Goal: Task Accomplishment & Management: Manage account settings

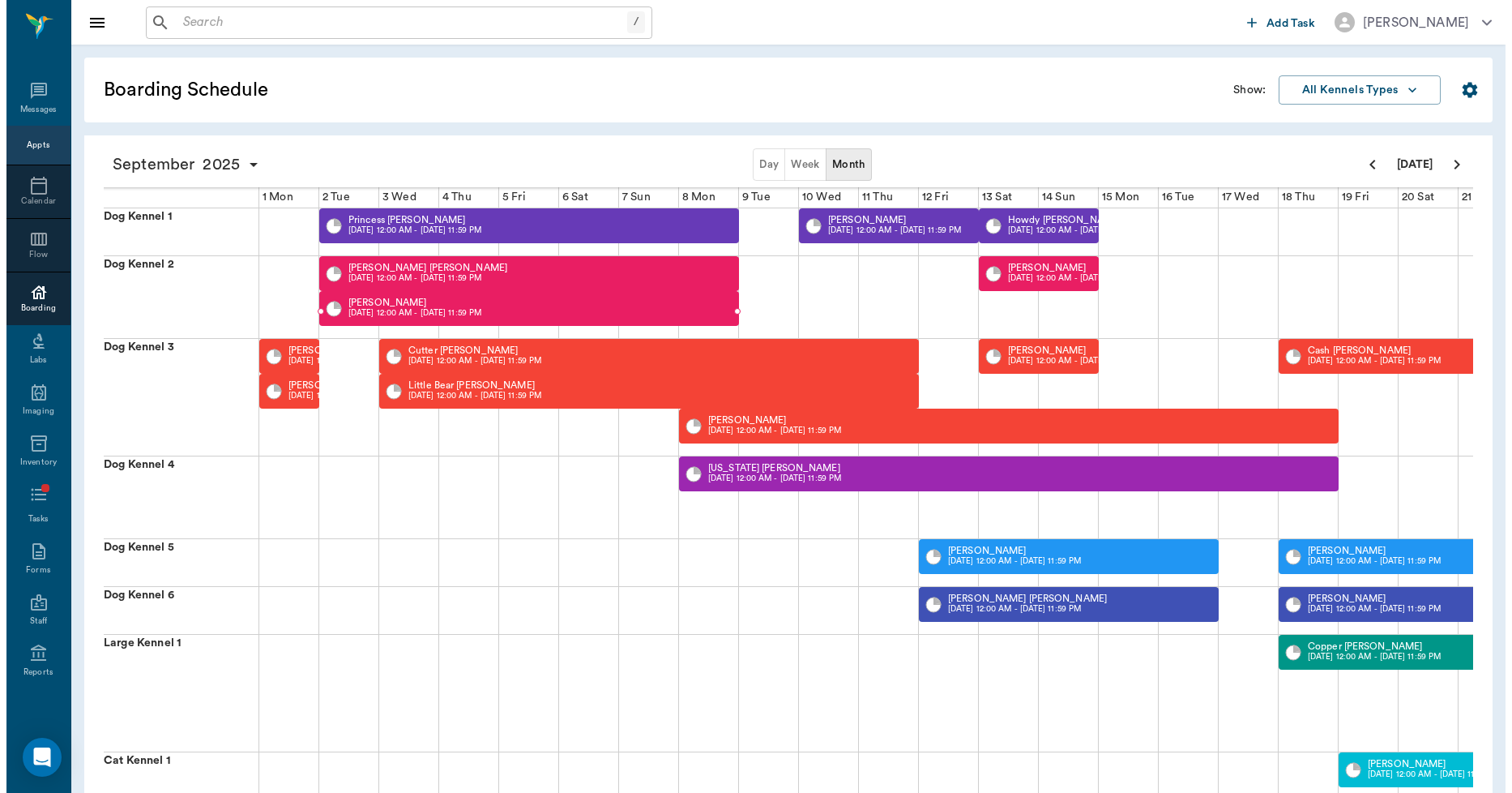
scroll to position [0, 416]
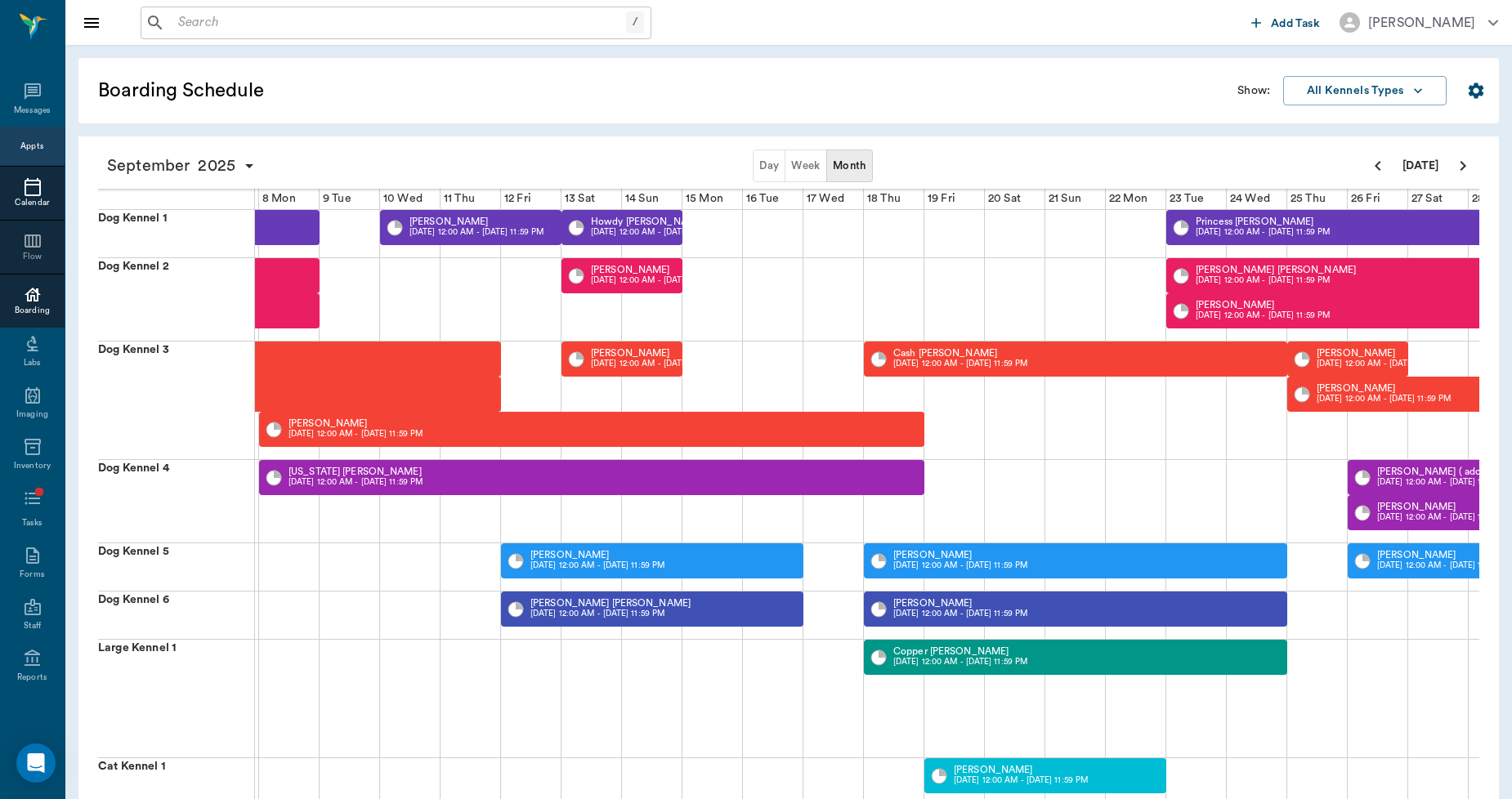
click at [23, 191] on icon at bounding box center [33, 187] width 20 height 20
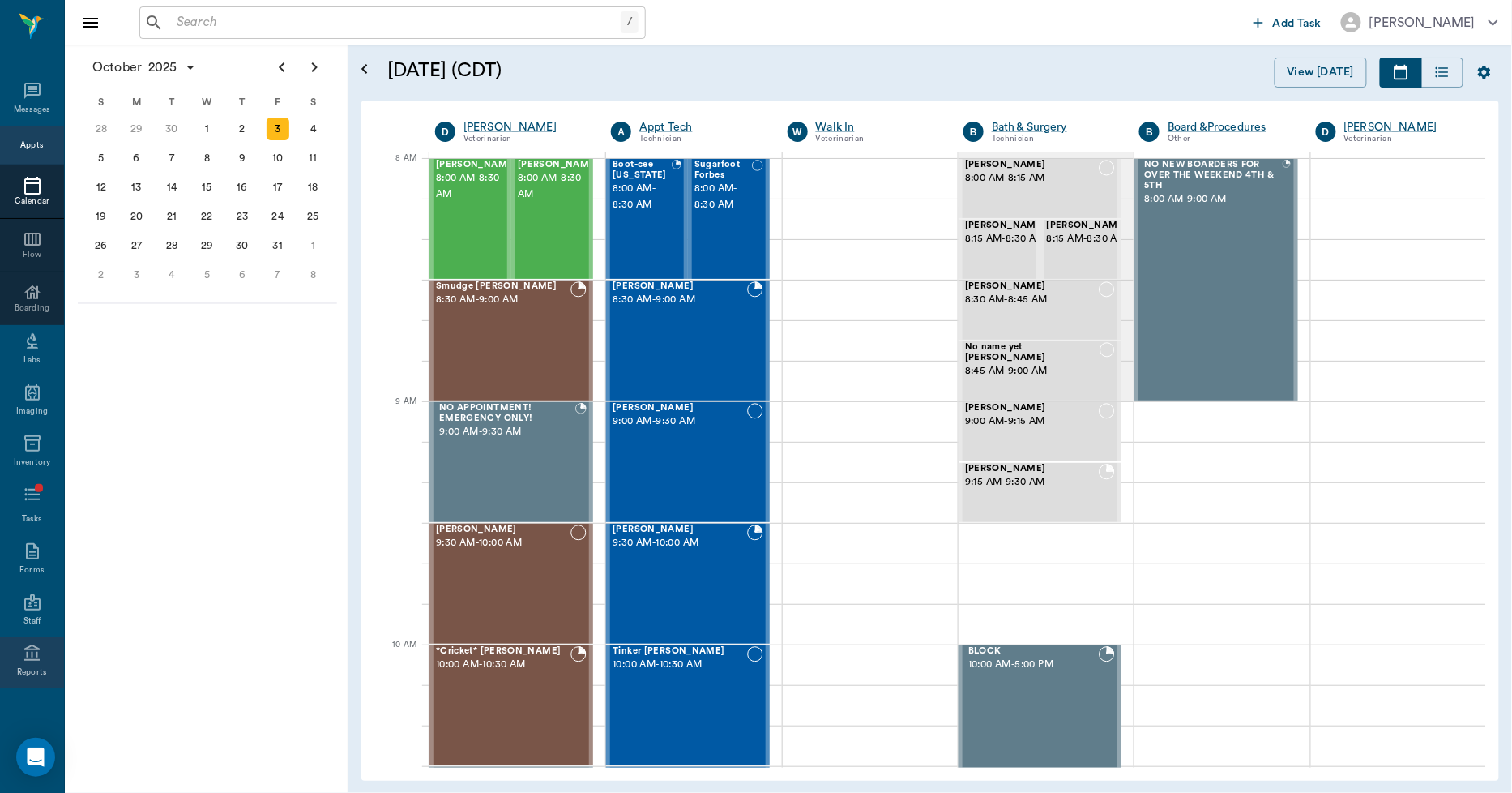
click at [31, 657] on icon at bounding box center [33, 654] width 19 height 19
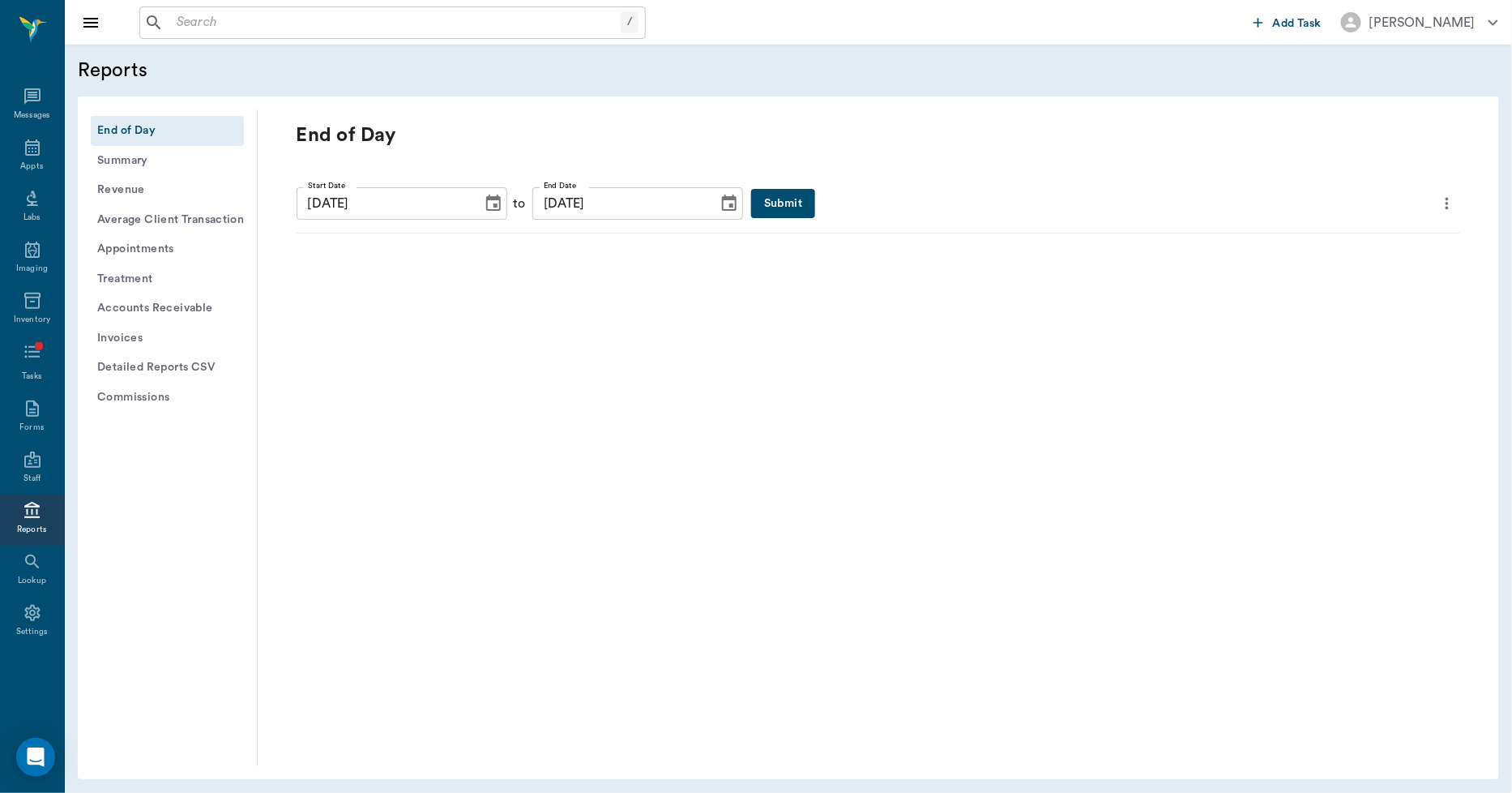
click at [751, 202] on button "Submit" at bounding box center [783, 204] width 64 height 30
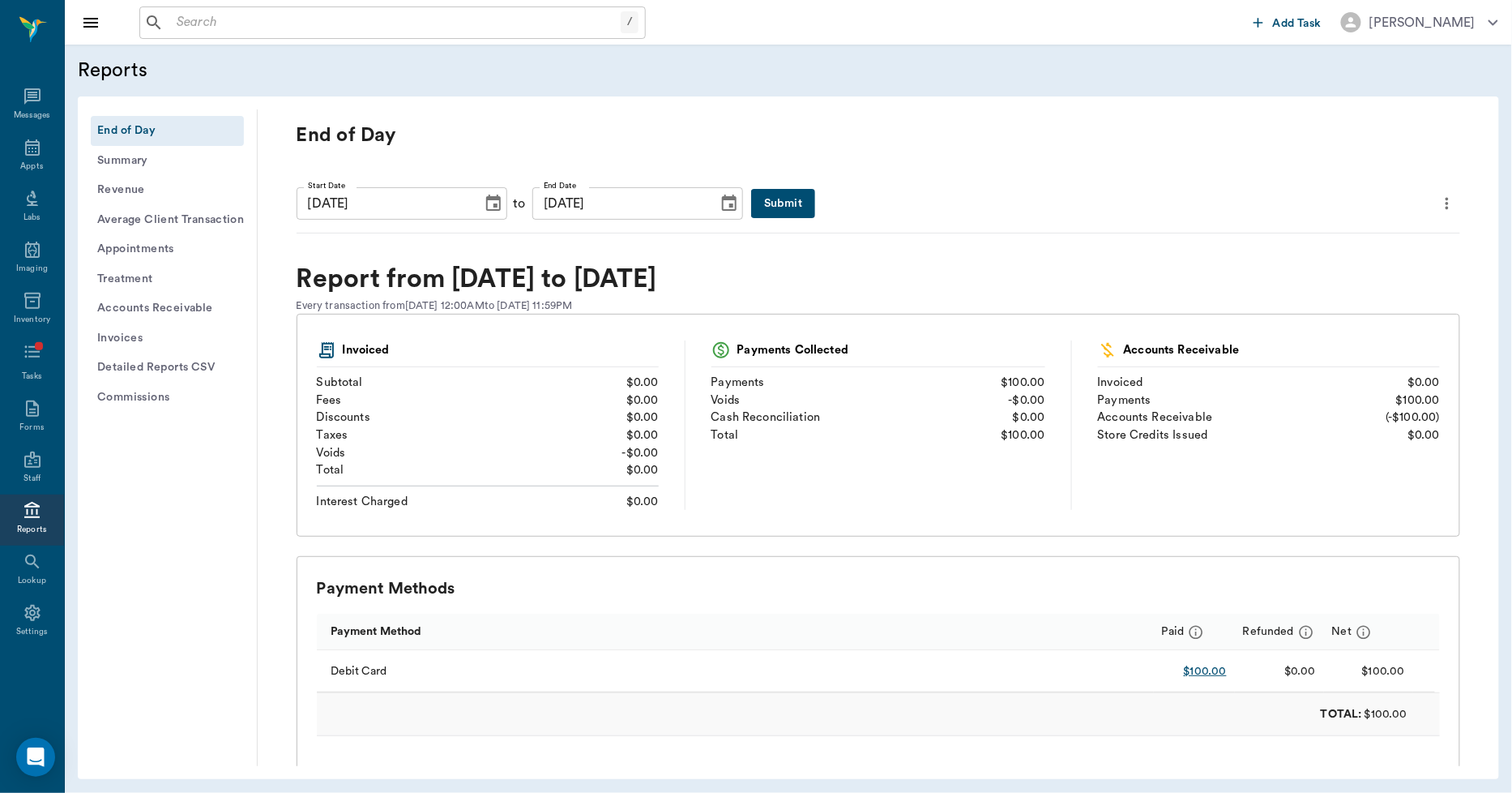
click at [751, 203] on button "Submit" at bounding box center [783, 204] width 64 height 30
click at [484, 197] on icon "Choose date, selected date is Oct 3, 2025" at bounding box center [493, 203] width 19 height 19
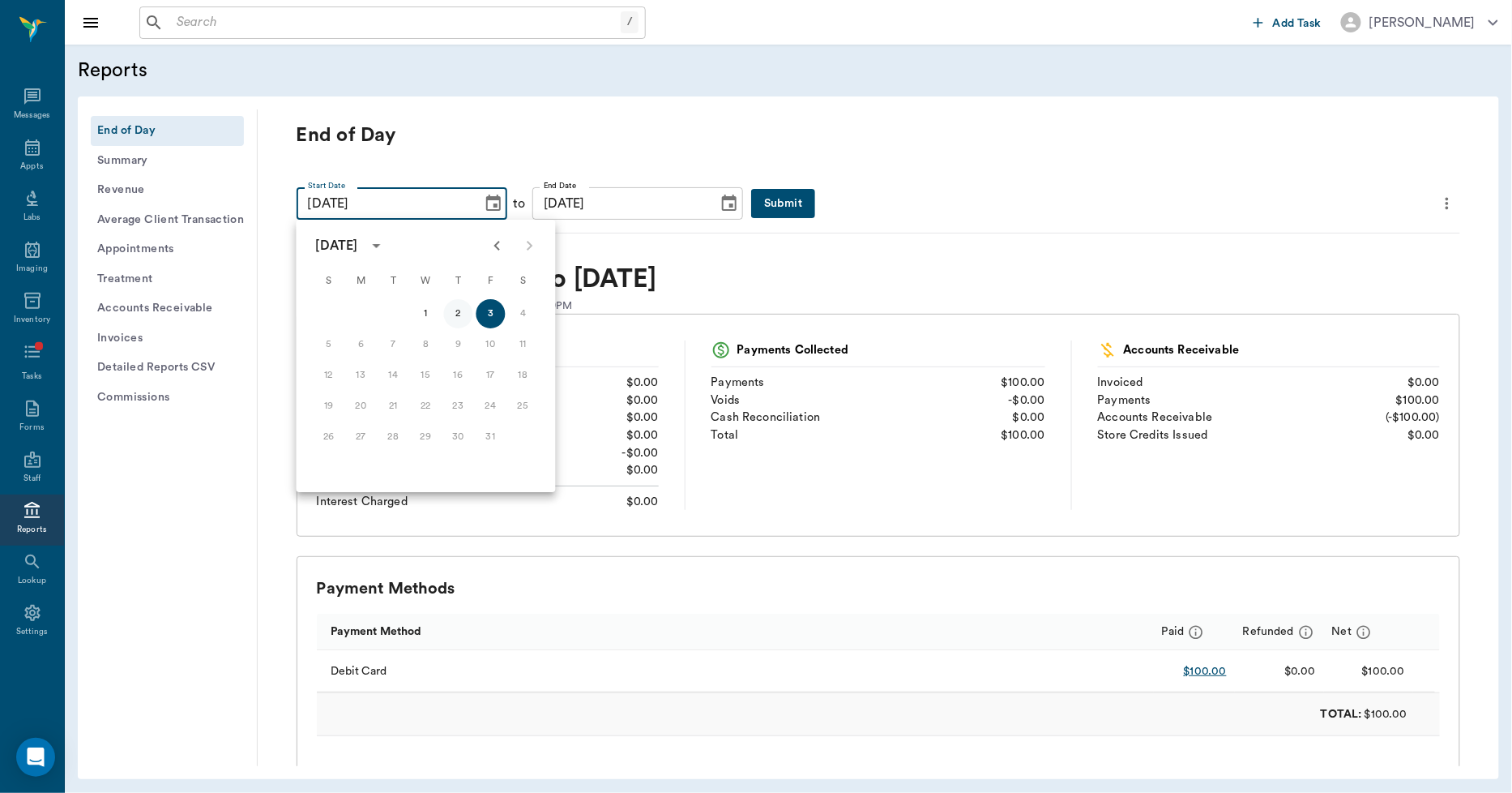
click at [462, 316] on button "2" at bounding box center [458, 313] width 29 height 29
type input "10/02/2025"
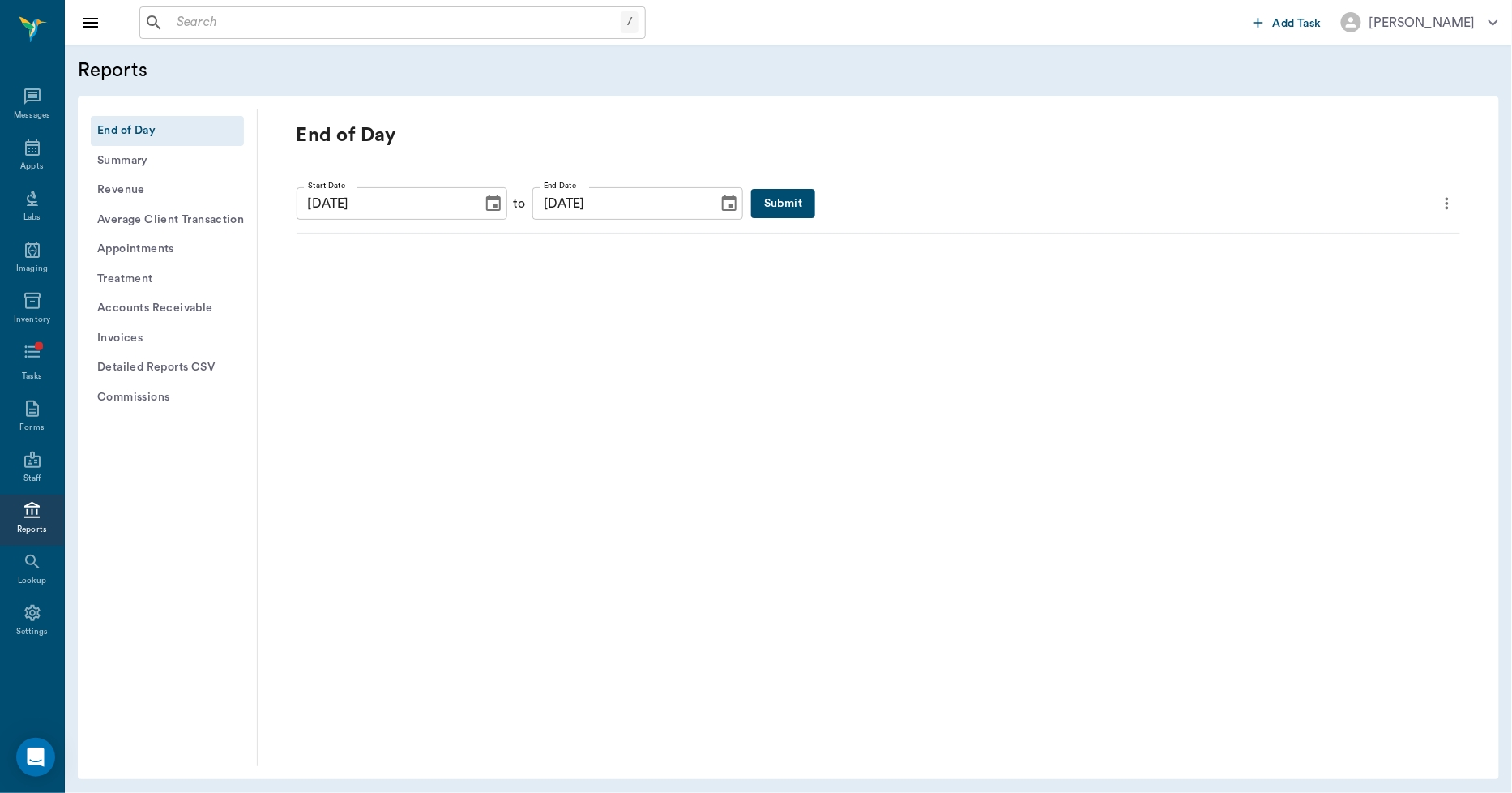
click at [719, 206] on icon "Choose date, selected date is Oct 3, 2025" at bounding box center [729, 203] width 19 height 19
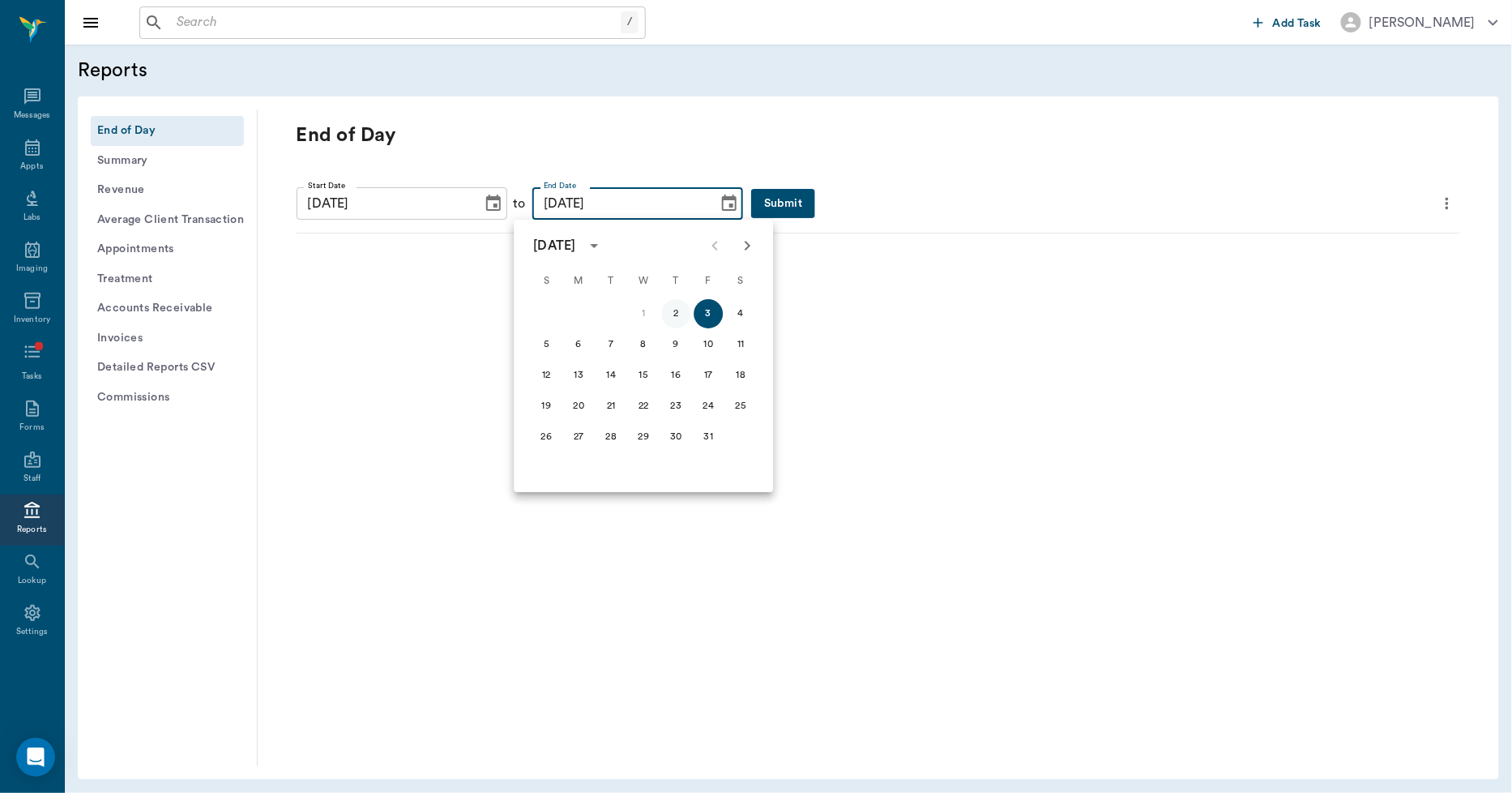
click at [676, 312] on button "2" at bounding box center [676, 313] width 29 height 29
type input "10/02/2025"
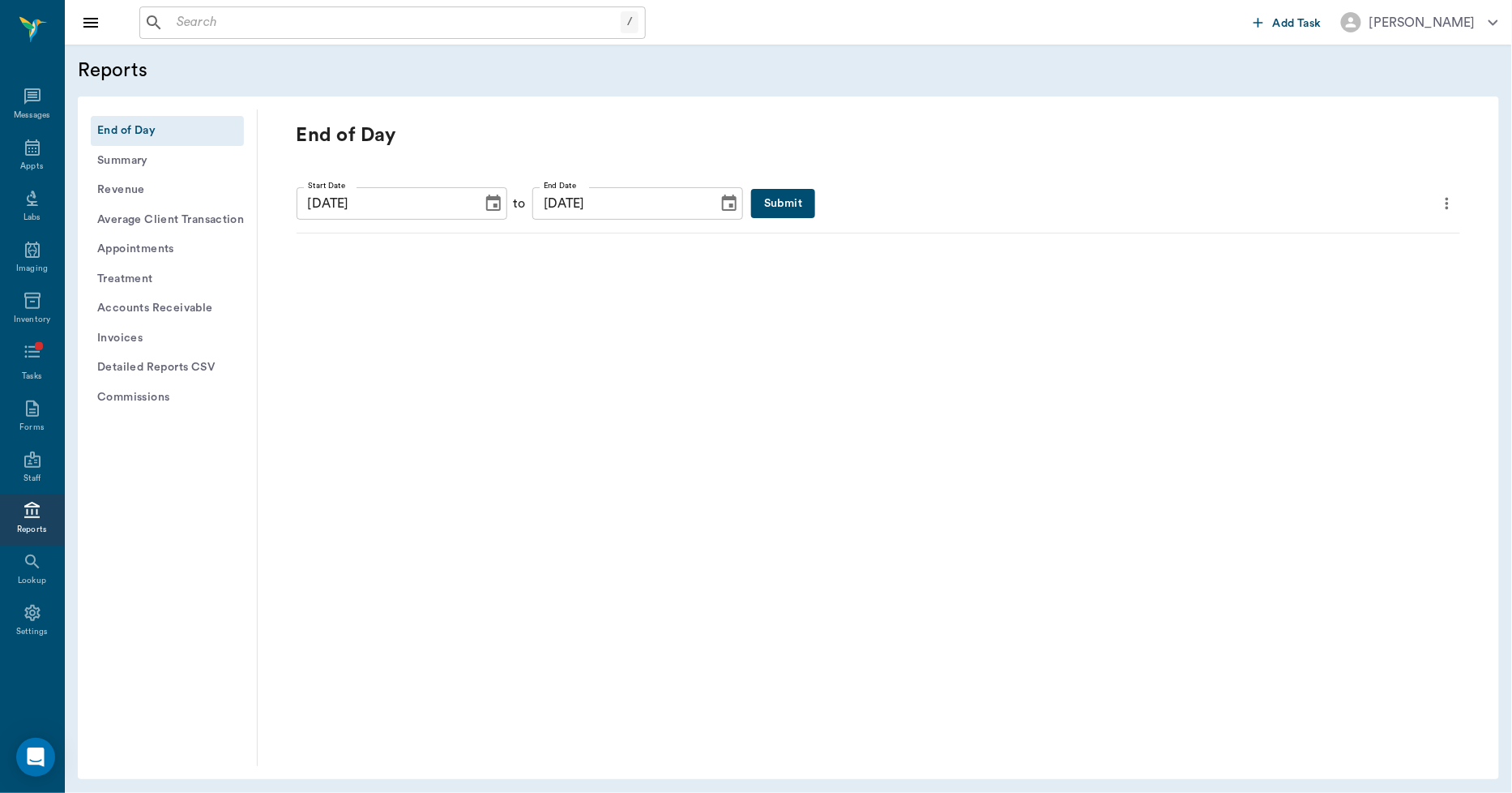
click at [754, 191] on button "Submit" at bounding box center [783, 204] width 64 height 30
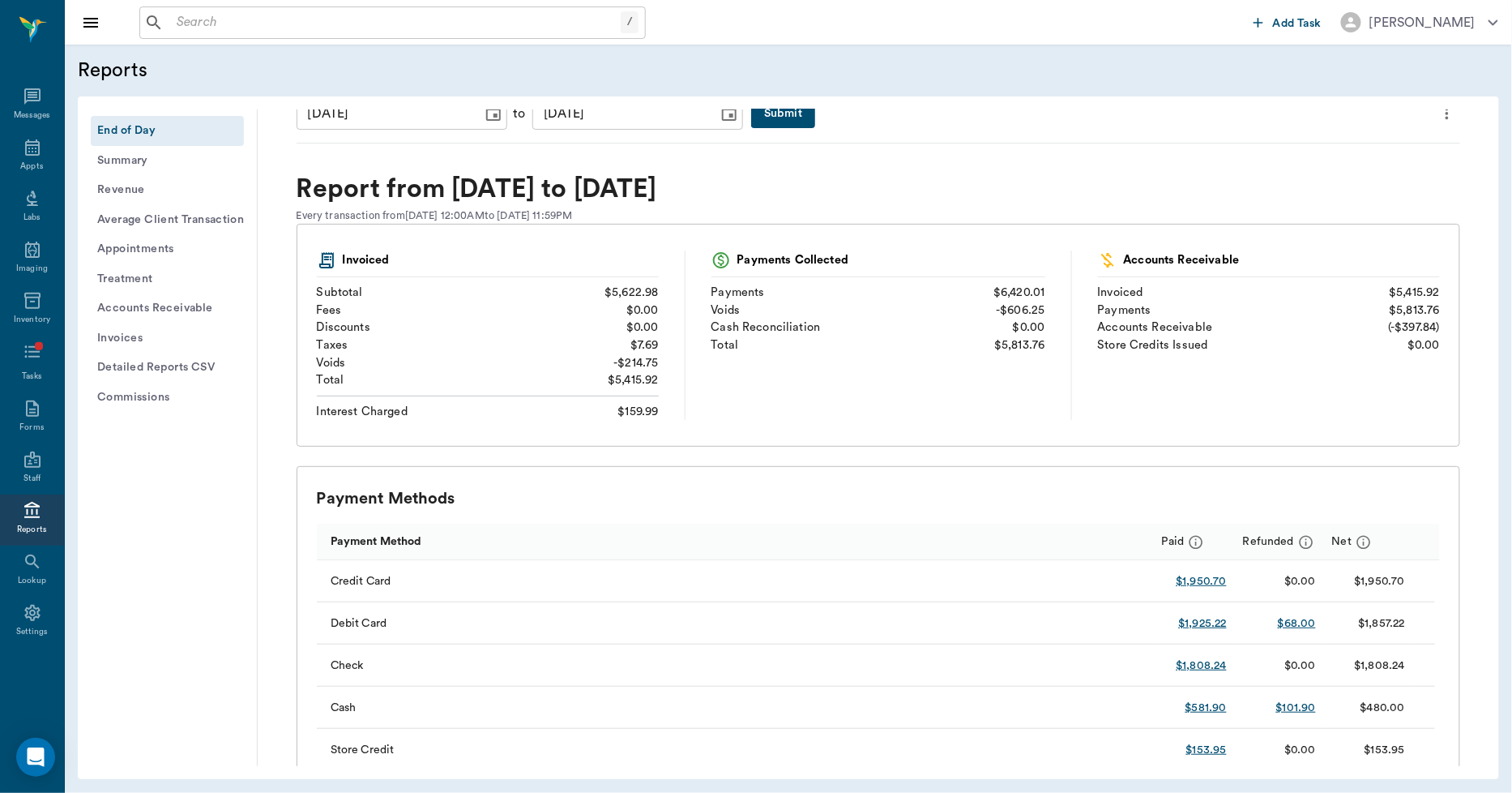
scroll to position [360, 0]
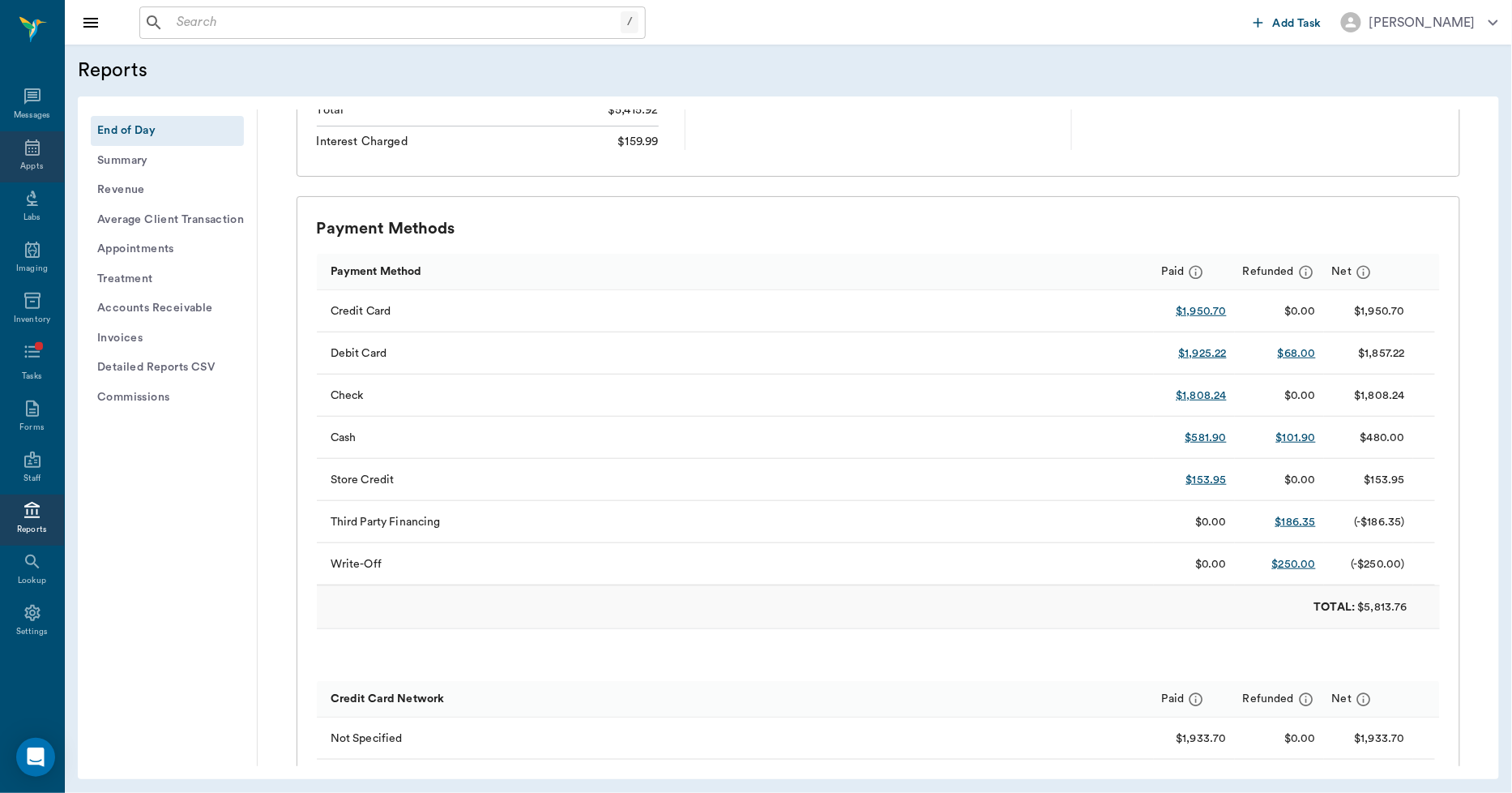
click at [30, 150] on icon at bounding box center [33, 148] width 19 height 19
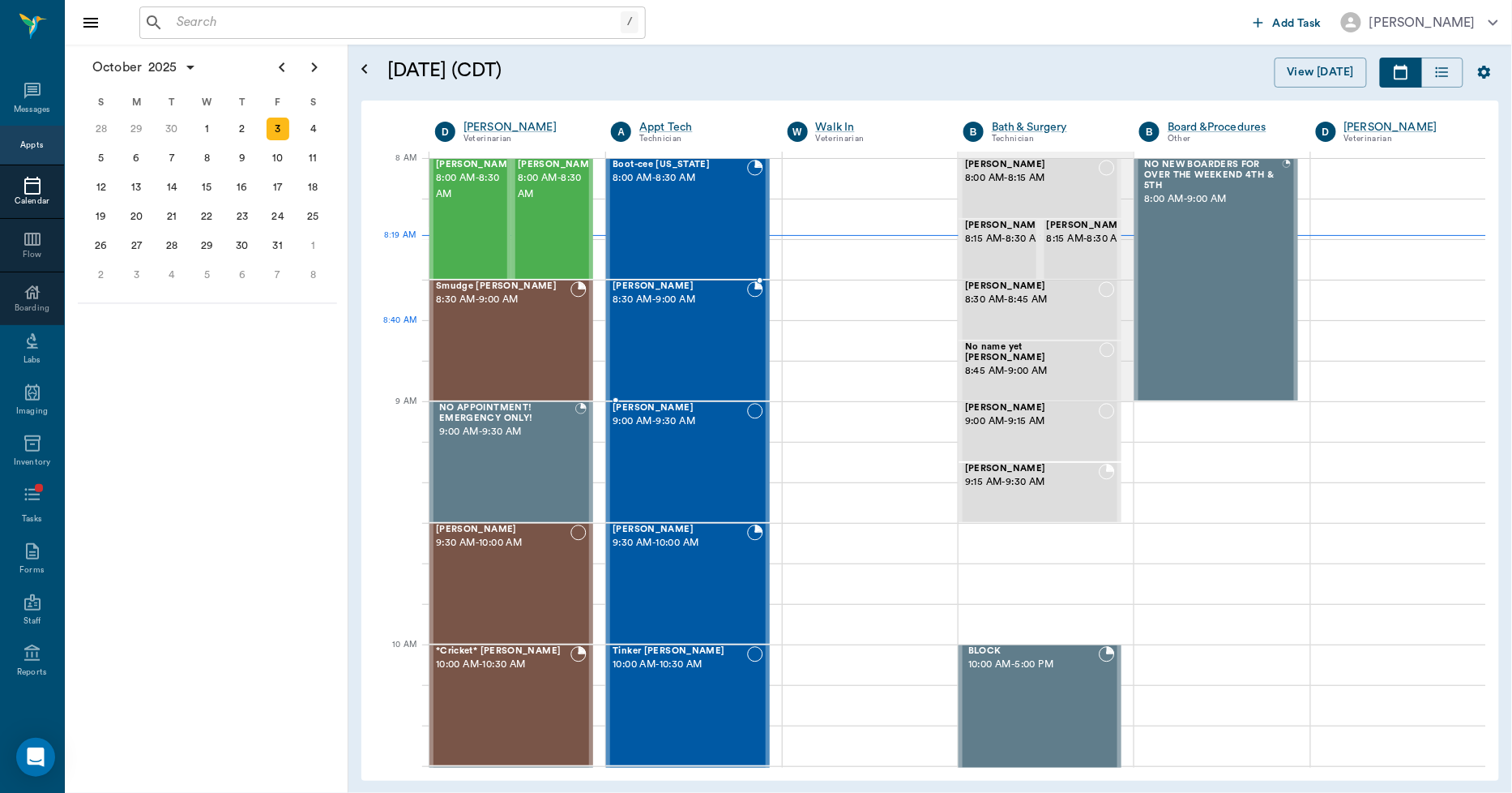
click at [686, 357] on div "Milo Dawson 8:30 AM - 9:00 AM" at bounding box center [680, 341] width 134 height 119
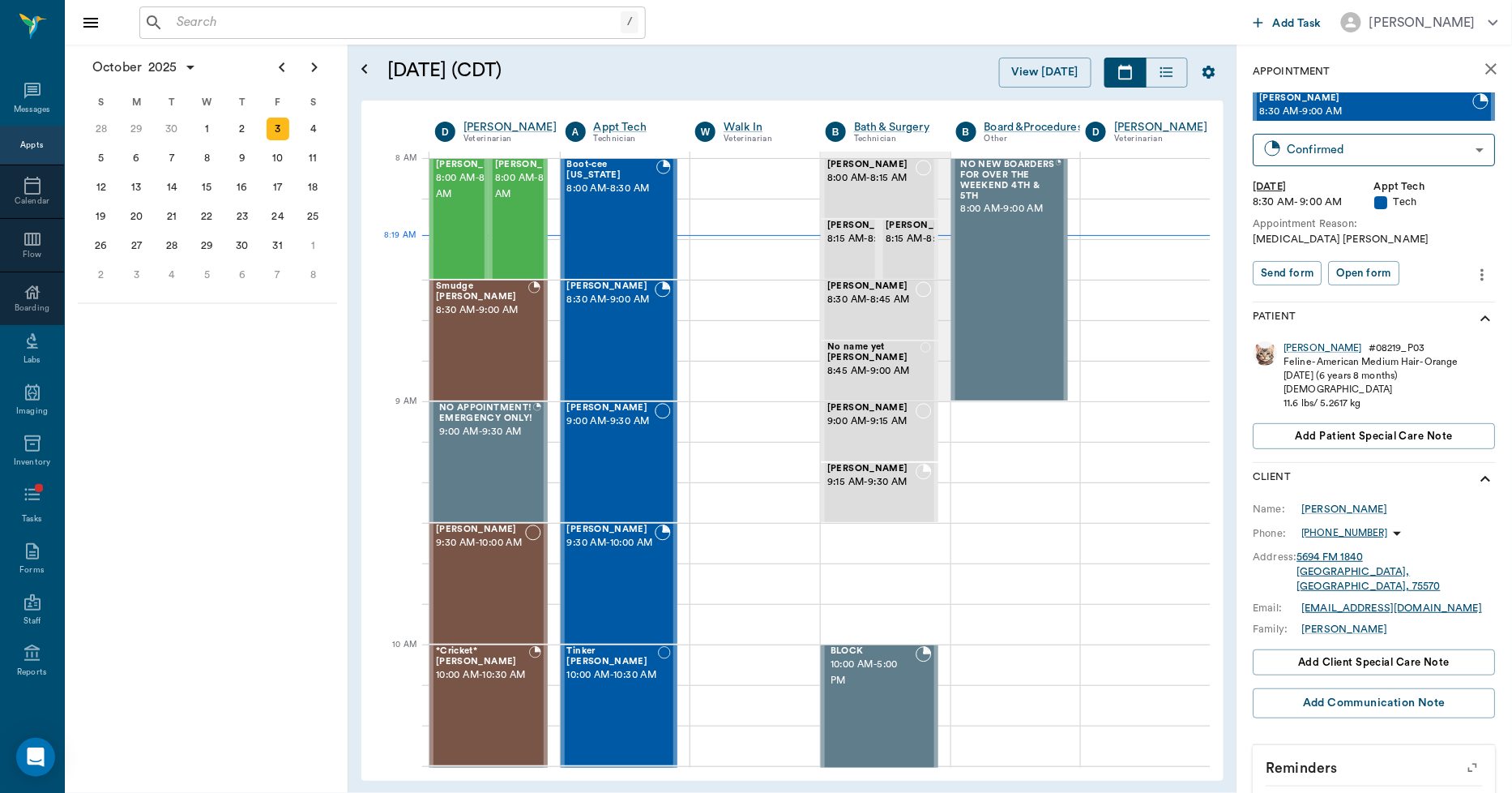
click at [1474, 268] on icon "more" at bounding box center [1483, 275] width 18 height 19
click at [1398, 298] on span "Edit appointment" at bounding box center [1402, 302] width 136 height 17
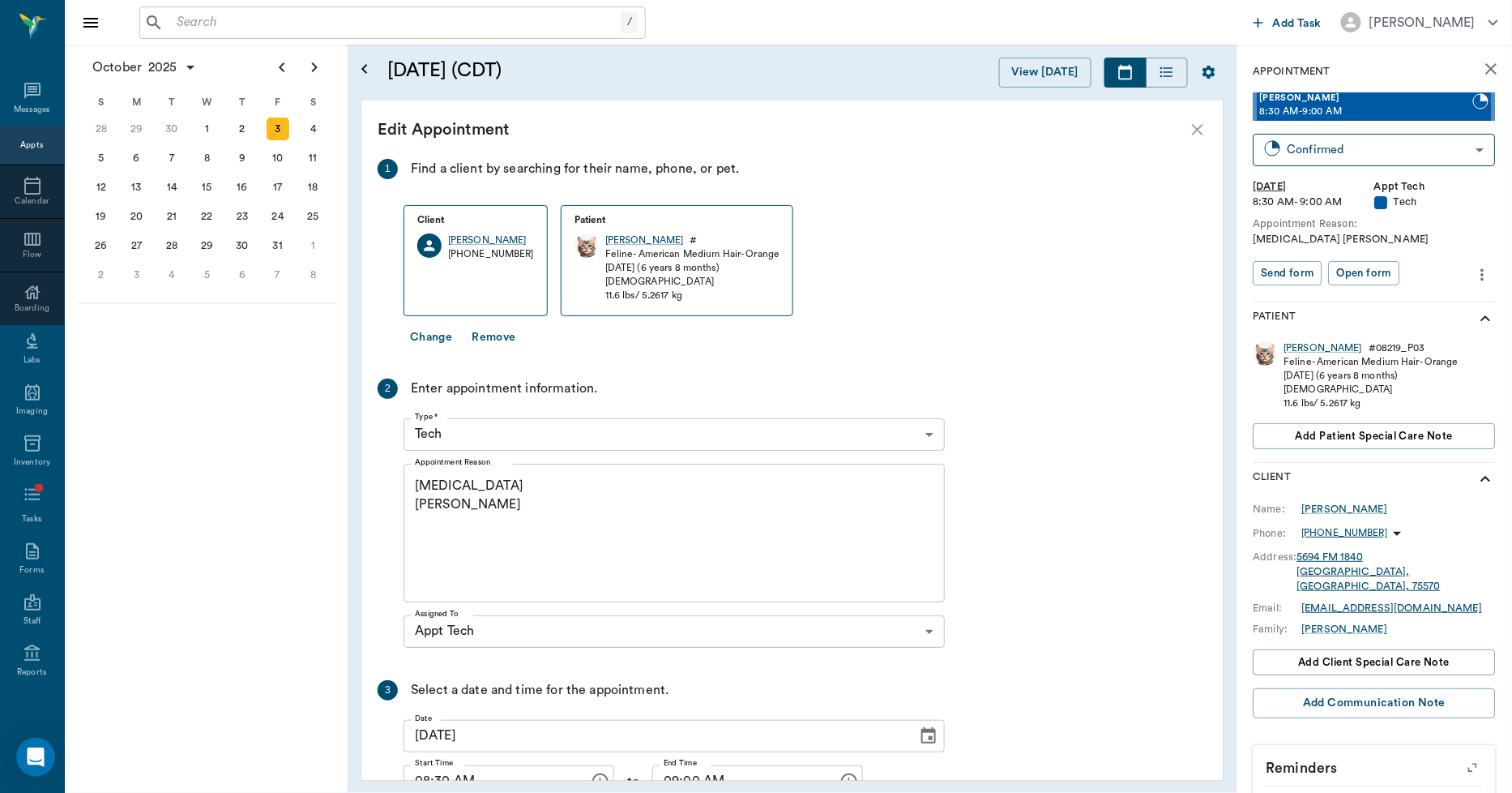
click at [467, 510] on textarea "blood, glucose test Christy" at bounding box center [675, 532] width 519 height 112
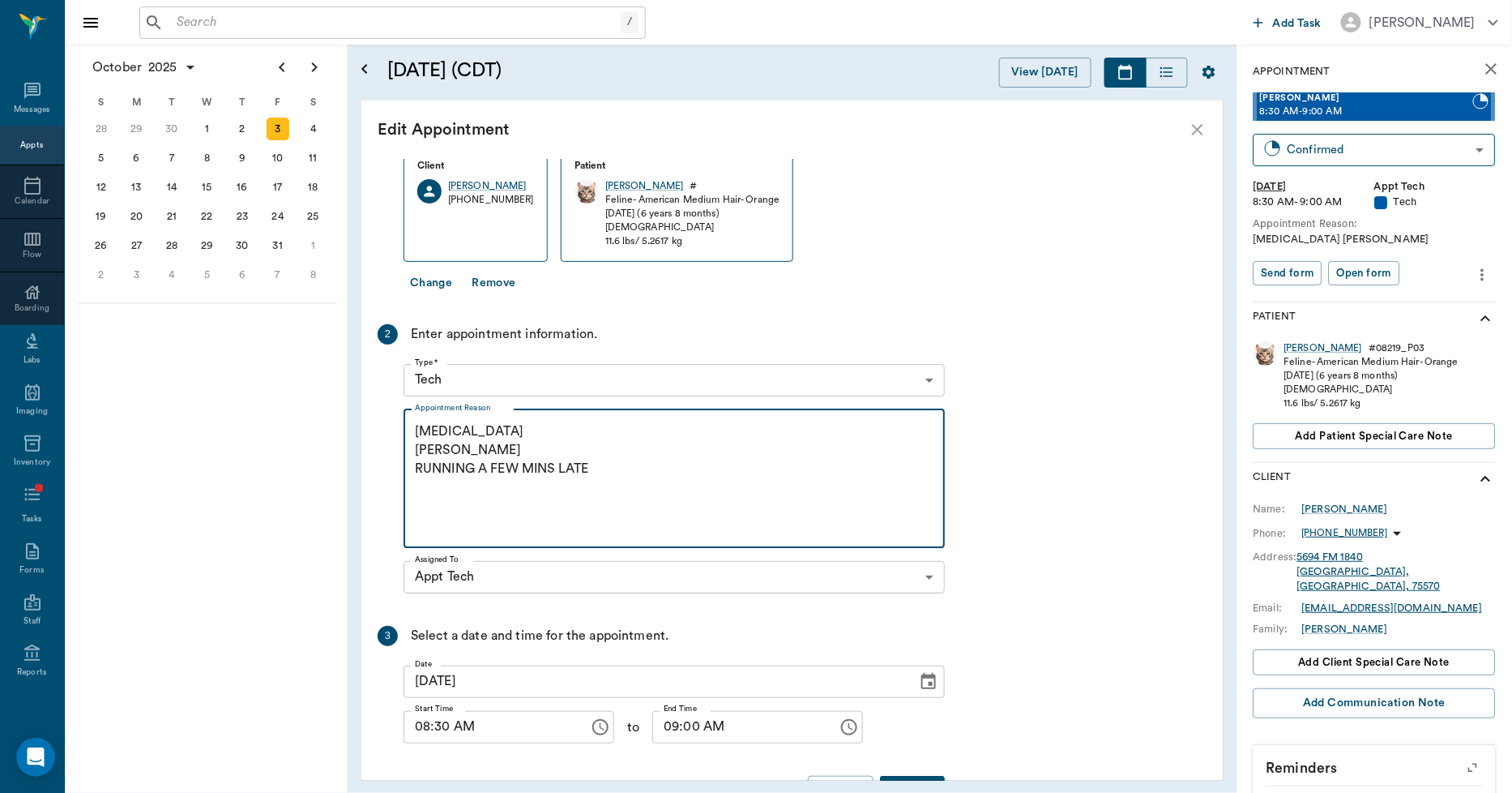
scroll to position [108, 0]
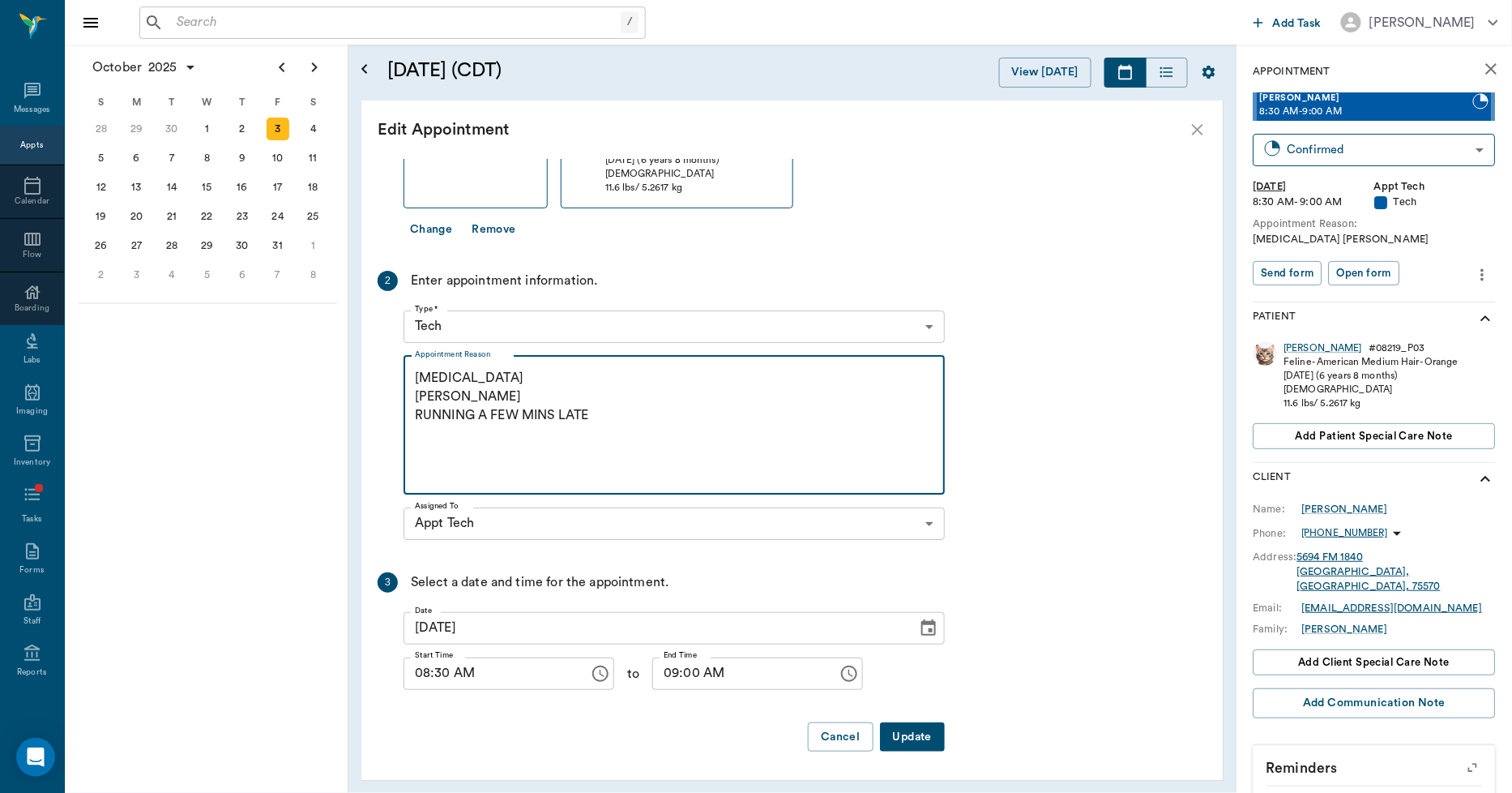
type textarea "blood, glucose test Christy RUNNING A FEW MINS LATE"
click at [896, 737] on button "Update" at bounding box center [913, 738] width 65 height 30
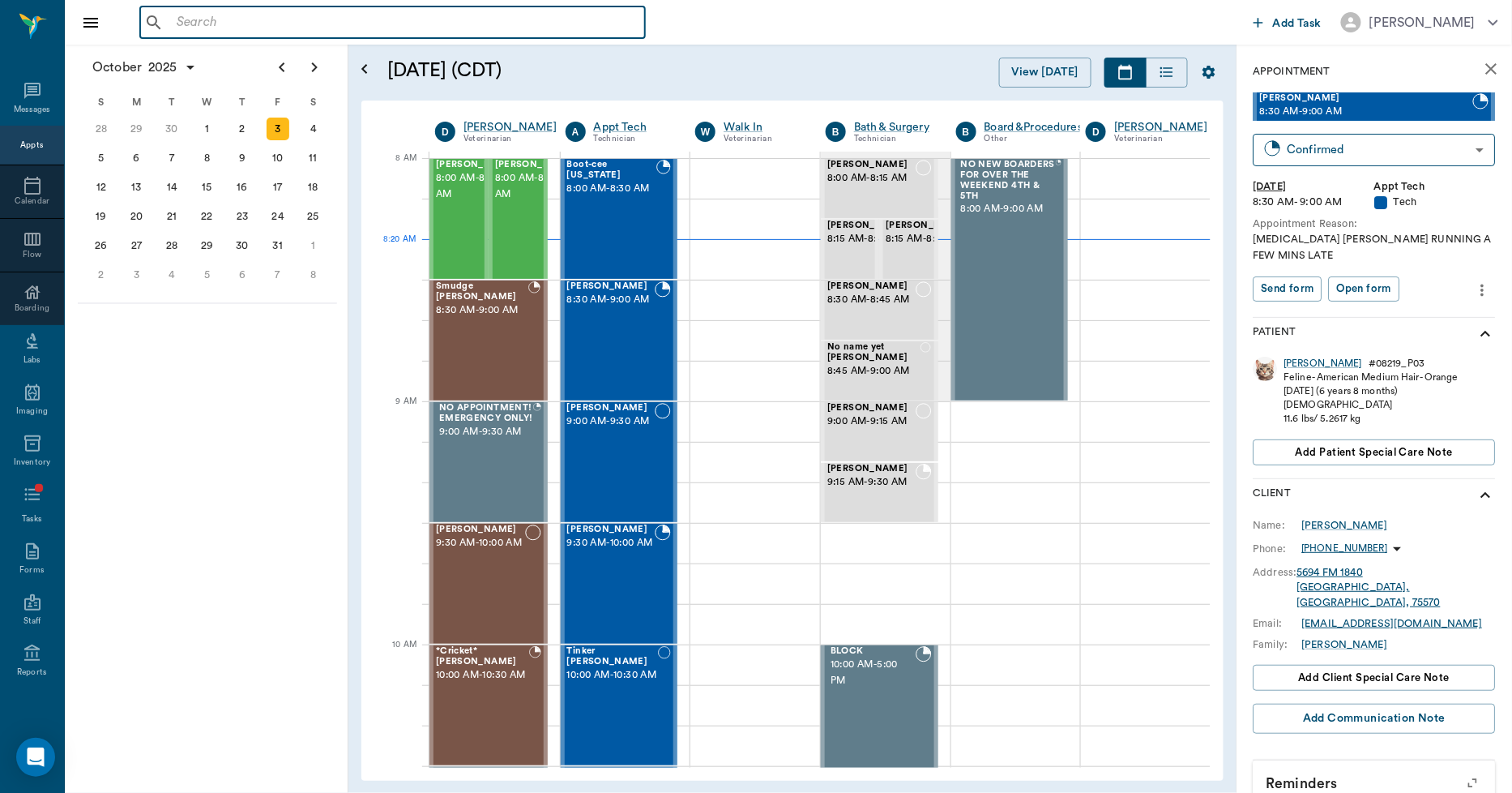
click at [285, 17] on input "text" at bounding box center [405, 23] width 469 height 23
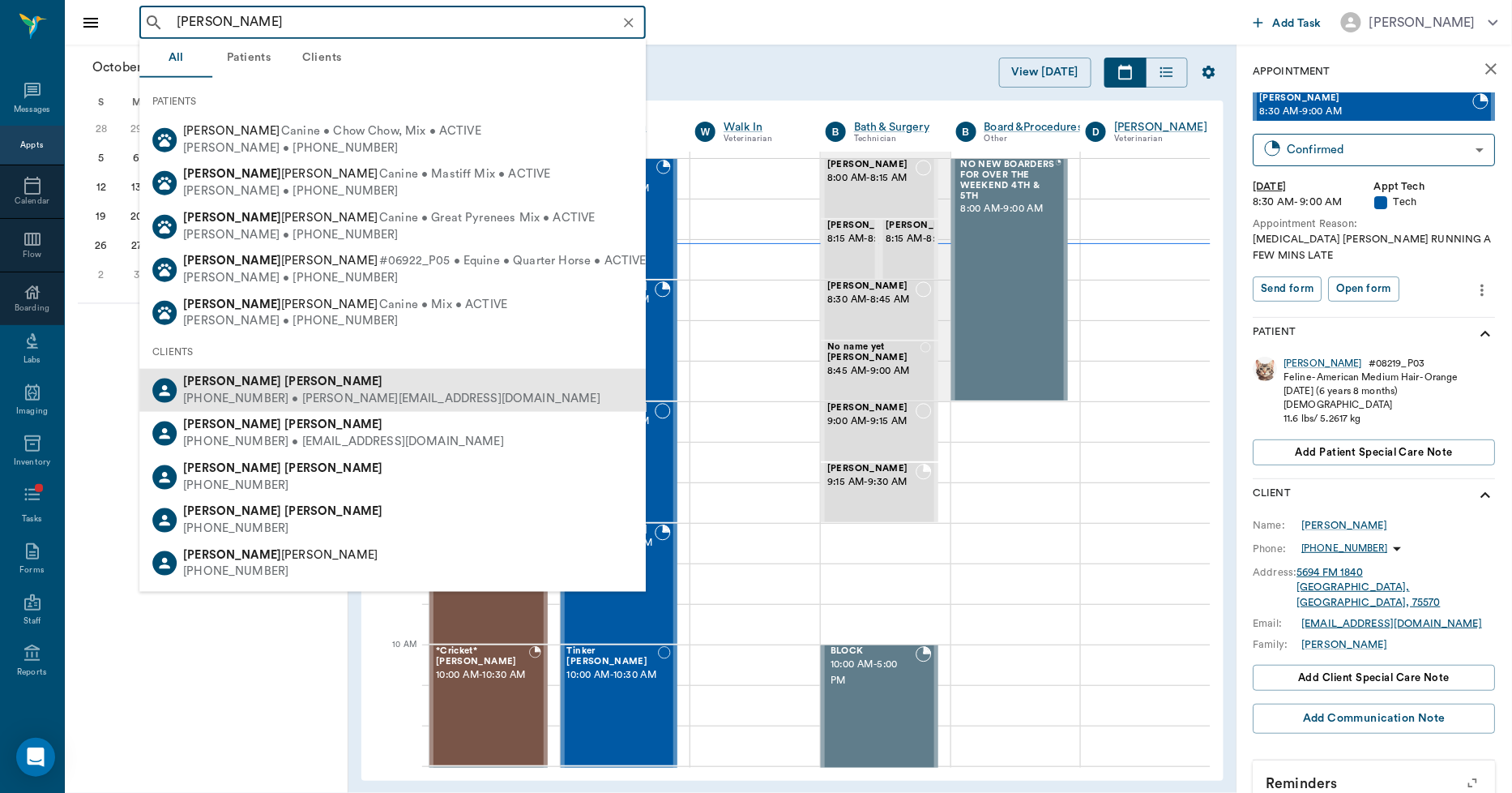
click at [180, 378] on div "Joe Holbrook (903) 310-8798 • holbrook.brahmanranch@gmail.com" at bounding box center [389, 391] width 424 height 33
type input "JOE HOL"
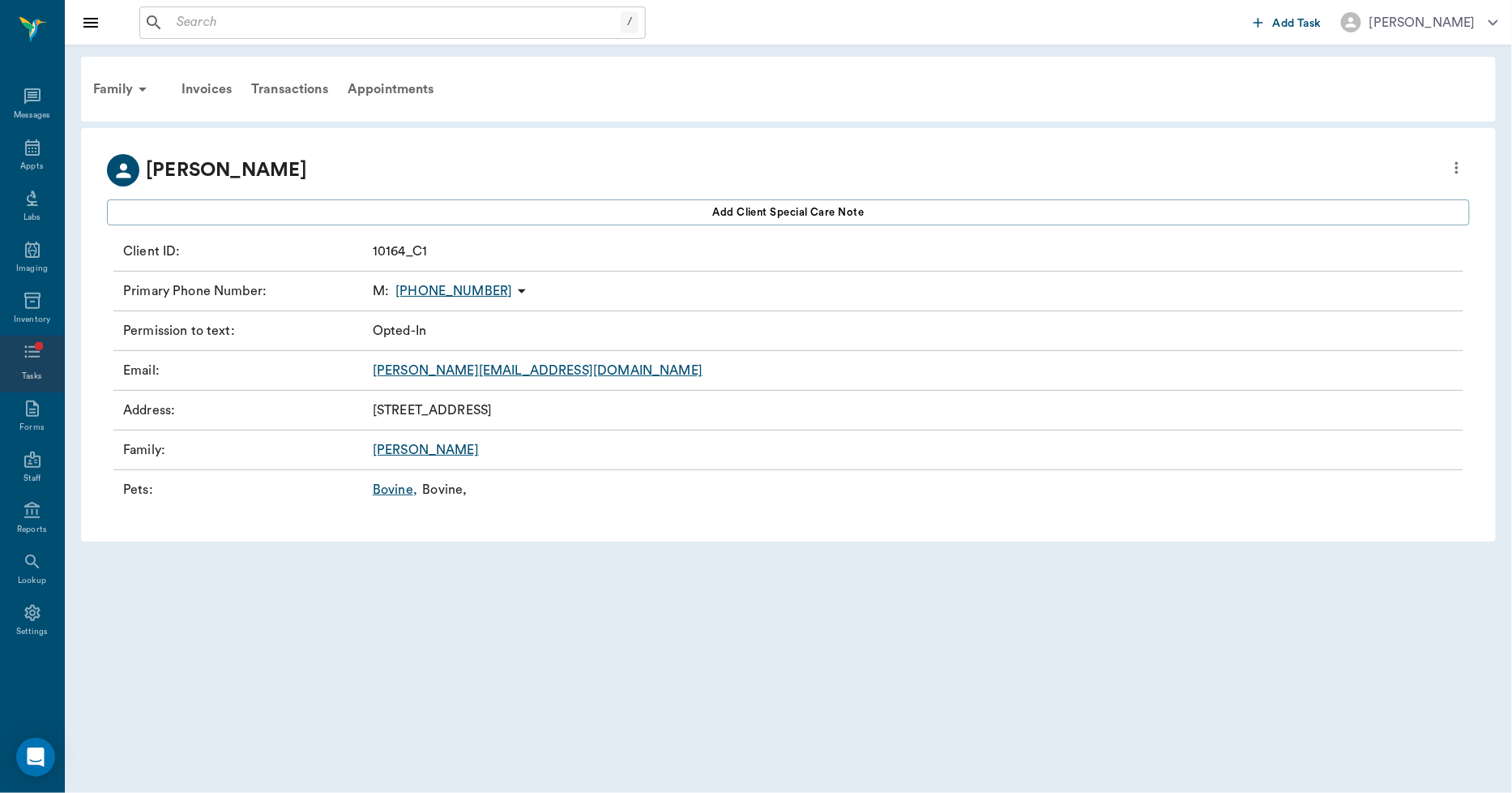
click at [30, 346] on icon at bounding box center [33, 352] width 16 height 12
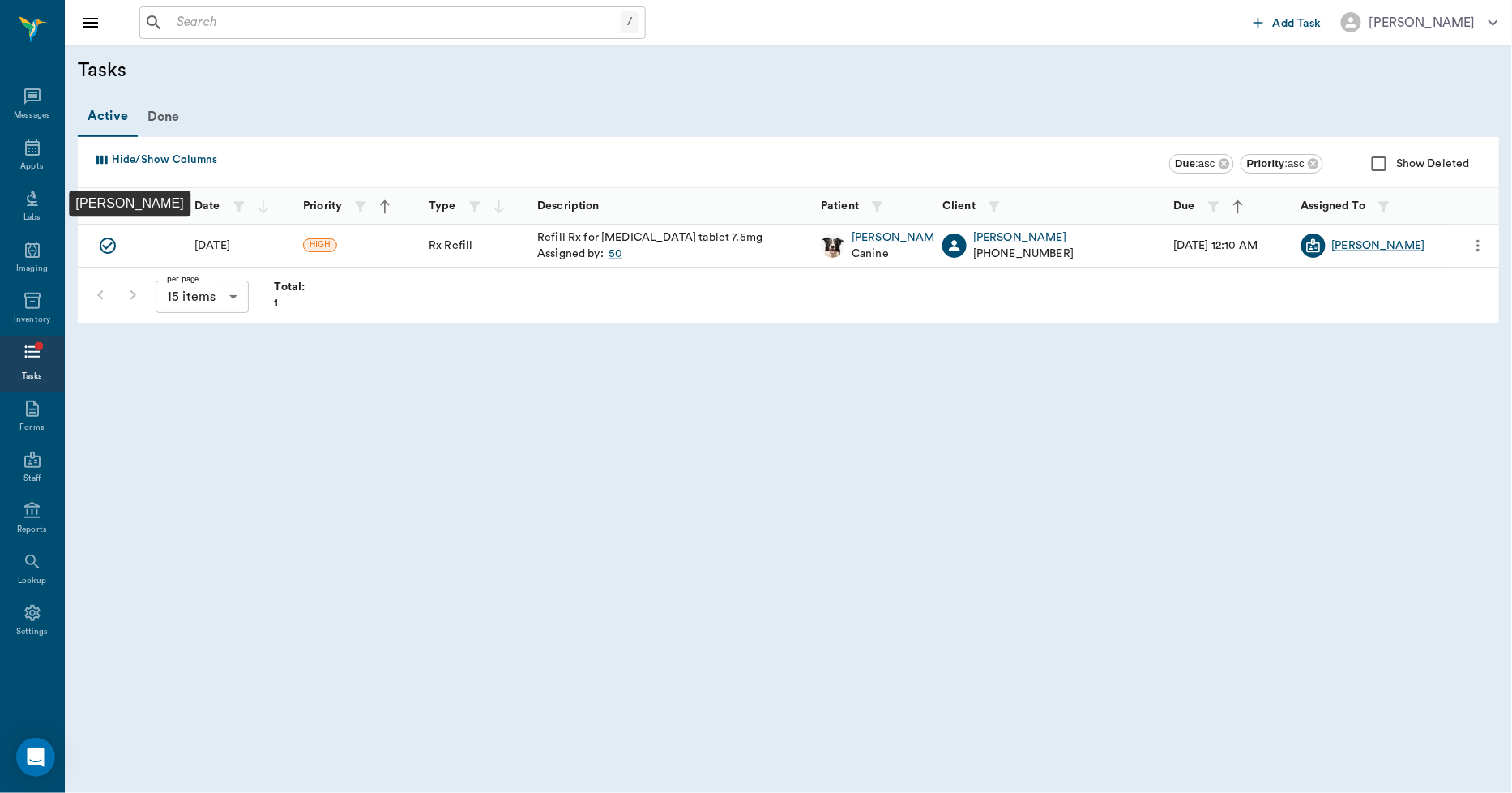
click at [108, 246] on icon "Mark Done" at bounding box center [107, 246] width 19 height 19
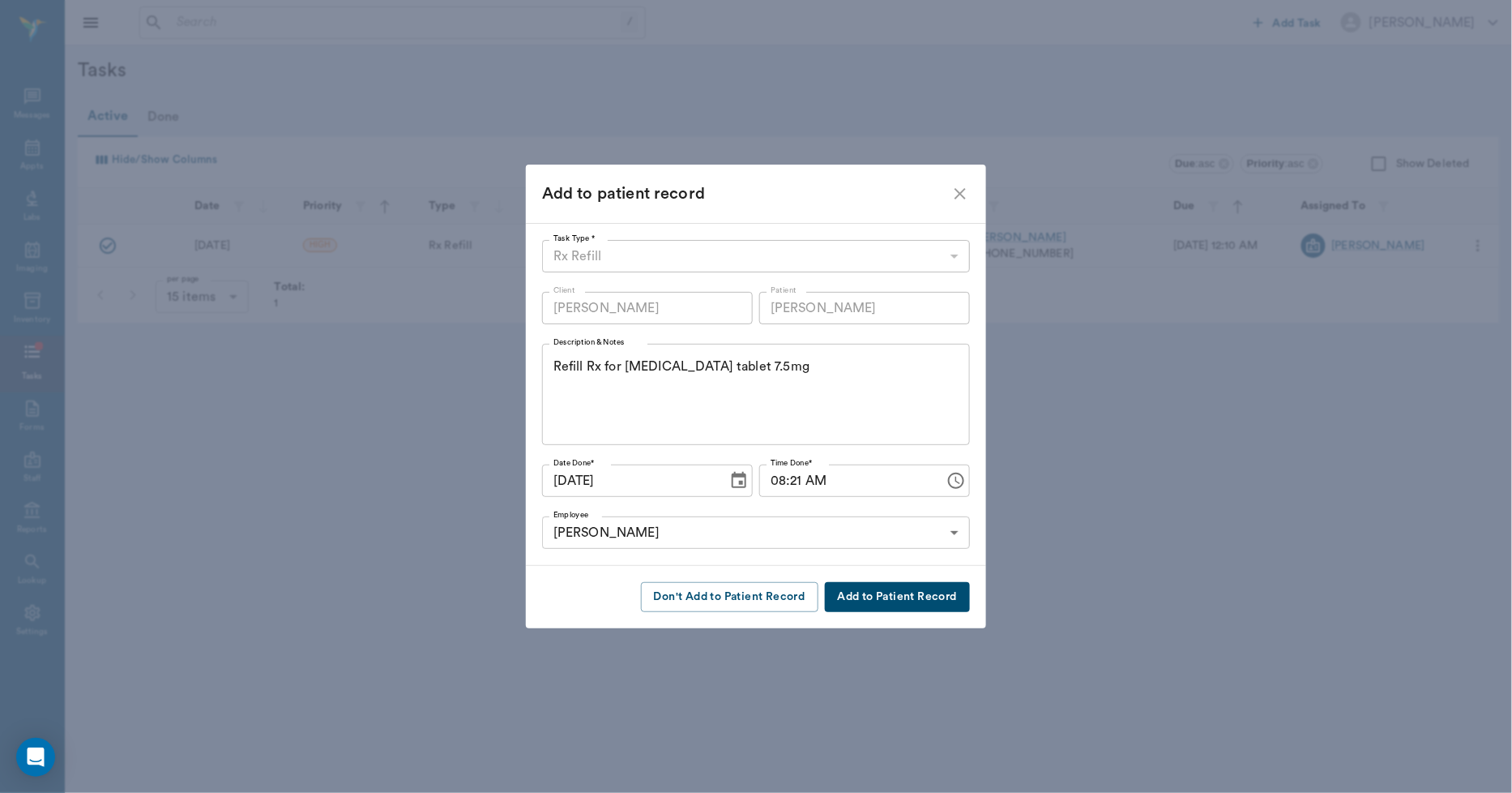
click at [888, 594] on button "Add to Patient Record" at bounding box center [897, 598] width 145 height 30
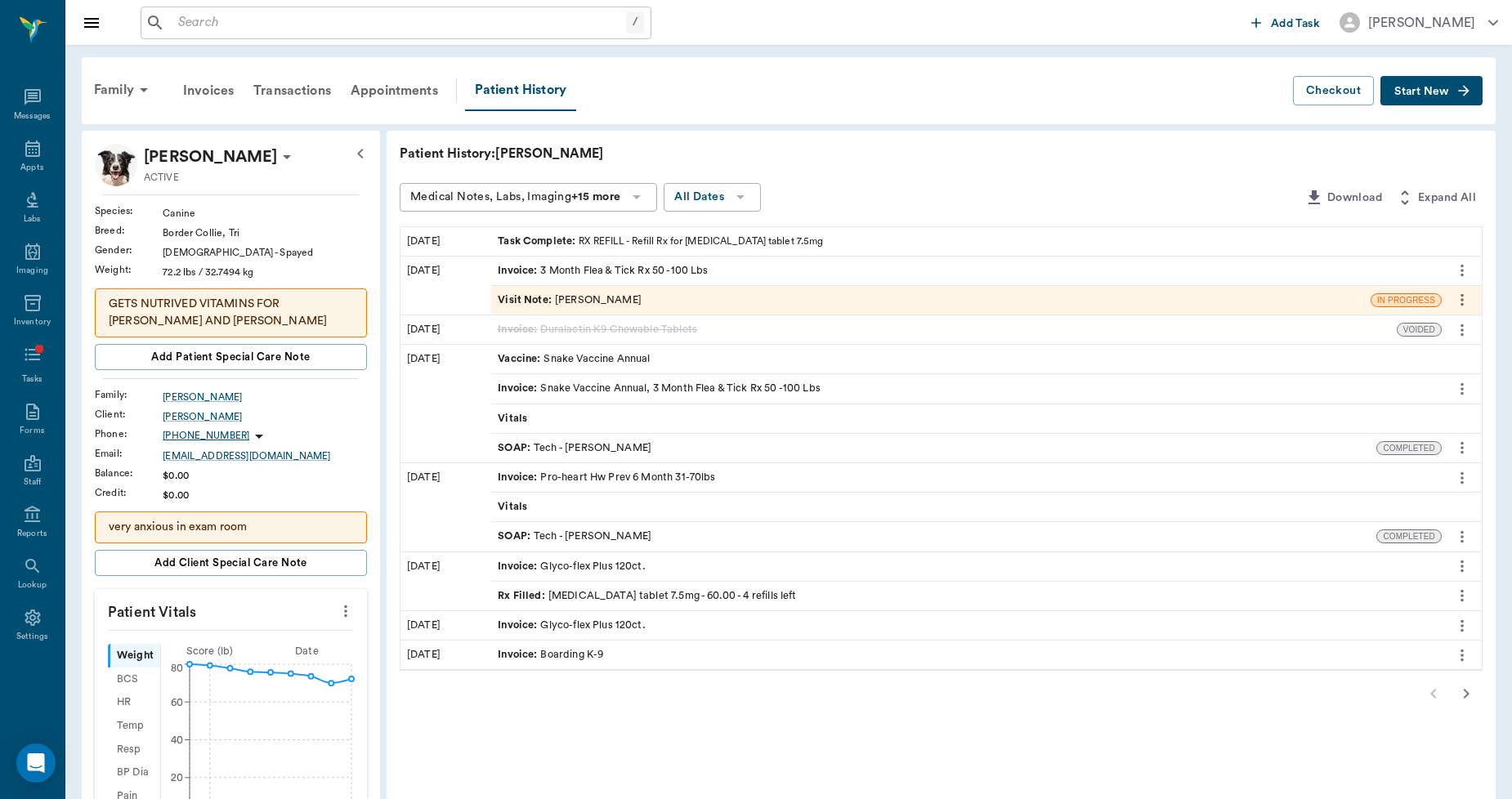
click at [630, 597] on div "Rx Filled : meloxicam tablet 7.5mg - 60.00 - 4 refills left" at bounding box center [646, 596] width 298 height 16
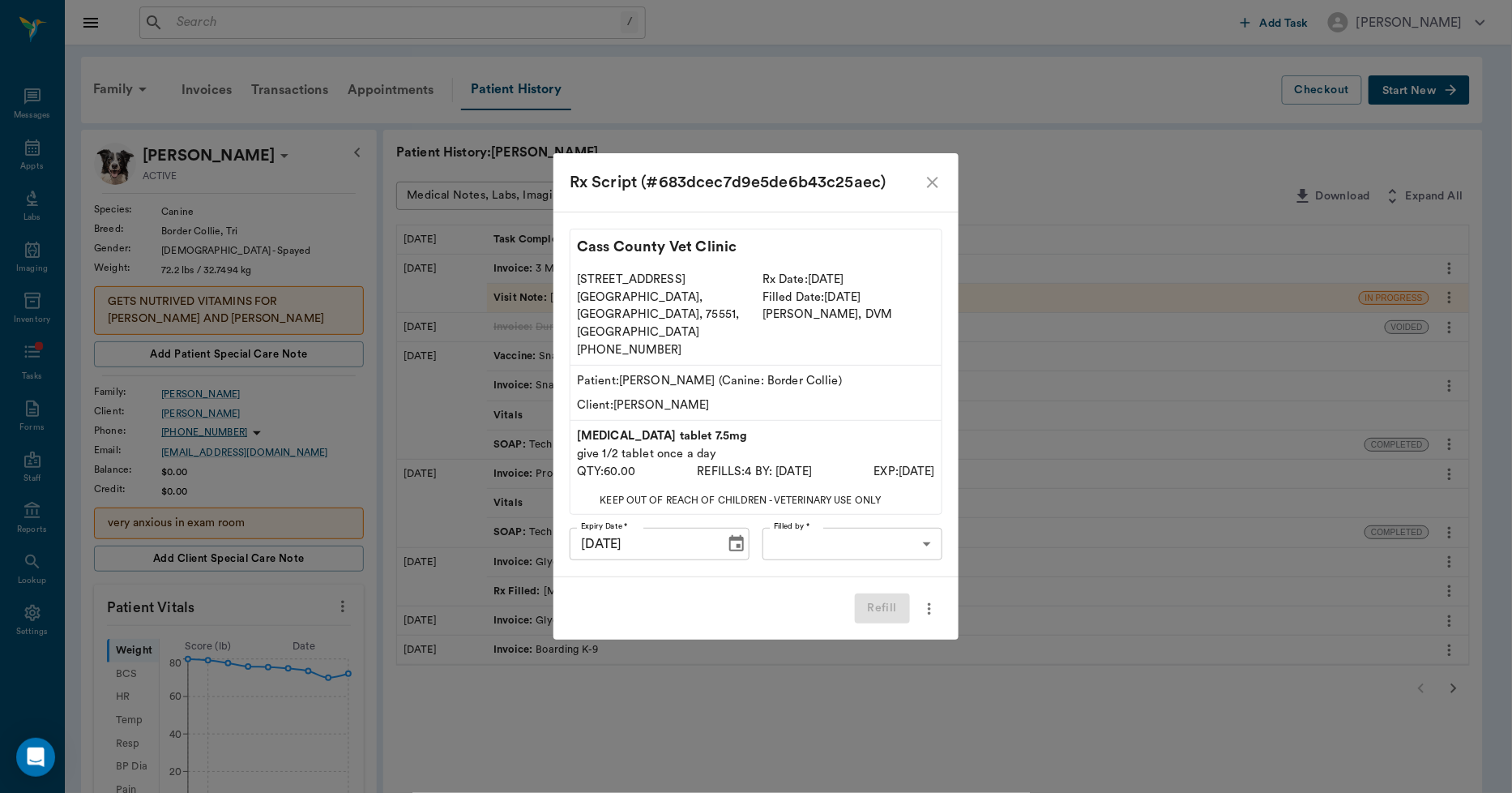
click at [927, 192] on icon "close" at bounding box center [933, 182] width 19 height 19
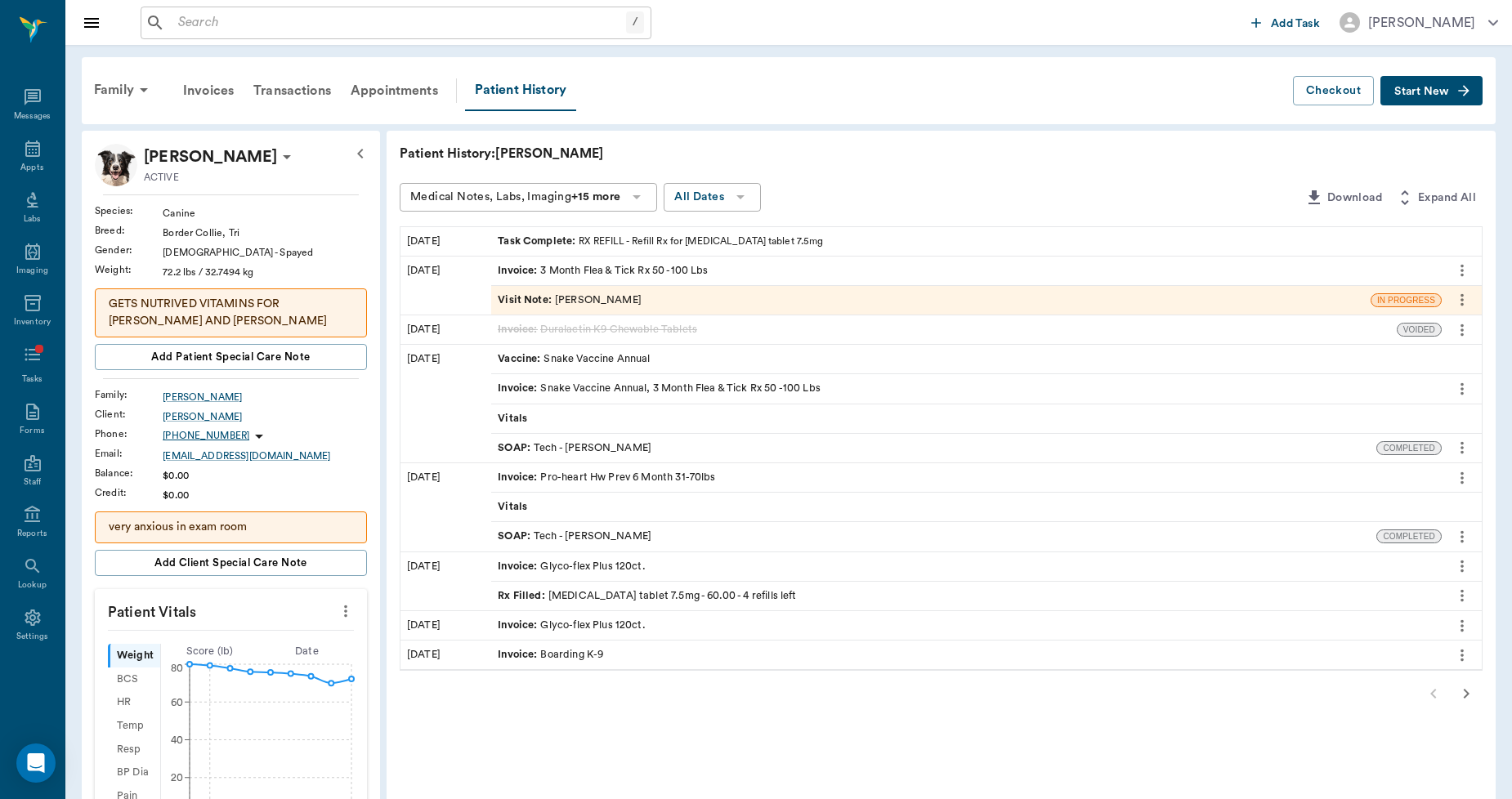
click at [238, 12] on input "text" at bounding box center [399, 23] width 454 height 23
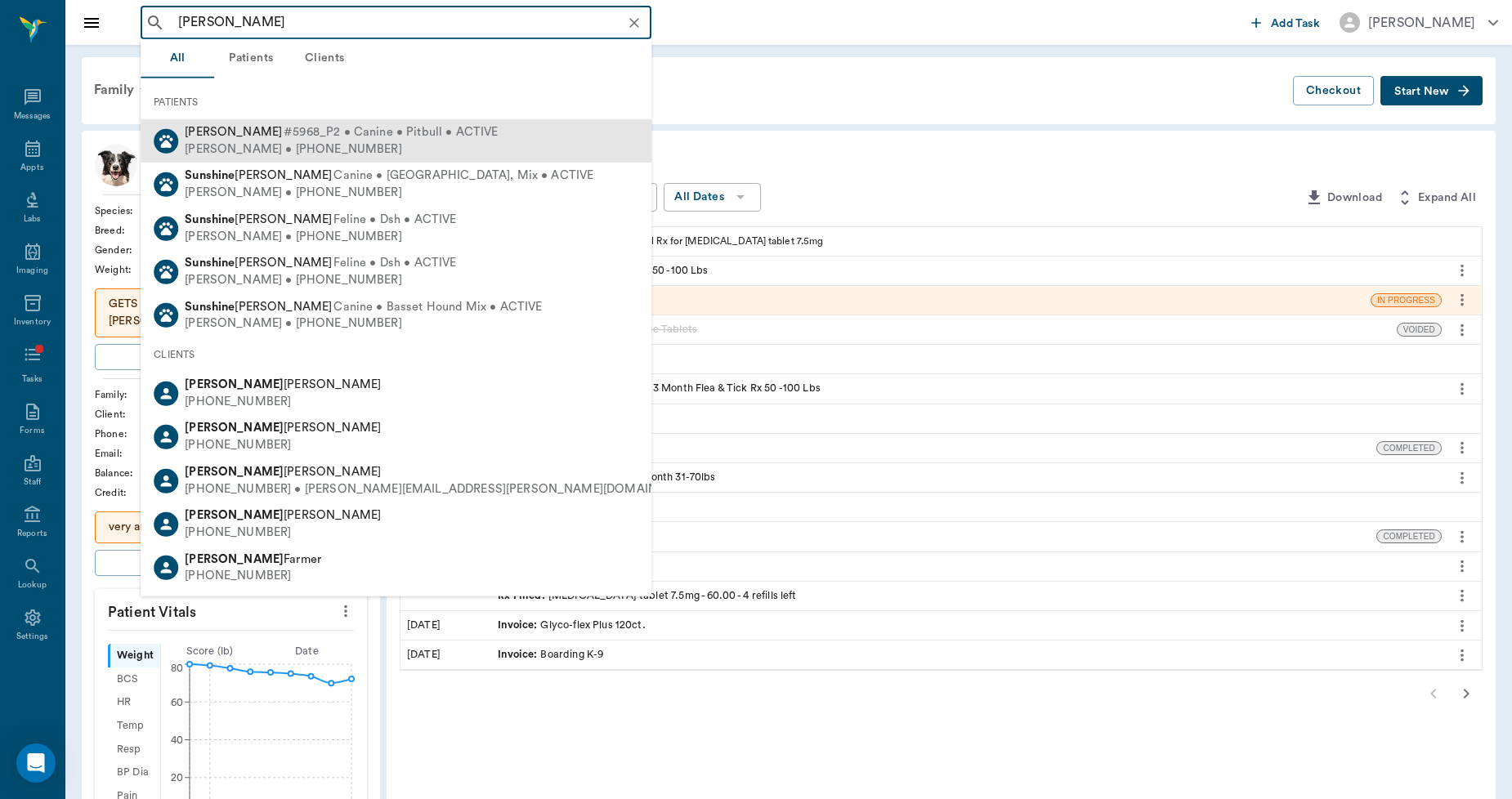
click at [289, 139] on div "Sunshine James Anderson #5968_P2 • Canine • Pitbull • ACTIVE" at bounding box center [341, 132] width 313 height 17
type input "SUNSHINE JAMES"
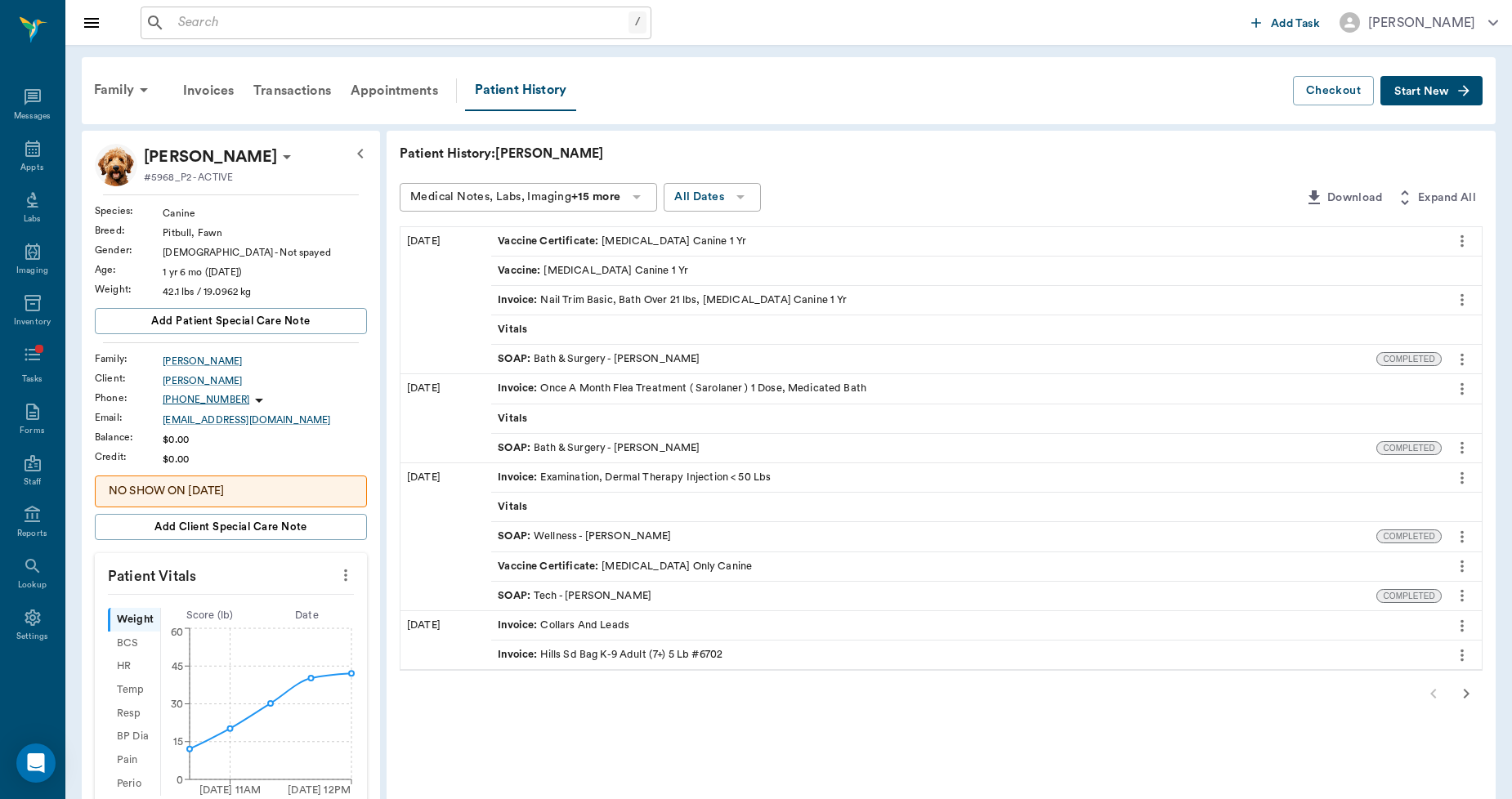
click at [1438, 91] on span "Start New" at bounding box center [1422, 91] width 55 height 0
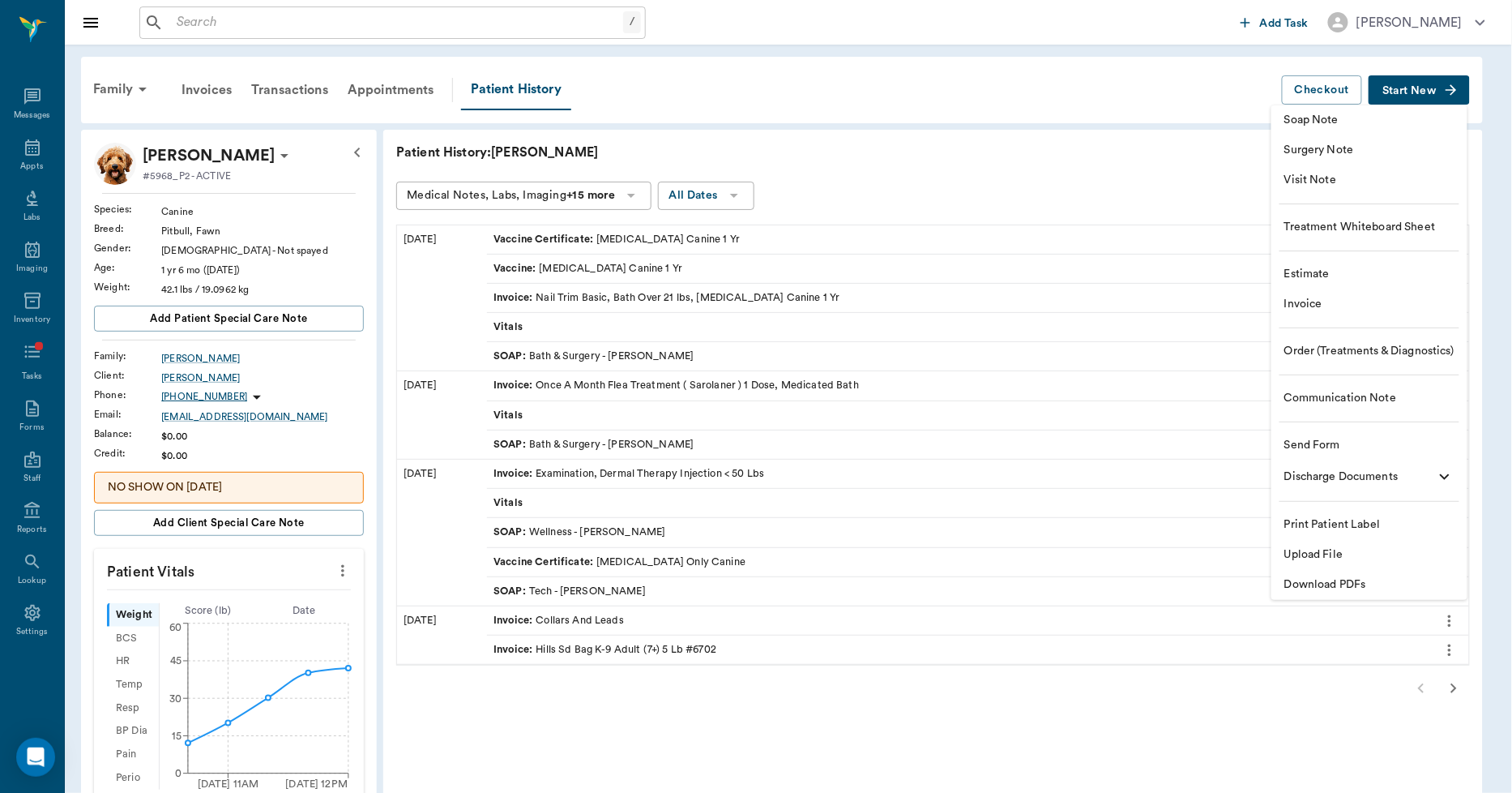
click at [1294, 298] on span "Invoice" at bounding box center [1370, 304] width 171 height 17
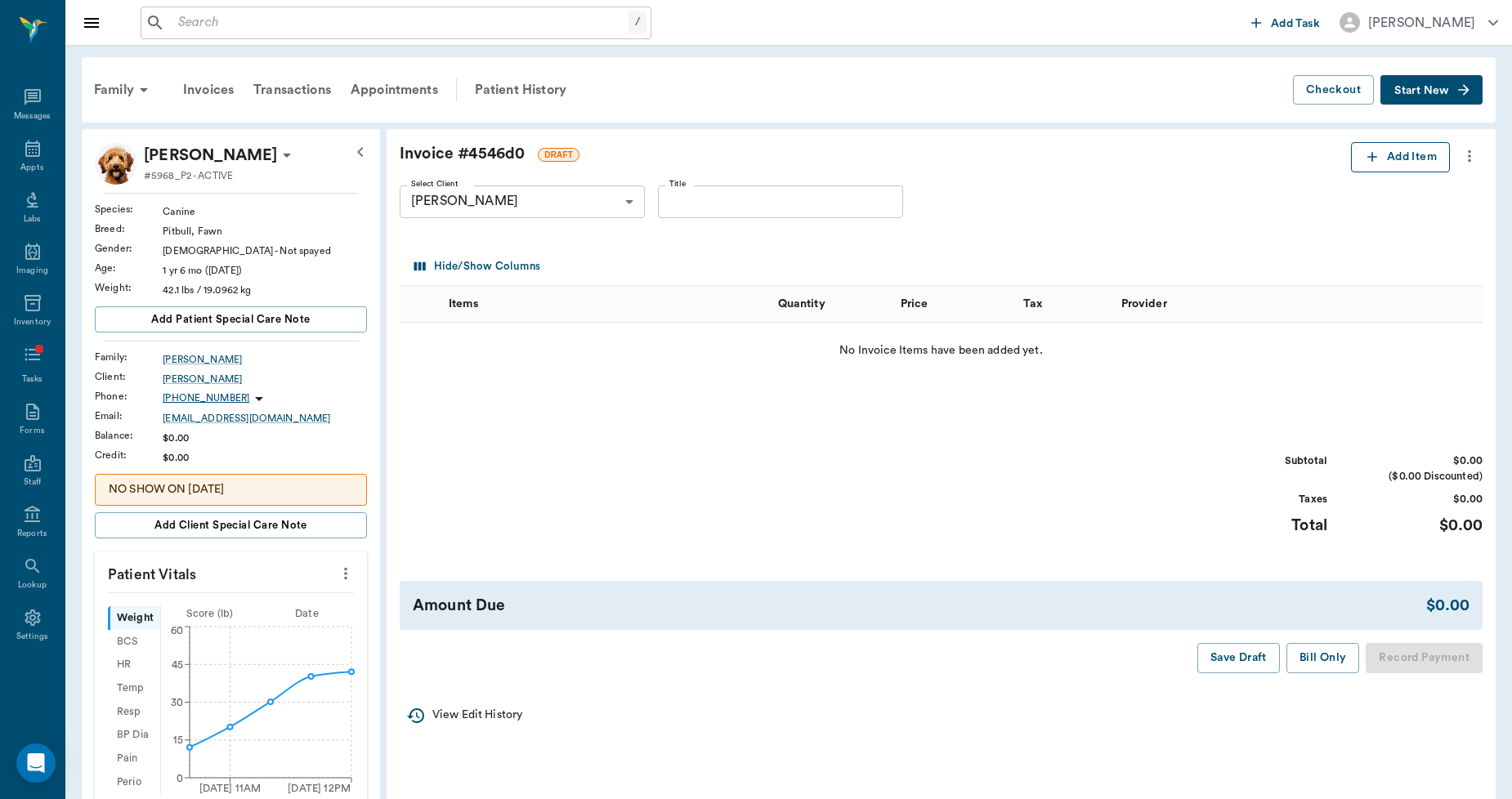
click at [1373, 158] on icon "button" at bounding box center [1372, 157] width 16 height 16
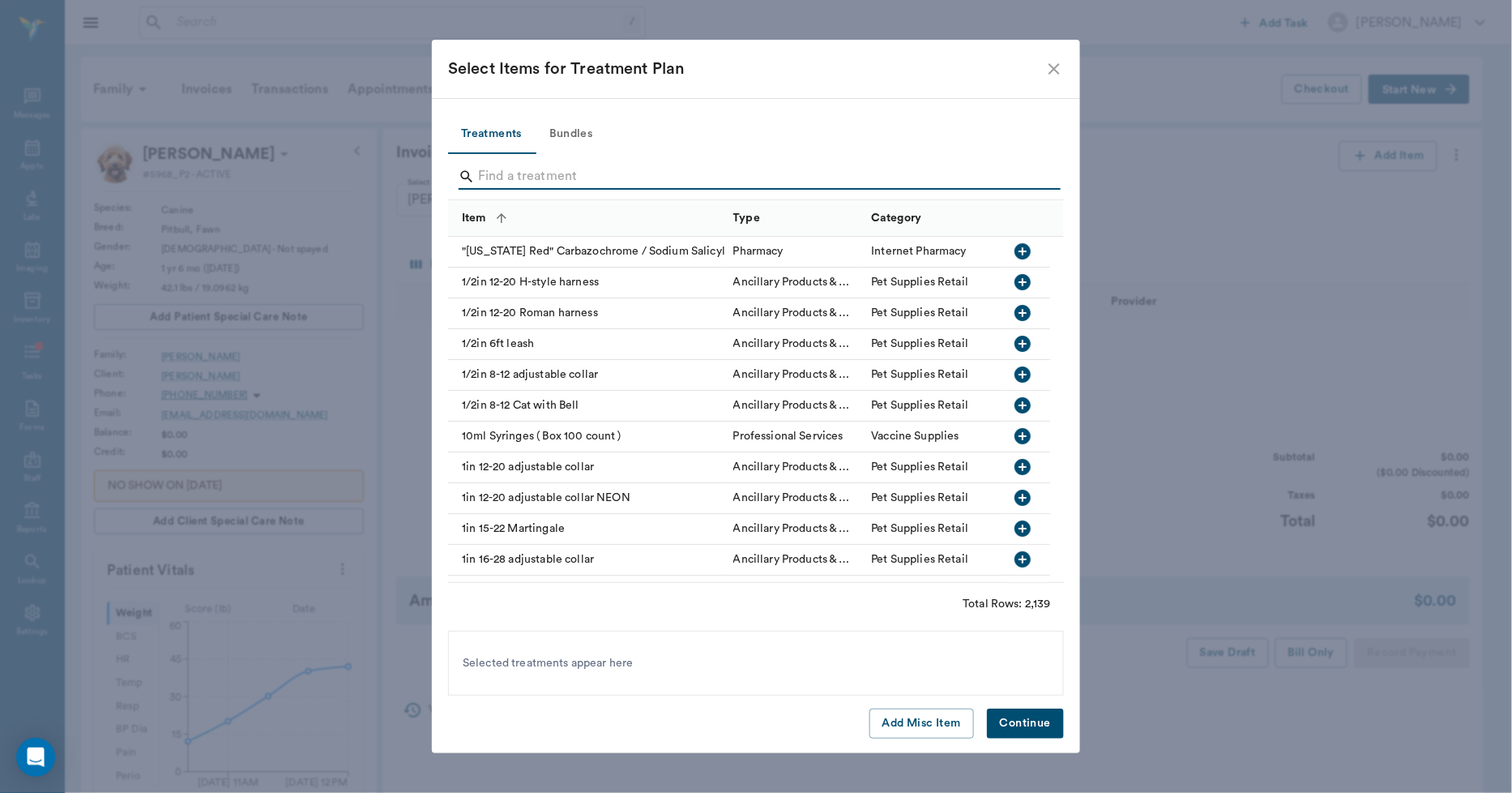
click at [494, 171] on input "Search" at bounding box center [757, 176] width 559 height 26
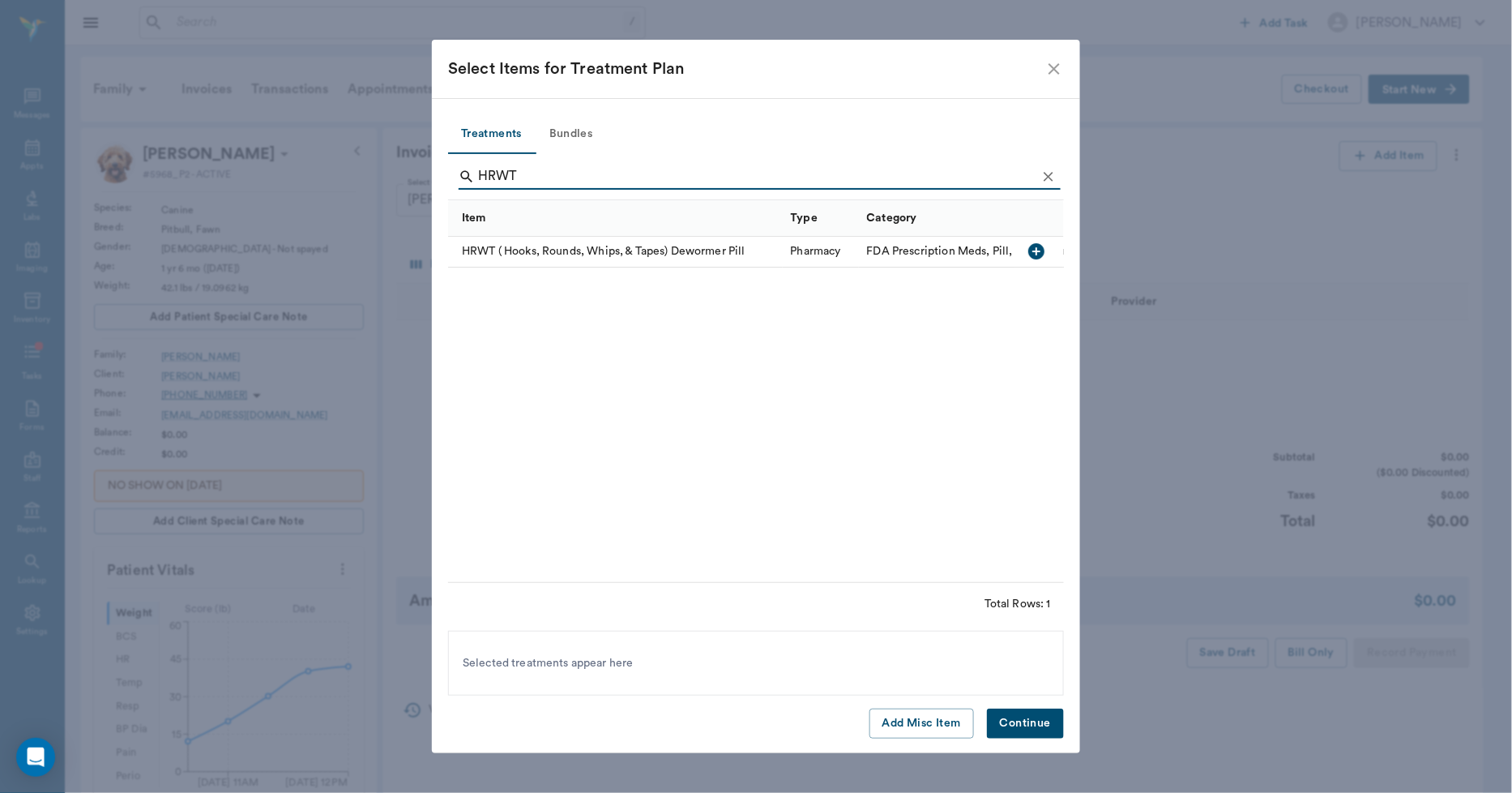
type input "HRWT"
click at [545, 248] on div "HRWT ( Hooks, Rounds, Whips, & Tapes) Dewormer Pill" at bounding box center [616, 252] width 335 height 31
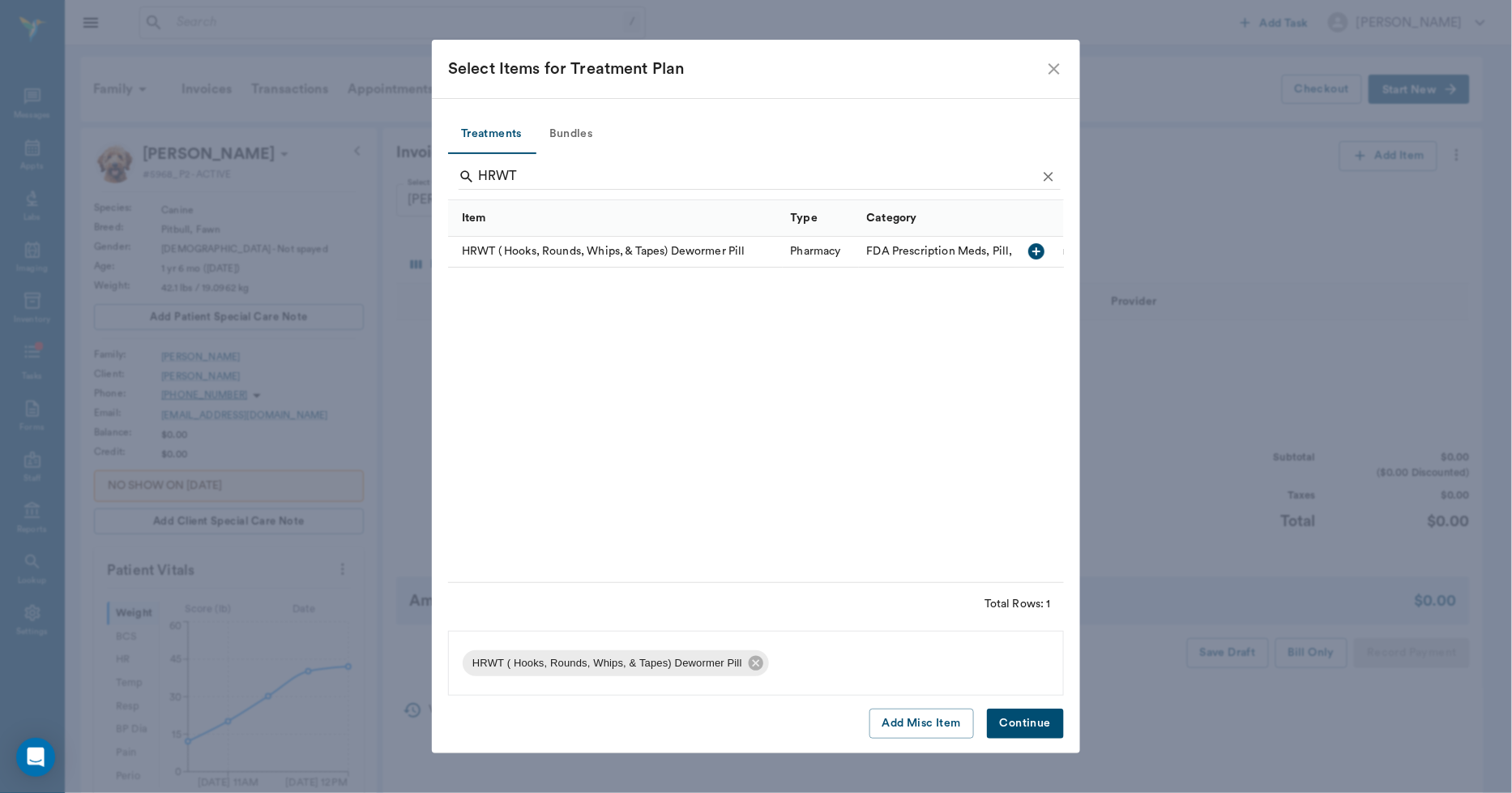
click at [1047, 743] on div "Treatments Bundles HRWT Item Type Category HRWT ( Hooks, Rounds, Whips, & Tapes…" at bounding box center [756, 425] width 648 height 656
click at [1047, 728] on button "Continue" at bounding box center [1026, 723] width 77 height 30
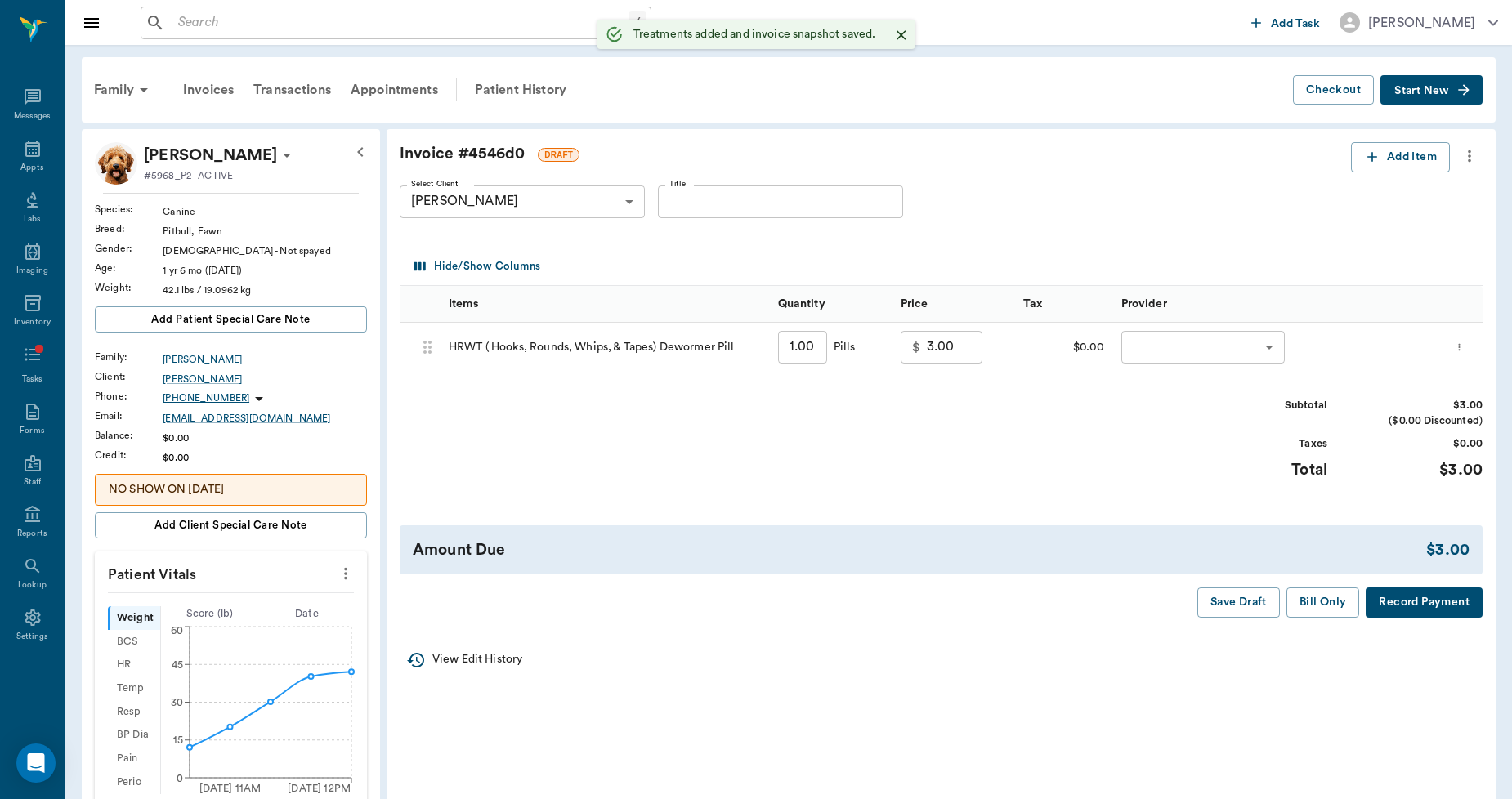
click at [812, 348] on input "1.00" at bounding box center [802, 347] width 49 height 33
type input "2.5"
type input "7.50"
type input "2."
type input "6.00"
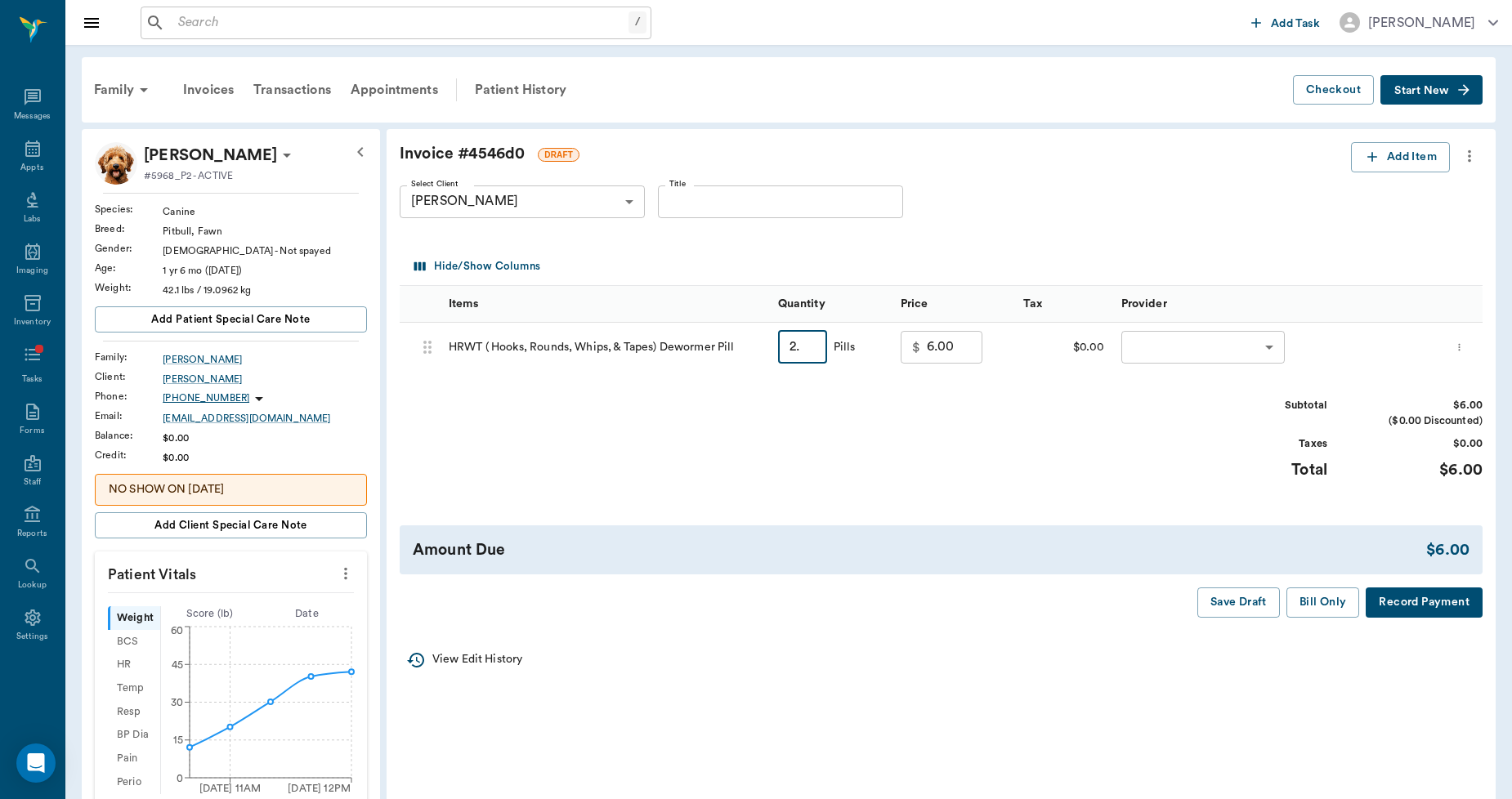
type input "2"
type input "0.00"
type input "5"
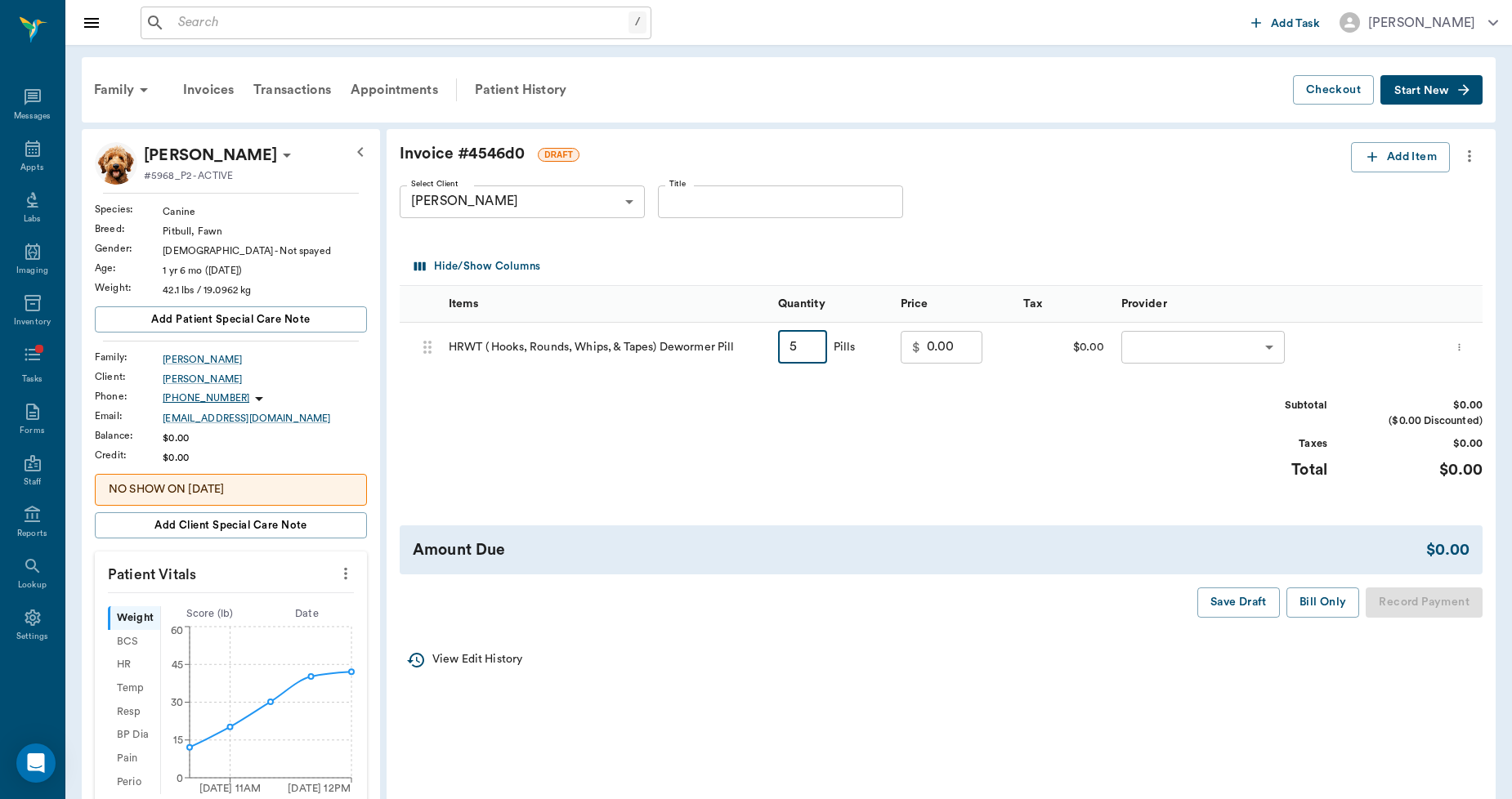
type input "15.00"
type input "5.00"
click at [1224, 344] on body "/ ​ Add Task Dr. Bert Ellsworth Nectar Messages Appts Labs Imaging Inventory Ta…" at bounding box center [756, 658] width 1512 height 1316
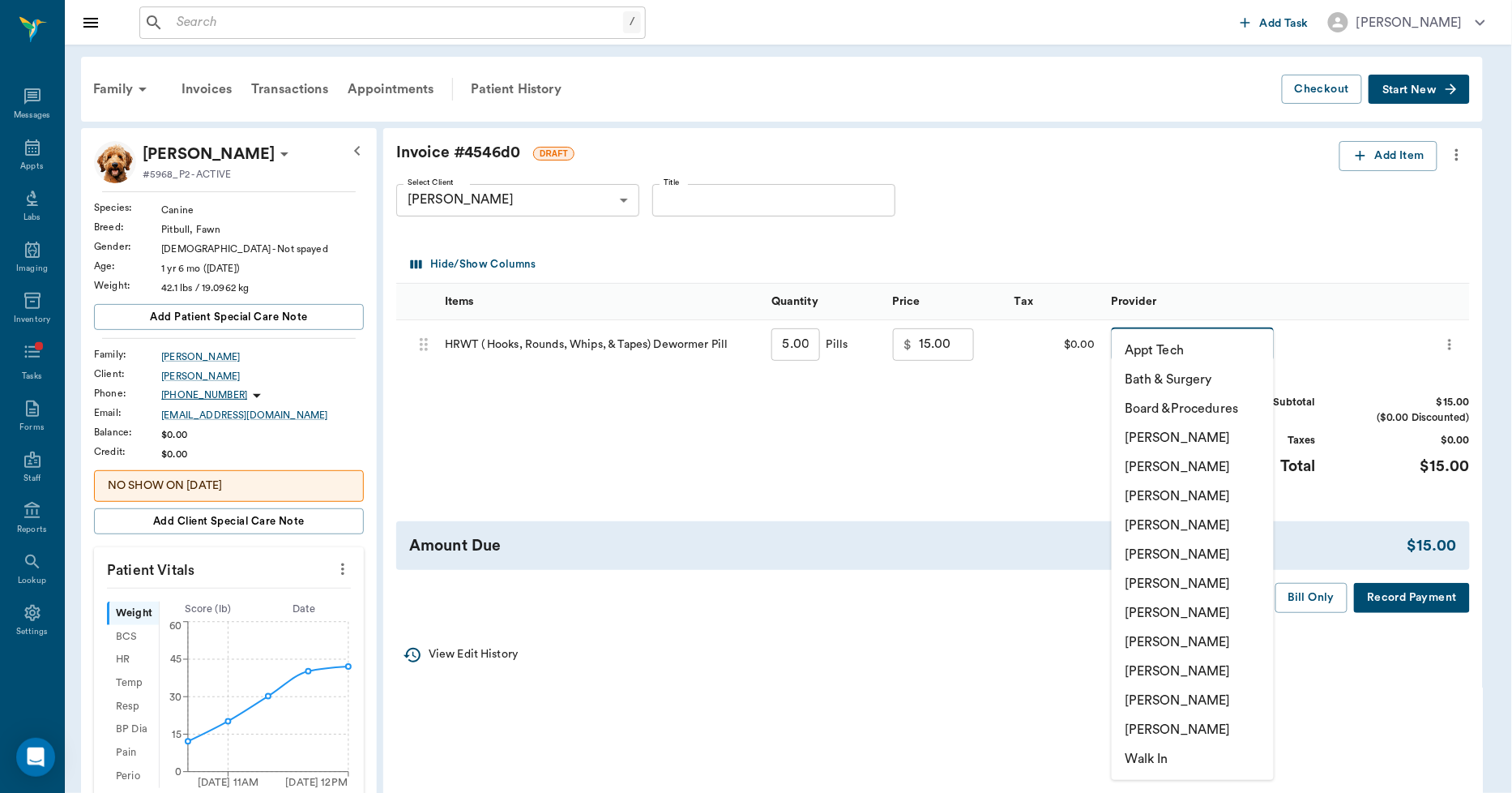
click at [1165, 701] on li "Lorean Lingle" at bounding box center [1193, 701] width 162 height 29
type input "none-63ec2ece52e12b0ba117cc90"
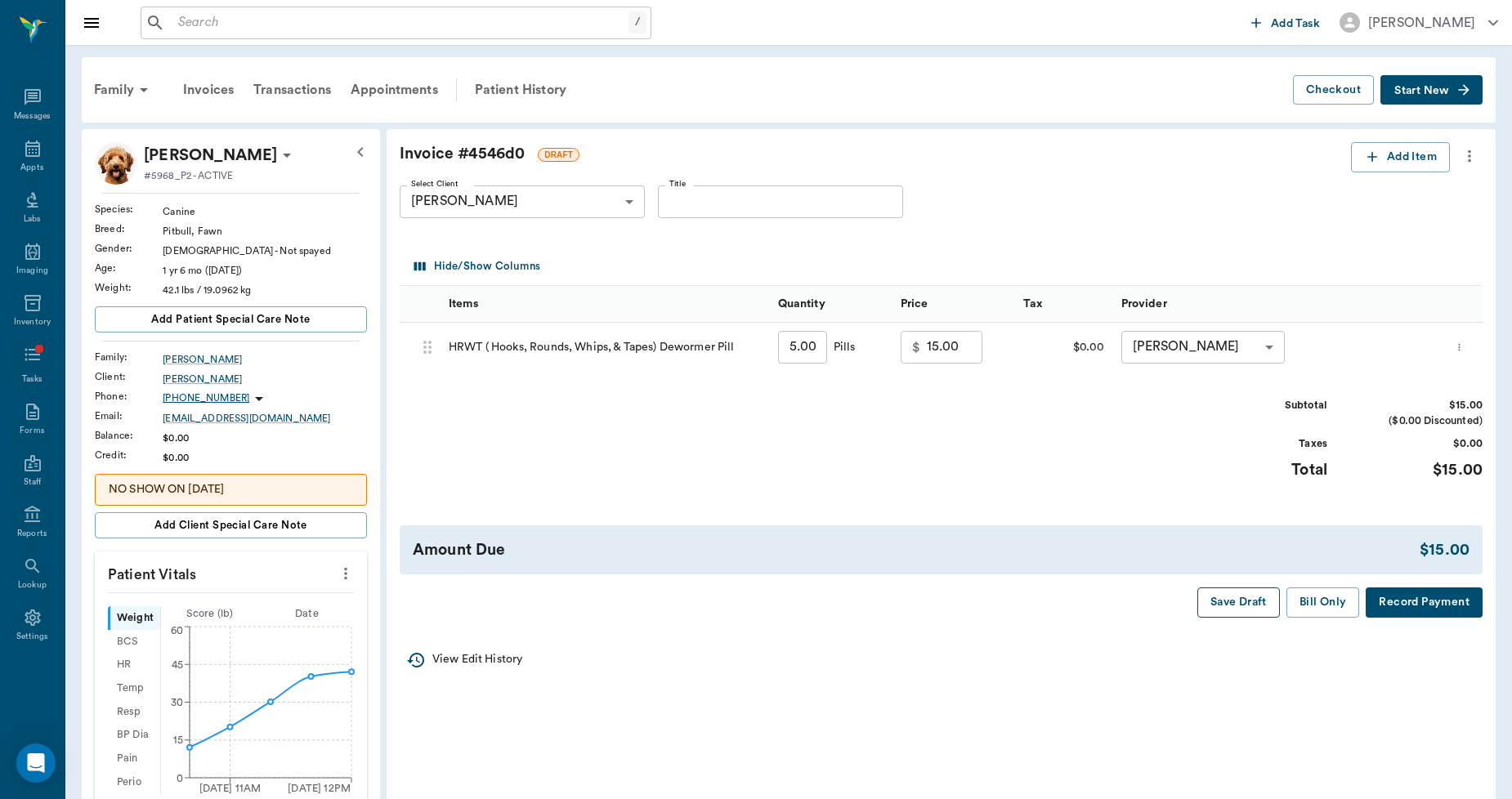
click at [1230, 608] on button "Save Draft" at bounding box center [1238, 603] width 82 height 30
click at [132, 93] on div "Family" at bounding box center [123, 90] width 79 height 39
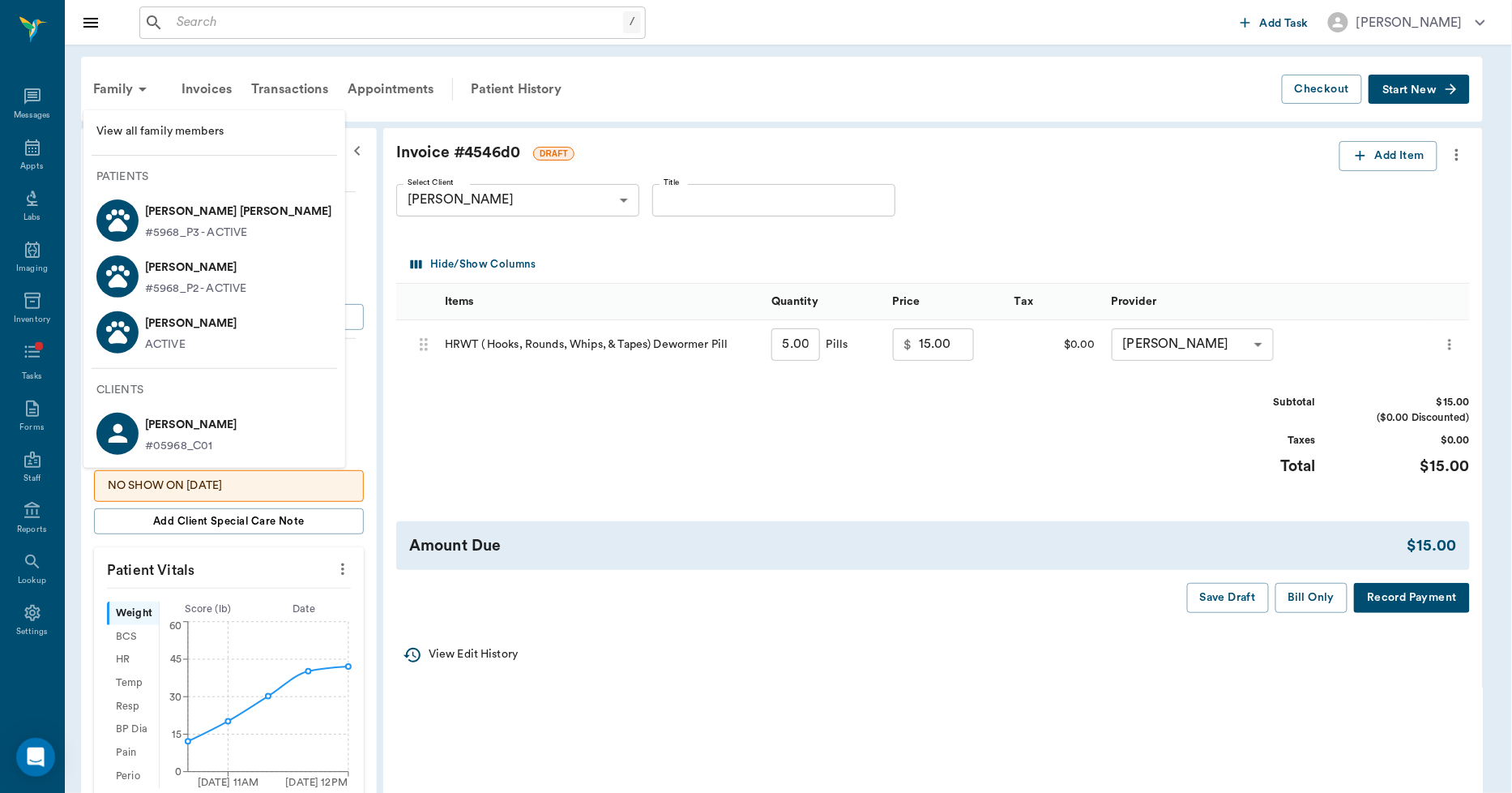
click at [201, 225] on p "#5968_P3 - ACTIVE" at bounding box center [196, 232] width 102 height 17
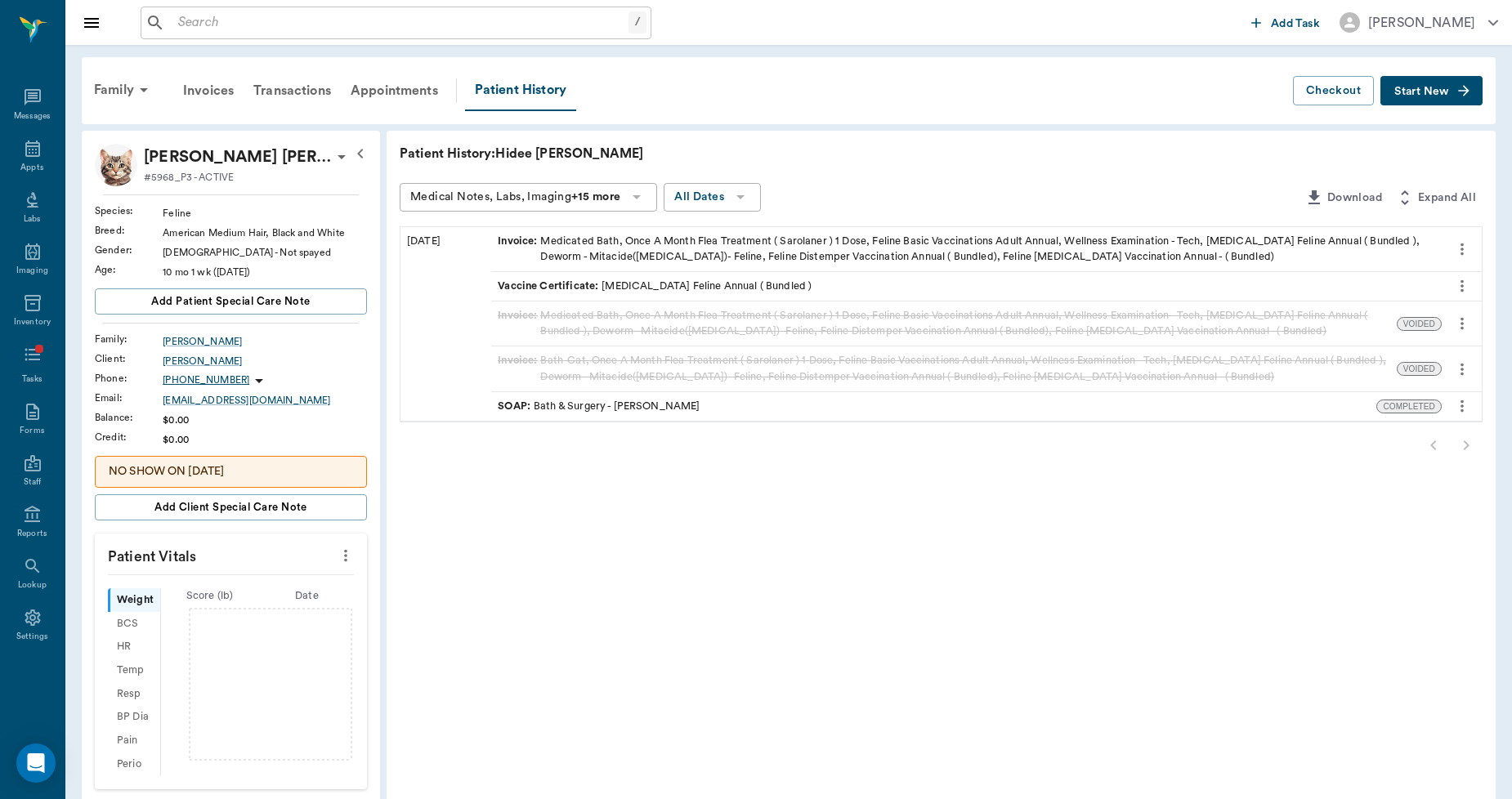
click at [1427, 91] on span "Start New" at bounding box center [1422, 91] width 55 height 0
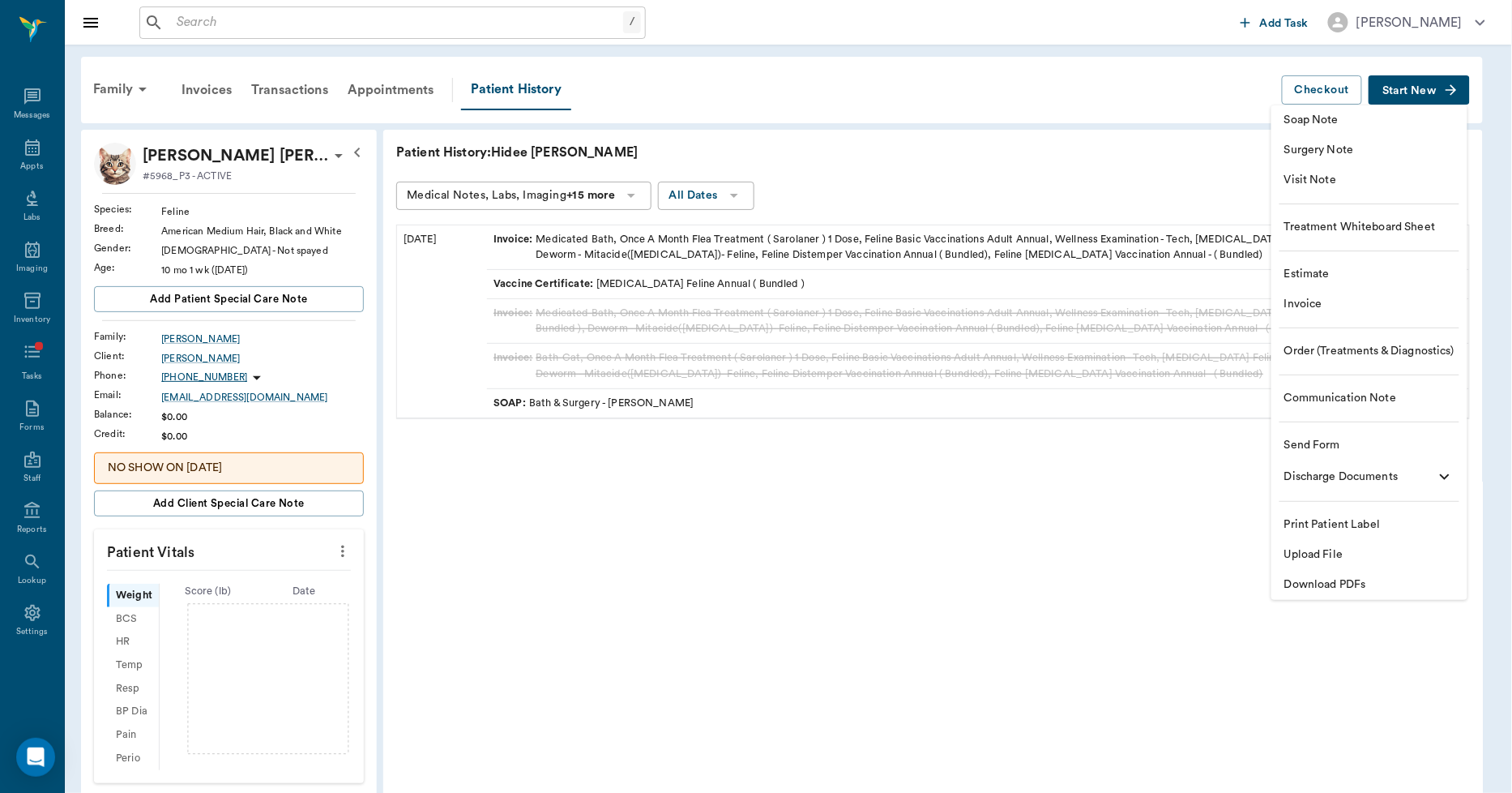
click at [1311, 298] on span "Invoice" at bounding box center [1370, 304] width 171 height 17
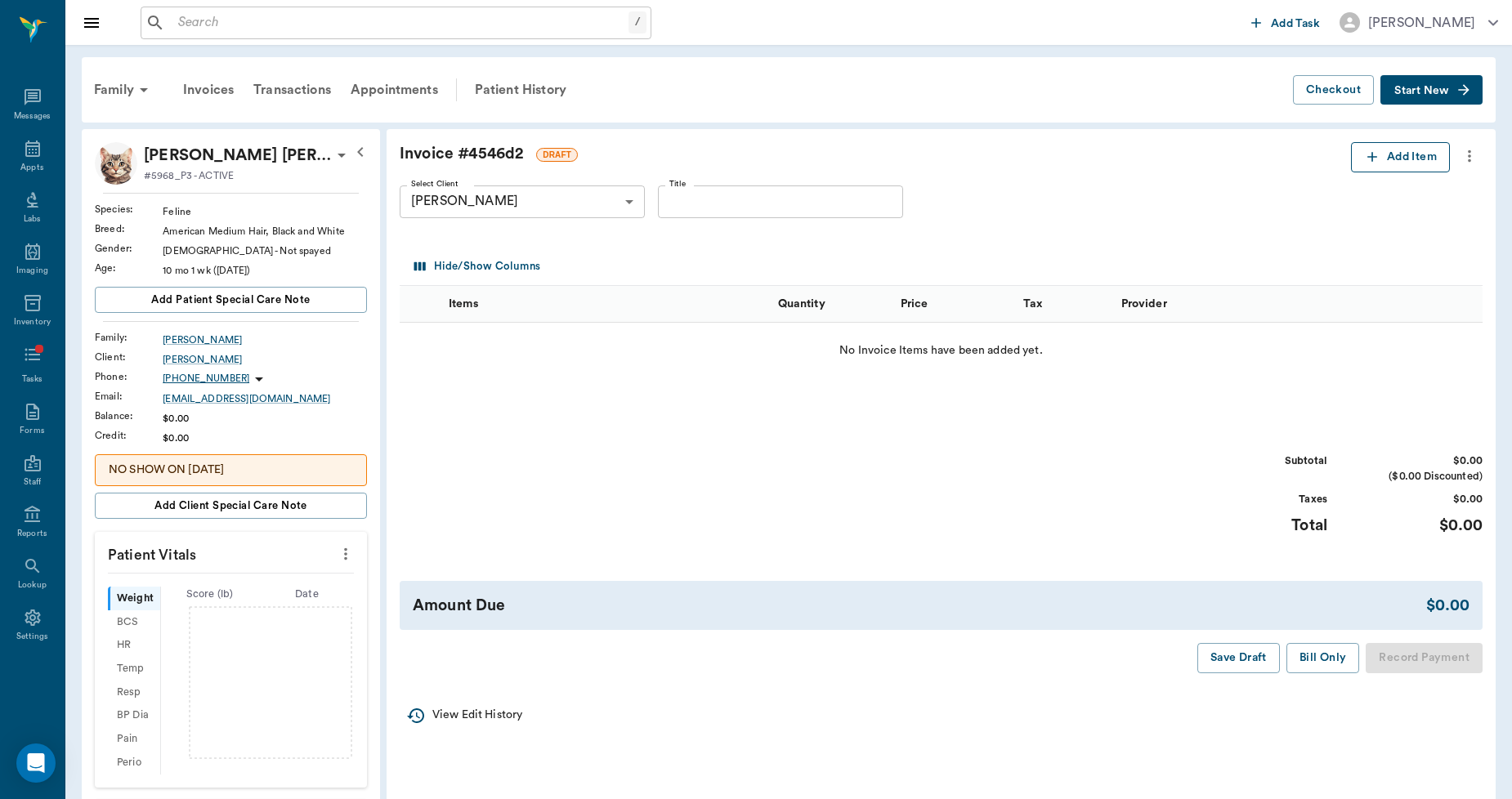
click at [1417, 164] on button "Add Item" at bounding box center [1399, 157] width 98 height 30
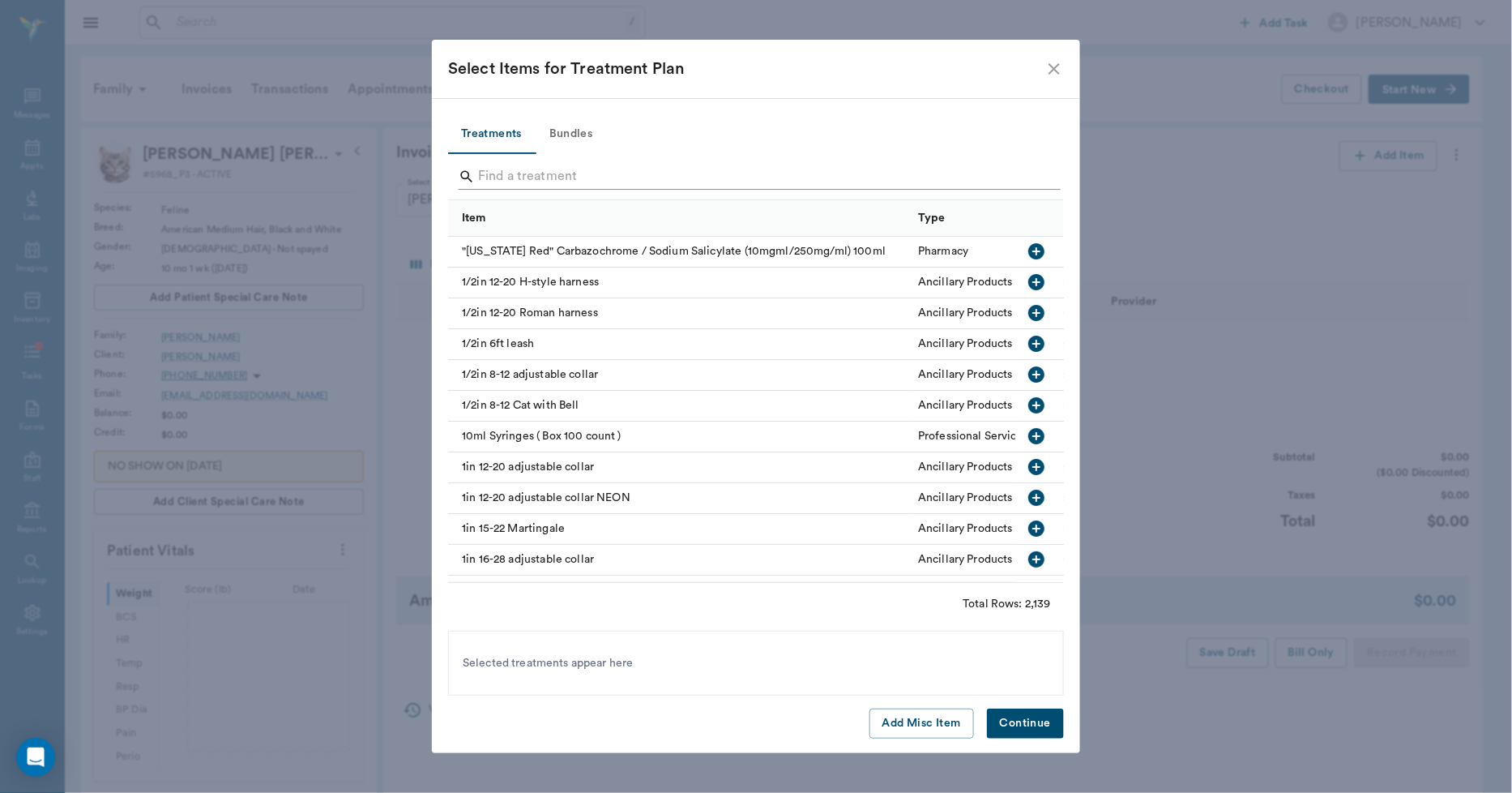
click at [616, 172] on input "Search" at bounding box center [757, 176] width 559 height 26
click at [1049, 62] on icon "close" at bounding box center [1055, 69] width 19 height 19
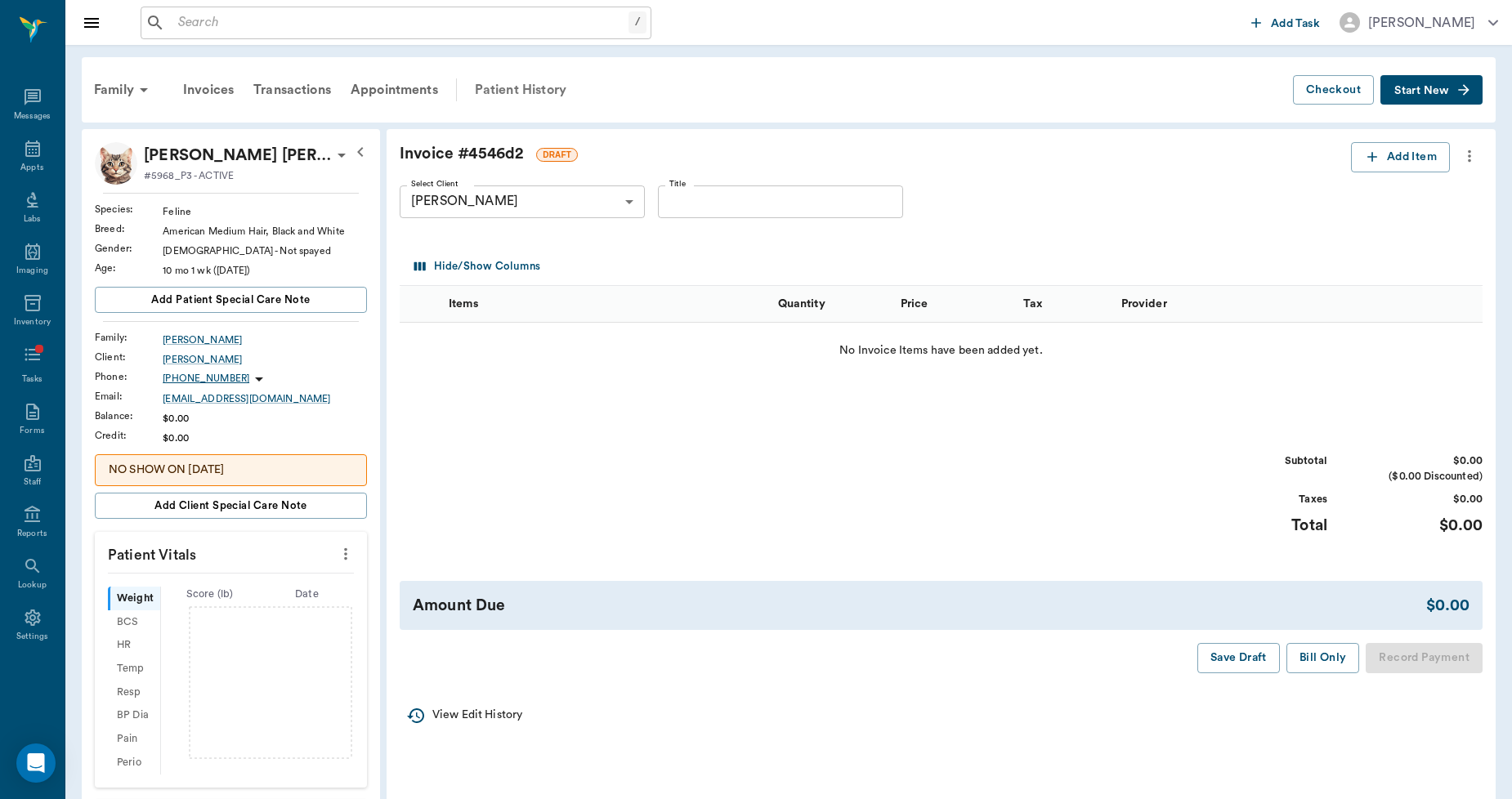
click at [499, 89] on div "Patient History" at bounding box center [520, 90] width 111 height 39
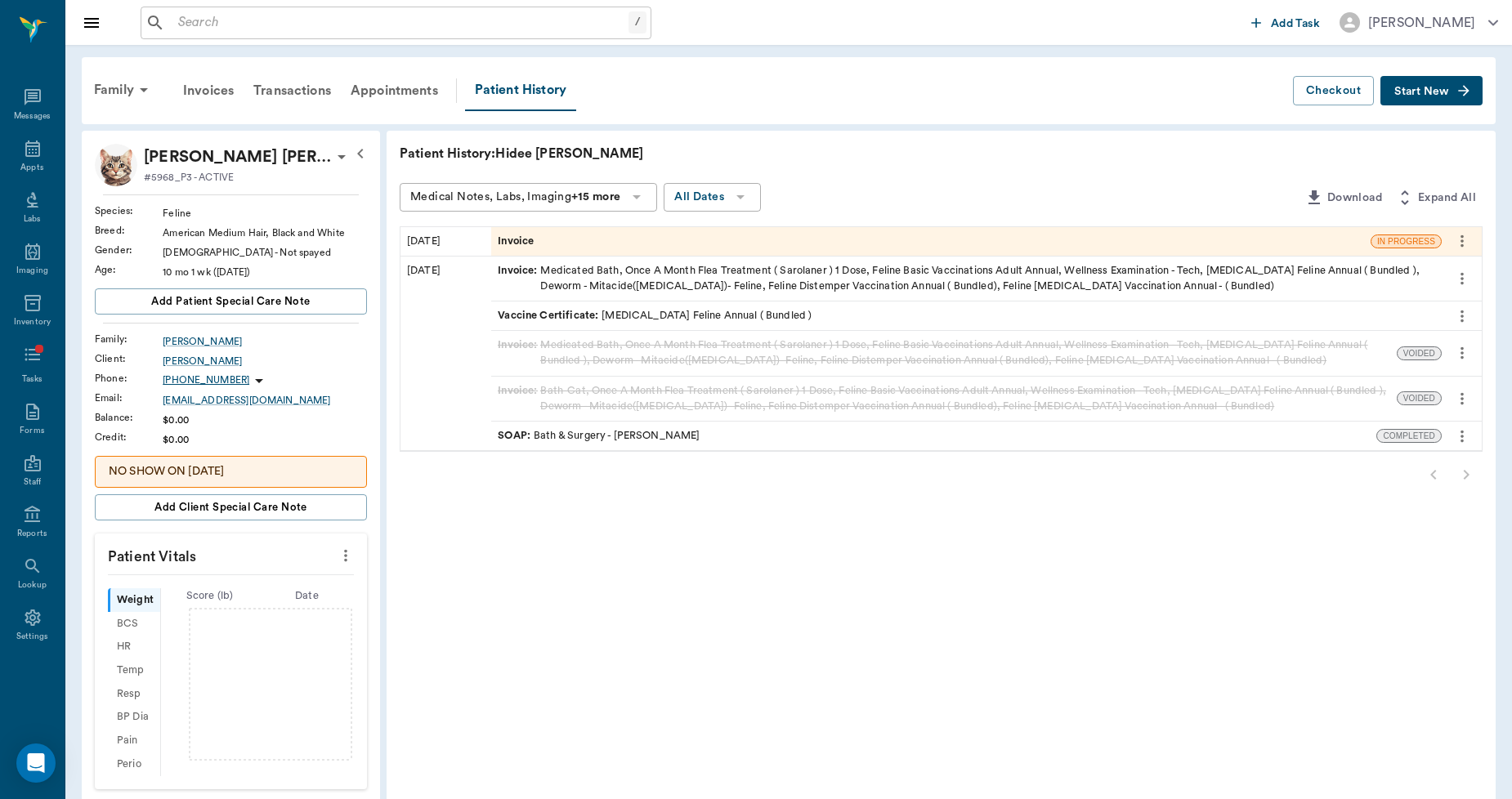
click at [345, 552] on icon "more" at bounding box center [346, 556] width 4 height 12
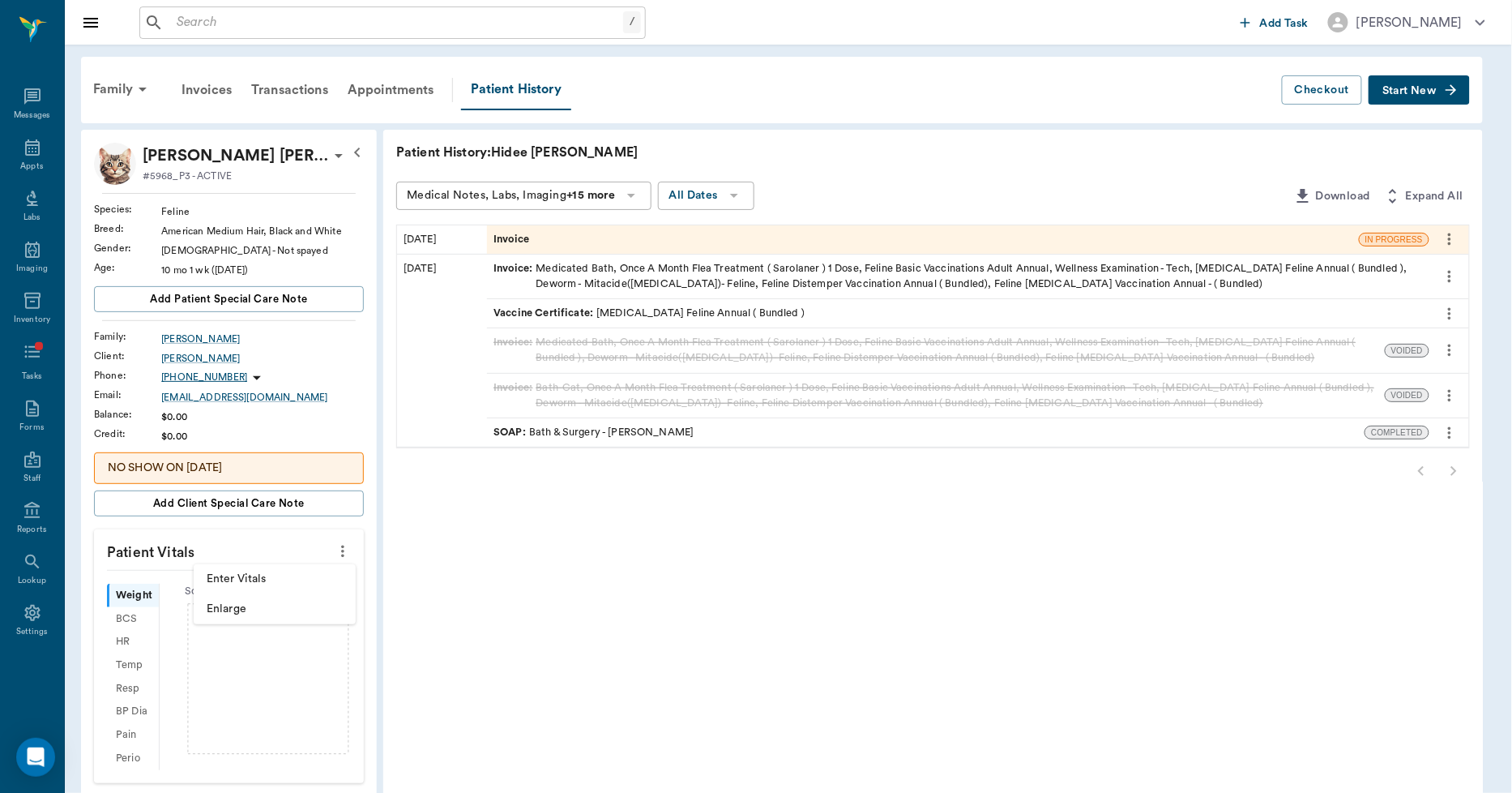
click at [233, 614] on span "Enlarge" at bounding box center [274, 609] width 136 height 17
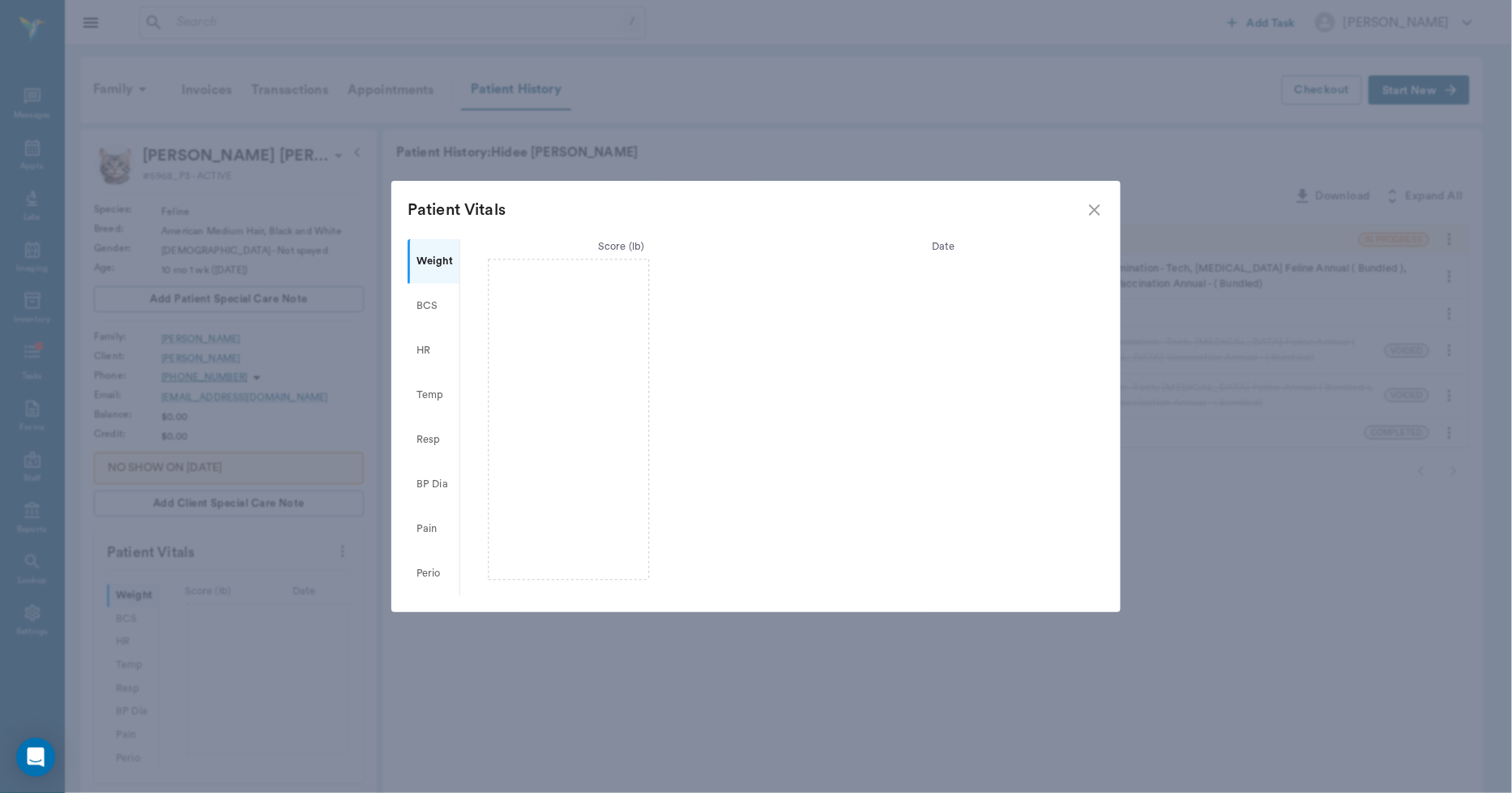
click at [1091, 213] on icon "close" at bounding box center [1094, 209] width 11 height 11
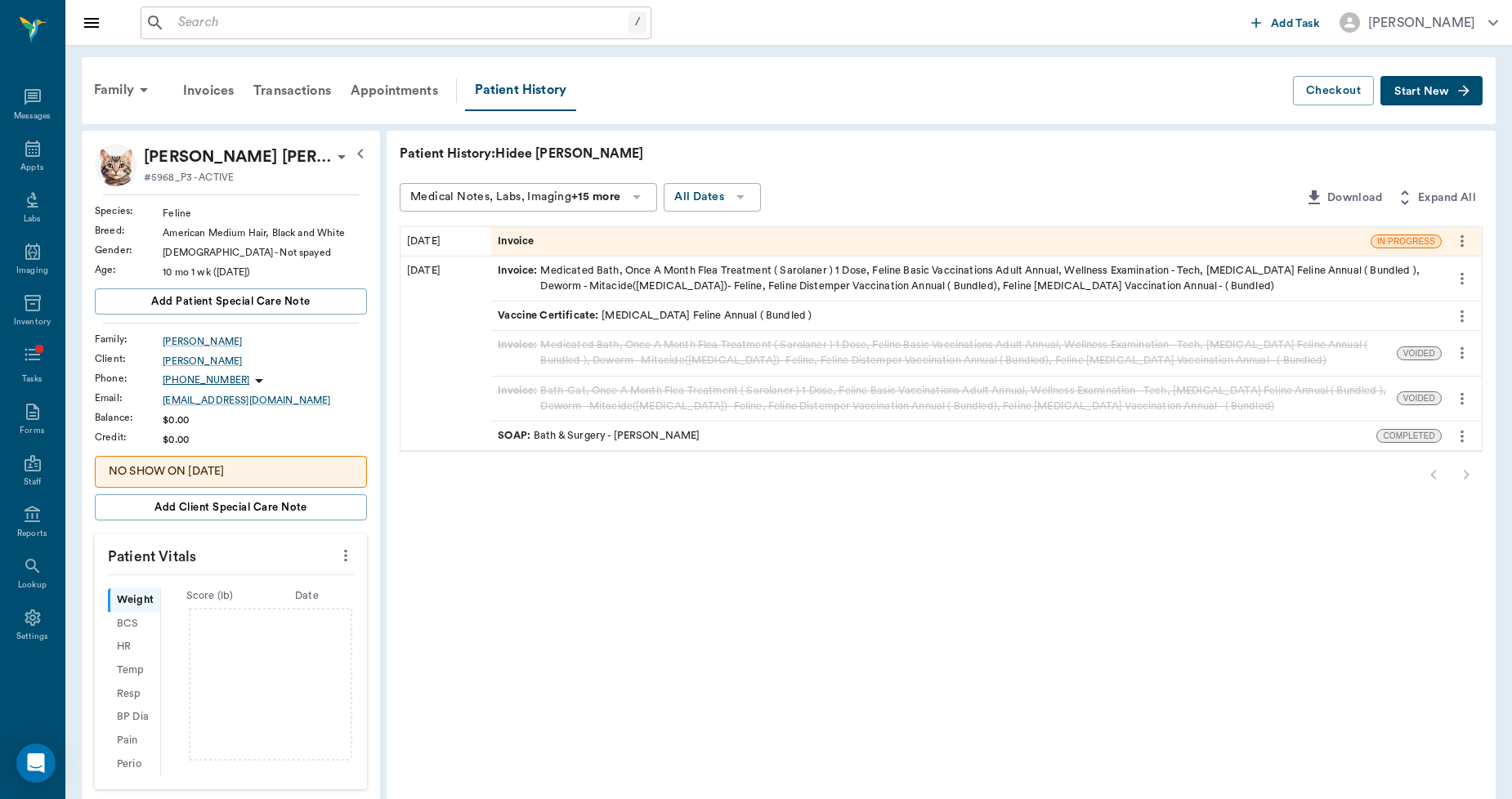
click at [650, 434] on div "SOAP : Bath & Surgery - Hunter Graves" at bounding box center [599, 436] width 202 height 16
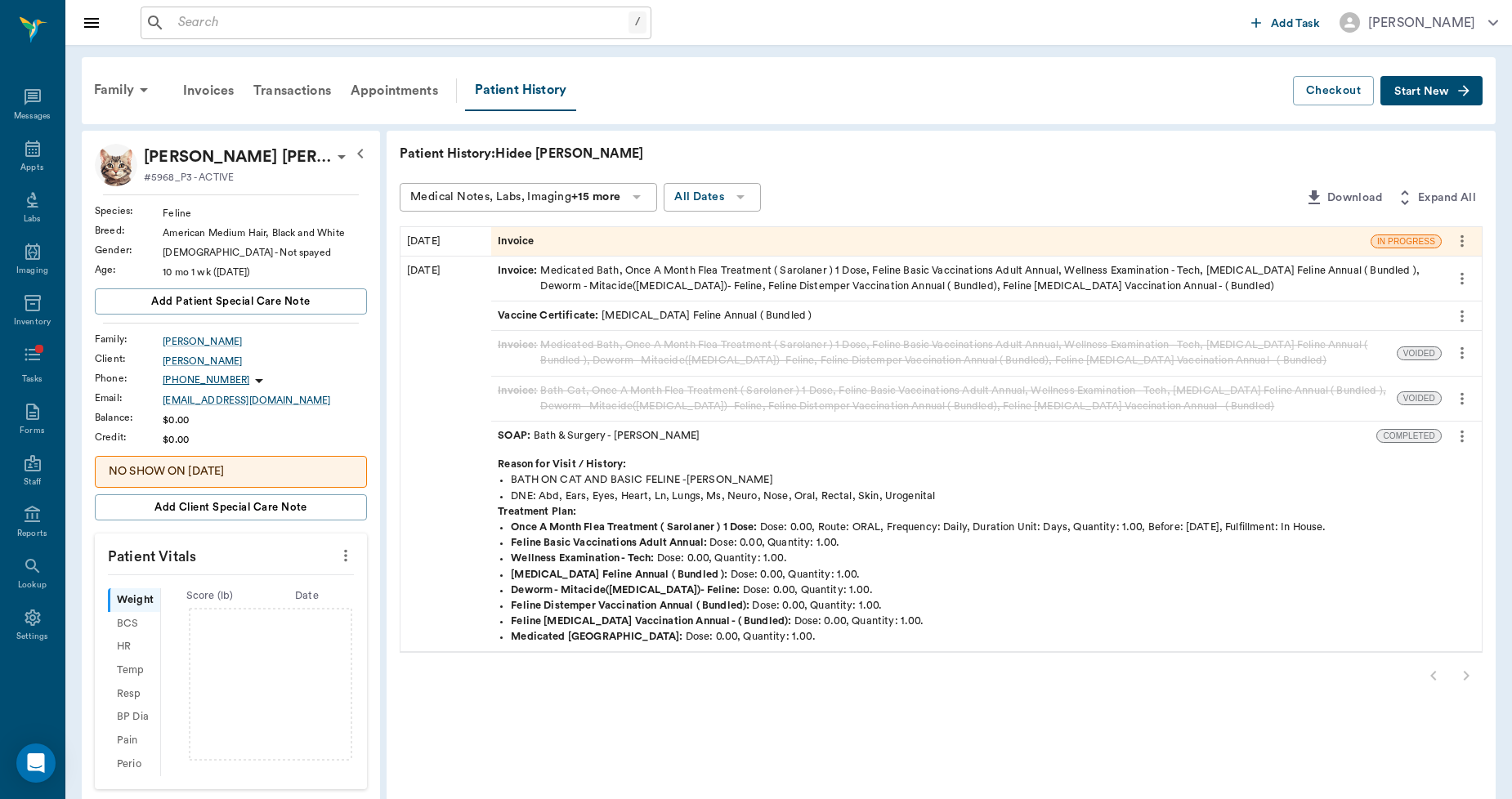
click at [622, 243] on div "Invoice" at bounding box center [930, 241] width 879 height 28
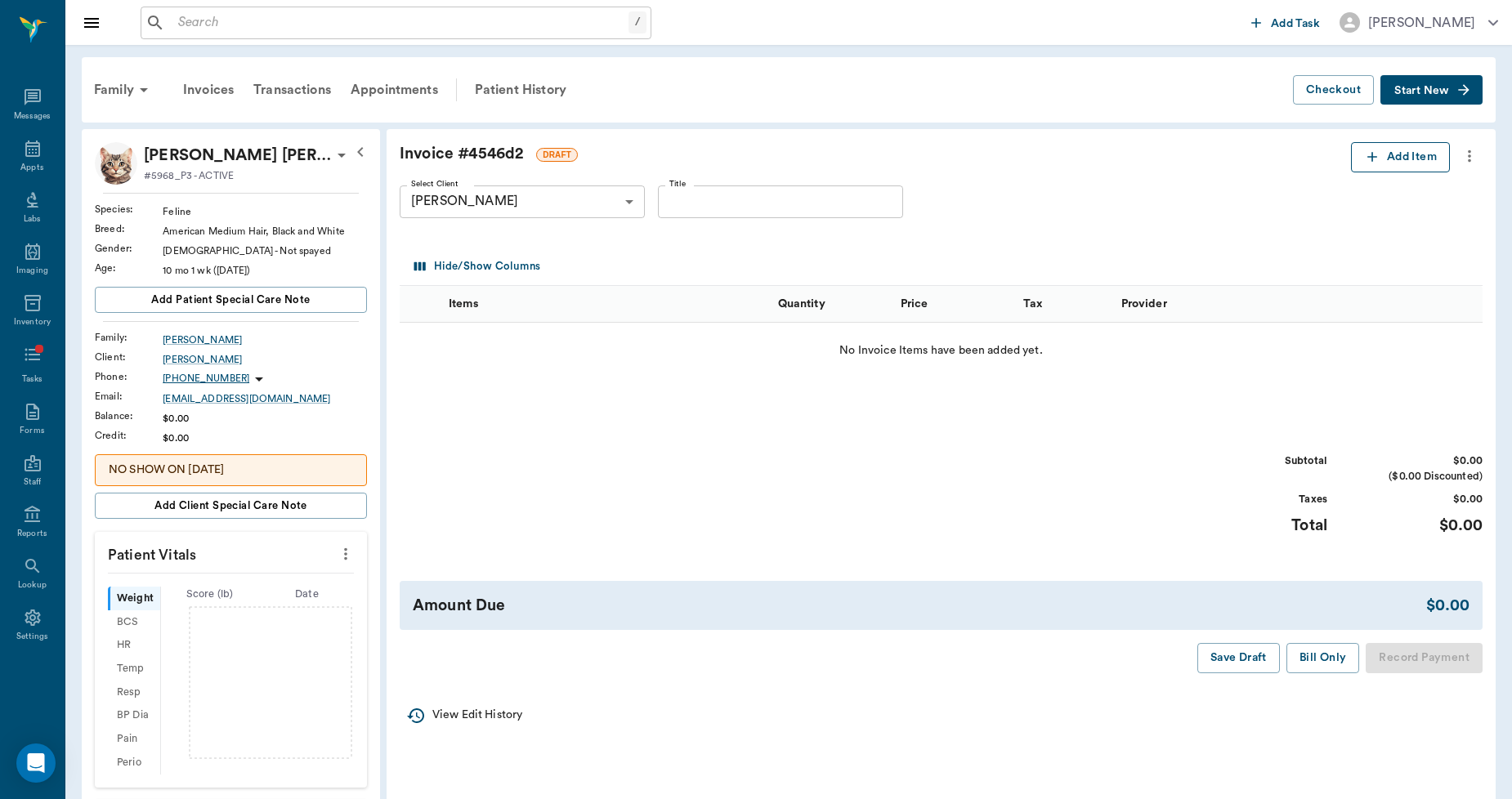
click at [1406, 151] on button "Add Item" at bounding box center [1399, 157] width 98 height 30
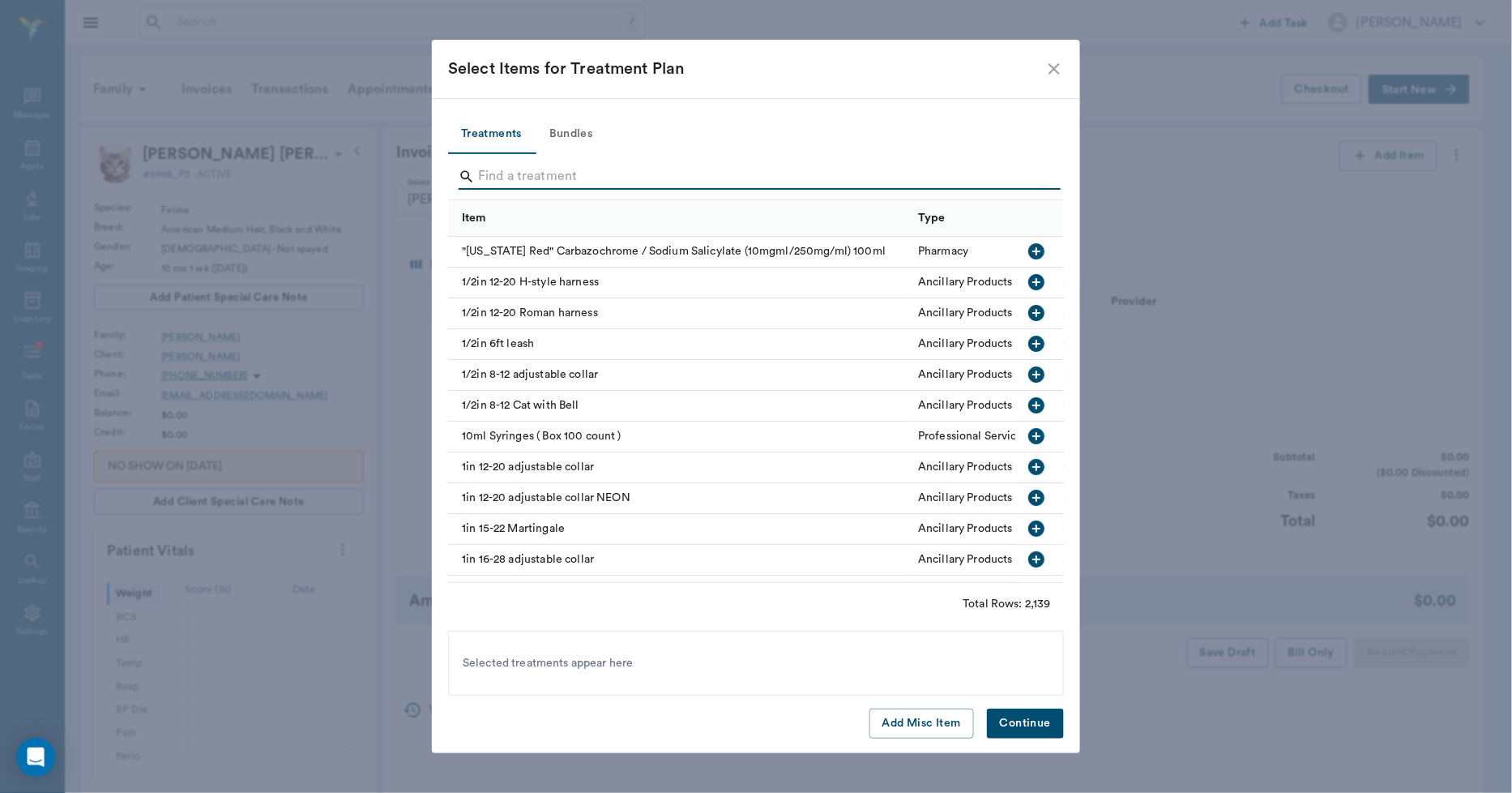
click at [645, 174] on input "Search" at bounding box center [757, 176] width 559 height 26
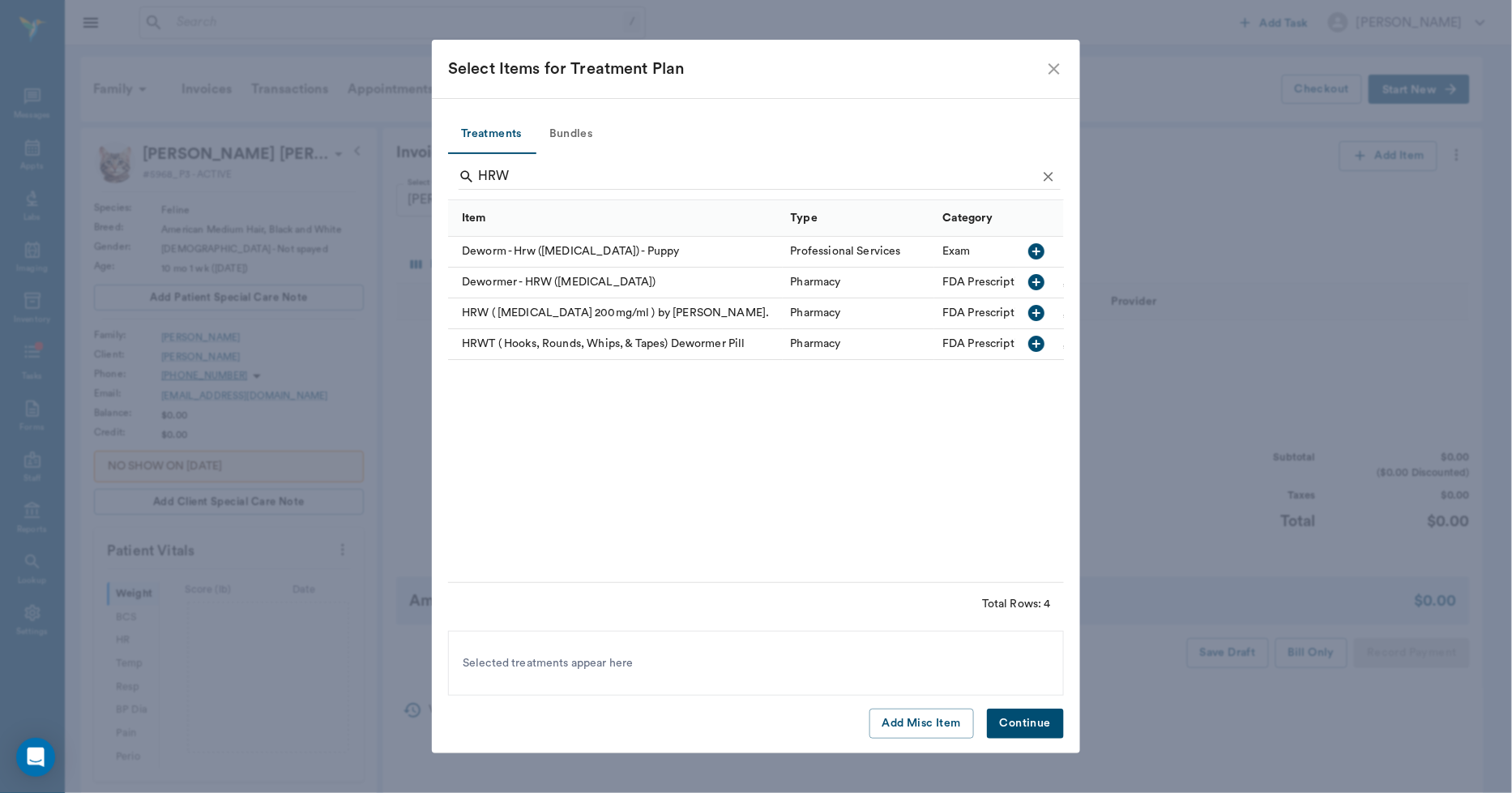
click at [600, 284] on div "Dewormer - HRW (Fenbendazole)" at bounding box center [616, 283] width 335 height 31
type input "H"
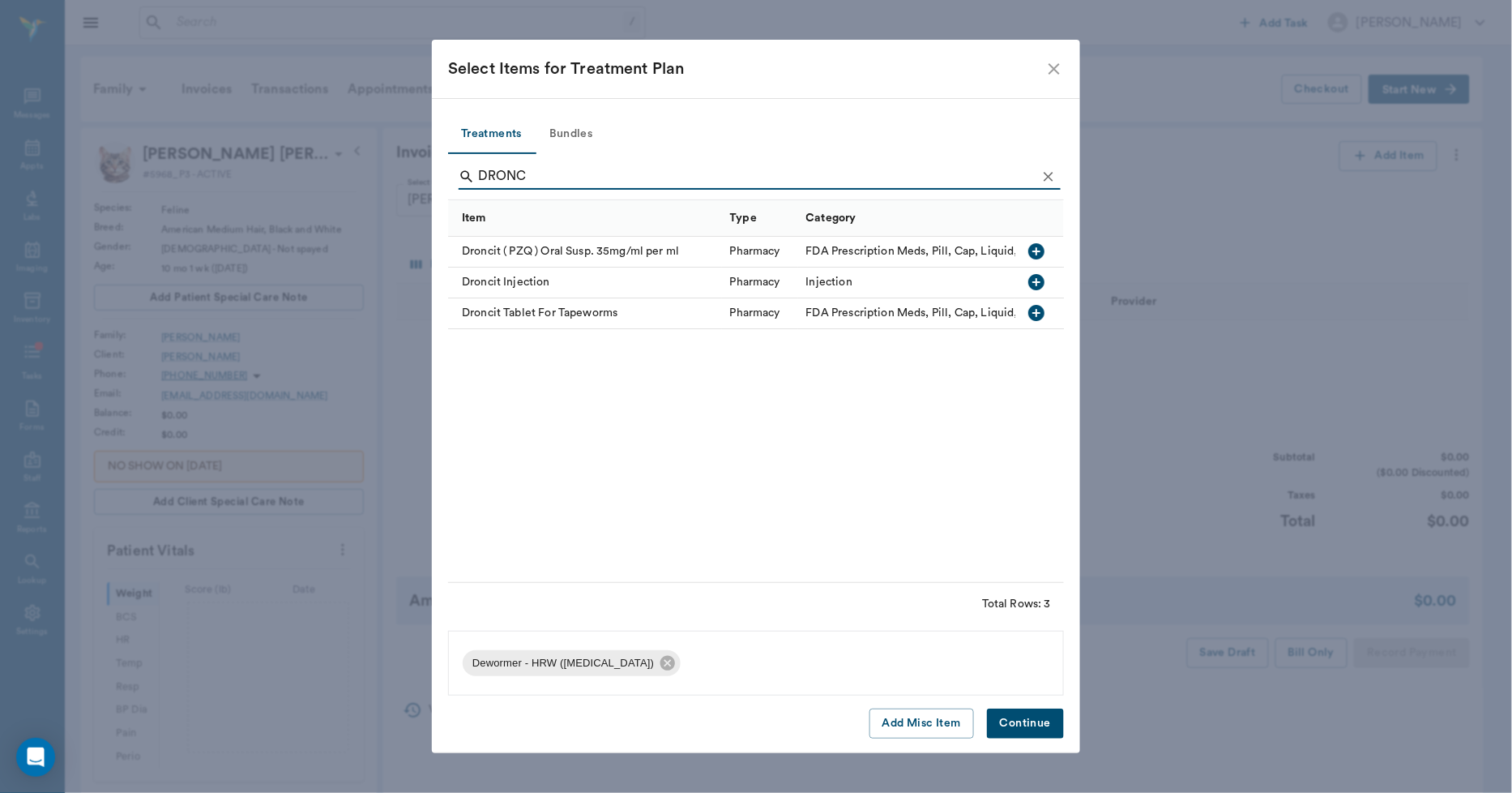
type input "DRONC"
click at [562, 292] on div "Droncit Injection" at bounding box center [585, 283] width 274 height 31
click at [1006, 728] on button "Continue" at bounding box center [1026, 723] width 77 height 30
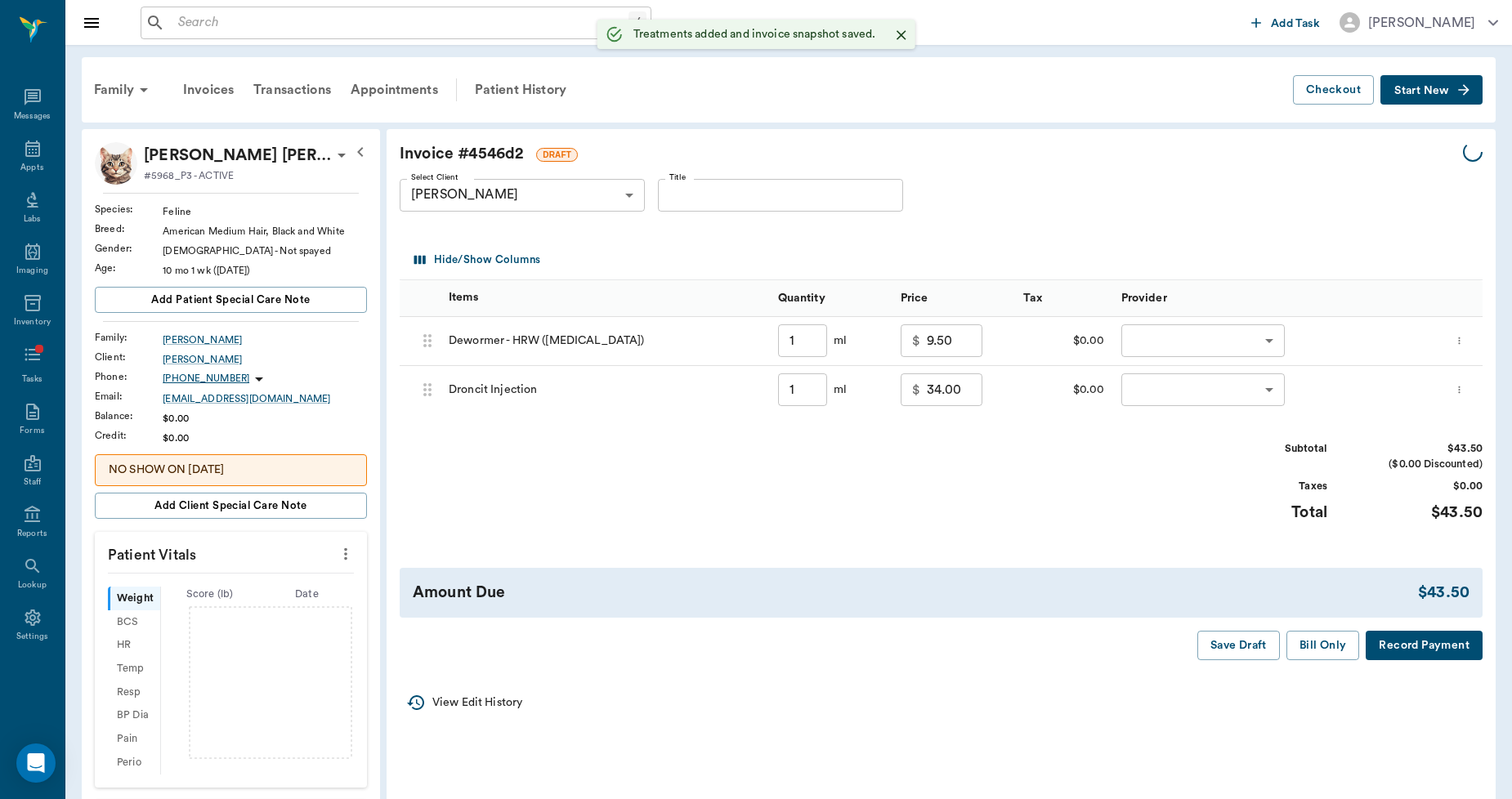
type input "1.00"
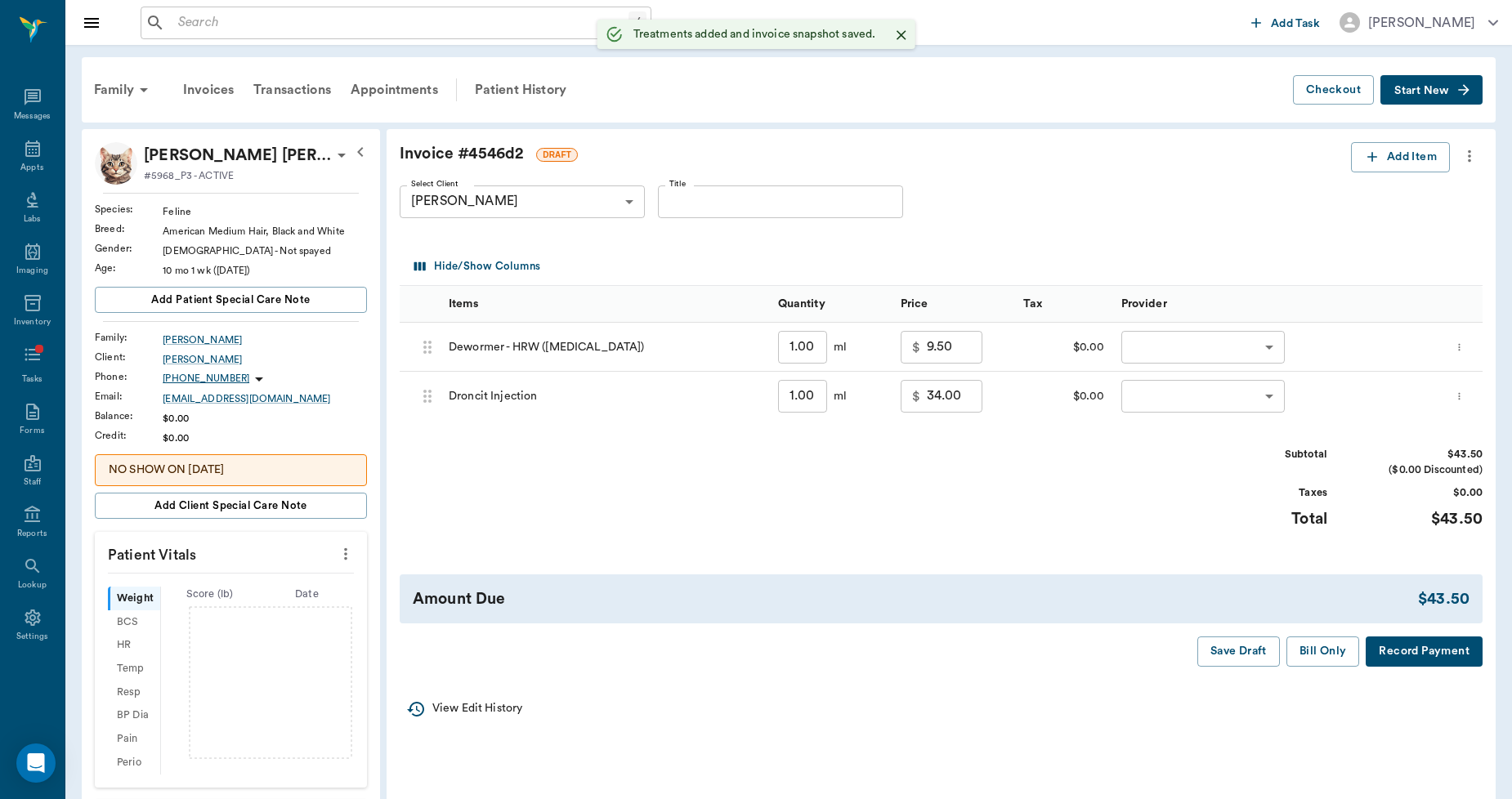
click at [822, 345] on input "1.00" at bounding box center [802, 347] width 49 height 33
type input "5"
type input "11.50"
type input "5.00"
click at [1472, 153] on icon "more" at bounding box center [1469, 156] width 18 height 20
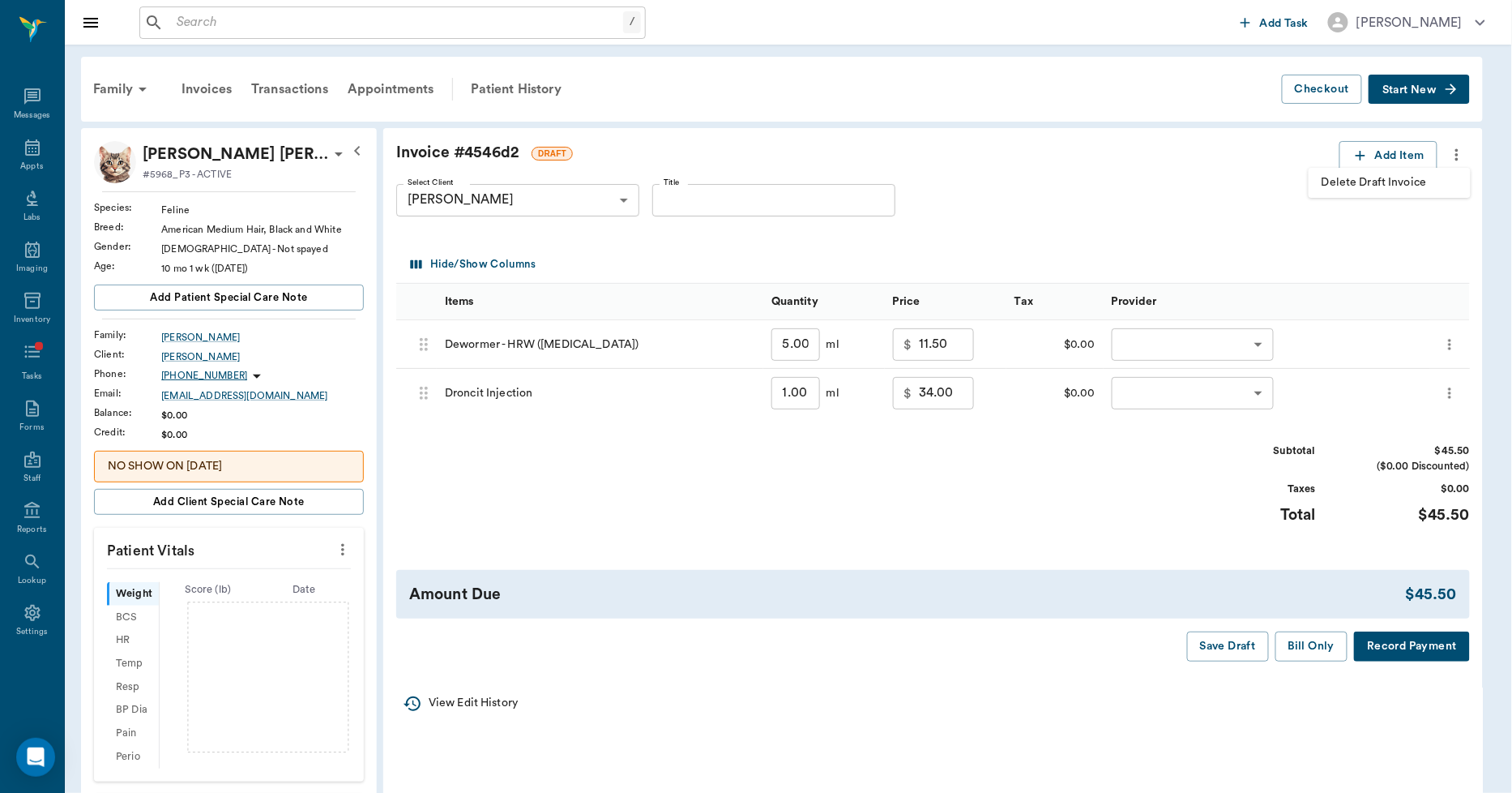
click at [1360, 183] on span "Delete Draft Invoice" at bounding box center [1390, 182] width 136 height 17
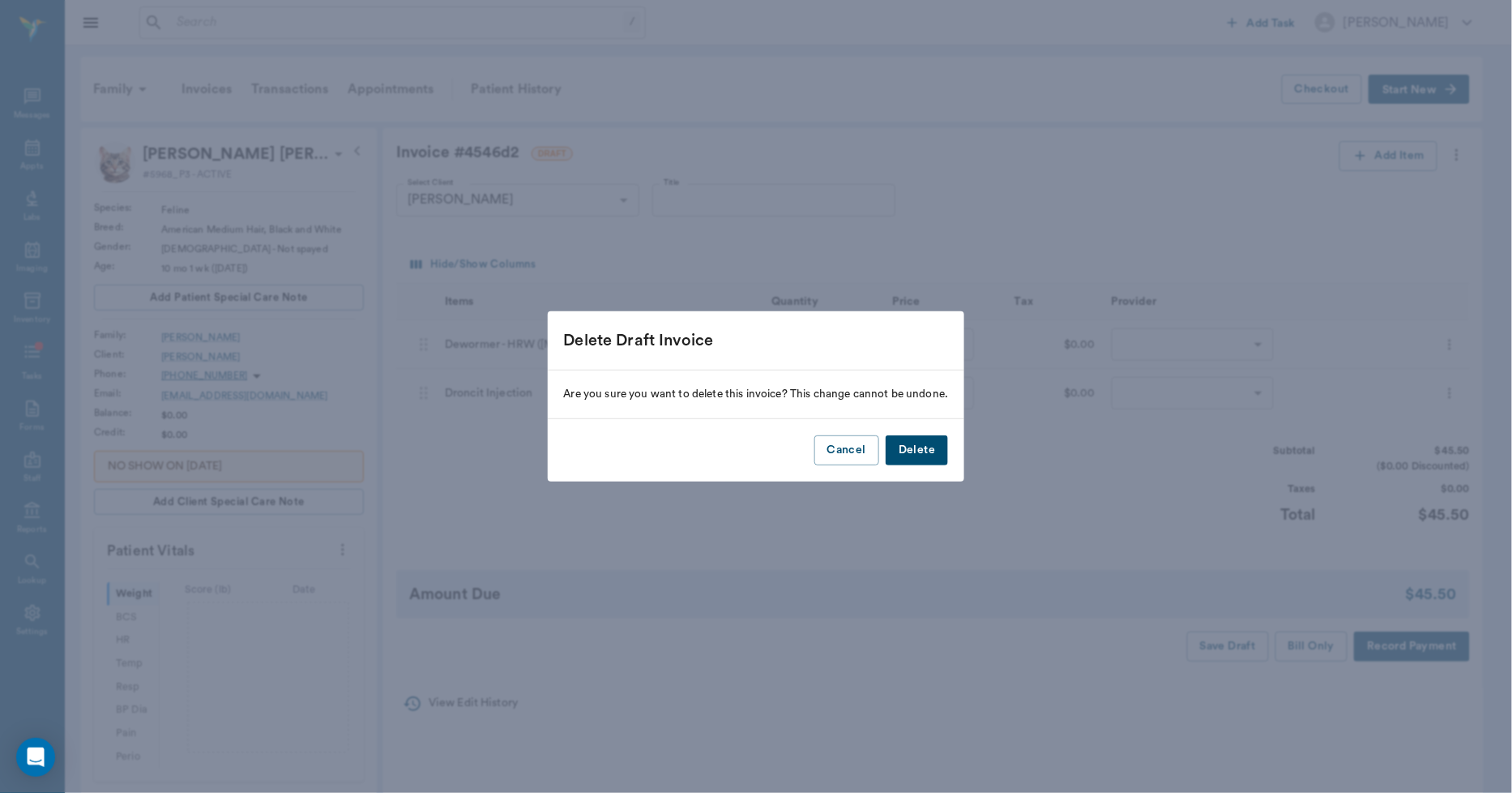
click at [918, 444] on button "Delete" at bounding box center [917, 451] width 62 height 30
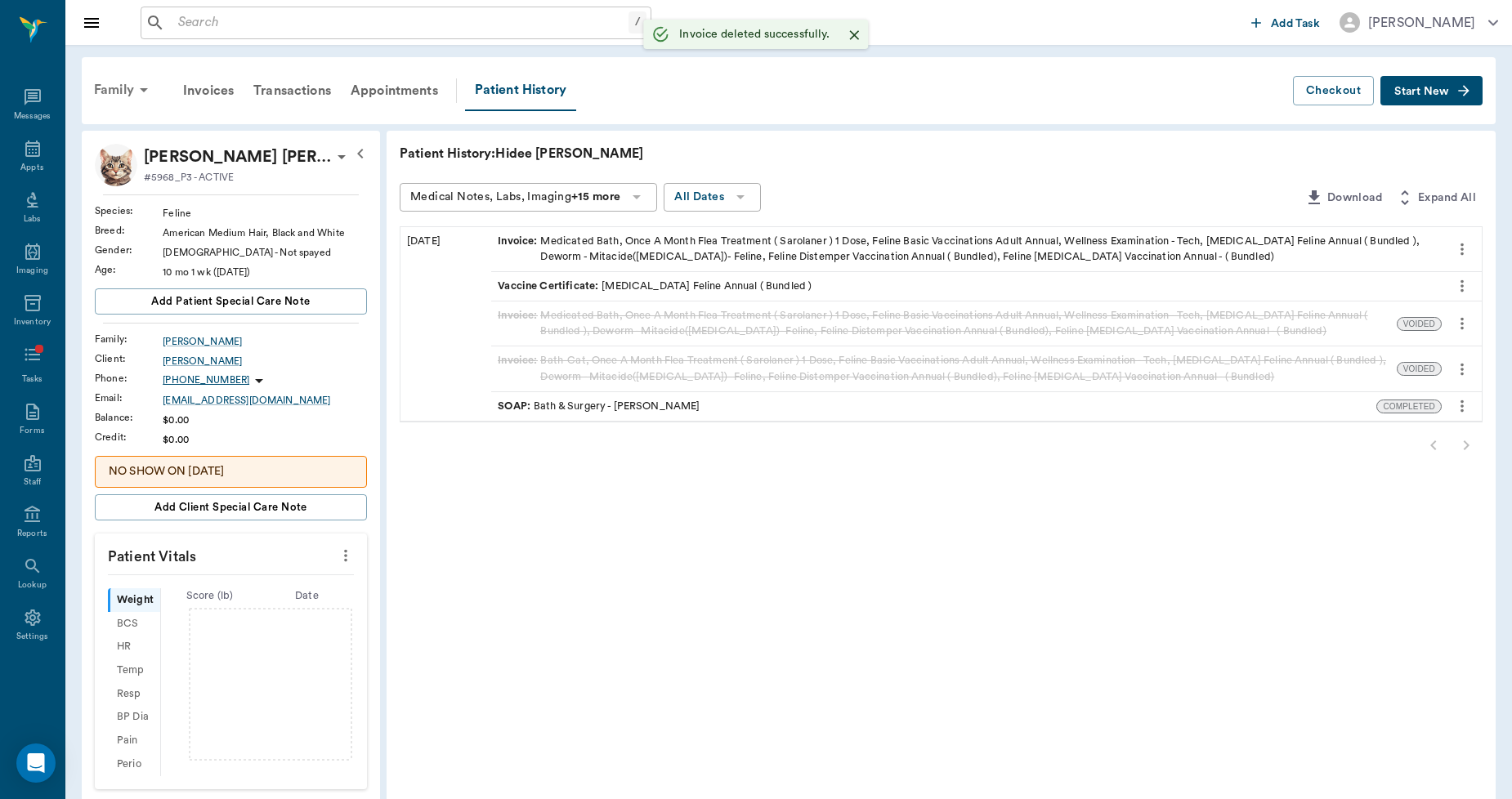
click at [115, 82] on div "Family" at bounding box center [123, 90] width 79 height 39
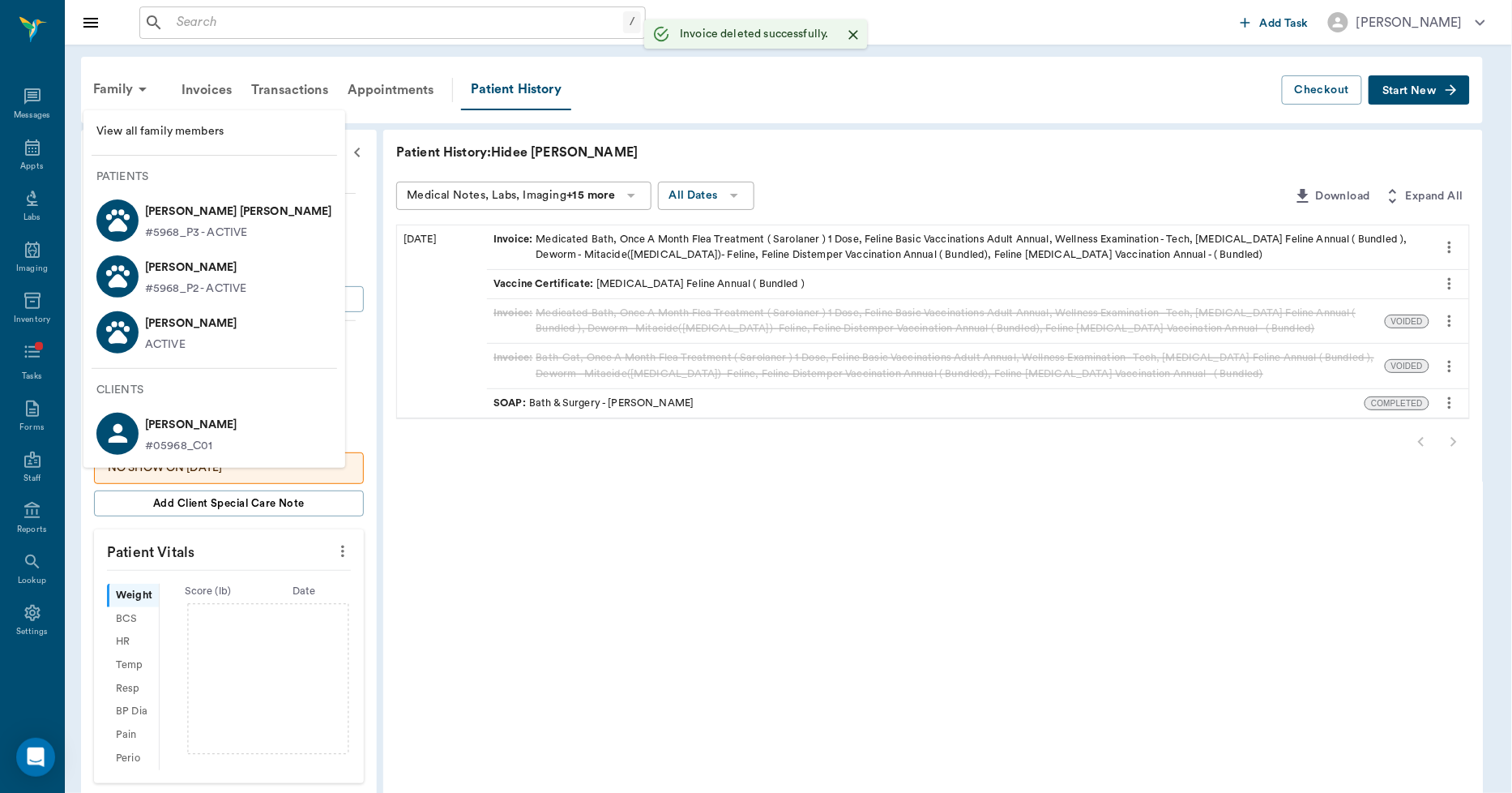
click at [157, 270] on p "Sunshine James Anderson" at bounding box center [195, 267] width 101 height 26
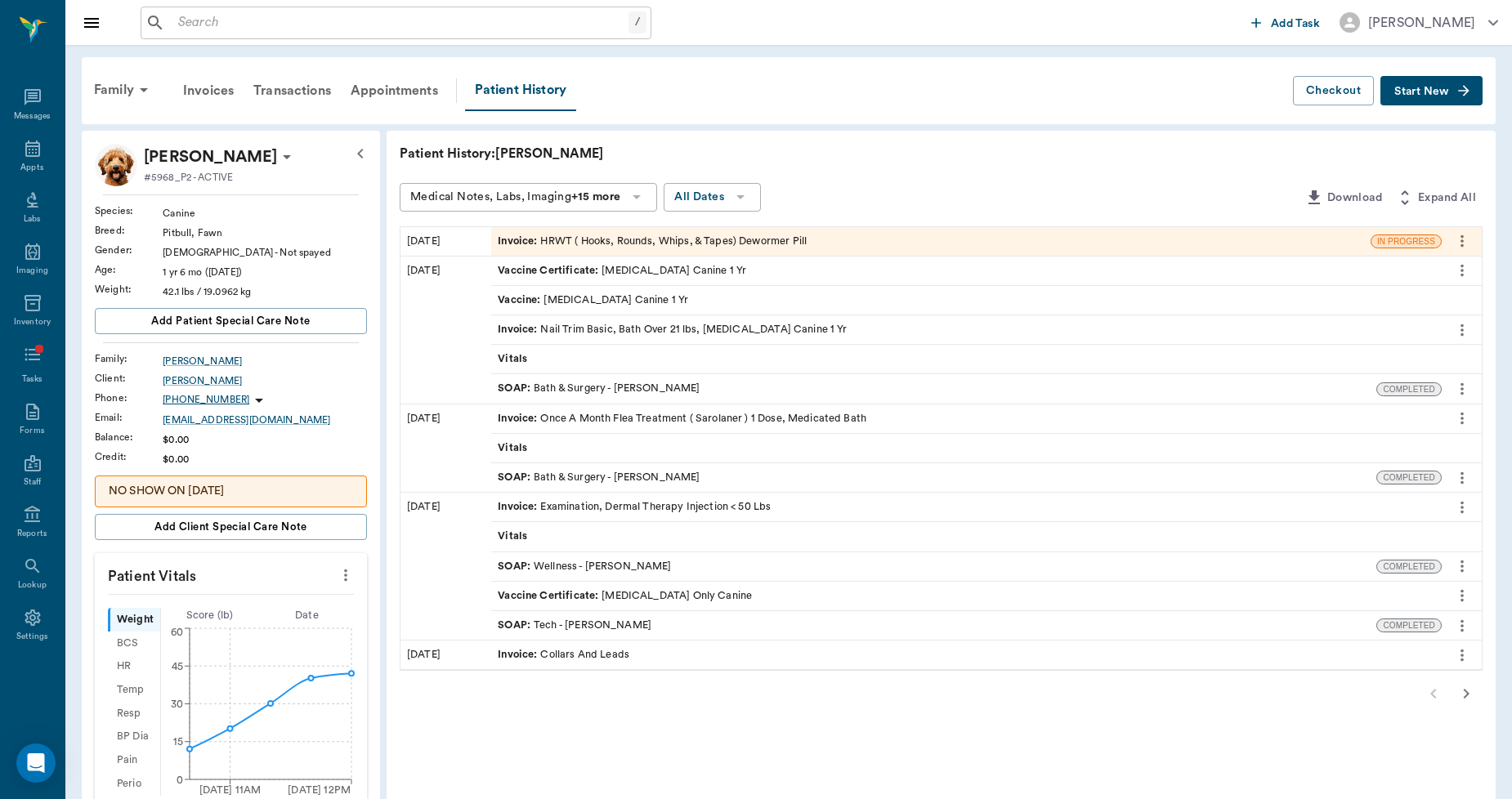
click at [646, 231] on div "Invoice : HRWT ( Hooks, Rounds, Whips, & Tapes) Dewormer Pill" at bounding box center [930, 241] width 879 height 28
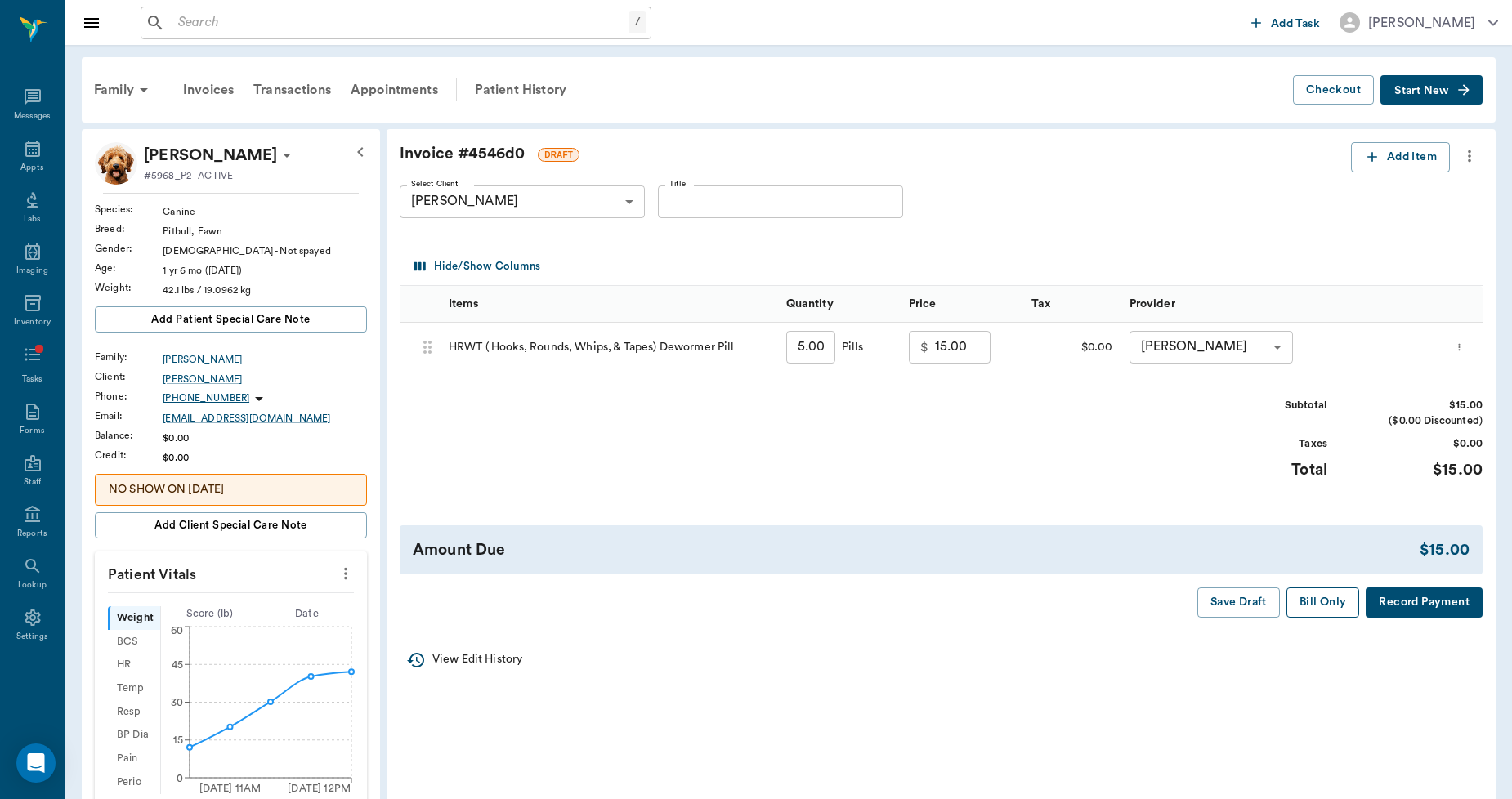
click at [1320, 602] on button "Bill Only" at bounding box center [1322, 603] width 74 height 30
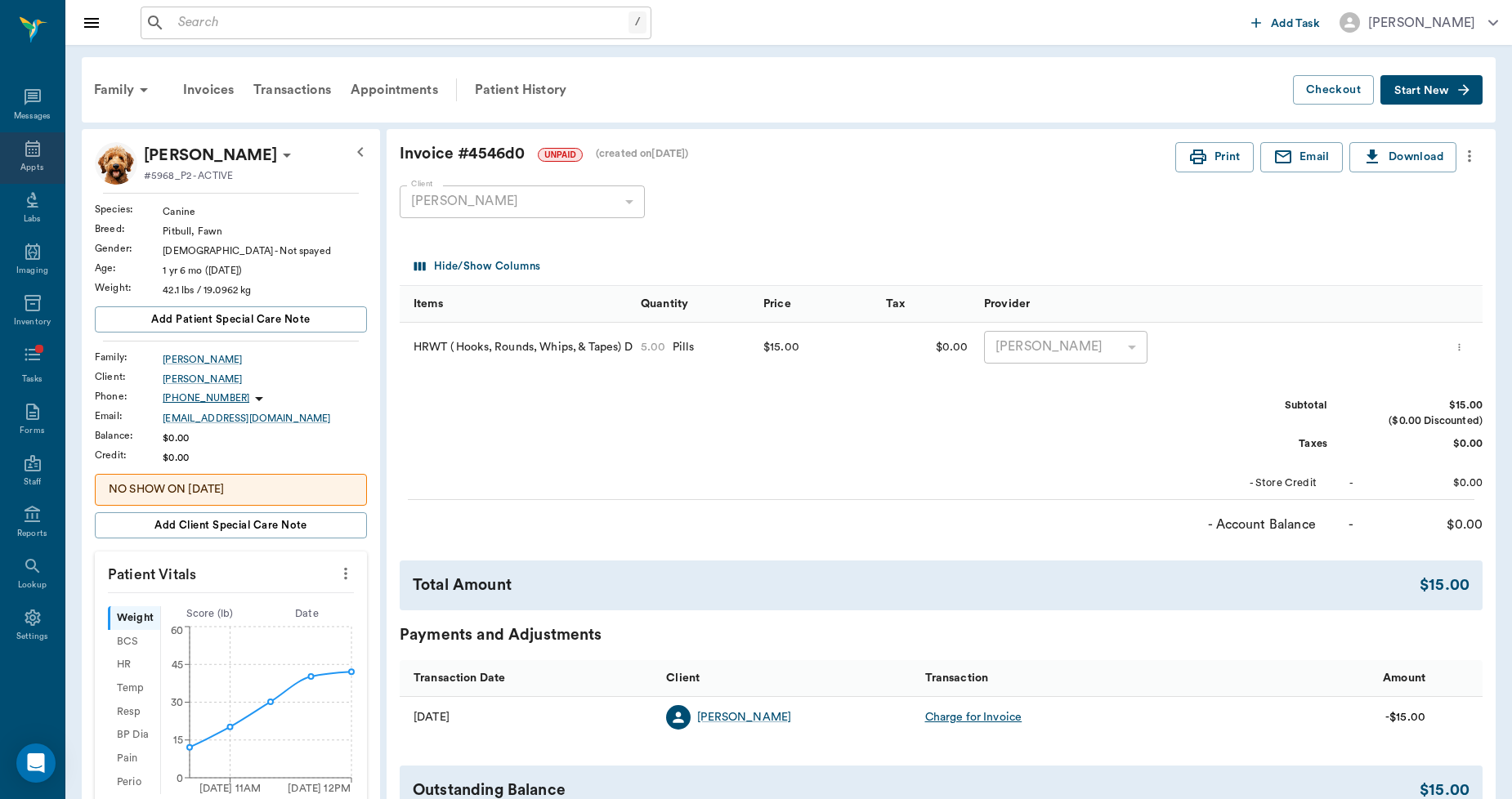
click at [28, 135] on div "Appts" at bounding box center [32, 158] width 65 height 51
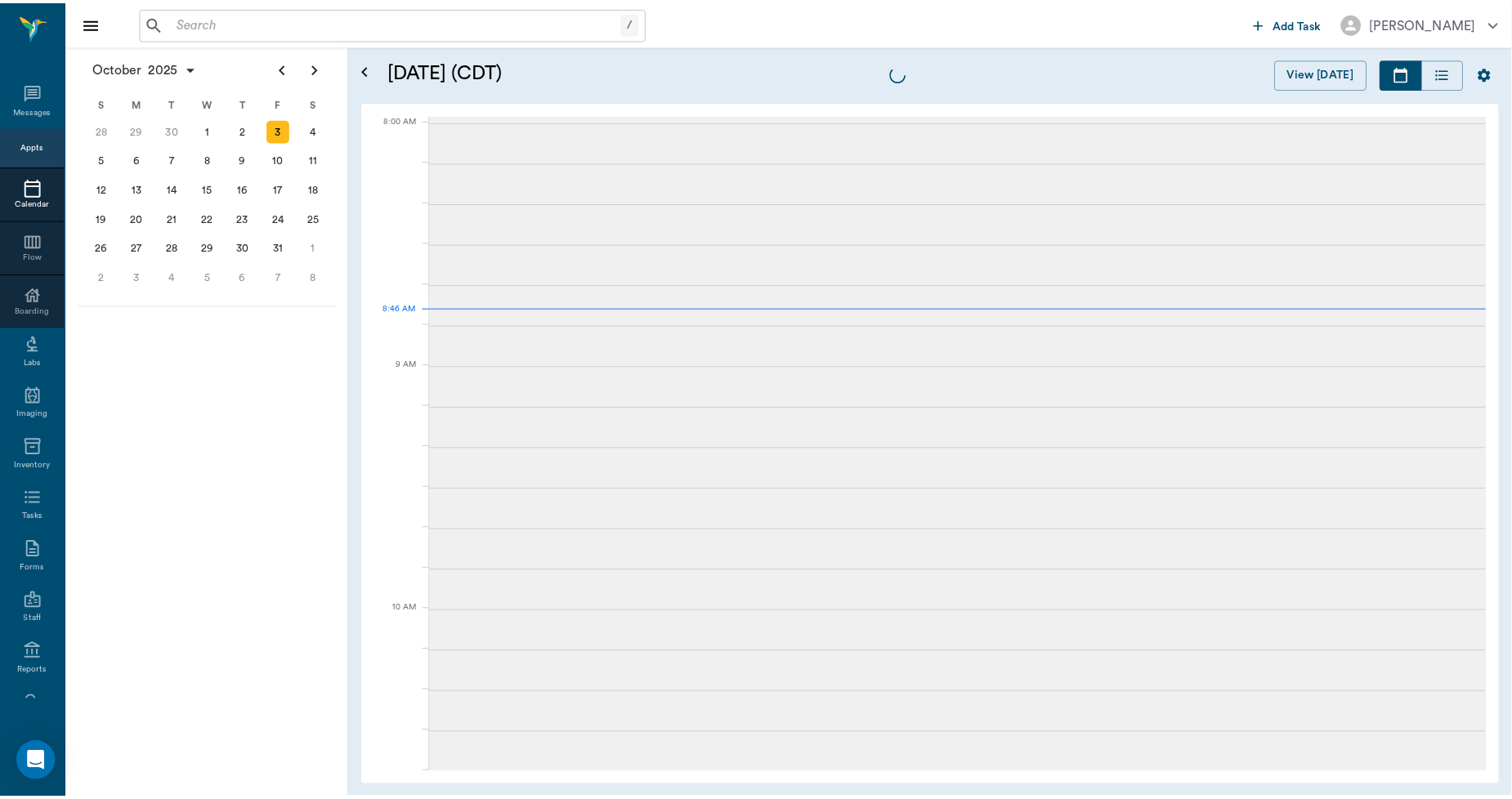
scroll to position [1, 0]
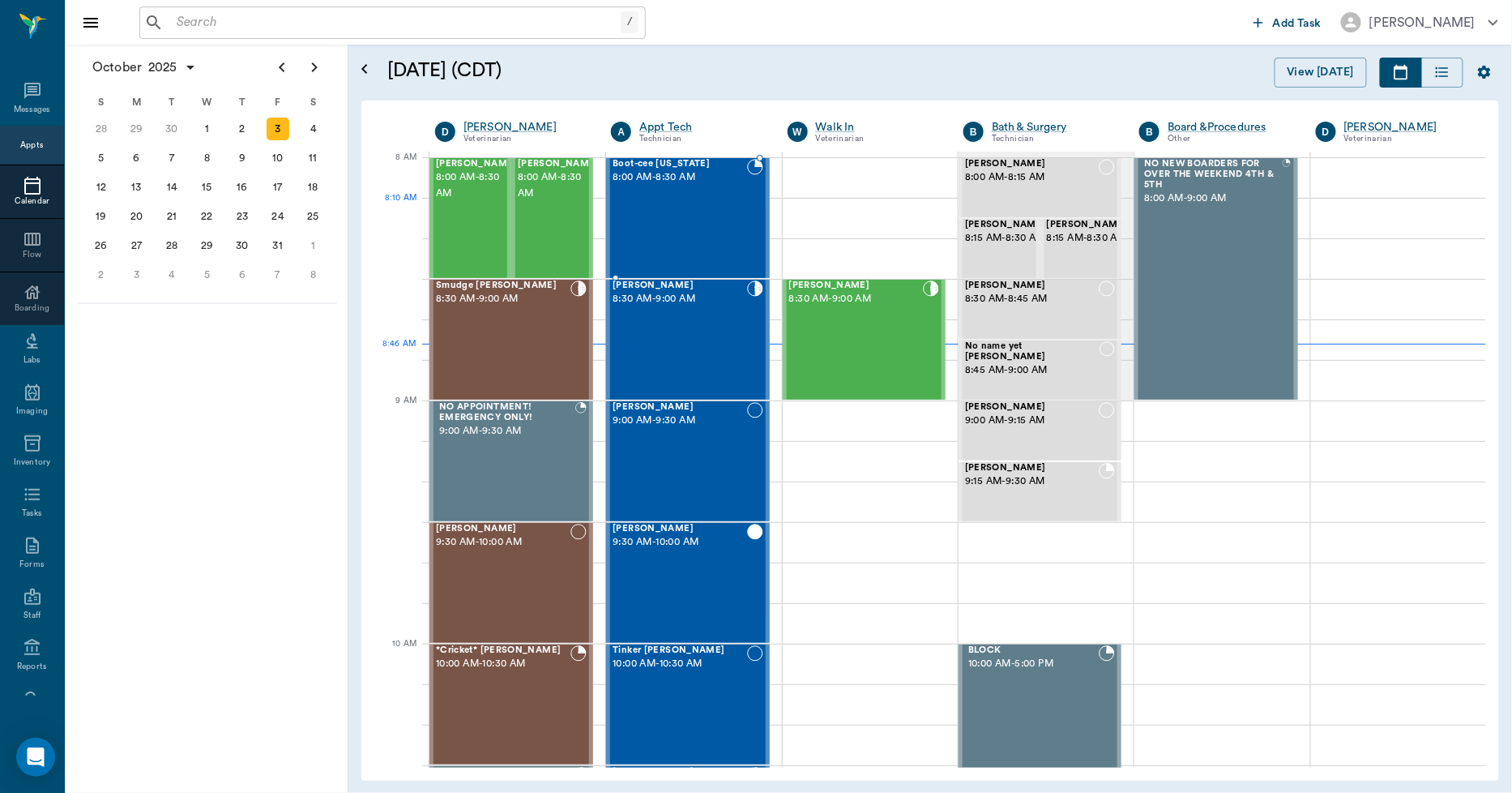
click at [709, 227] on div "Boot-cee Washington 8:00 AM - 8:30 AM" at bounding box center [680, 218] width 134 height 119
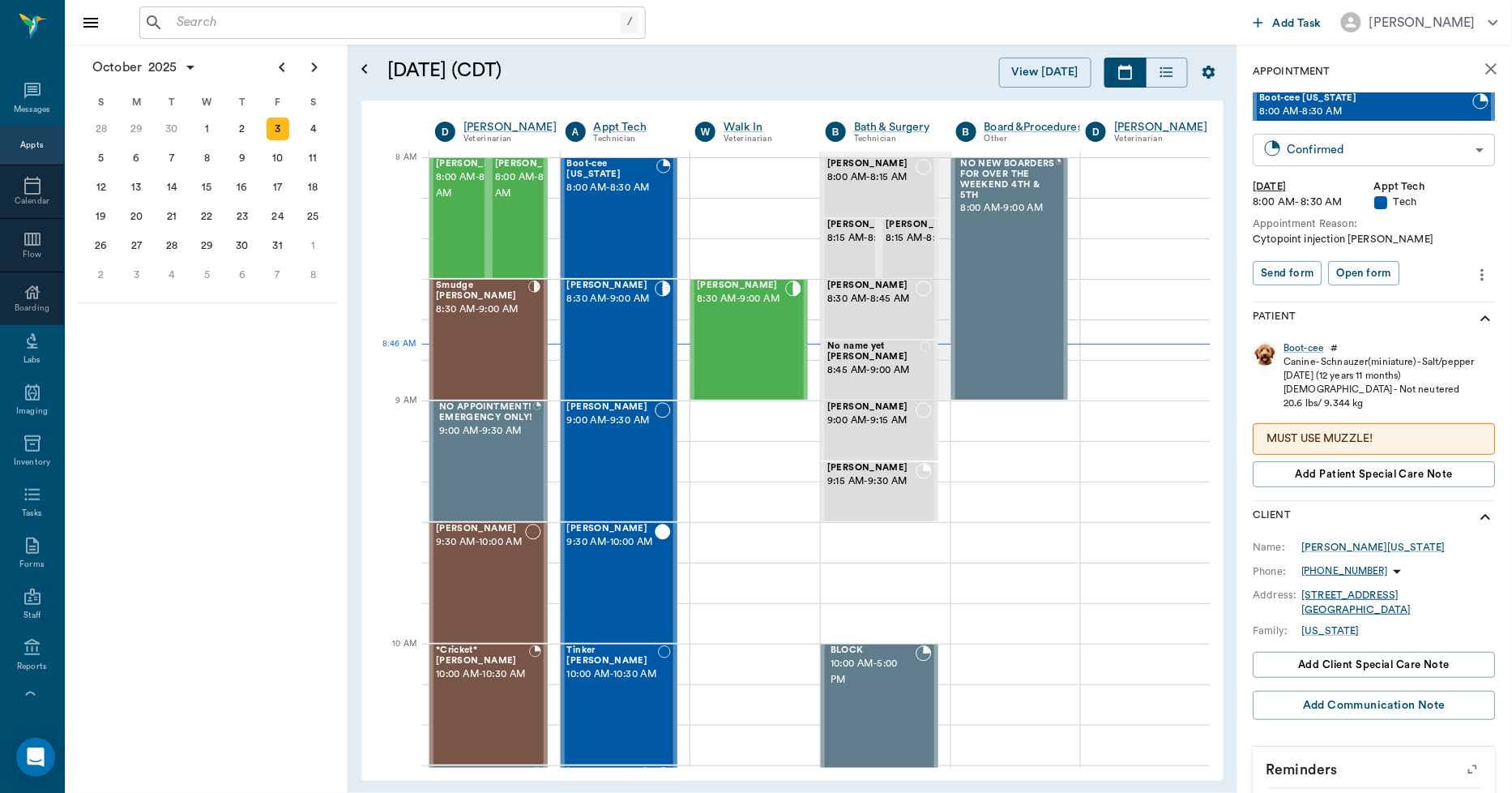
click at [1306, 148] on body "/ ​ Add Task Dr. Bert Ellsworth Nectar Messages Appts Calendar Flow Boarding La…" at bounding box center [756, 396] width 1512 height 793
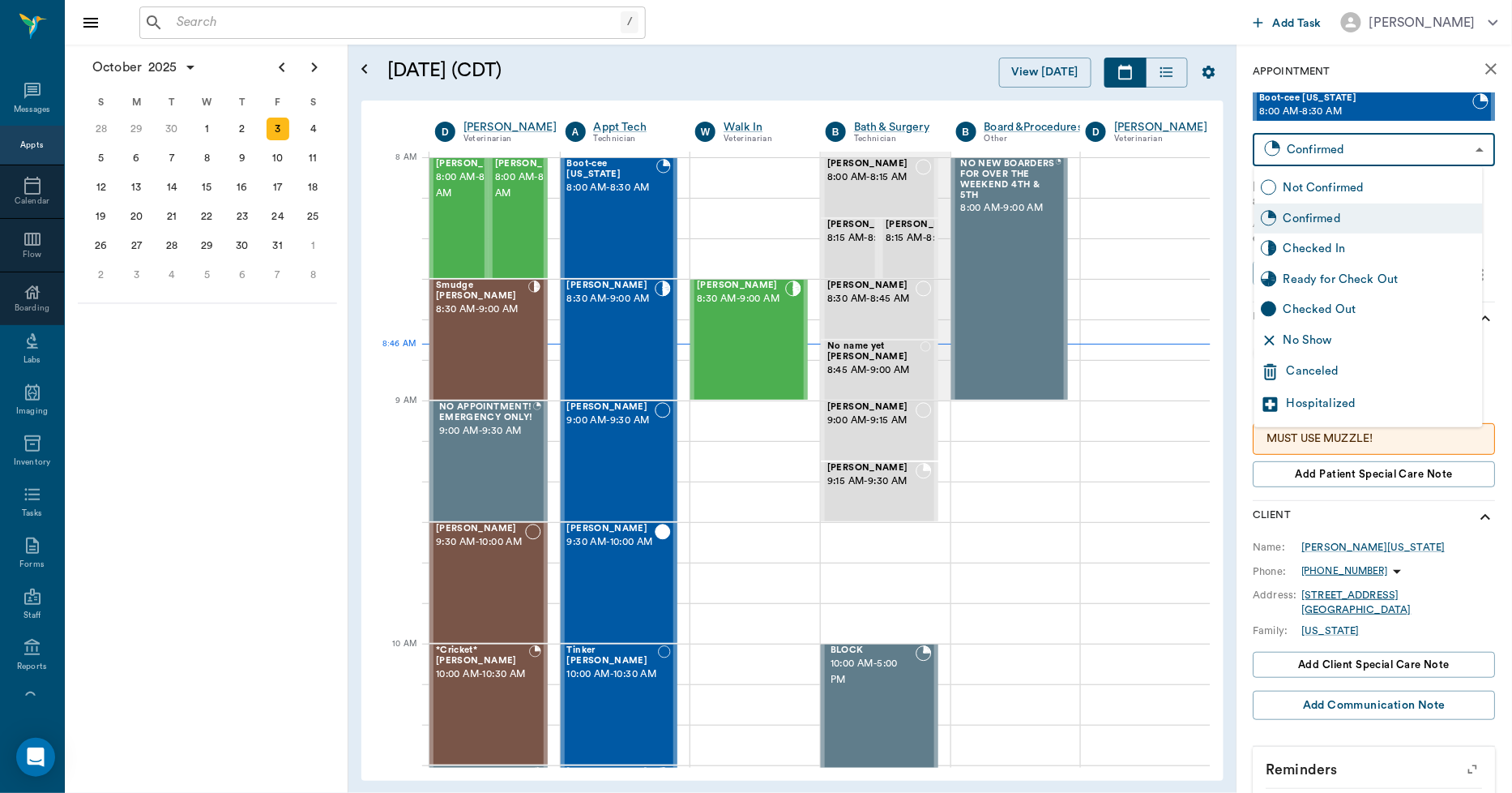
click at [1305, 363] on div "Canceled" at bounding box center [1382, 372] width 190 height 19
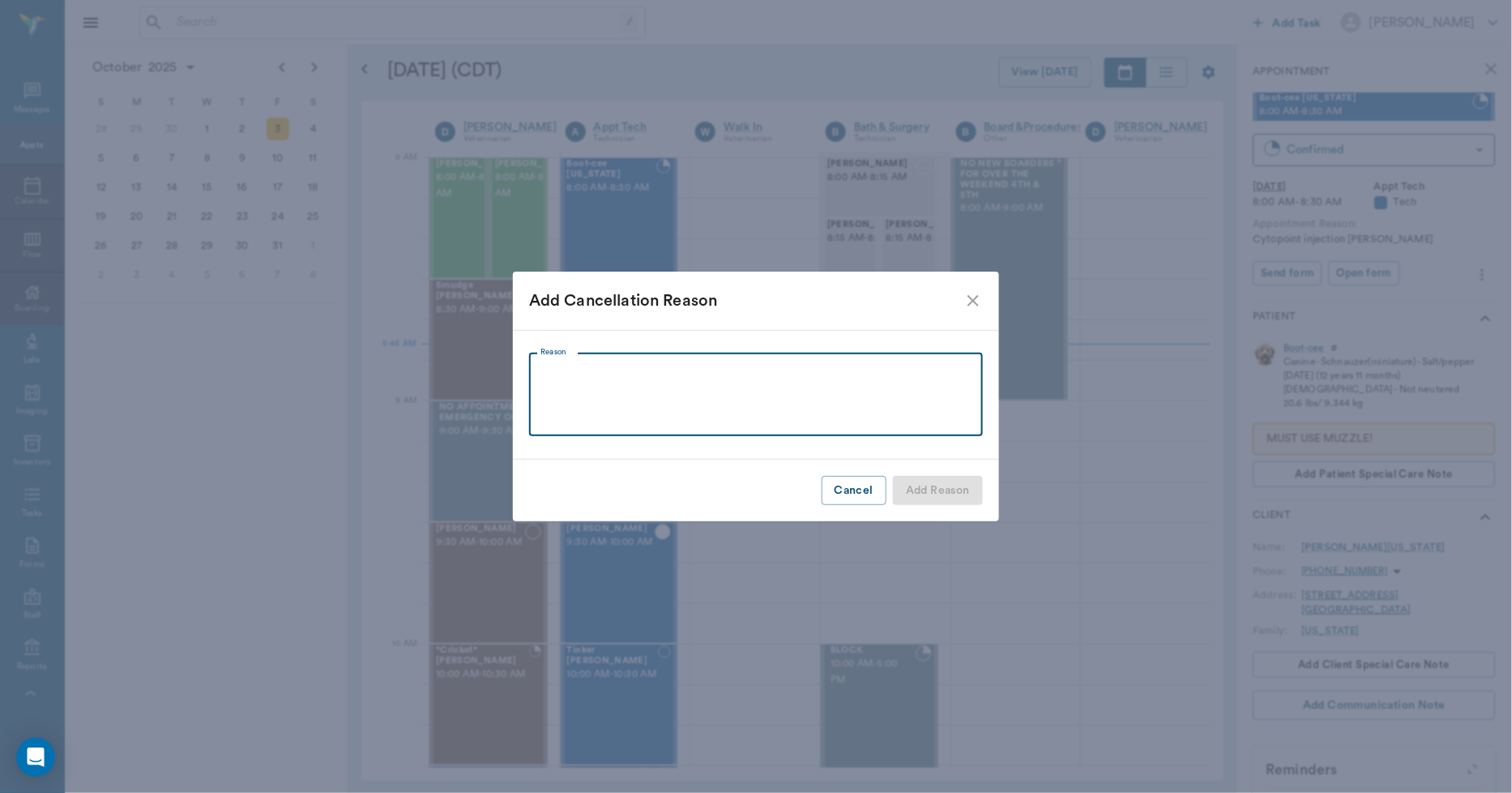
click at [763, 381] on textarea "Reason" at bounding box center [756, 394] width 431 height 56
type textarea "LEFT A VM TO CANCEL"
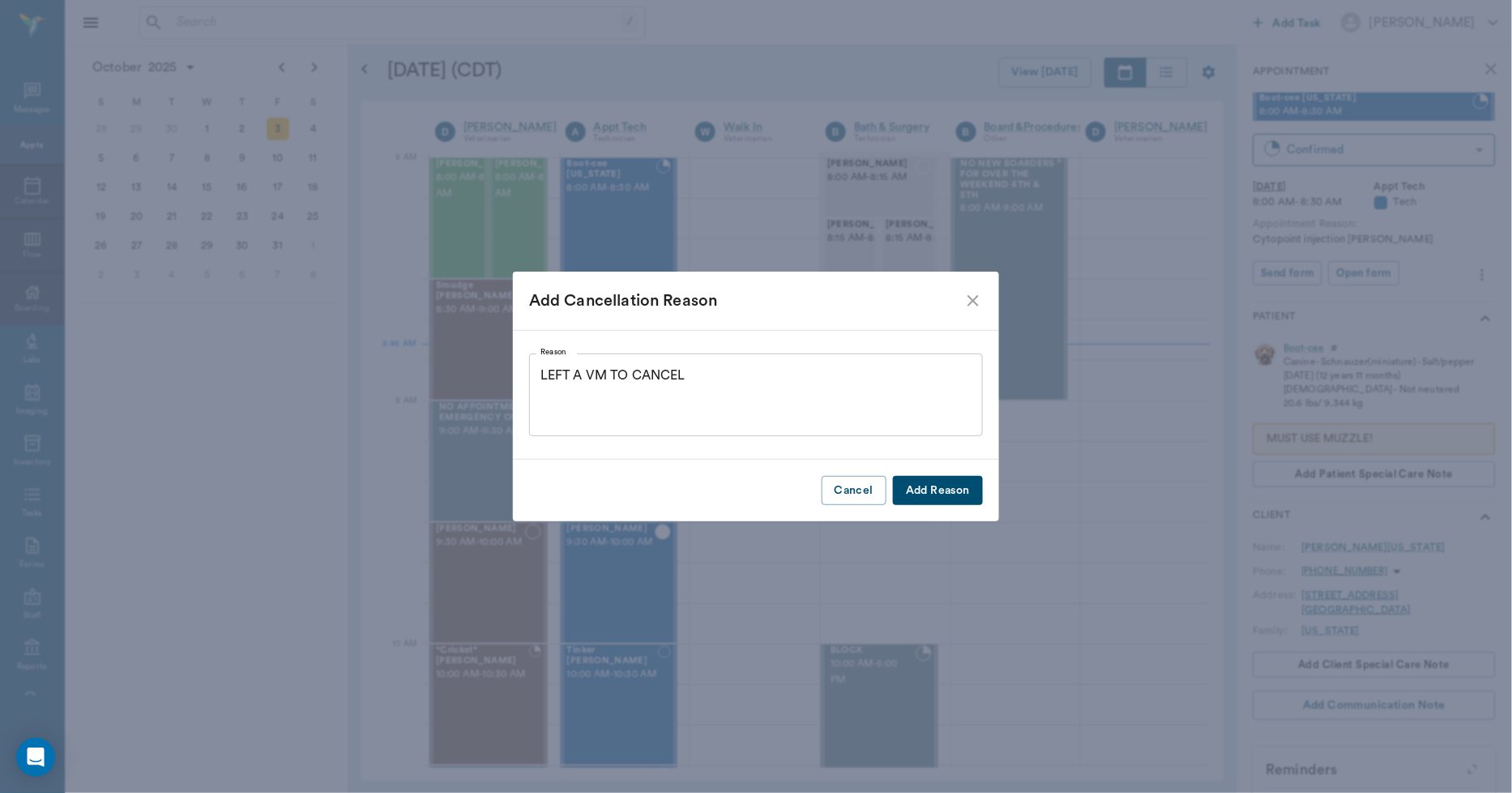
click at [912, 490] on button "Add Reason" at bounding box center [938, 491] width 90 height 30
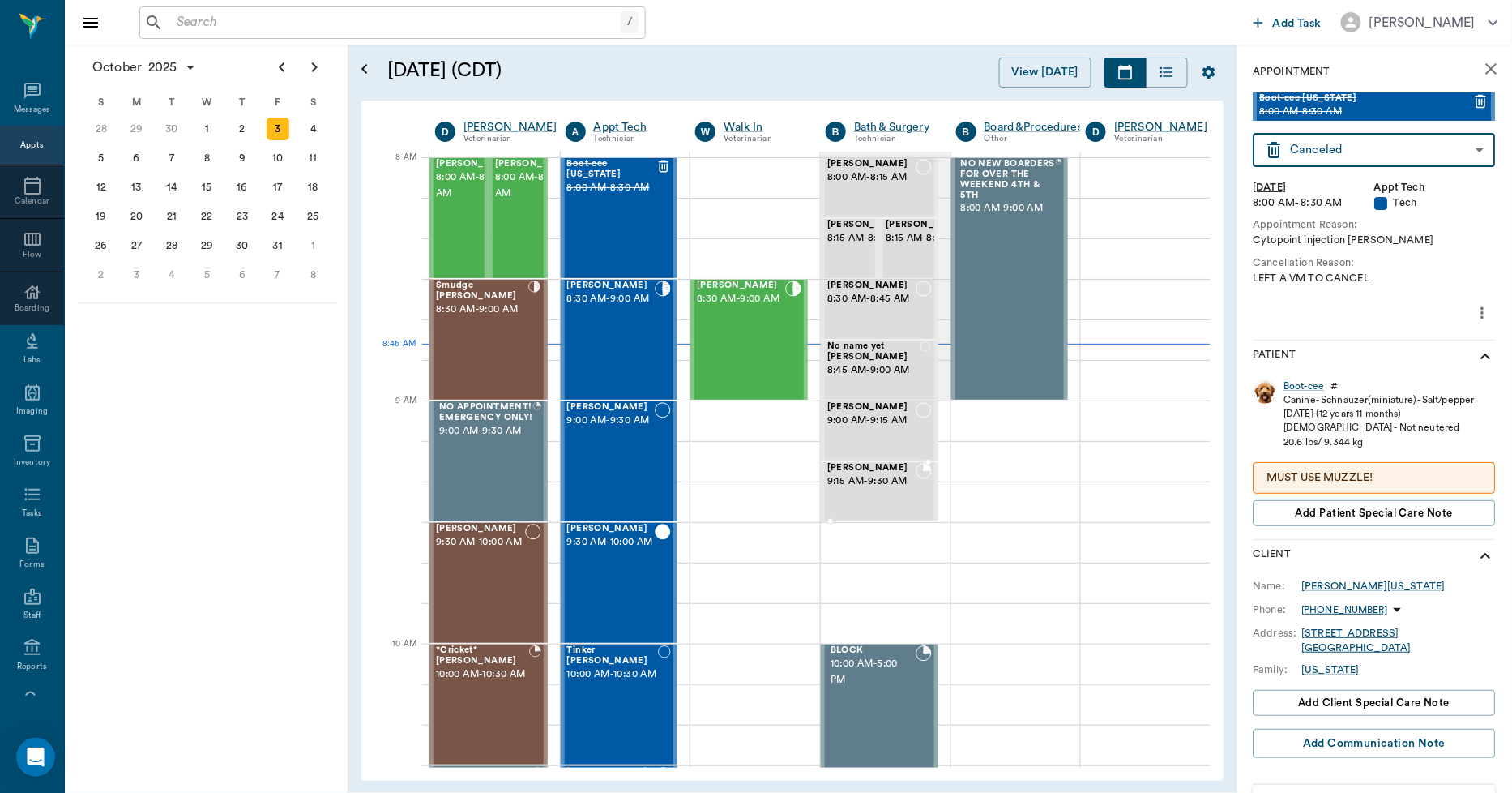
type input "CANCELED"
click at [1275, 271] on div "LEFT A VM TO CANCEL" at bounding box center [1375, 279] width 243 height 16
click at [464, 202] on span "8:00 AM - 8:30 AM" at bounding box center [477, 186] width 81 height 33
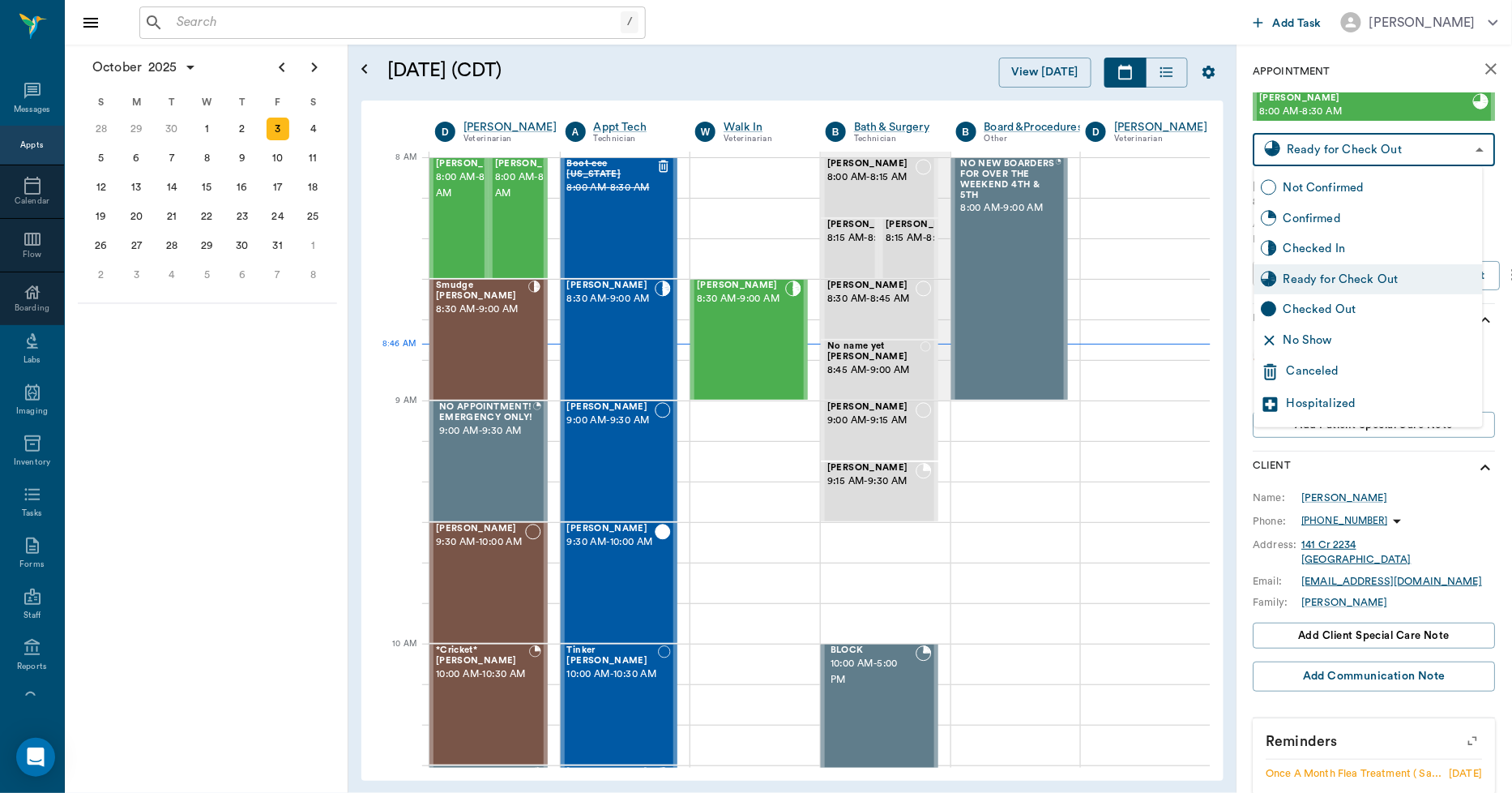
click at [1290, 136] on body "/ ​ Add Task Dr. Bert Ellsworth Nectar Messages Appts Calendar Flow Boarding La…" at bounding box center [756, 396] width 1512 height 793
click at [1326, 306] on div "Checked Out" at bounding box center [1380, 310] width 193 height 18
type input "CHECKED_OUT"
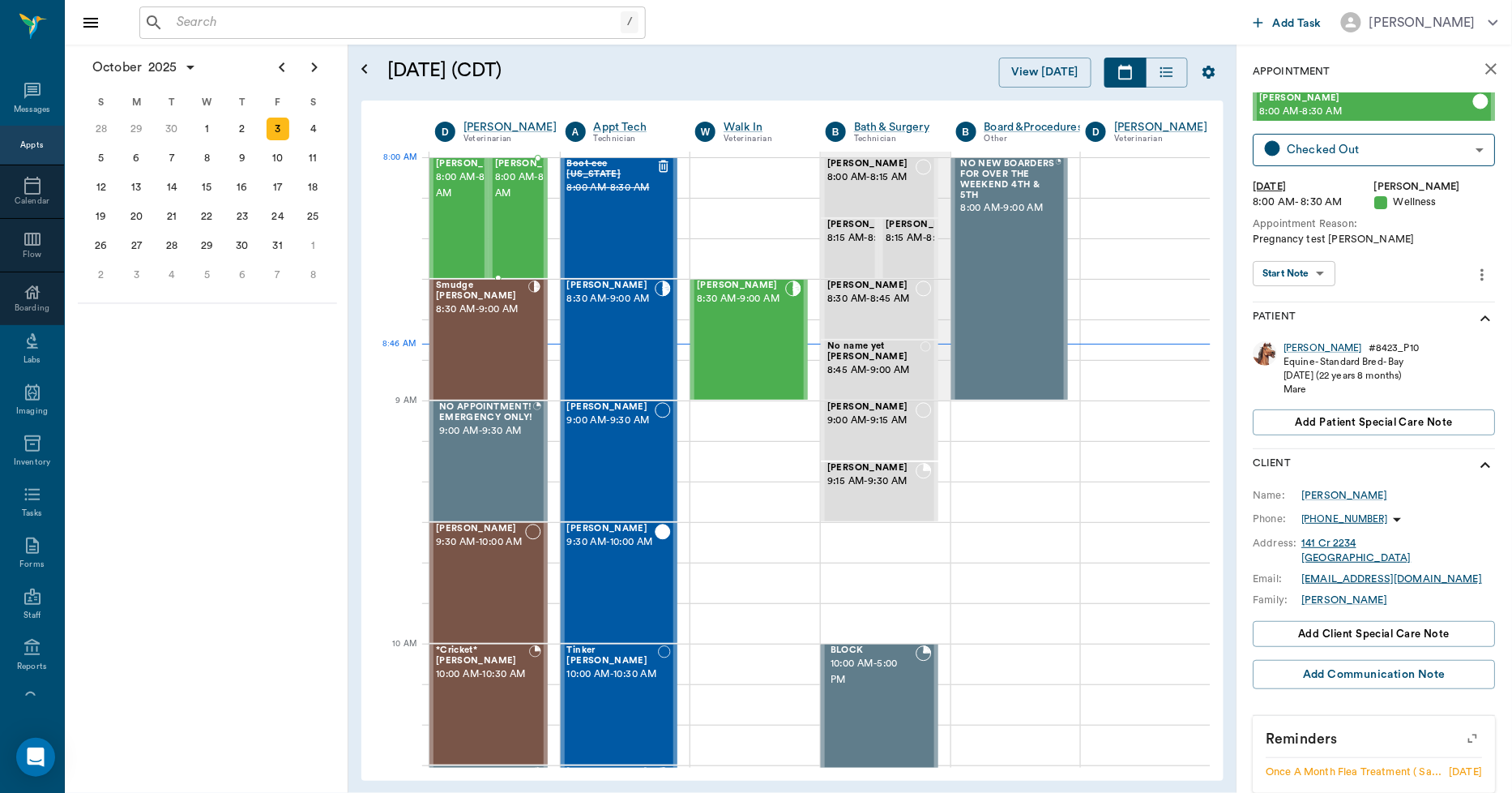
click at [513, 193] on span "8:00 AM - 8:30 AM" at bounding box center [536, 186] width 81 height 33
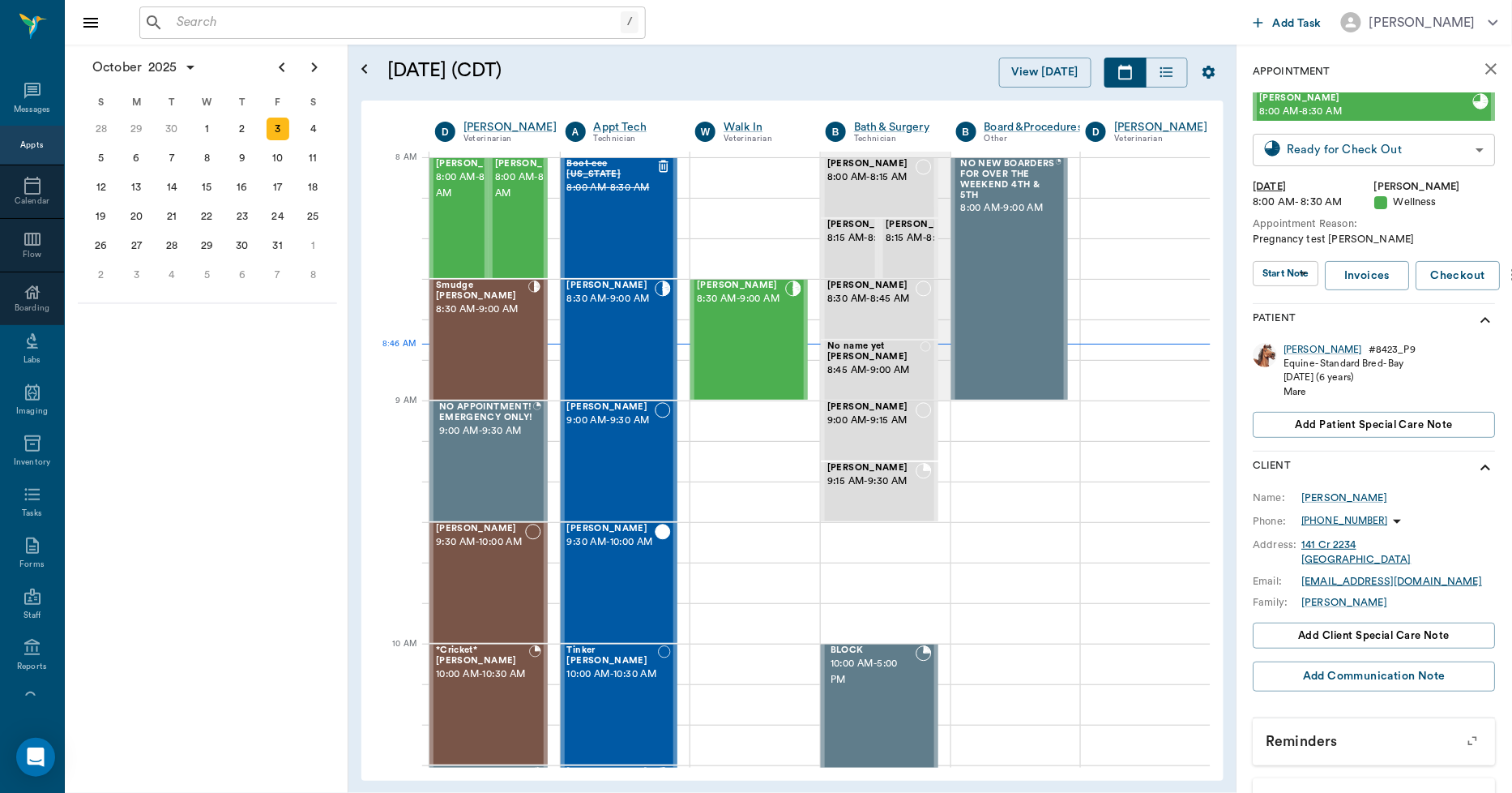
click at [1301, 142] on body "/ ​ Add Task Dr. Bert Ellsworth Nectar Messages Appts Calendar Flow Boarding La…" at bounding box center [756, 396] width 1512 height 793
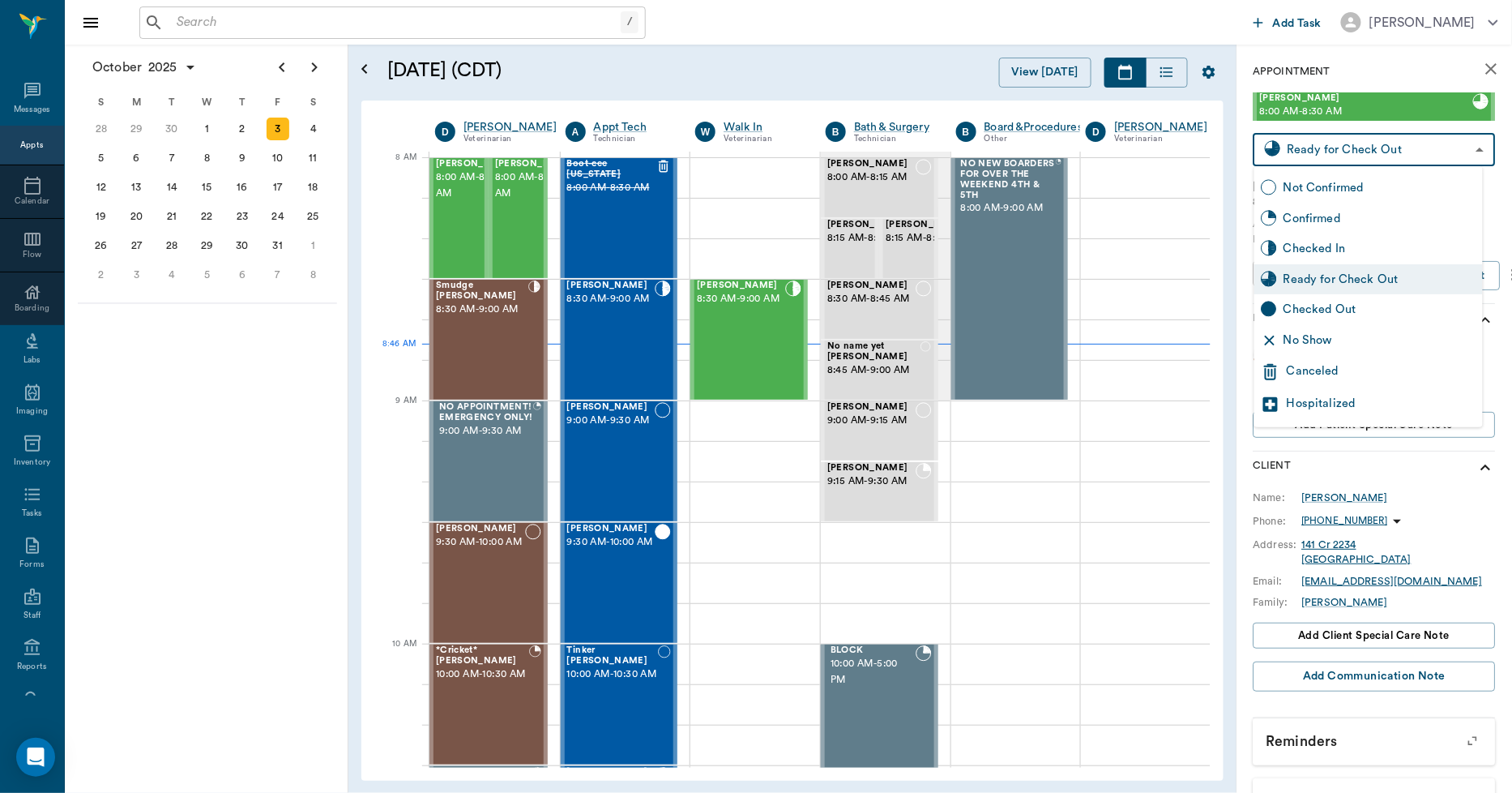
click at [1329, 305] on div "Checked Out" at bounding box center [1380, 310] width 193 height 18
type input "CHECKED_OUT"
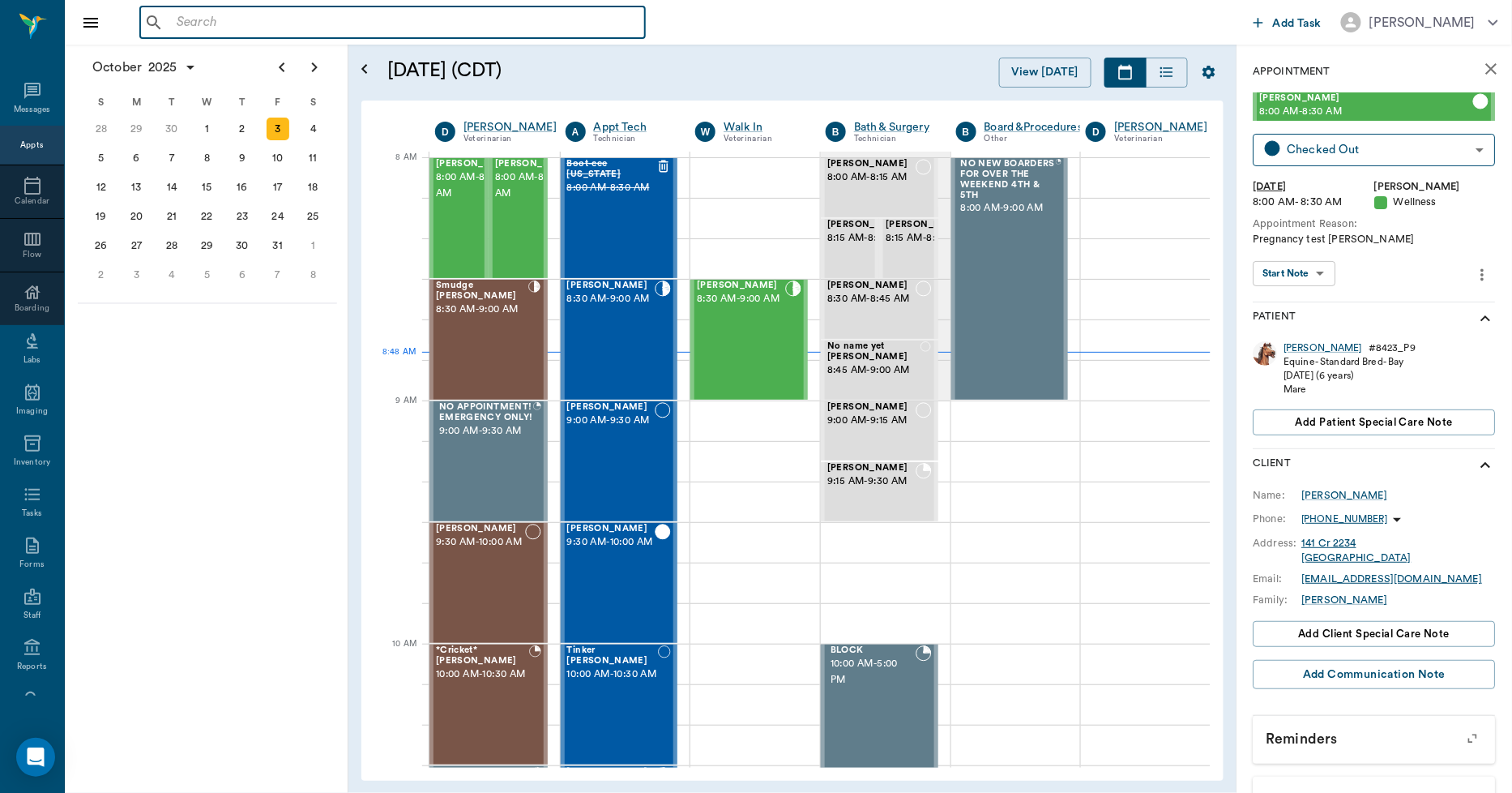
click at [215, 20] on input "text" at bounding box center [405, 23] width 469 height 23
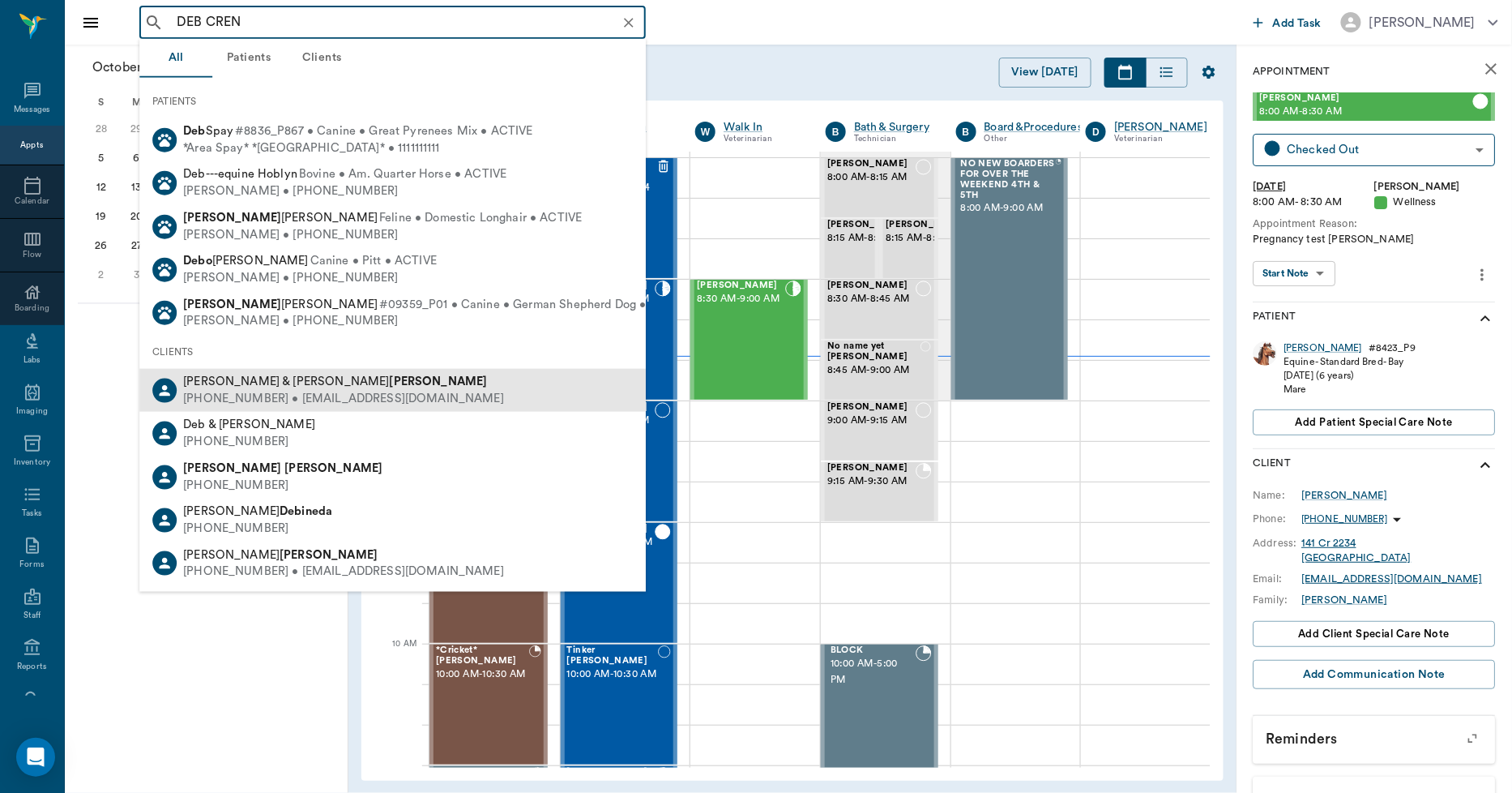
click at [390, 379] on b "Crenshaw" at bounding box center [438, 382] width 98 height 12
type input "DEB CREN"
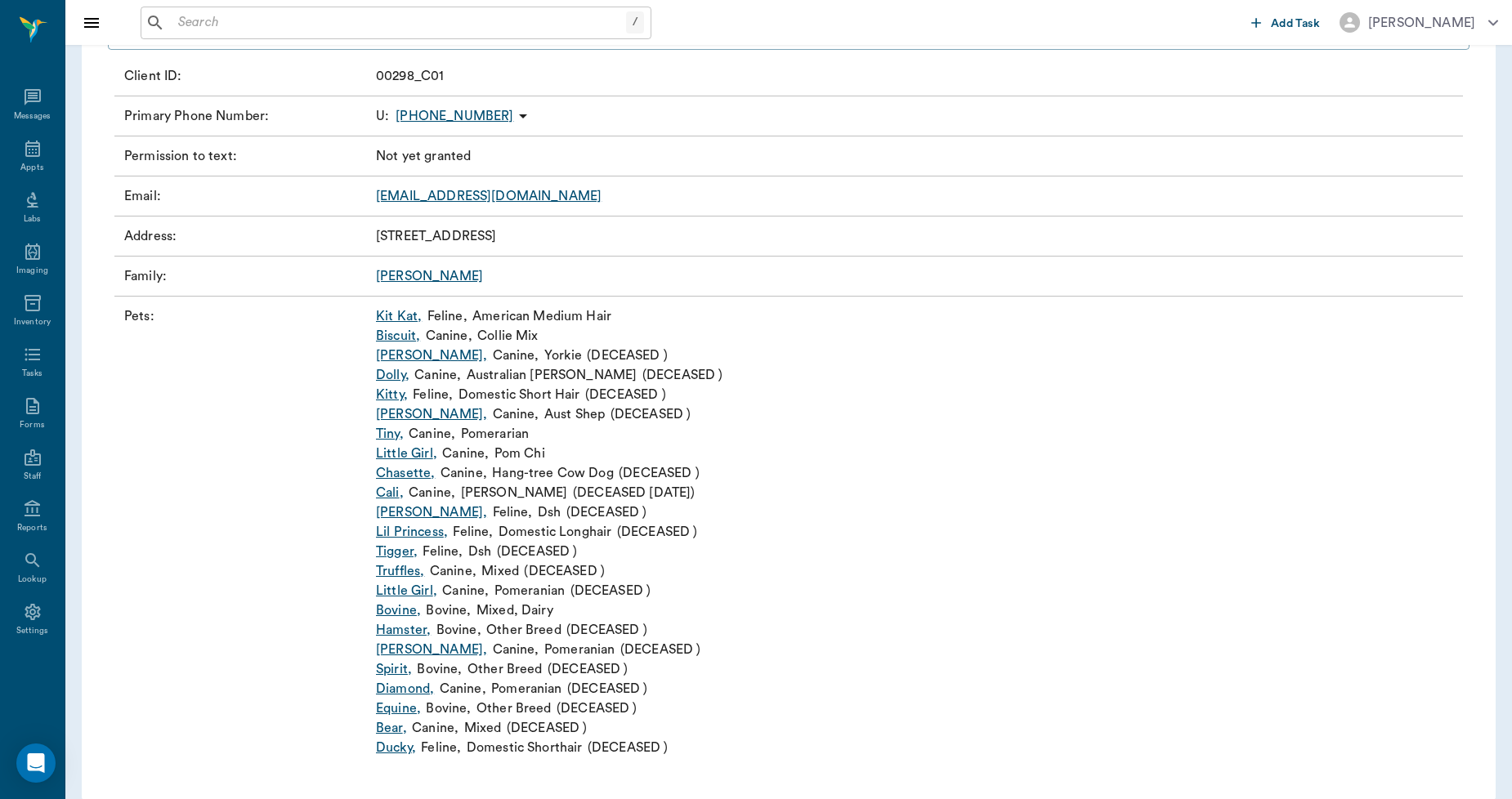
scroll to position [234, 0]
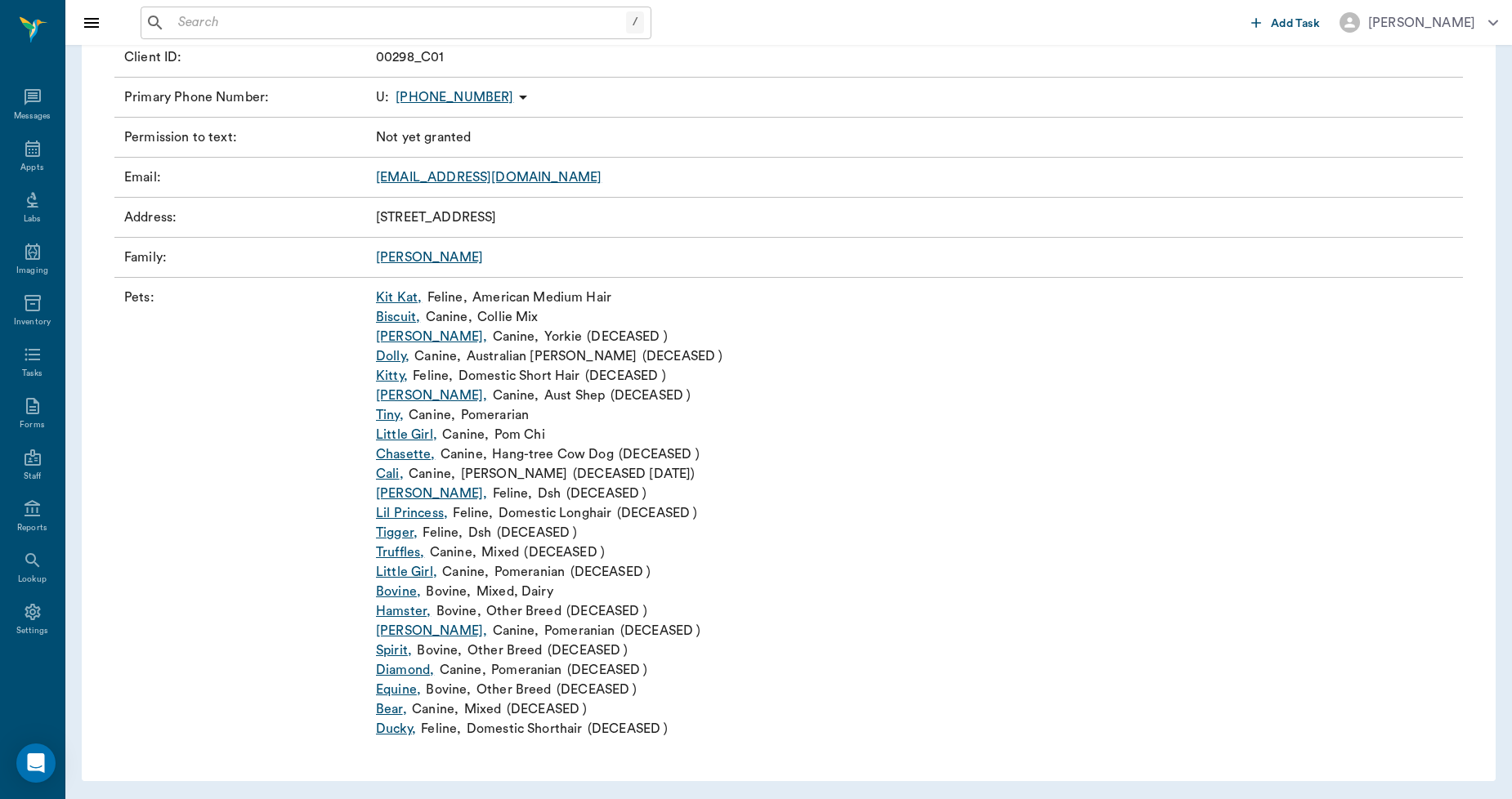
click at [392, 411] on link "Tiny ," at bounding box center [389, 415] width 27 height 20
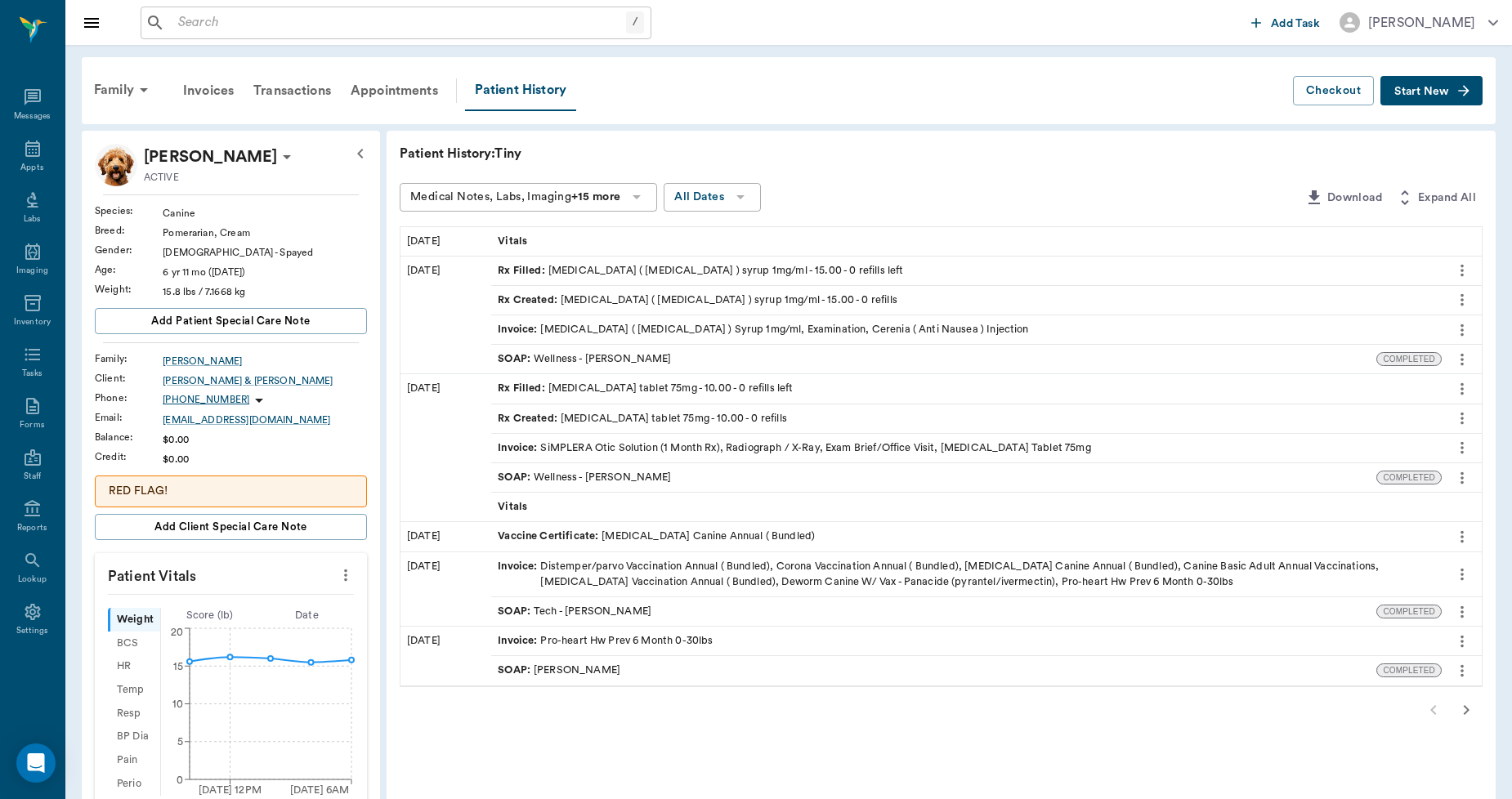
click at [119, 84] on div "Family" at bounding box center [123, 90] width 79 height 39
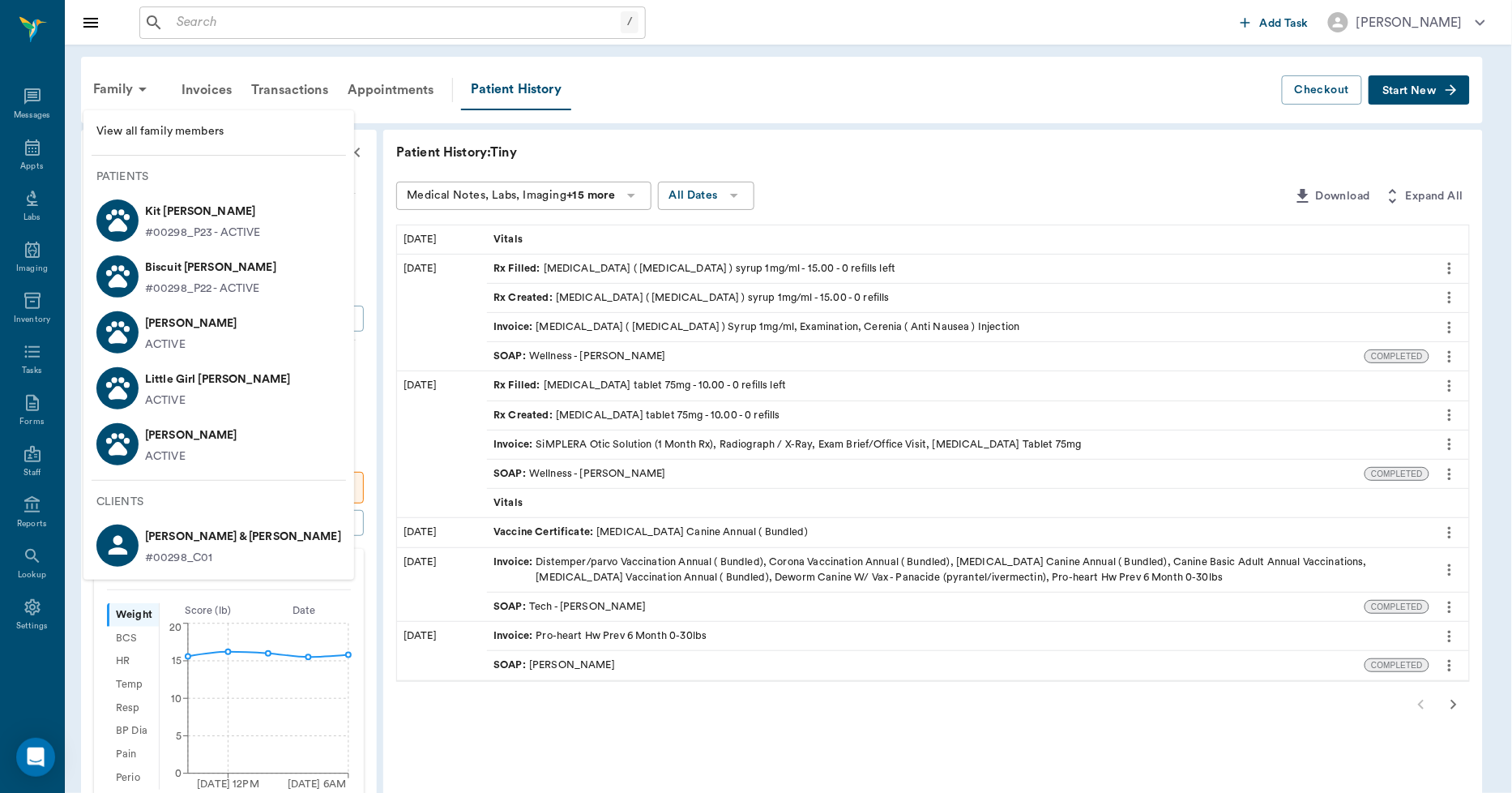
click at [174, 370] on p "Little Girl Crenshaw" at bounding box center [217, 378] width 145 height 26
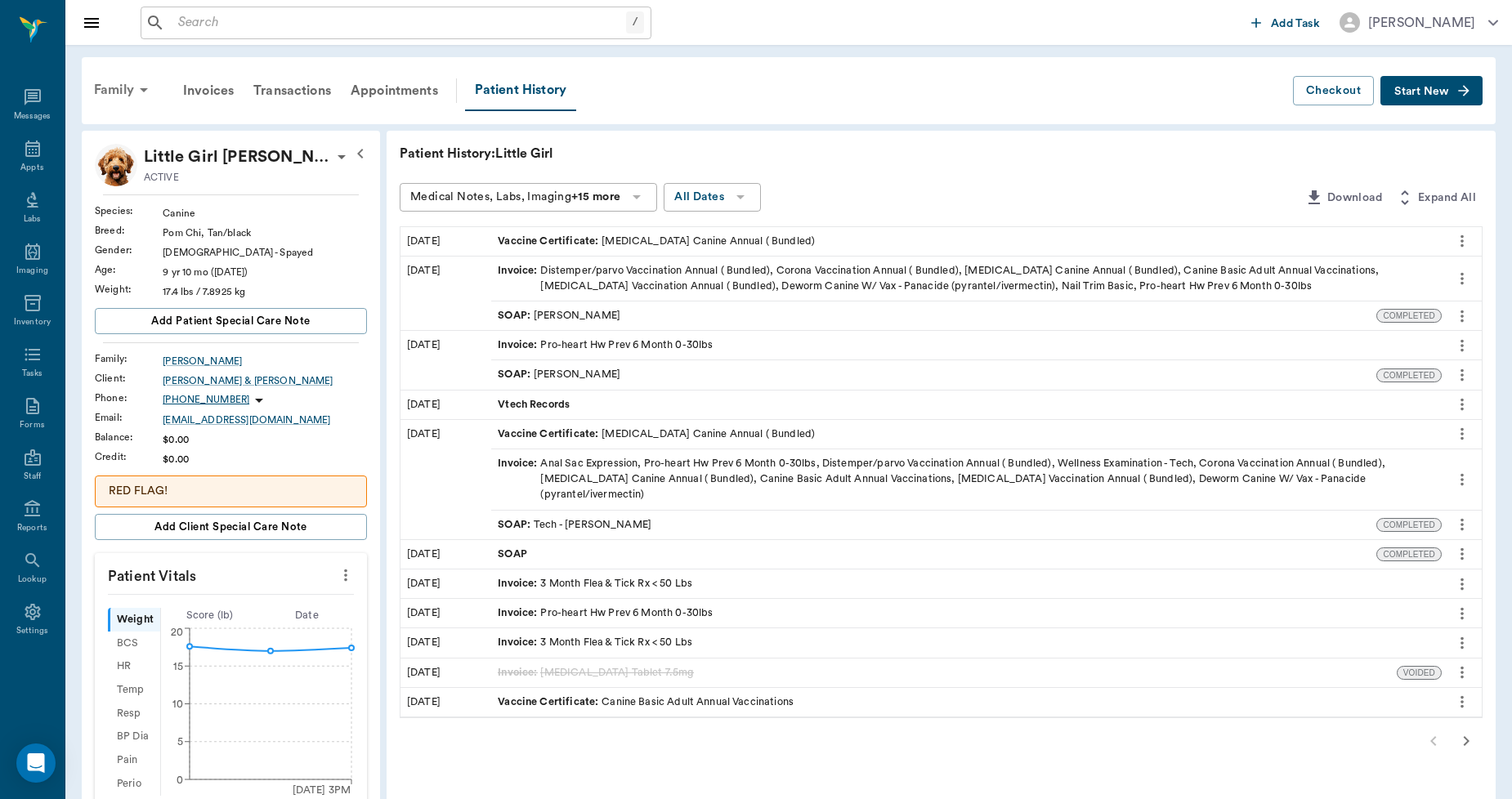
click at [109, 87] on div "Family" at bounding box center [123, 90] width 79 height 39
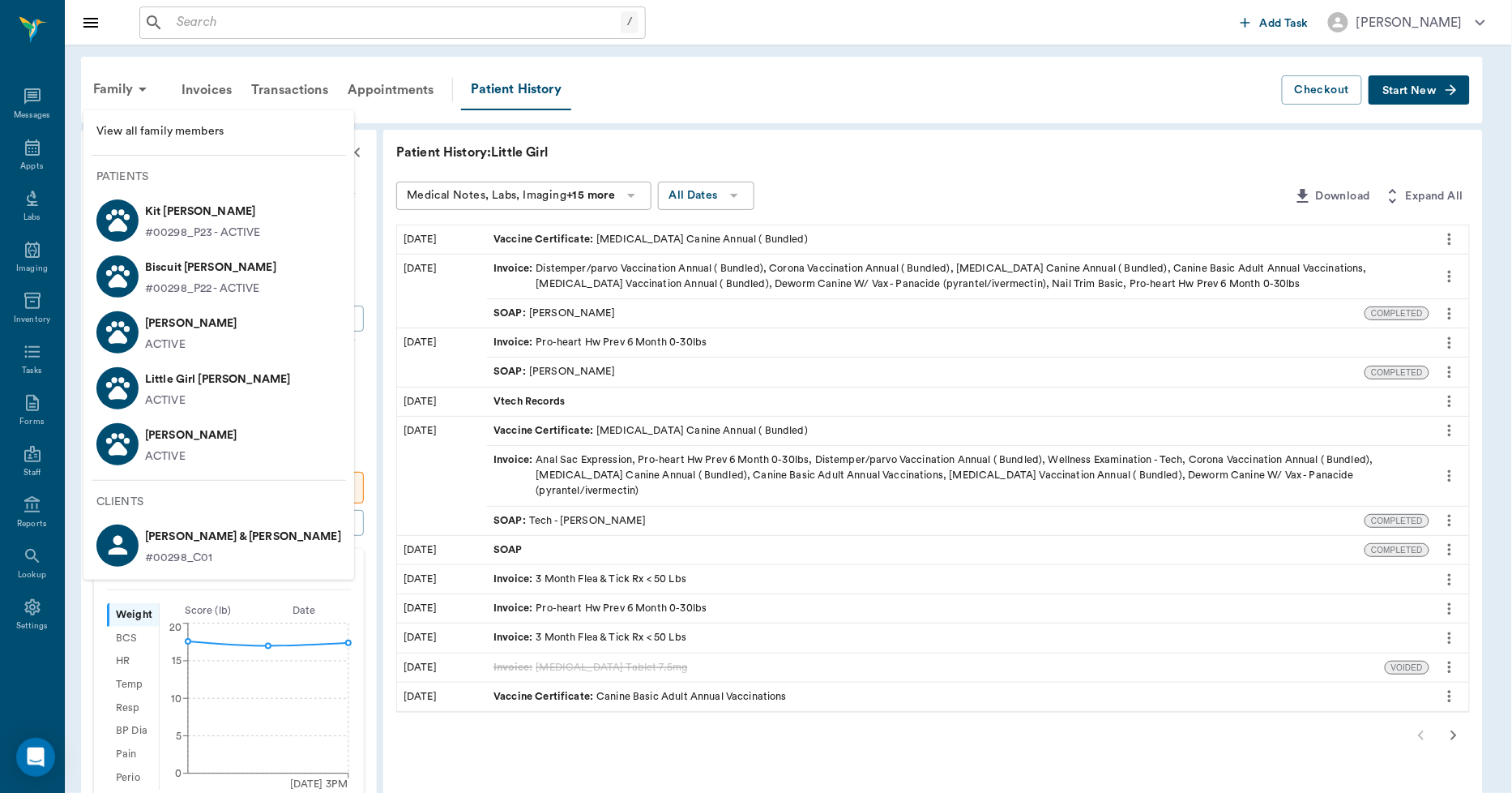
click at [163, 281] on p "#00298_P22 - ACTIVE" at bounding box center [202, 289] width 115 height 17
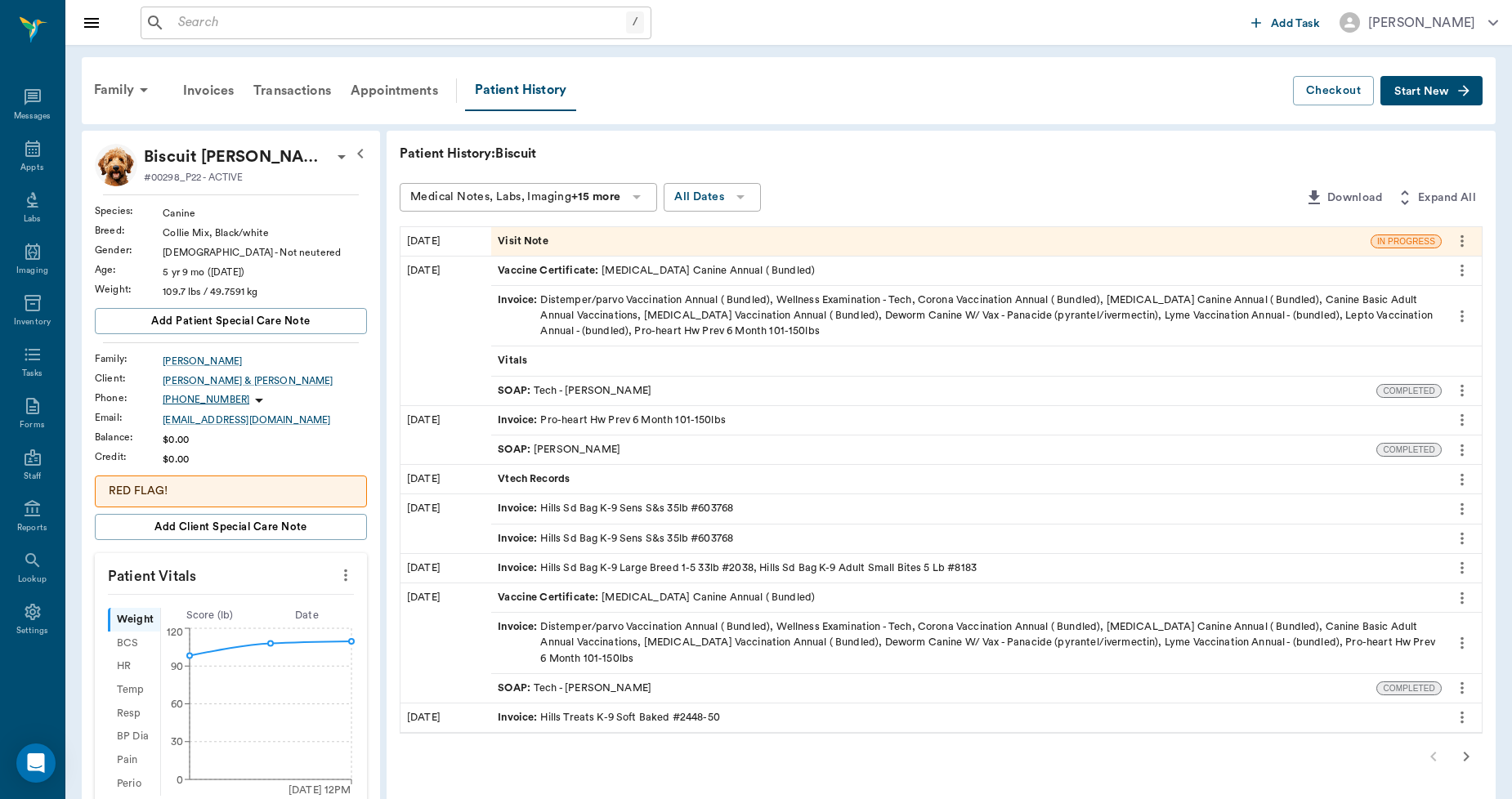
click at [565, 243] on div "Visit Note" at bounding box center [930, 241] width 879 height 28
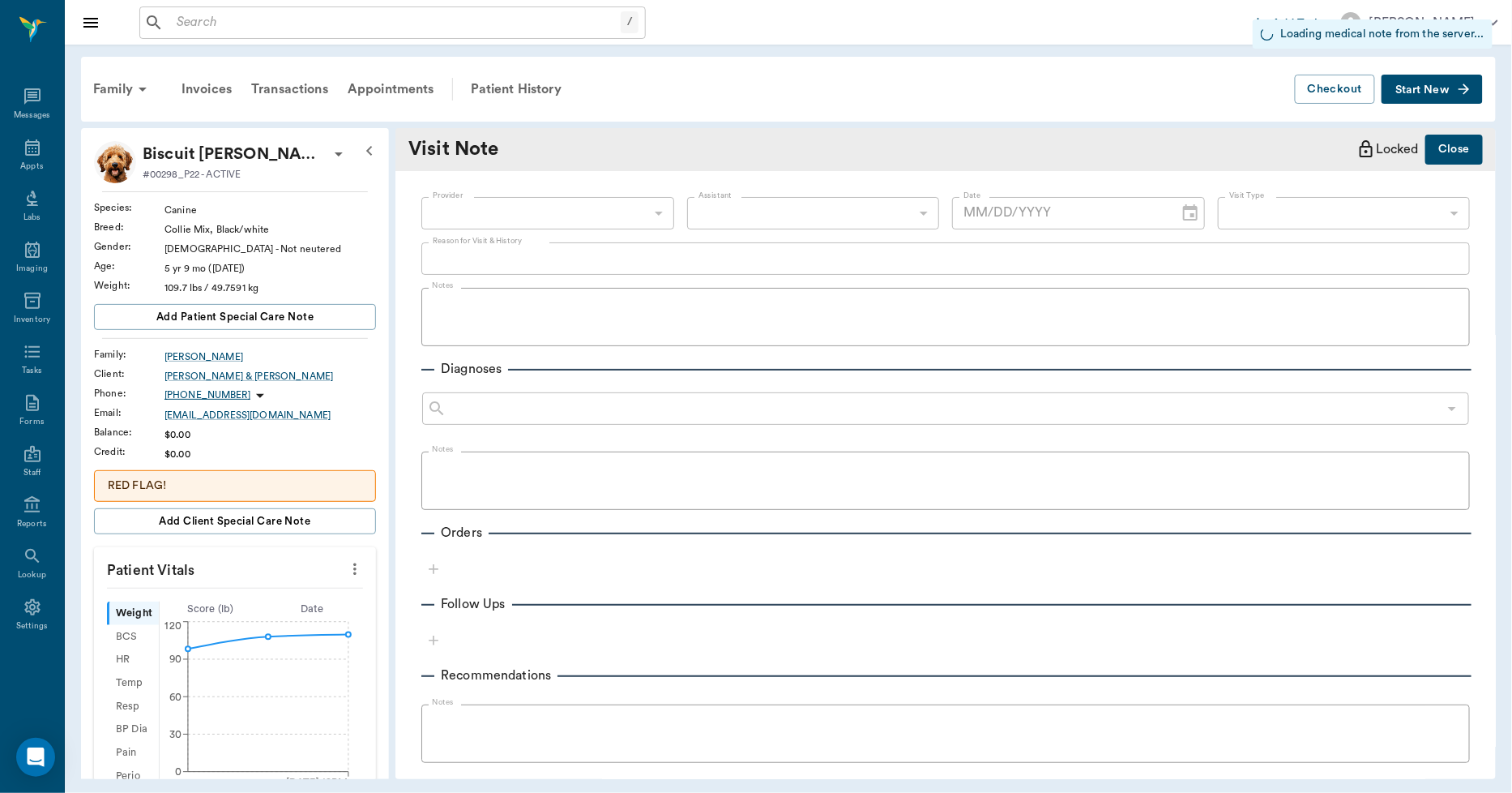
type input "10/03/2025"
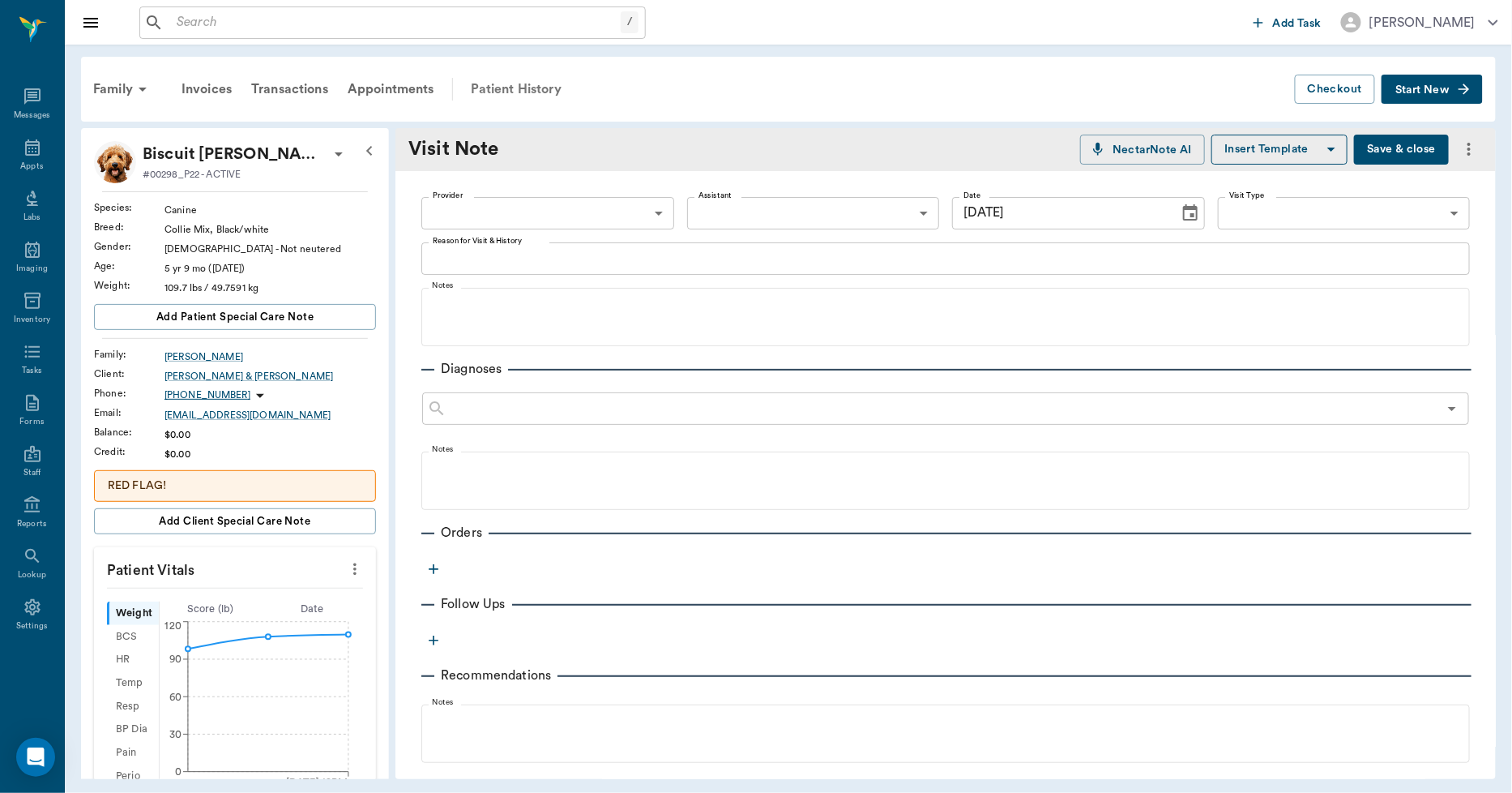
click at [514, 84] on div "Patient History" at bounding box center [515, 89] width 110 height 39
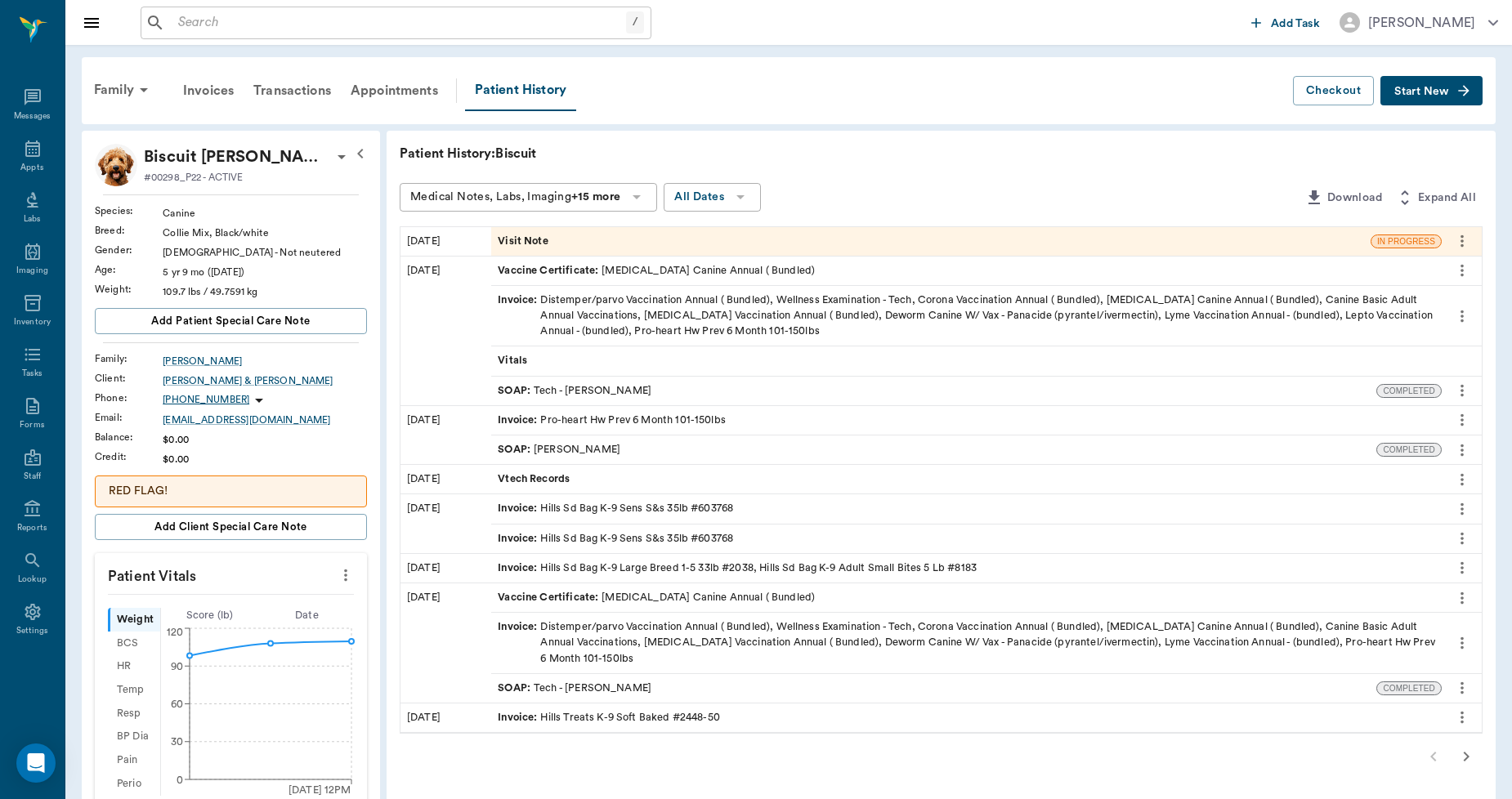
click at [1461, 246] on icon "more" at bounding box center [1462, 241] width 4 height 12
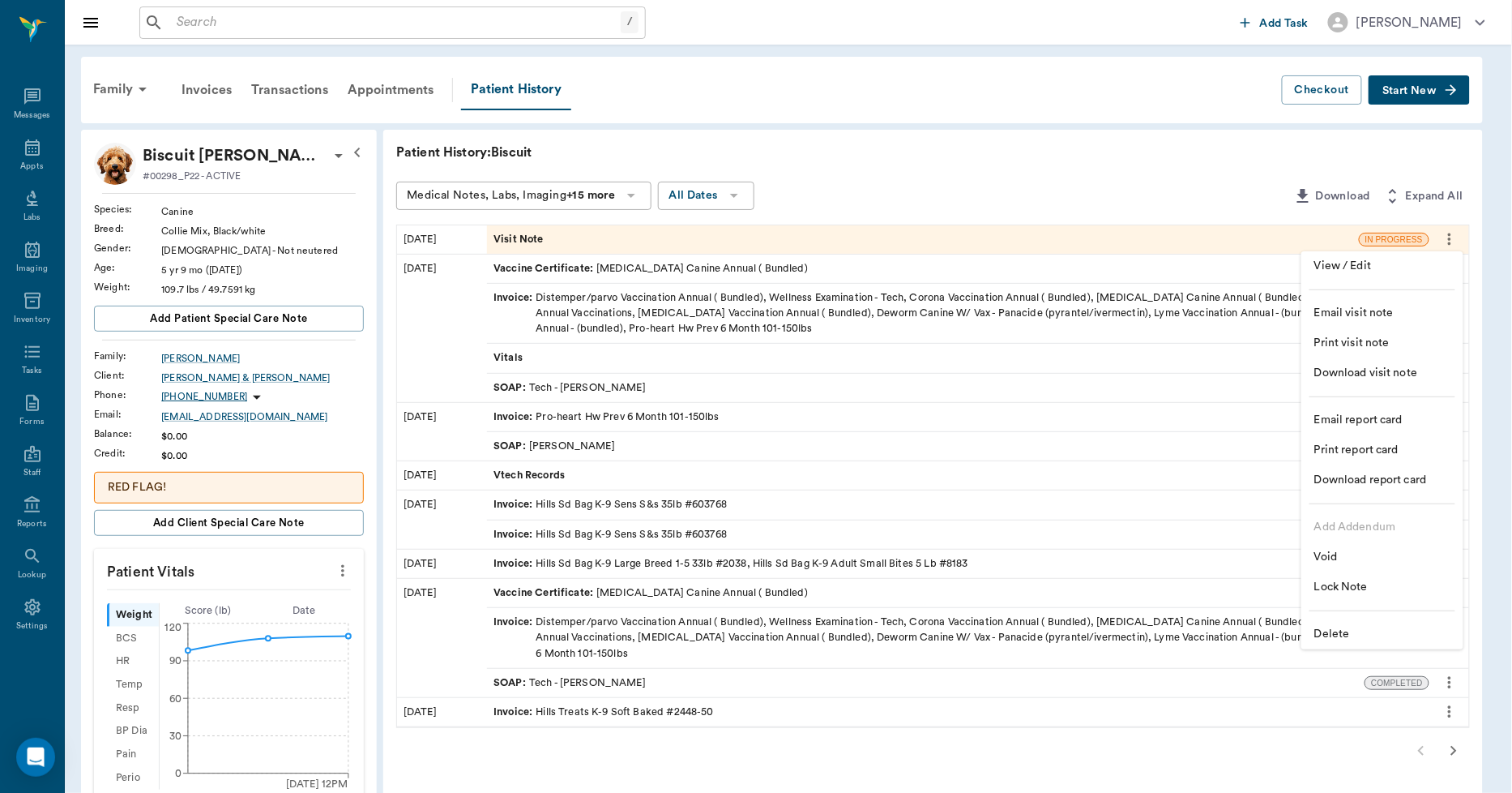
click at [1324, 636] on span "Delete" at bounding box center [1383, 634] width 136 height 17
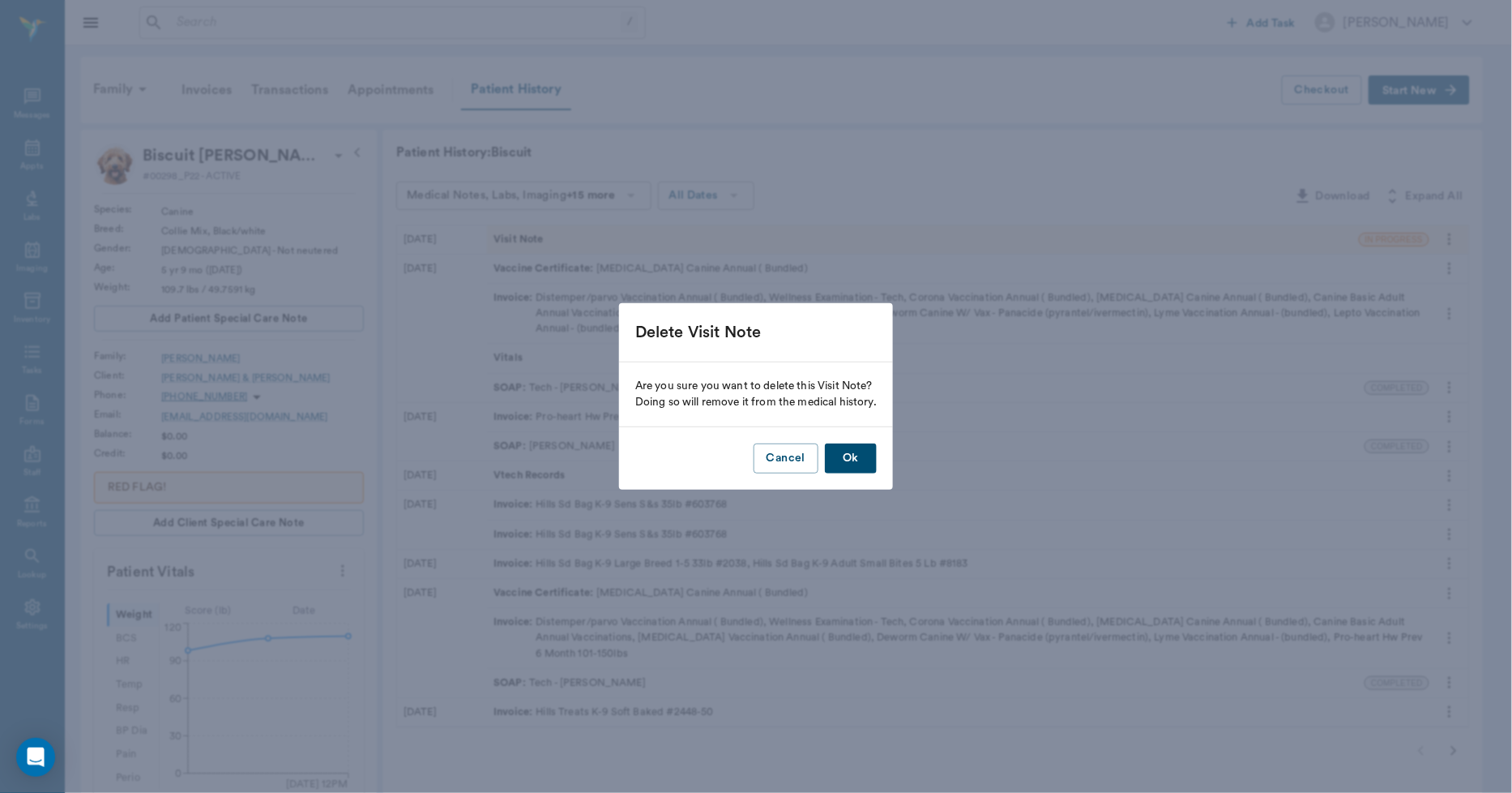
click at [859, 468] on button "Ok" at bounding box center [851, 459] width 52 height 30
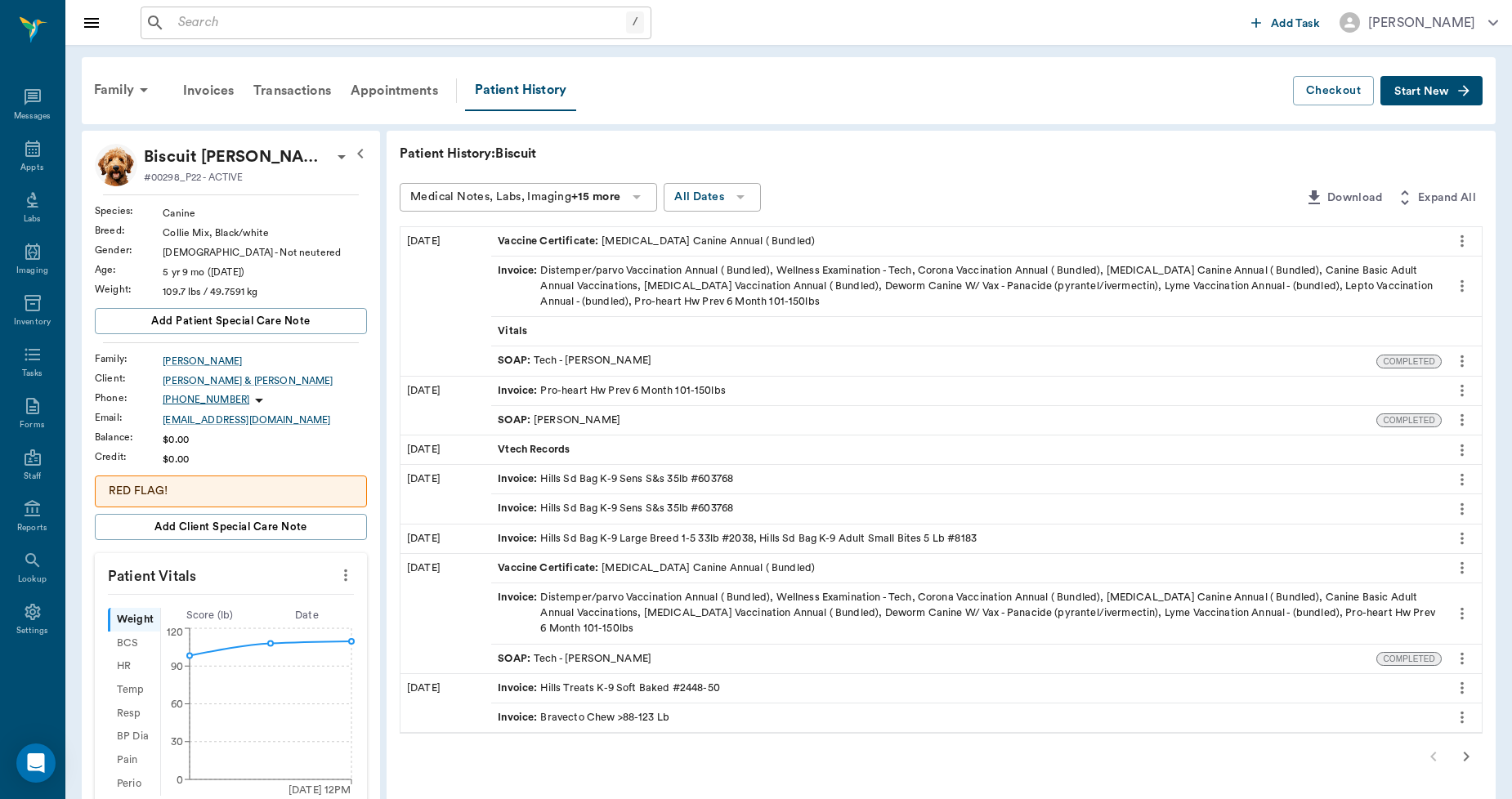
click at [1406, 91] on span "Start New" at bounding box center [1422, 91] width 55 height 0
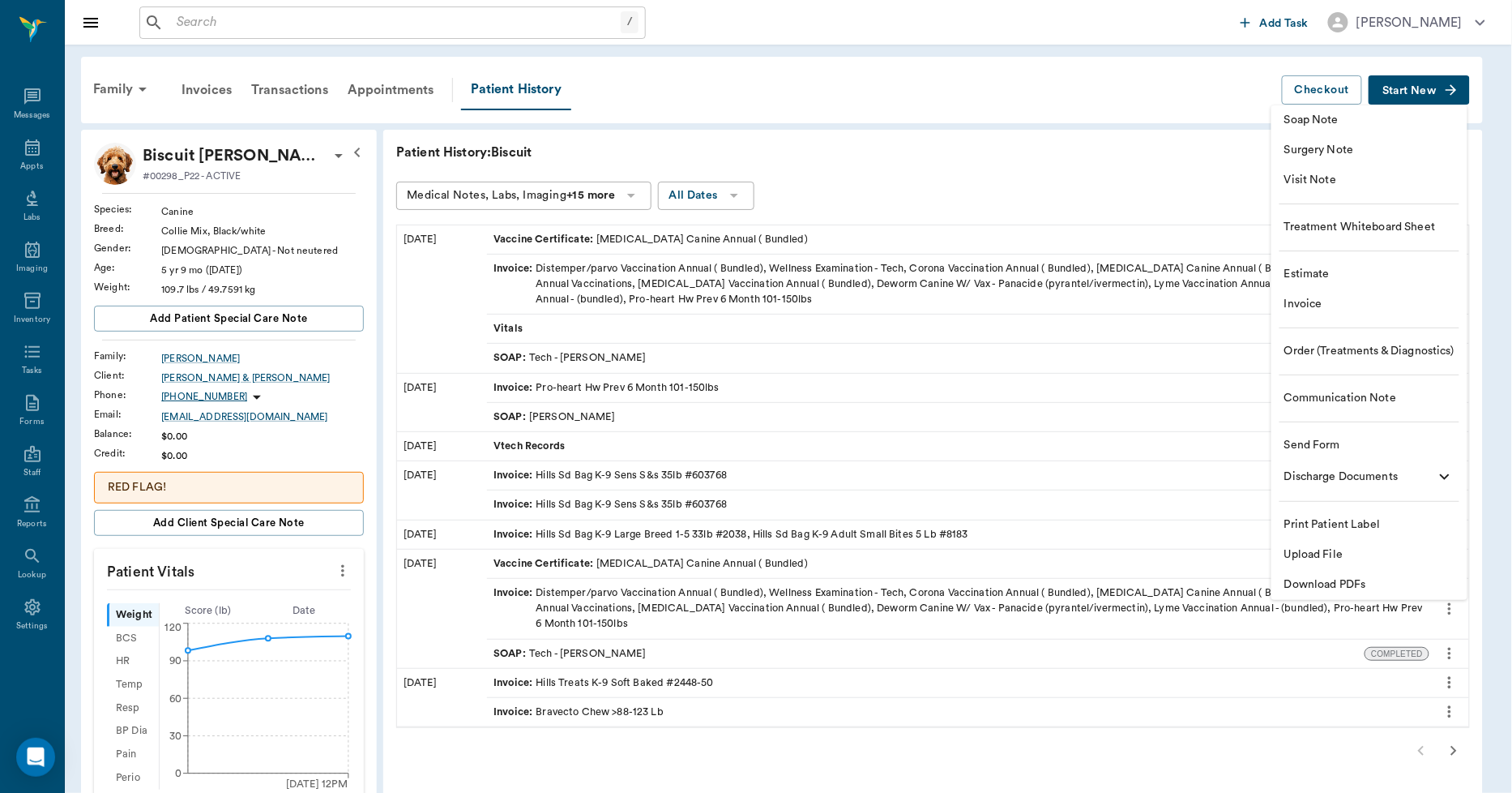
click at [1295, 303] on span "Invoice" at bounding box center [1370, 304] width 171 height 17
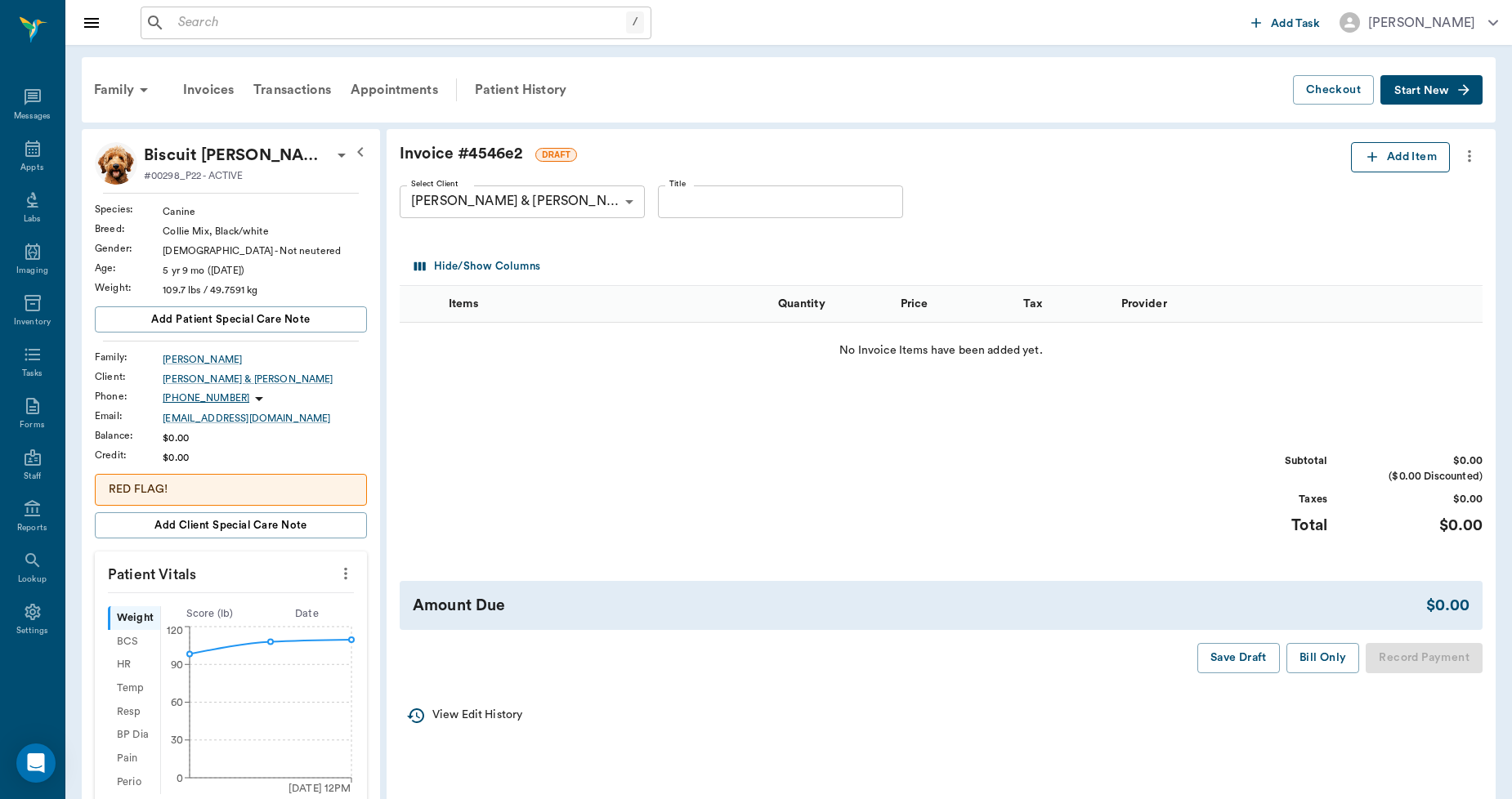
click at [1358, 160] on button "Add Item" at bounding box center [1399, 157] width 98 height 30
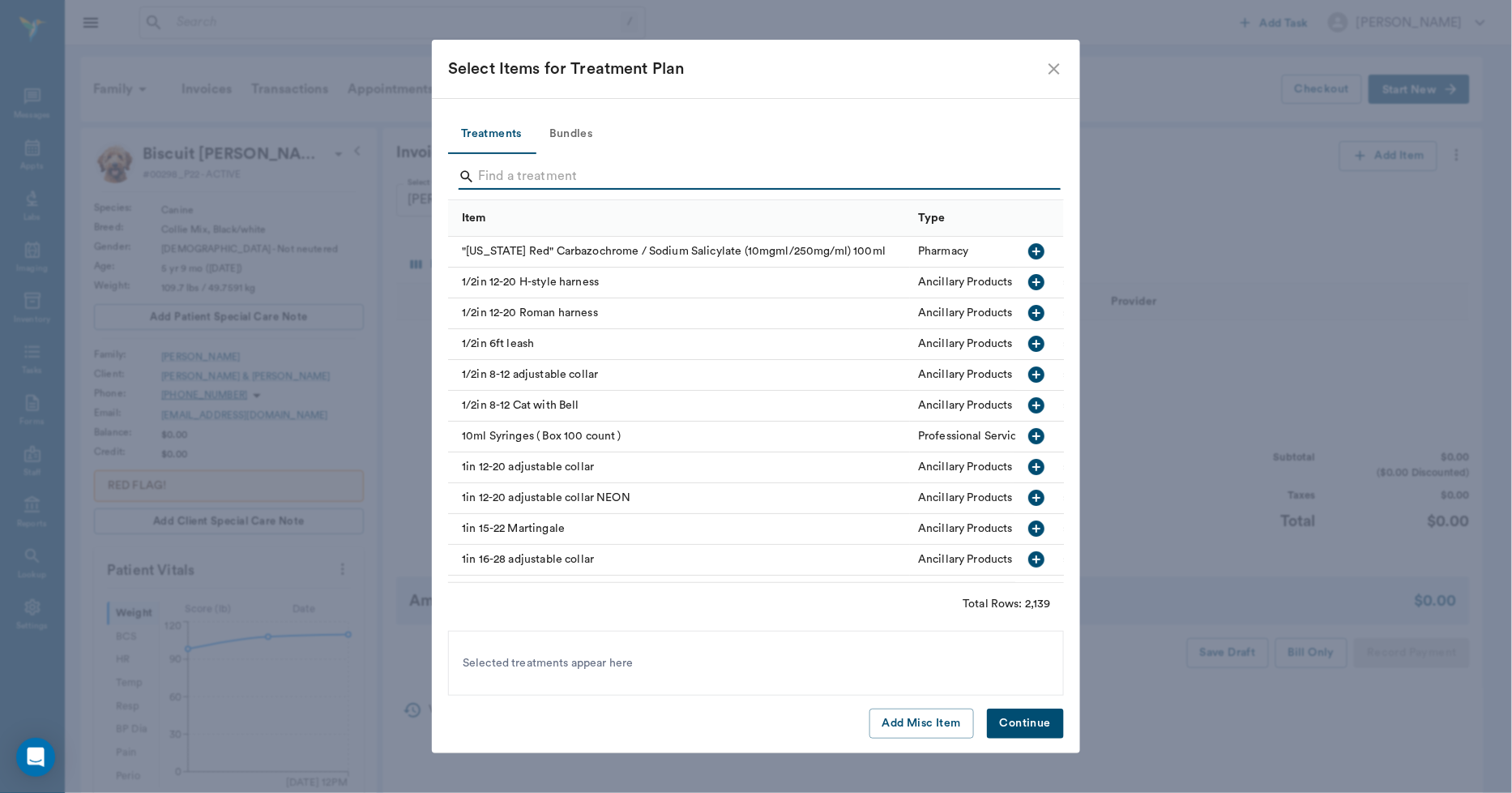
click at [567, 180] on input "Search" at bounding box center [757, 176] width 559 height 26
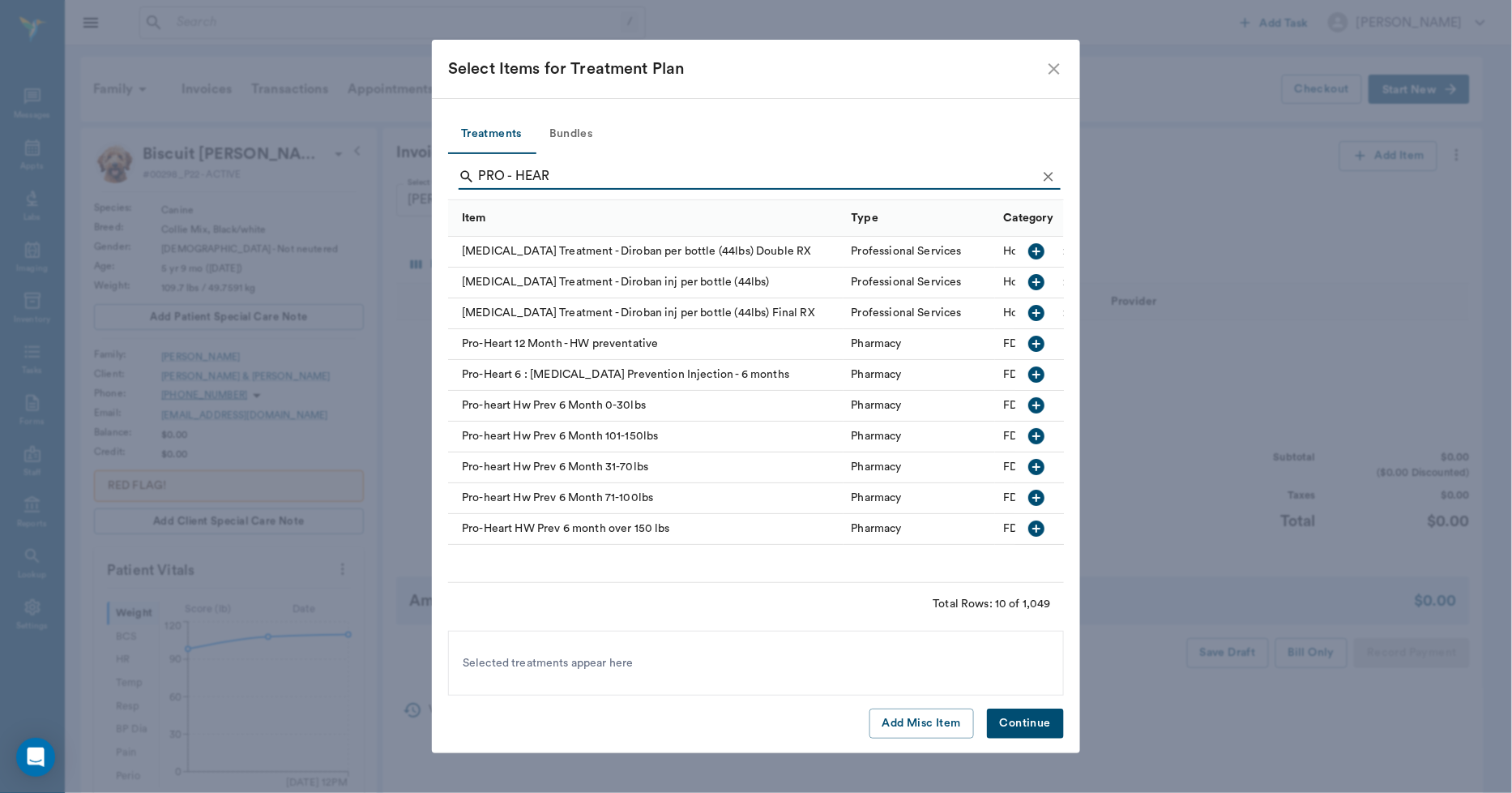
type input "PRO - HEAR"
click at [645, 438] on div "Pro-heart Hw Prev 6 Month 101-150lbs" at bounding box center [646, 437] width 396 height 31
click at [1023, 722] on button "Continue" at bounding box center [1026, 723] width 77 height 30
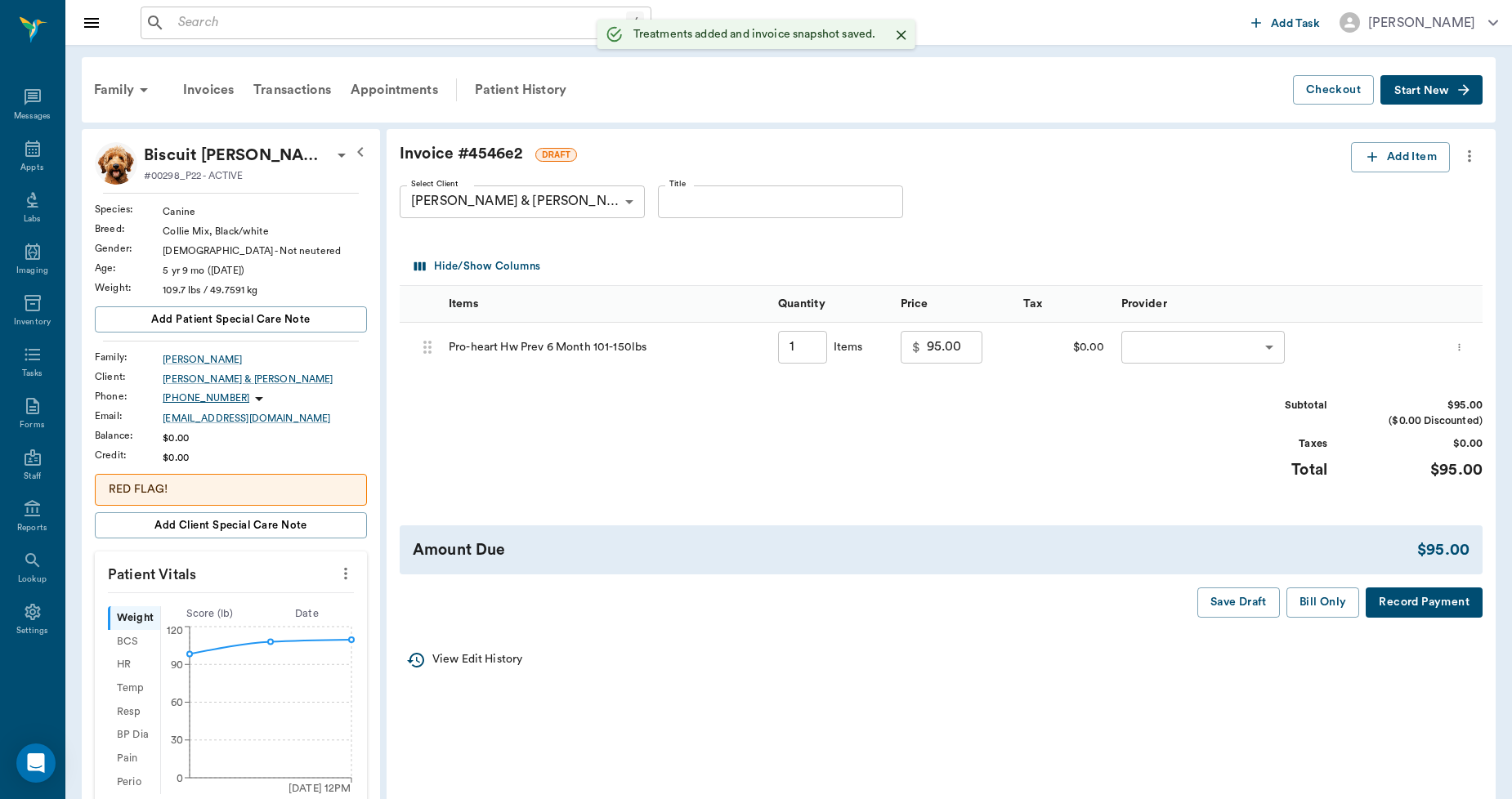
type input "1.00"
click at [1466, 155] on icon "more" at bounding box center [1469, 156] width 18 height 20
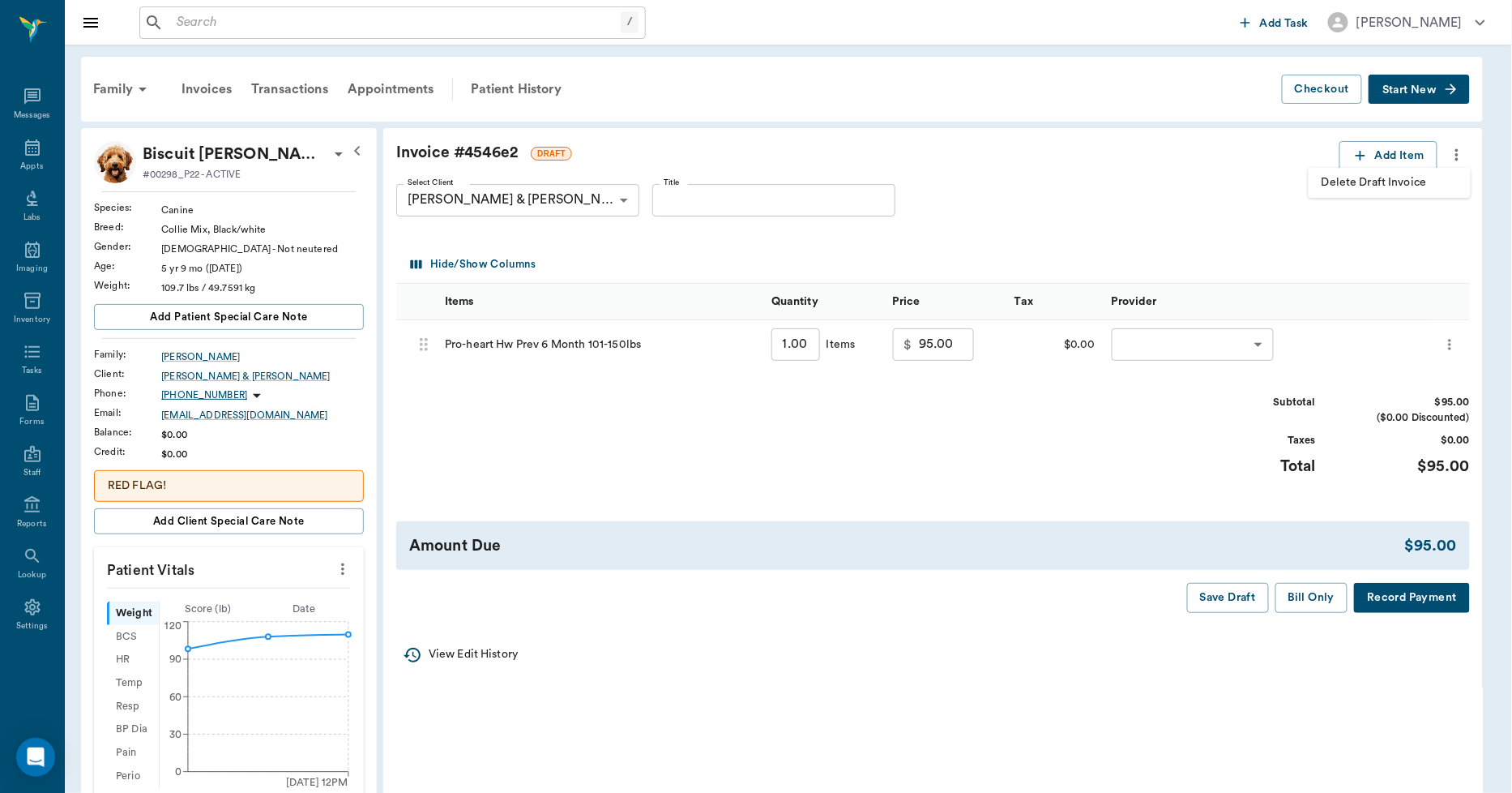
click at [1399, 185] on span "Delete Draft Invoice" at bounding box center [1390, 182] width 136 height 17
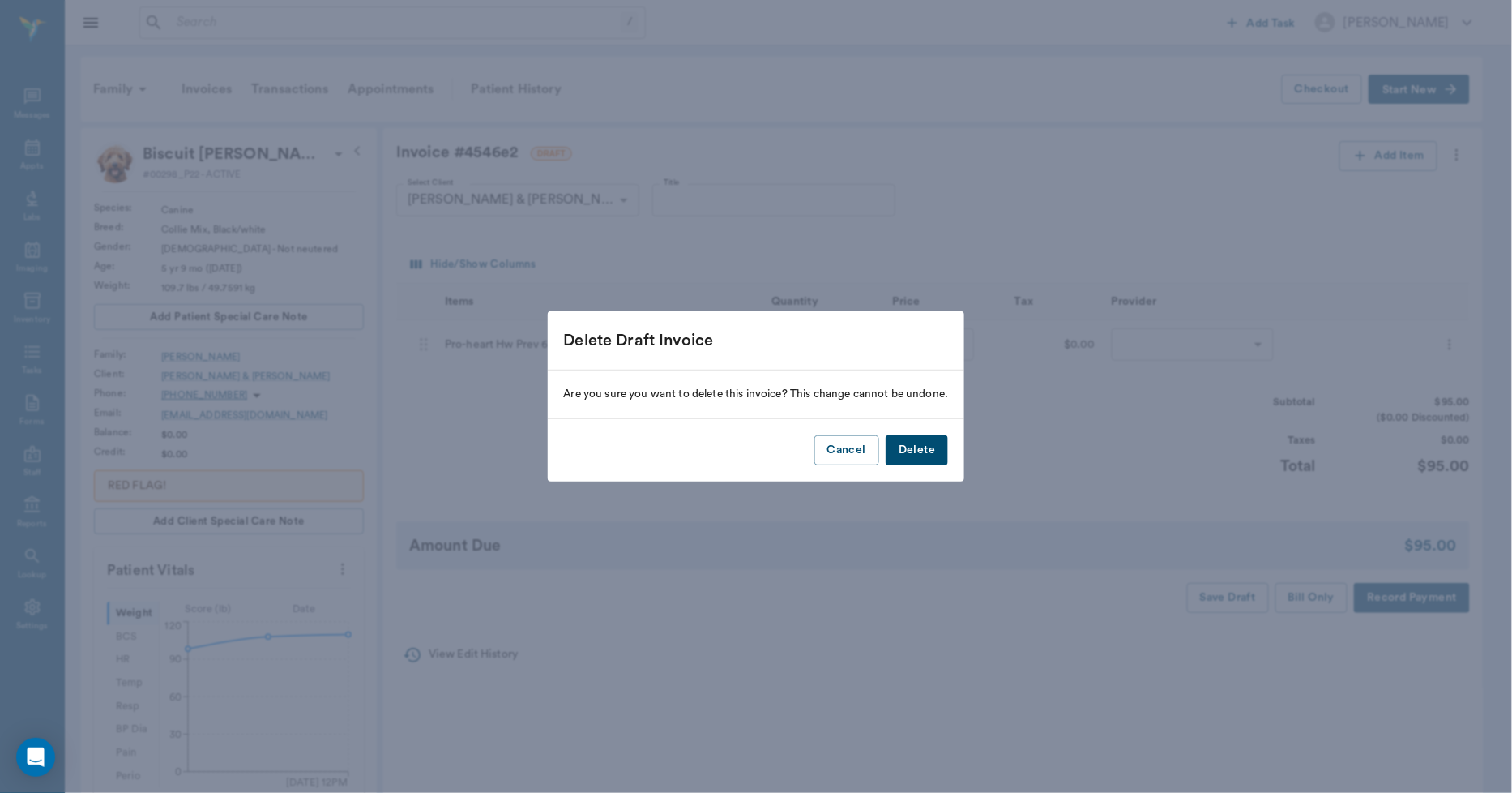
click at [926, 447] on button "Delete" at bounding box center [917, 451] width 62 height 30
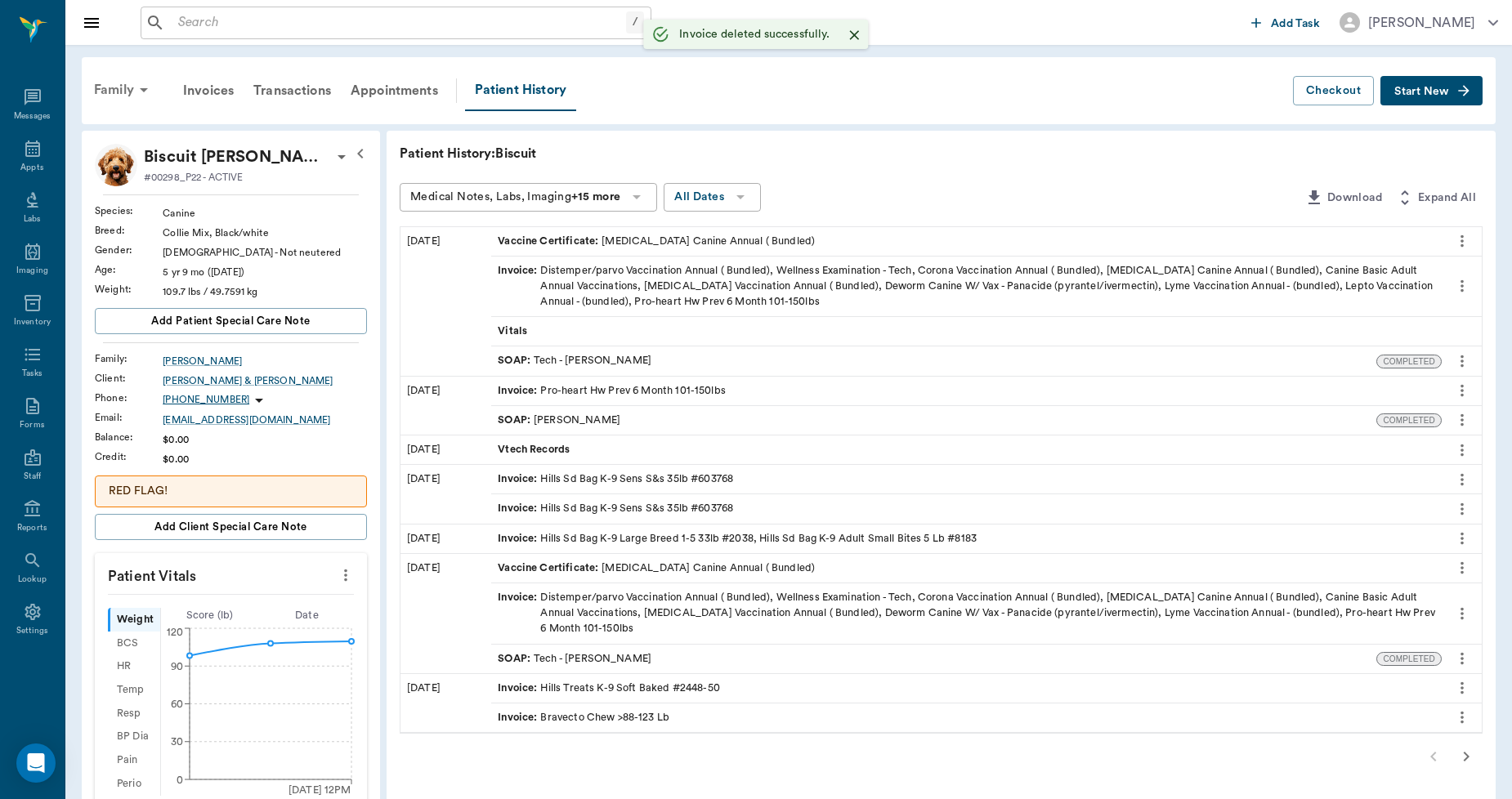
click at [104, 89] on div "Family" at bounding box center [123, 90] width 79 height 39
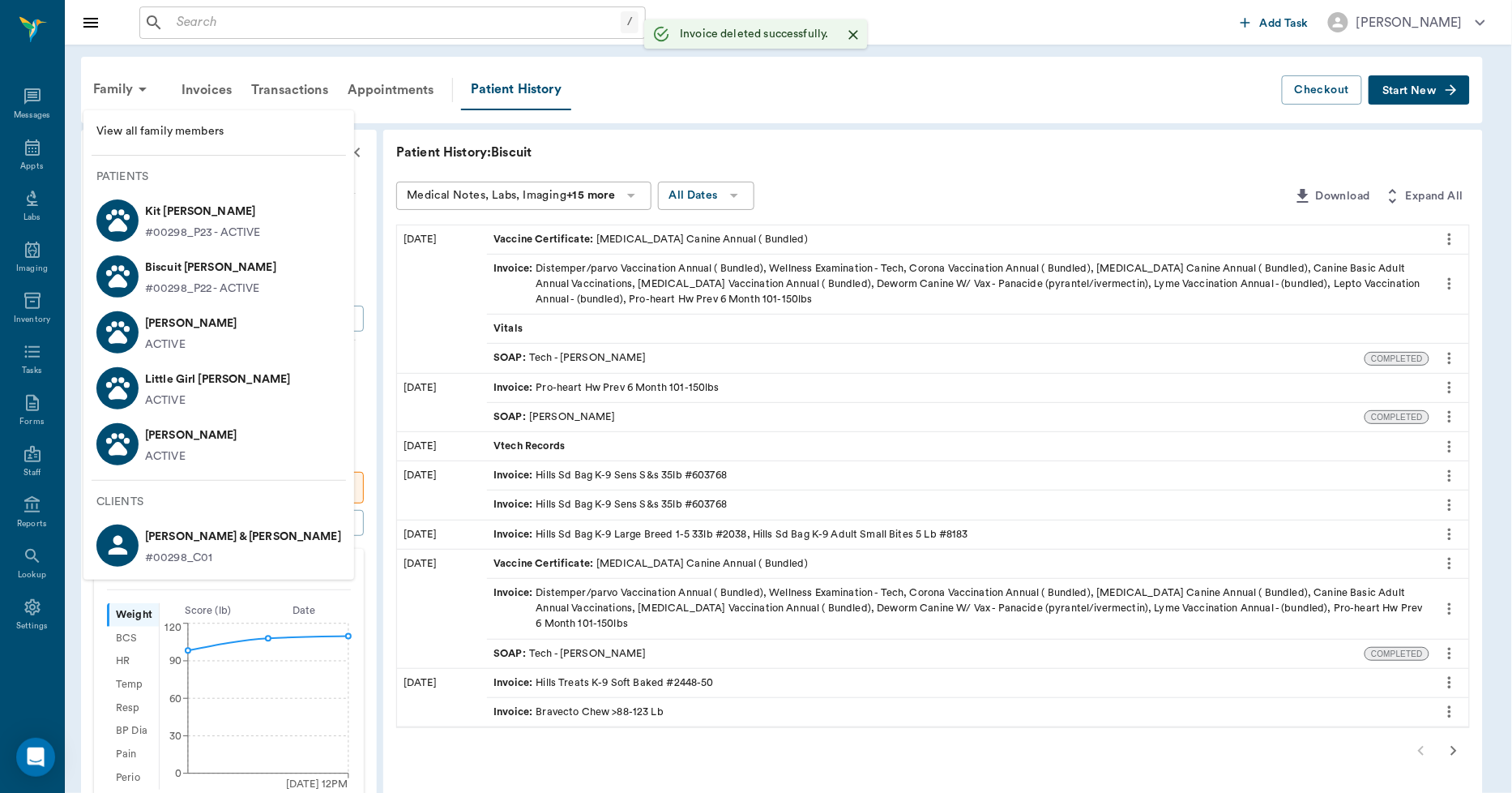
click at [157, 333] on p "Tiny Crenshaw" at bounding box center [191, 323] width 92 height 26
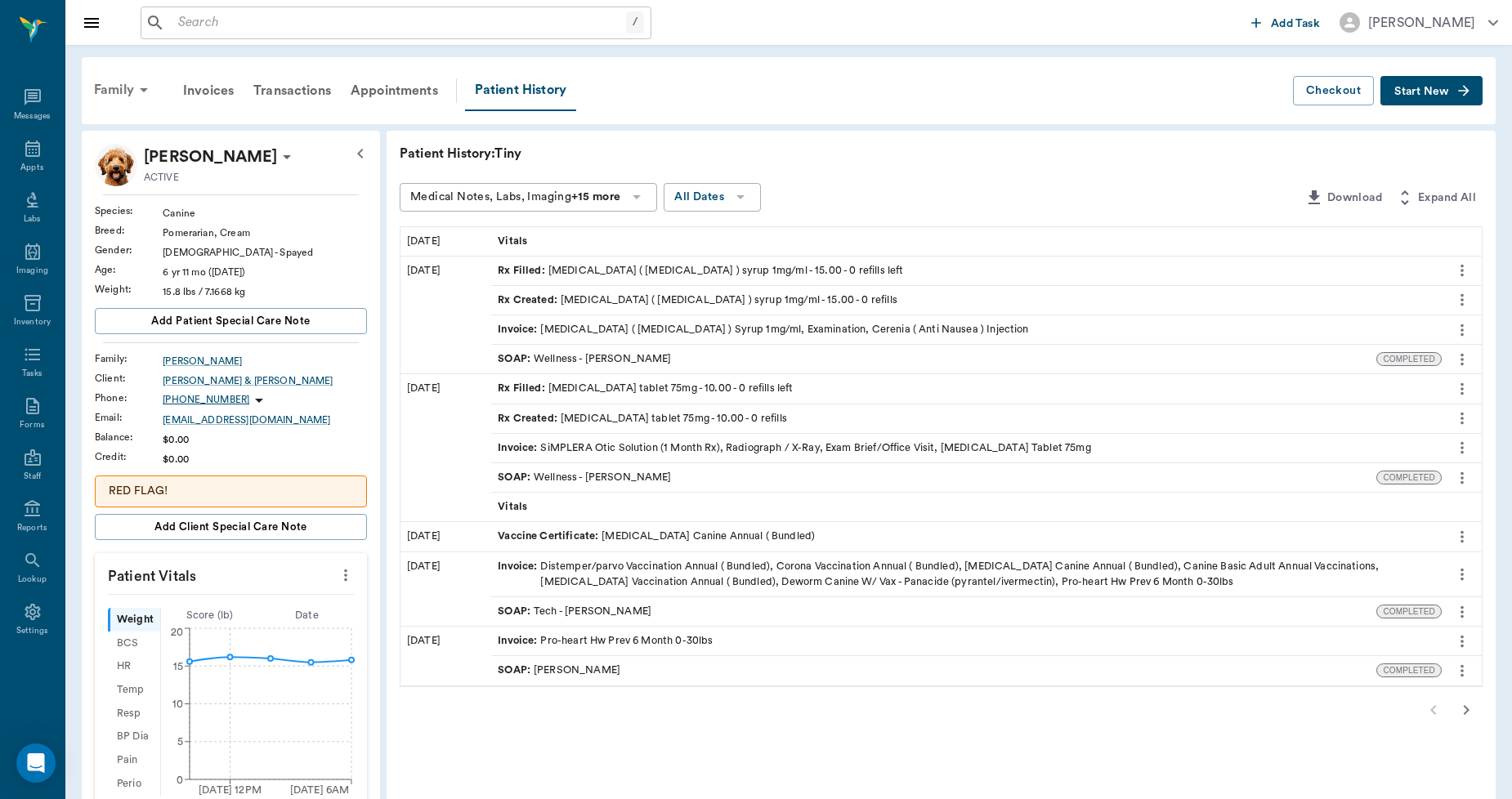
click at [119, 90] on div "Family" at bounding box center [123, 90] width 79 height 39
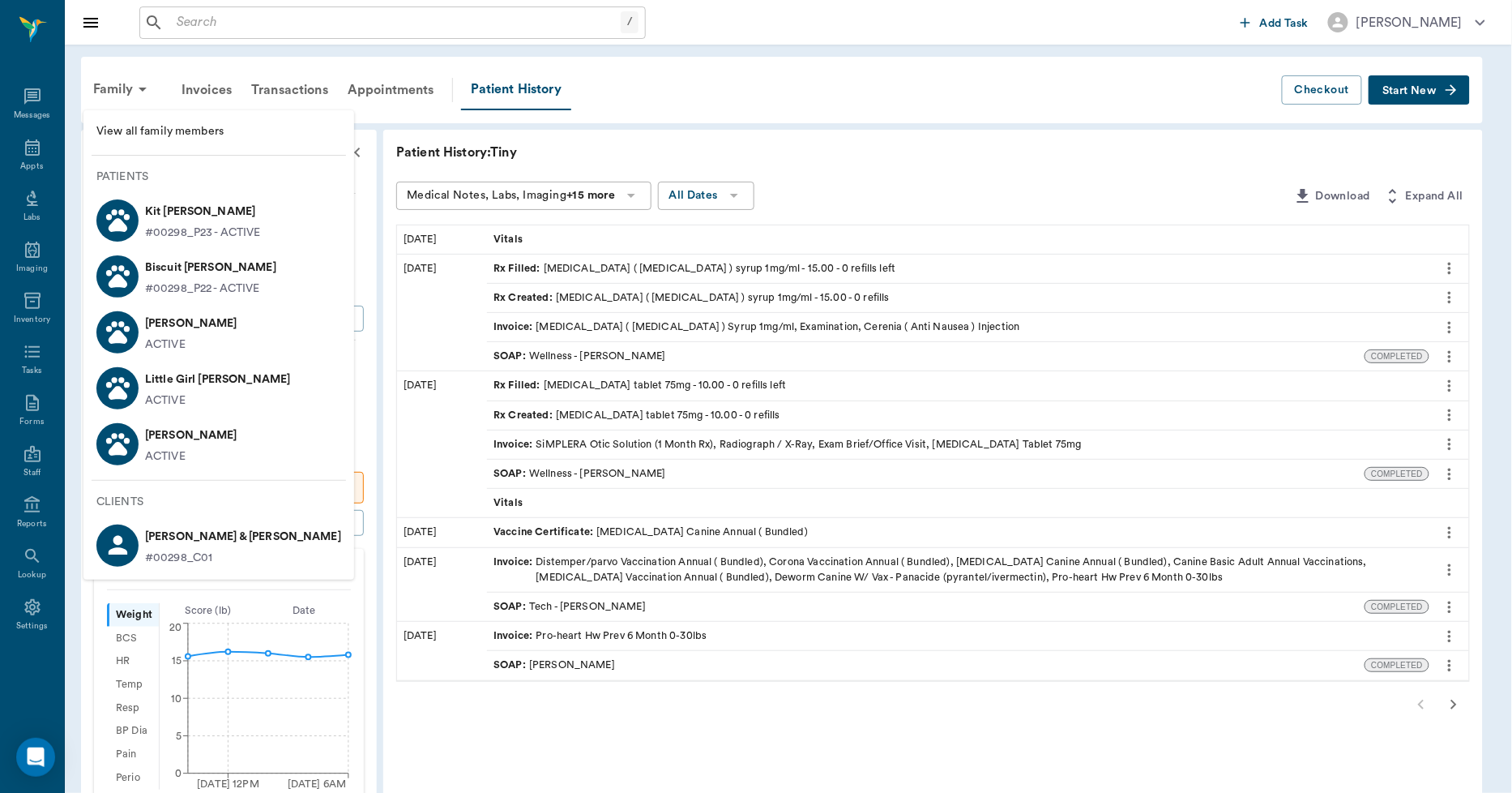
click at [173, 377] on p "Little Girl Crenshaw" at bounding box center [217, 378] width 145 height 26
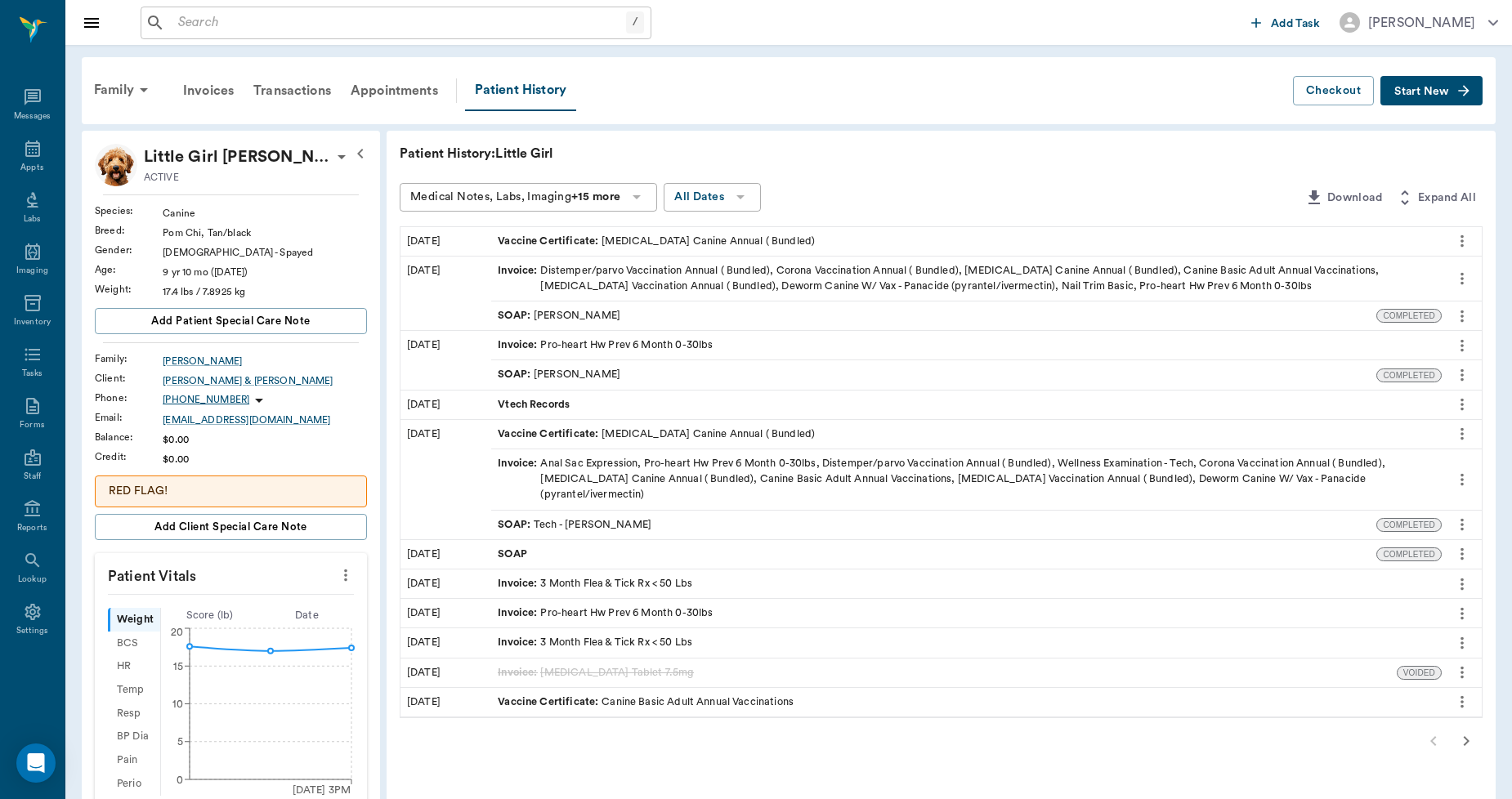
click at [207, 15] on input "text" at bounding box center [399, 23] width 454 height 23
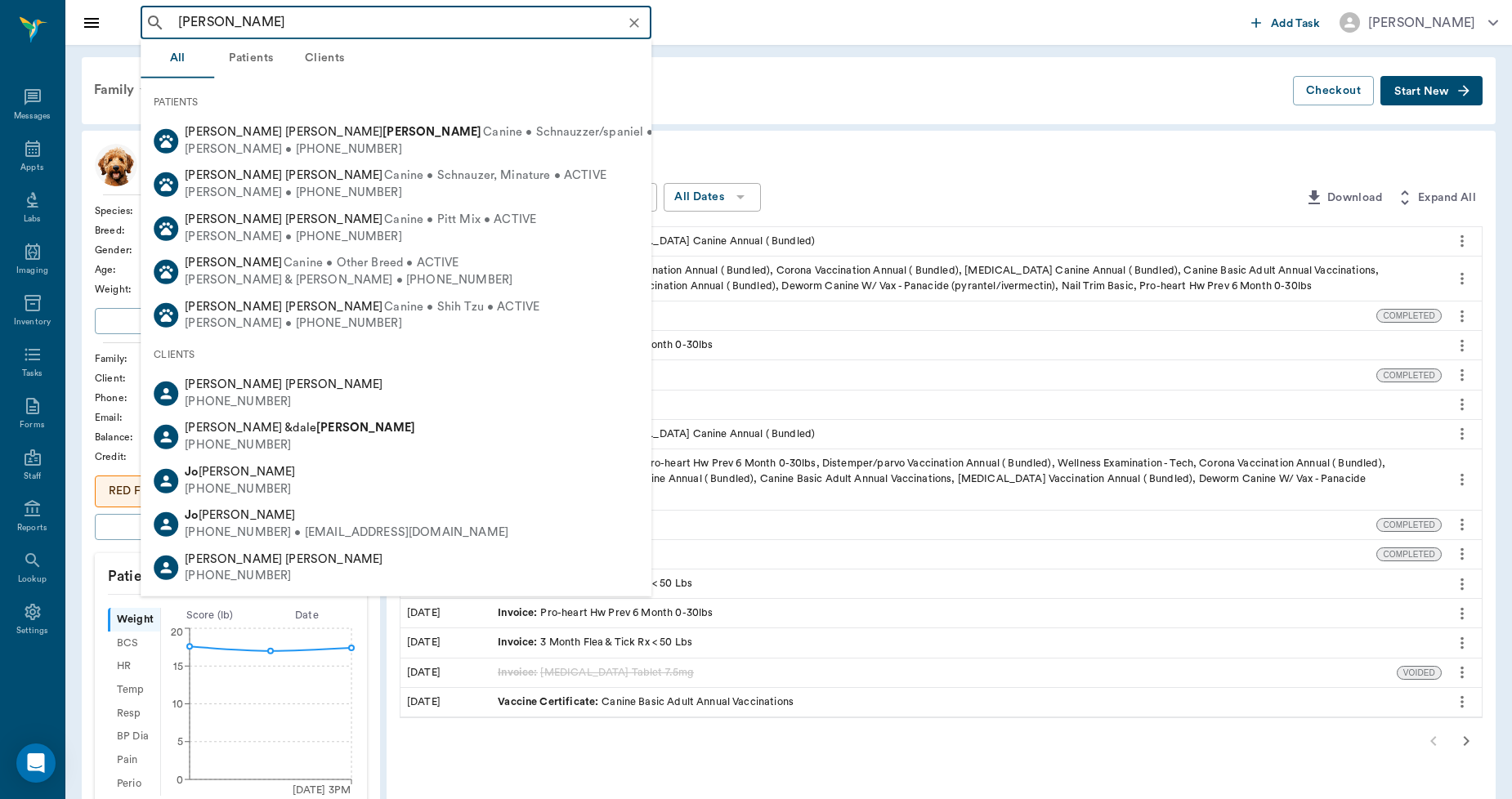
type input "JOE HOL"
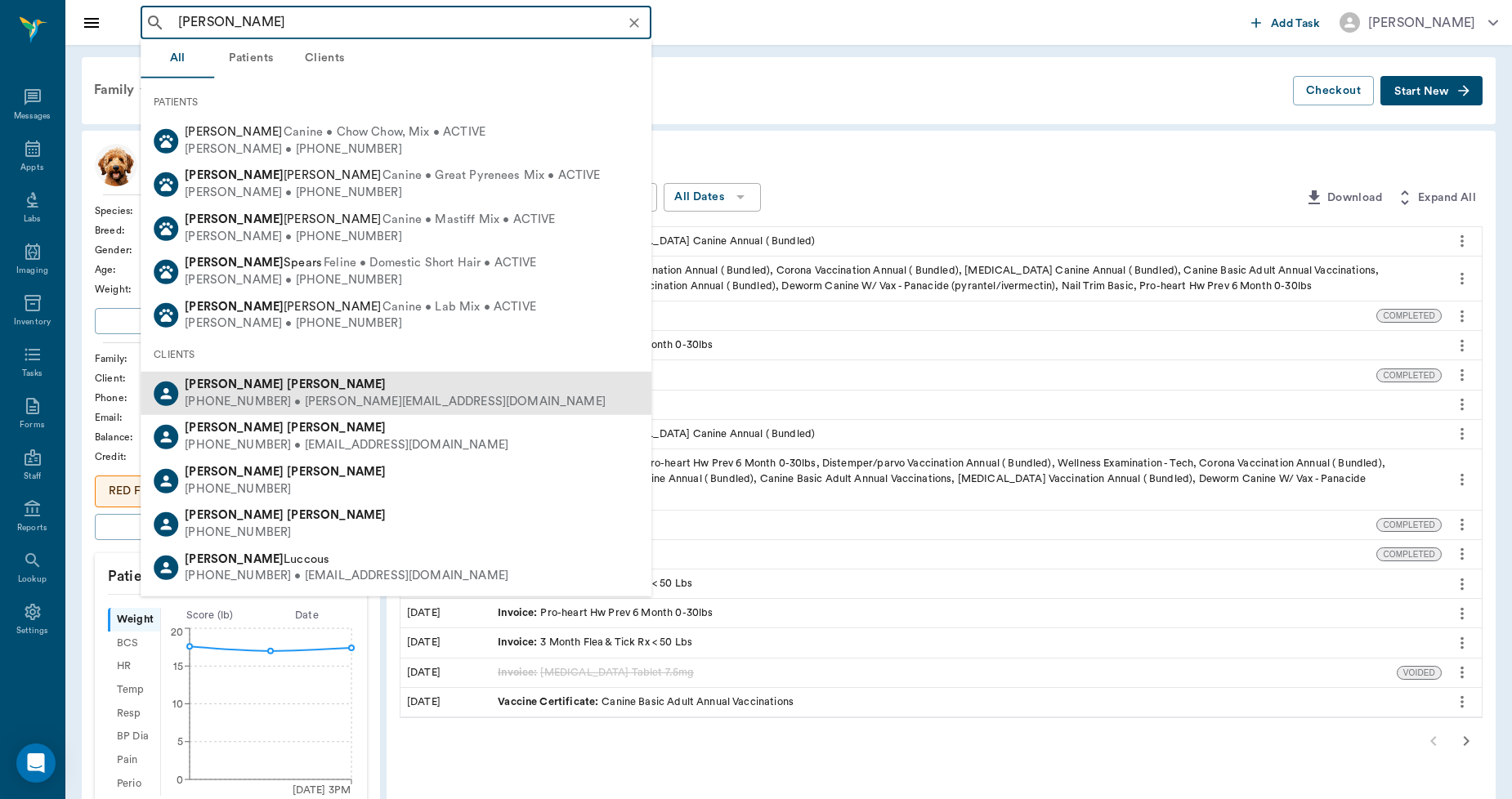
click at [209, 396] on div "(903) 310-8798 • holbrook.brahmanranch@gmail.com" at bounding box center [395, 402] width 421 height 17
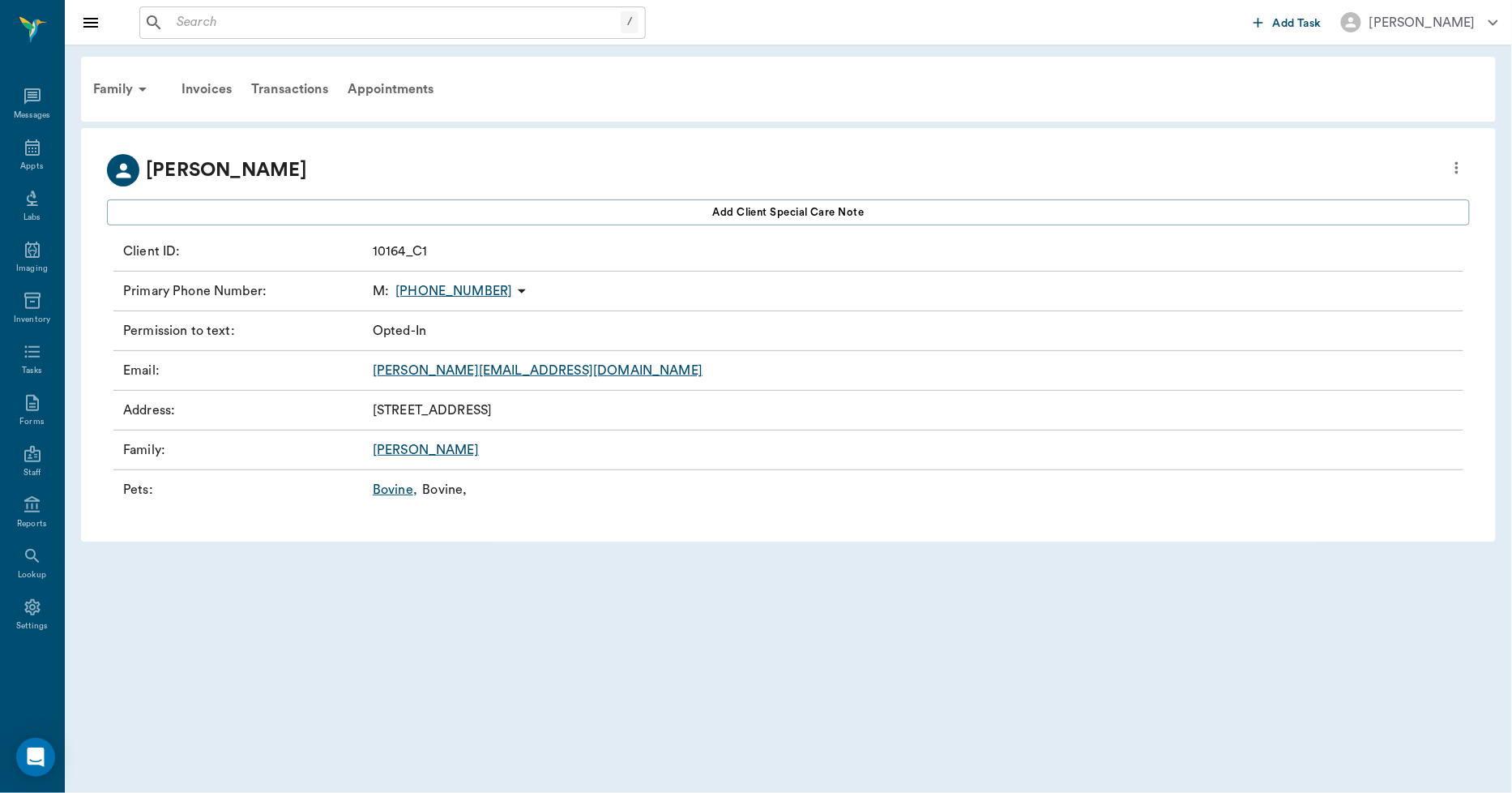
click at [386, 490] on link "Bovine ," at bounding box center [395, 489] width 45 height 19
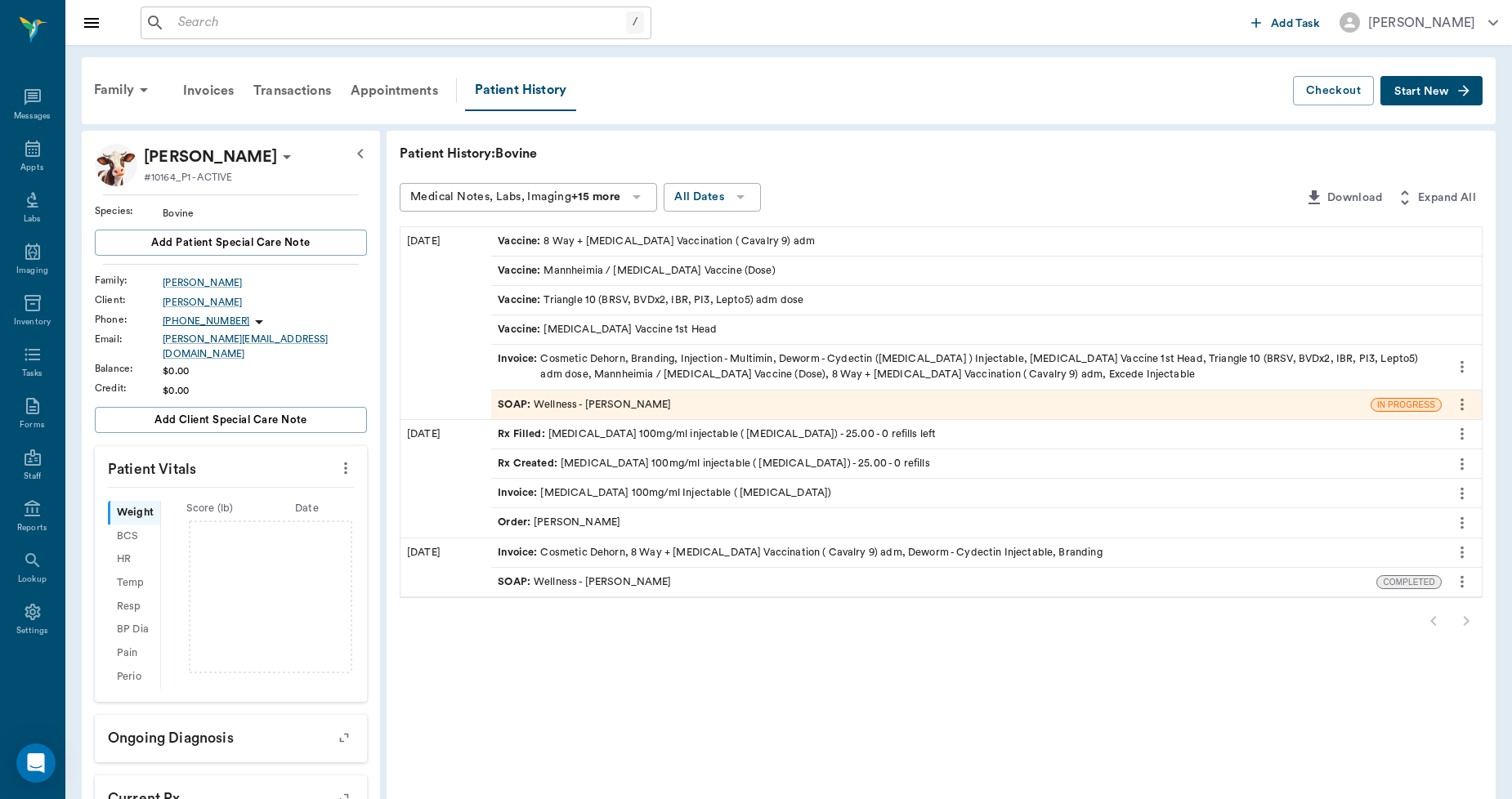
click at [1442, 98] on button "Start New" at bounding box center [1430, 91] width 102 height 30
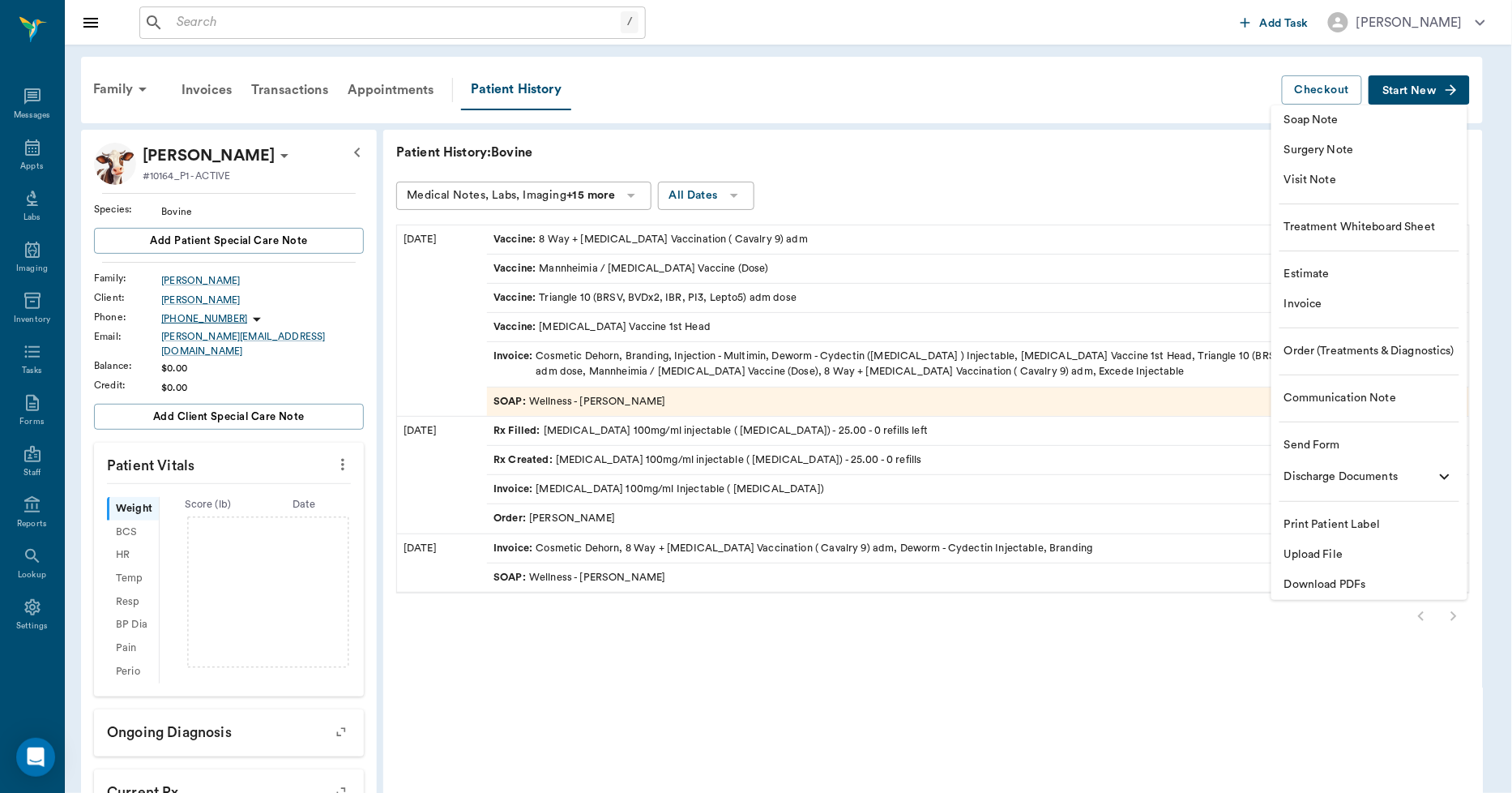
click at [1355, 550] on span "Upload File" at bounding box center [1370, 554] width 171 height 17
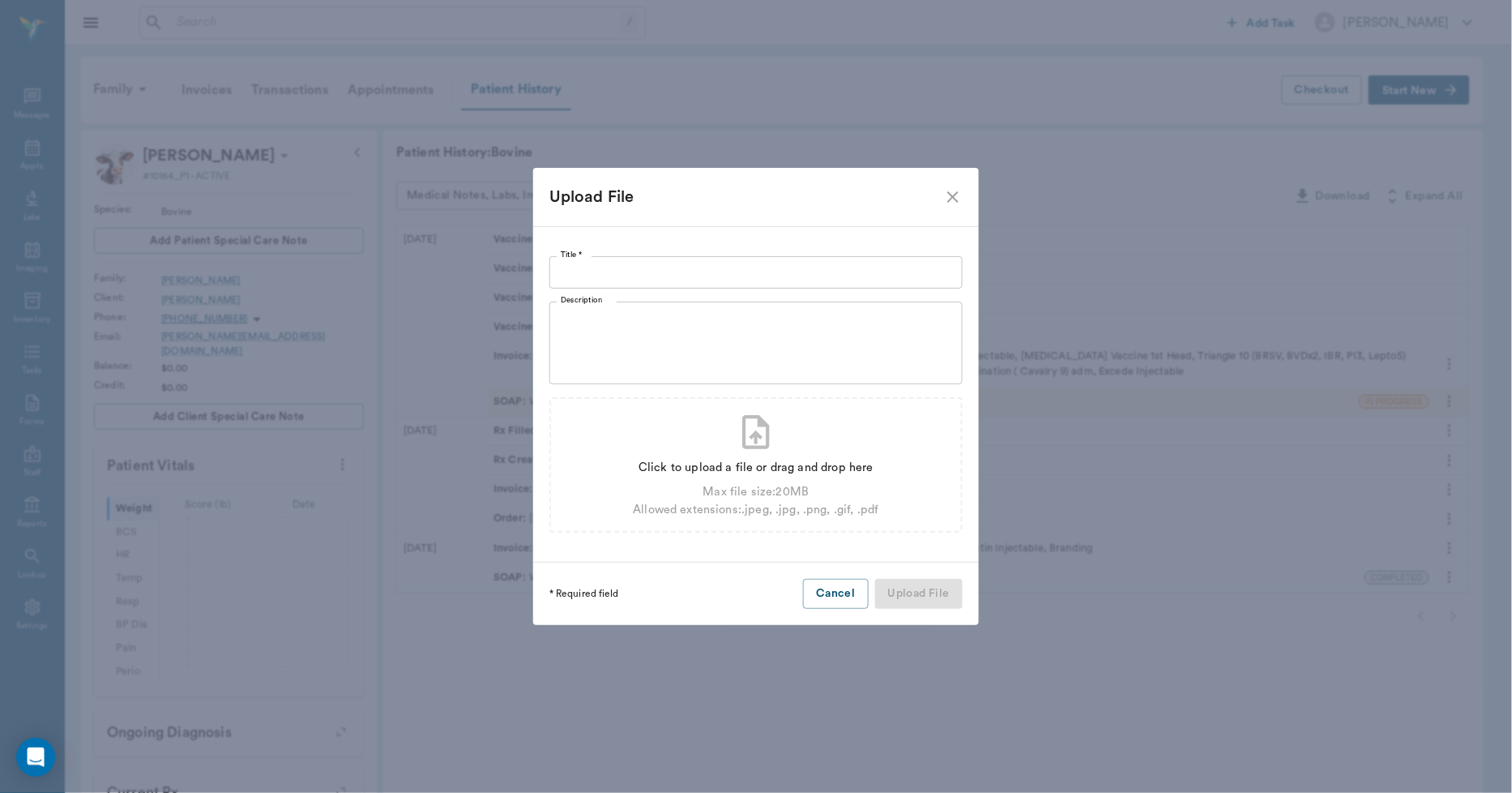
click at [732, 274] on input "Title *" at bounding box center [756, 272] width 413 height 33
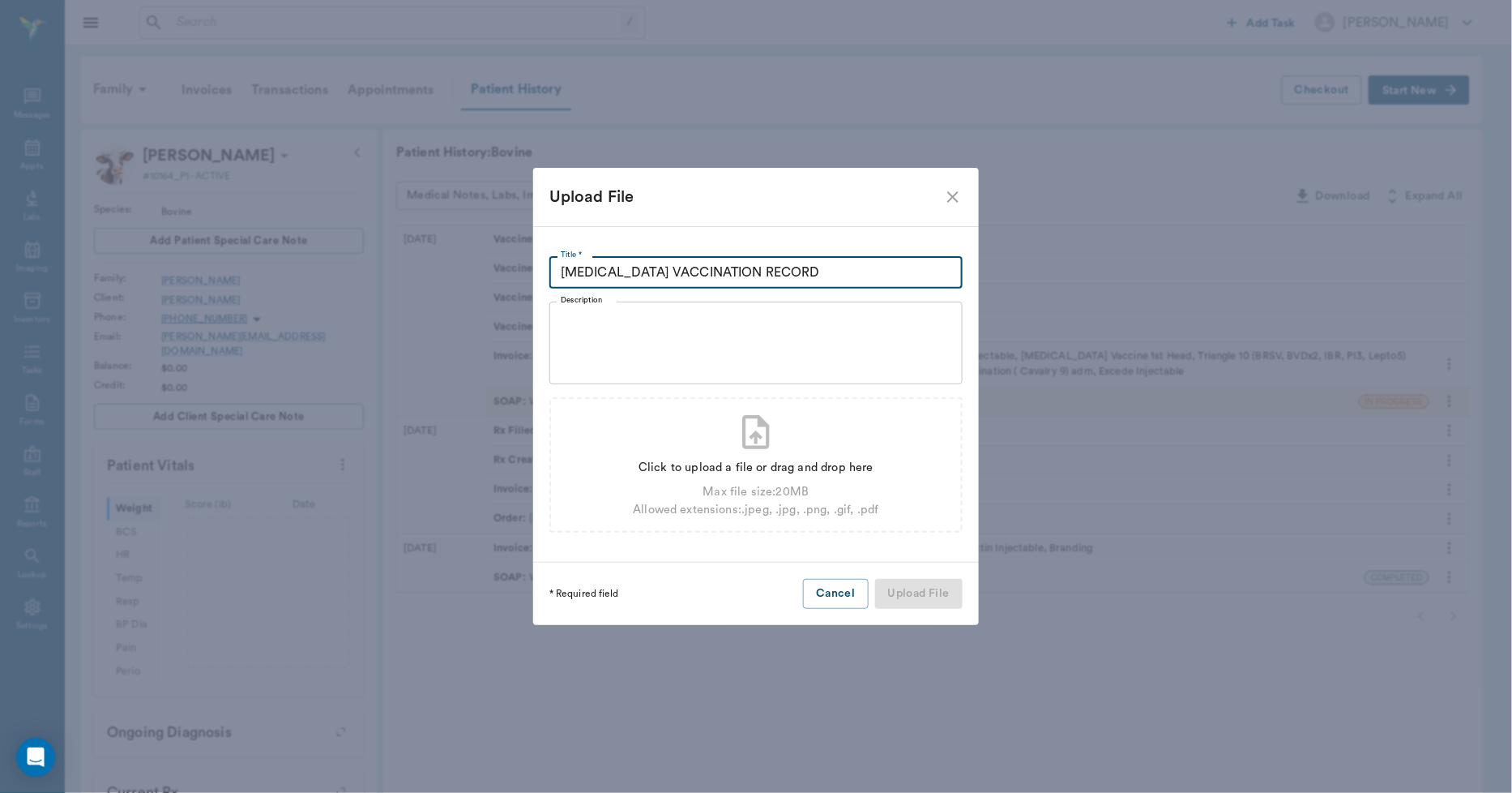
click at [819, 274] on input "BRUCELLOSIS VACCINATION RECORD" at bounding box center [756, 272] width 413 height 33
type input "BRUCELLOSIS VACCINATION RECORD 10.02.25"
click at [817, 467] on div "Click to upload a file or drag and drop here" at bounding box center [756, 468] width 245 height 18
type input "C:\fakepath\Bovine.HolbrookBrucellosisVaccineRecored.10.2.25.pdf"
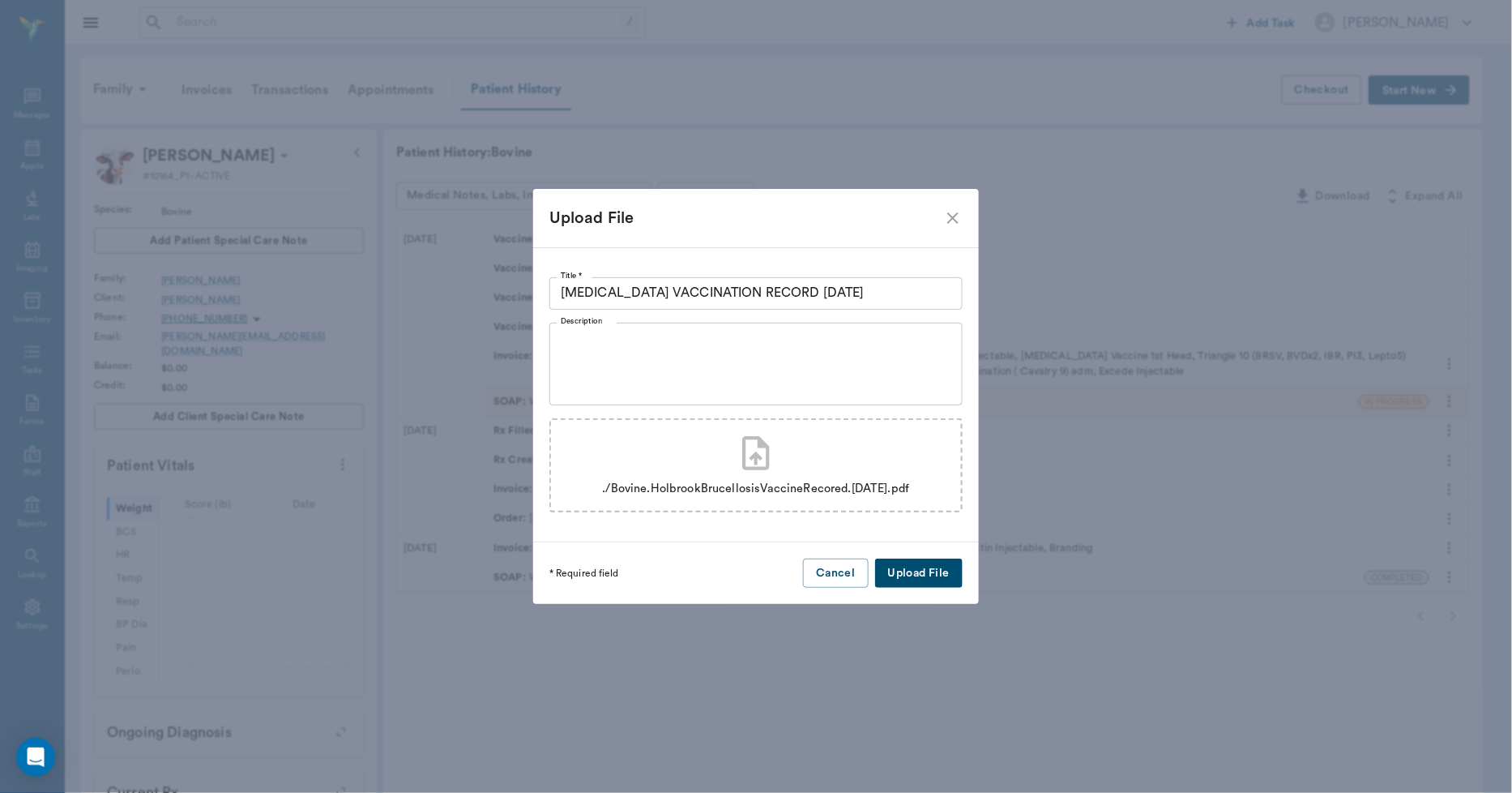
click at [890, 565] on button "Upload File" at bounding box center [919, 574] width 88 height 30
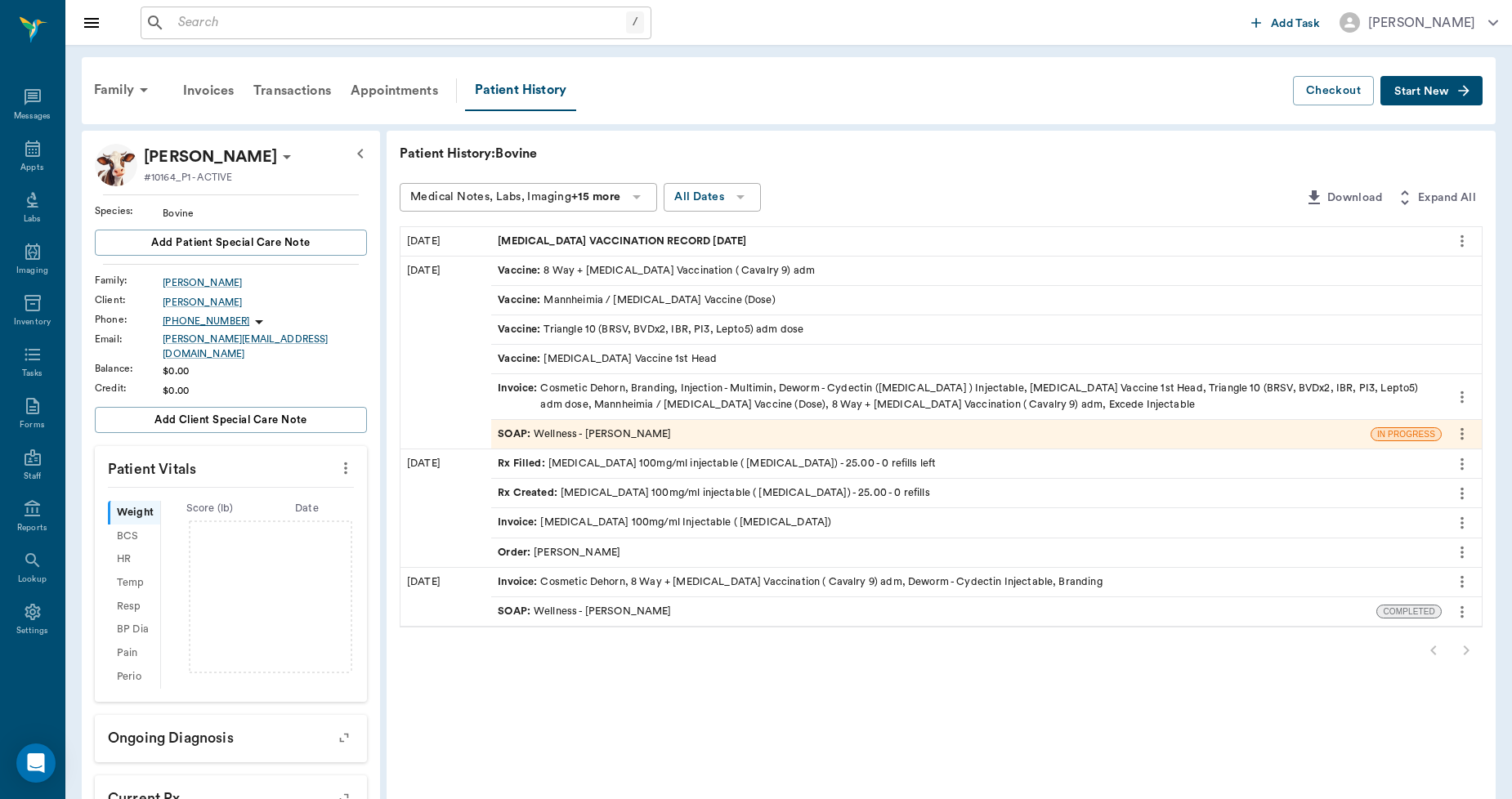
click at [288, 14] on input "text" at bounding box center [399, 23] width 454 height 23
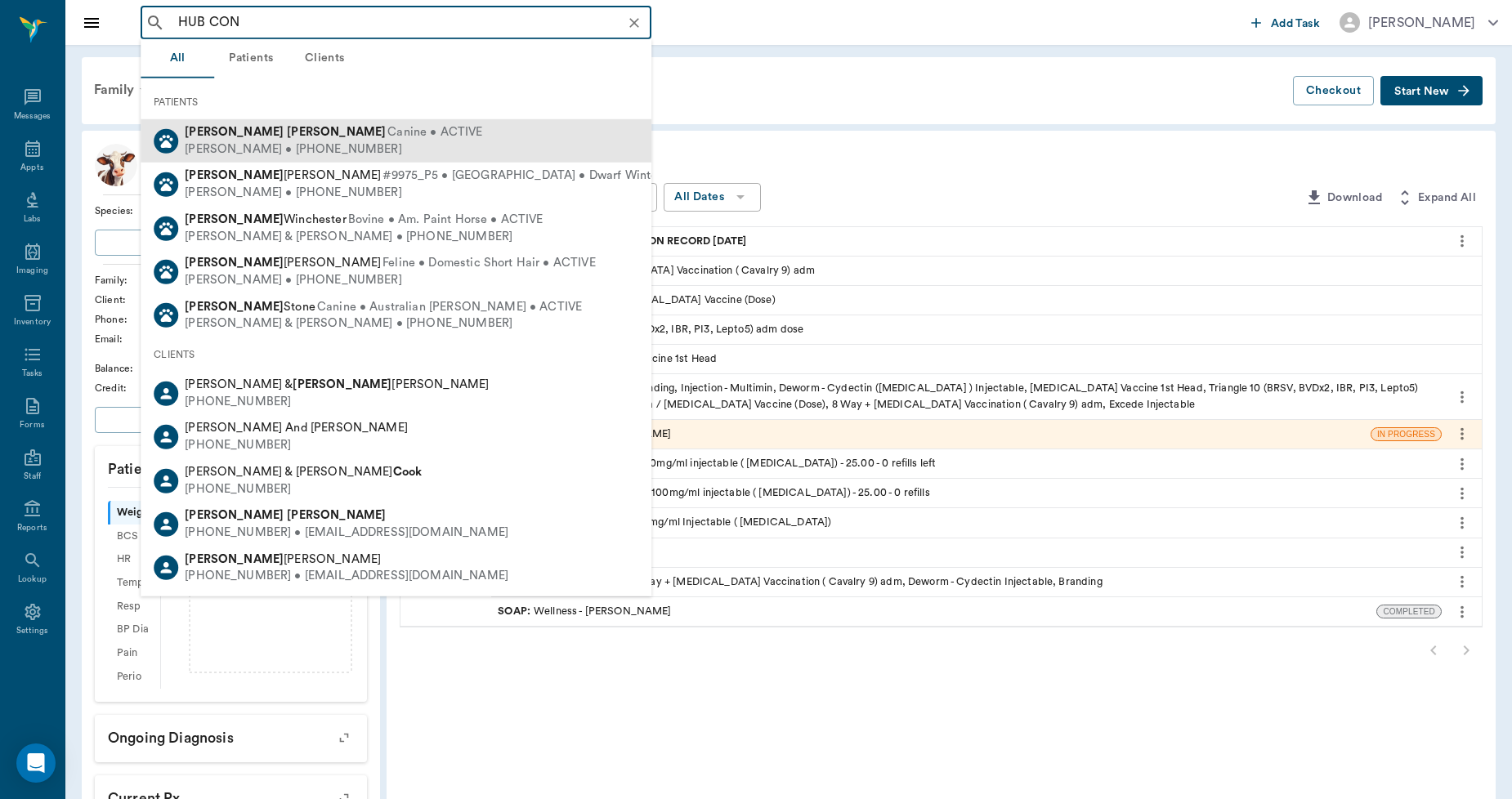
click at [388, 131] on span "Canine • ACTIVE" at bounding box center [435, 132] width 95 height 17
type input "HUB CON"
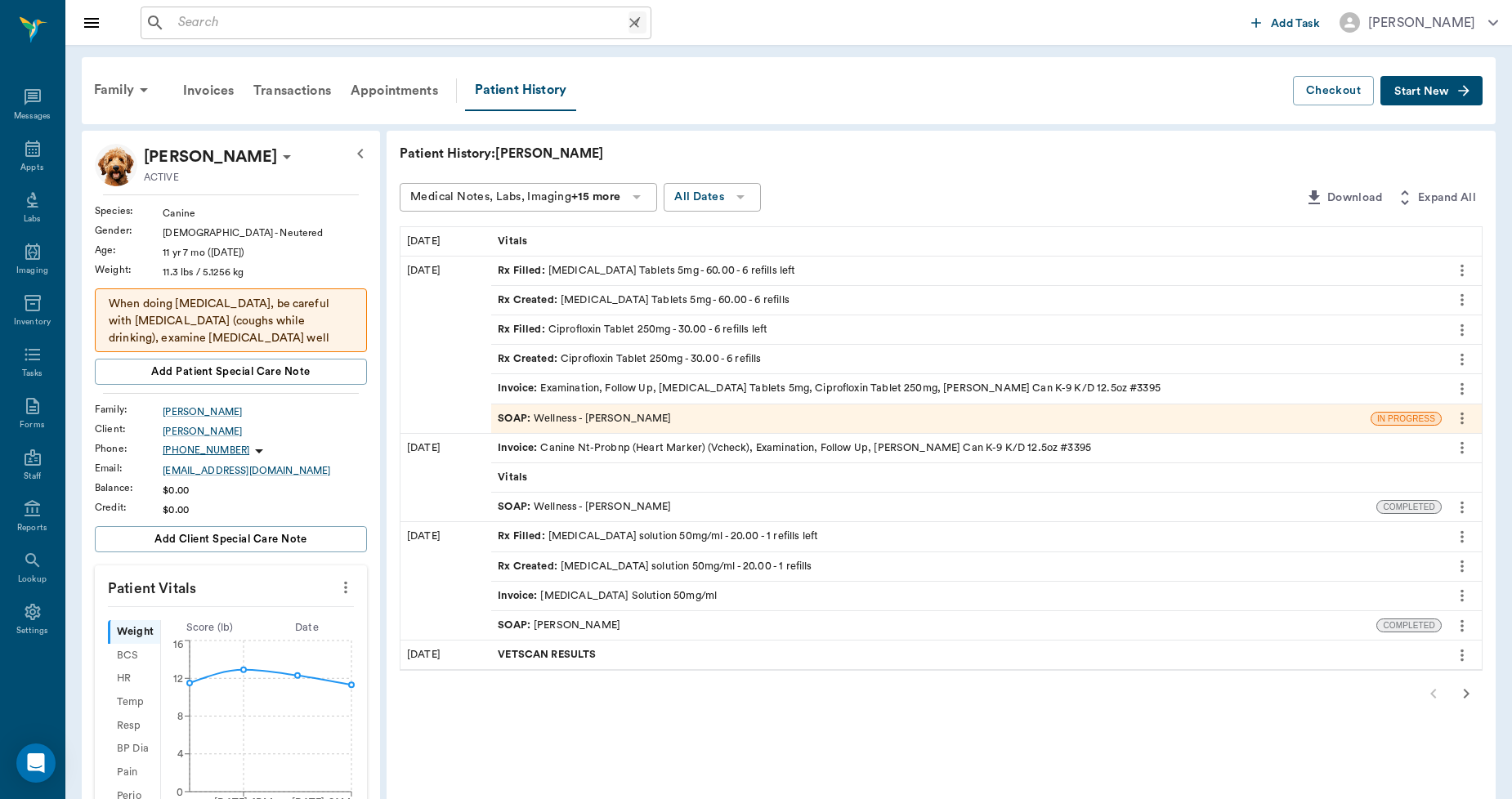
click at [295, 19] on input "text" at bounding box center [400, 23] width 457 height 23
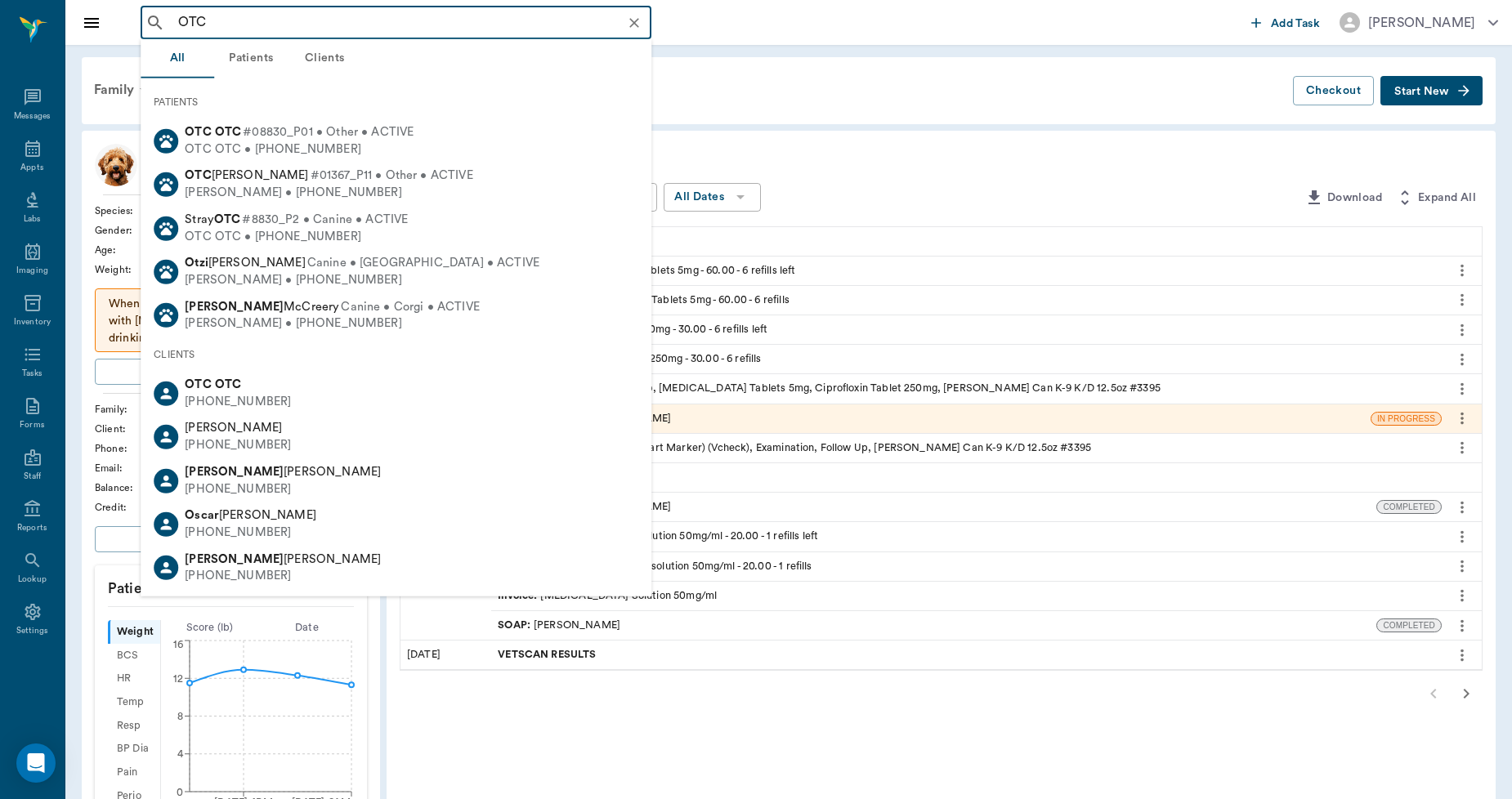
type input "OTC"
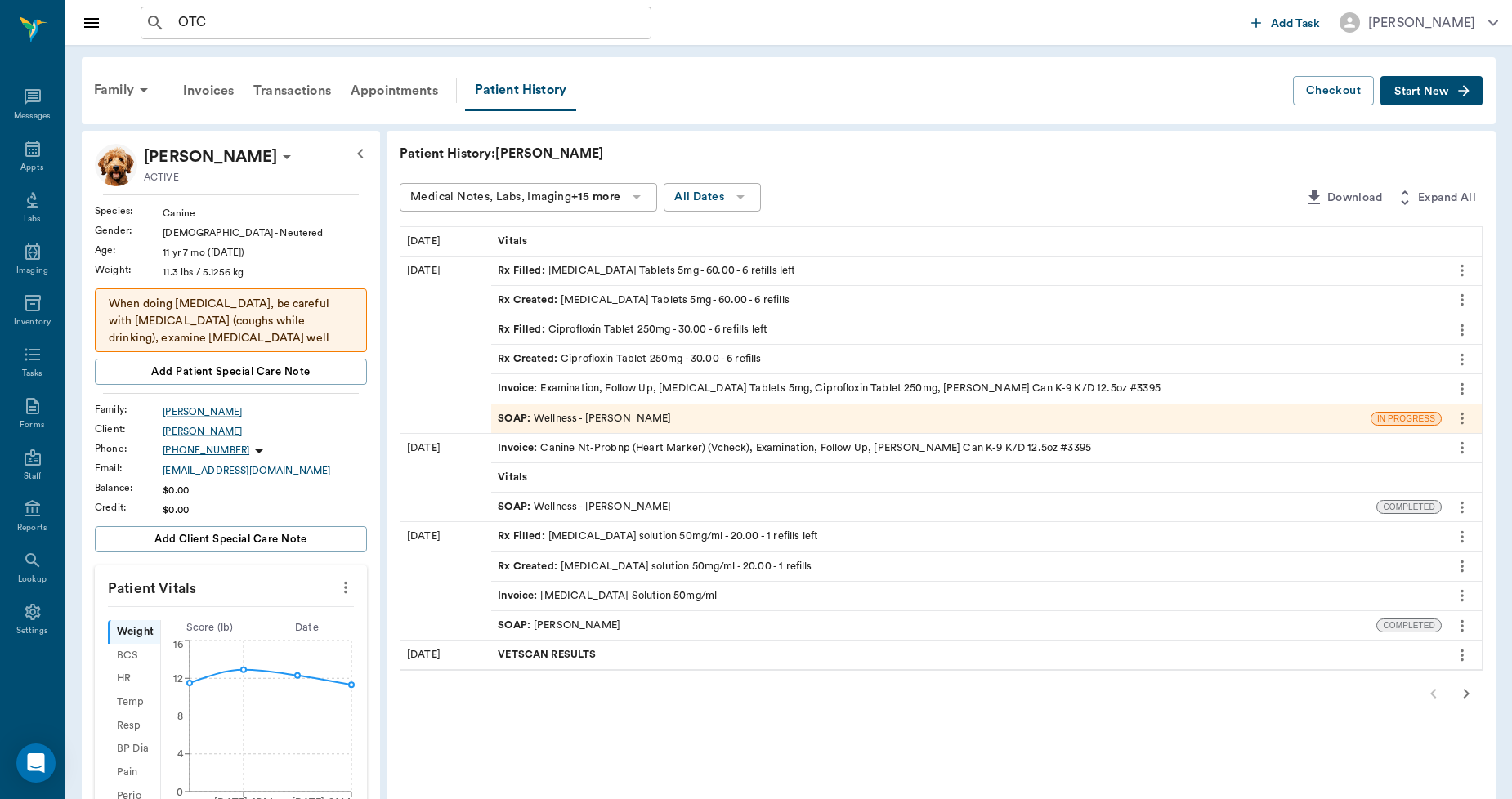
click at [729, 89] on div "Family Invoices Transactions Appointments Patient History" at bounding box center [688, 90] width 1209 height 41
click at [27, 153] on icon at bounding box center [33, 149] width 20 height 20
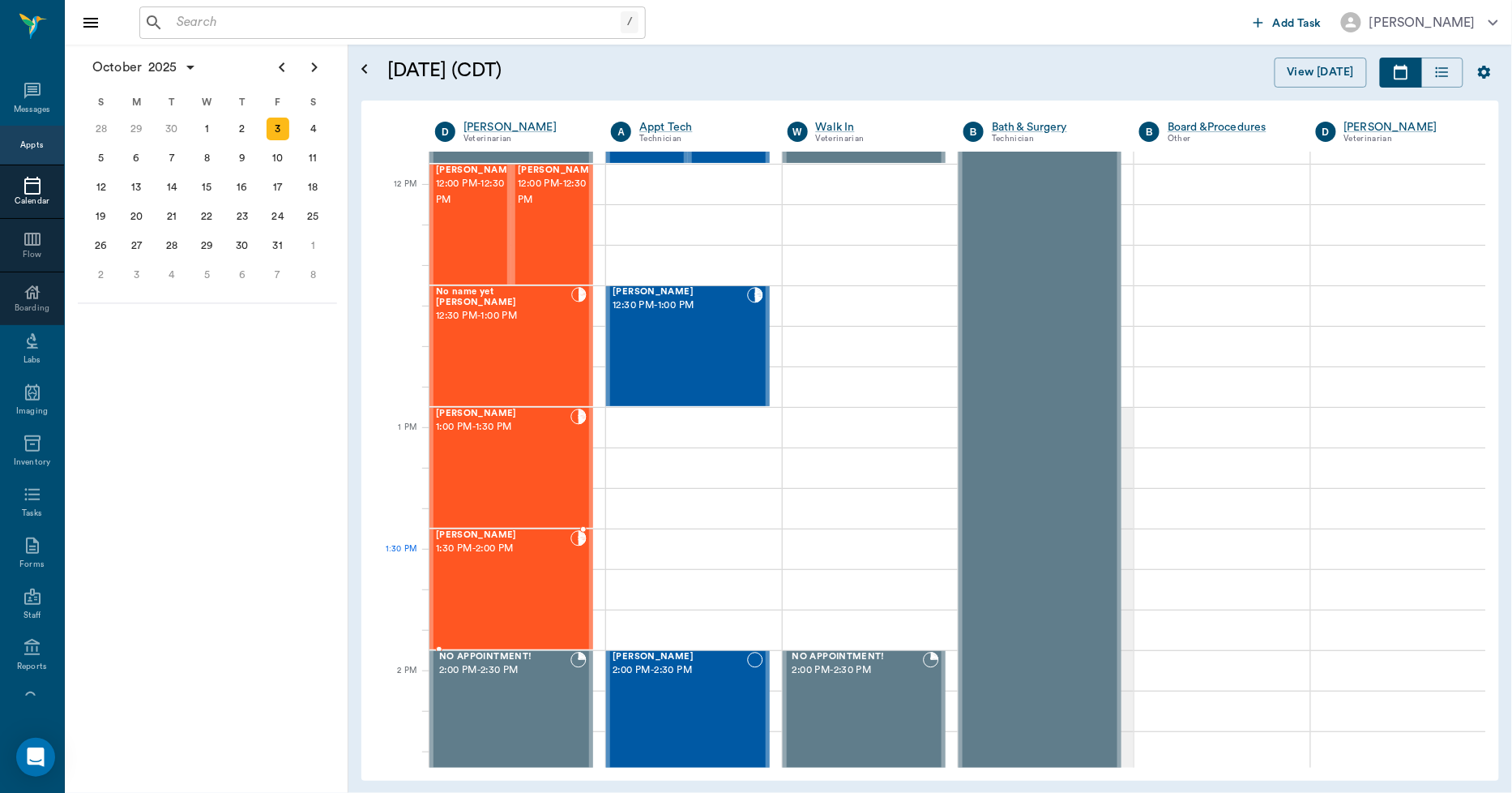
scroll to position [877, 0]
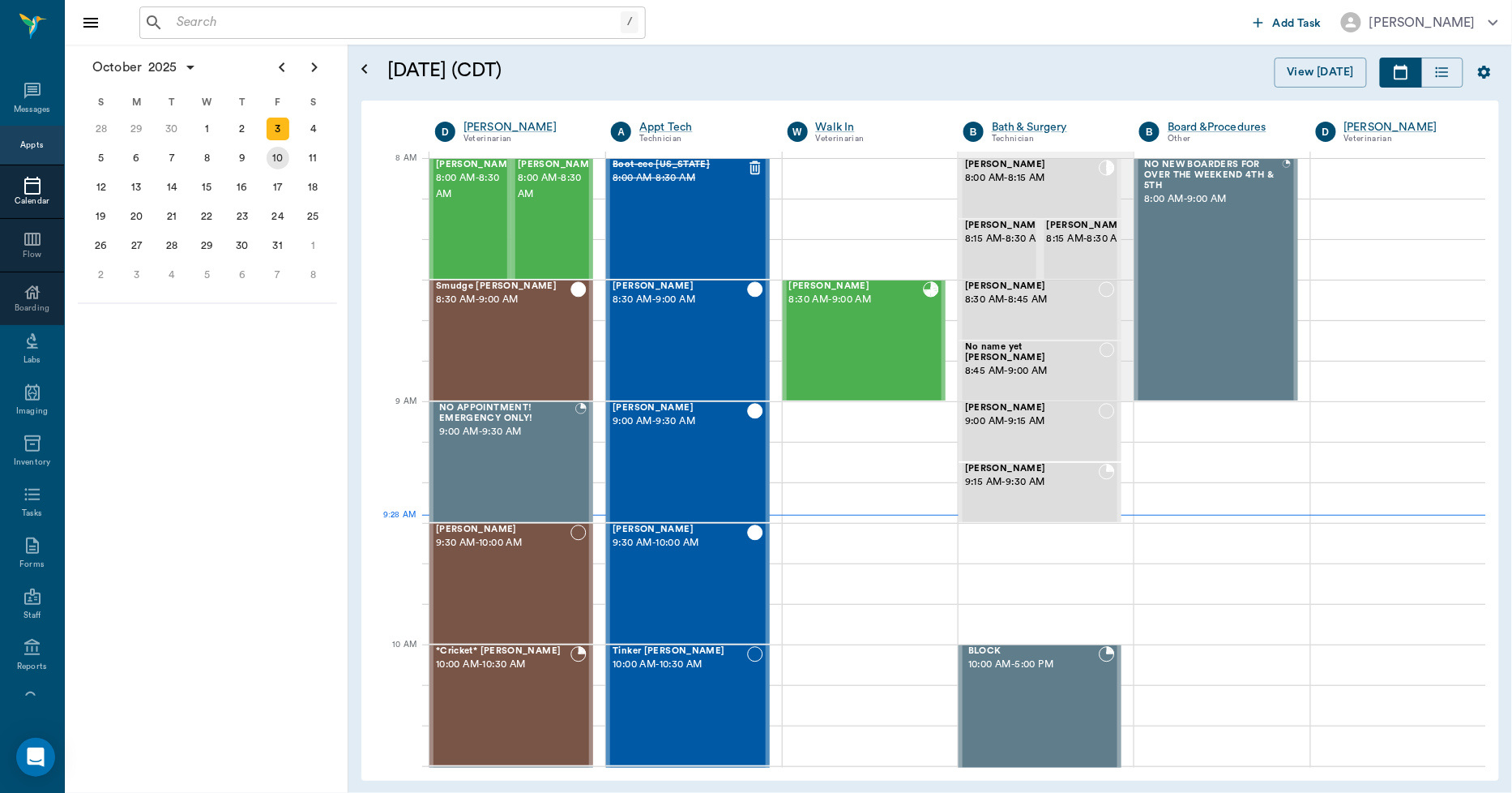
click at [281, 156] on div "10" at bounding box center [278, 158] width 23 height 23
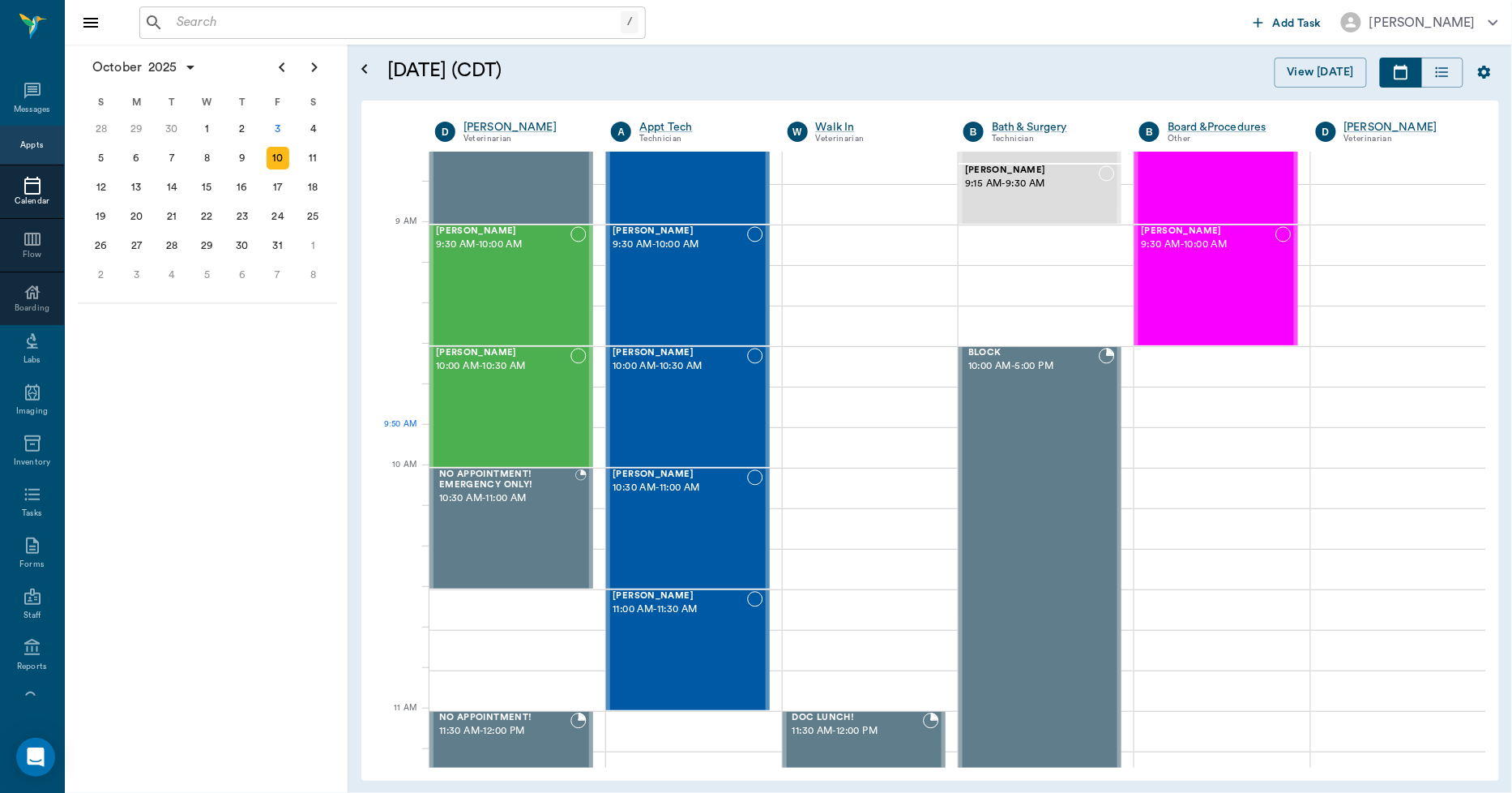
scroll to position [180, 0]
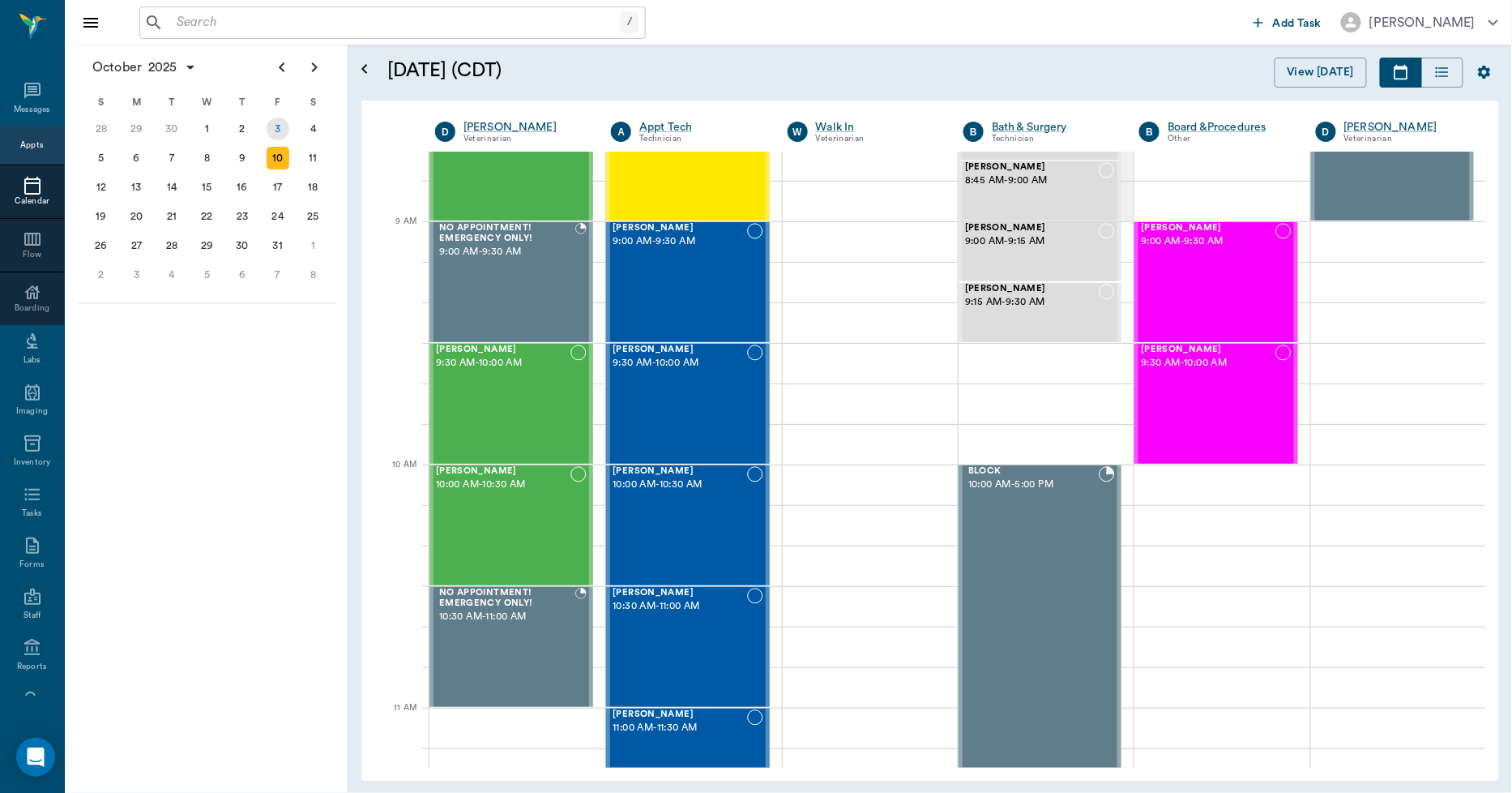
click at [278, 120] on div "3" at bounding box center [278, 129] width 23 height 23
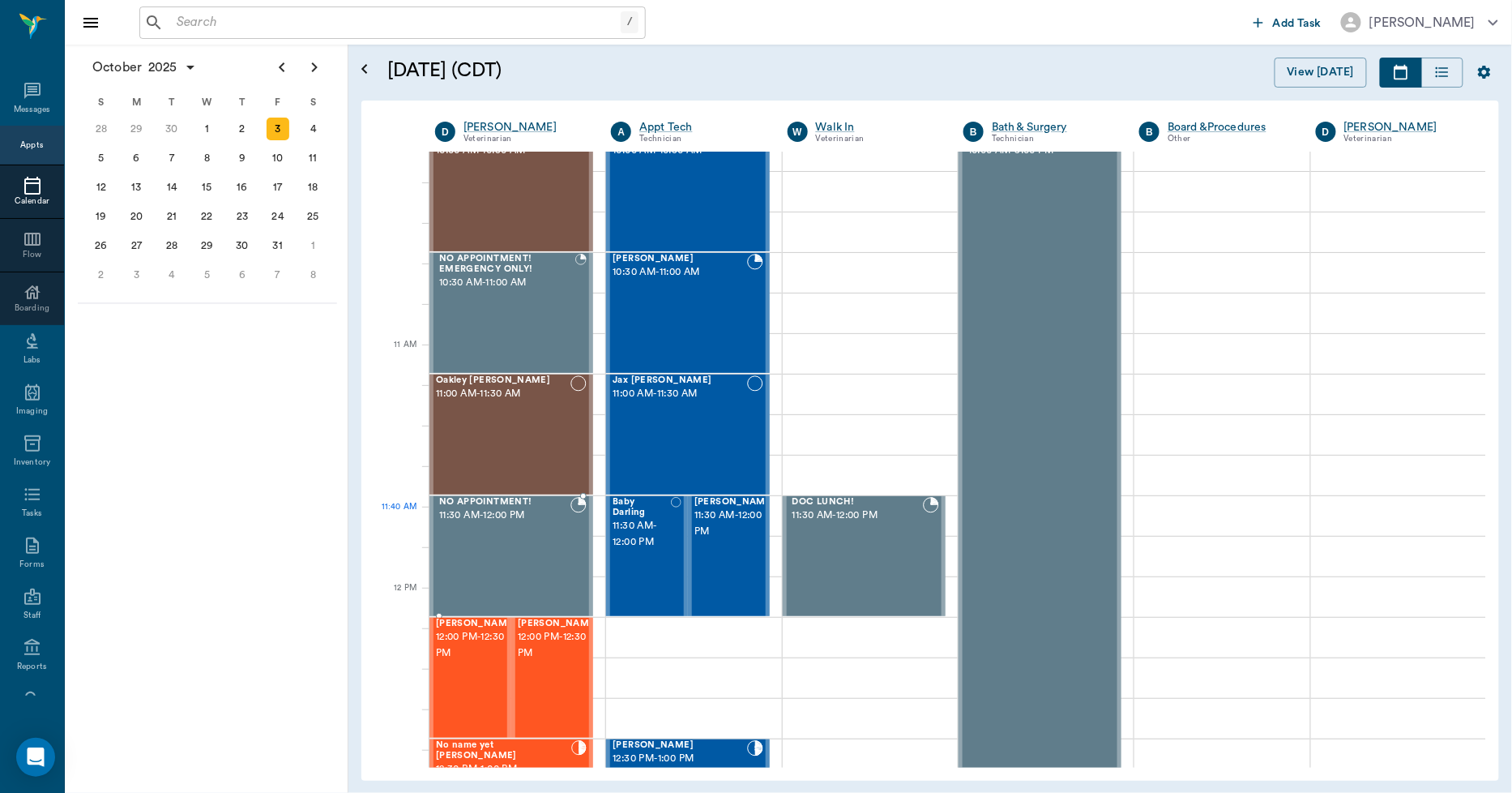
scroll to position [450, 0]
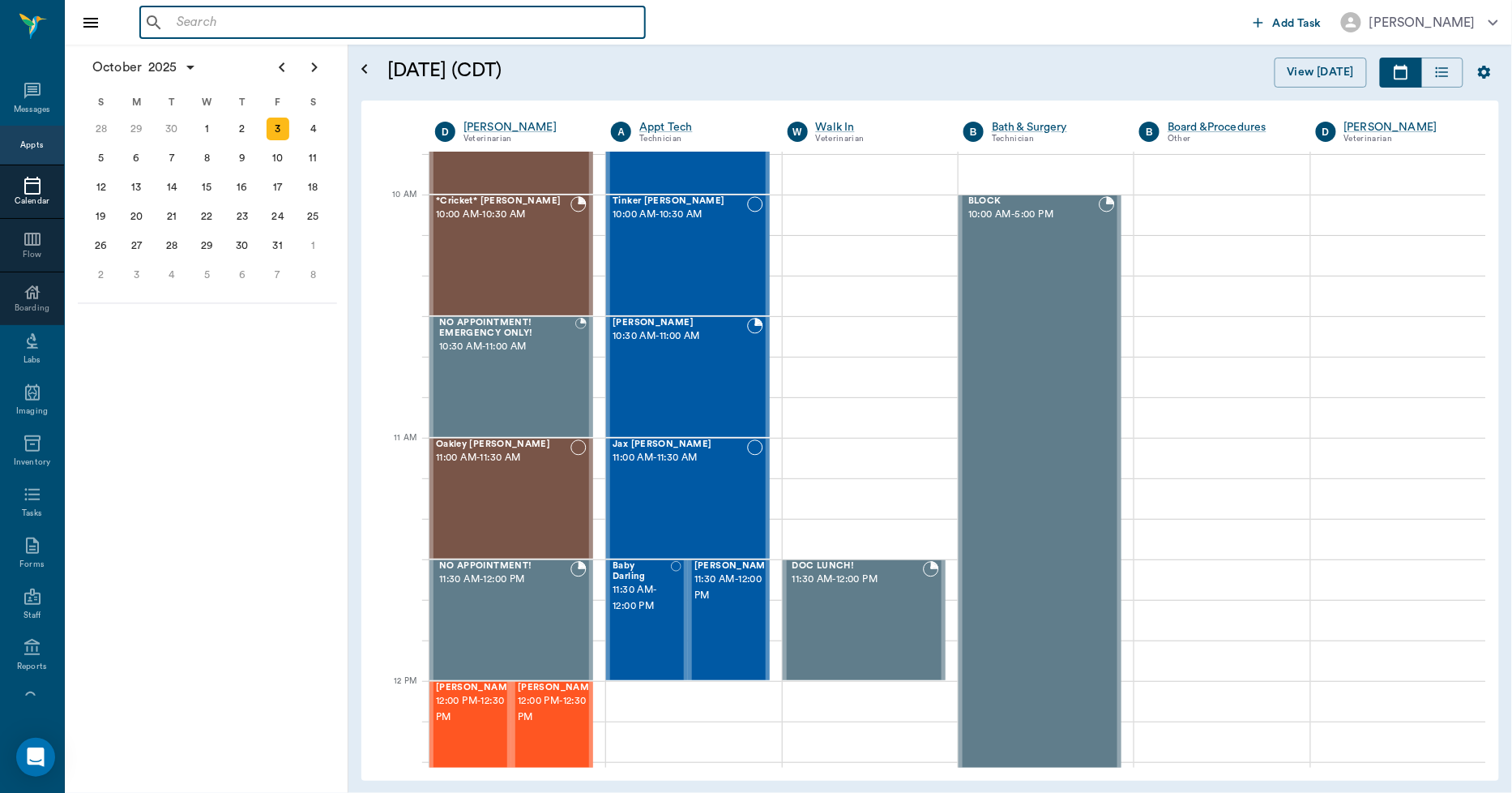
drag, startPoint x: 266, startPoint y: 18, endPoint x: 266, endPoint y: 5, distance: 13.0
click at [266, 18] on input "text" at bounding box center [405, 23] width 469 height 23
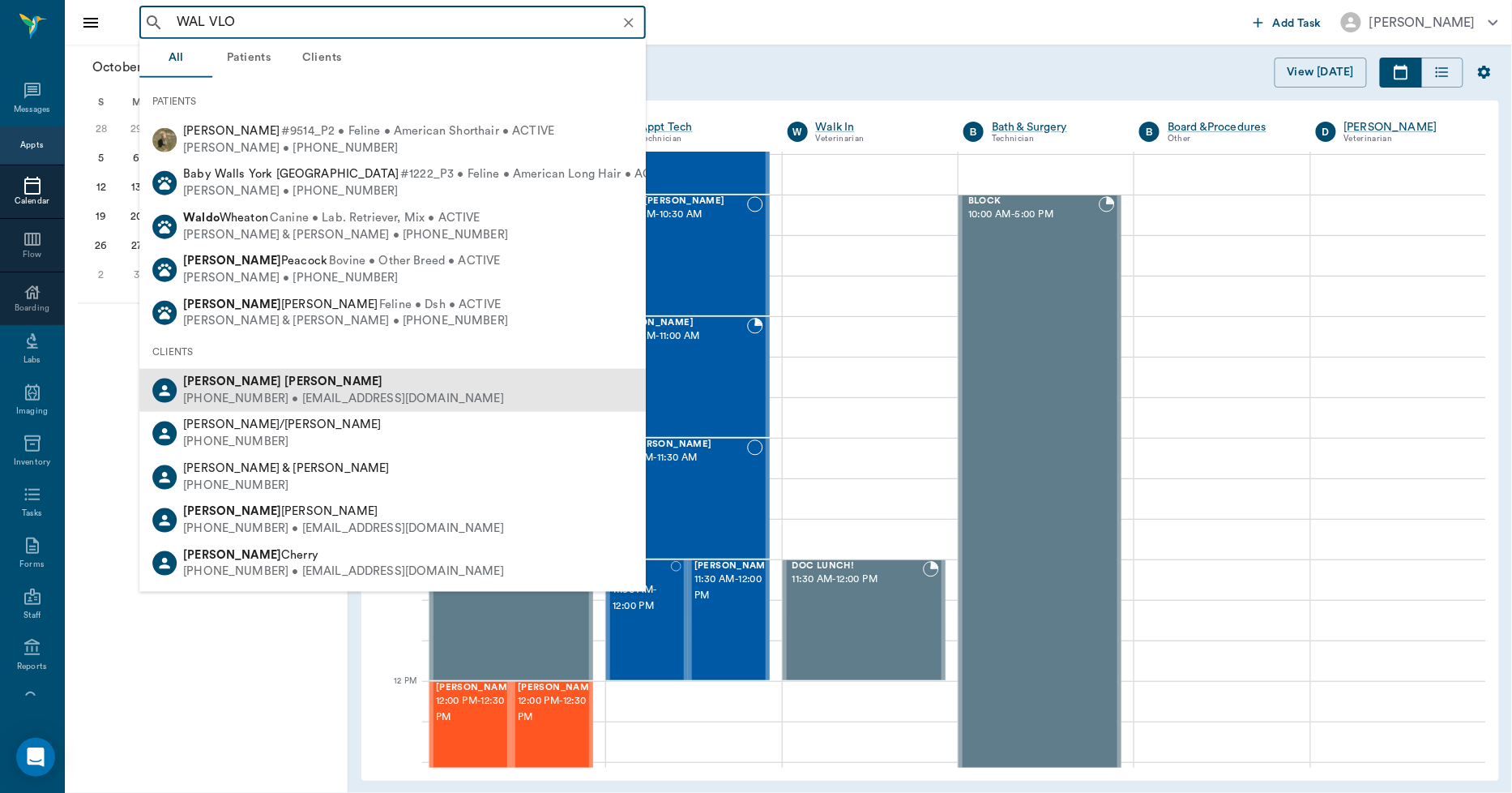
click at [284, 381] on b "Vloedman" at bounding box center [332, 382] width 98 height 12
type input "WAL VLO"
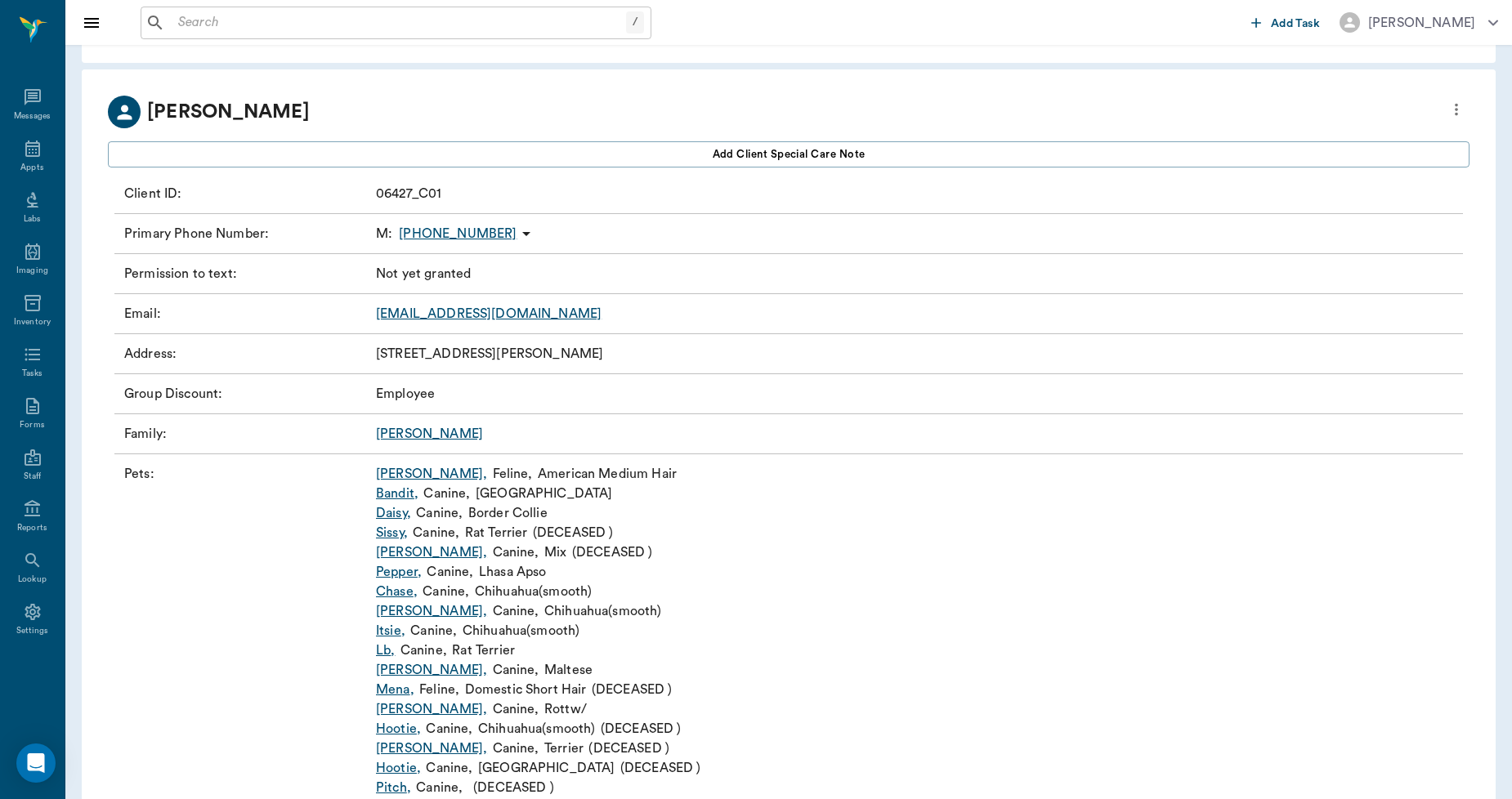
scroll to position [90, 0]
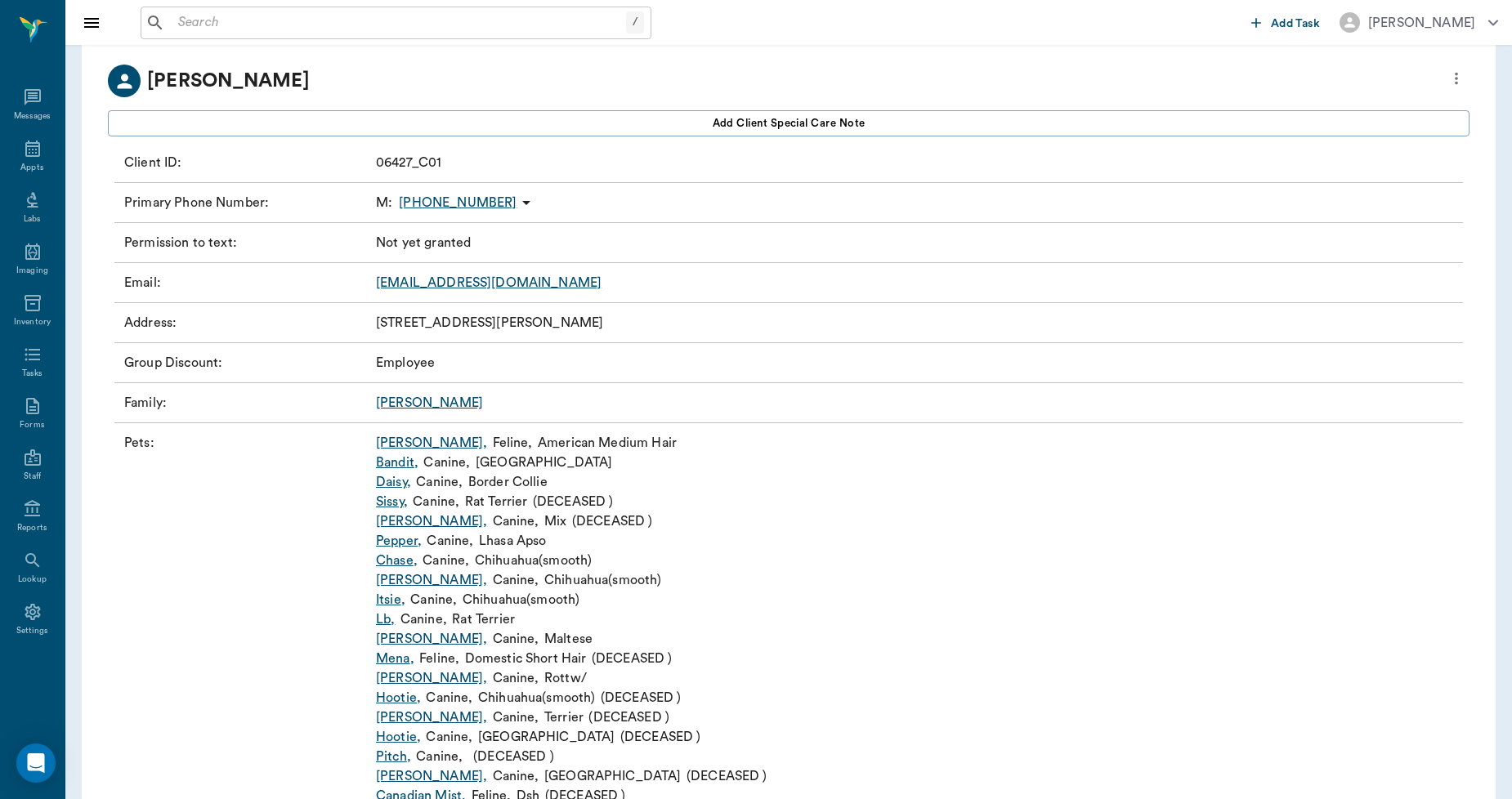
click at [379, 619] on link "Lb ," at bounding box center [385, 619] width 19 height 20
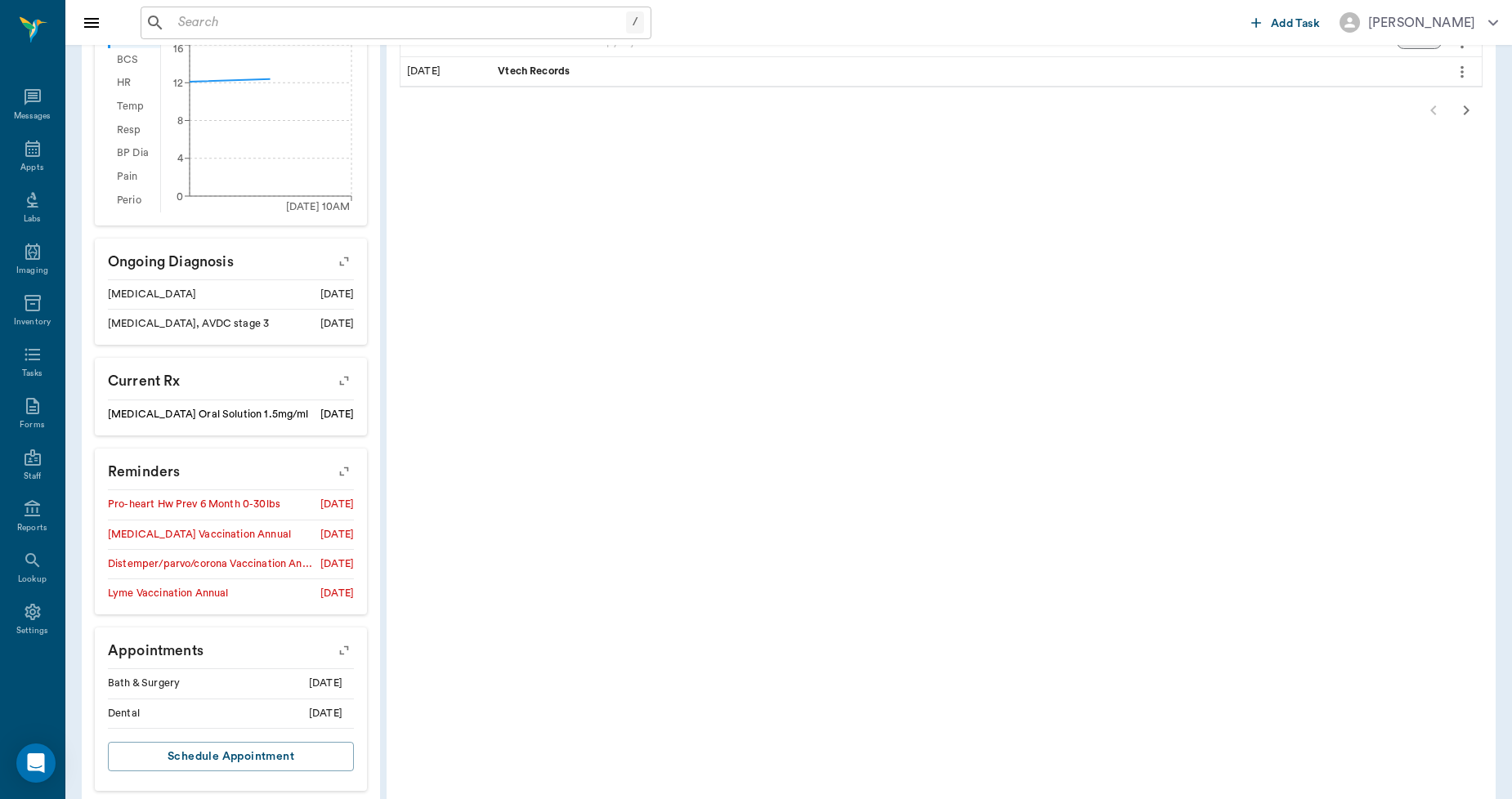
scroll to position [607, 0]
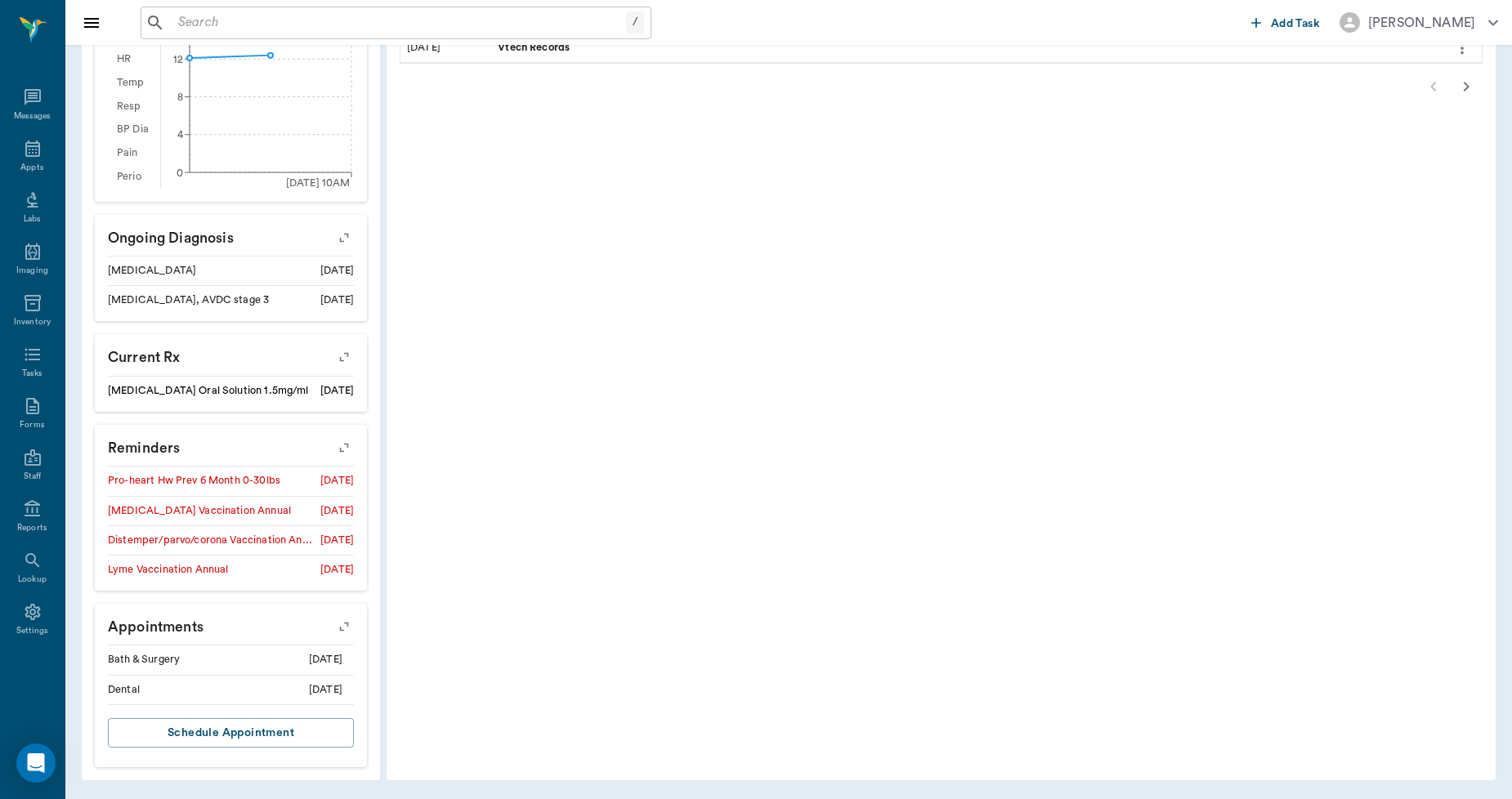
click at [343, 623] on icon "button" at bounding box center [344, 627] width 23 height 23
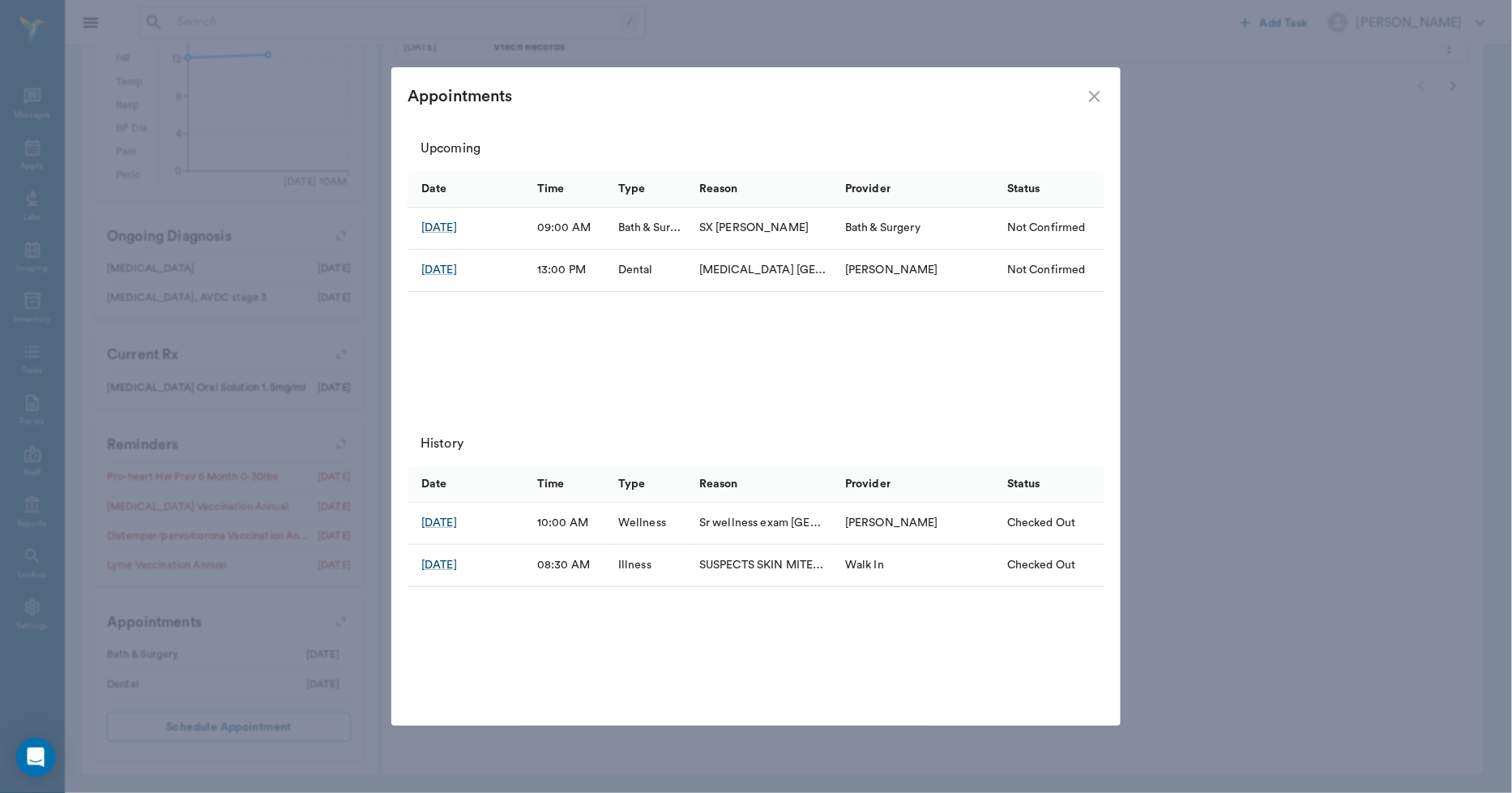
click at [1104, 96] on icon "close" at bounding box center [1095, 97] width 19 height 19
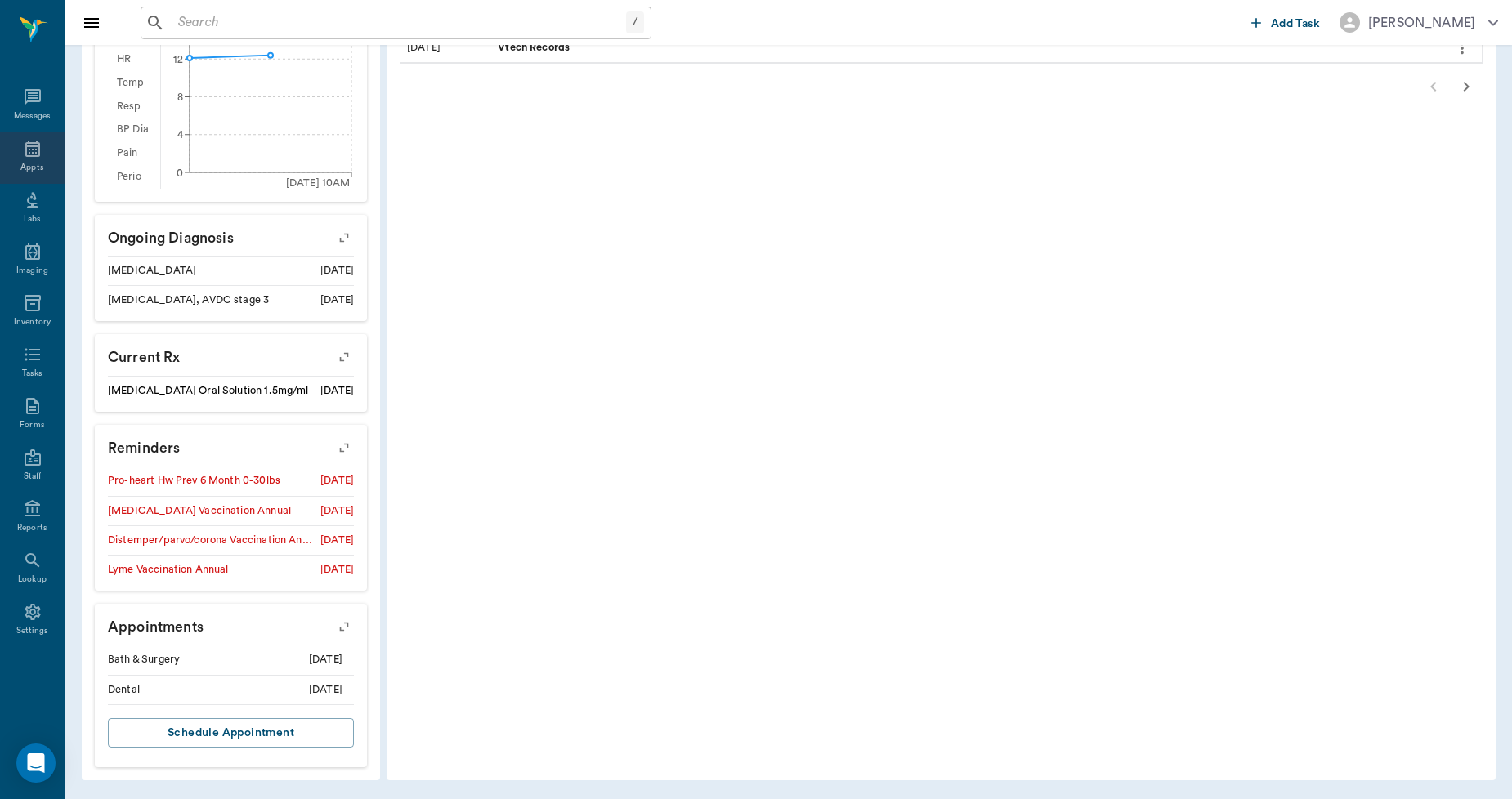
click at [31, 155] on icon at bounding box center [33, 149] width 20 height 20
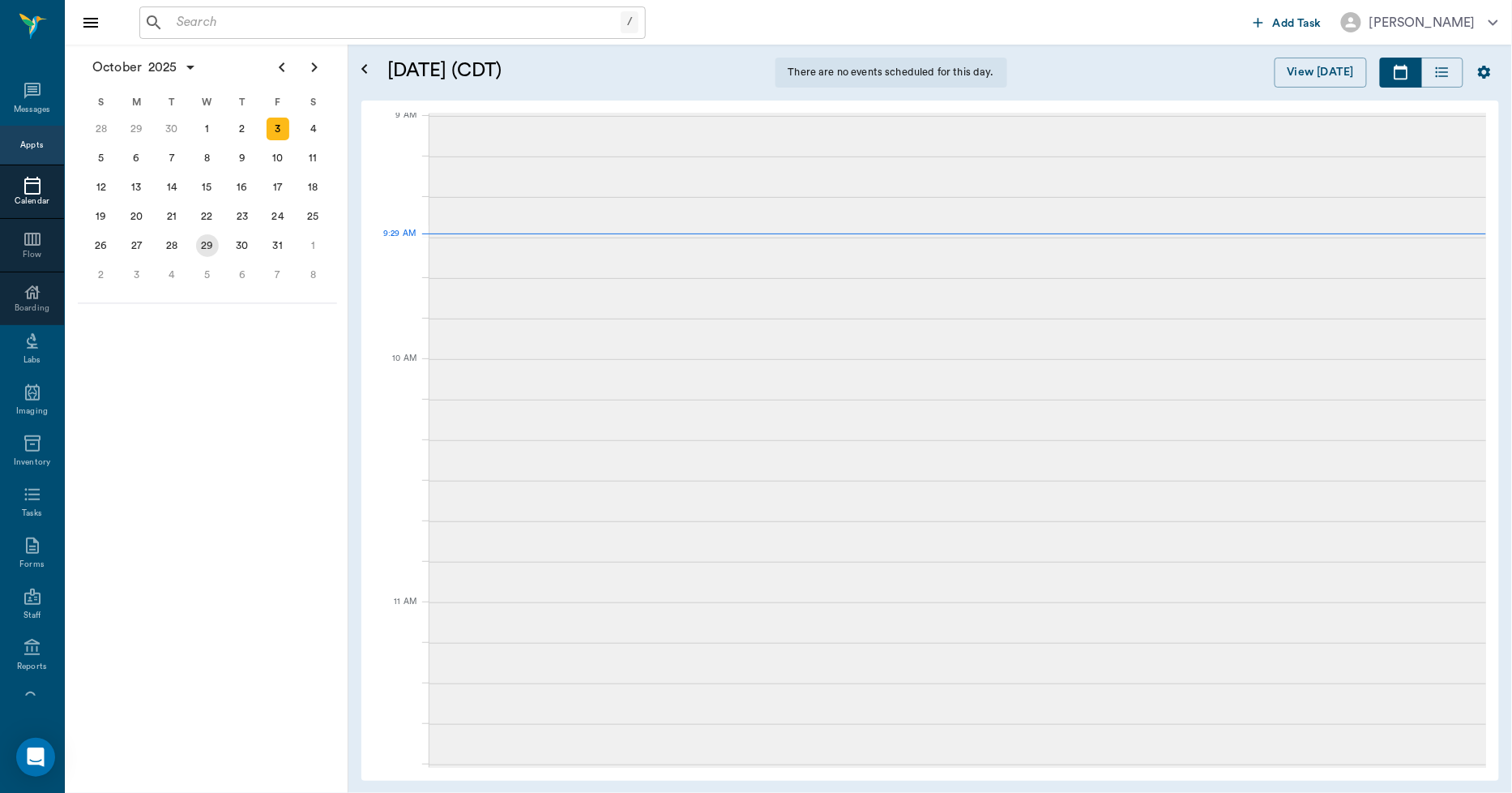
scroll to position [244, 0]
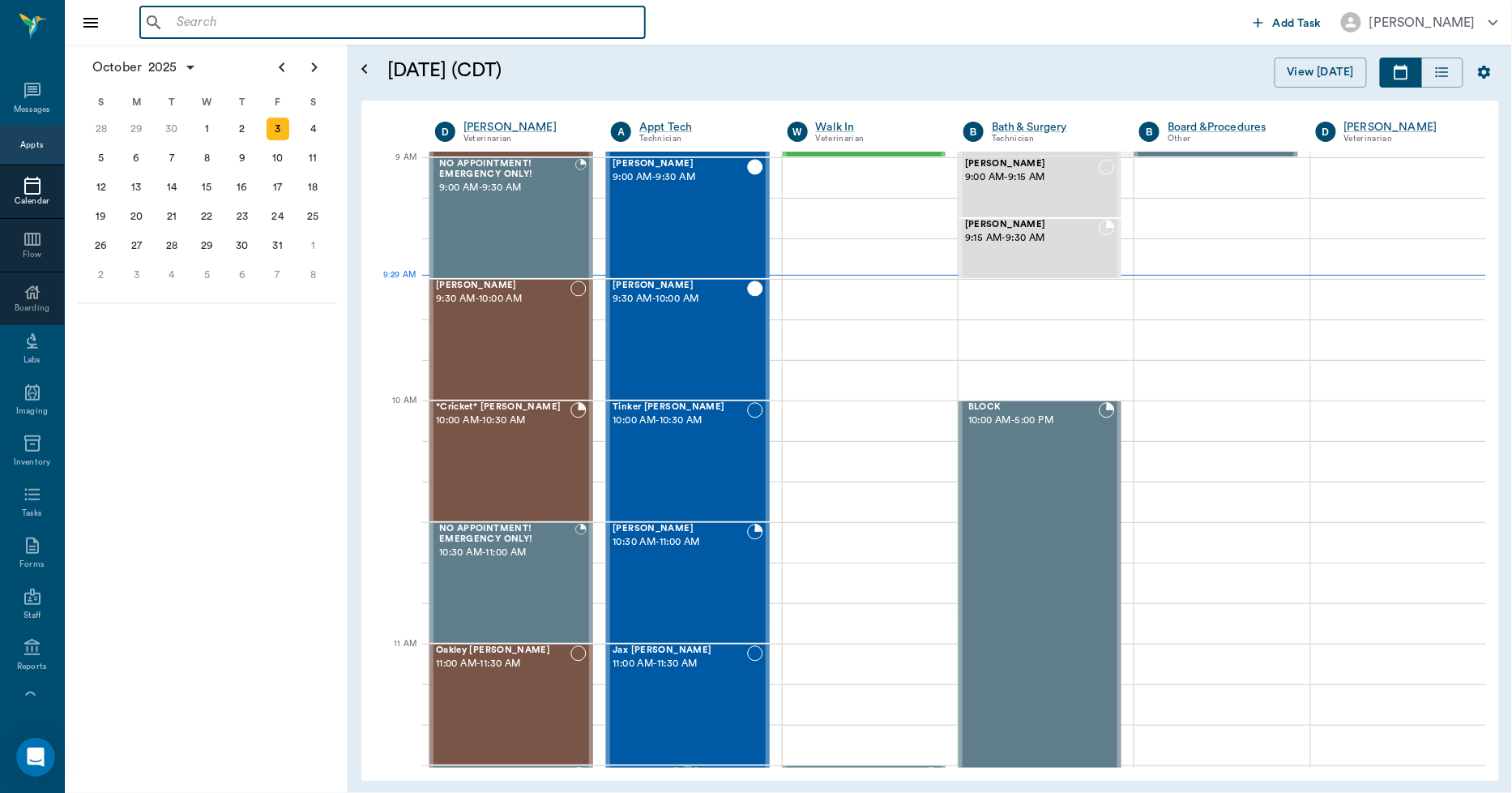
click at [222, 20] on input "text" at bounding box center [405, 23] width 469 height 23
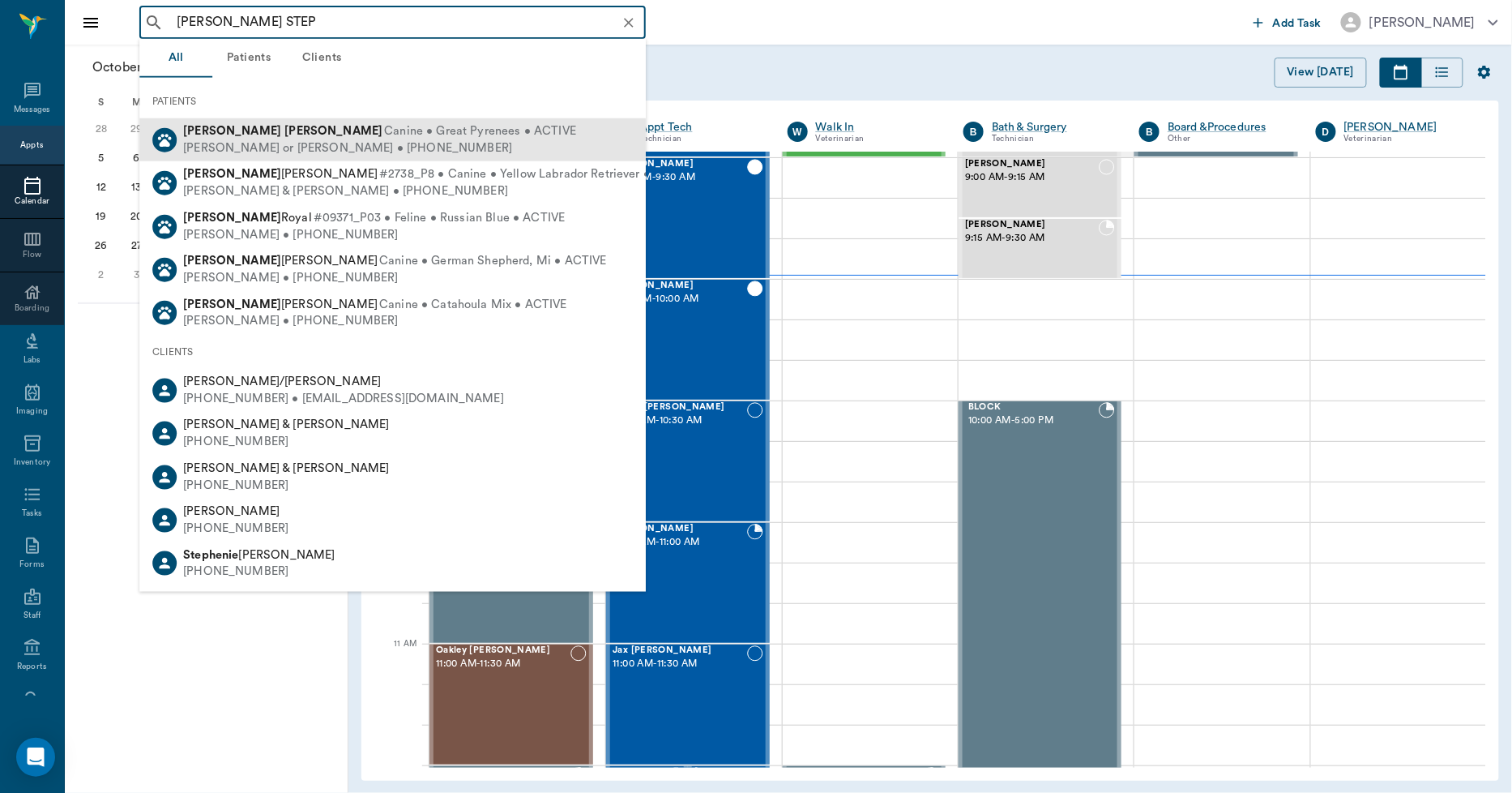
click at [239, 146] on div "Cliff or Keith Stephens • (903) 665-0685" at bounding box center [379, 147] width 393 height 17
type input "BOWIE STEP"
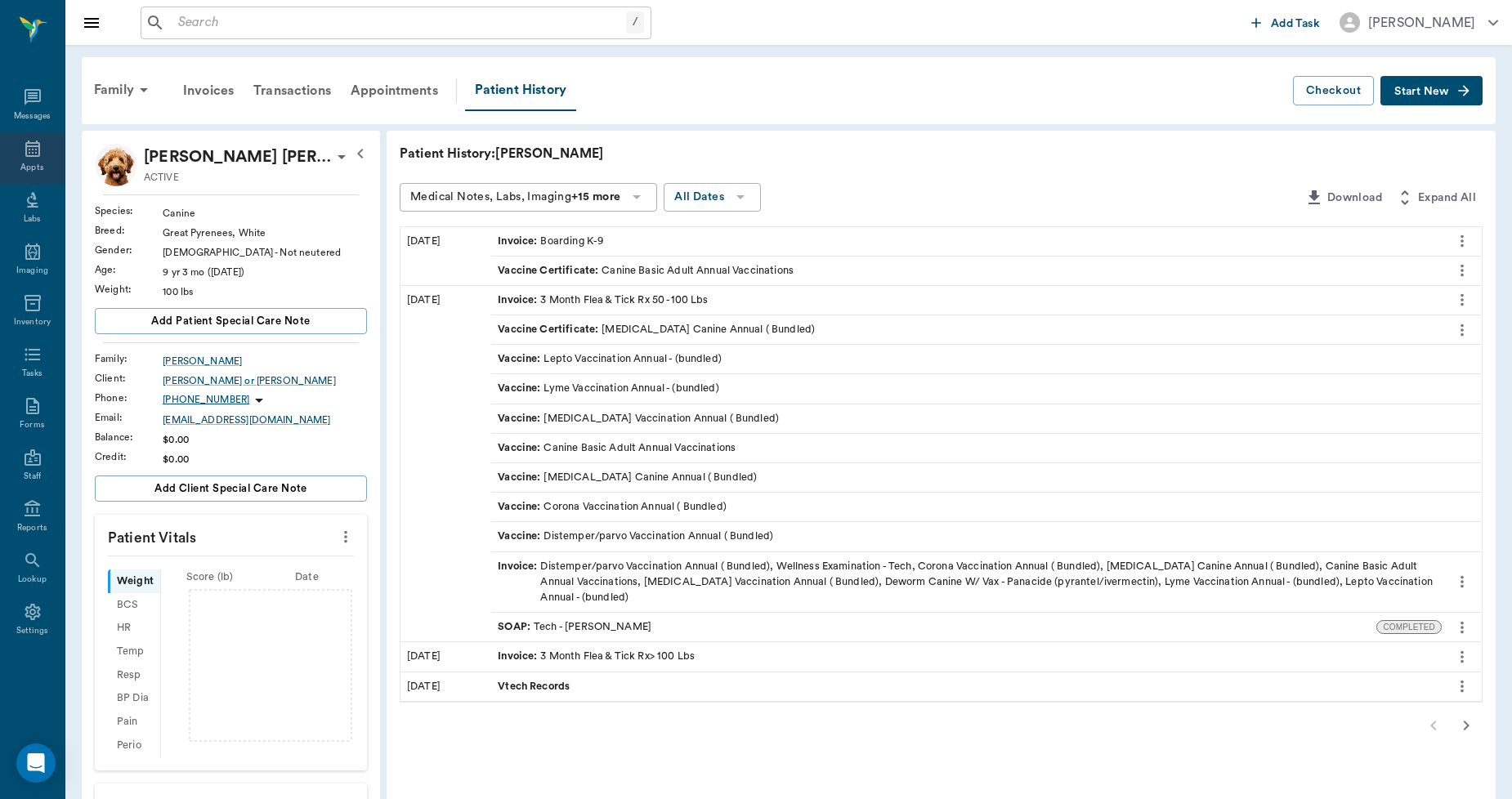
click at [23, 161] on div "Appts" at bounding box center [32, 158] width 65 height 51
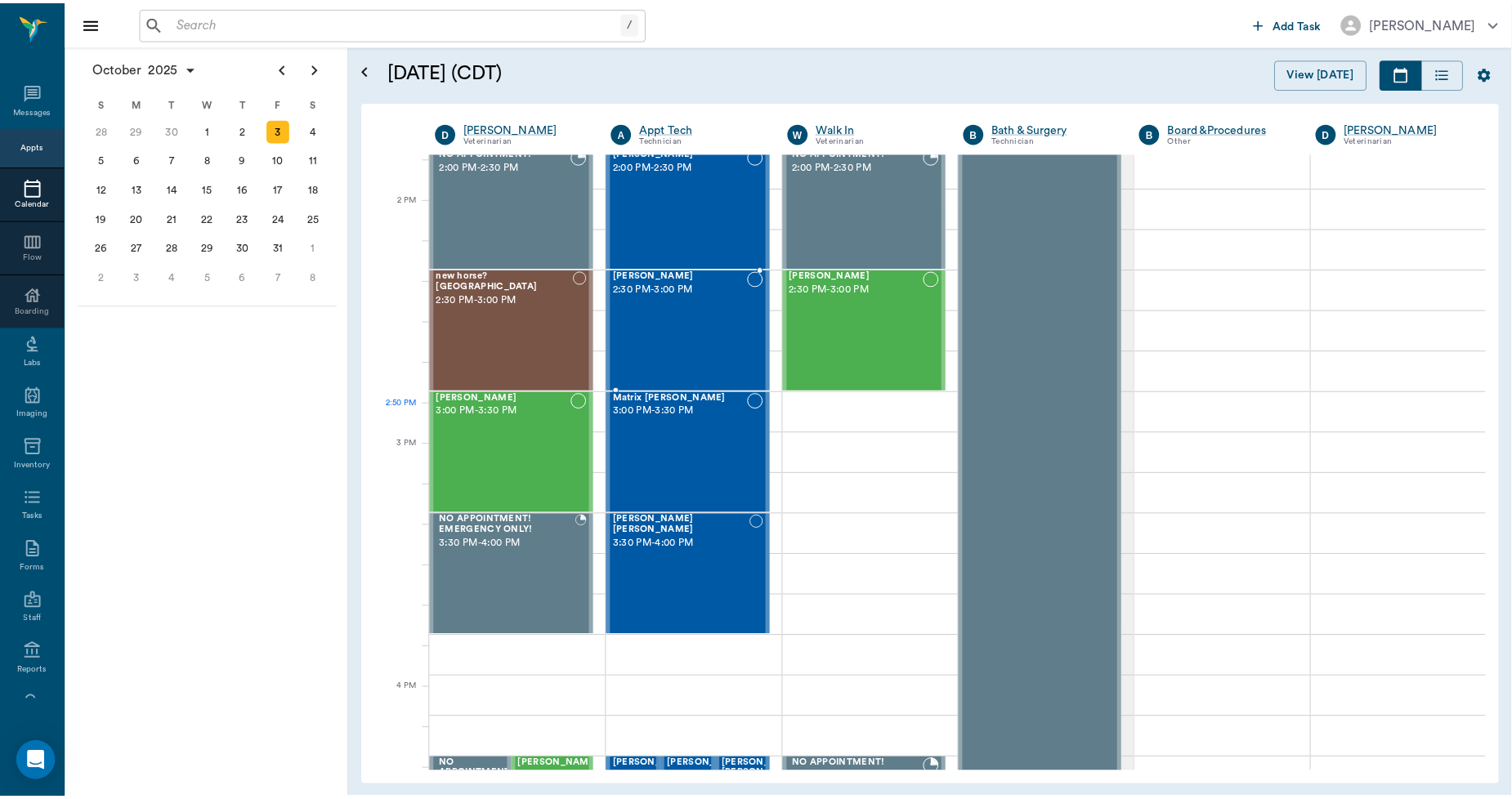
scroll to position [1518, 0]
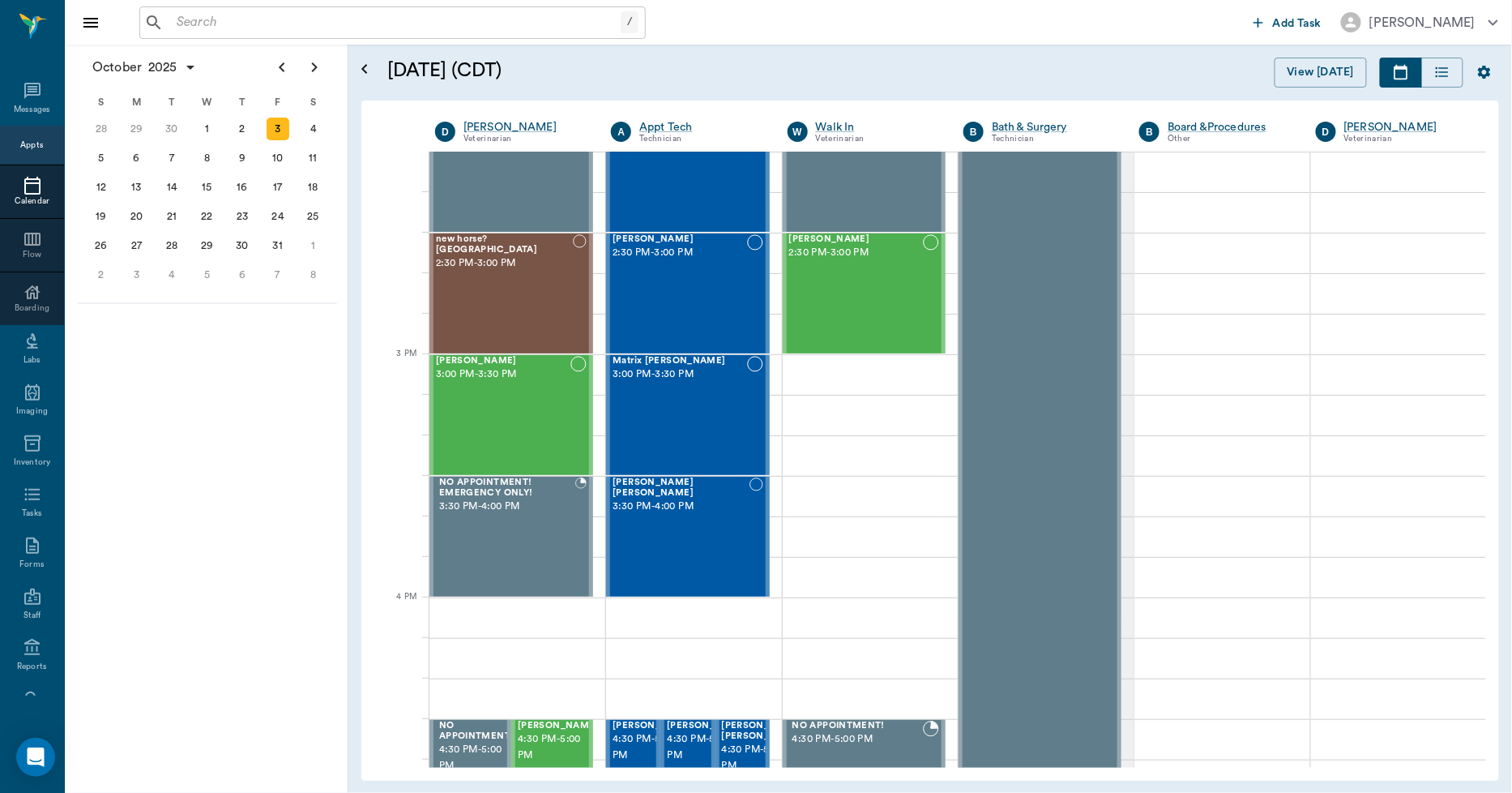
click at [310, 21] on input "text" at bounding box center [396, 23] width 450 height 23
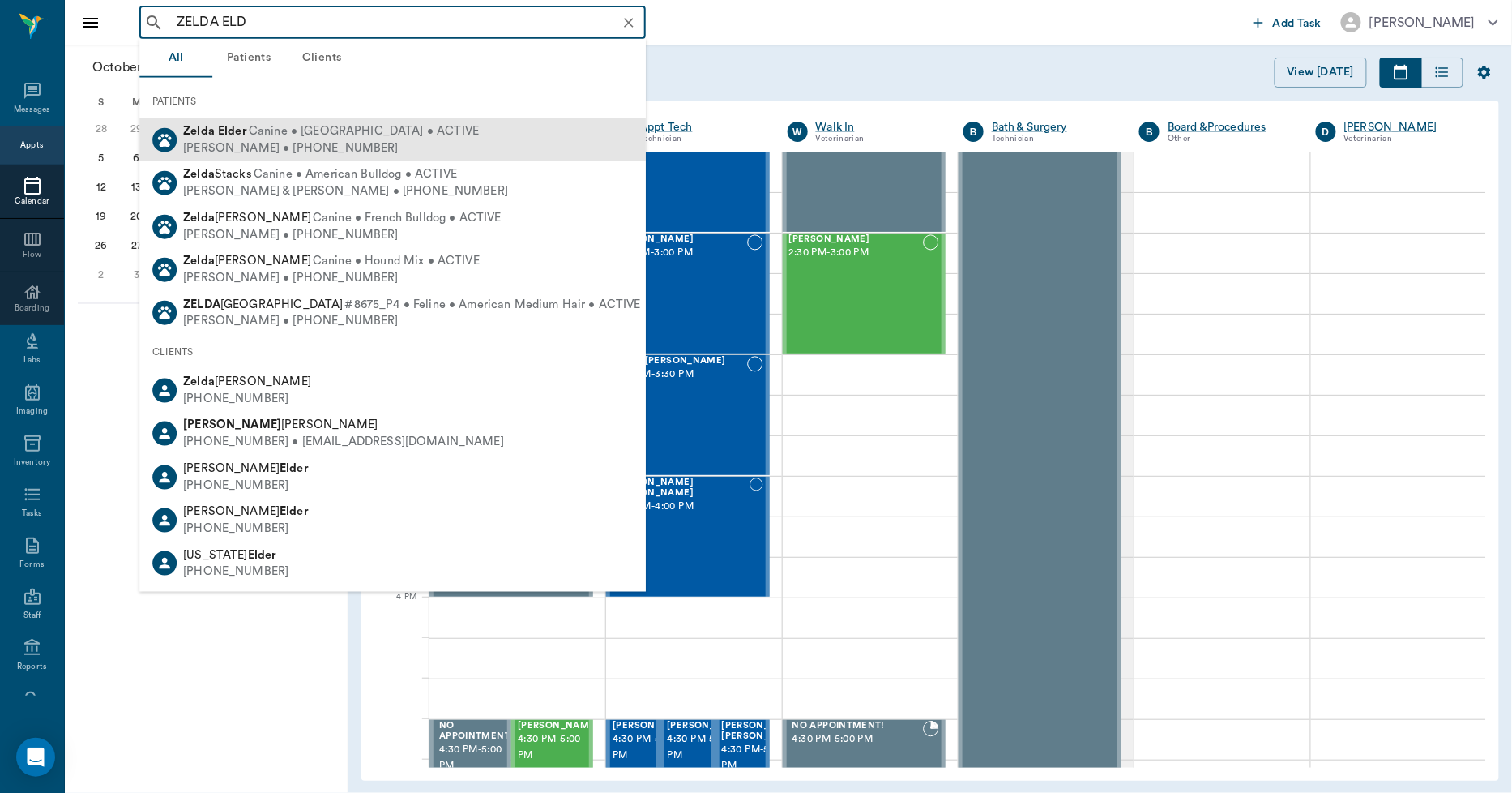
click at [241, 139] on div "Zelda Elder Canine • Rottweiler • ACTIVE" at bounding box center [331, 131] width 296 height 17
type input "ZELDA ELD"
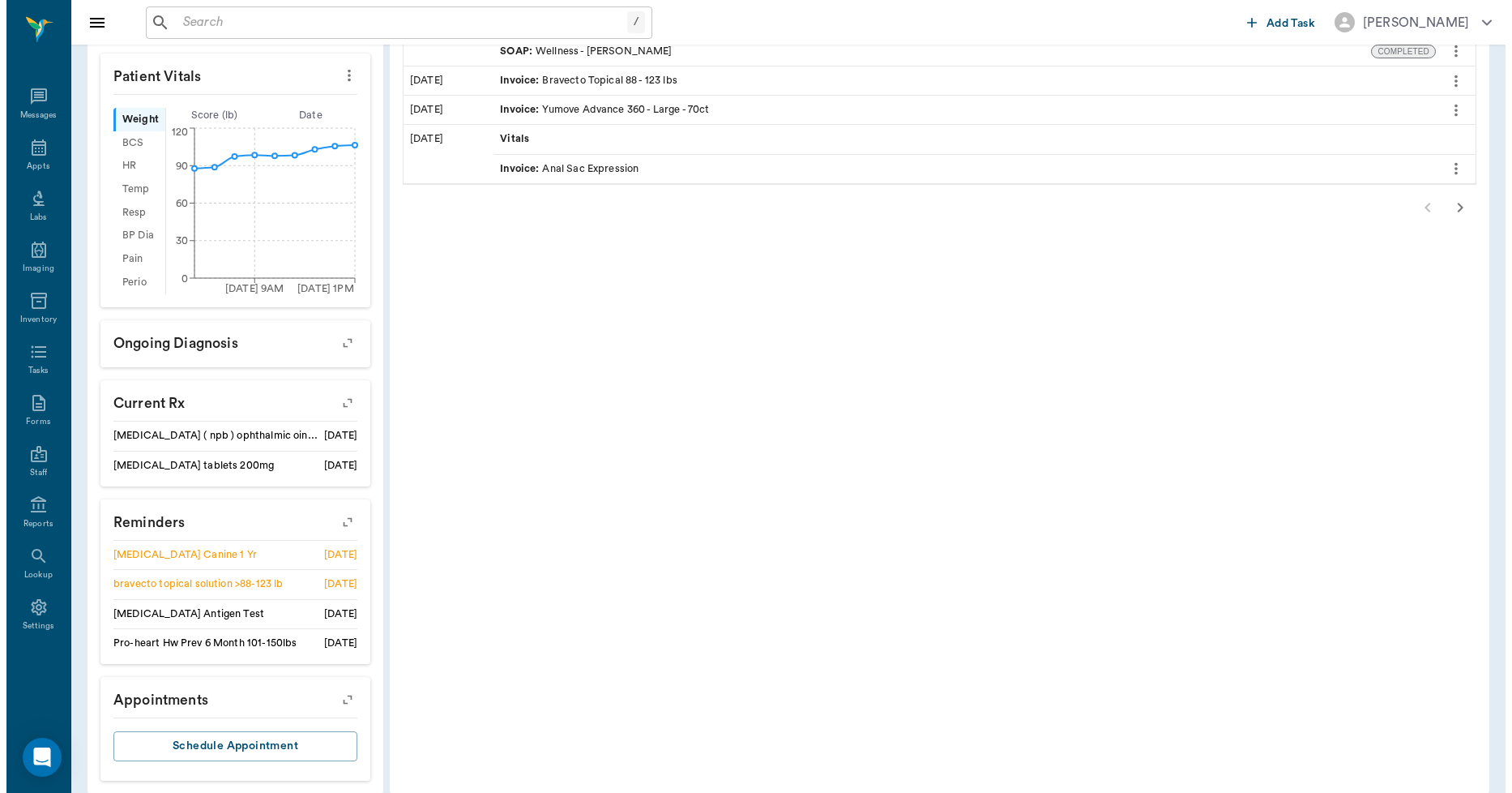
scroll to position [532, 0]
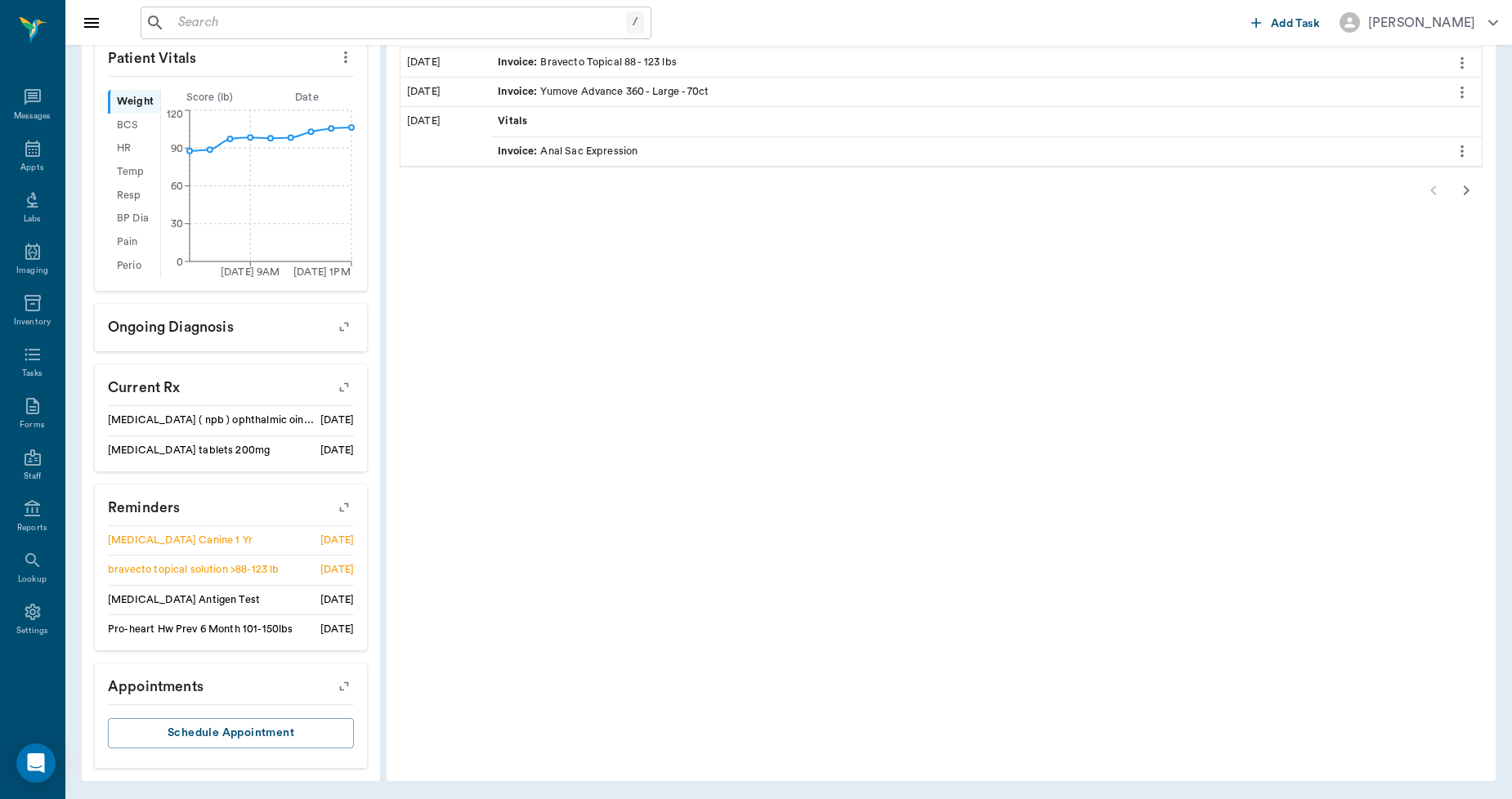
click at [346, 685] on icon "button" at bounding box center [344, 686] width 23 height 23
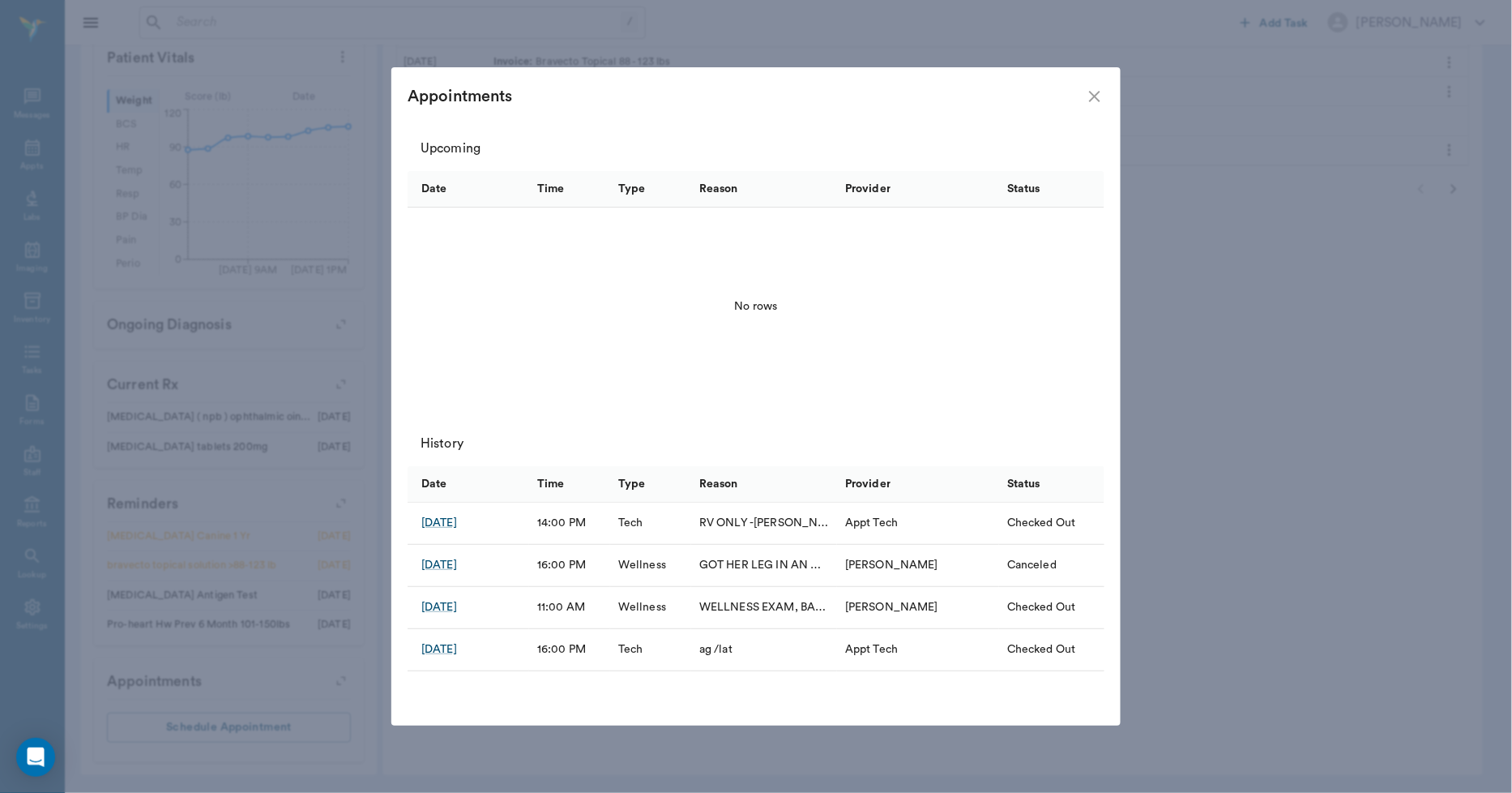
click at [1100, 104] on icon "close" at bounding box center [1095, 97] width 19 height 19
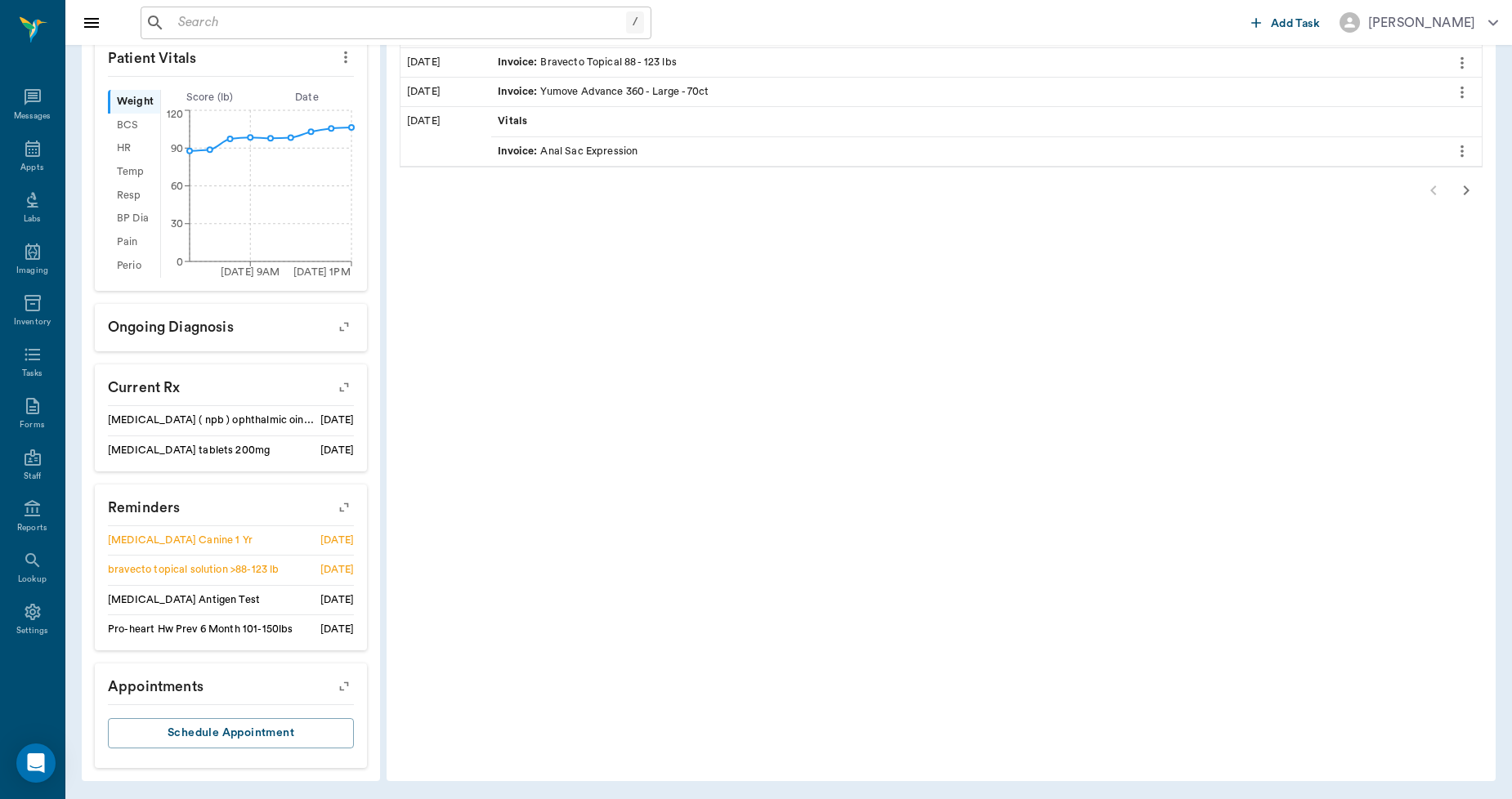
click at [346, 507] on icon "button" at bounding box center [344, 507] width 23 height 23
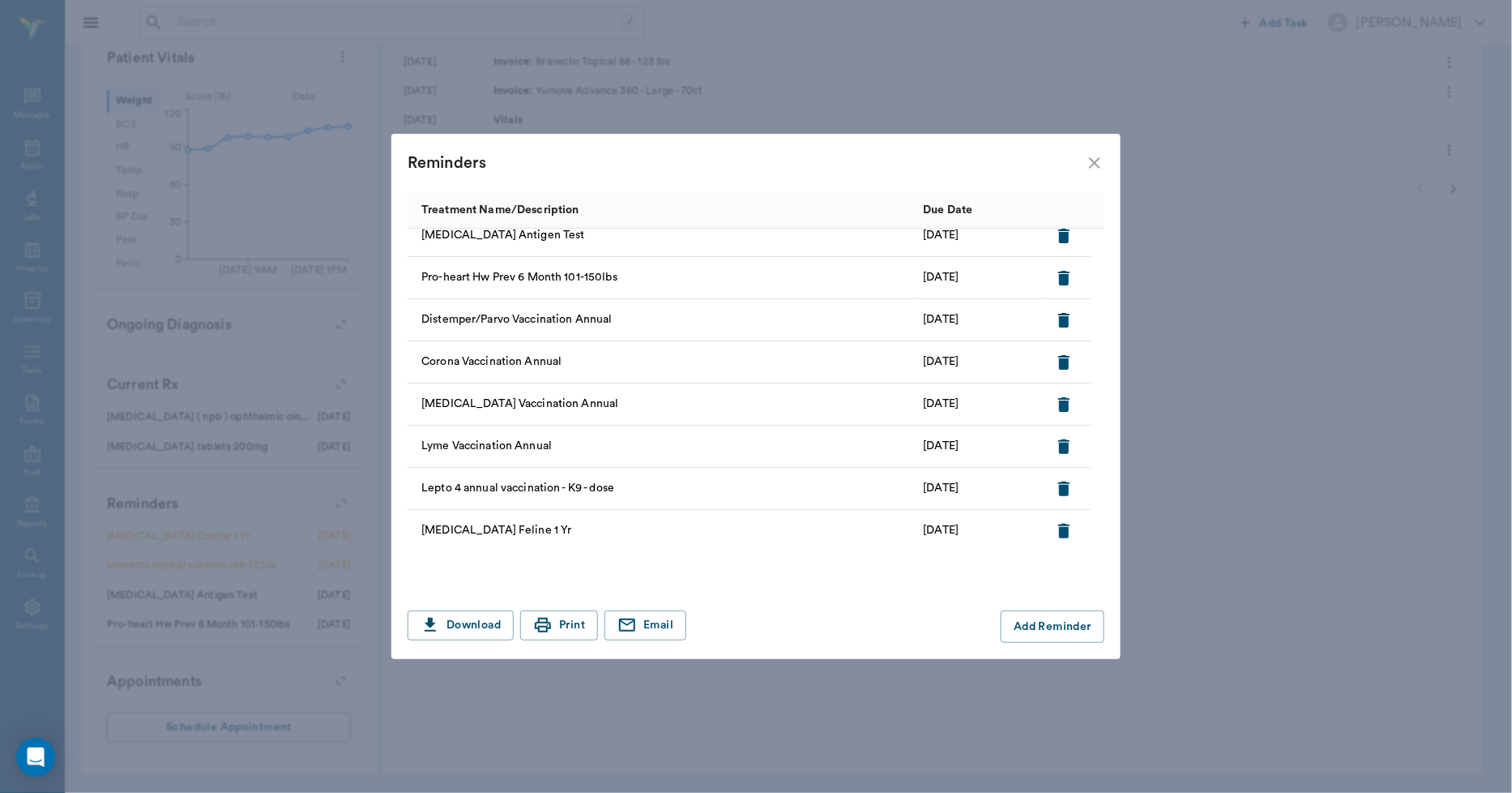
scroll to position [0, 0]
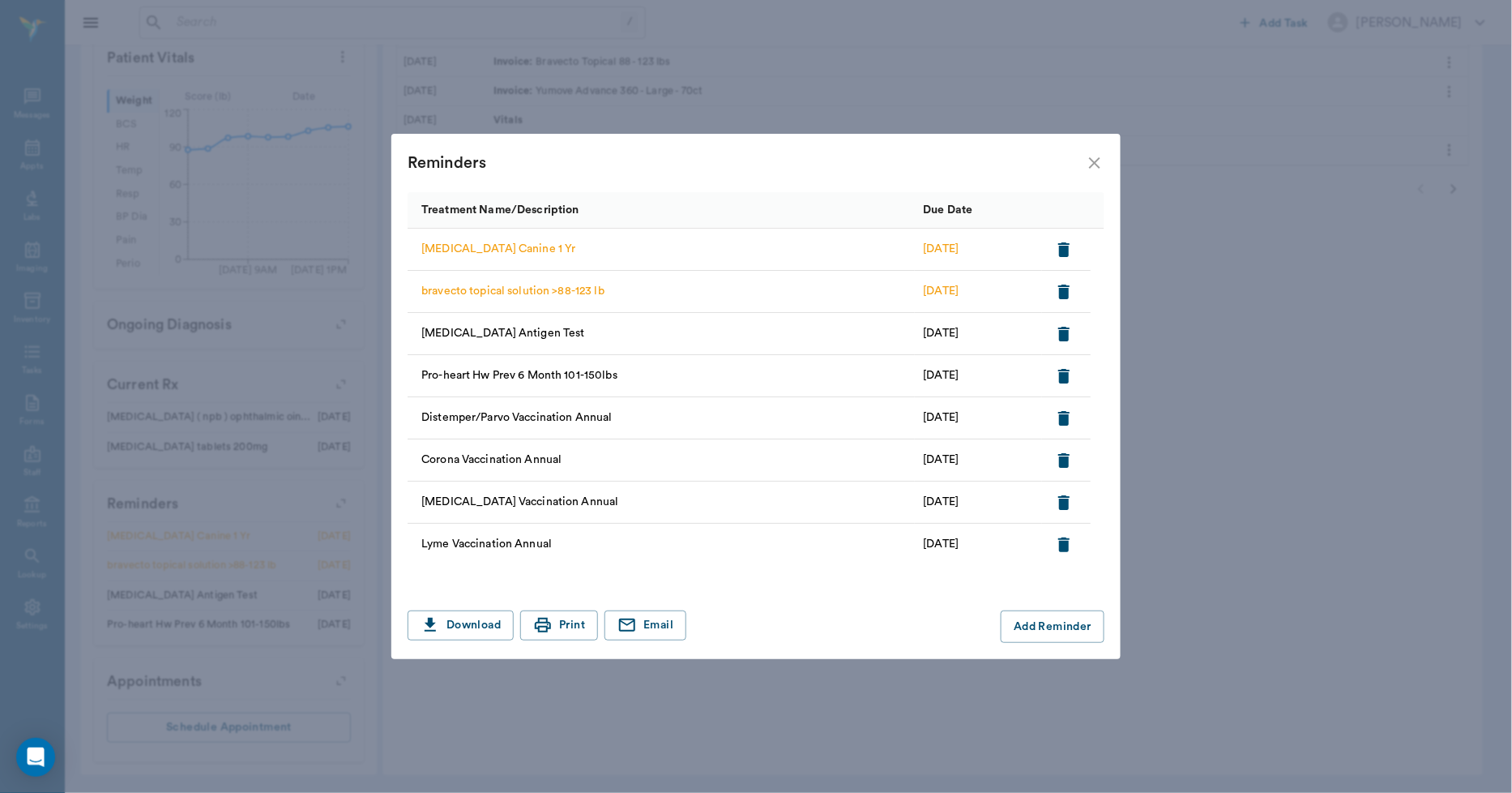
click at [1060, 242] on icon "button" at bounding box center [1064, 250] width 19 height 19
click at [1091, 157] on icon "close" at bounding box center [1095, 163] width 19 height 19
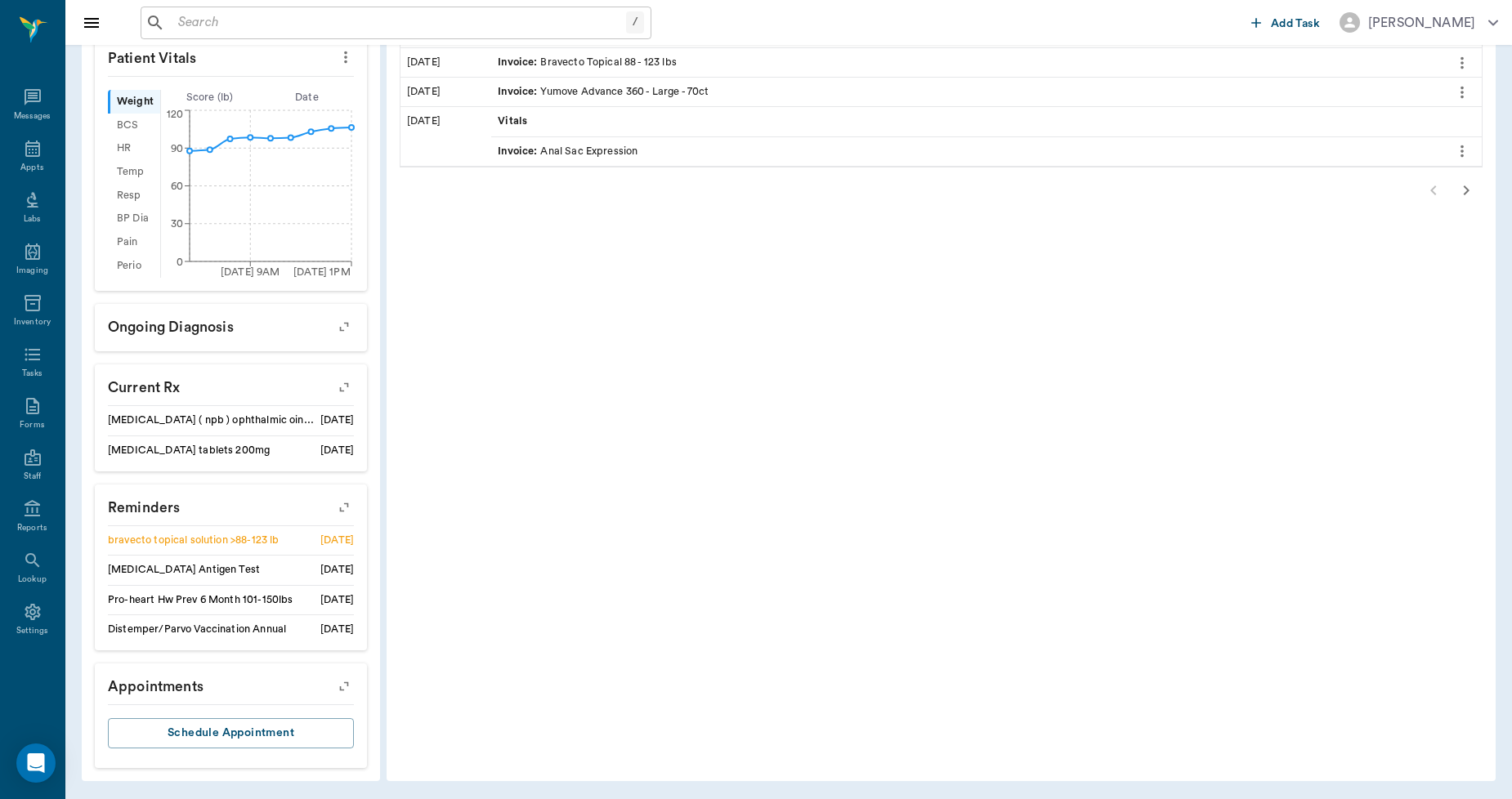
click at [349, 505] on icon "button" at bounding box center [344, 507] width 23 height 23
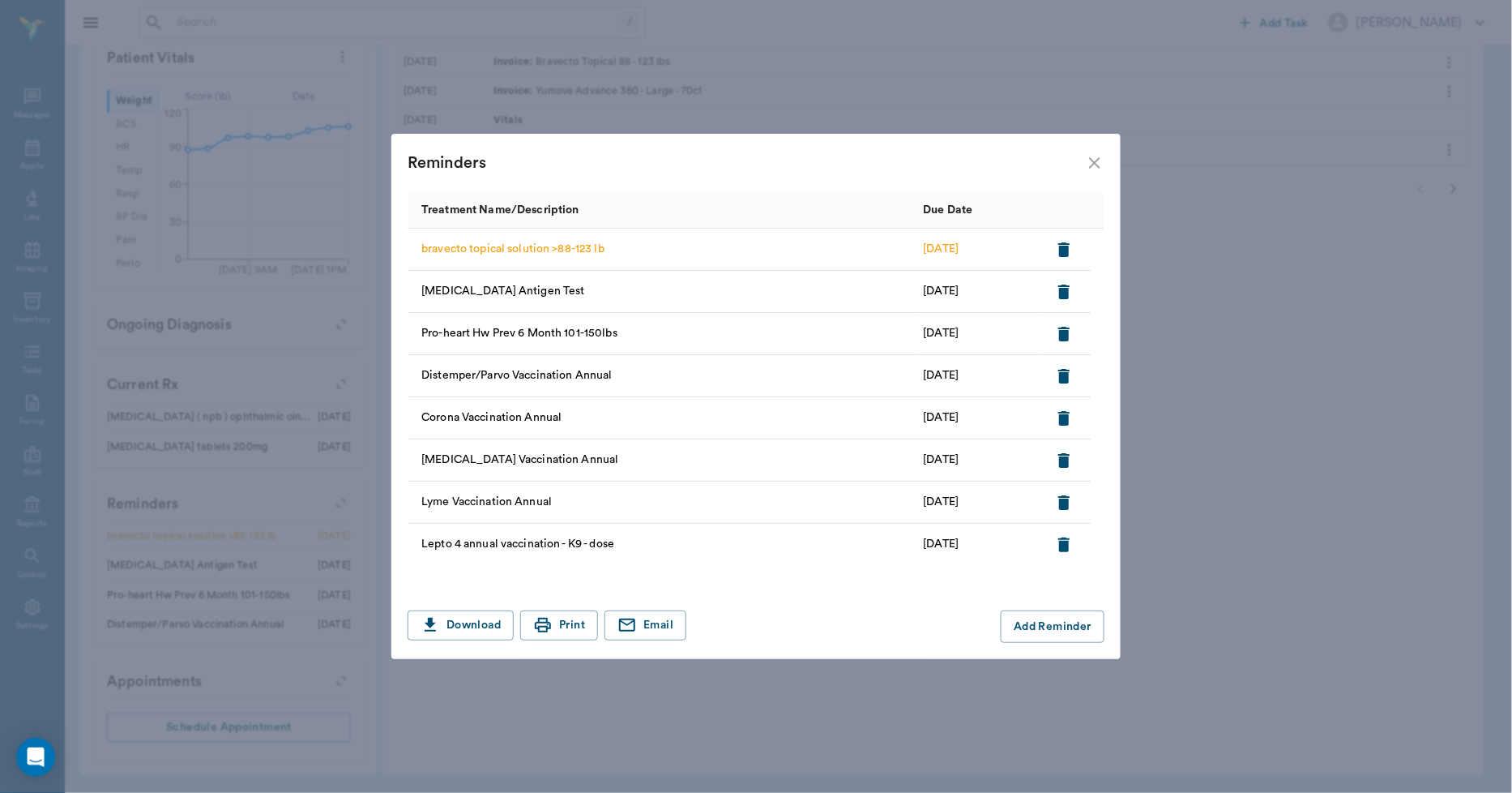
click at [1091, 158] on icon "close" at bounding box center [1095, 163] width 19 height 19
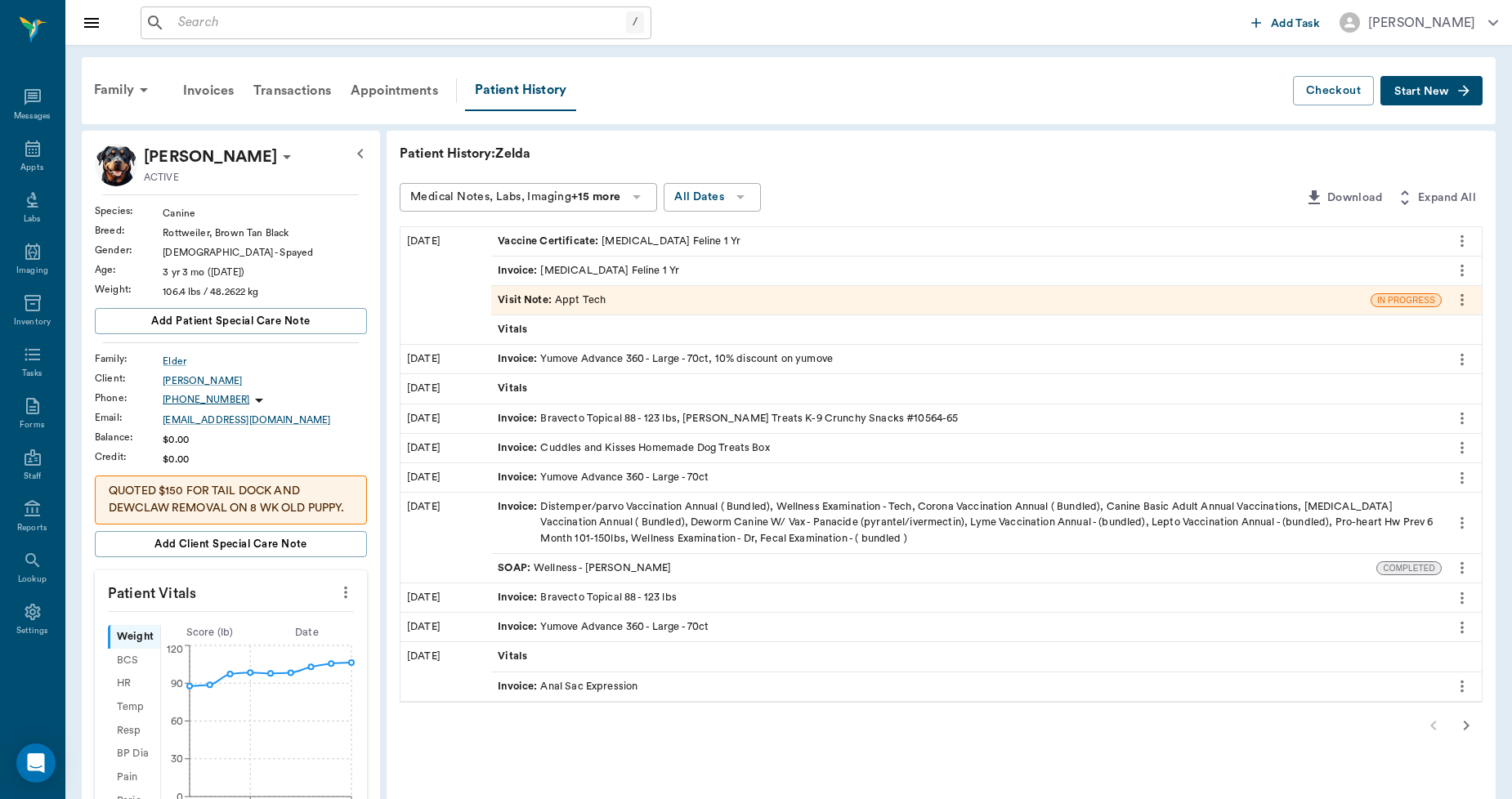
click at [1406, 91] on span "Start New" at bounding box center [1422, 91] width 55 height 0
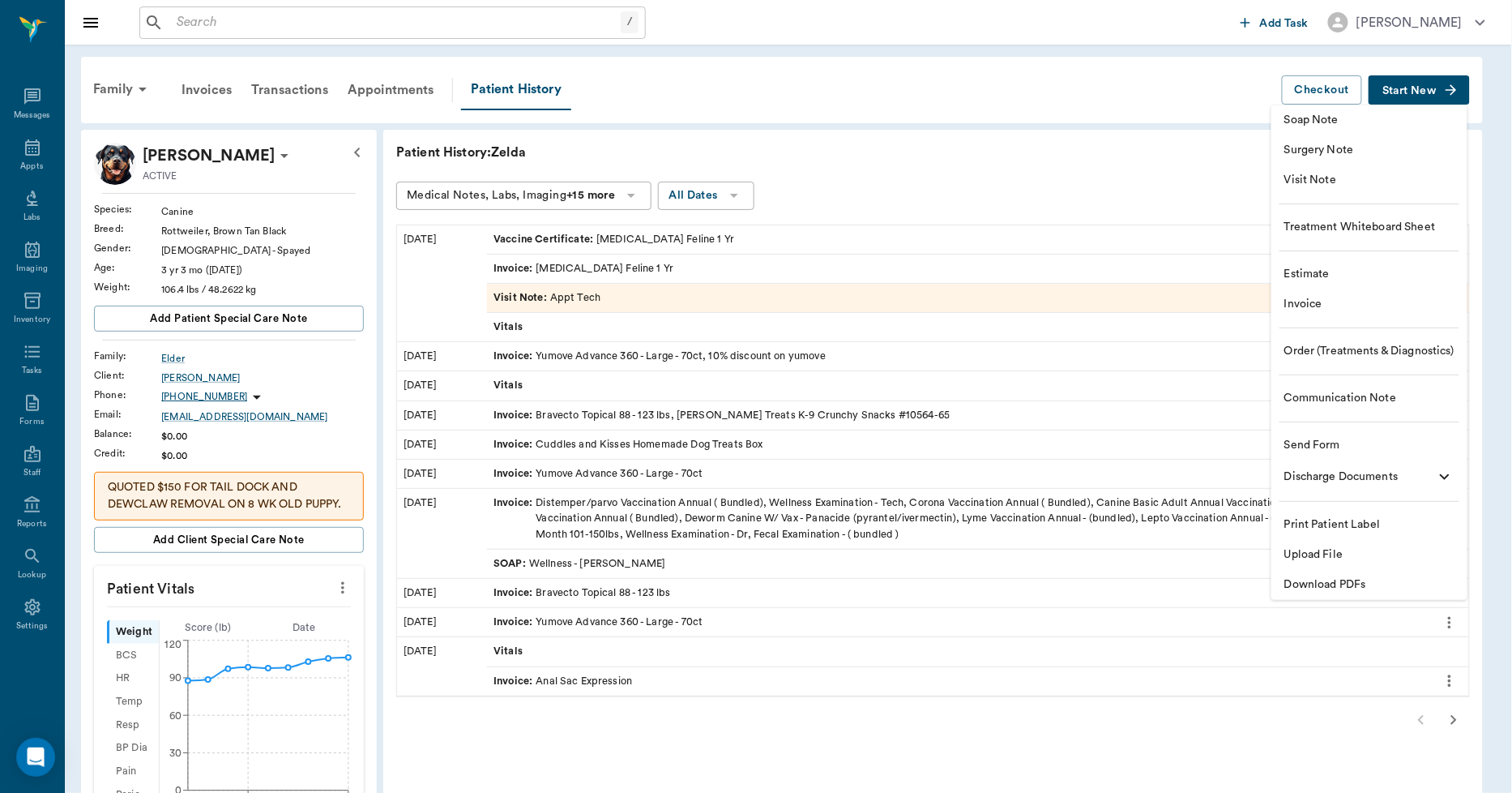
click at [1305, 294] on li "Invoice" at bounding box center [1370, 305] width 196 height 30
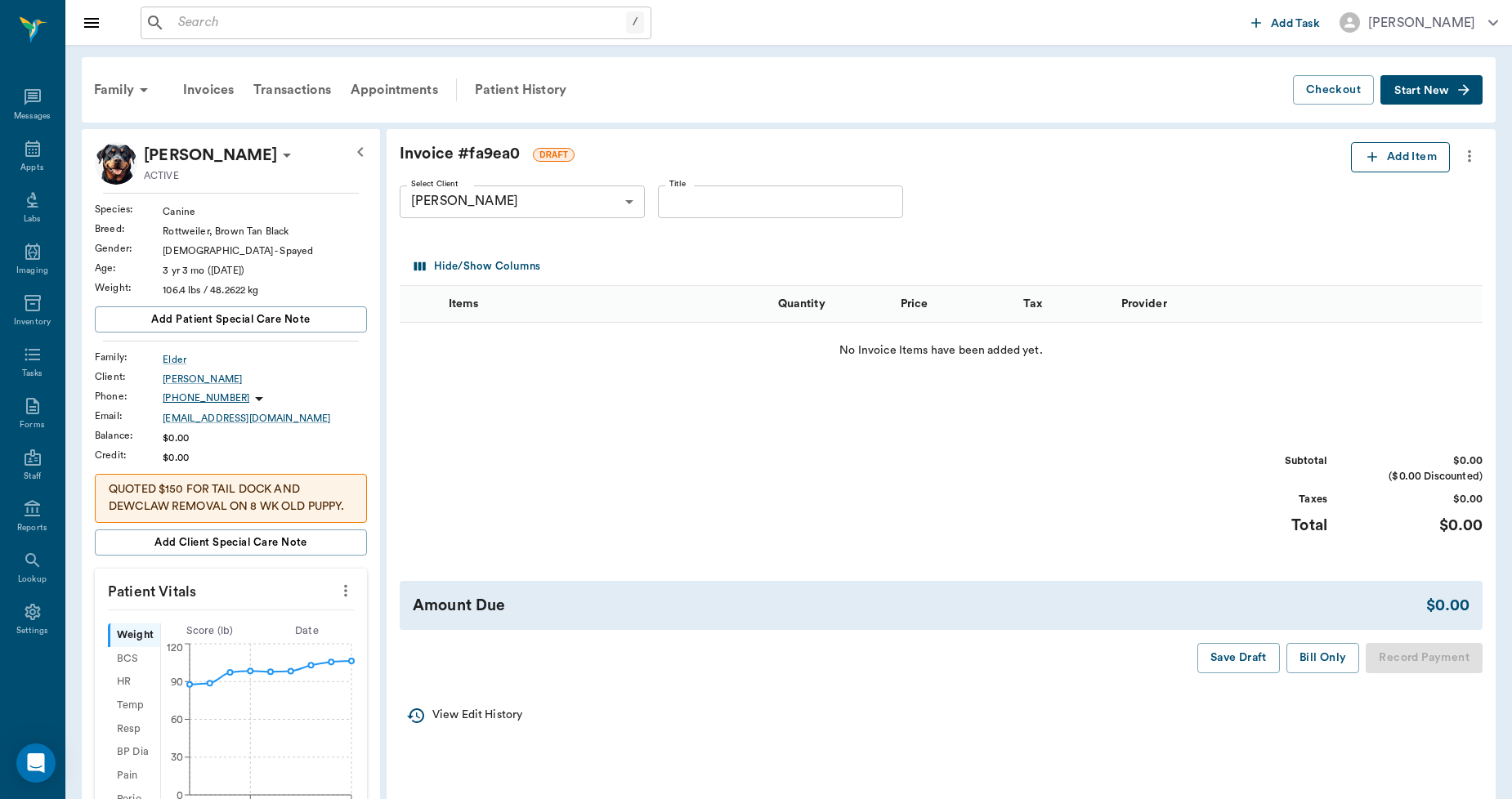
click at [1364, 158] on icon "button" at bounding box center [1372, 157] width 16 height 16
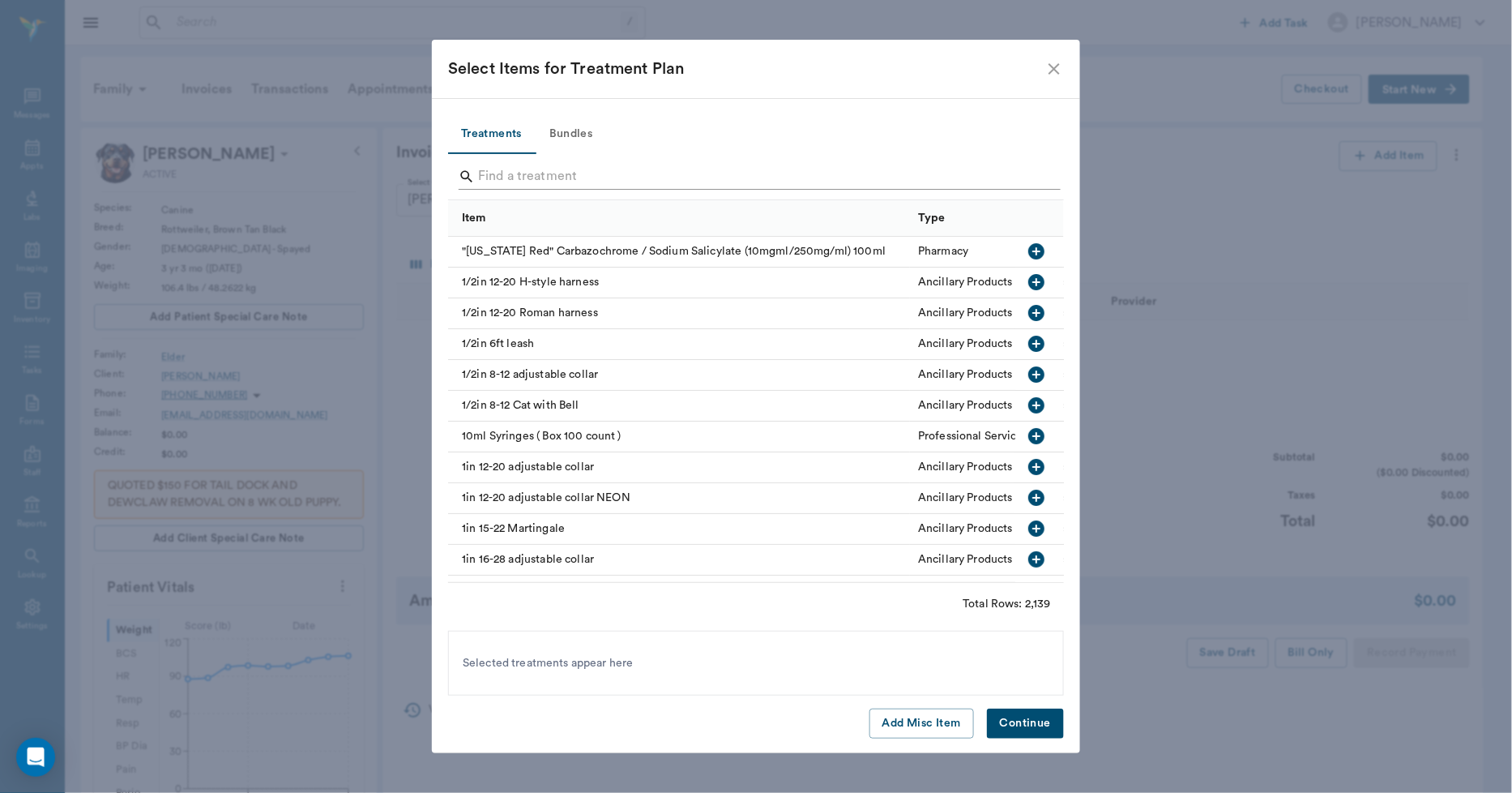
click at [571, 175] on input "Search" at bounding box center [757, 176] width 559 height 26
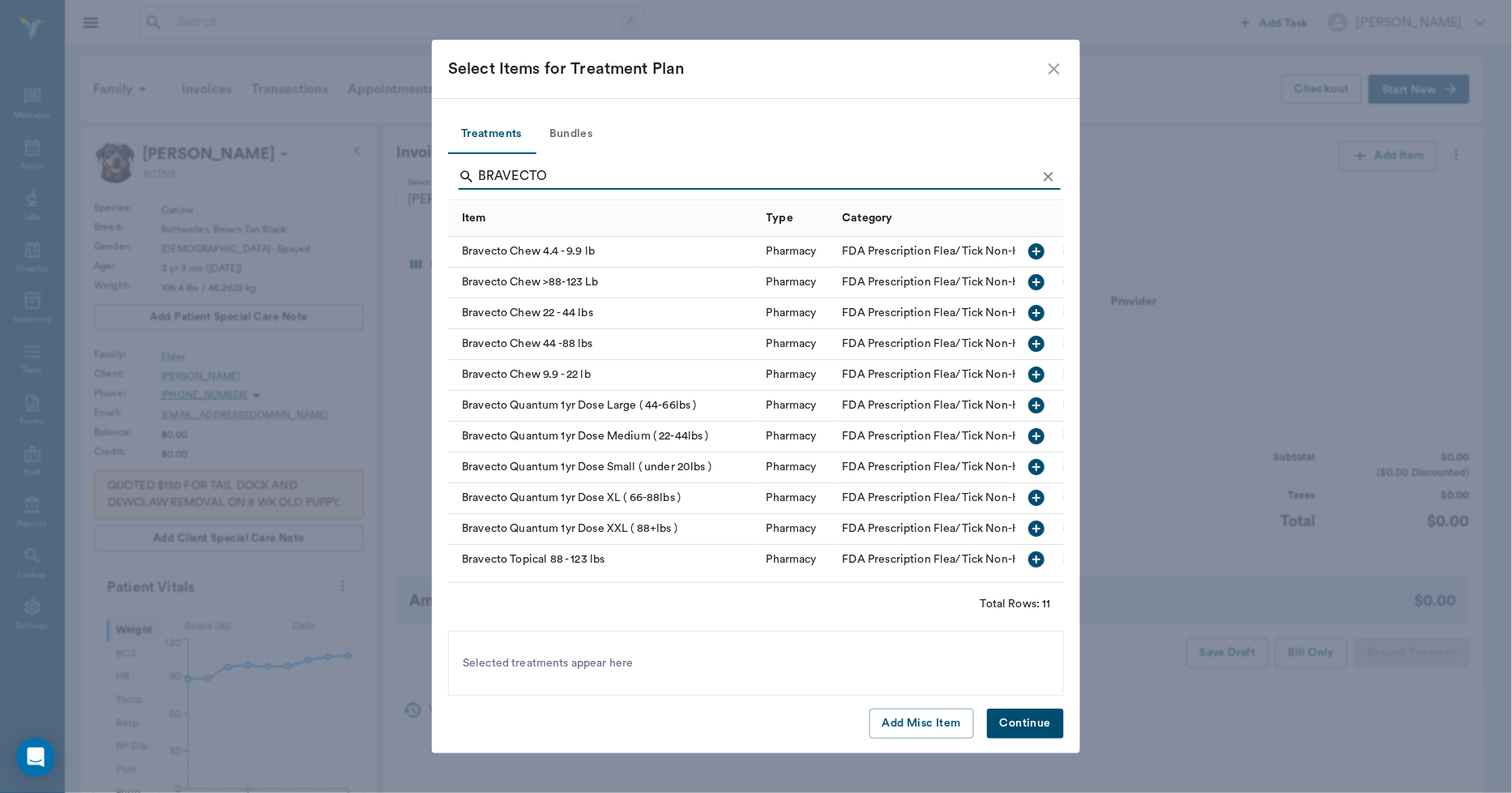
type input "BRAVECTO"
click at [603, 528] on div "Bravecto Quantum 1yr Dose XXL ( 88+lbs )" at bounding box center [603, 529] width 310 height 31
click at [1016, 723] on button "Continue" at bounding box center [1026, 723] width 77 height 30
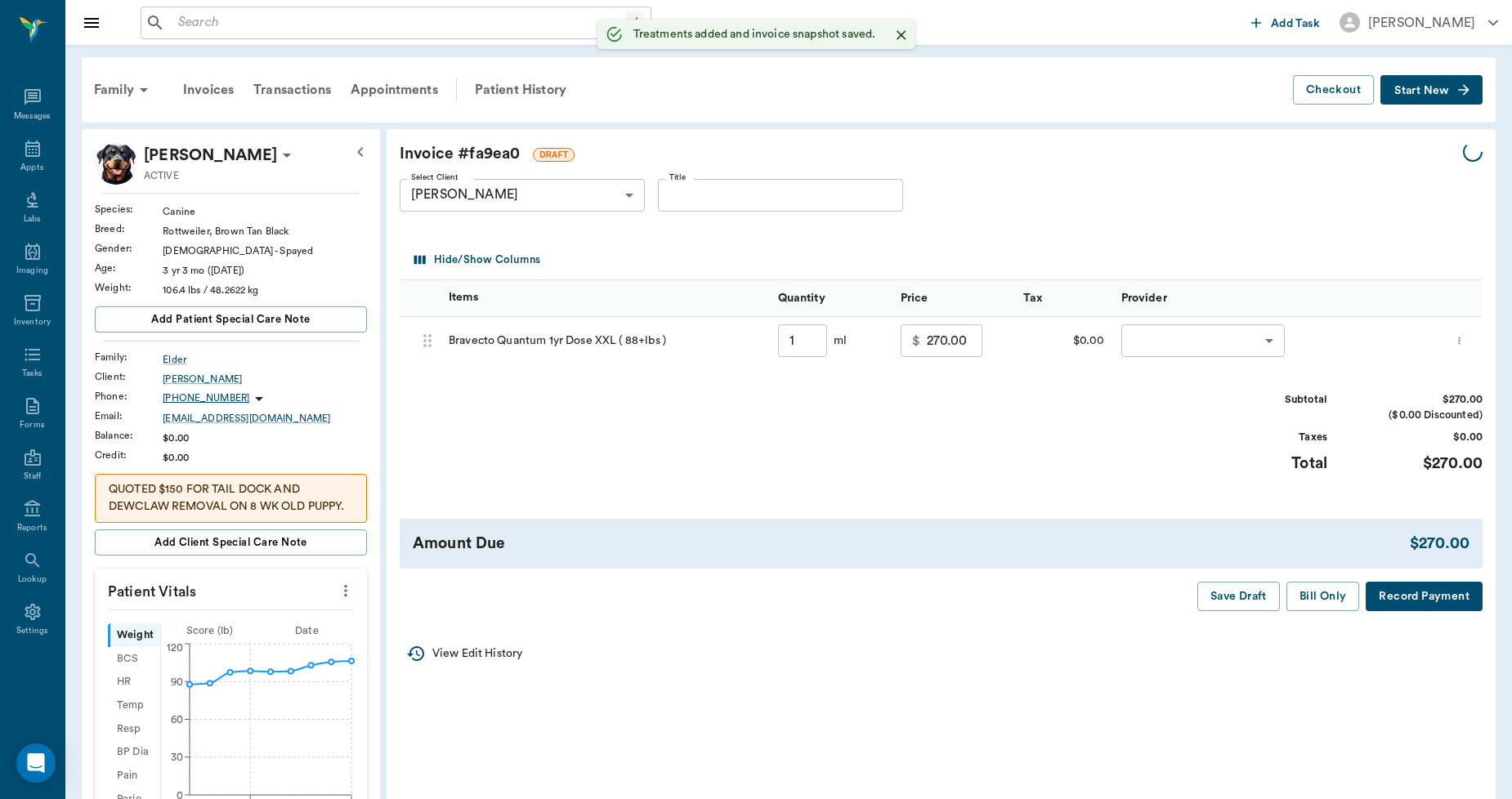
type input "1.00"
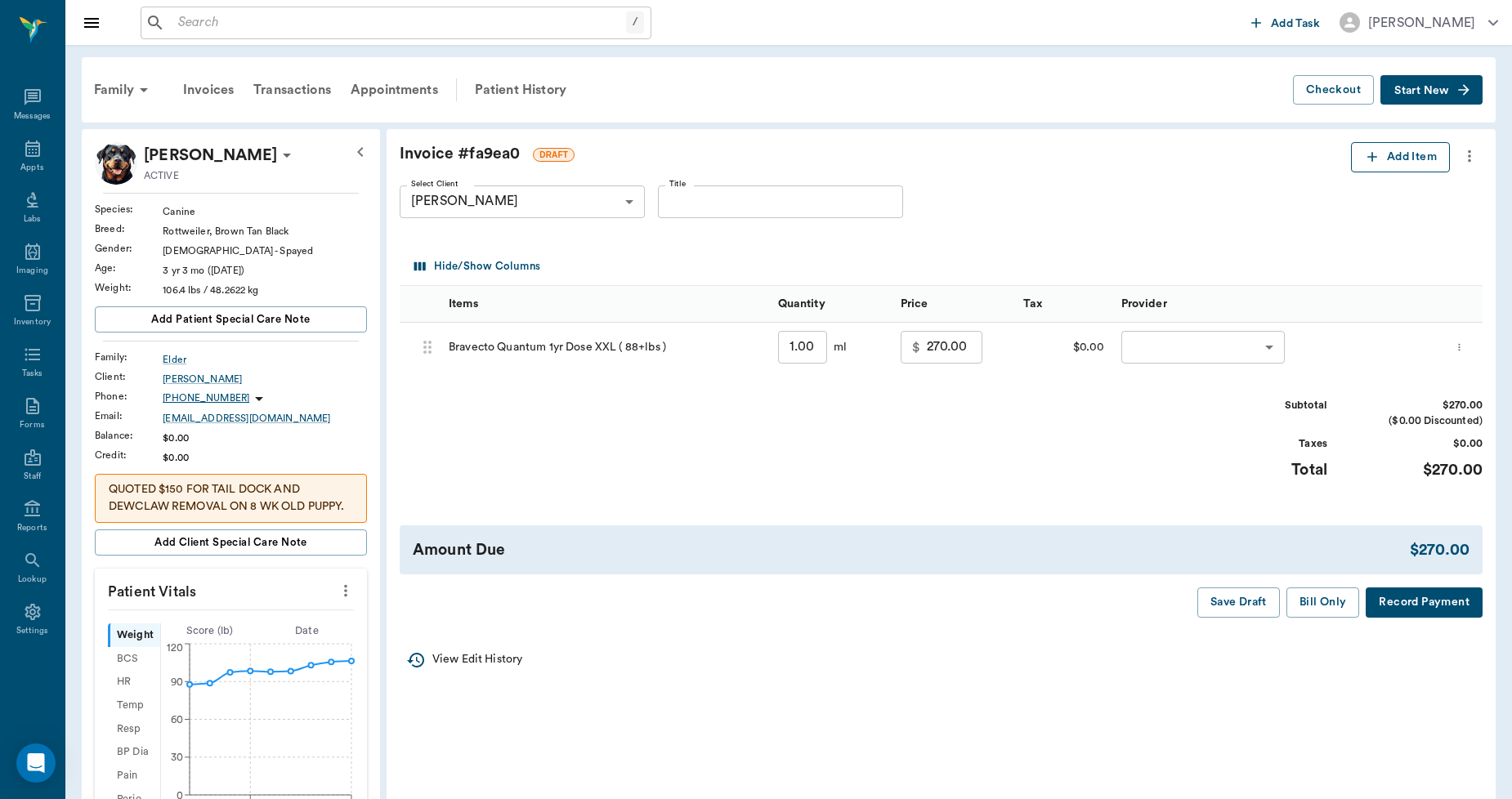
click at [1378, 159] on button "Add Item" at bounding box center [1399, 157] width 98 height 30
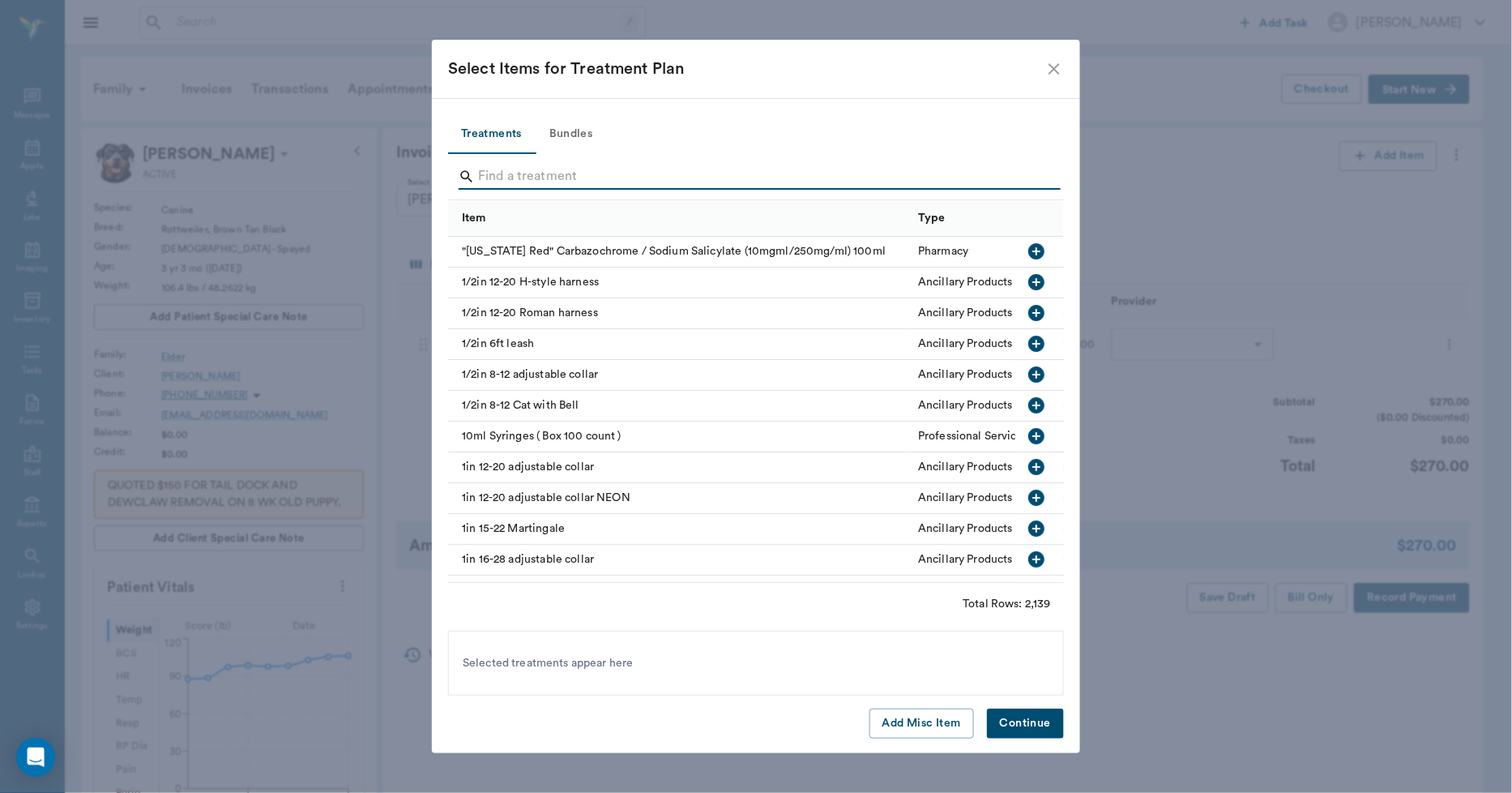
click at [537, 181] on input "Search" at bounding box center [757, 176] width 559 height 26
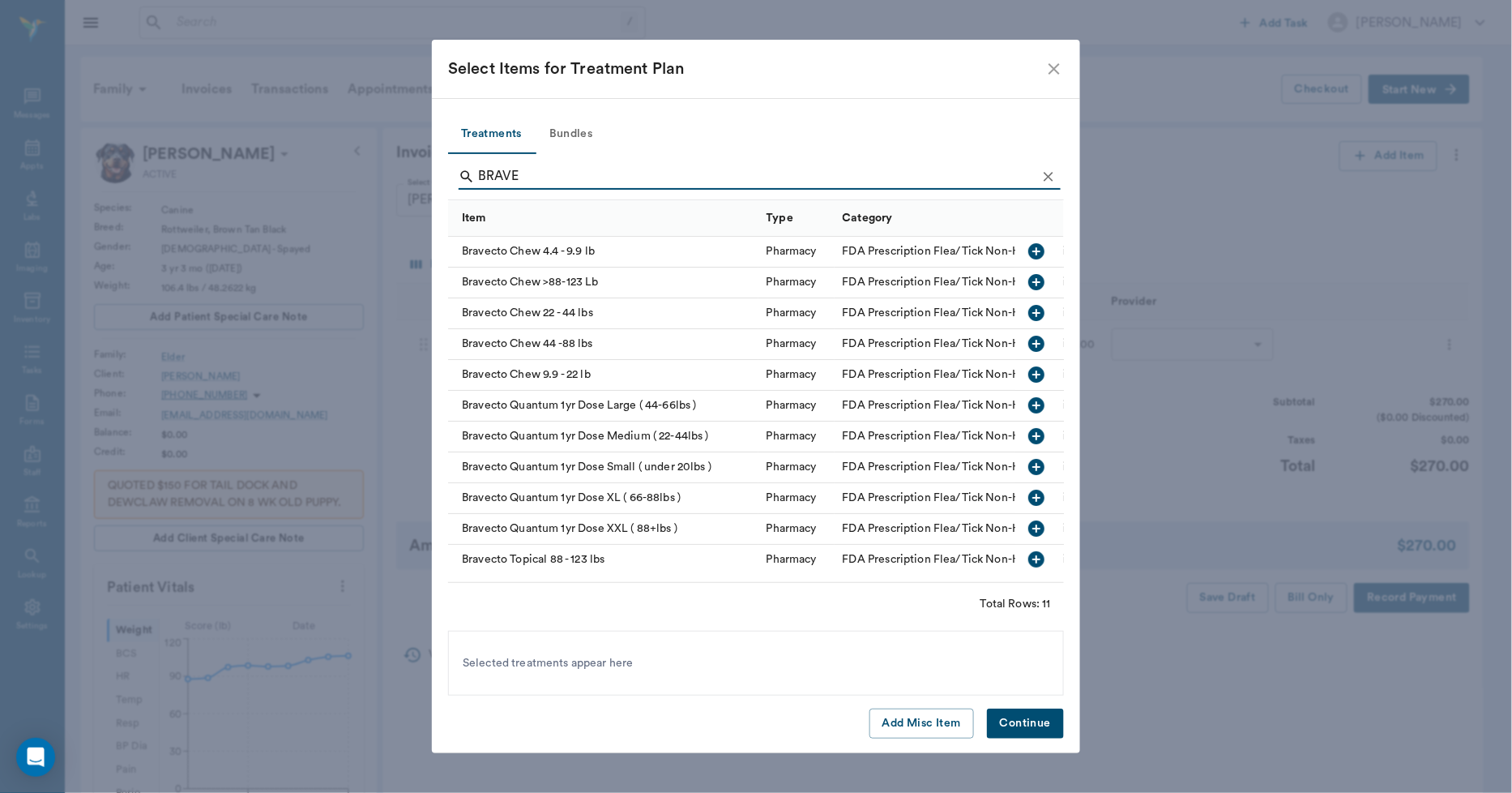
type input "BRAVE"
click at [585, 556] on div "Bravecto Topical 88 - 123 lbs" at bounding box center [603, 560] width 310 height 31
click at [1030, 718] on button "Continue" at bounding box center [1026, 723] width 77 height 30
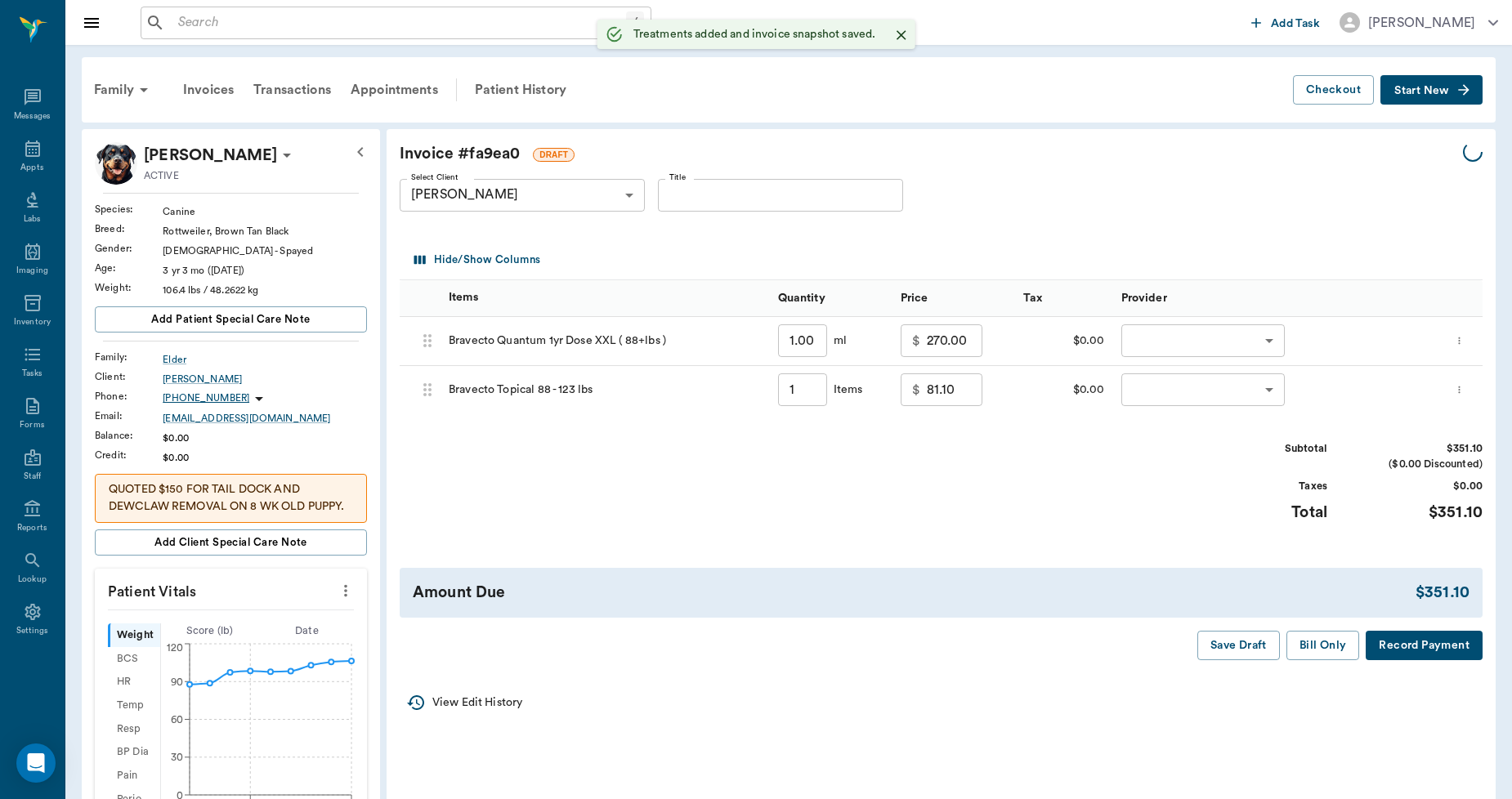
type input "1.00"
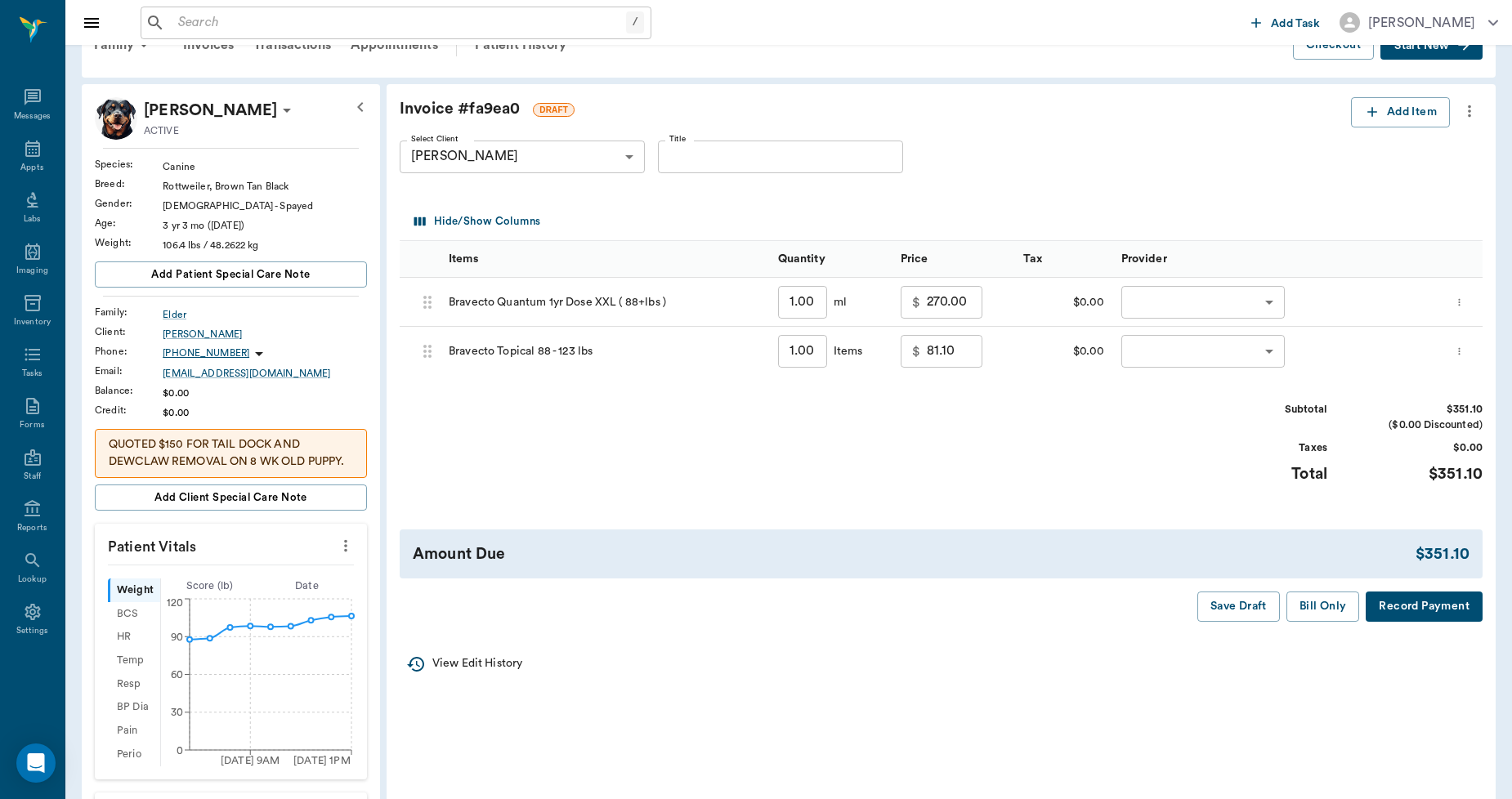
scroll to position [90, 0]
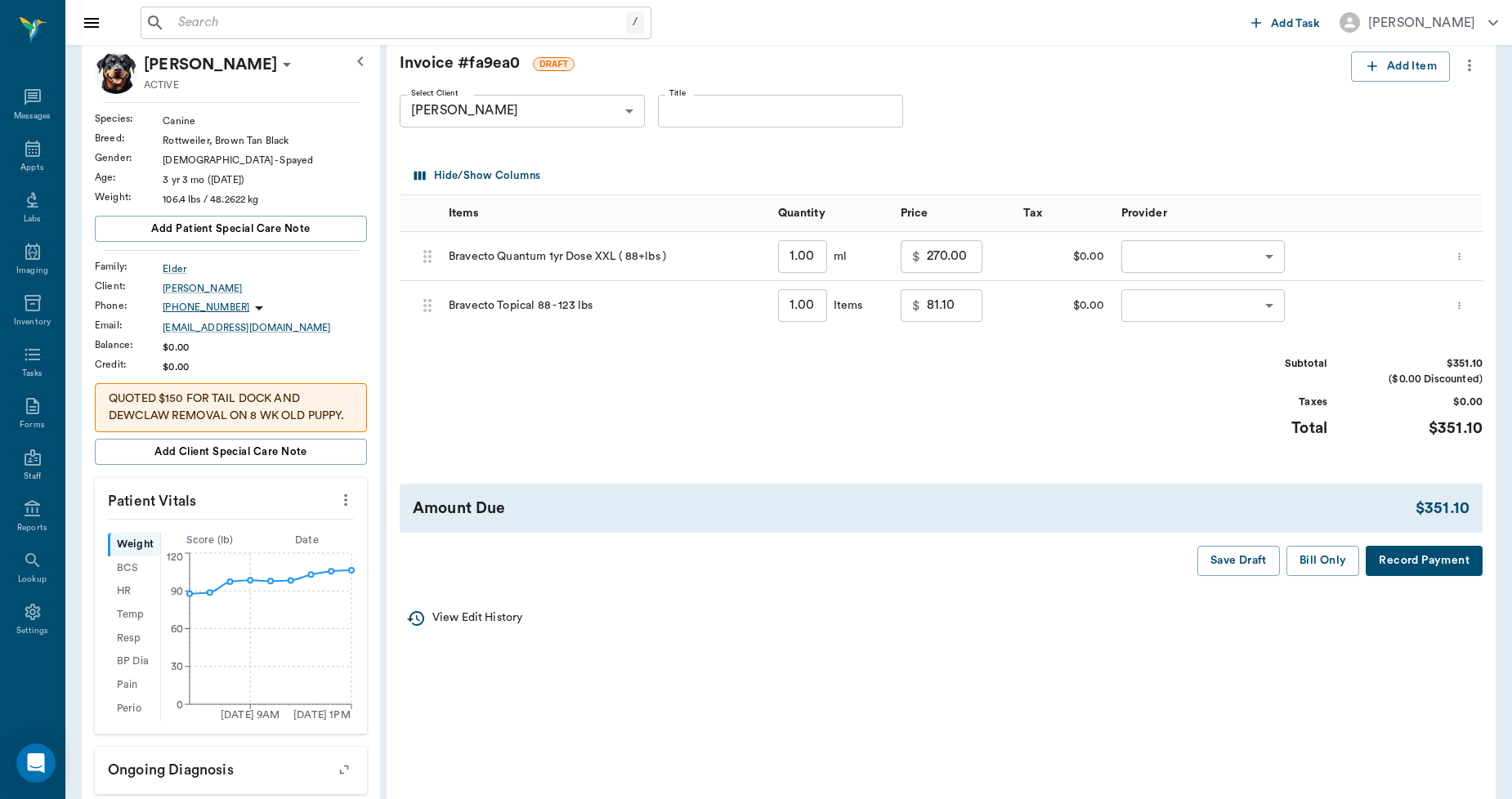
click at [899, 548] on div "Save Draft Bill Only Record Payment" at bounding box center [941, 561] width 1083 height 30
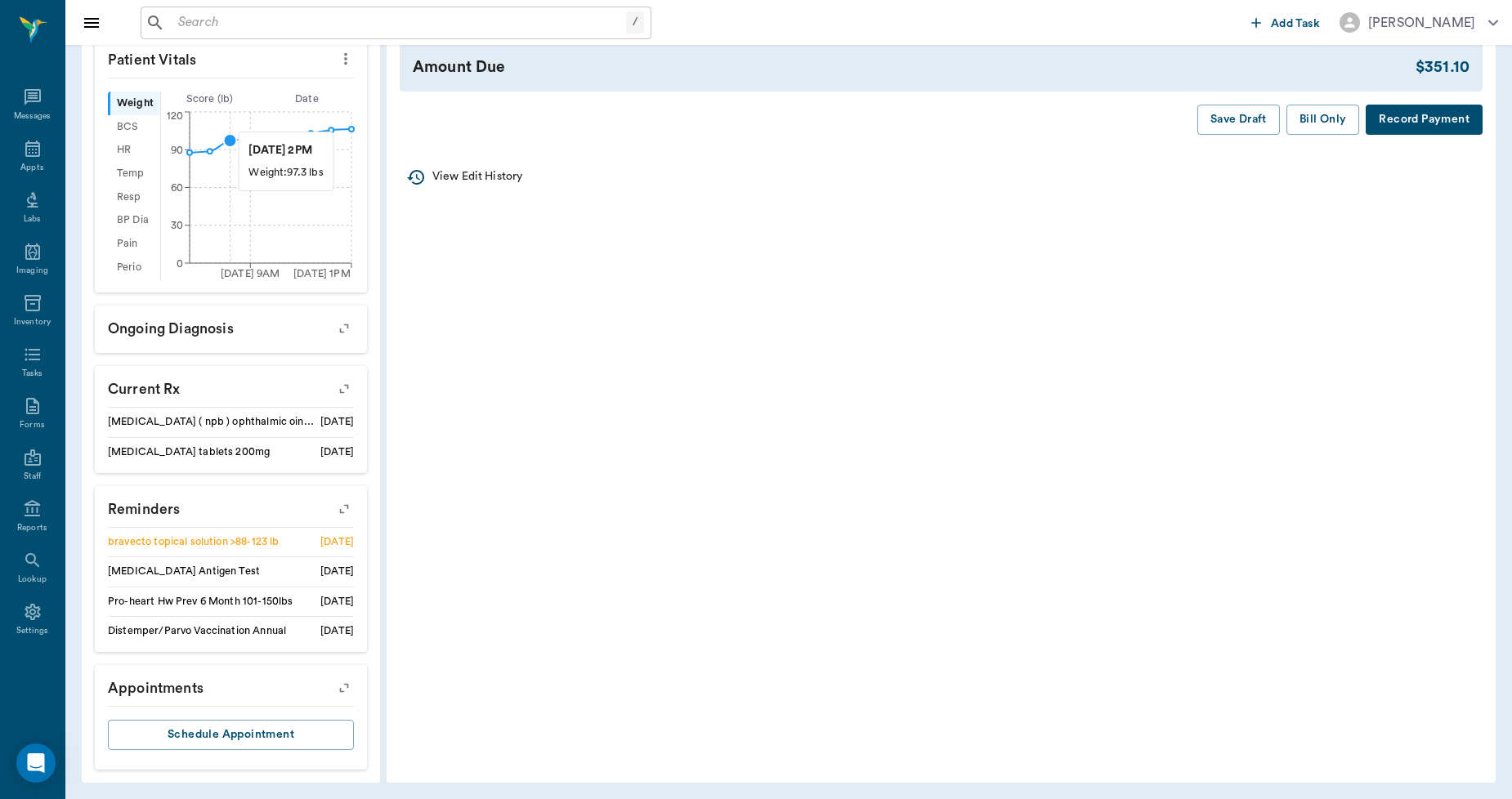
scroll to position [535, 0]
click at [343, 513] on icon "button" at bounding box center [344, 506] width 23 height 23
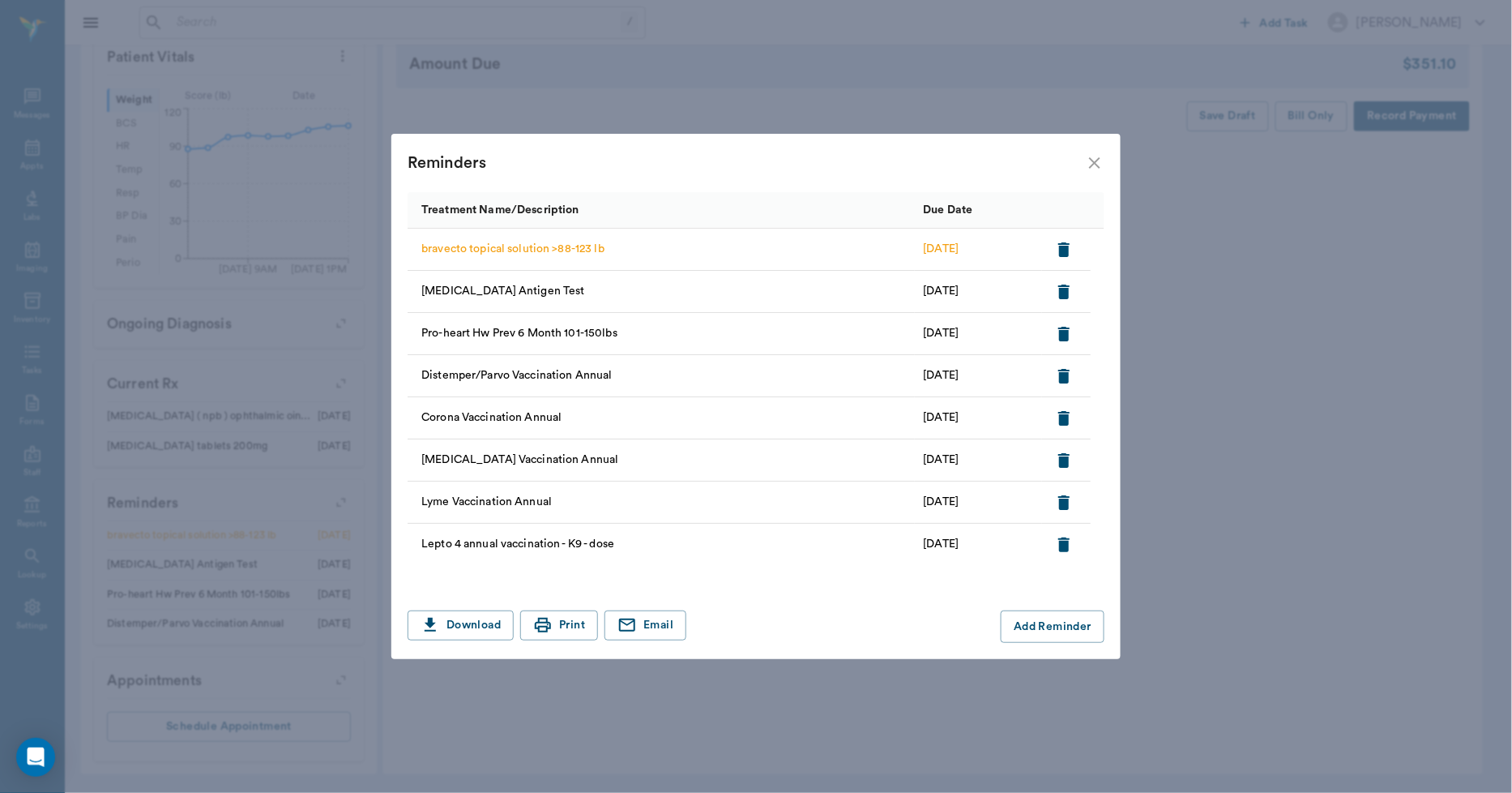
click at [1091, 158] on icon "close" at bounding box center [1095, 163] width 19 height 19
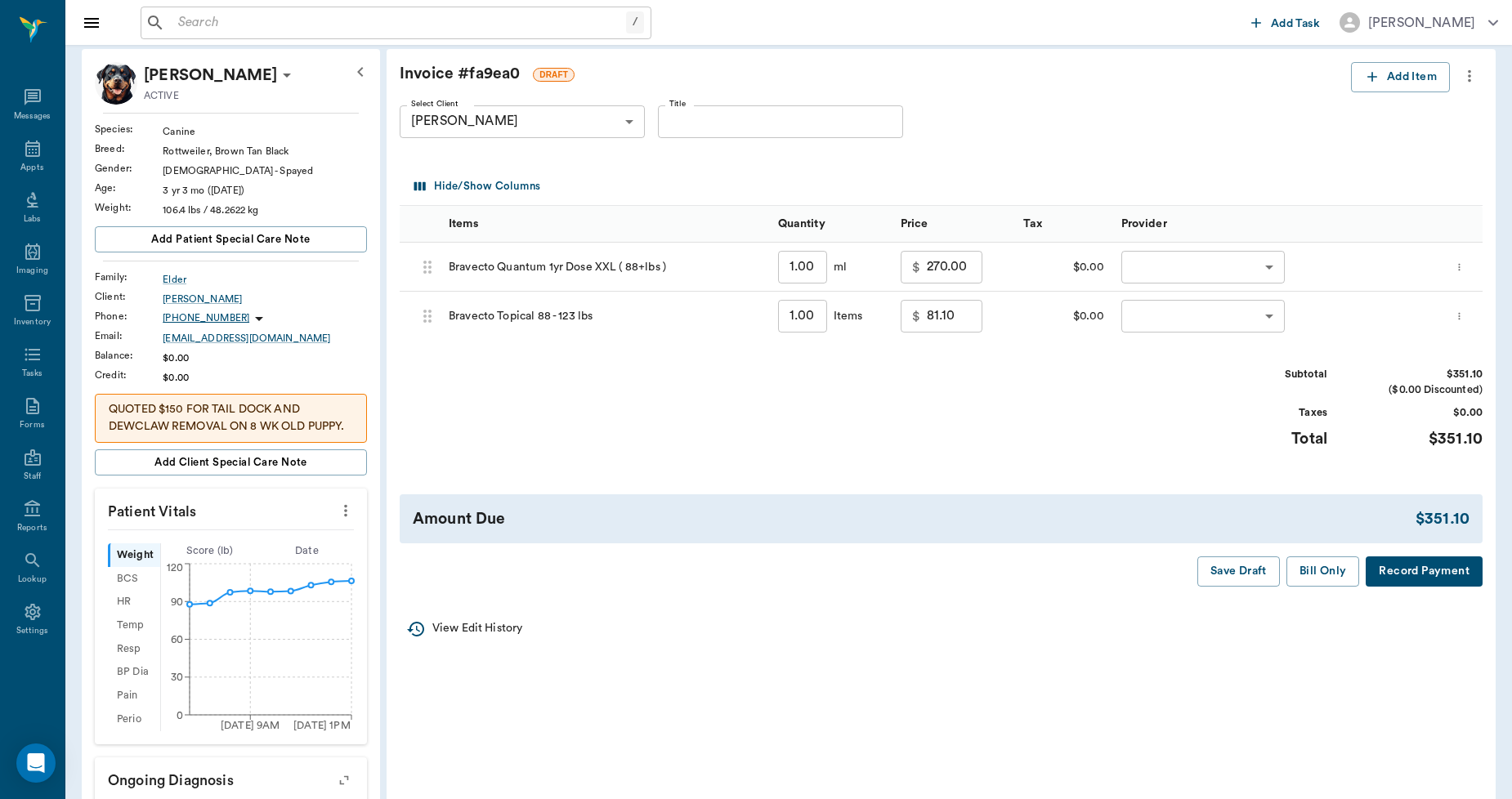
scroll to position [0, 0]
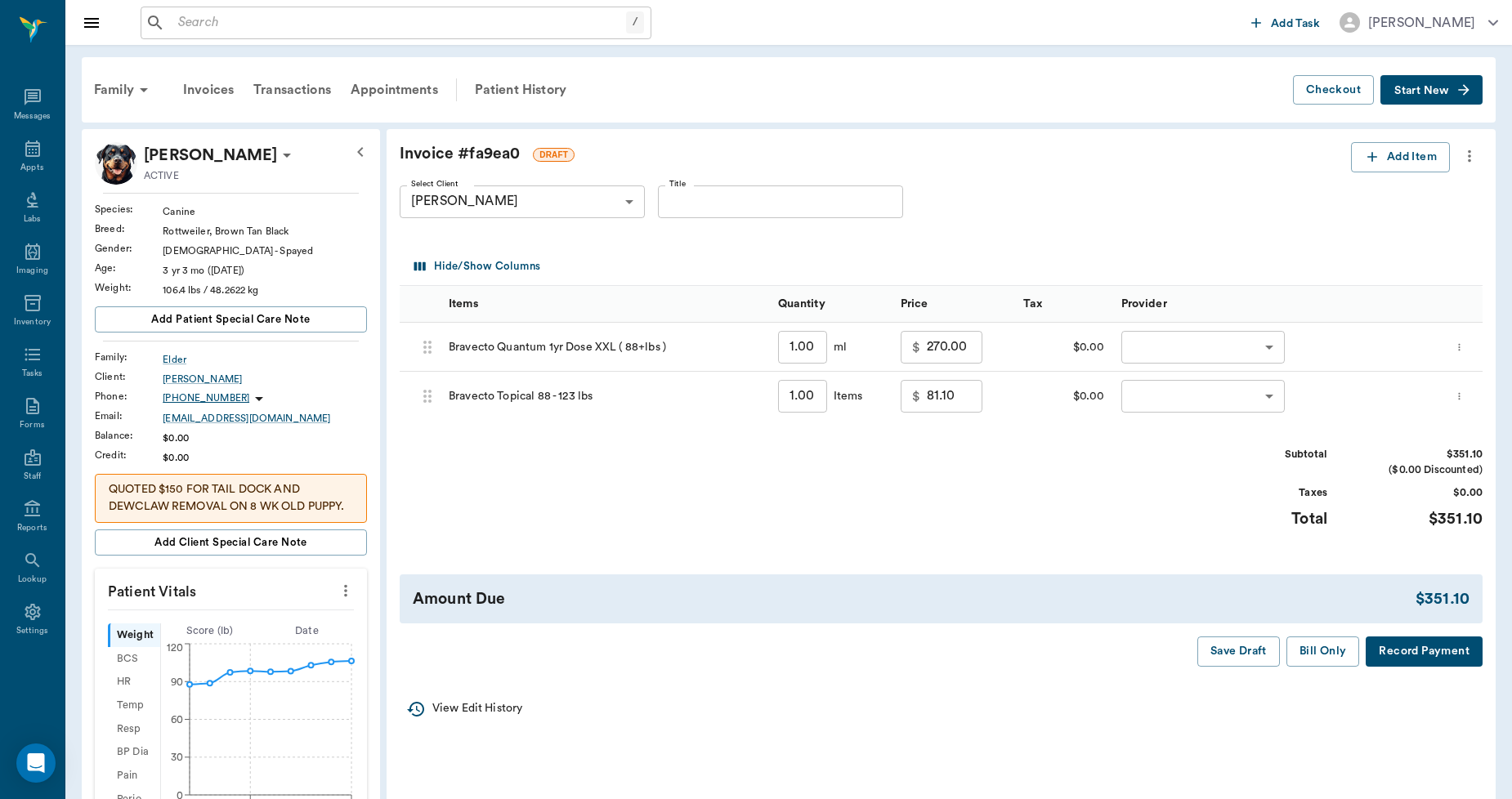
click at [1469, 151] on icon "more" at bounding box center [1469, 157] width 4 height 12
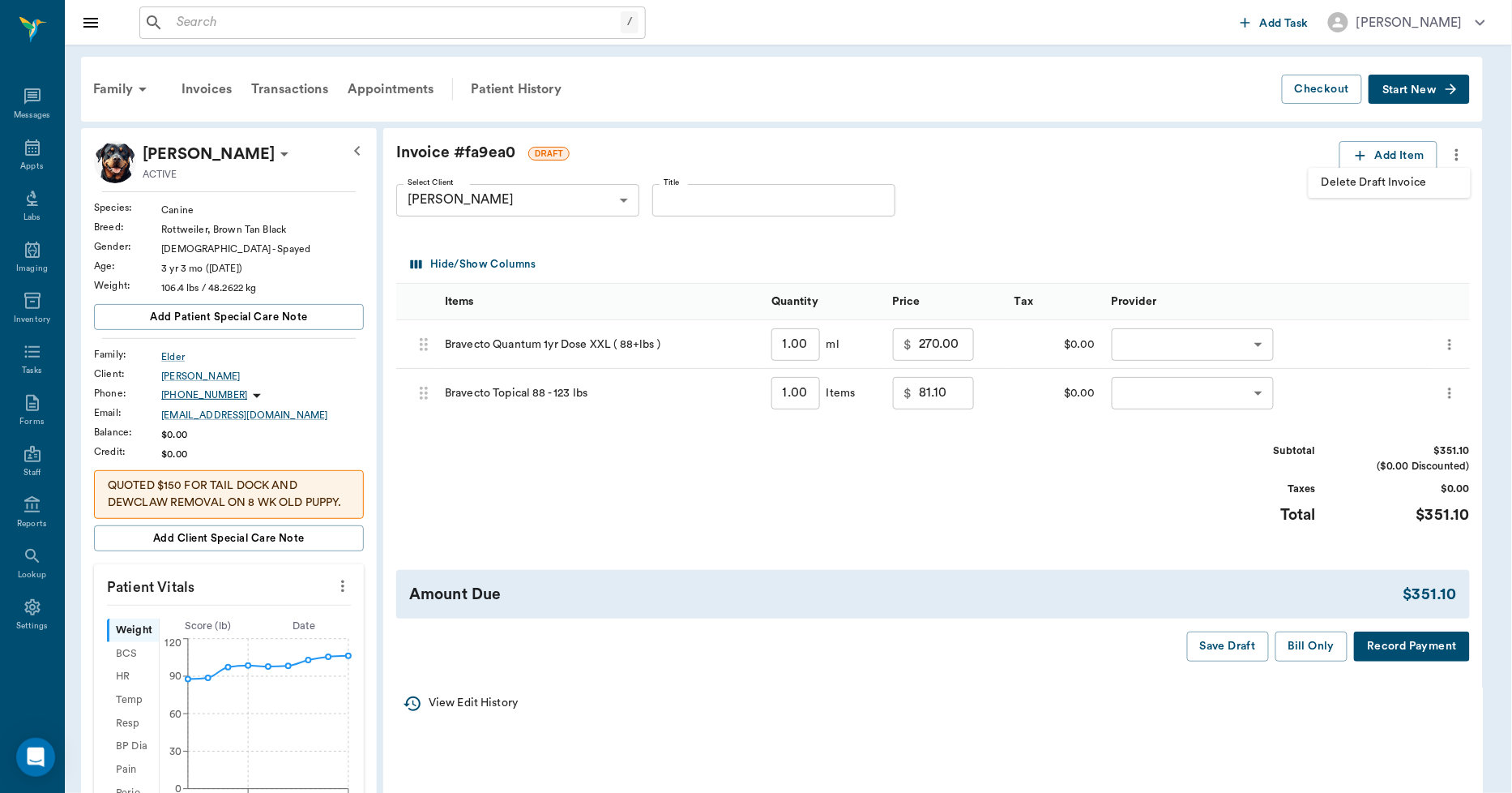
click at [1420, 190] on span "Delete Draft Invoice" at bounding box center [1390, 182] width 136 height 17
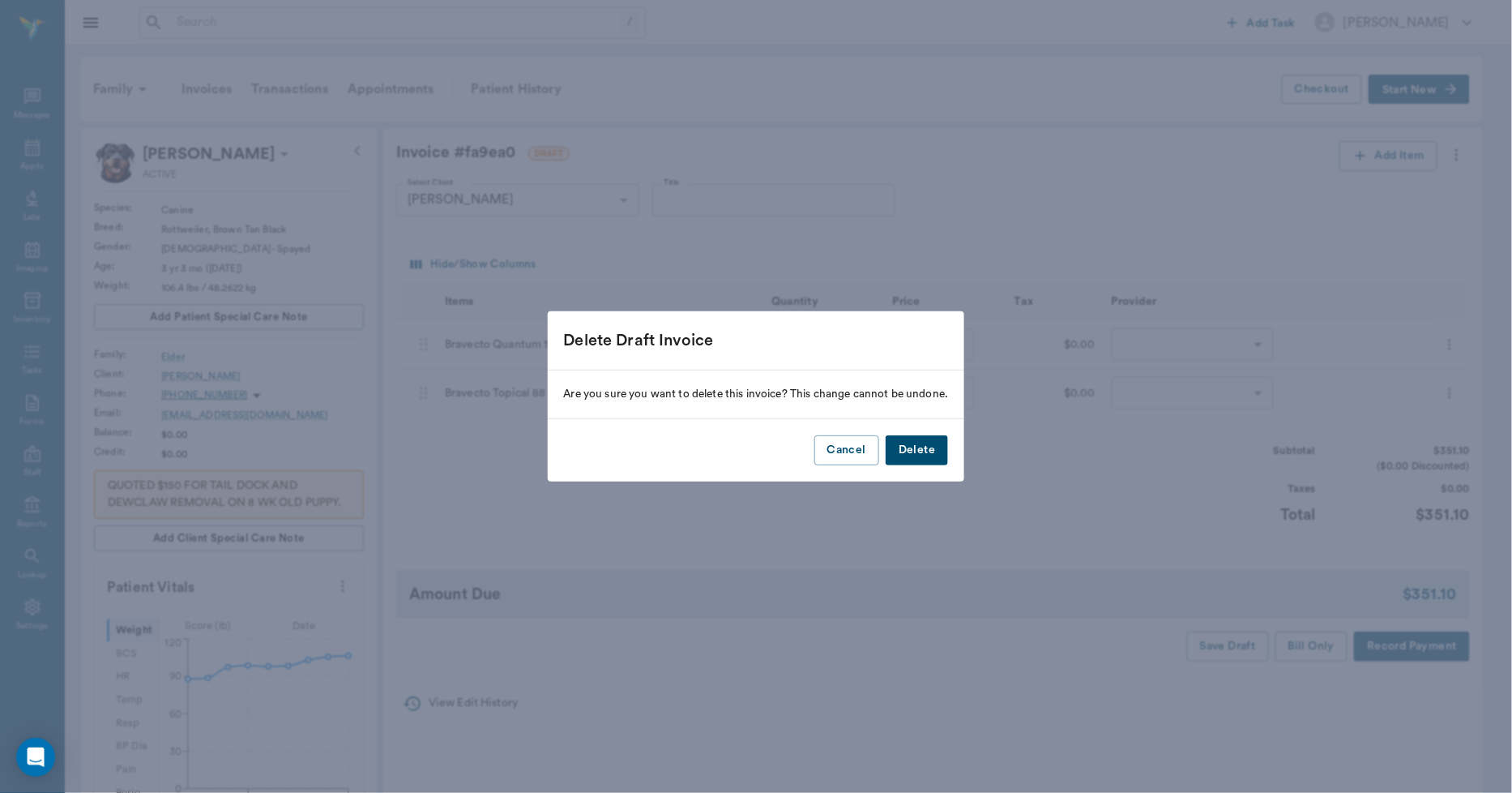
click at [936, 456] on button "Delete" at bounding box center [917, 451] width 62 height 30
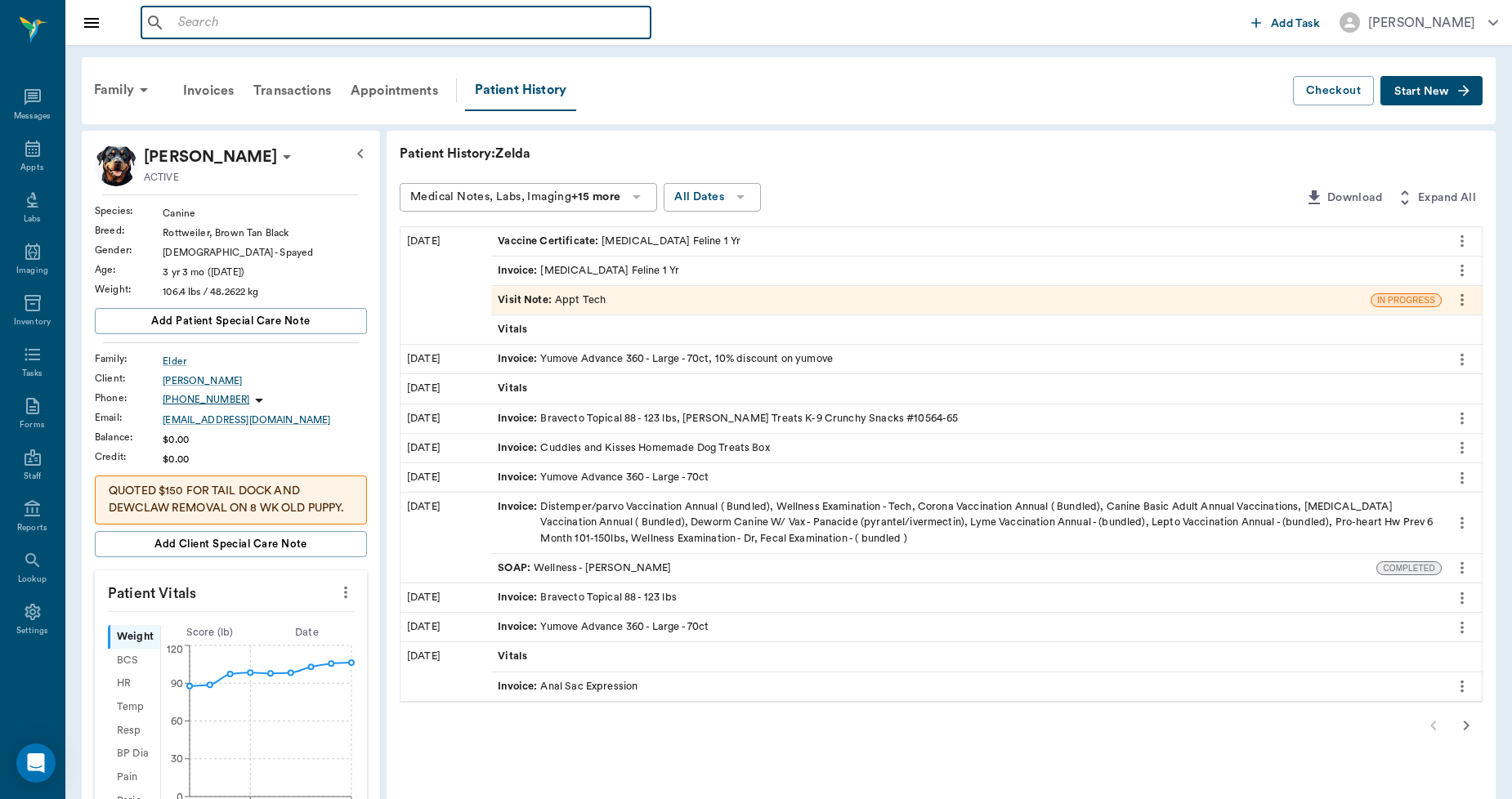
click at [275, 19] on input "text" at bounding box center [408, 23] width 473 height 23
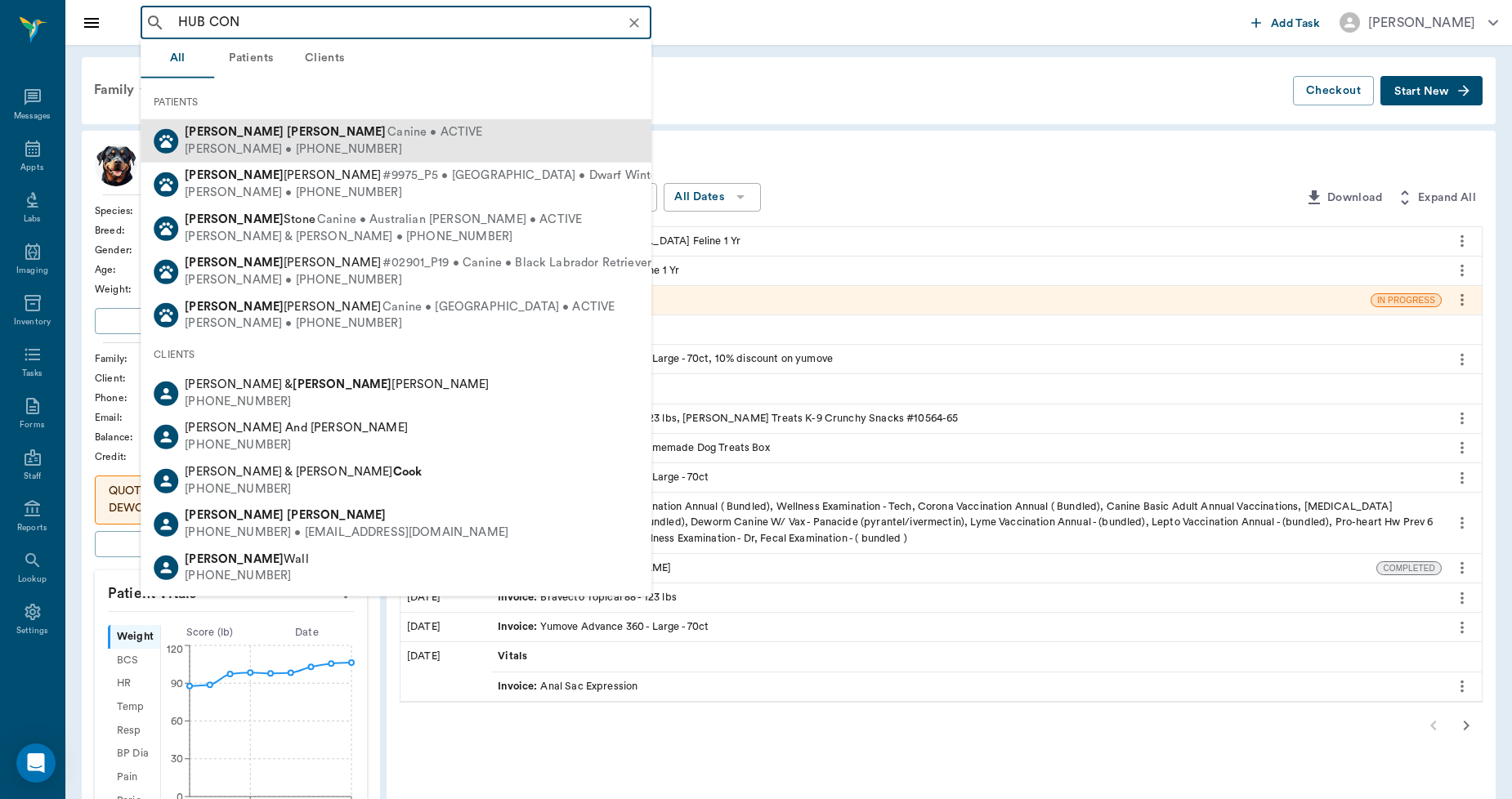
click at [286, 130] on b "Conley" at bounding box center [335, 132] width 98 height 12
type input "HUB CON"
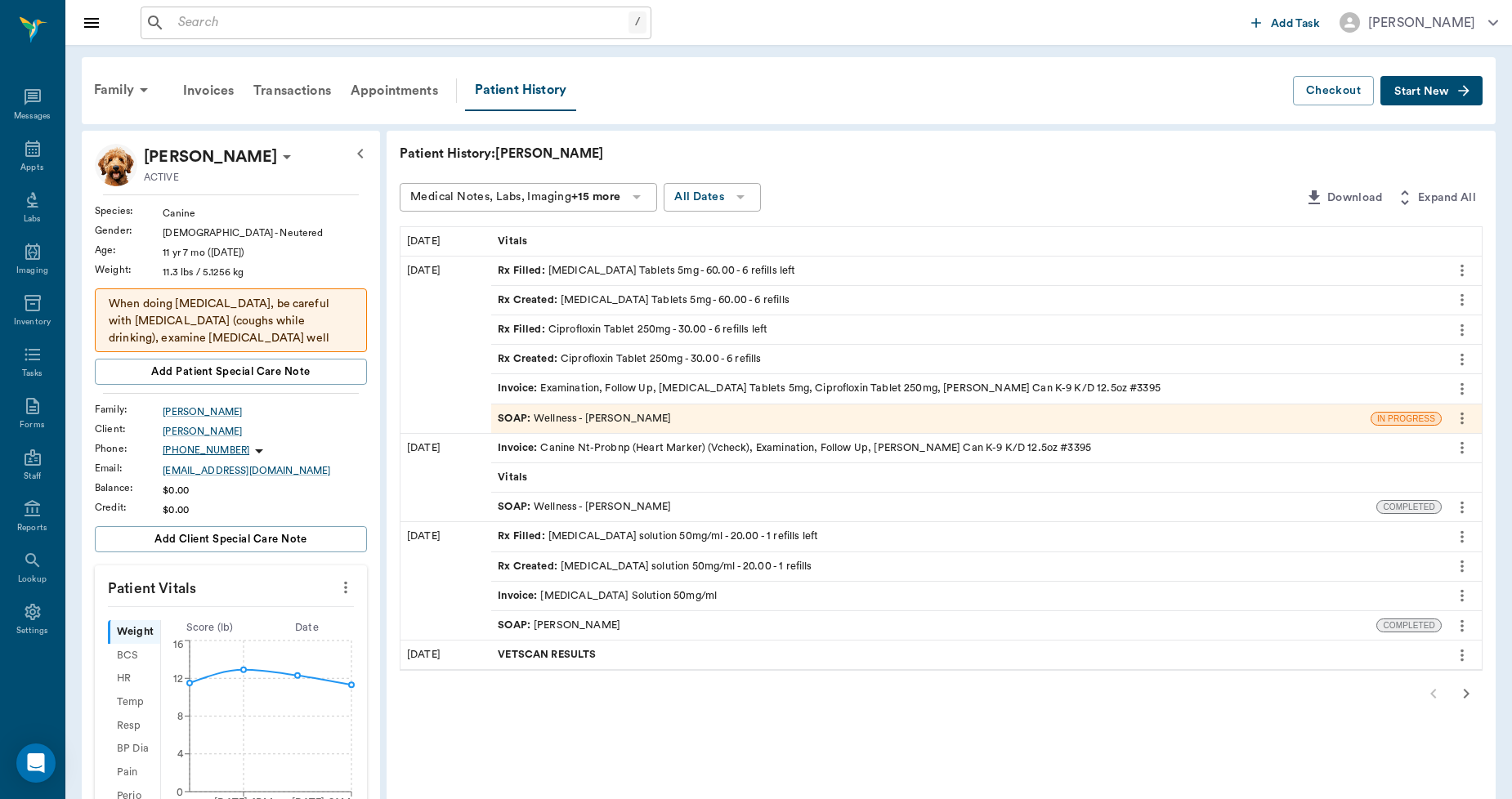
click at [1439, 102] on button "Start New" at bounding box center [1430, 91] width 102 height 30
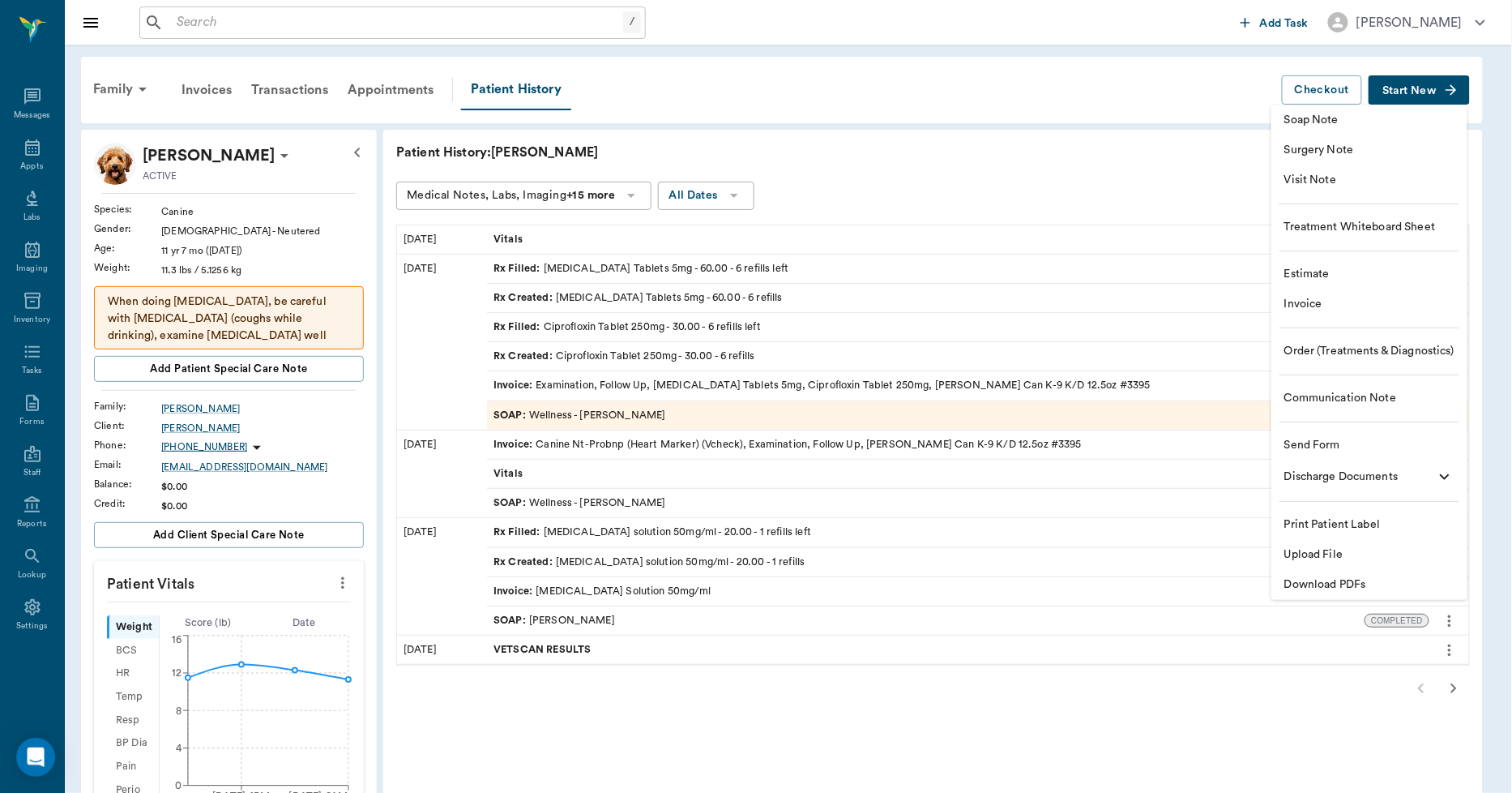
click at [1311, 552] on span "Upload File" at bounding box center [1370, 554] width 171 height 17
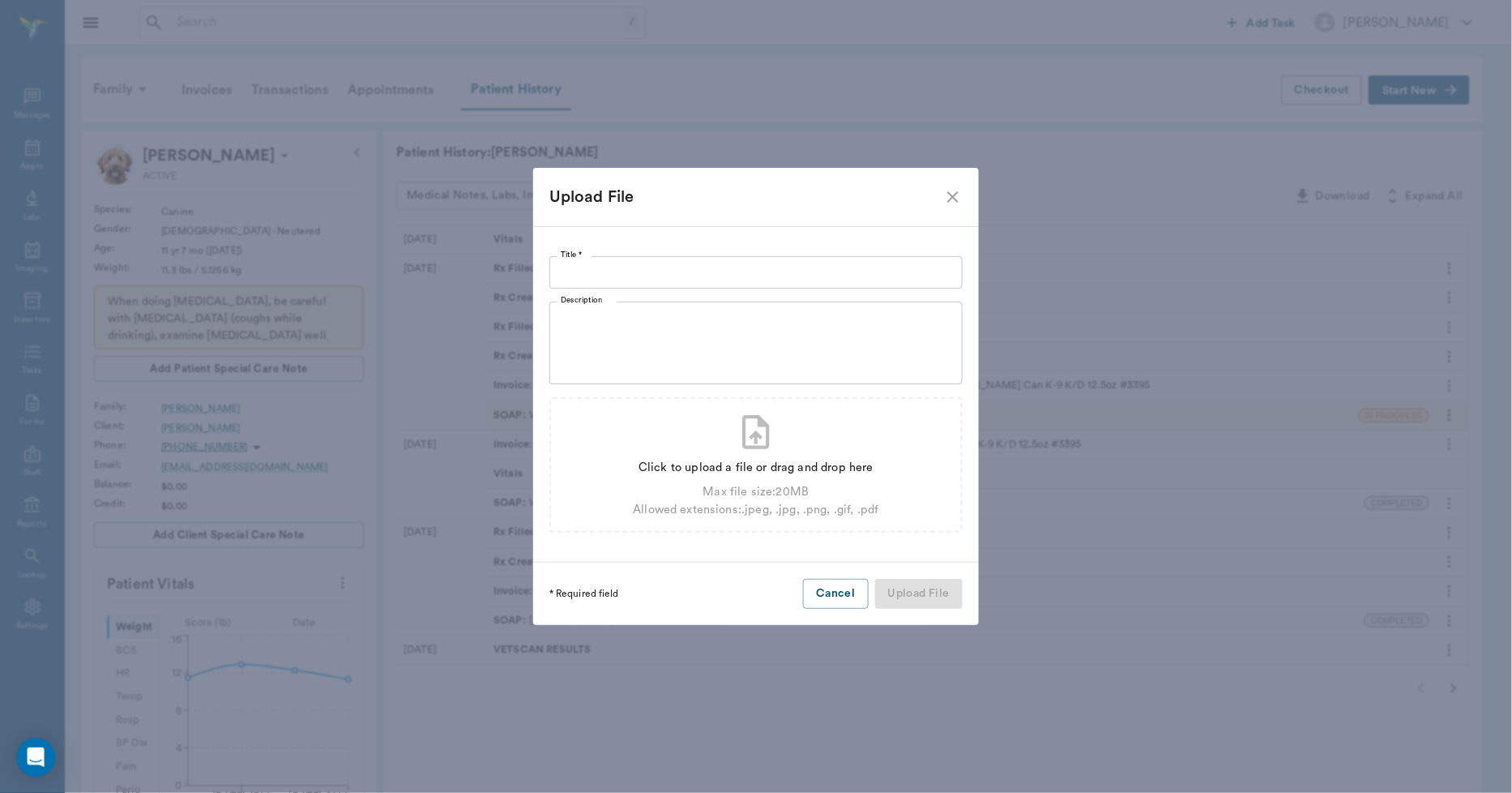
click at [863, 258] on input "Title *" at bounding box center [756, 272] width 413 height 33
type input "o"
type input "OUTSIDE LABS 07.10.2025"
click at [810, 464] on div "Click to upload a file or drag and drop here" at bounding box center [756, 468] width 245 height 18
type input "C:\fakepath\Hubbell.Conley.Labs.07.10.2025.pdf"
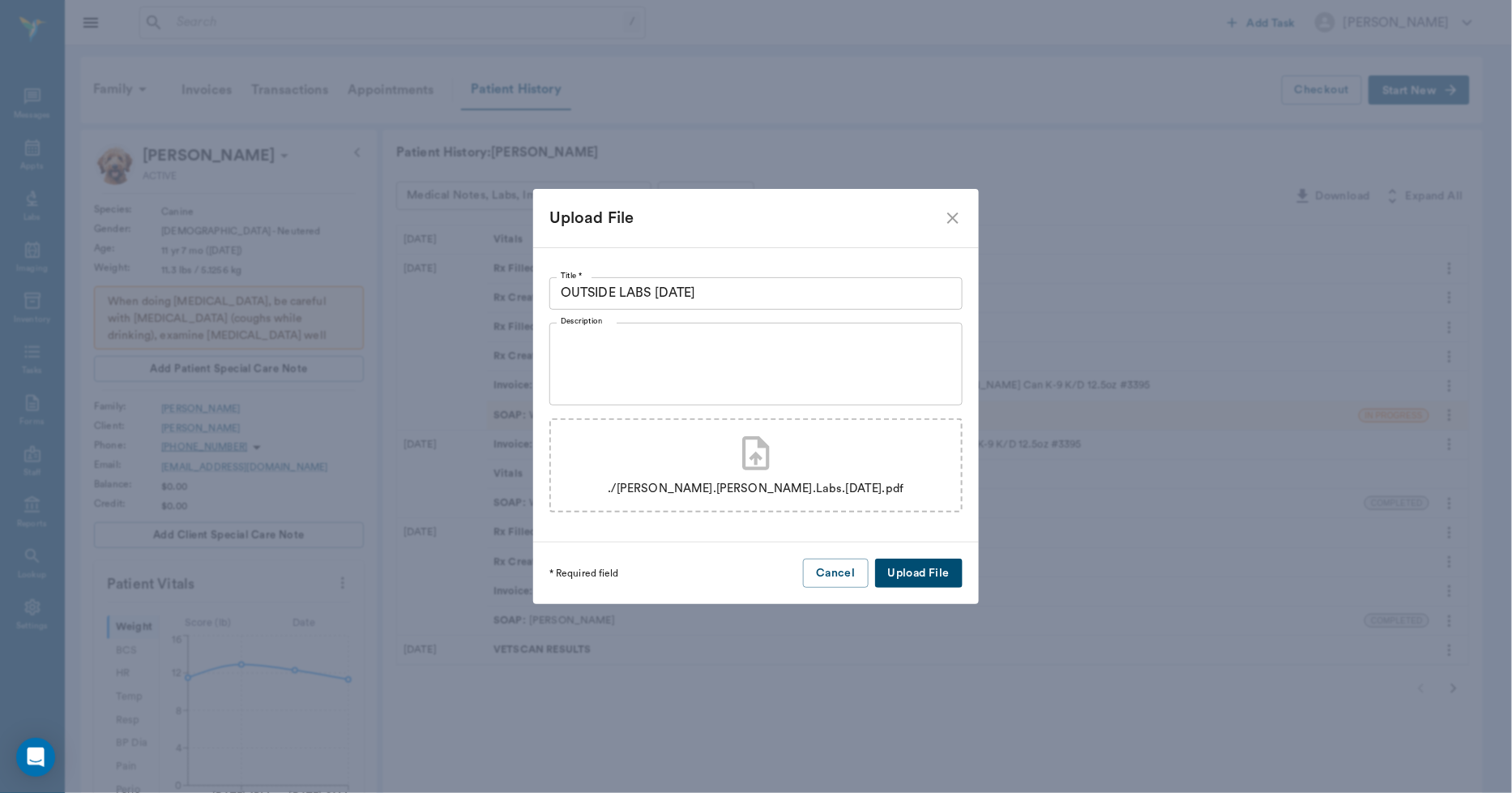
click at [911, 574] on button "Upload File" at bounding box center [919, 574] width 88 height 30
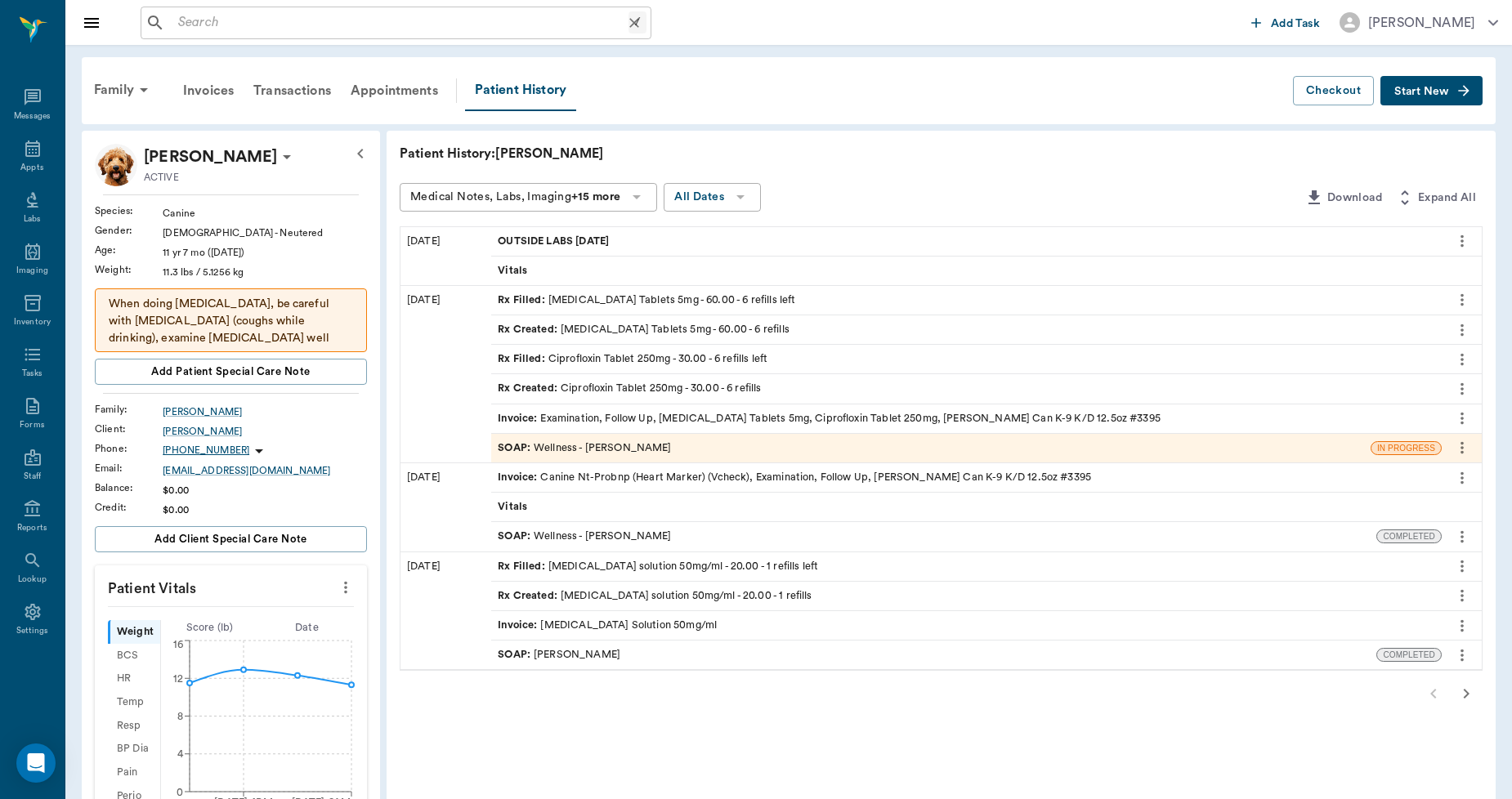
click at [401, 29] on input "text" at bounding box center [400, 23] width 457 height 23
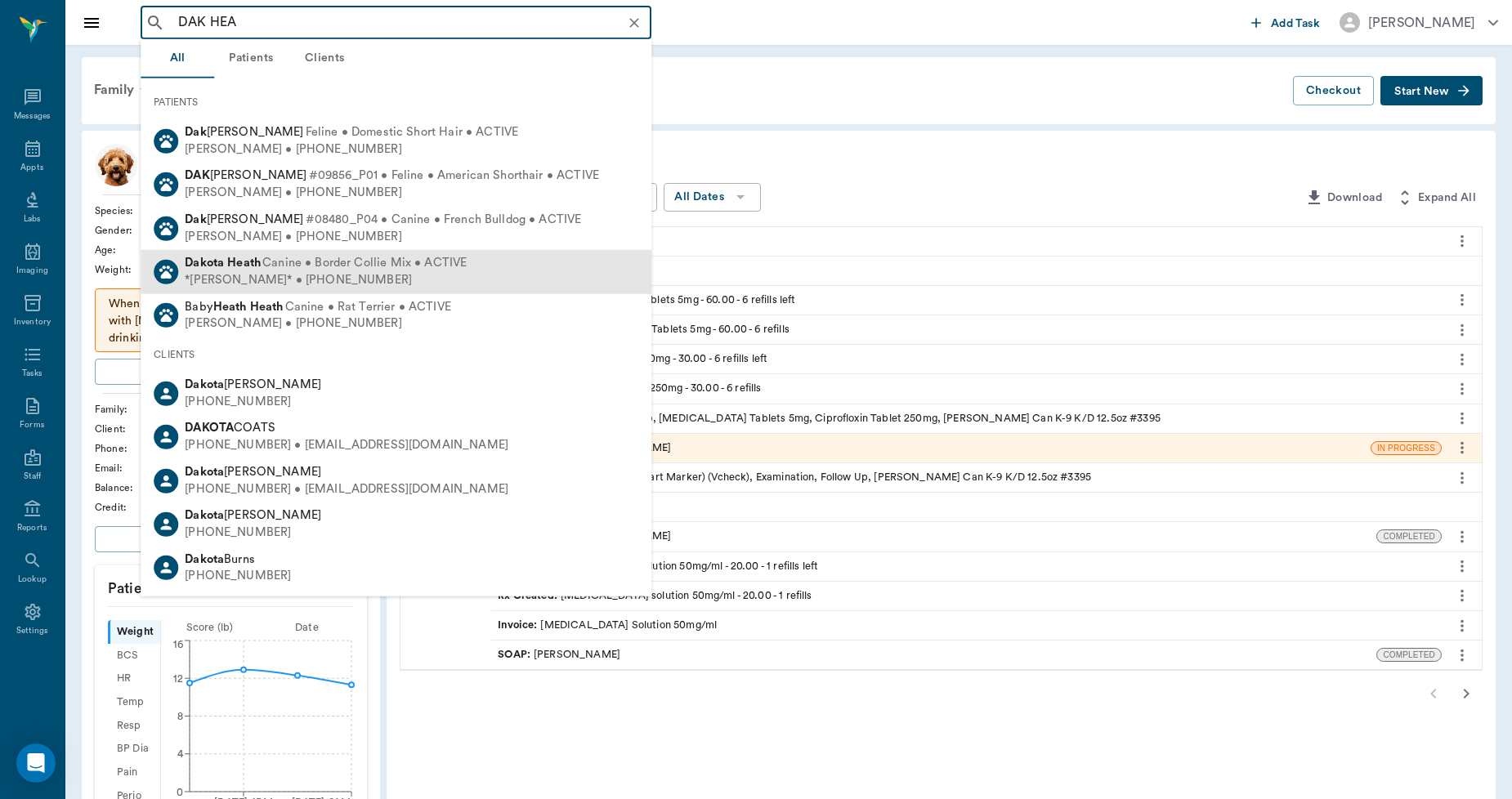
click at [274, 260] on span "Canine • Border Collie Mix • ACTIVE" at bounding box center [364, 262] width 204 height 17
type input "DAK HEA"
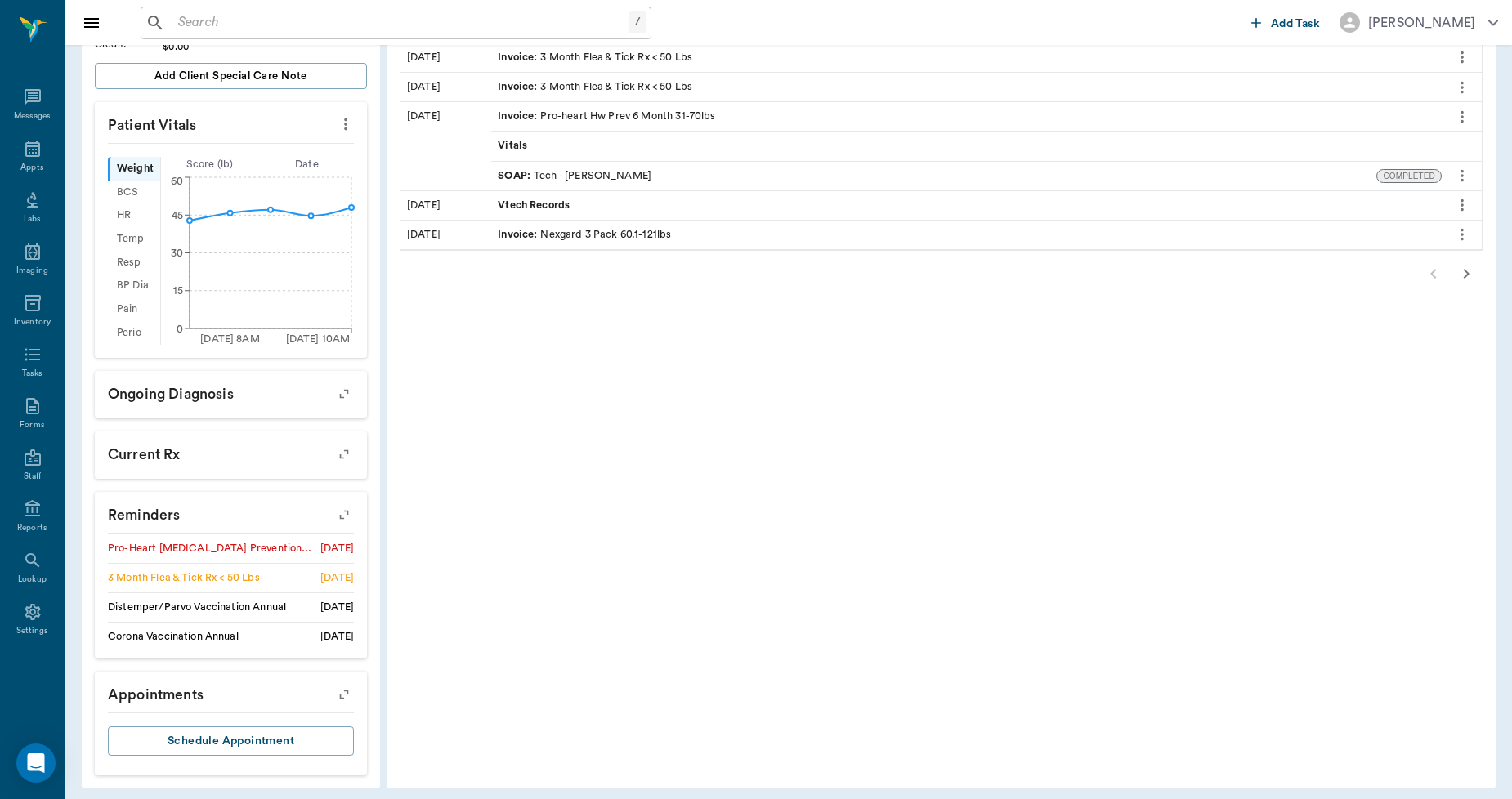
scroll to position [491, 0]
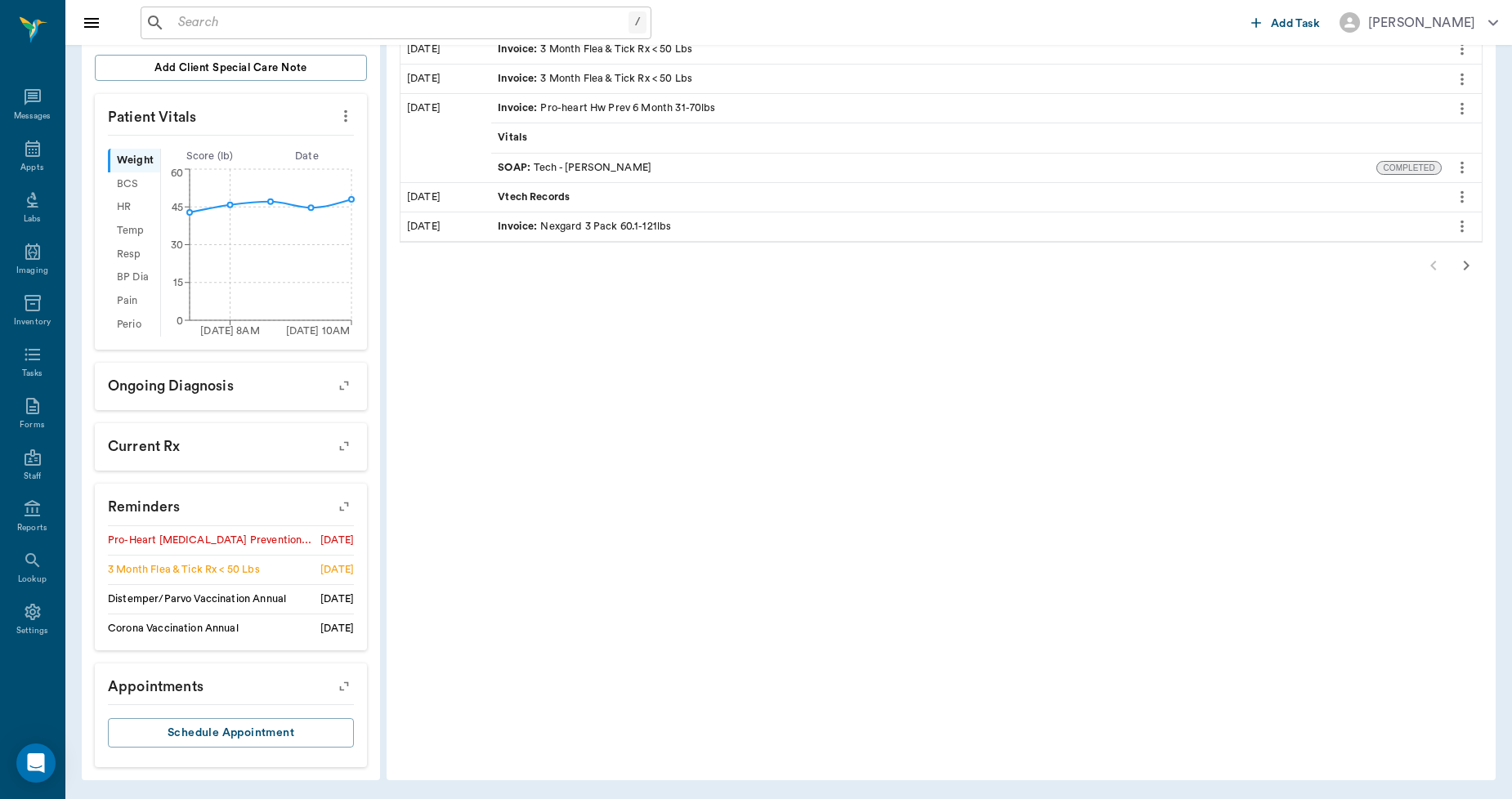
click at [344, 502] on icon "button" at bounding box center [344, 506] width 23 height 23
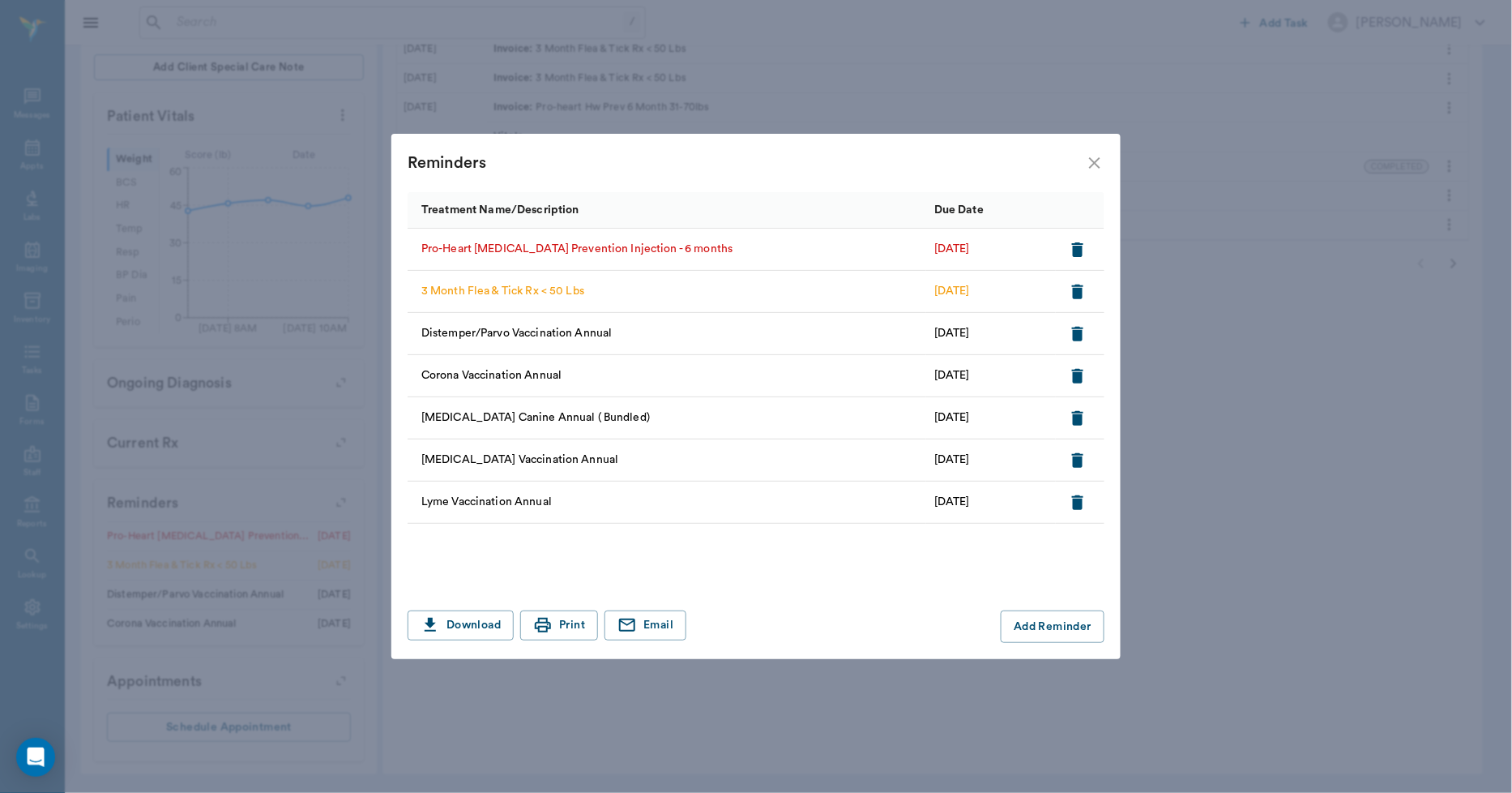
click at [1092, 159] on icon "close" at bounding box center [1095, 163] width 19 height 19
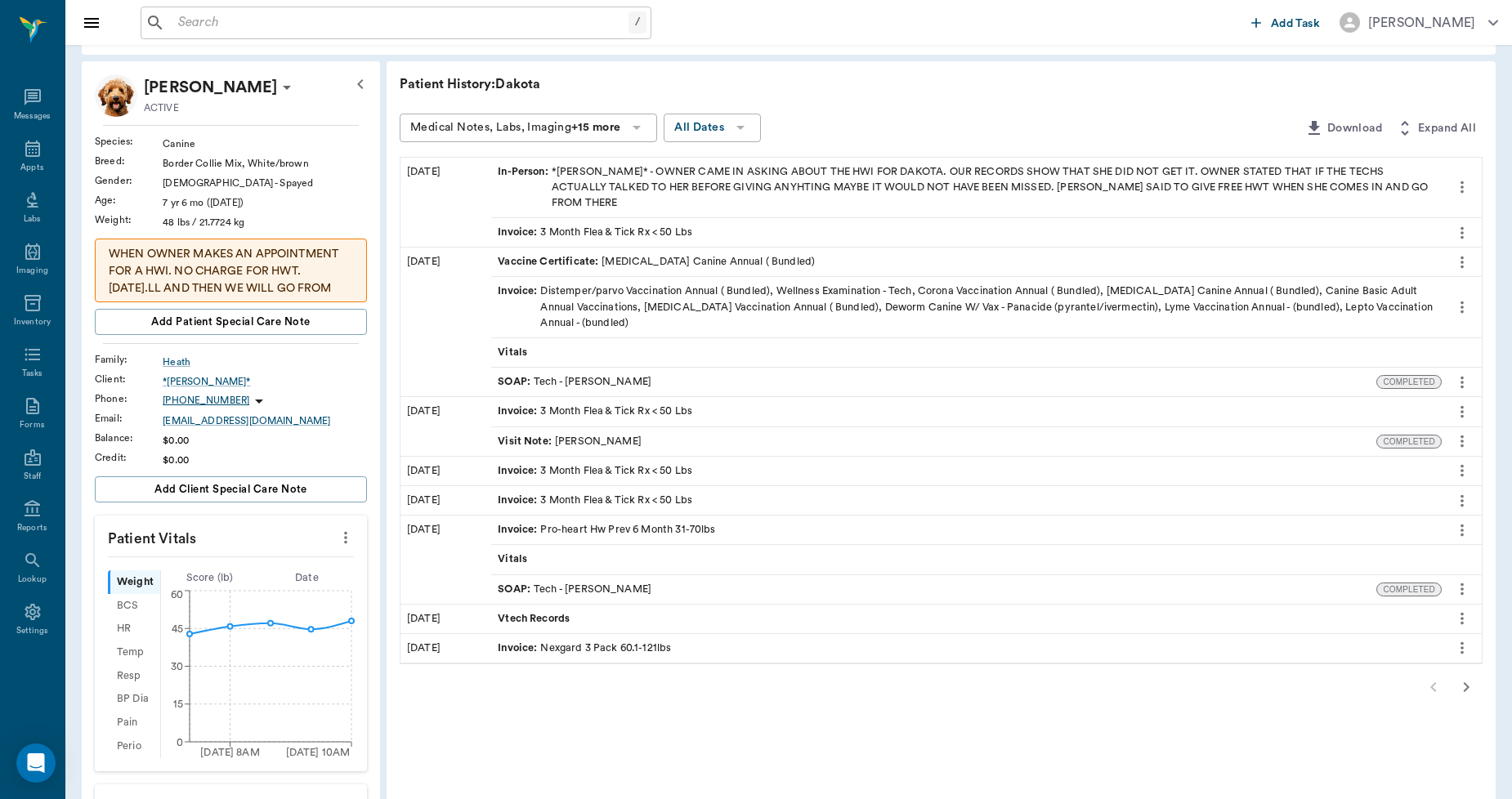
scroll to position [36, 0]
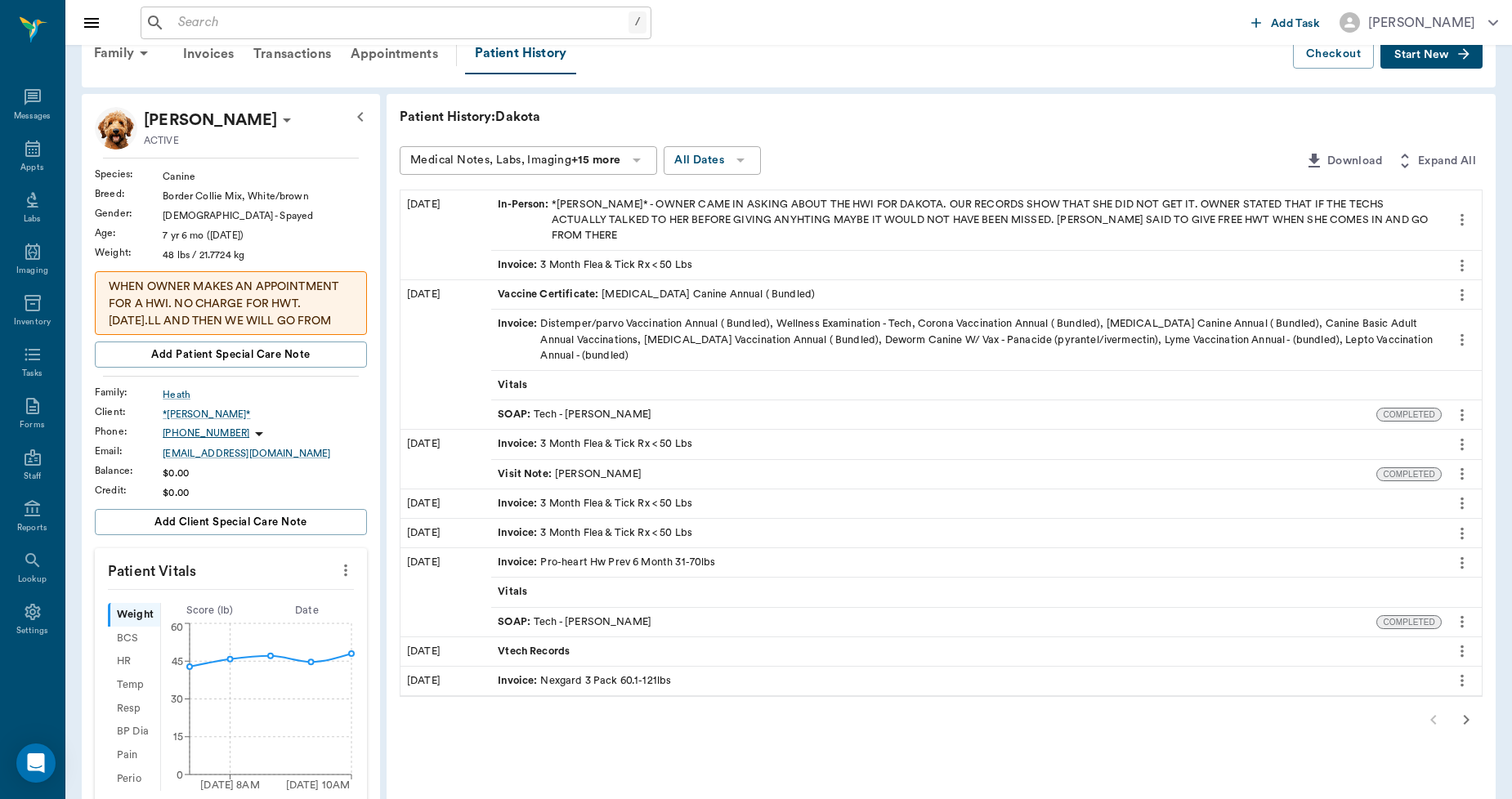
click at [593, 407] on div "SOAP : Tech - Madison Todd" at bounding box center [574, 415] width 153 height 16
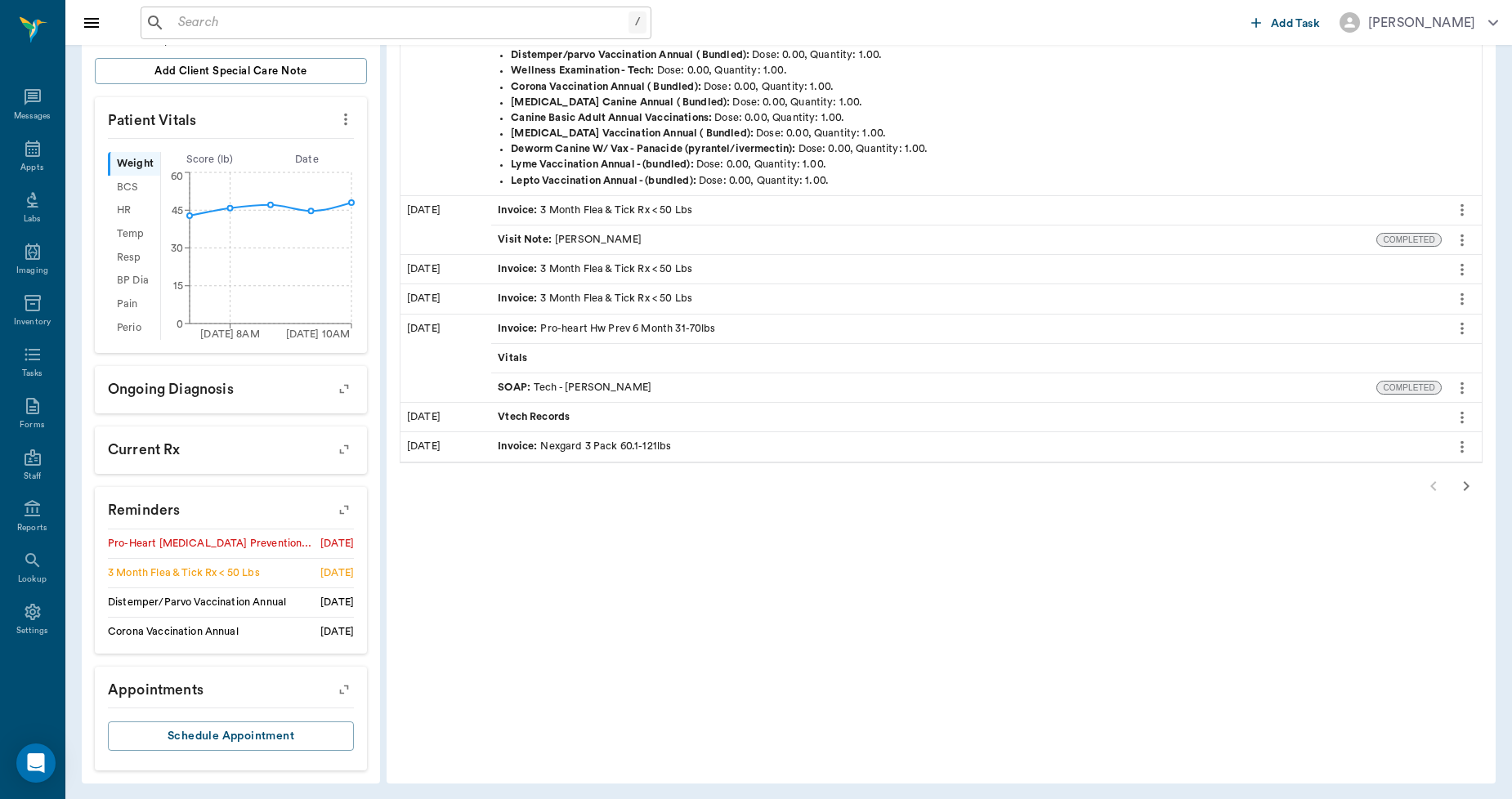
scroll to position [491, 0]
click at [338, 502] on icon "button" at bounding box center [344, 506] width 23 height 23
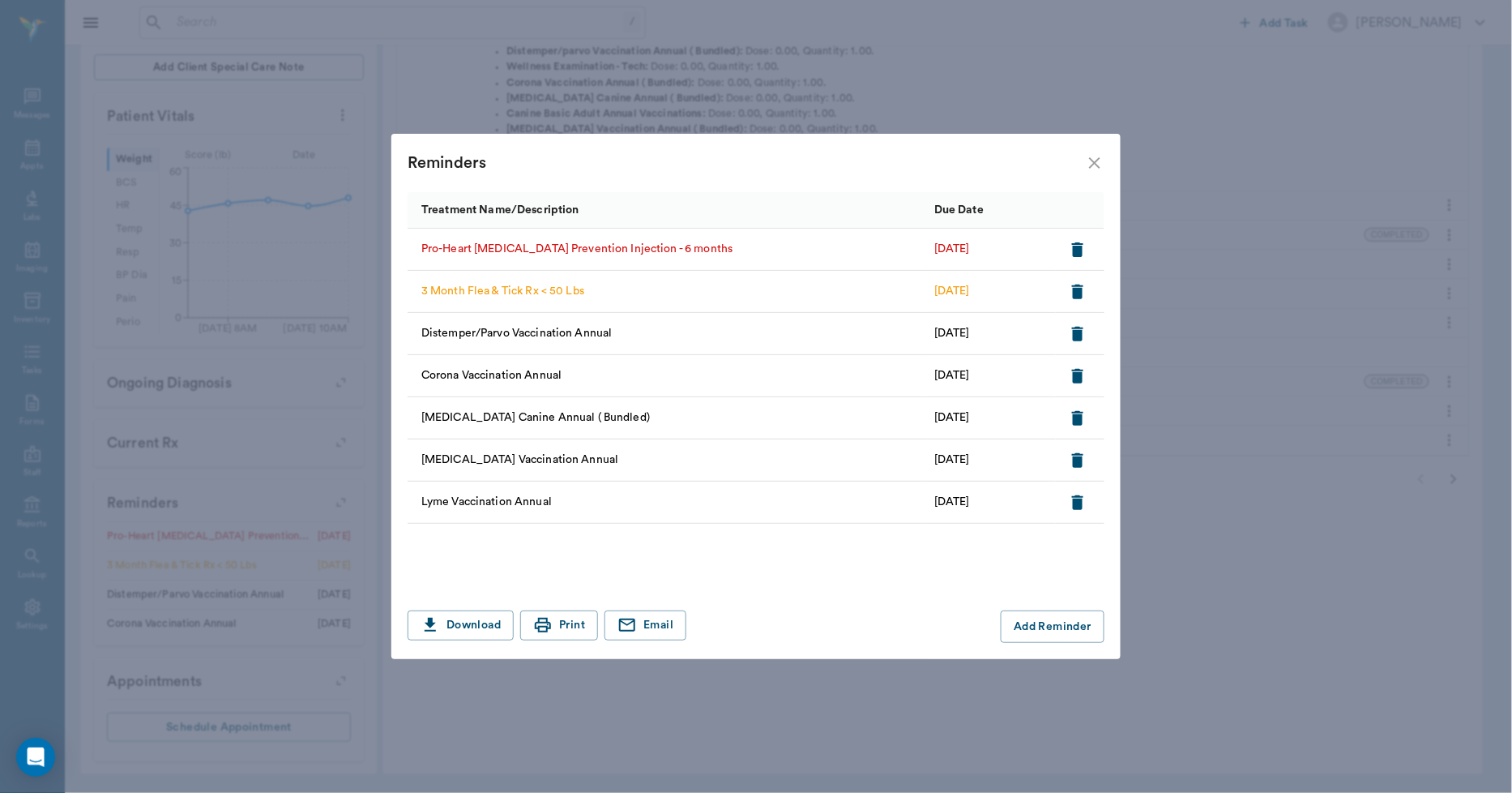
click at [1092, 160] on icon "close" at bounding box center [1094, 163] width 11 height 11
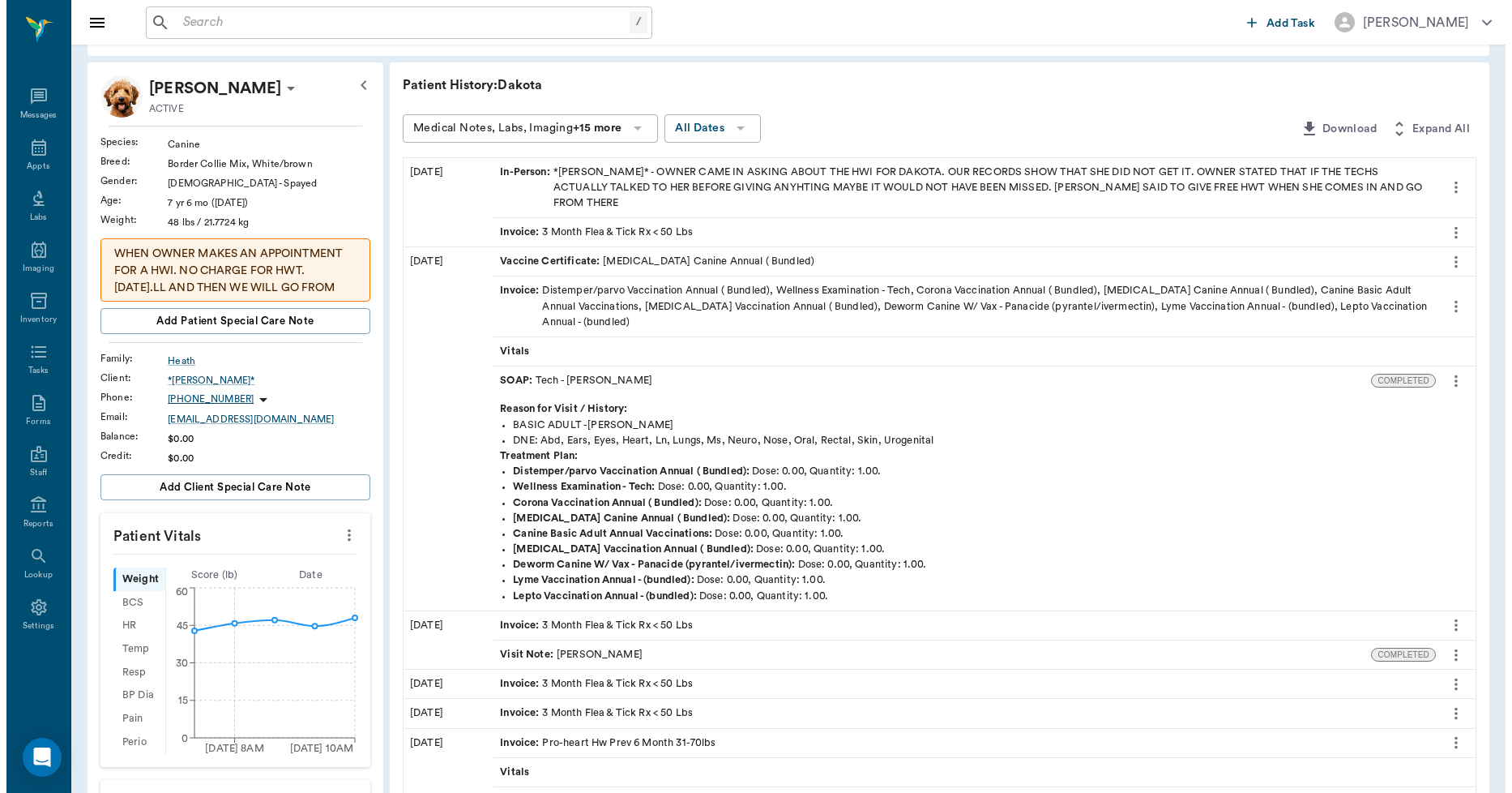
scroll to position [0, 0]
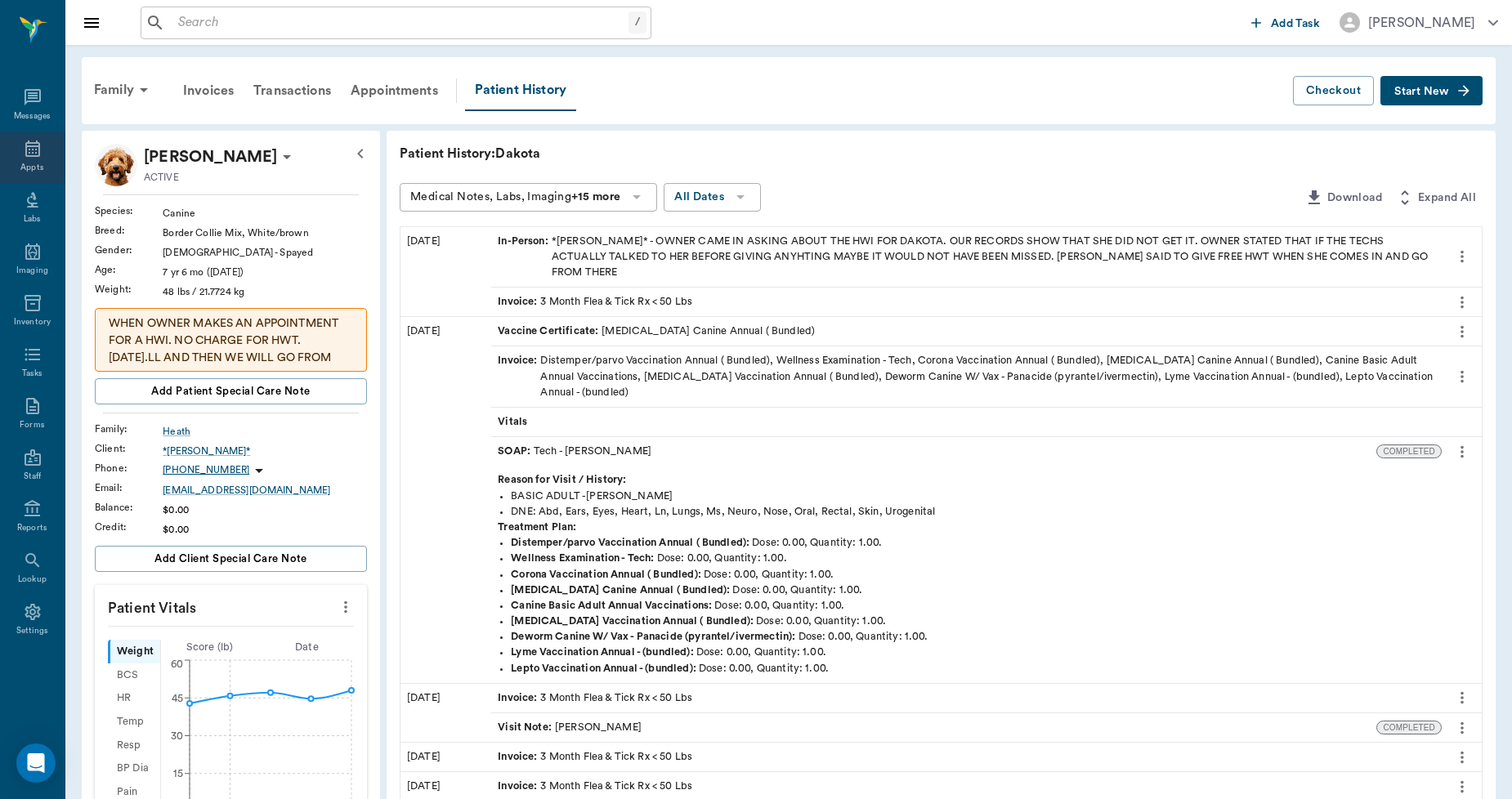
click at [27, 157] on icon at bounding box center [33, 149] width 20 height 20
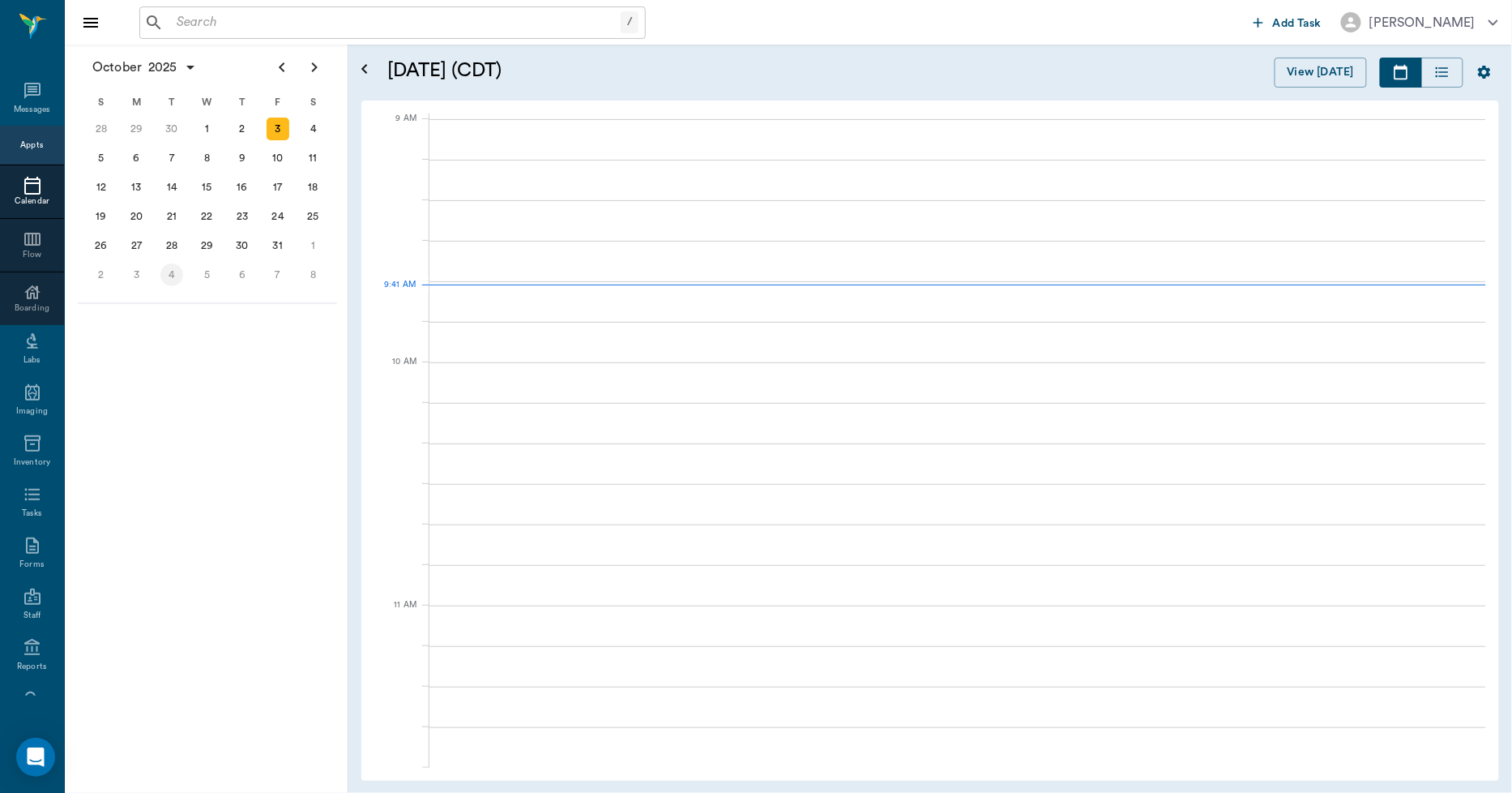
click at [167, 241] on div "28" at bounding box center [172, 246] width 23 height 23
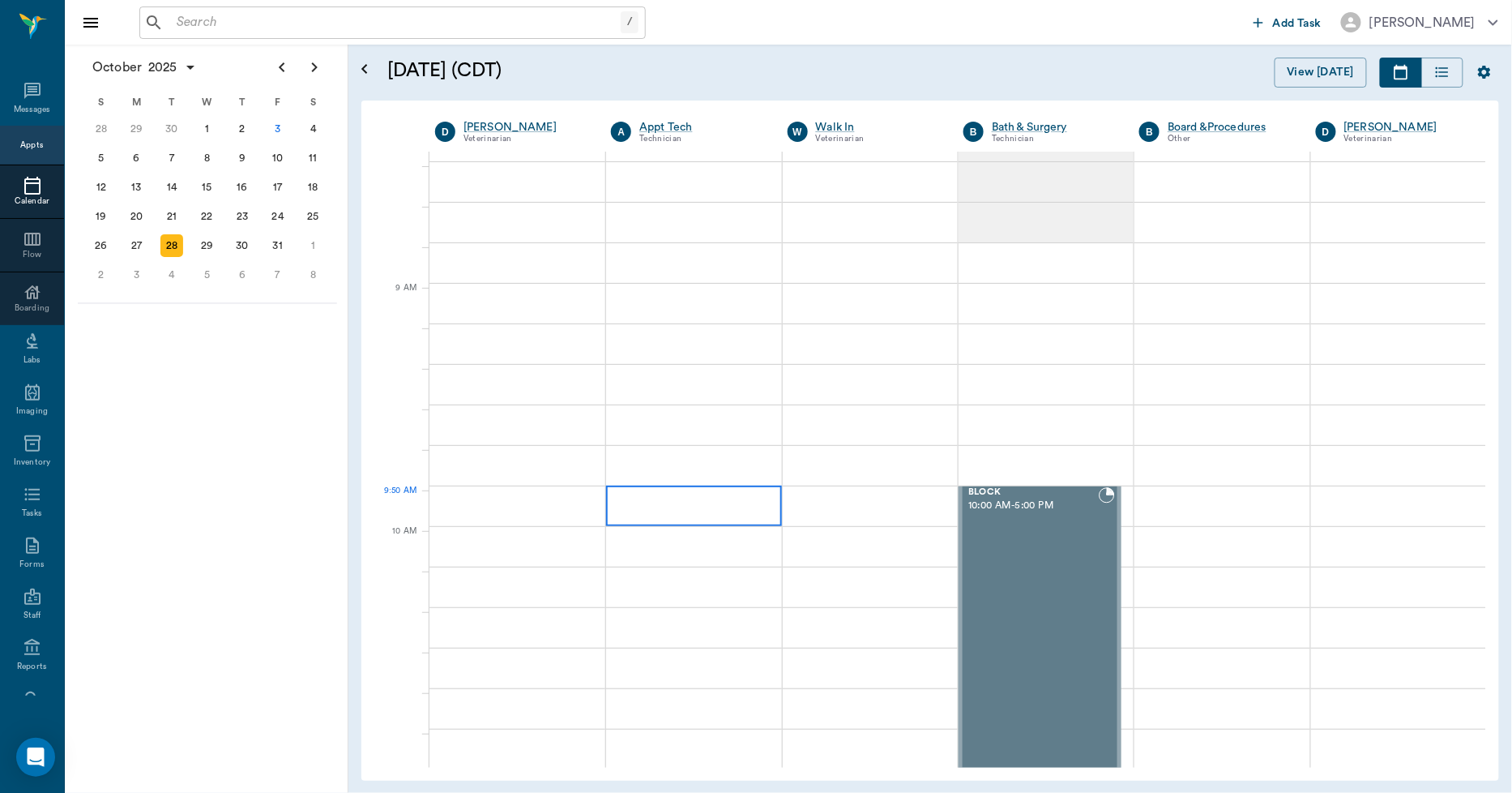
scroll to position [180, 0]
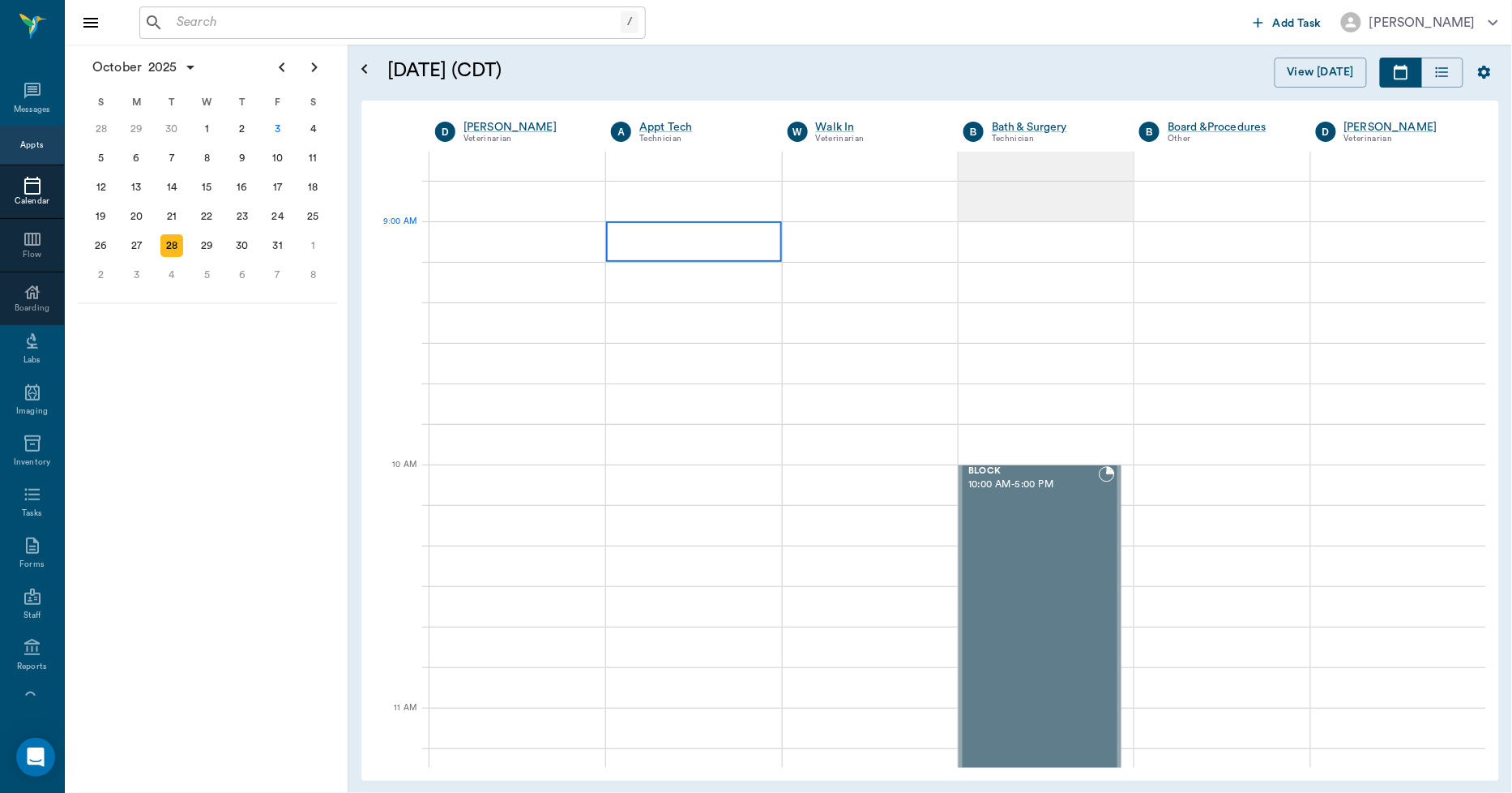
click at [676, 254] on div at bounding box center [693, 242] width 175 height 40
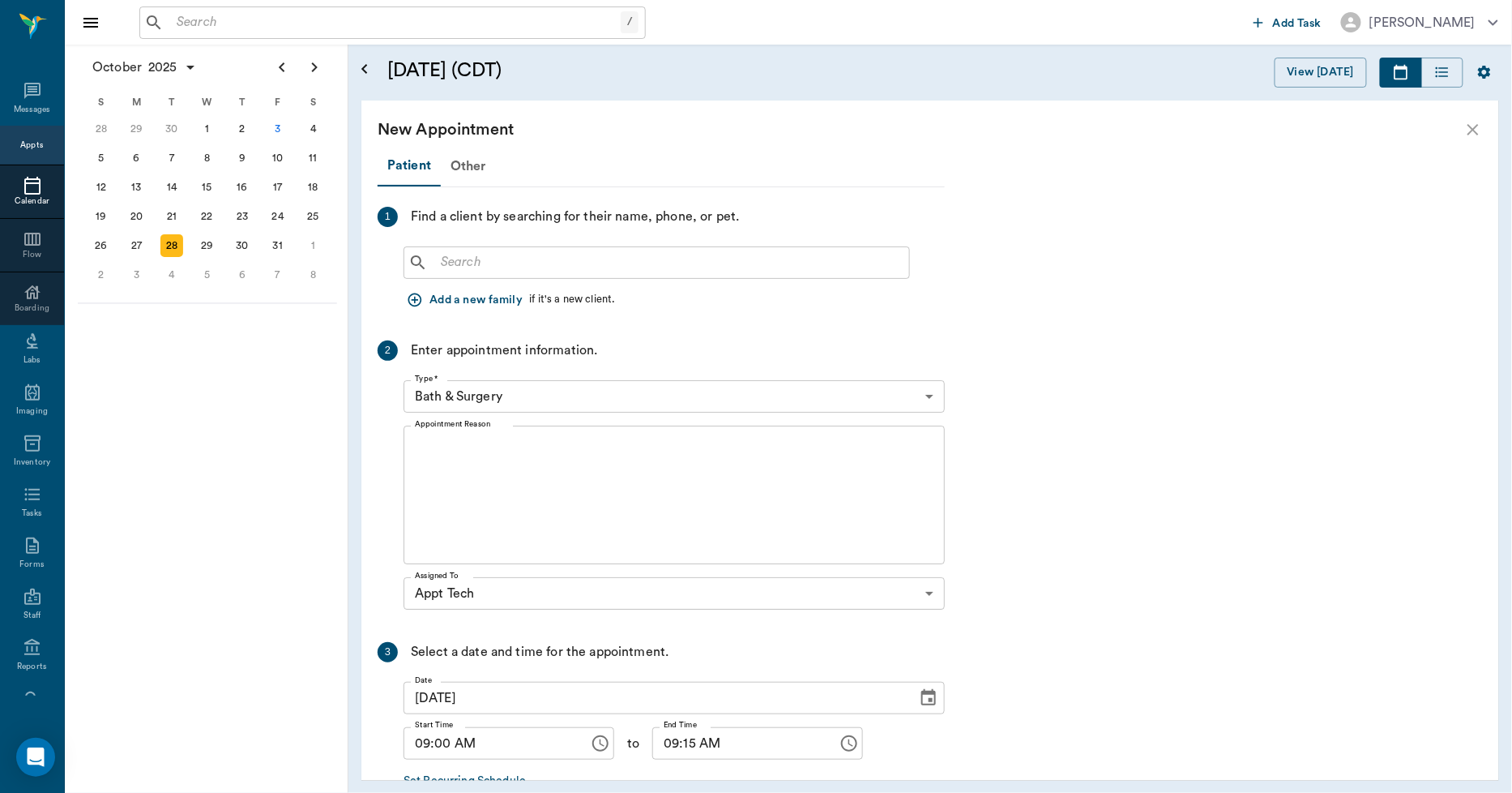
click at [521, 263] on input "text" at bounding box center [668, 263] width 469 height 23
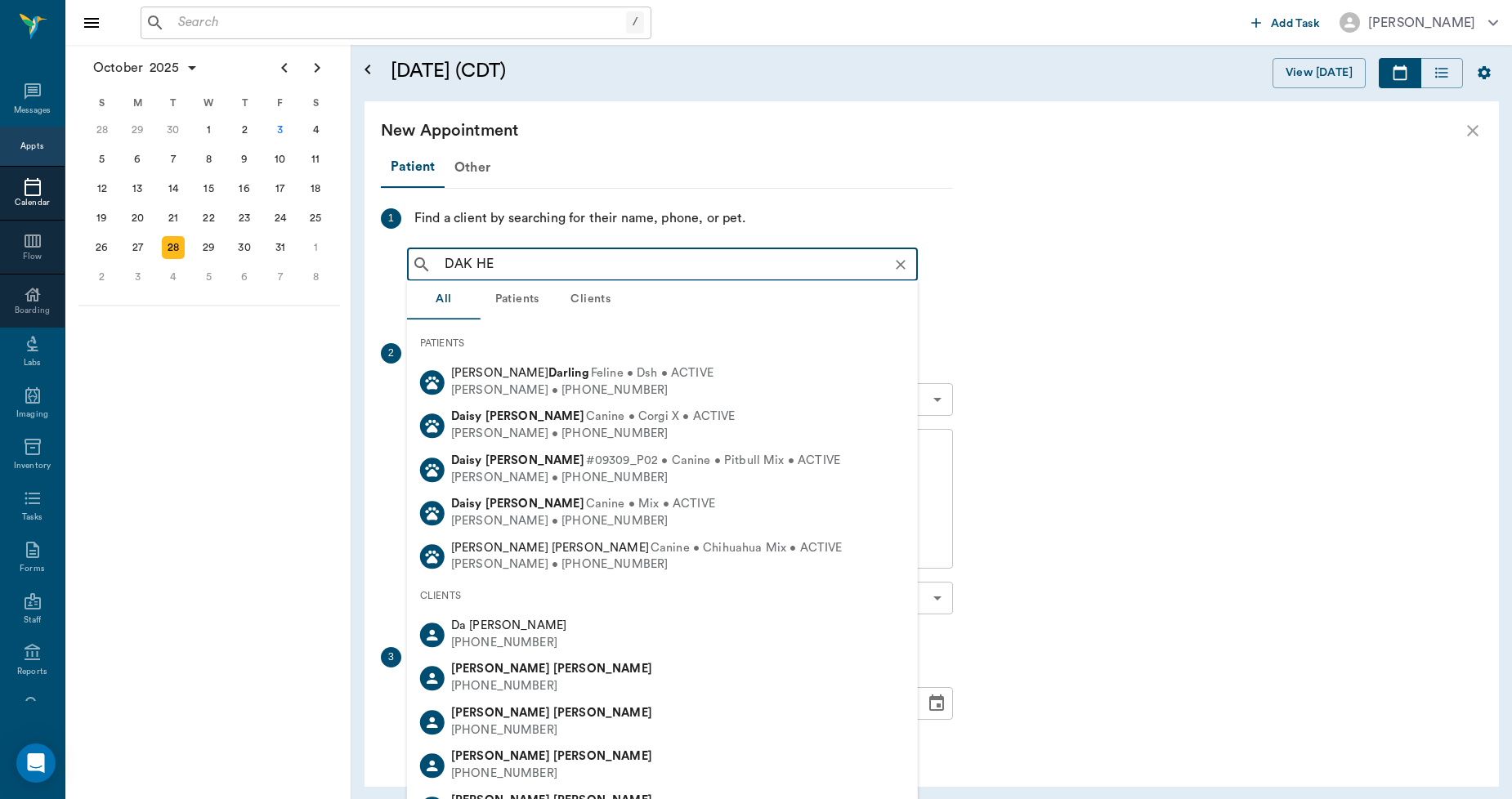
type input "DAK HEA"
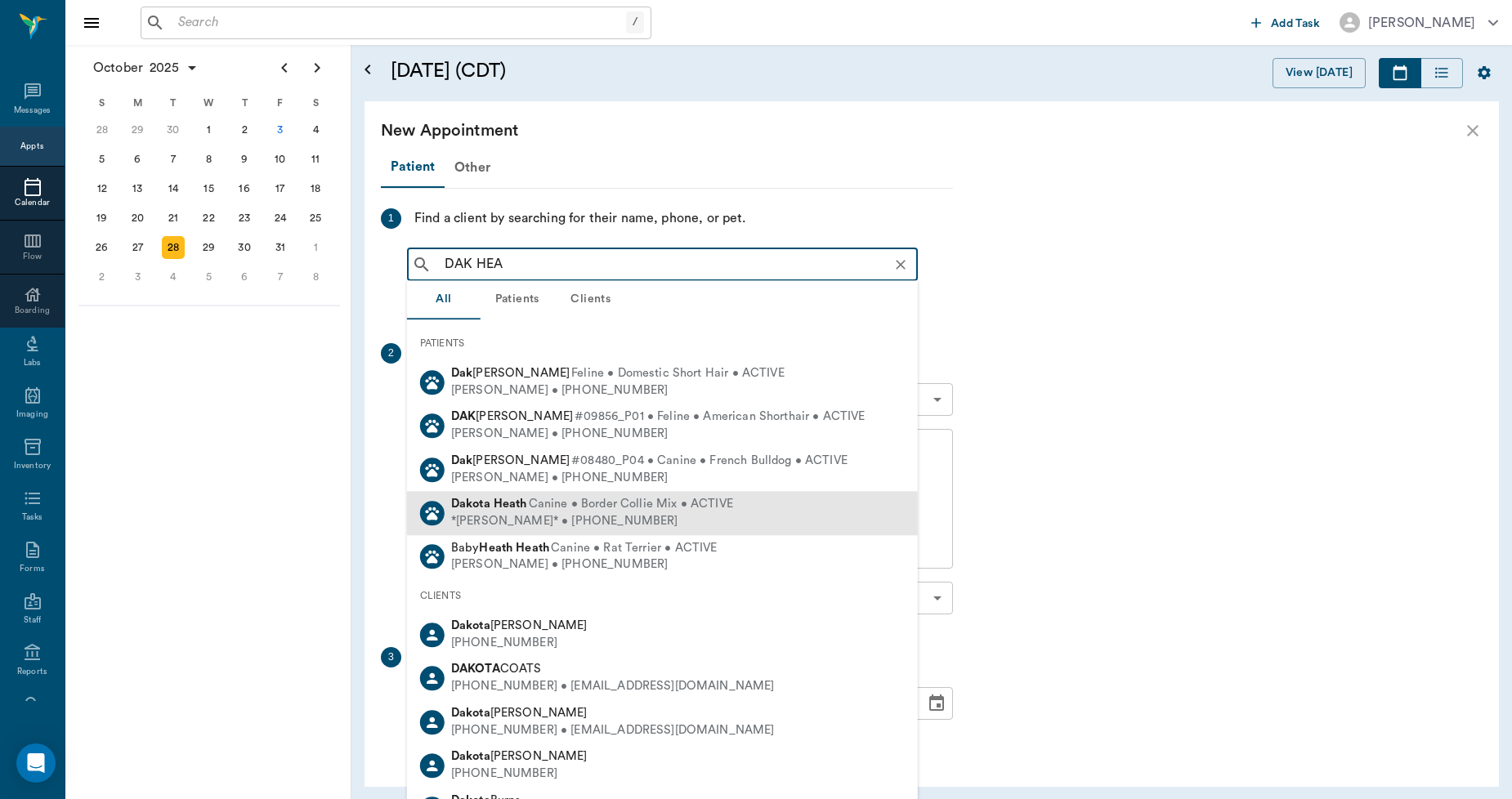
click at [525, 503] on b "Heath" at bounding box center [511, 505] width 34 height 12
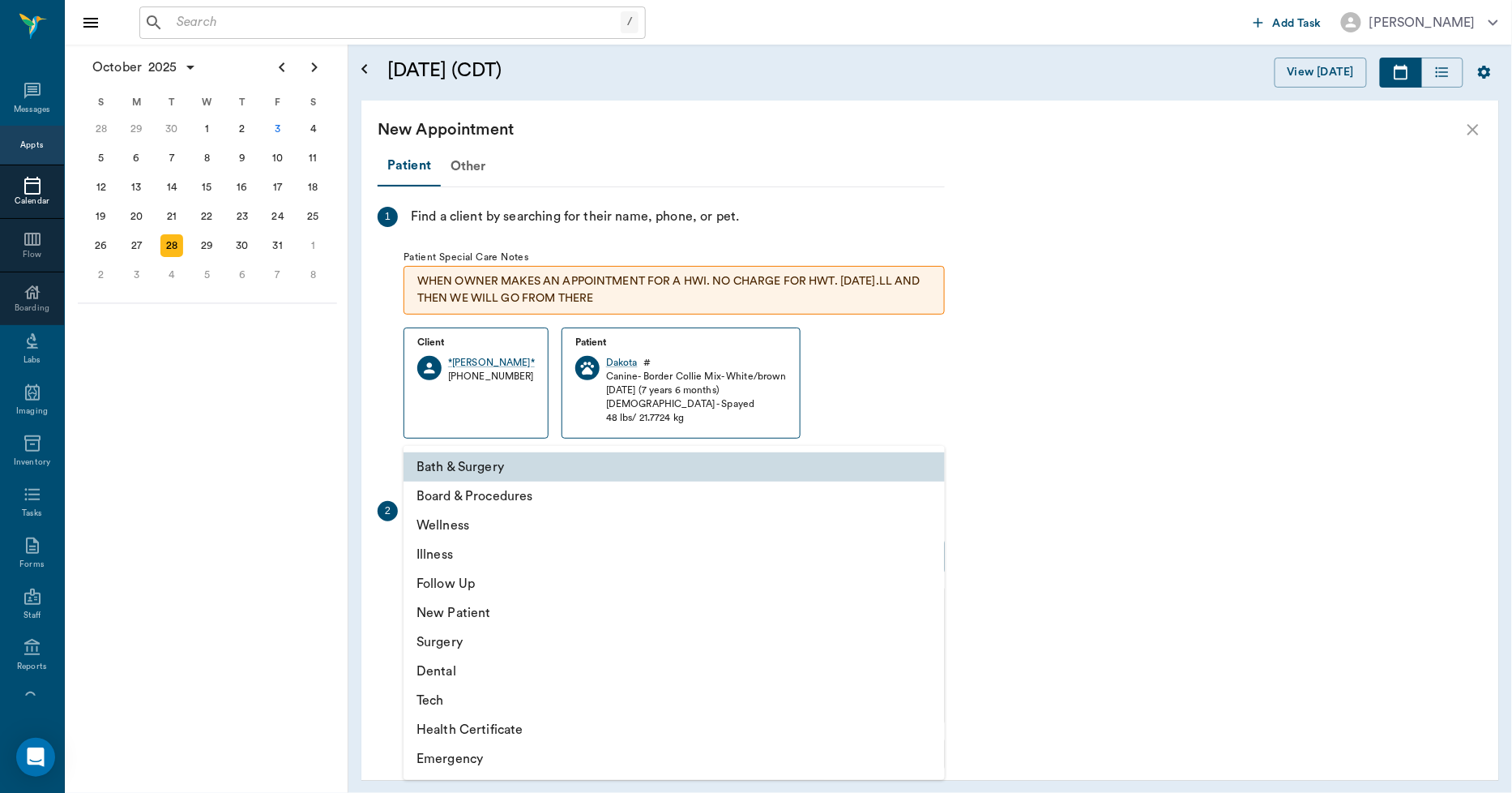
click at [500, 554] on body "/ ​ Add Task Dr. Bert Ellsworth Nectar Messages Appts Calendar Flow Boarding La…" at bounding box center [756, 396] width 1512 height 793
click at [438, 694] on li "Tech" at bounding box center [675, 701] width 542 height 29
type input "65d2be4f46e3a538d89b8c1a"
type input "09:30 AM"
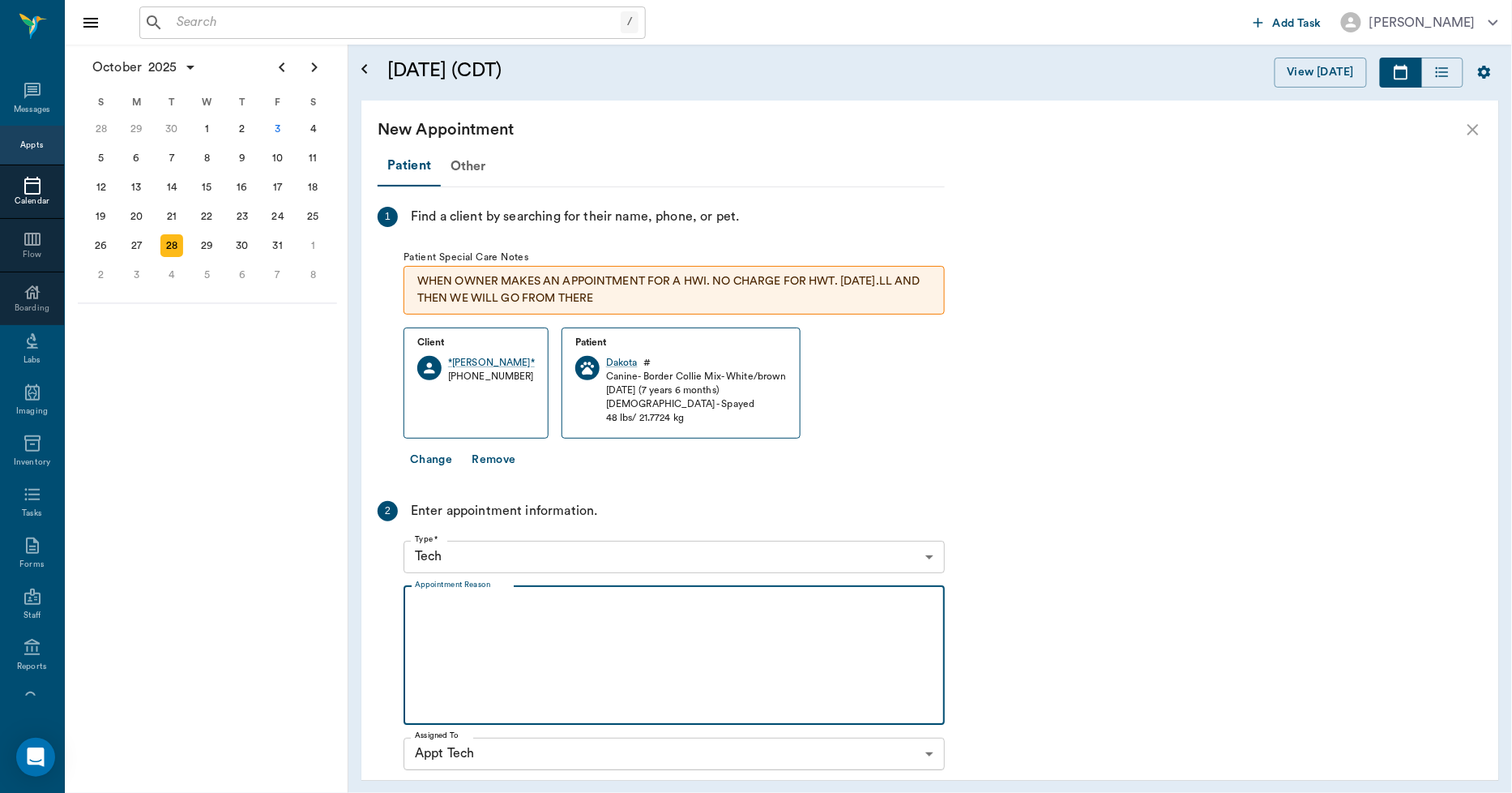
click at [471, 619] on textarea "Appointment Reason" at bounding box center [675, 655] width 519 height 112
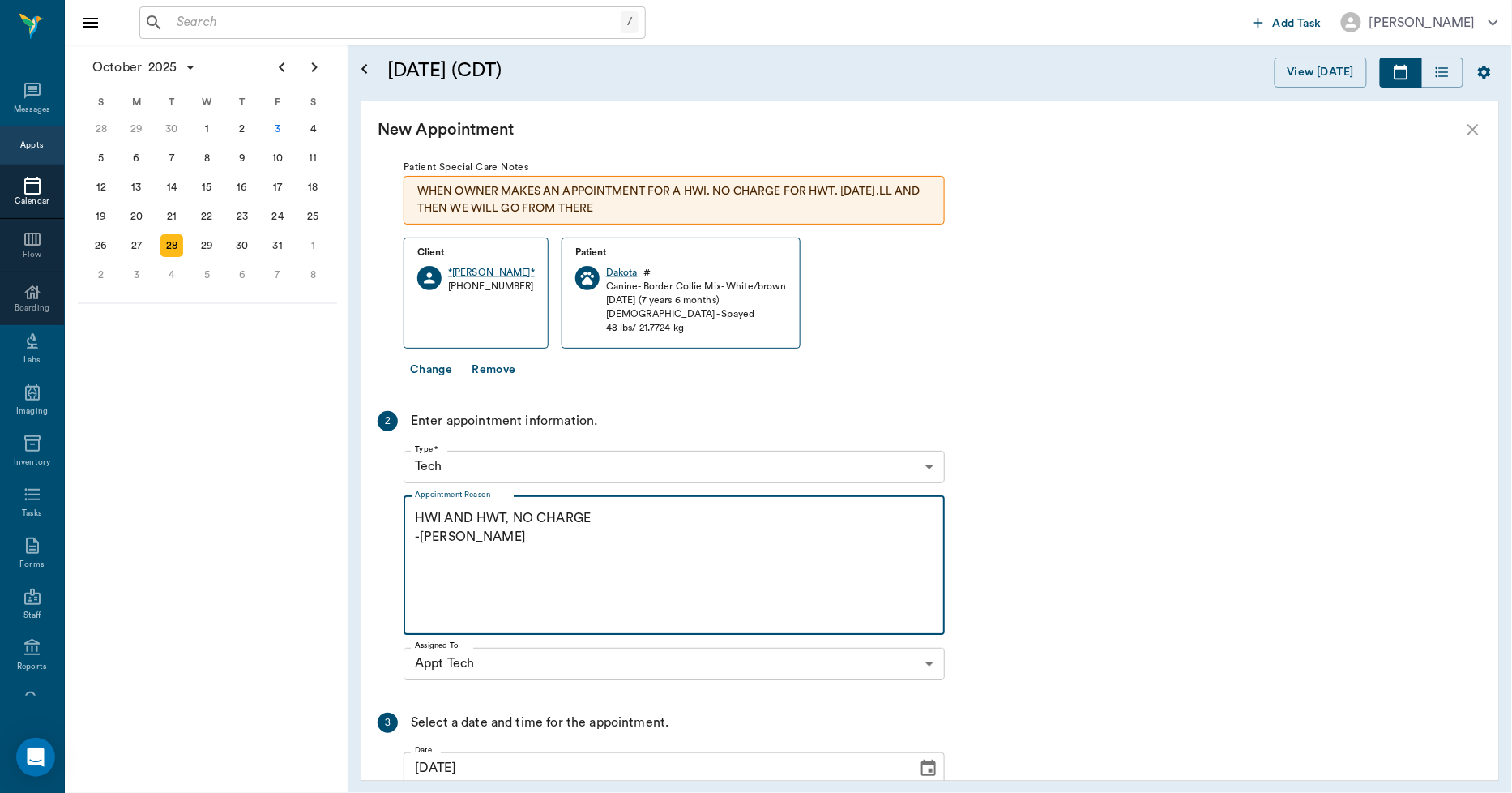
click at [596, 515] on textarea "HWI AND HWT, NO CHARGE -LORY" at bounding box center [675, 565] width 519 height 112
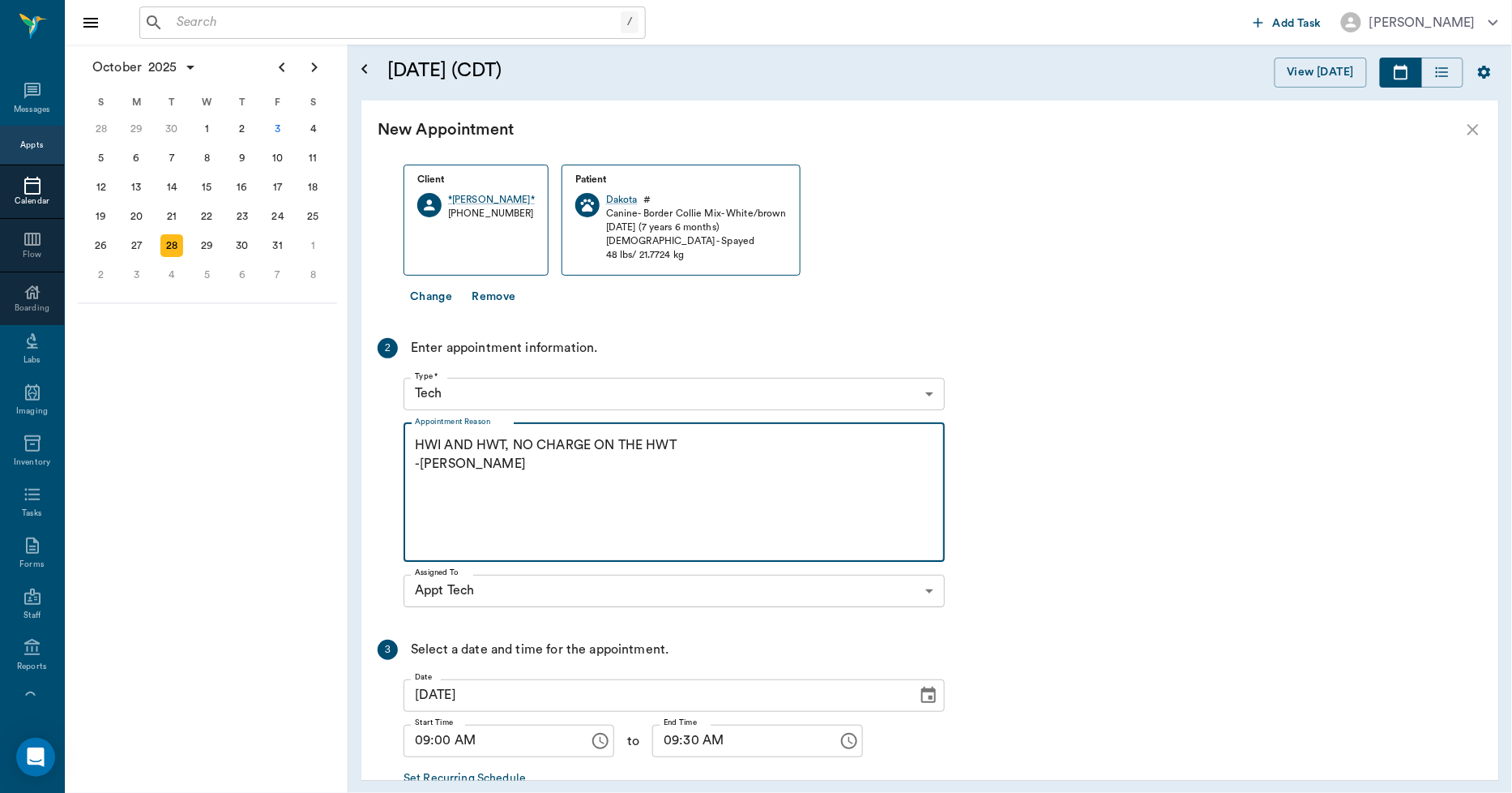
scroll to position [260, 0]
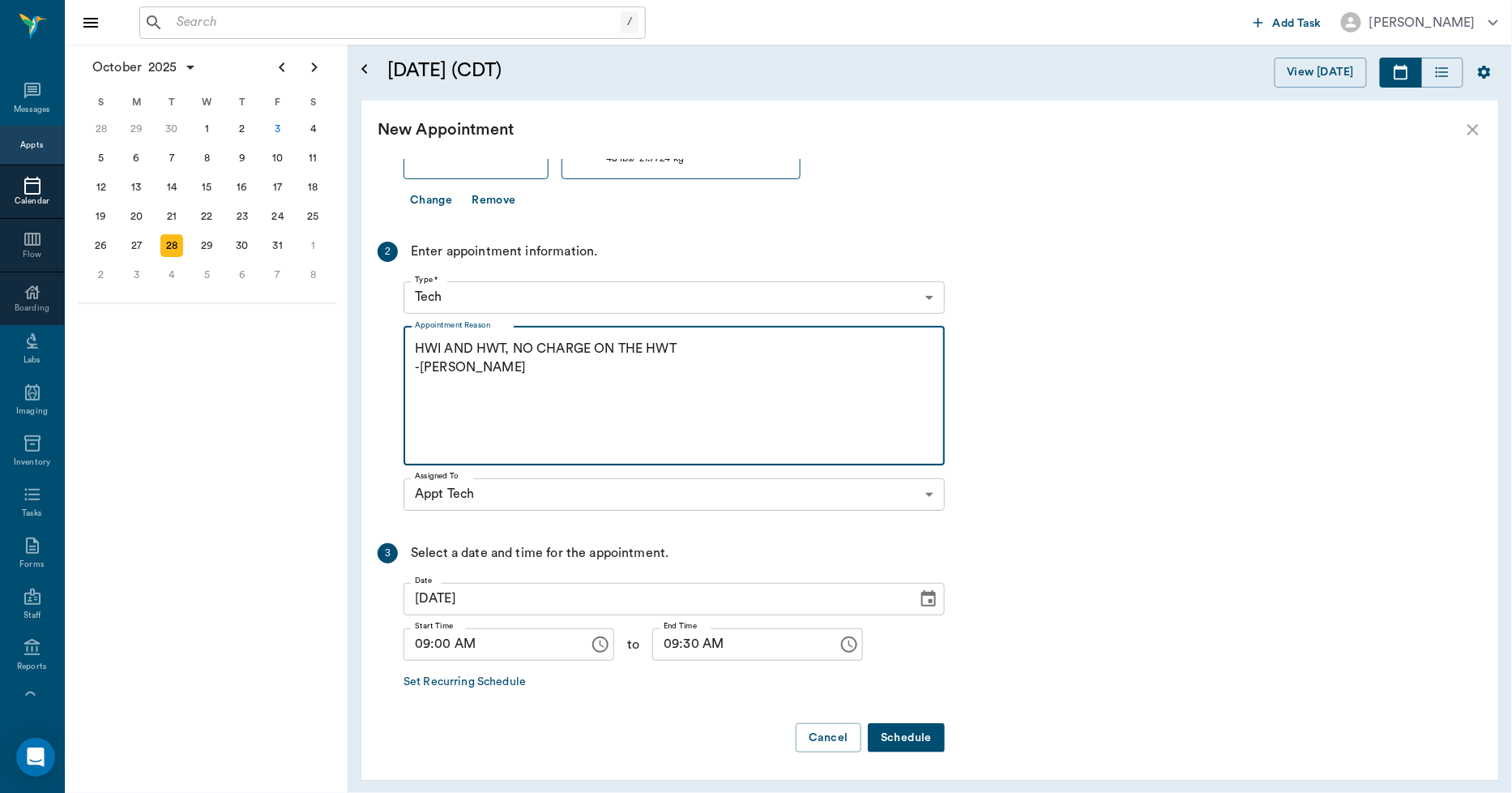
type textarea "HWI AND HWT, NO CHARGE ON THE HWT -LORY"
click at [904, 733] on button "Schedule" at bounding box center [907, 738] width 77 height 30
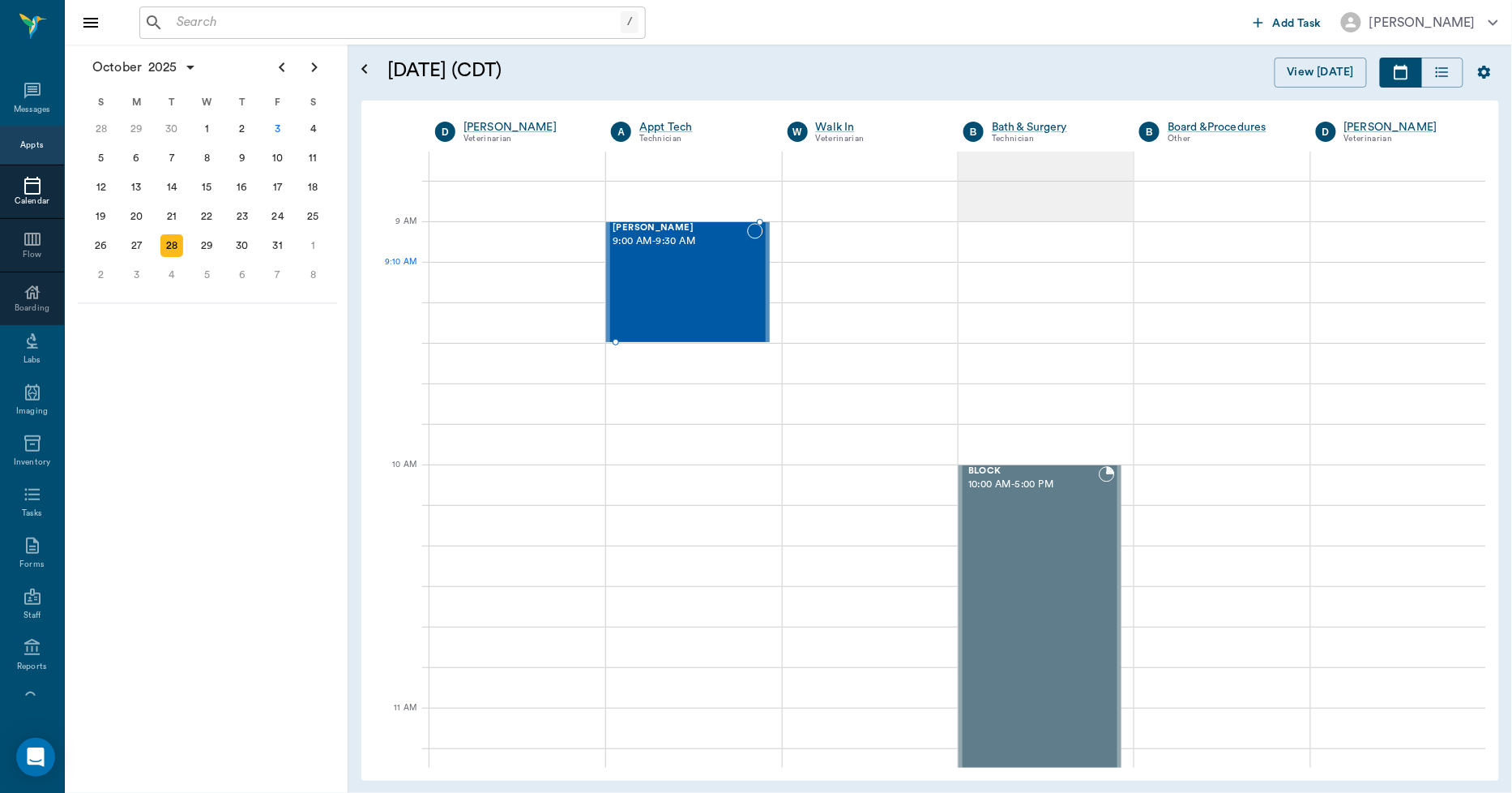
click at [683, 284] on div "Dakota Heath 9:00 AM - 9:30 AM" at bounding box center [680, 282] width 134 height 119
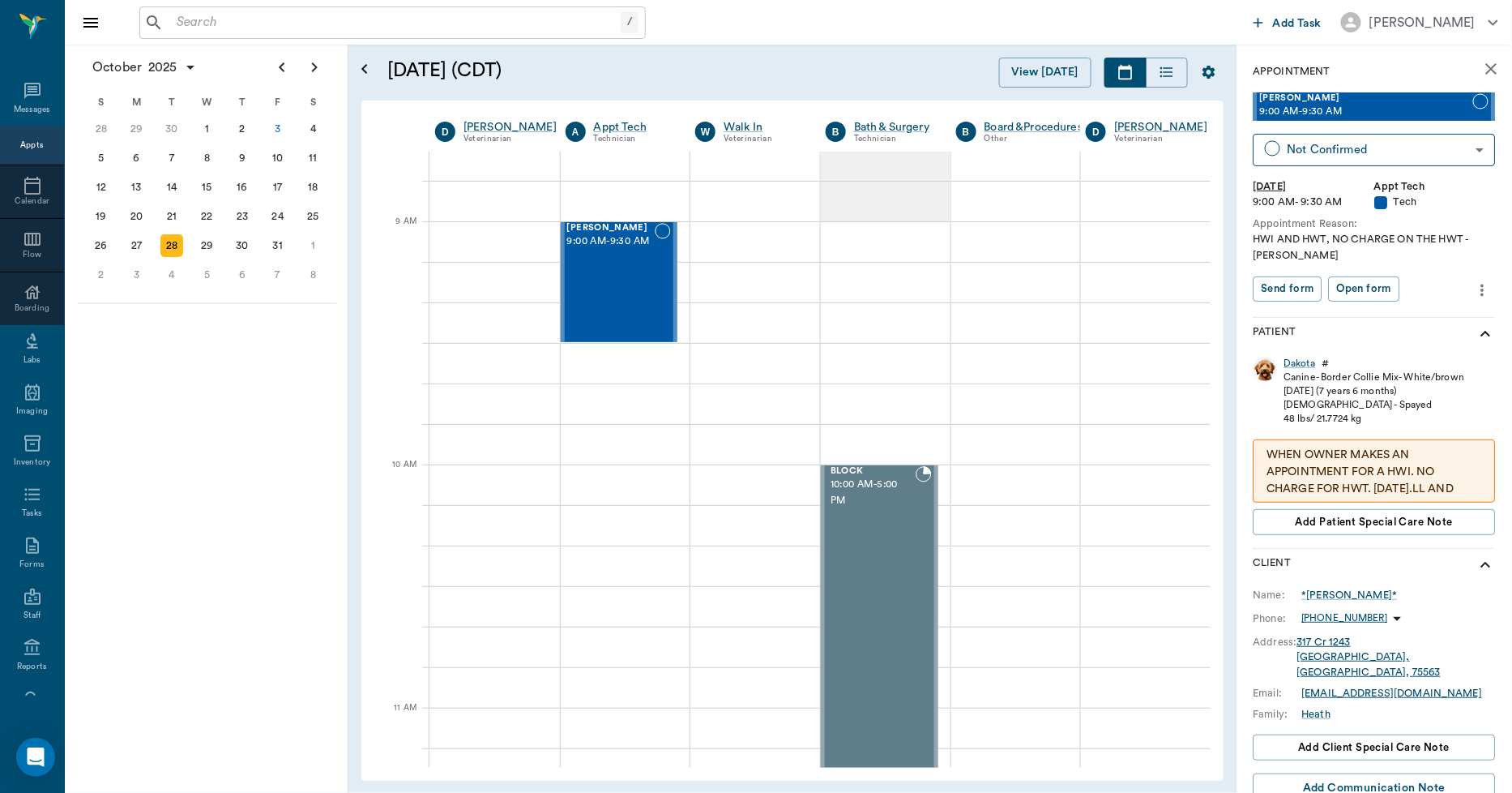
click at [347, 18] on input "text" at bounding box center [396, 23] width 450 height 23
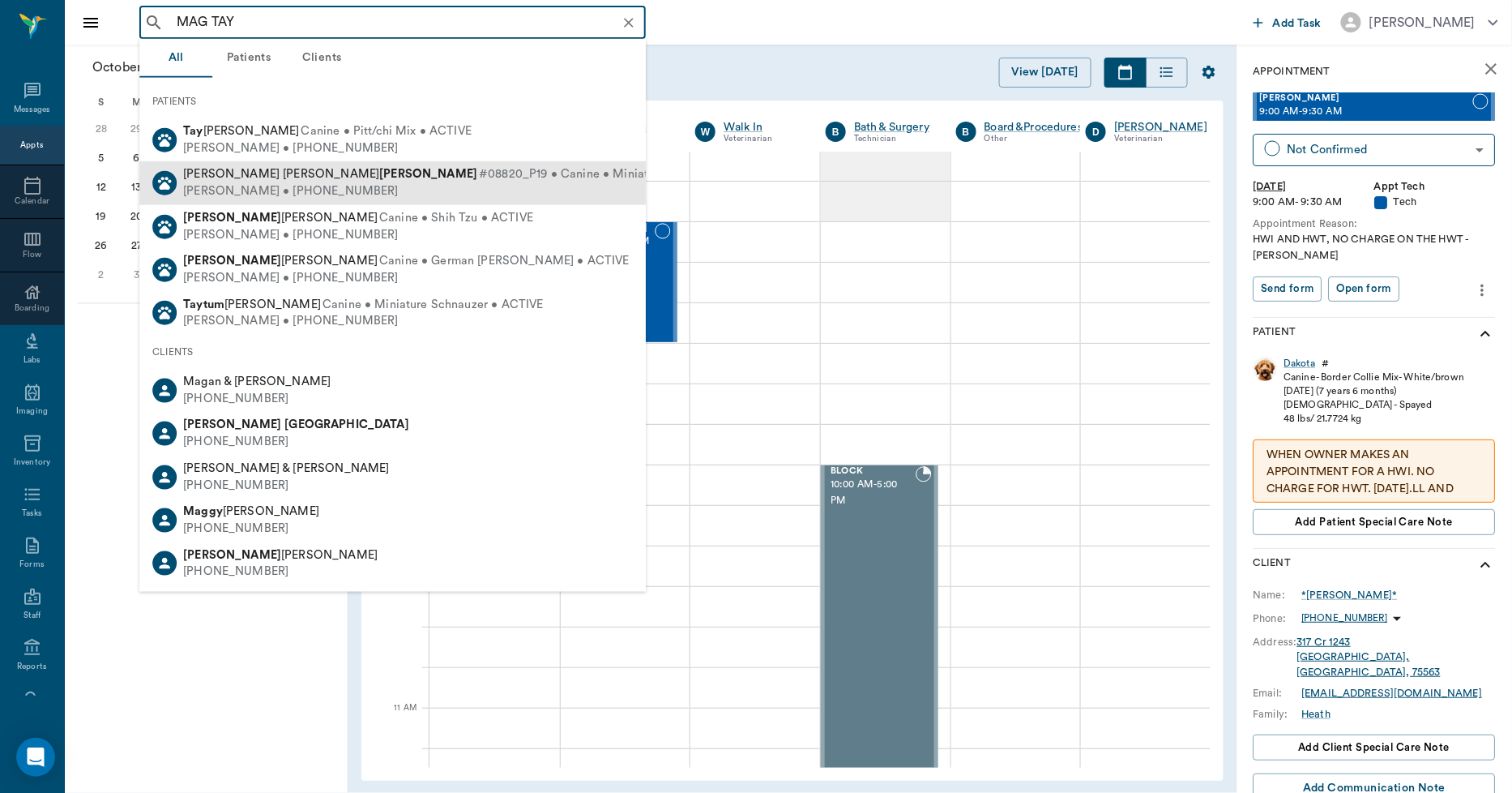
click at [479, 175] on span "#08820_P19 • Canine • Miniature Schnauzer • ACTIVE" at bounding box center [631, 174] width 303 height 17
type input "MAG TAY"
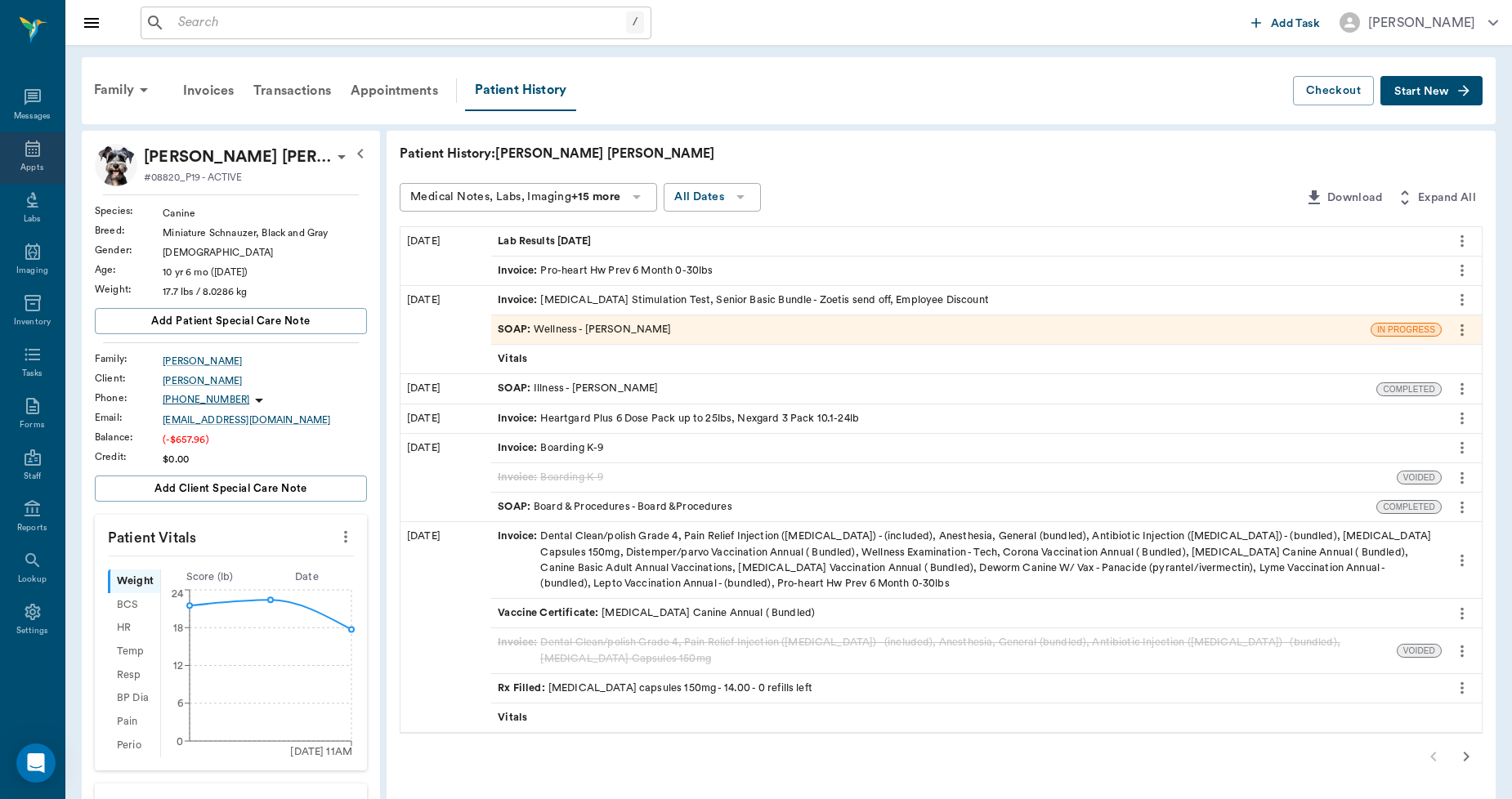
click at [10, 153] on div "Appts" at bounding box center [32, 158] width 65 height 51
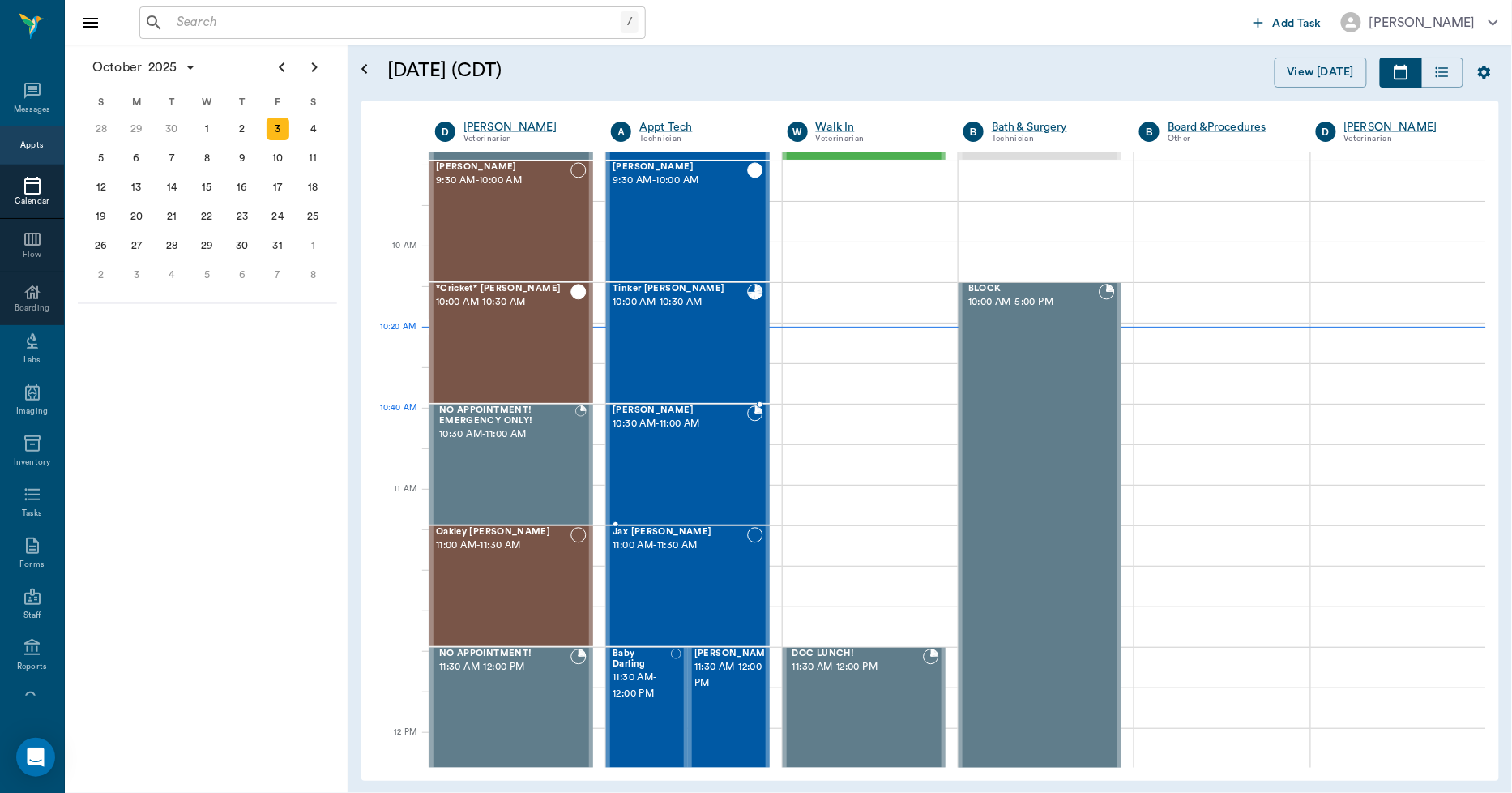
scroll to position [310, 0]
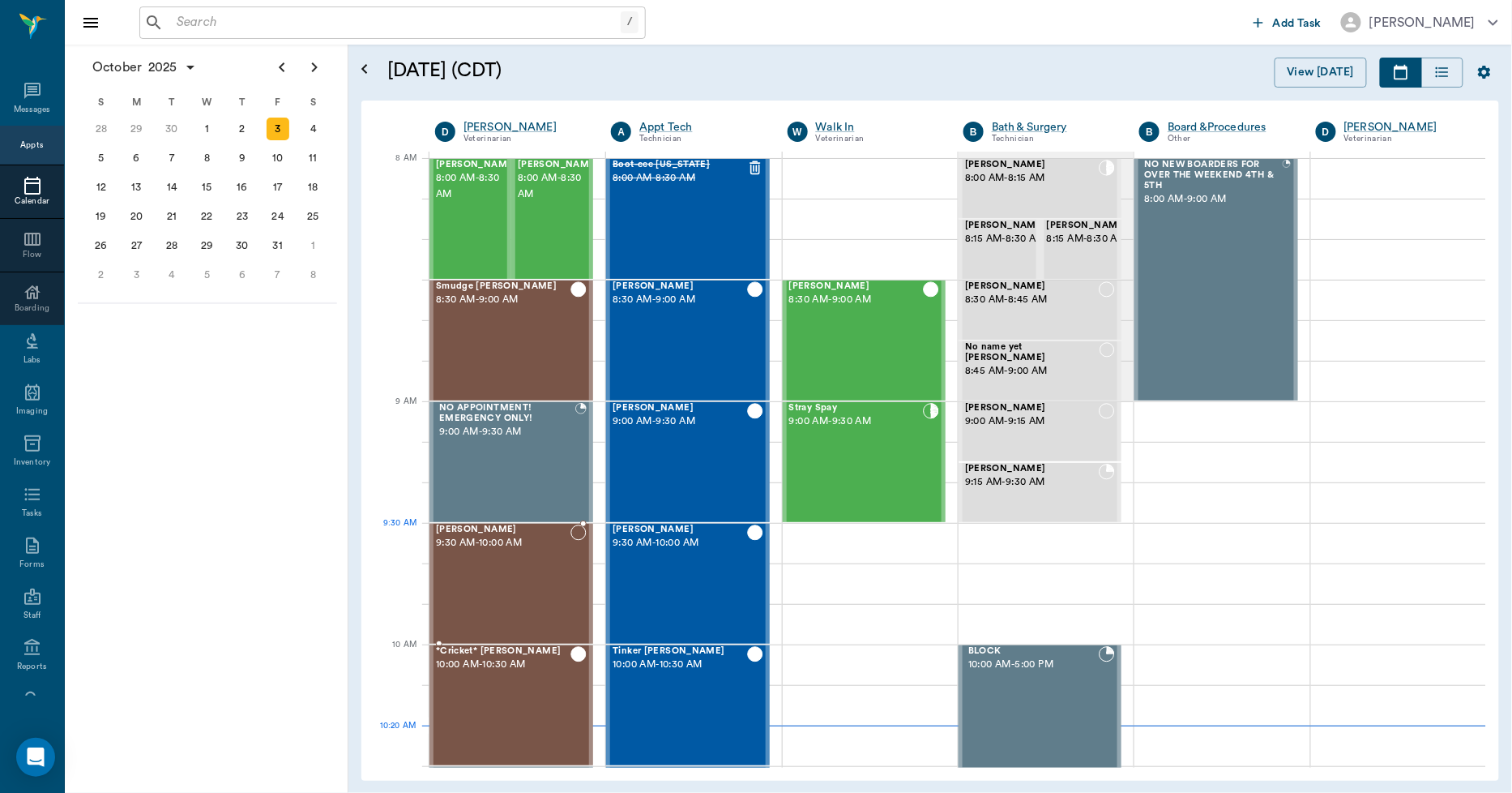
click at [495, 555] on div "[PERSON_NAME] 9:30 AM - 10:00 AM" at bounding box center [503, 584] width 135 height 119
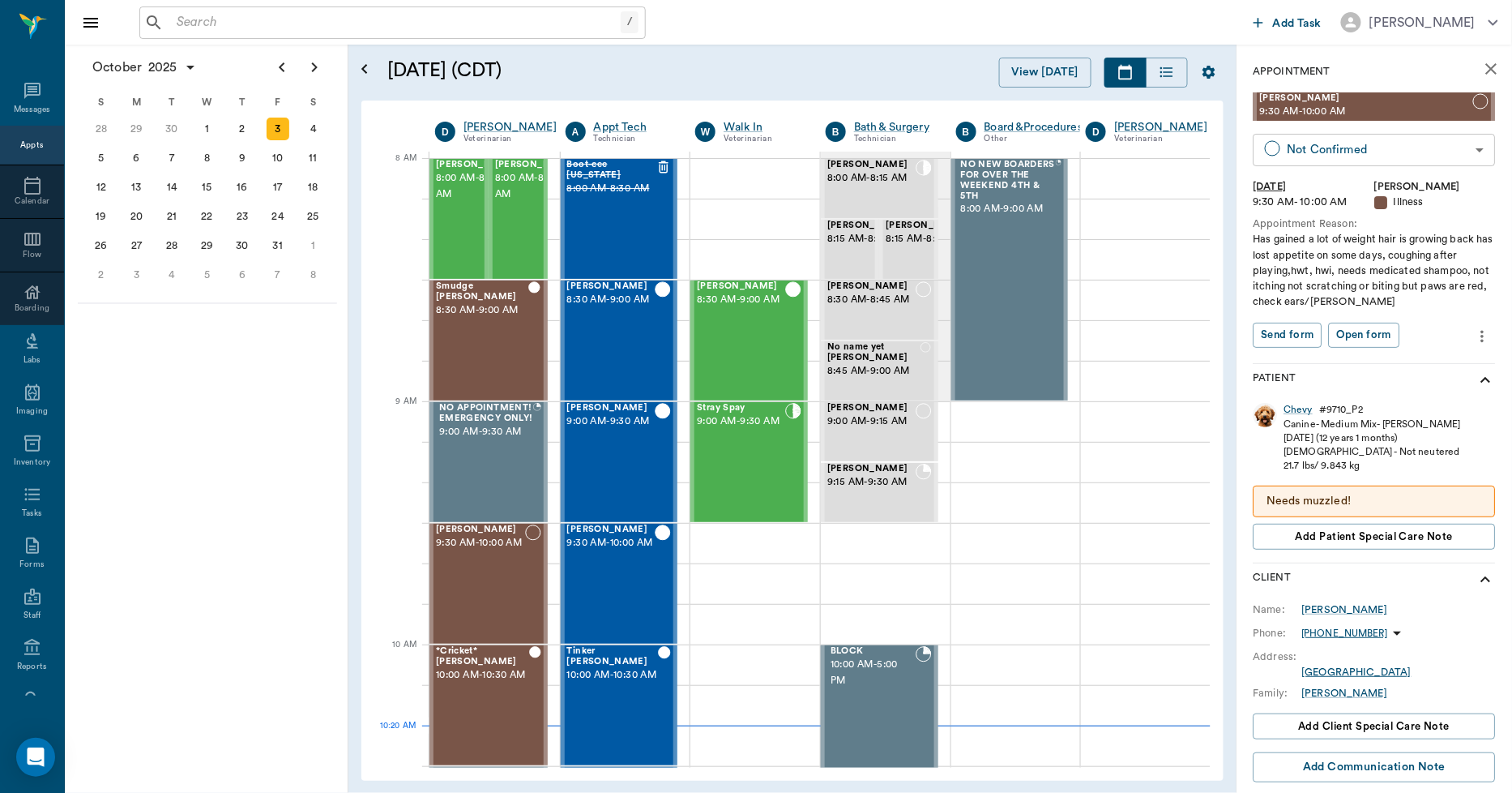
click at [1326, 147] on body "/ ​ Add Task Dr. Bert Ellsworth Nectar Messages Appts Calendar Flow Boarding La…" at bounding box center [756, 396] width 1512 height 793
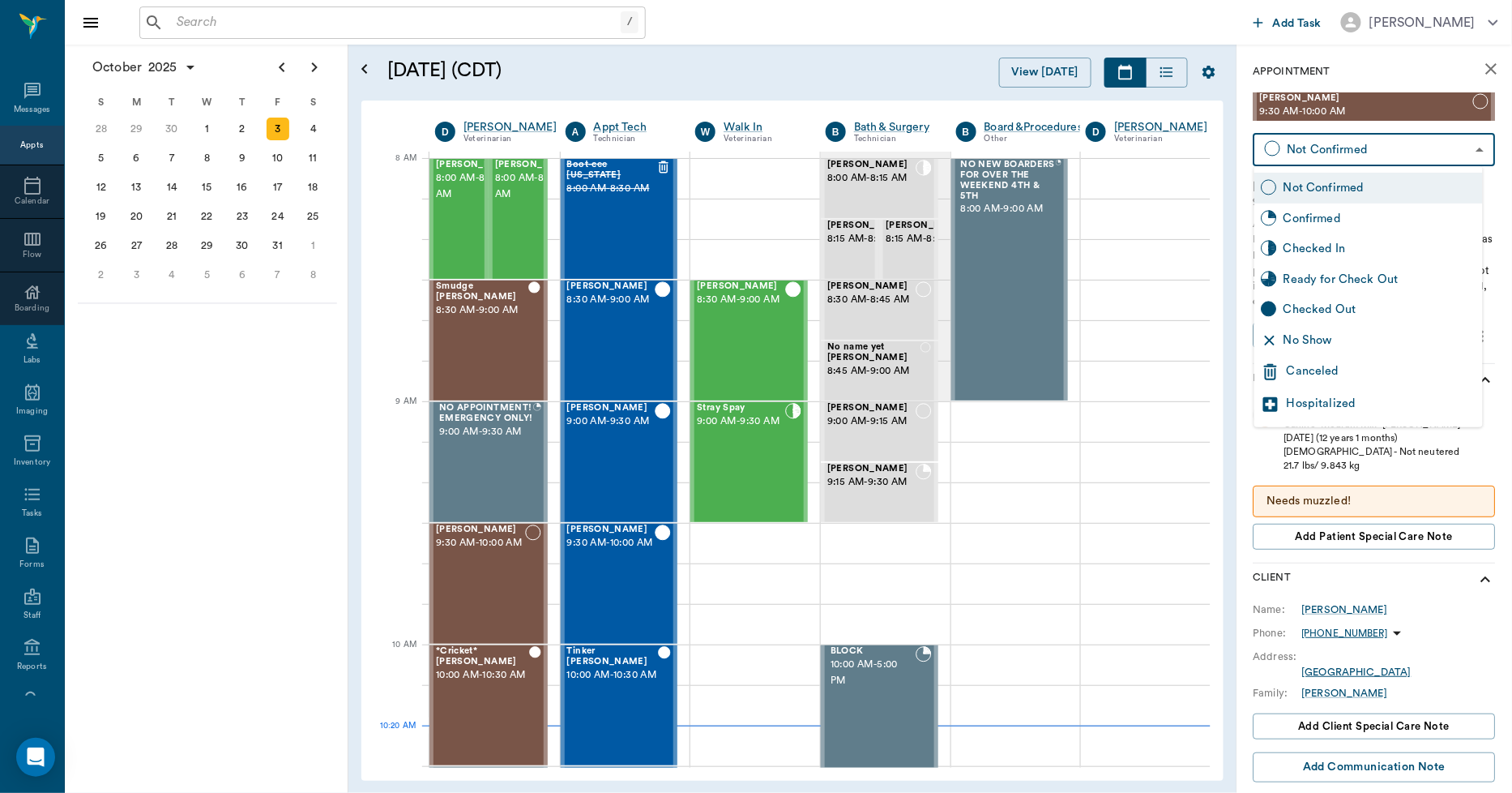
click at [1310, 336] on div "No Show" at bounding box center [1380, 341] width 193 height 18
type input "NO_SHOW"
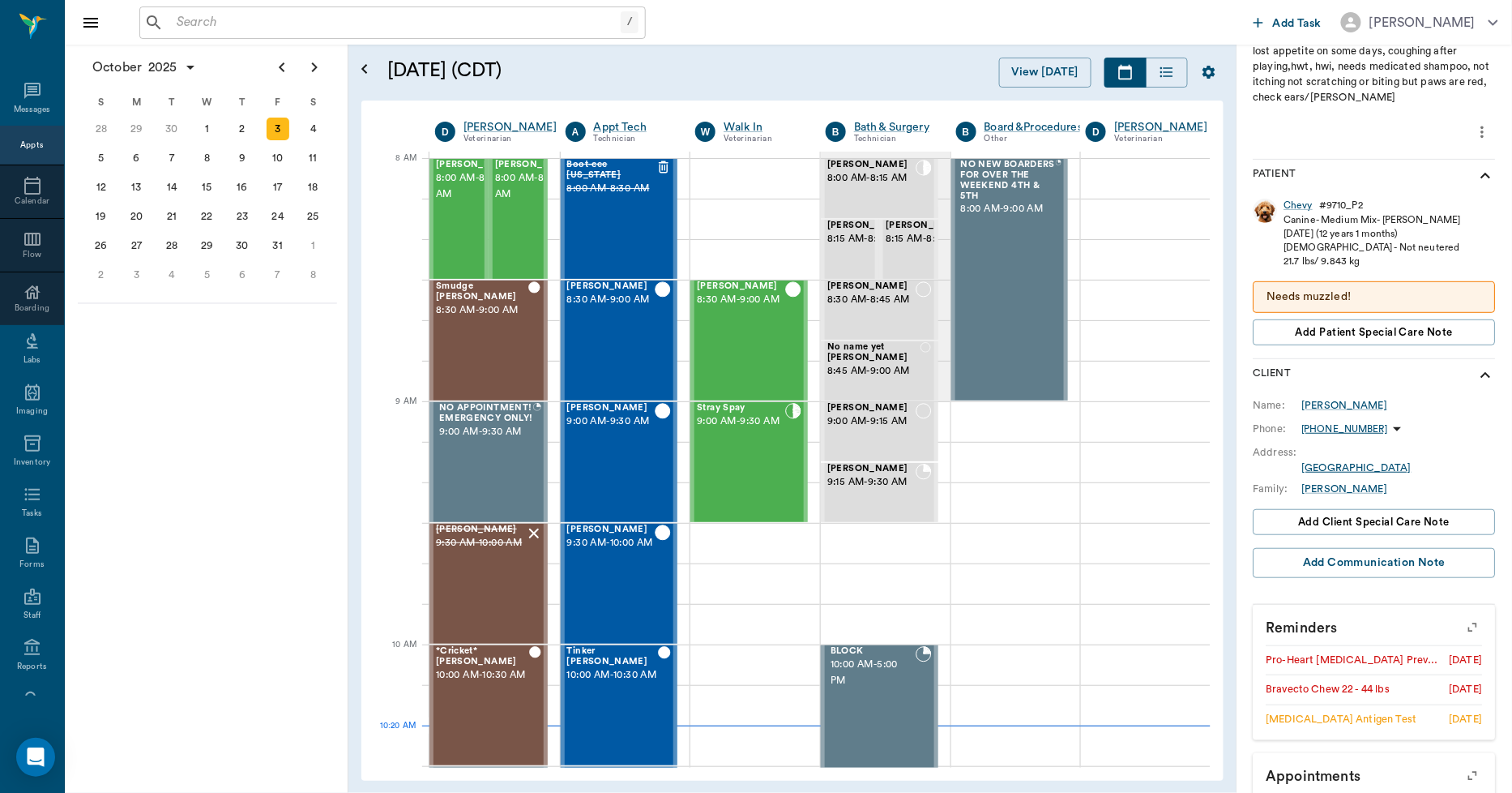
scroll to position [284, 0]
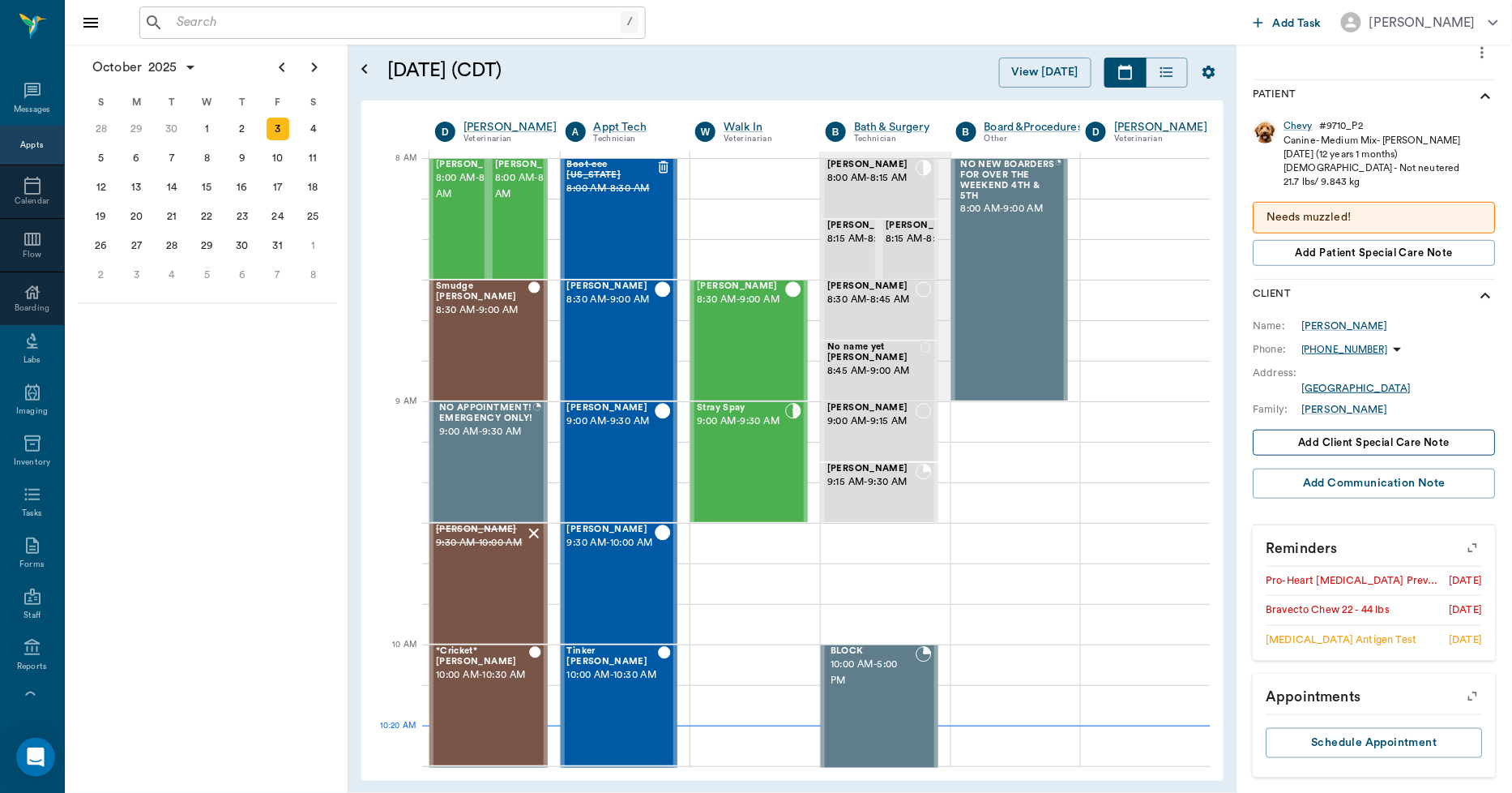
click at [1371, 441] on span "Add client Special Care Note" at bounding box center [1375, 443] width 151 height 18
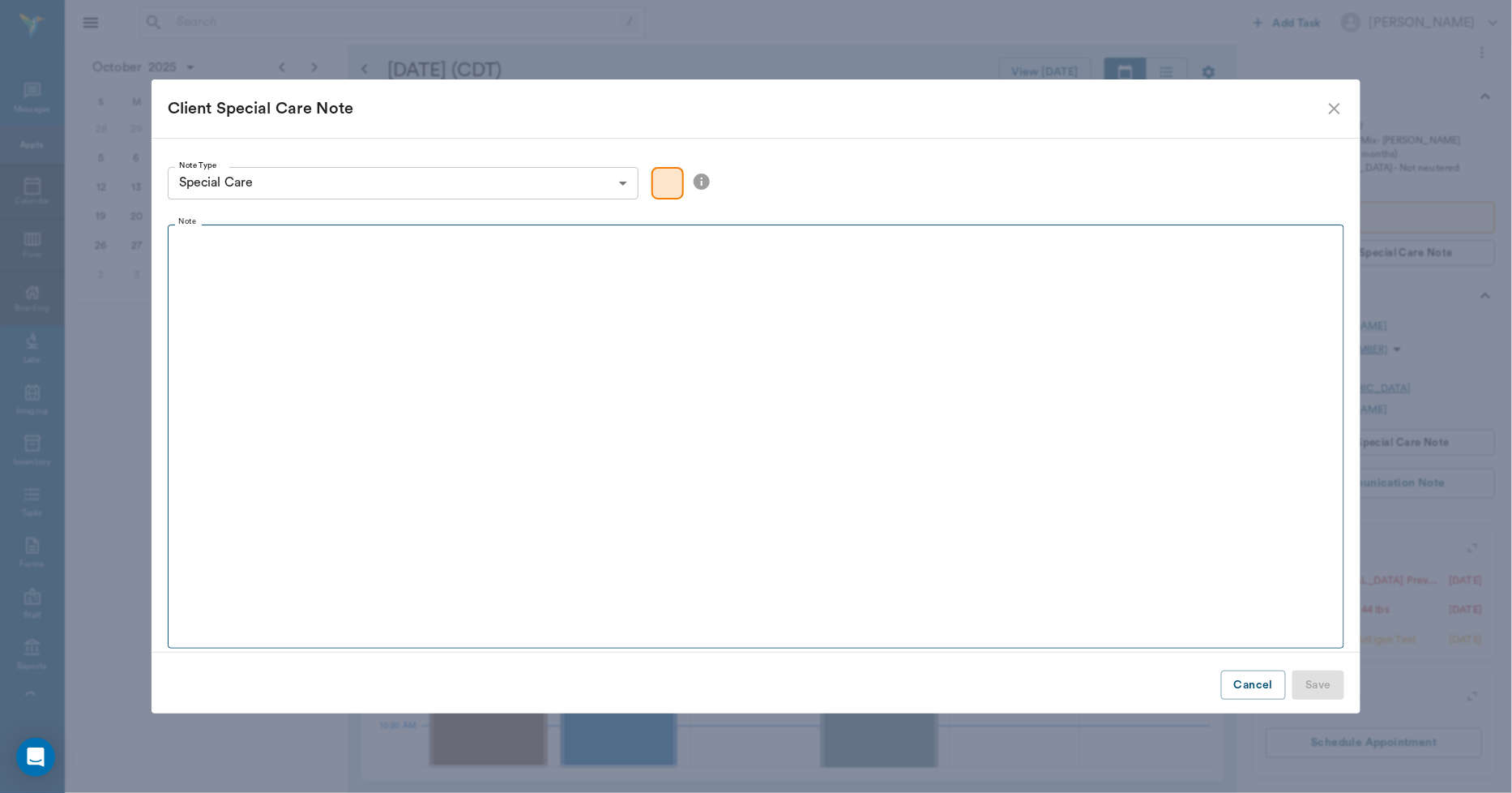
click at [657, 297] on fieldset "Note" at bounding box center [756, 433] width 1178 height 431
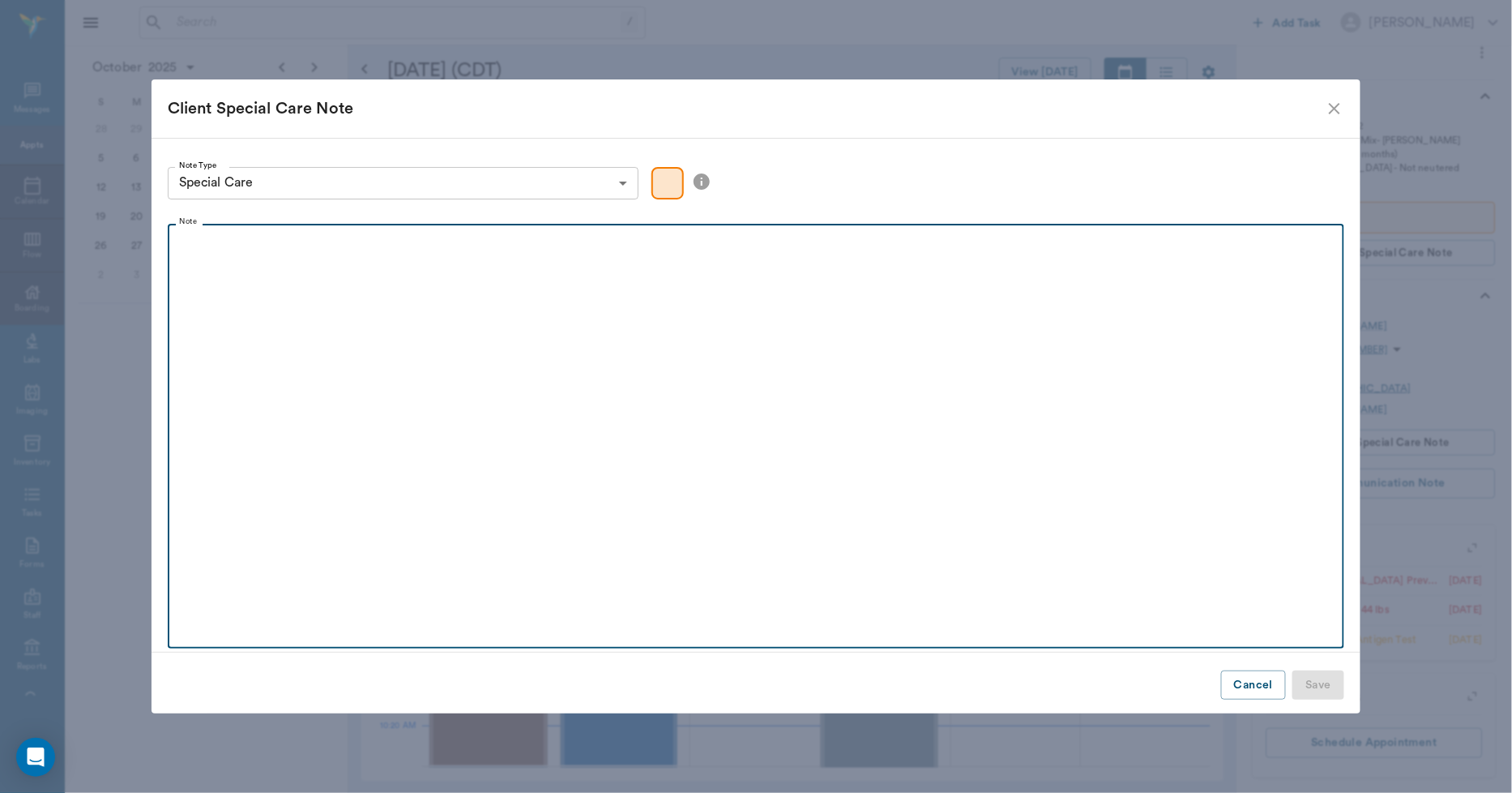
click at [264, 264] on div at bounding box center [756, 253] width 1161 height 40
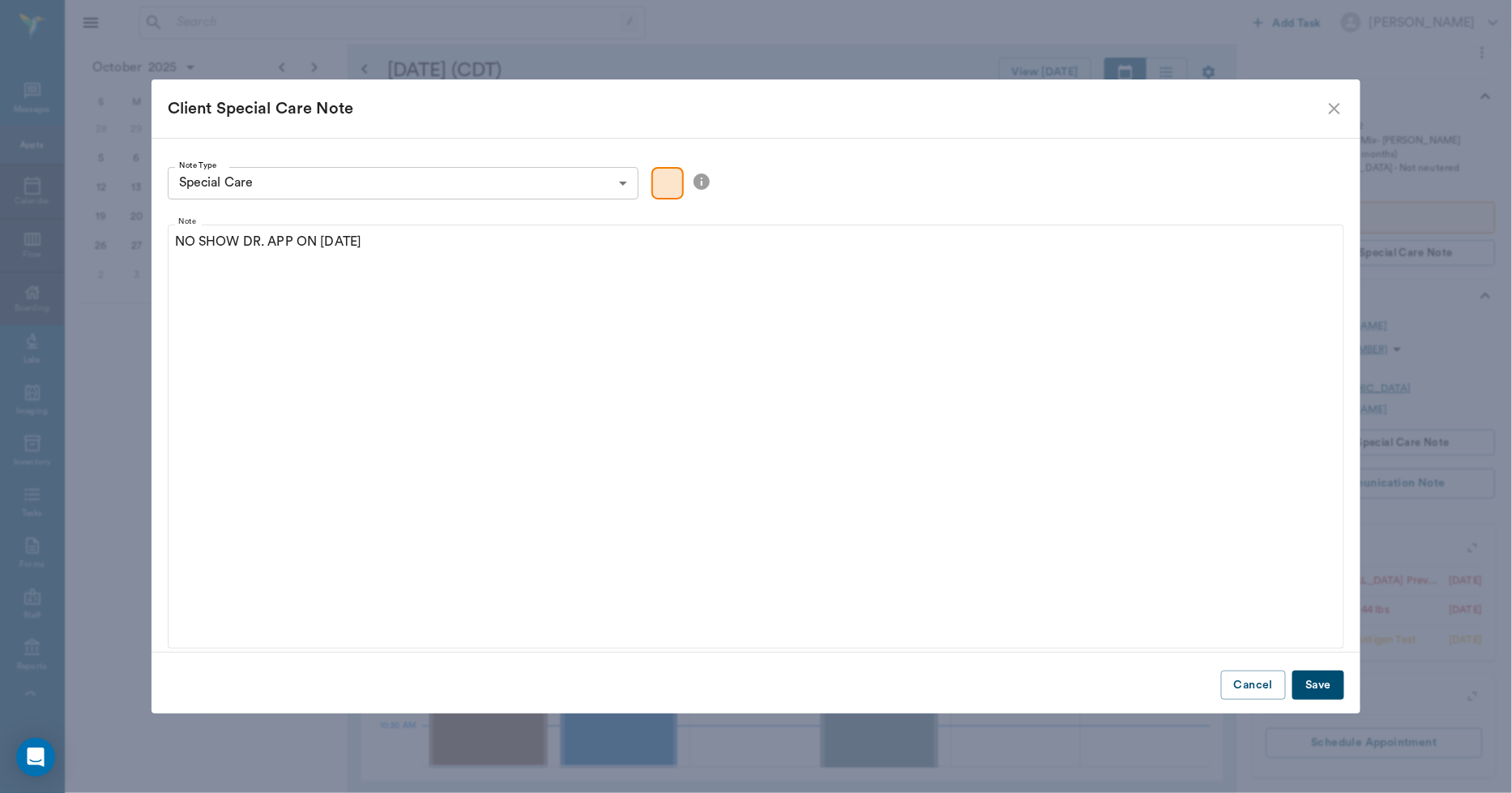
click at [1311, 676] on button "Save" at bounding box center [1318, 686] width 52 height 30
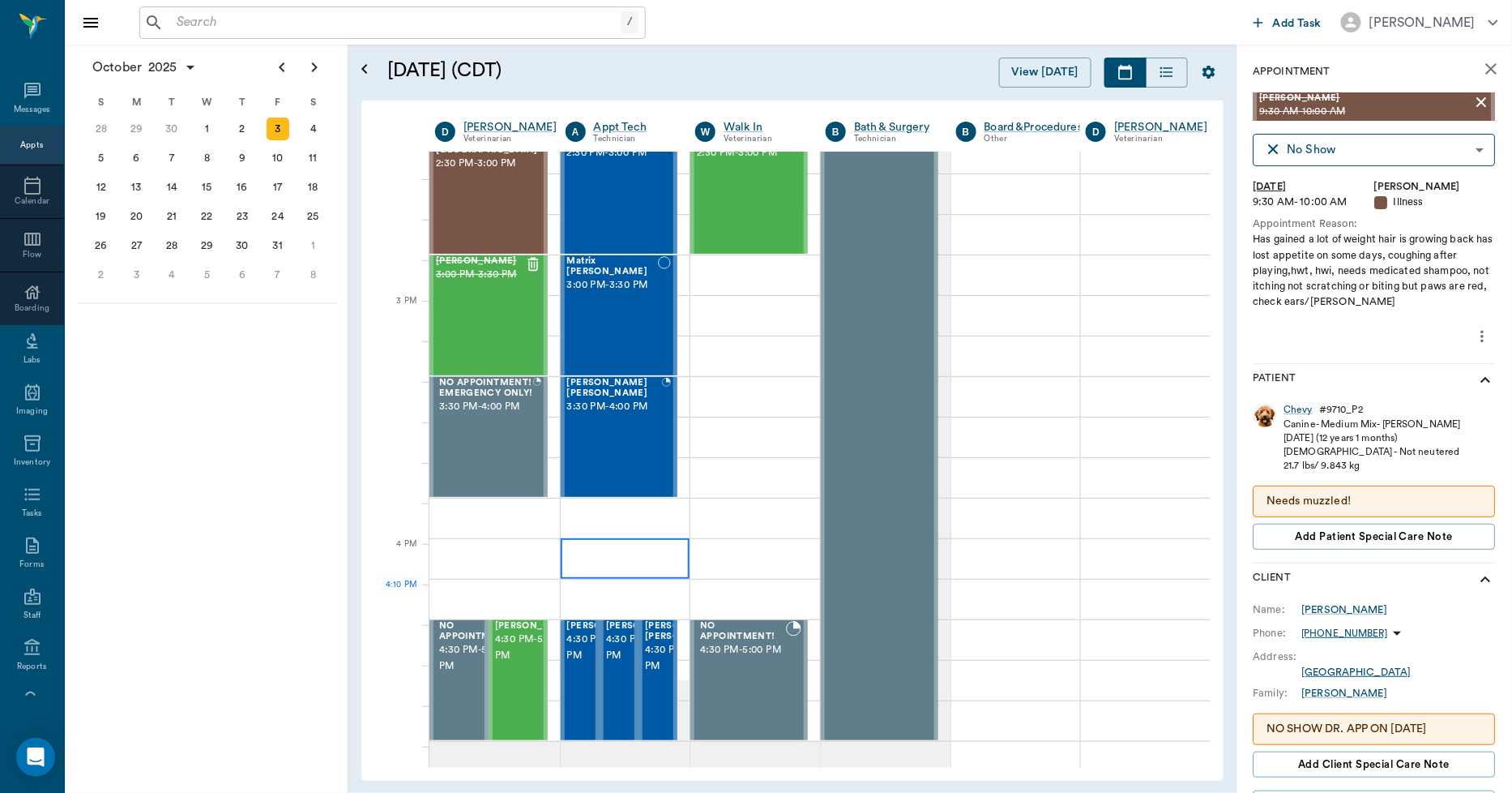
scroll to position [1622, 0]
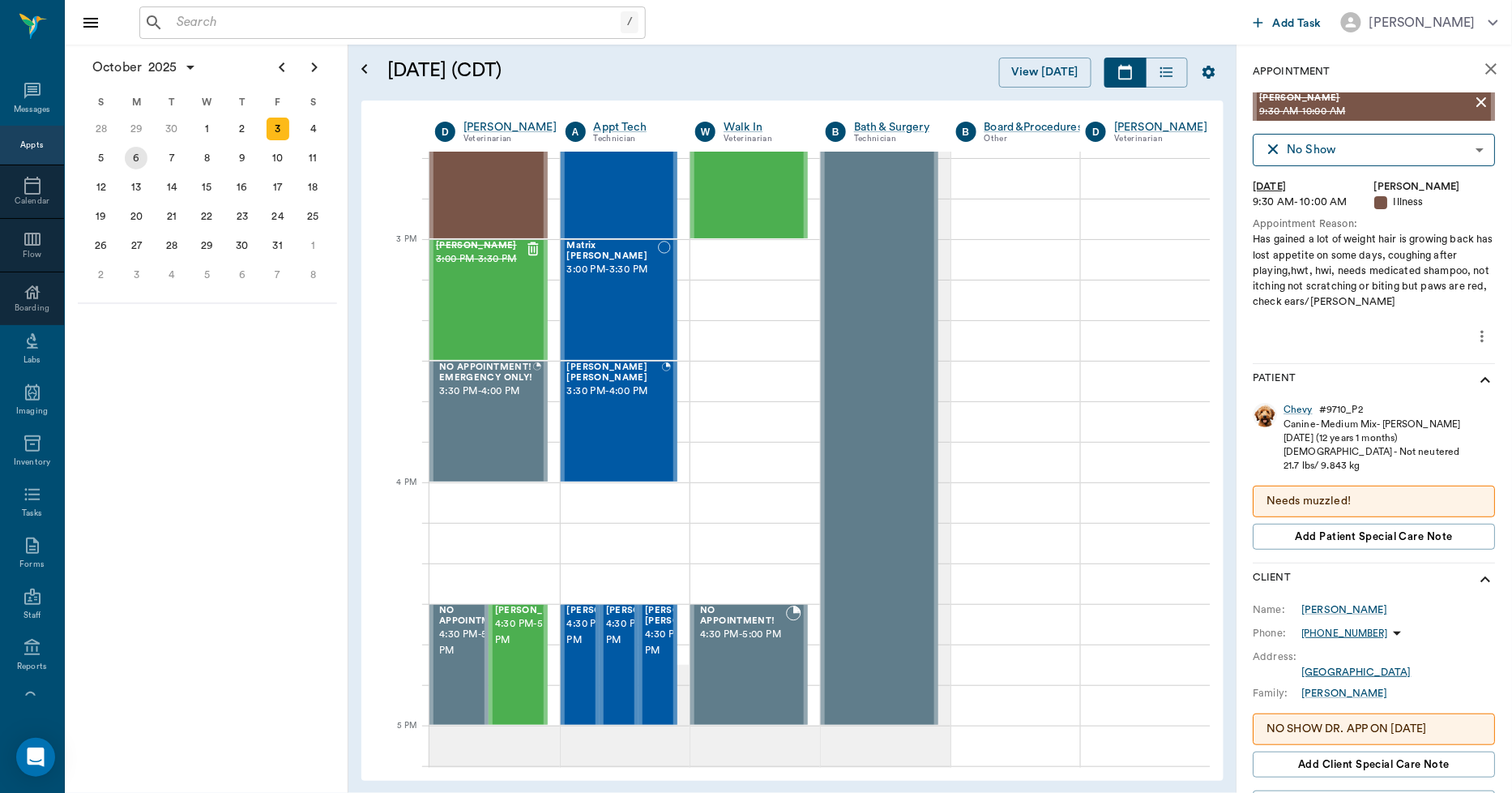
click at [141, 158] on div "6" at bounding box center [136, 158] width 23 height 23
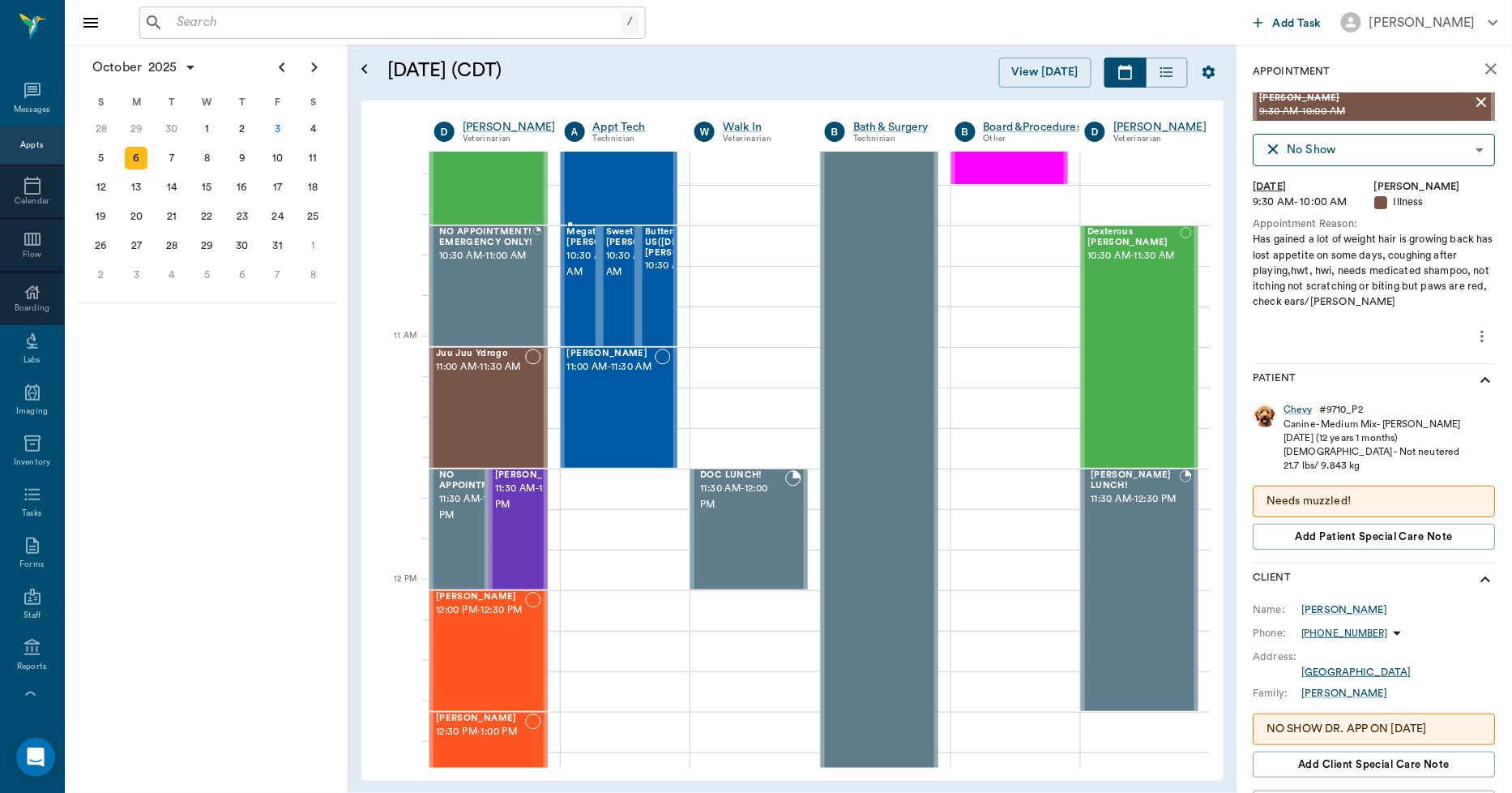
scroll to position [630, 1]
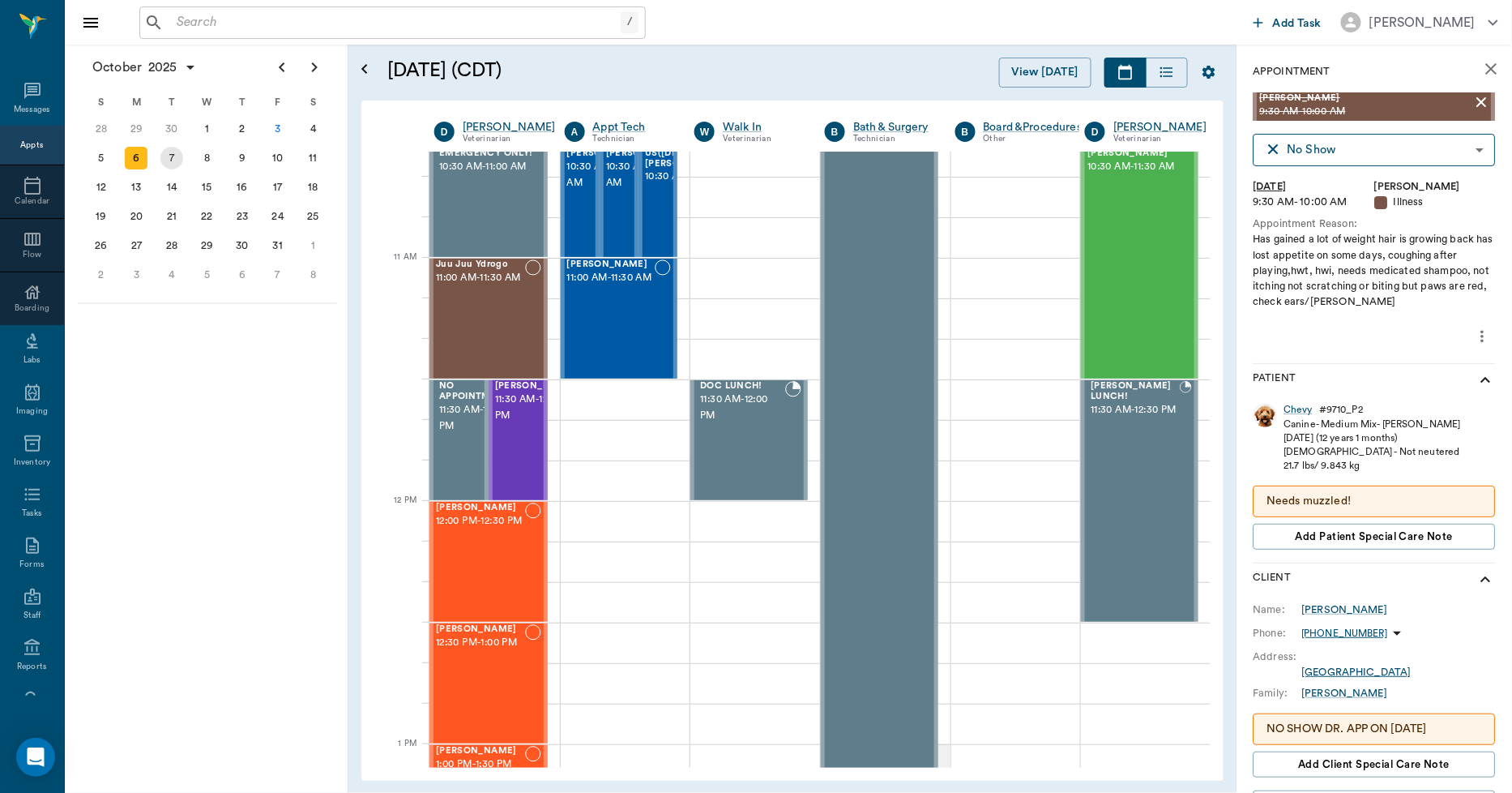
click at [179, 159] on div "7" at bounding box center [172, 158] width 23 height 23
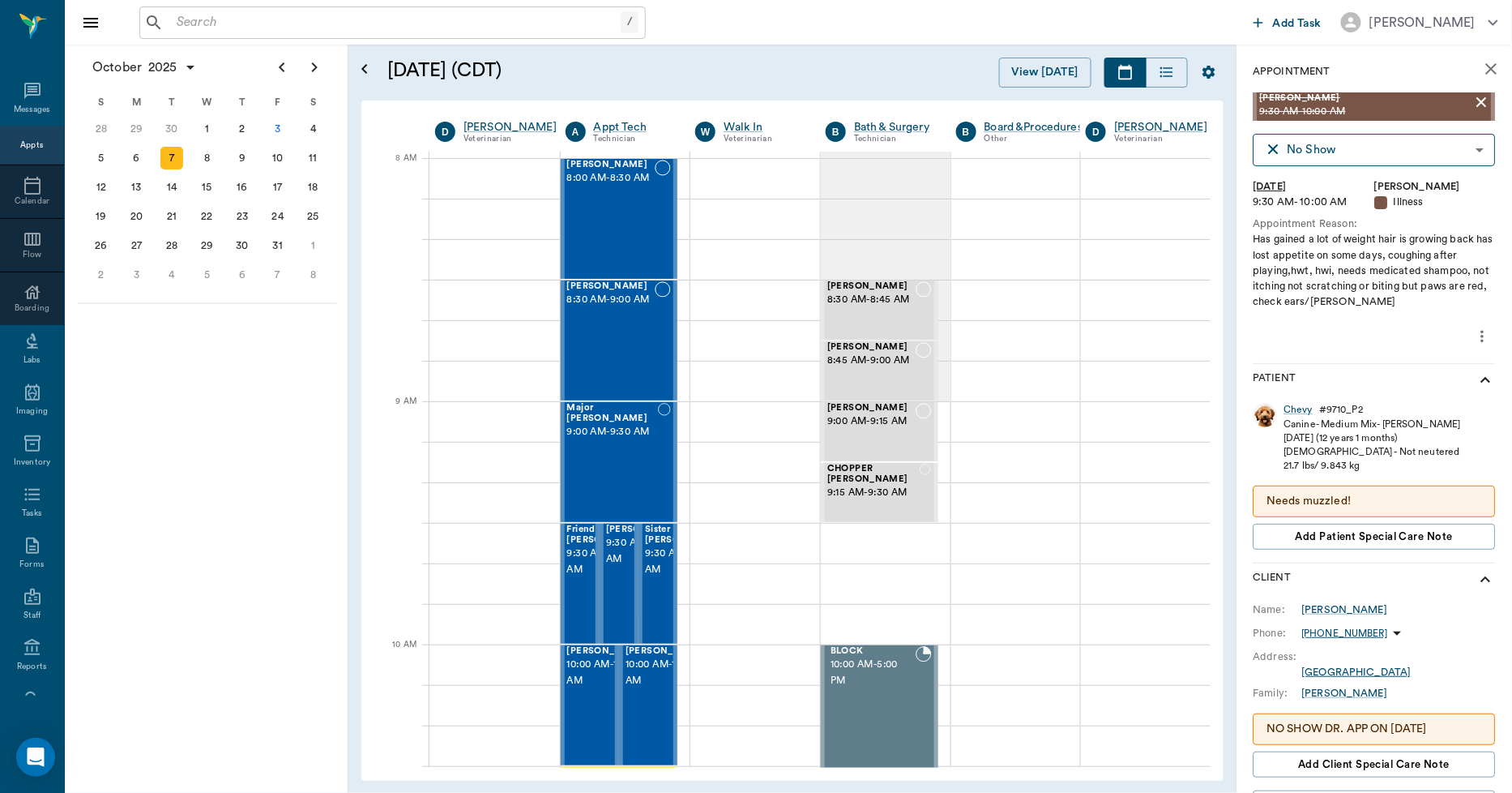
scroll to position [0, 1]
click at [130, 160] on div "6" at bounding box center [136, 158] width 23 height 23
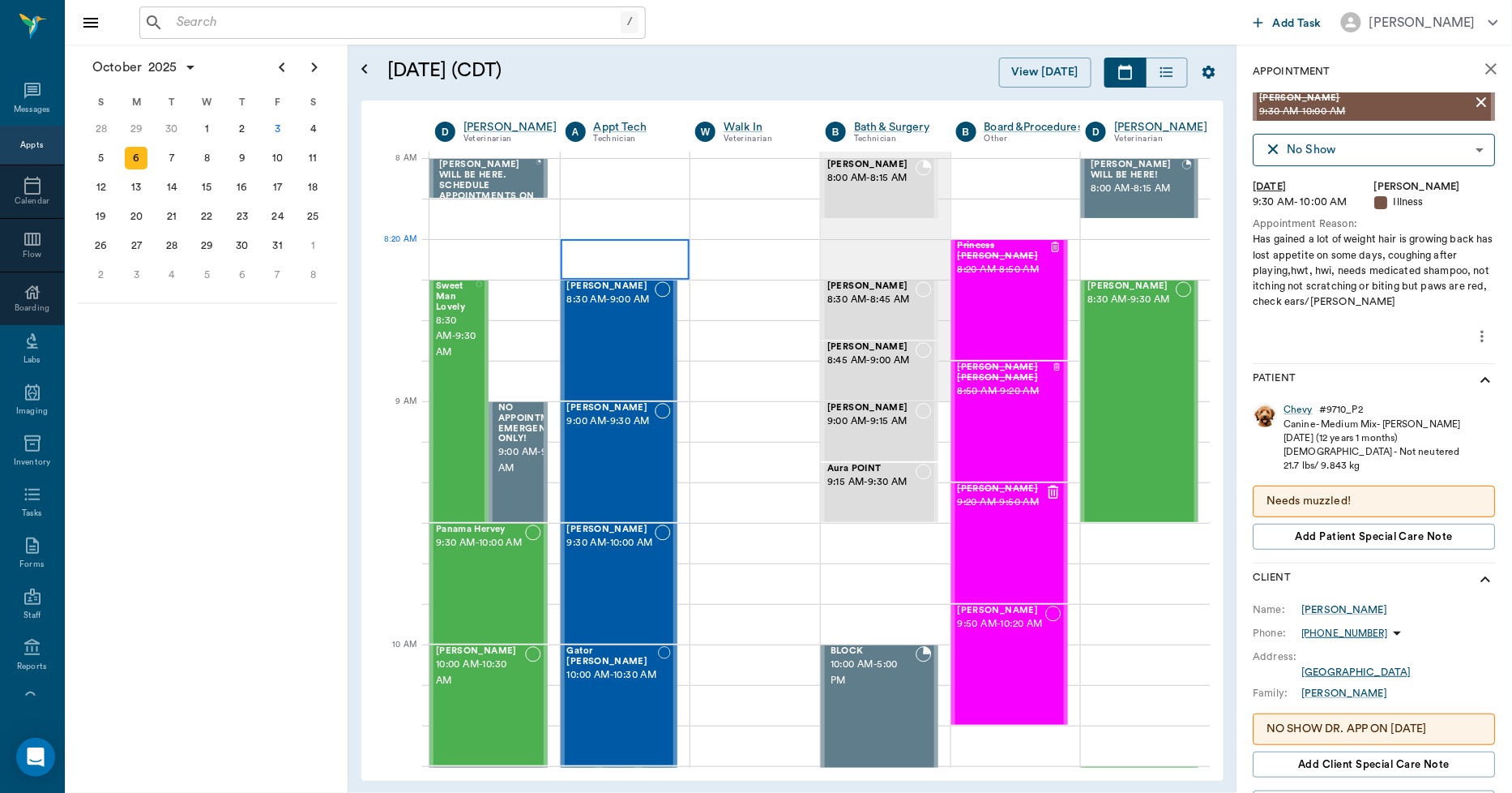
scroll to position [0, 1]
click at [603, 180] on div at bounding box center [625, 179] width 129 height 40
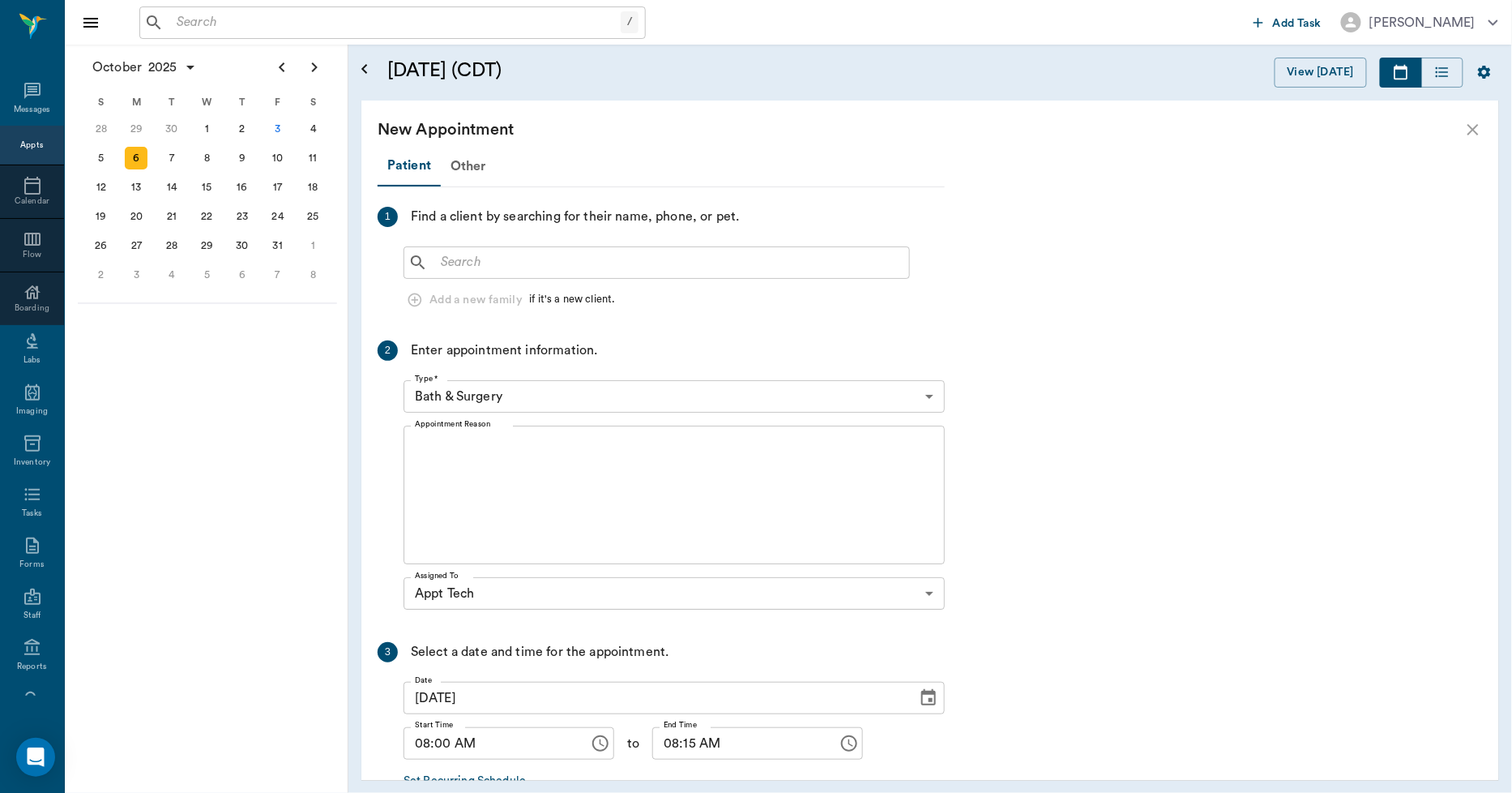
scroll to position [0, 0]
click at [459, 261] on input "text" at bounding box center [668, 263] width 469 height 23
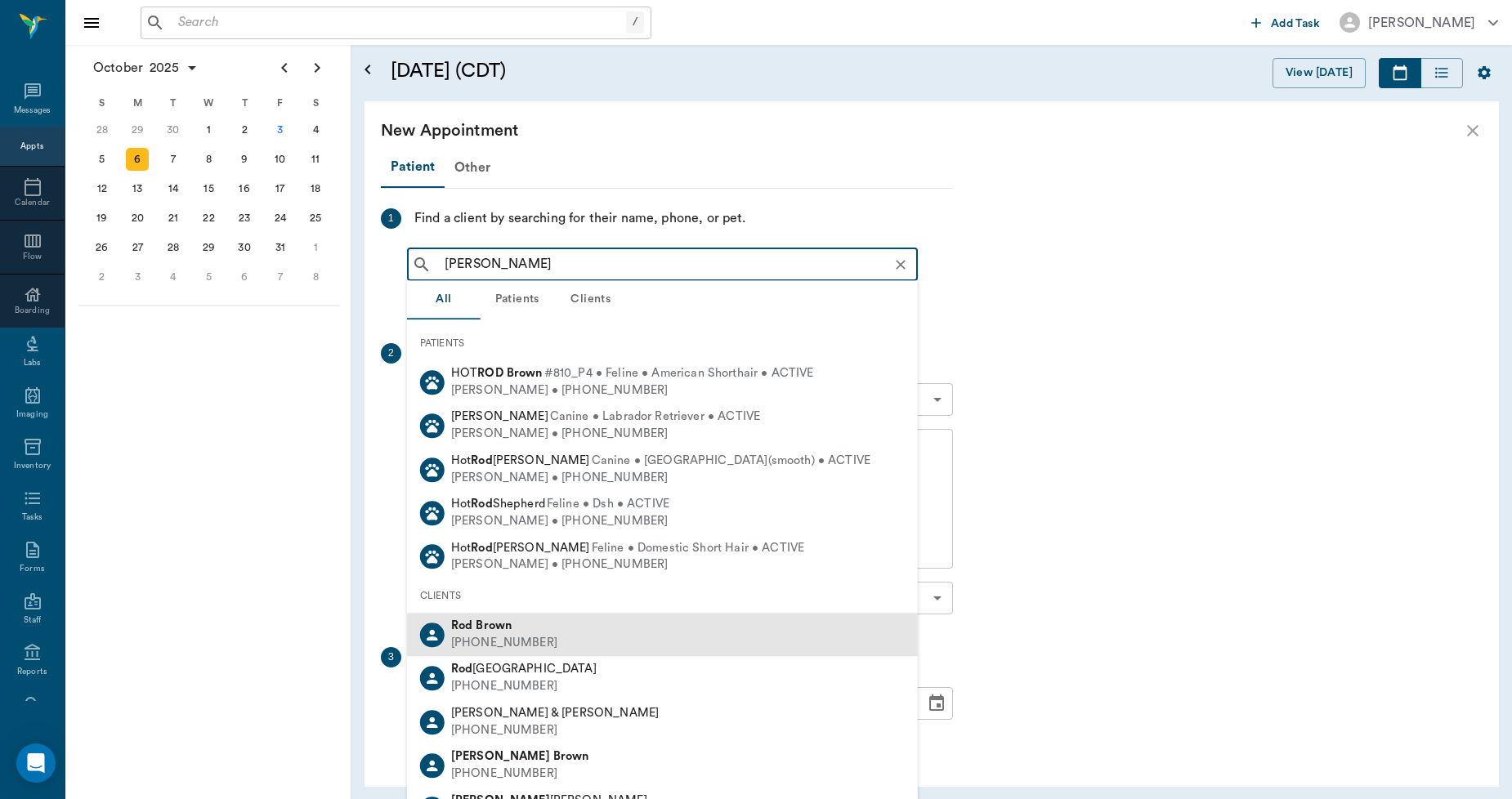
click at [463, 631] on div "Rod Brown" at bounding box center [505, 626] width 106 height 17
type input "ROD BROWN"
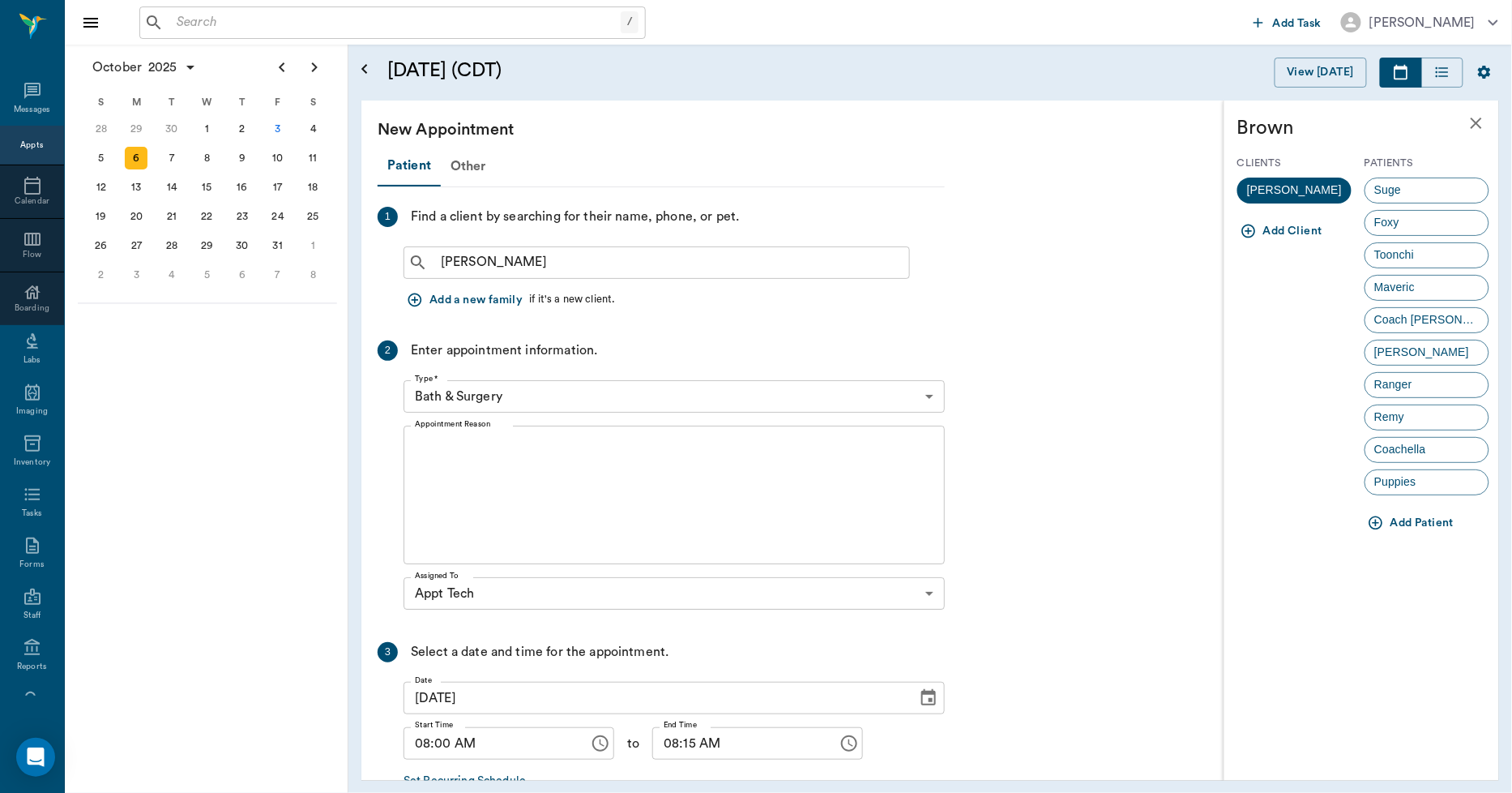
click at [1374, 524] on icon "button" at bounding box center [1377, 524] width 14 height 14
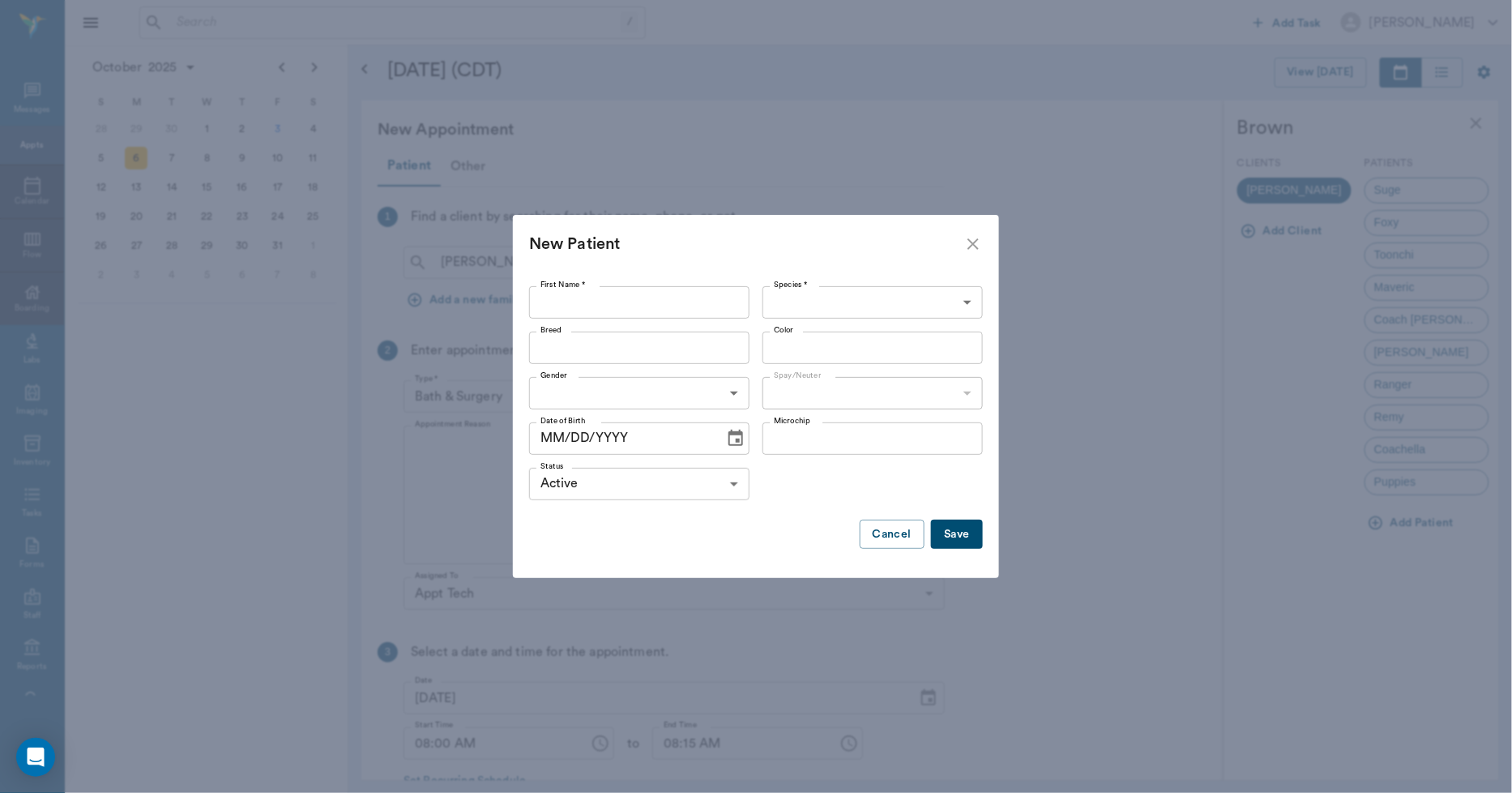
click at [562, 297] on input "First Name *" at bounding box center [639, 302] width 221 height 33
type input "Jade"
click at [817, 285] on body "/ ​ Add Task Dr. Bert Ellsworth Nectar Messages Appts Calendar Flow Boarding La…" at bounding box center [756, 396] width 1512 height 793
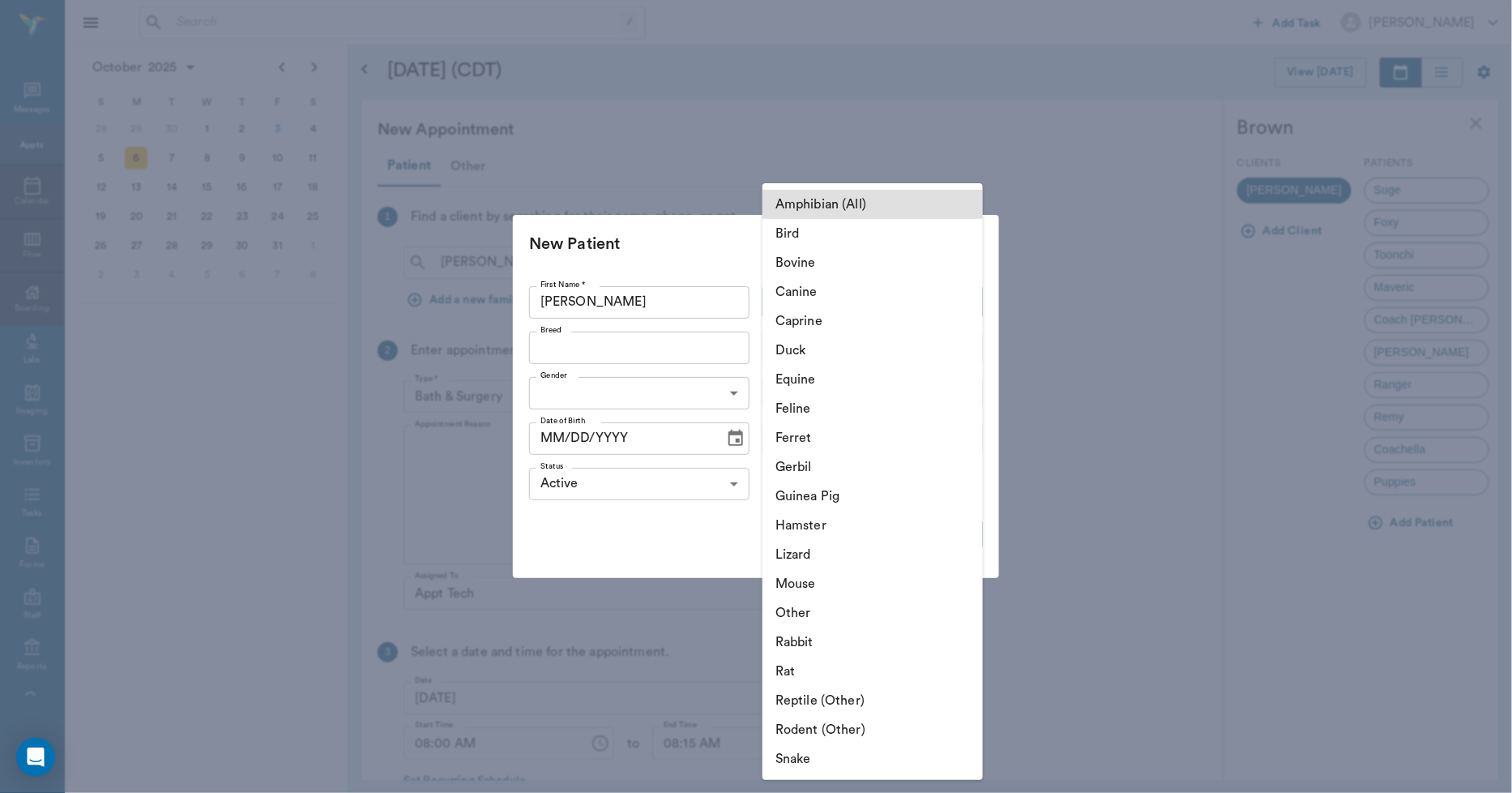
click at [812, 287] on li "Canine" at bounding box center [873, 291] width 221 height 29
type input "Canine"
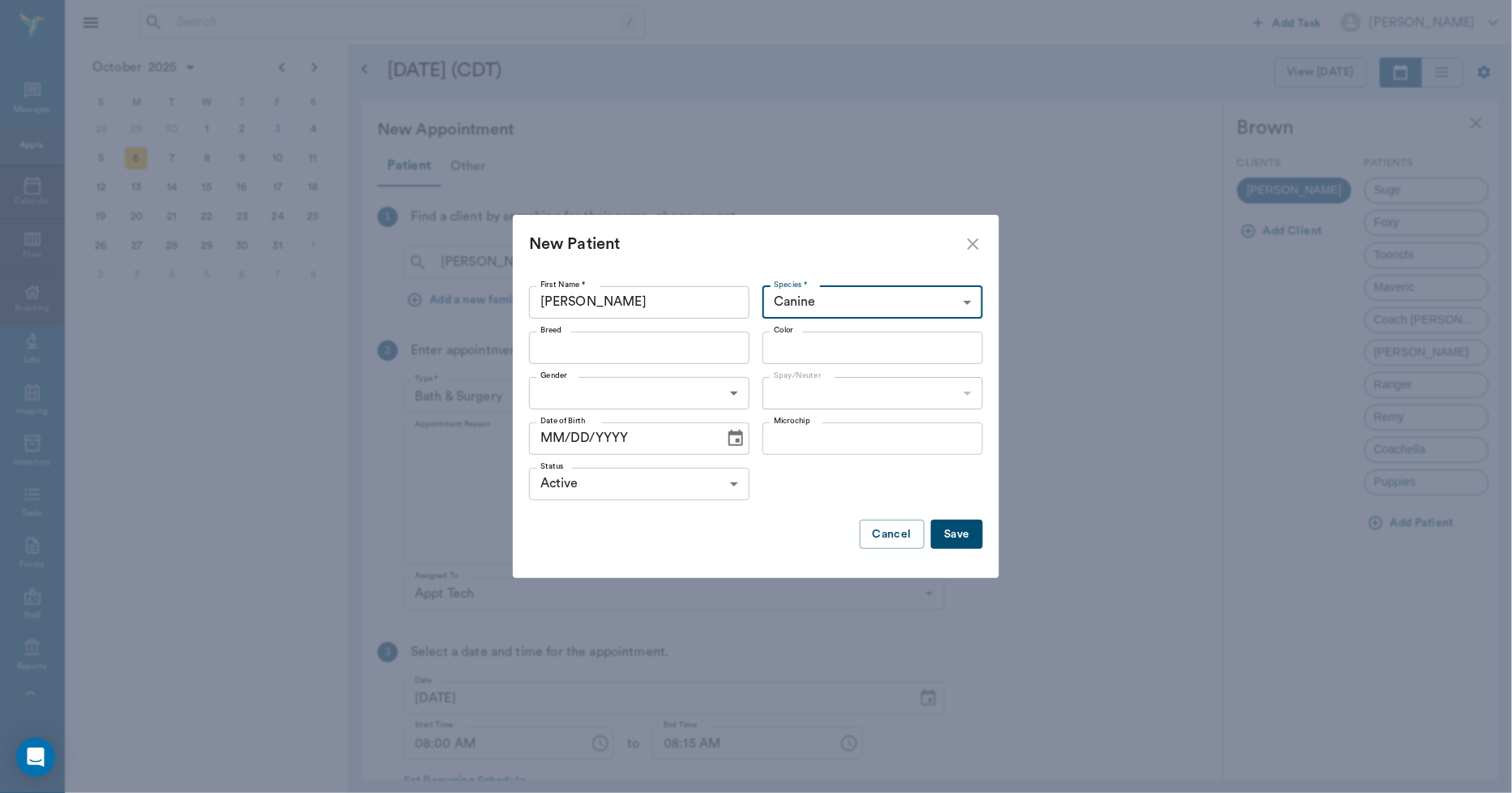
click at [649, 347] on input "Breed" at bounding box center [625, 348] width 184 height 23
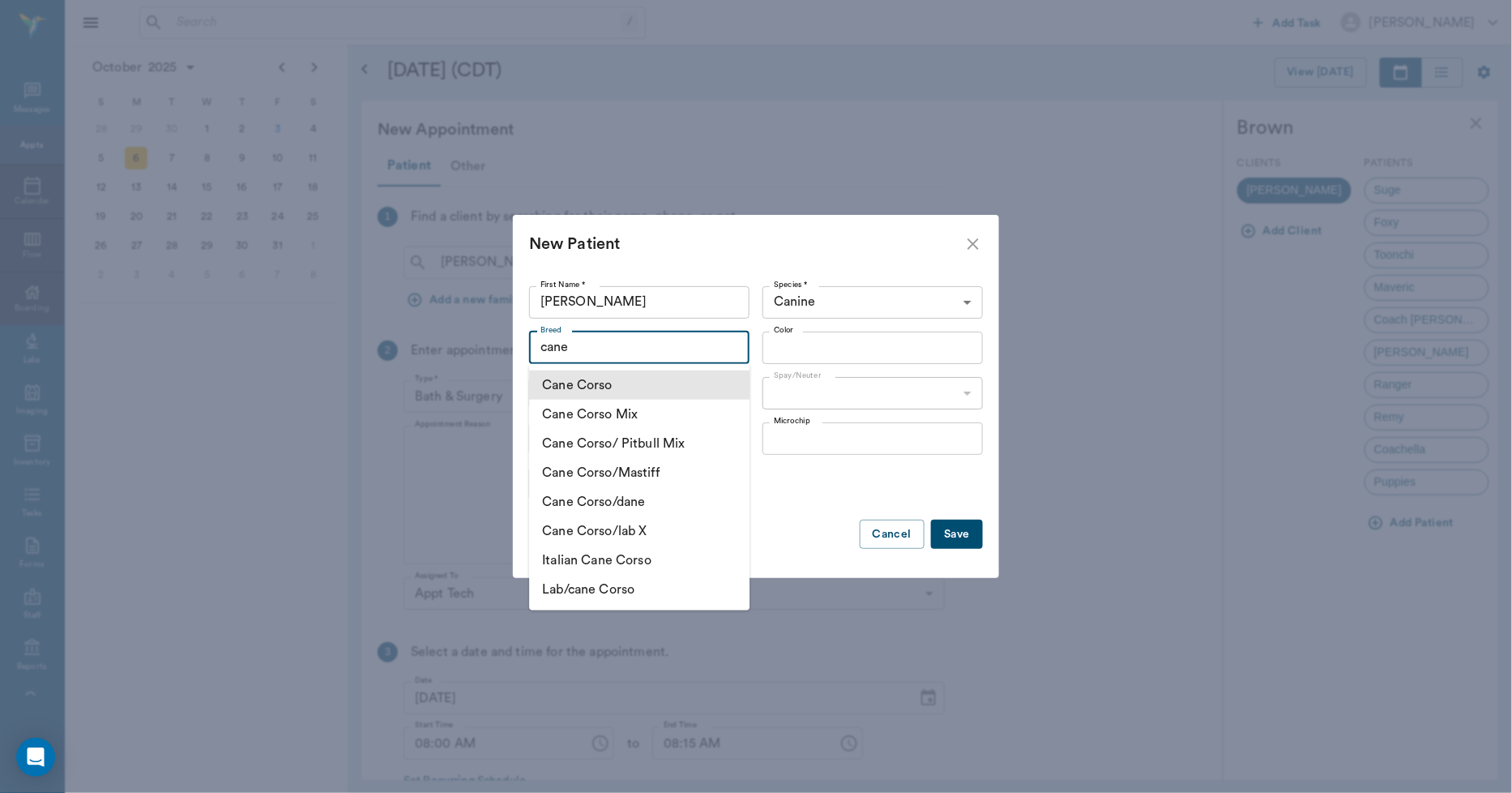
click at [629, 393] on li "Cane Corso" at bounding box center [639, 385] width 221 height 29
type input "Cane Corso"
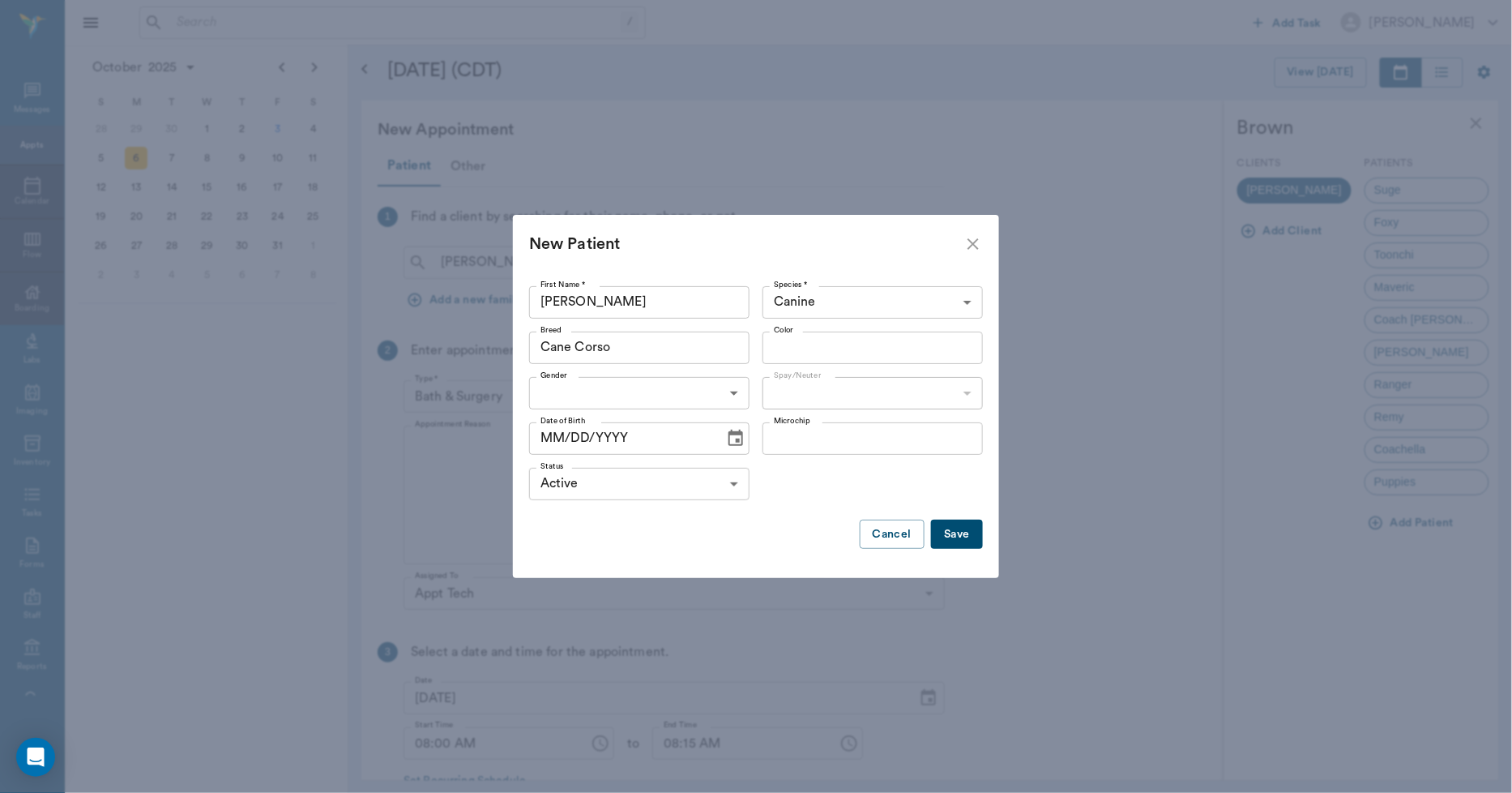
click at [811, 349] on input "Color" at bounding box center [859, 348] width 184 height 23
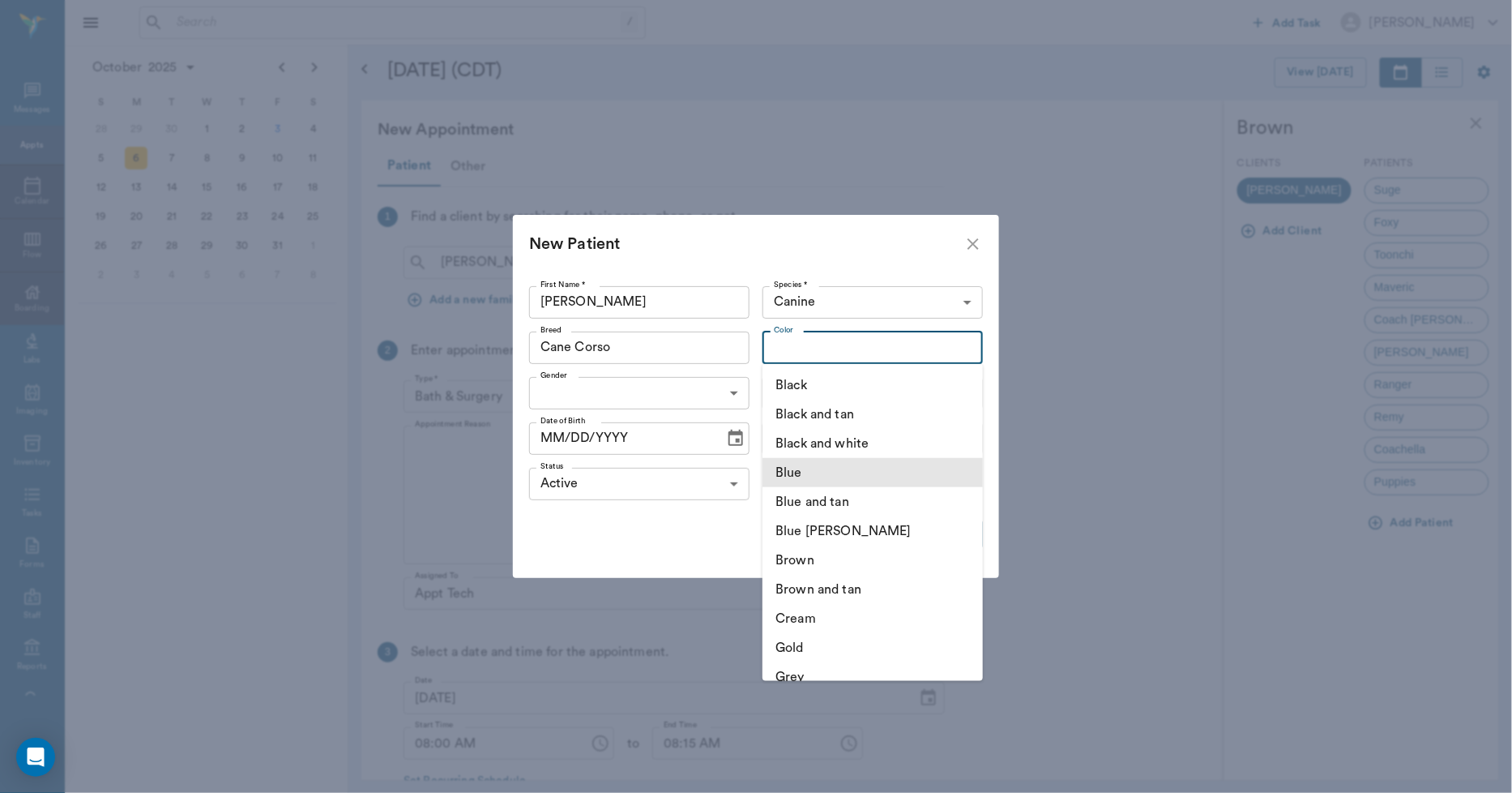
click at [807, 480] on li "Blue" at bounding box center [873, 473] width 221 height 29
type input "Blue"
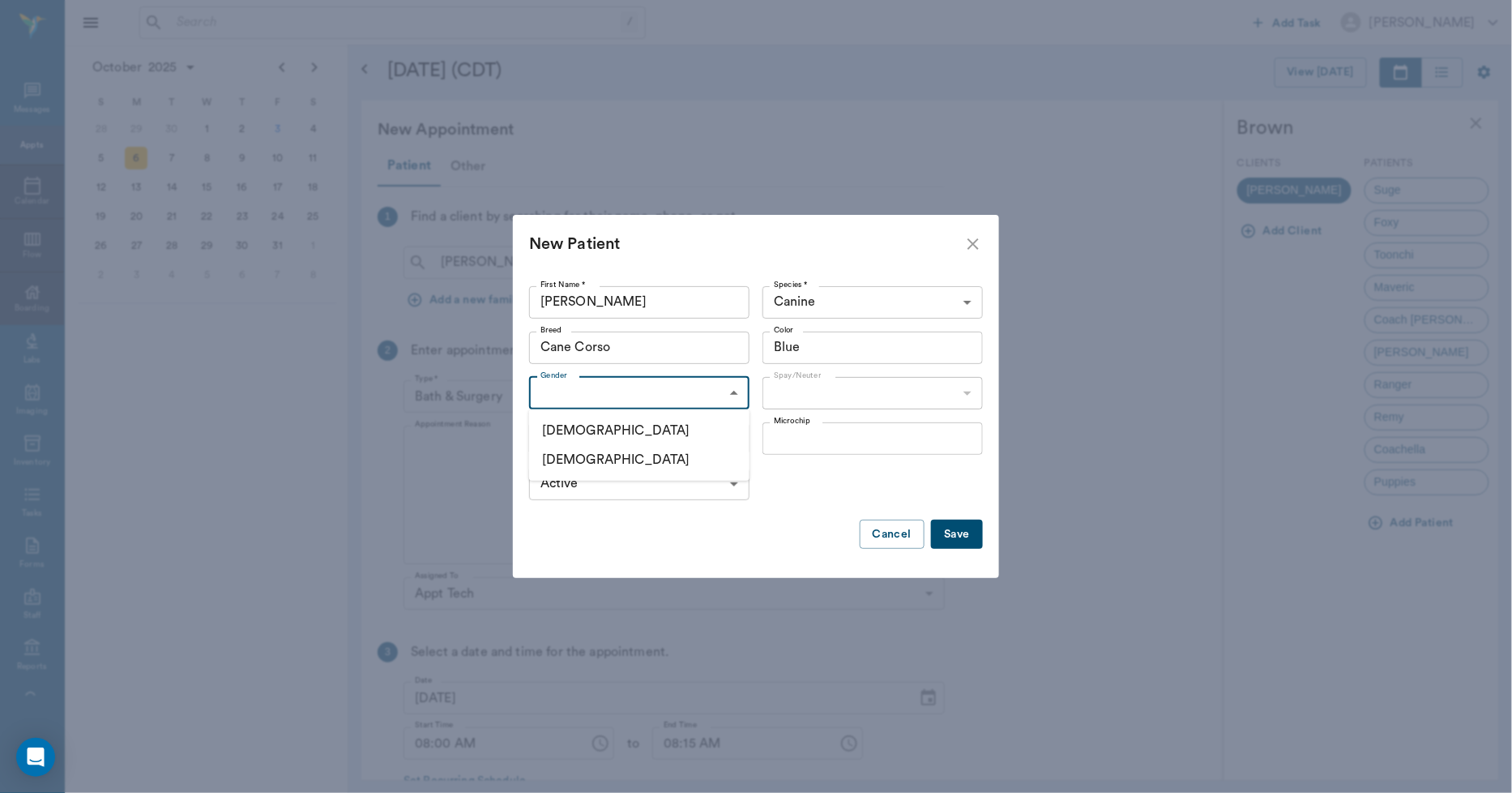
click at [678, 404] on body "/ ​ Add Task Dr. Bert Ellsworth Nectar Messages Appts Calendar Flow Boarding La…" at bounding box center [756, 396] width 1512 height 793
click at [629, 466] on li "Female" at bounding box center [639, 459] width 221 height 29
type input "FEMALE"
click at [799, 396] on body "/ ​ Add Task Dr. Bert Ellsworth Nectar Messages Appts Calendar Flow Boarding La…" at bounding box center [756, 396] width 1512 height 793
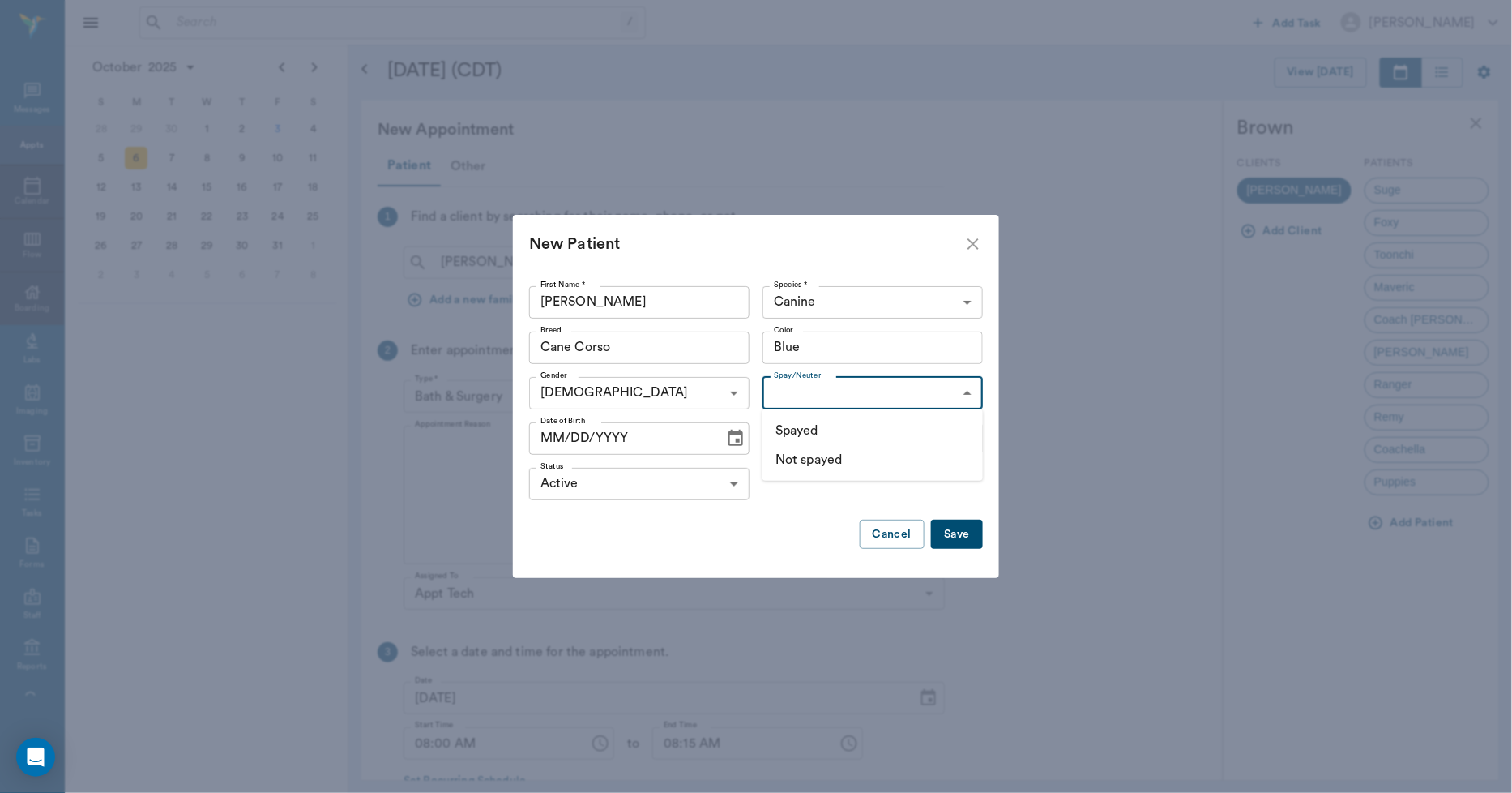
click at [795, 470] on li "Not spayed" at bounding box center [873, 459] width 221 height 29
type input "false"
click at [728, 435] on icon "Choose date" at bounding box center [735, 437] width 15 height 16
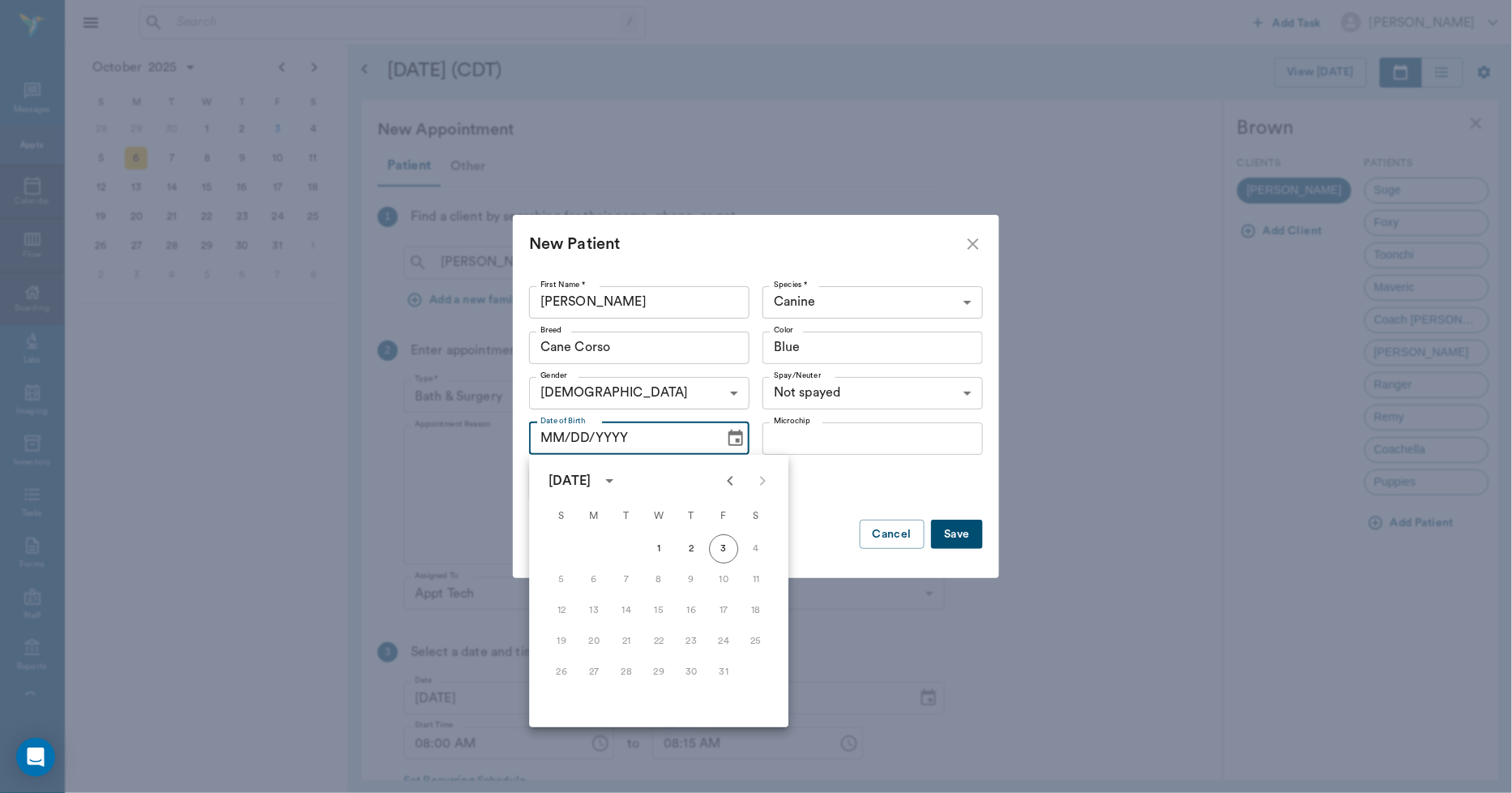
click at [734, 481] on icon "Previous month" at bounding box center [730, 481] width 19 height 19
click at [721, 468] on button "Previous month" at bounding box center [730, 481] width 33 height 33
click at [722, 548] on button "1" at bounding box center [723, 548] width 29 height 29
type input "08/01/2025"
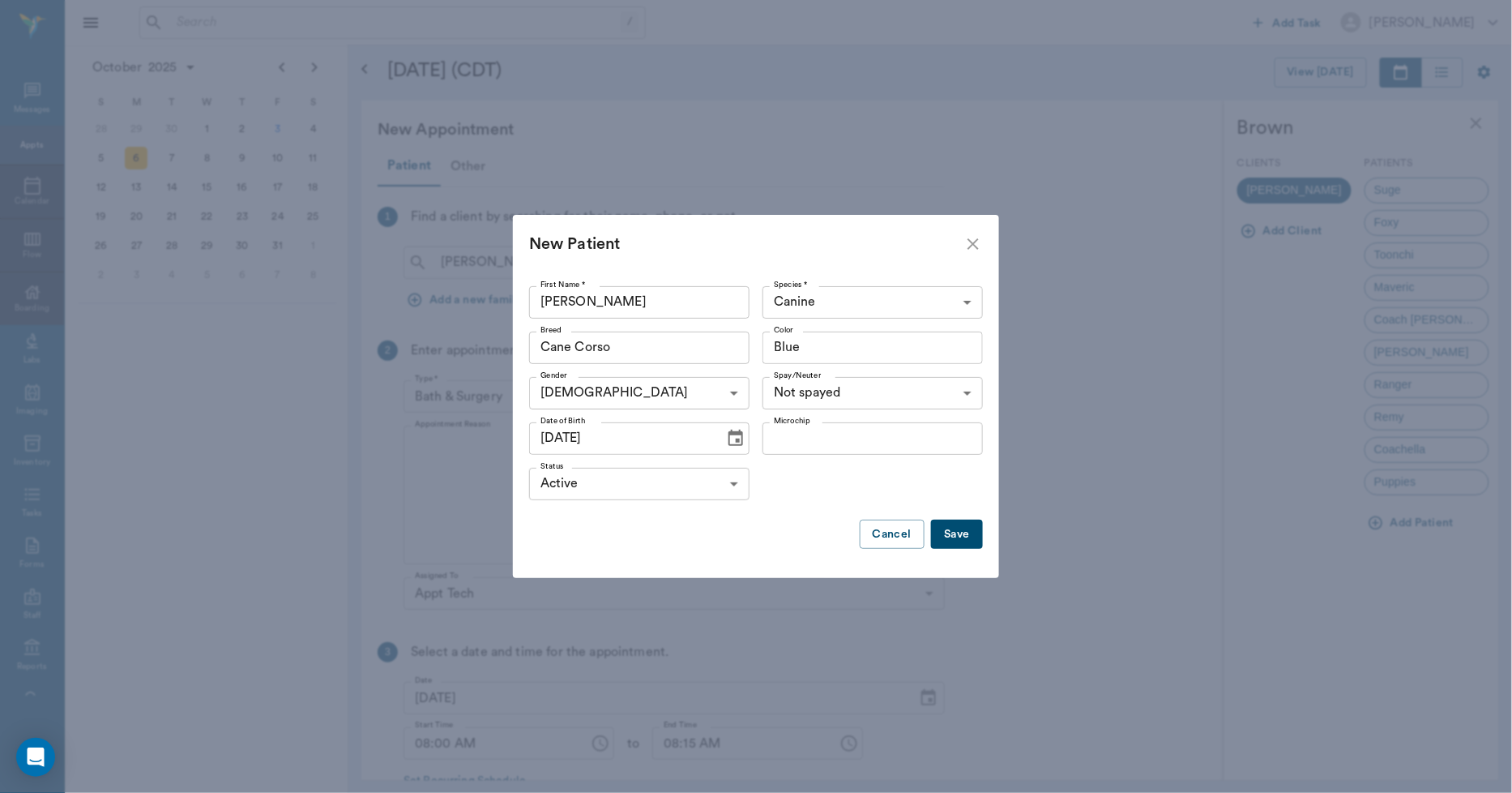
click at [958, 539] on button "Save" at bounding box center [957, 535] width 52 height 30
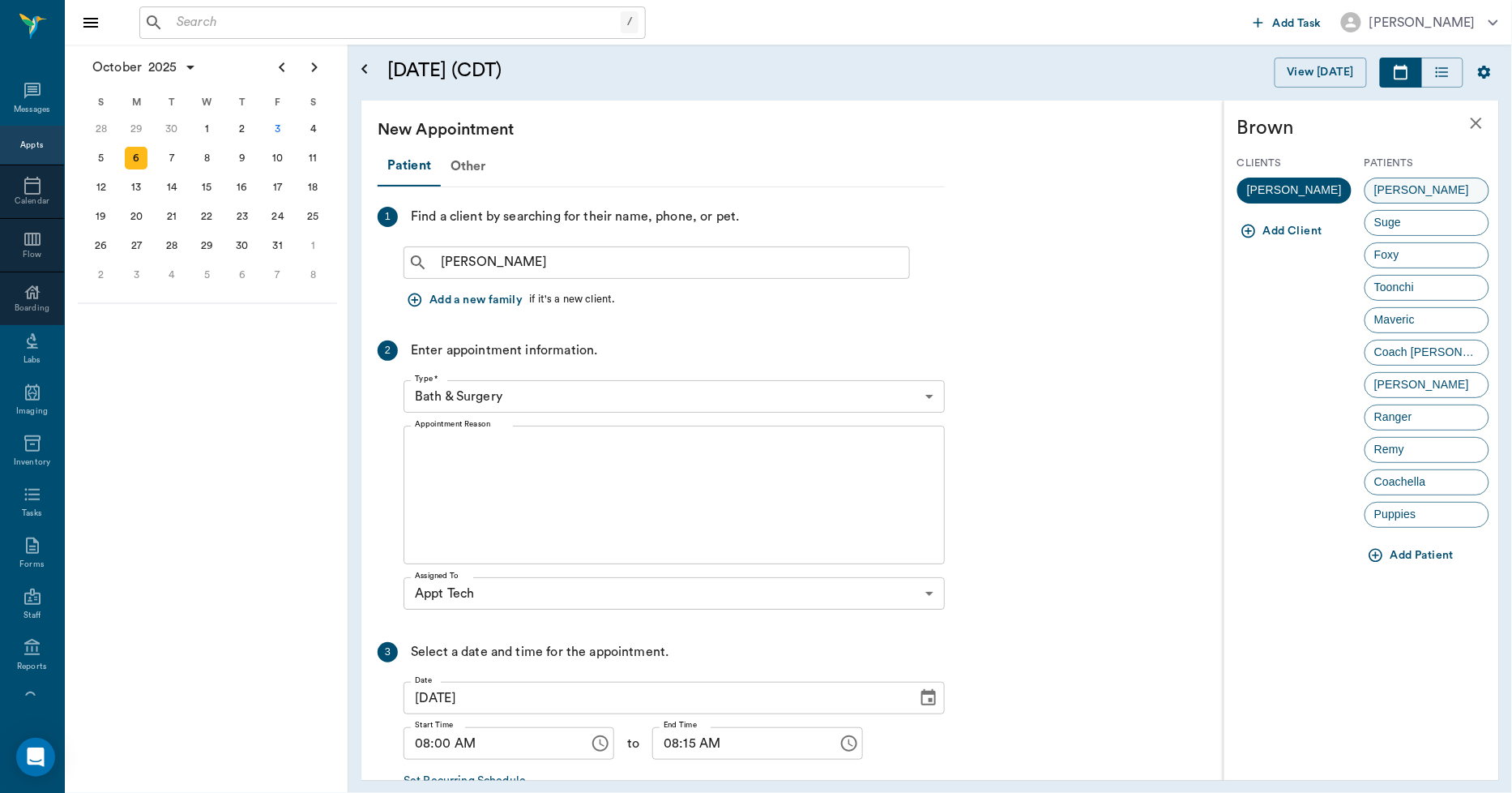
click at [1384, 195] on span "Jade" at bounding box center [1422, 189] width 113 height 17
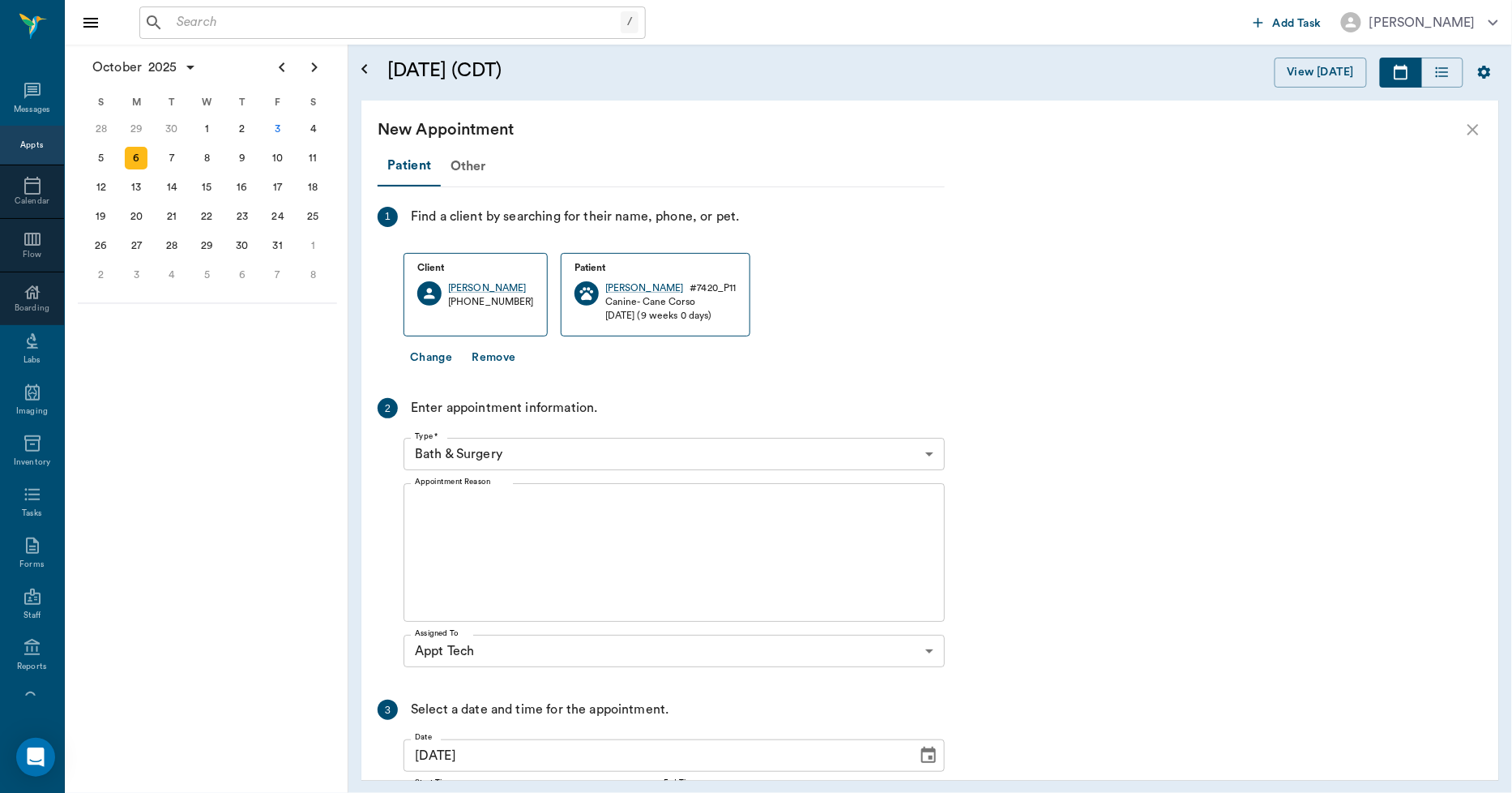
click at [489, 439] on body "/ ​ Add Task Dr. Bert Ellsworth Nectar Messages Appts Calendar Flow Boarding La…" at bounding box center [756, 396] width 1512 height 793
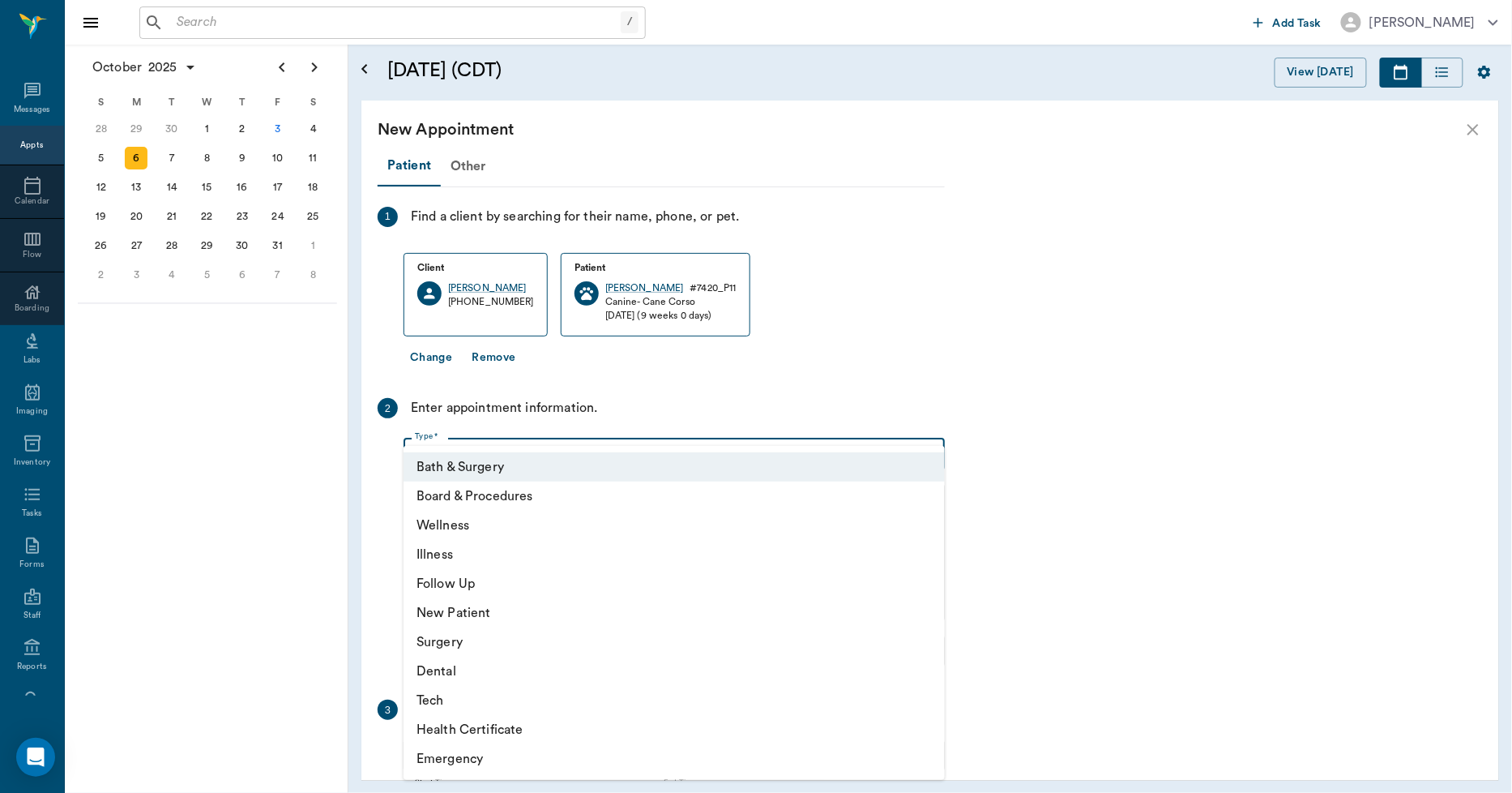
click at [446, 698] on li "Tech" at bounding box center [675, 701] width 542 height 29
type input "65d2be4f46e3a538d89b8c1a"
type input "08:30 AM"
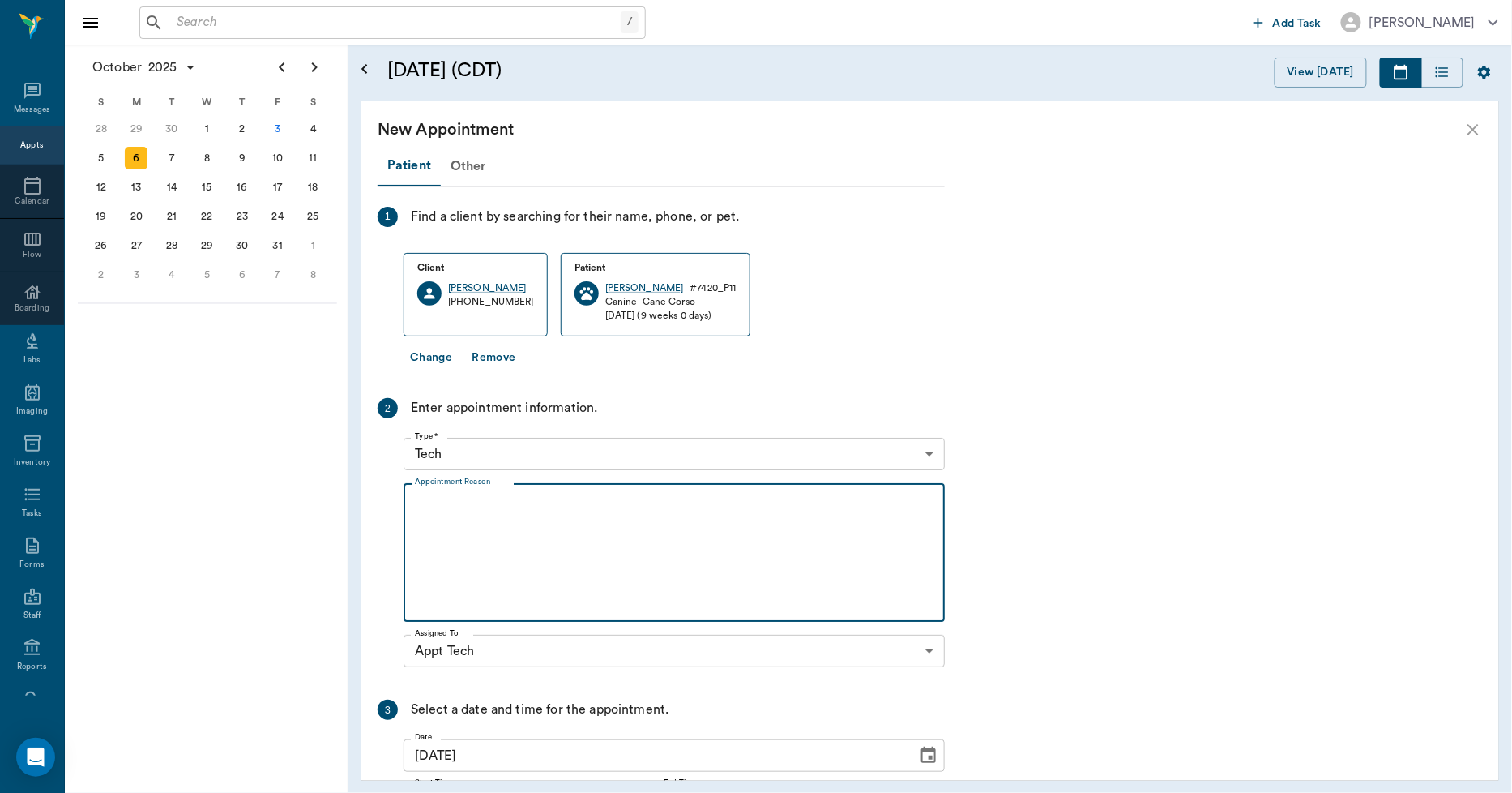
click at [507, 518] on textarea "Appointment Reason" at bounding box center [675, 553] width 519 height 112
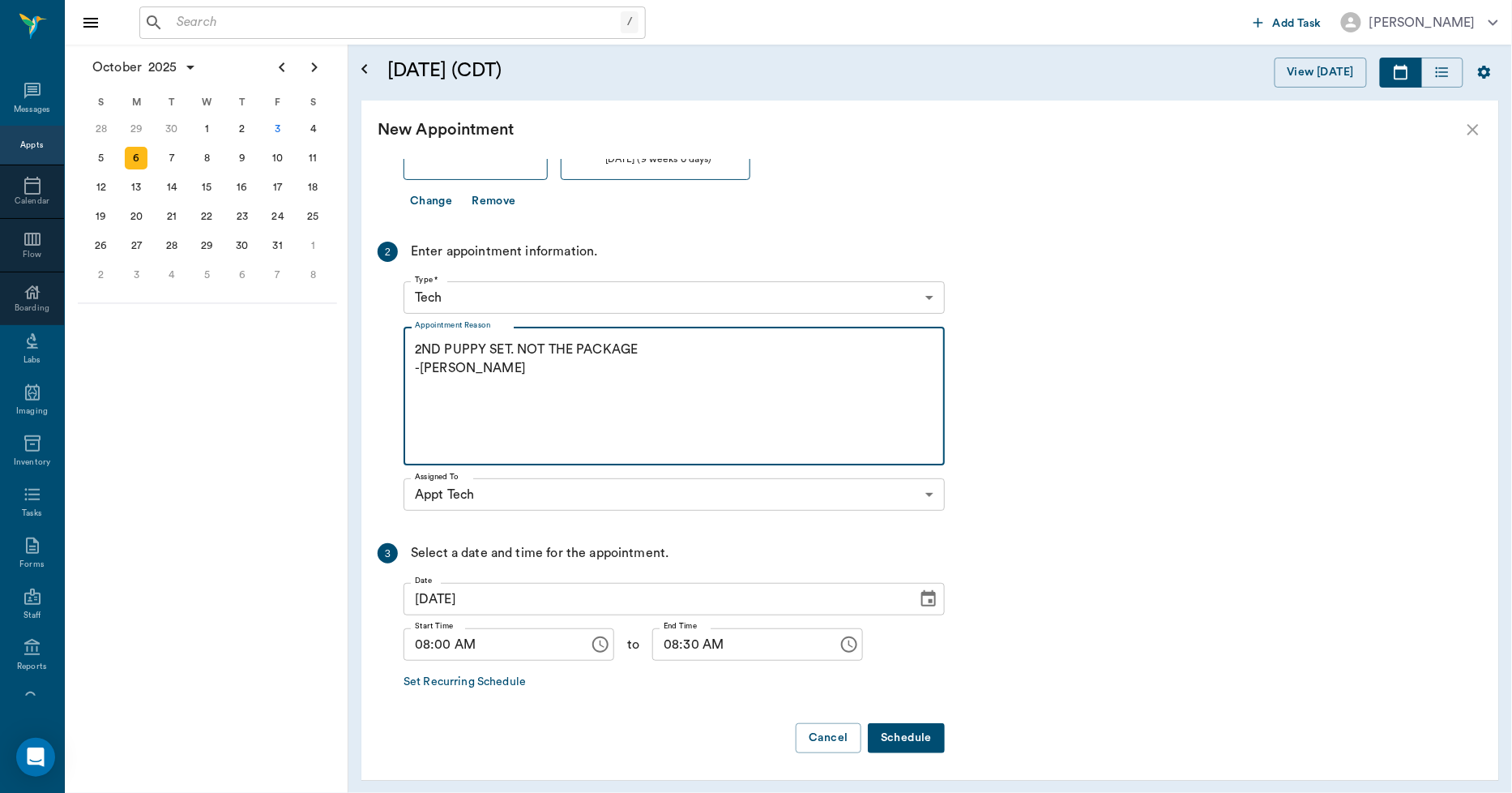
type textarea "2ND PUPPY SET. NOT THE PACKAGE -LORY"
click at [909, 730] on button "Schedule" at bounding box center [907, 738] width 77 height 30
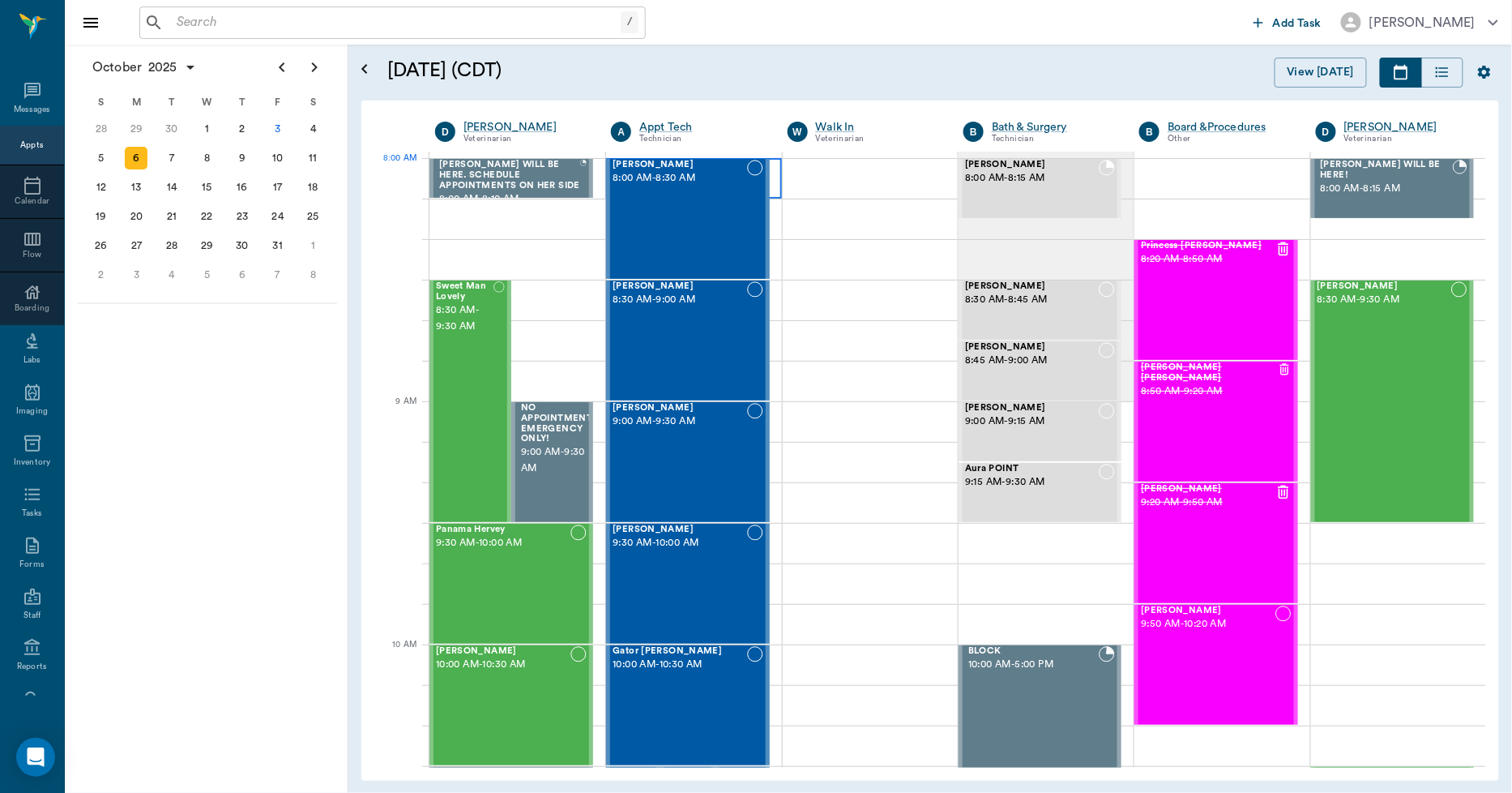
click at [771, 187] on div at bounding box center [693, 179] width 175 height 40
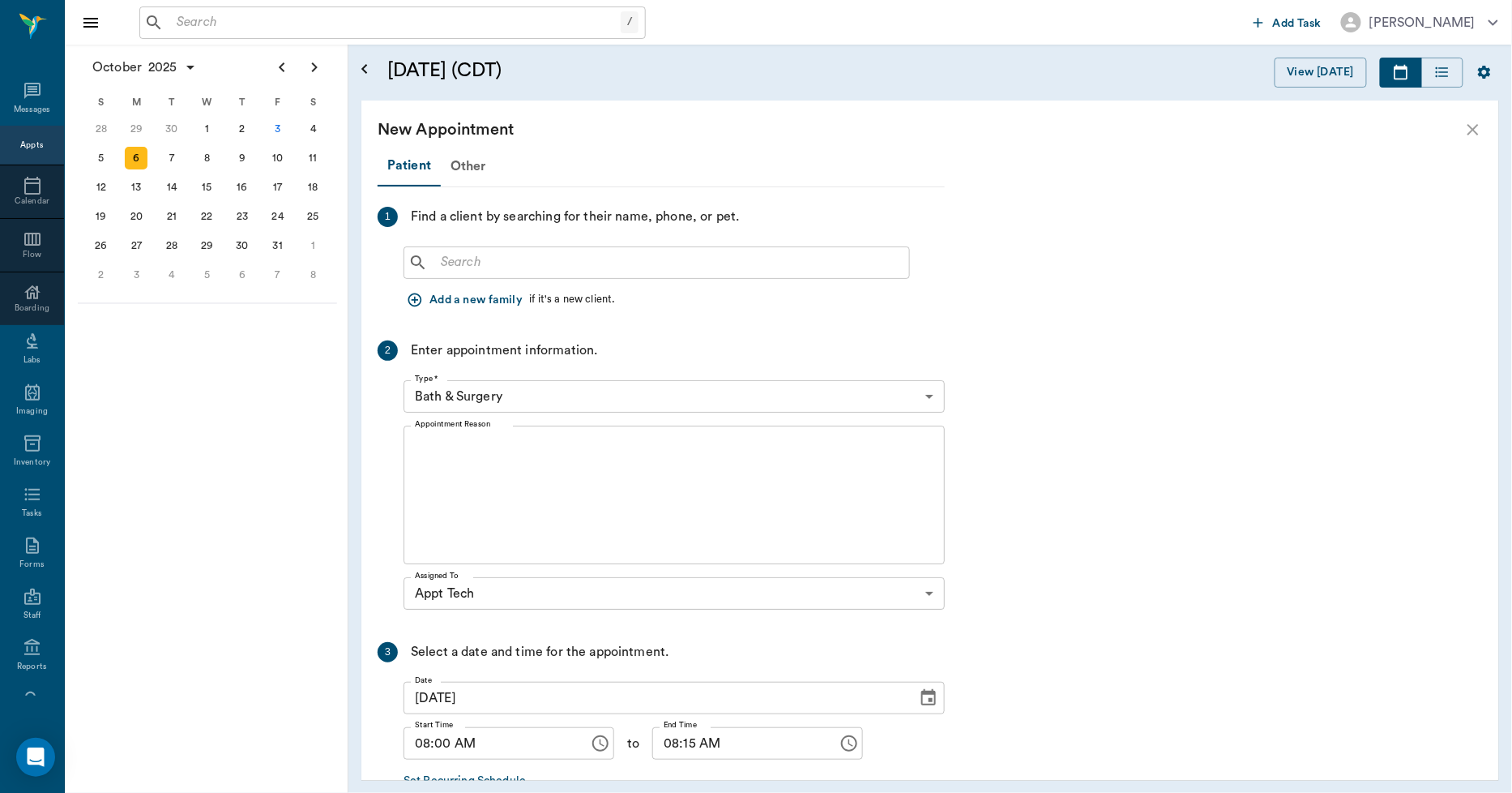
click at [545, 266] on input "text" at bounding box center [668, 263] width 469 height 23
click at [435, 258] on input "text" at bounding box center [668, 263] width 469 height 23
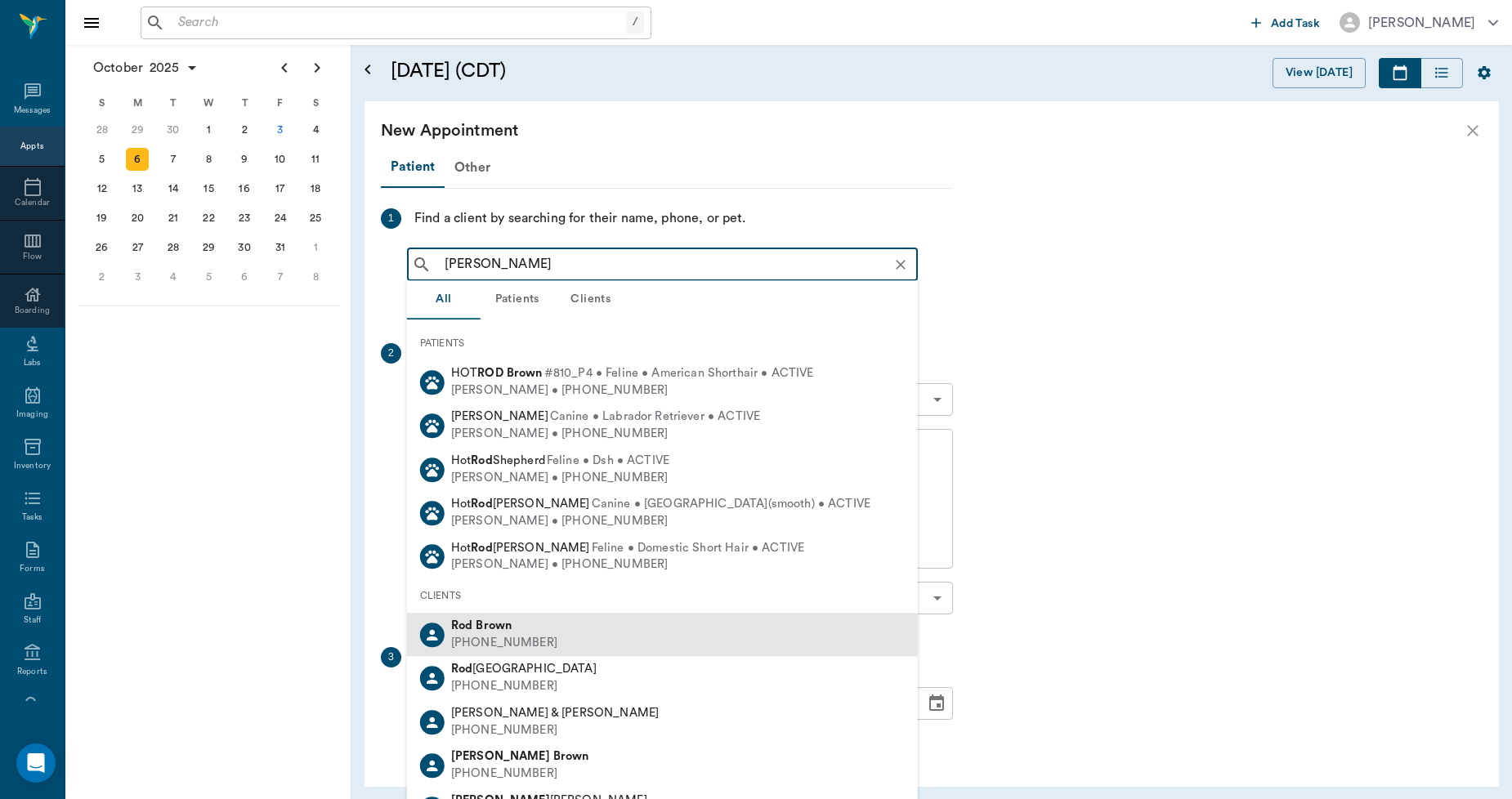
click at [519, 632] on div "Rod Brown" at bounding box center [505, 626] width 106 height 17
type input "ROD BROWN"
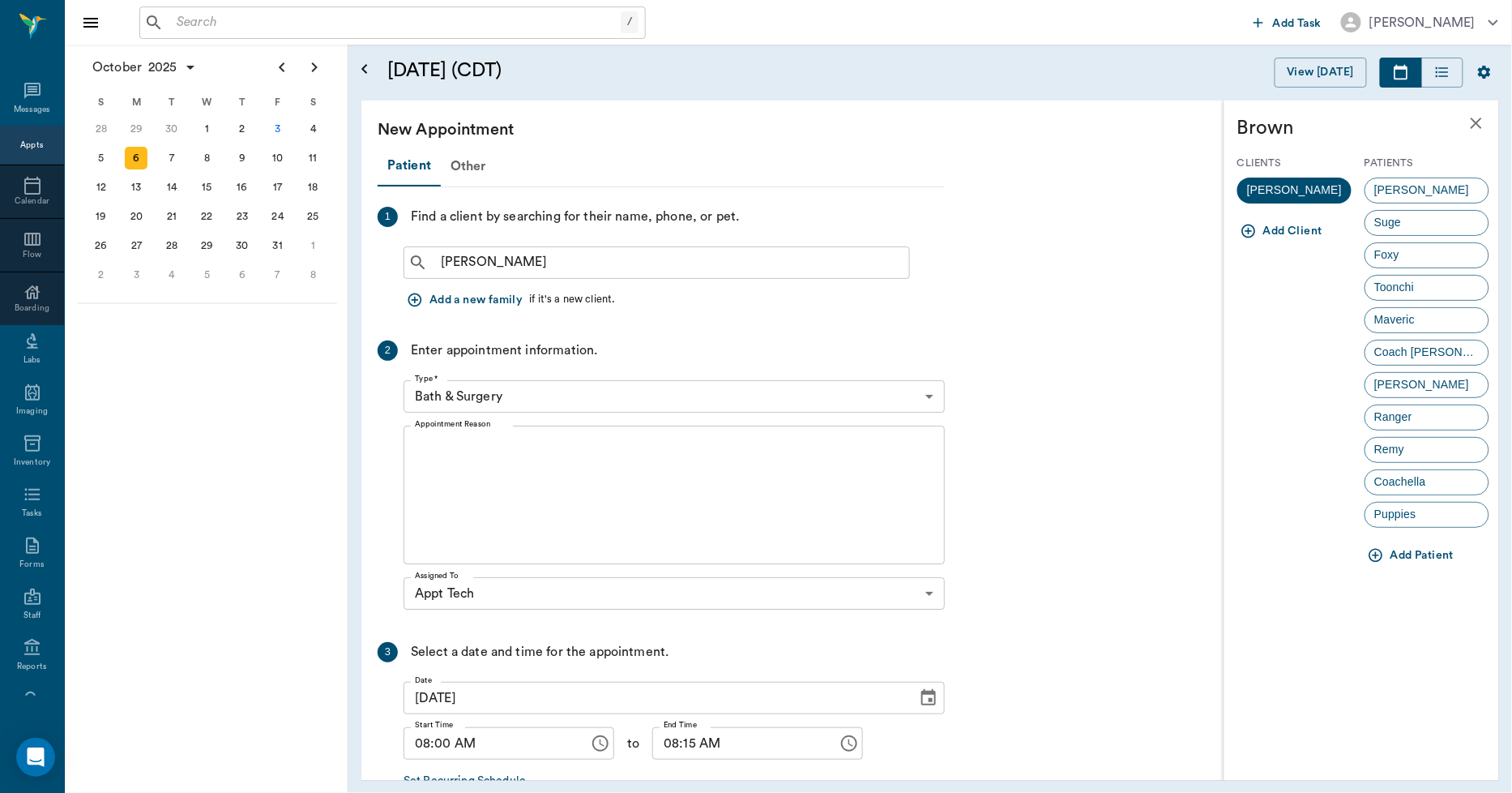
click at [1383, 556] on icon "button" at bounding box center [1376, 555] width 16 height 16
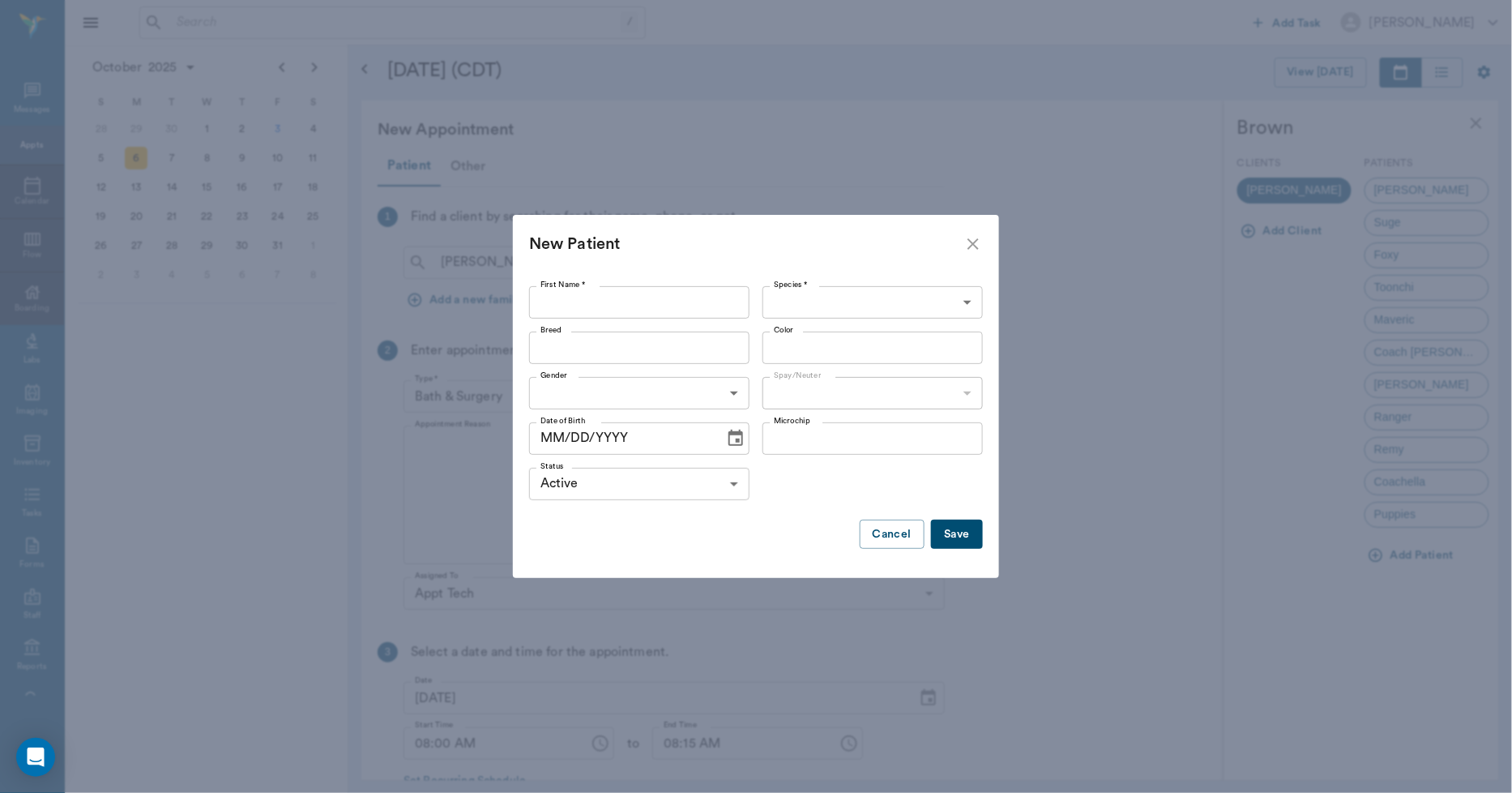
click at [686, 300] on input "First Name *" at bounding box center [639, 302] width 221 height 33
type input "E"
type input "Ava"
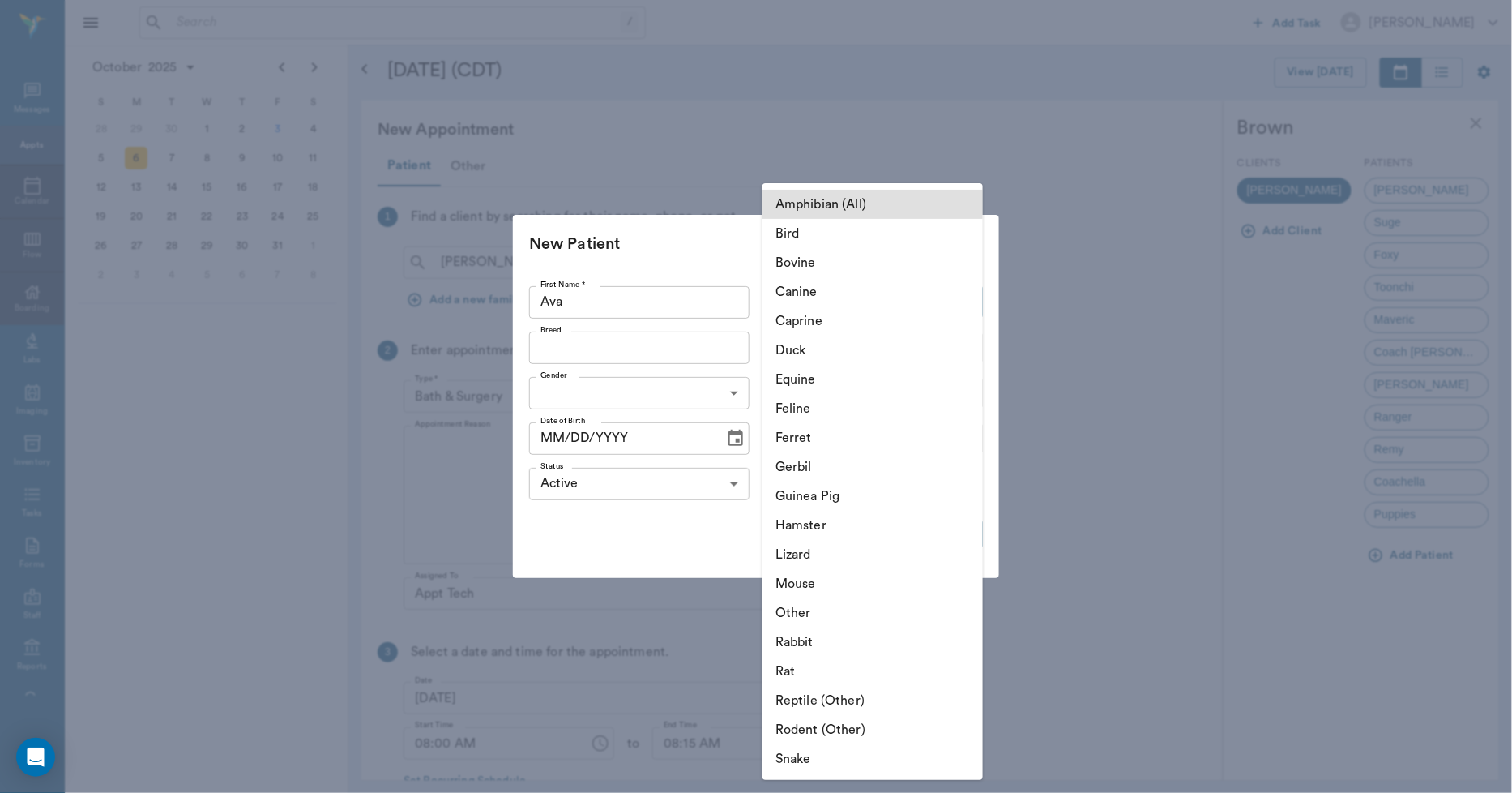
click at [773, 292] on body "/ ​ Add Task Dr. Bert Ellsworth Nectar Messages Appts Calendar Flow Boarding La…" at bounding box center [756, 396] width 1512 height 793
click at [783, 288] on li "Canine" at bounding box center [873, 291] width 221 height 29
type input "Canine"
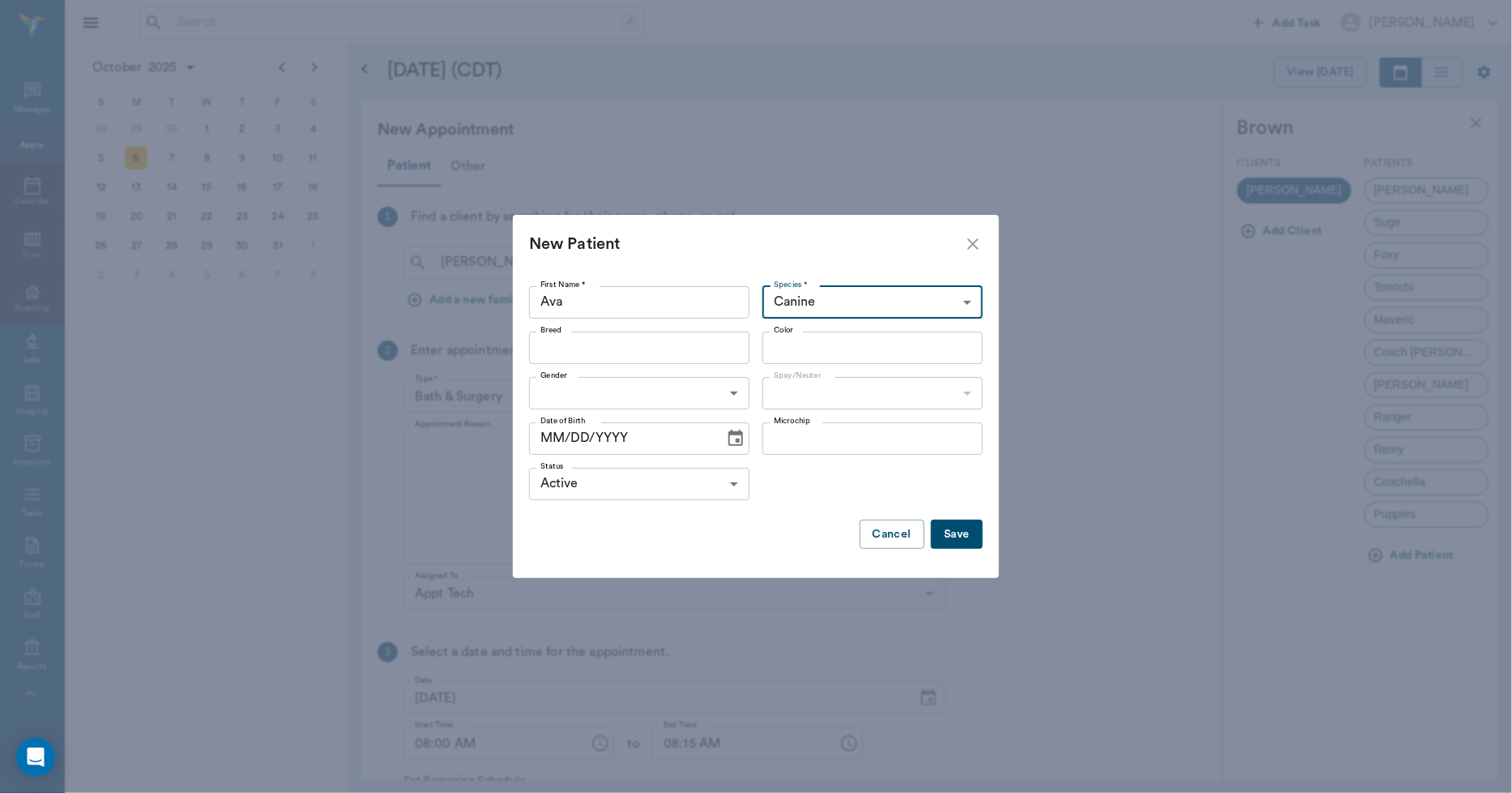
click at [684, 343] on input "Breed" at bounding box center [625, 348] width 184 height 23
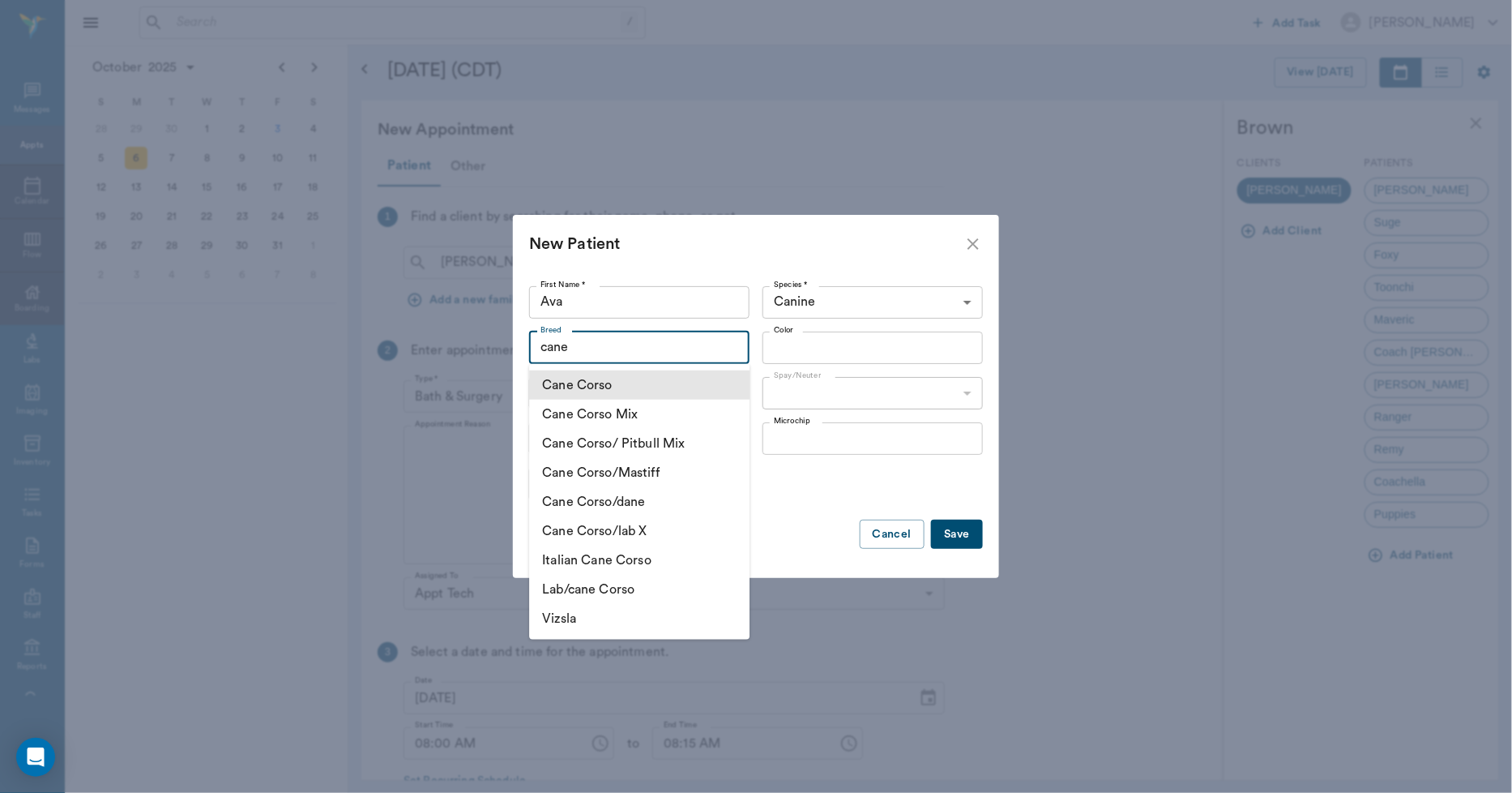
click at [646, 385] on li "Cane Corso" at bounding box center [639, 385] width 221 height 29
type input "Cane Corso"
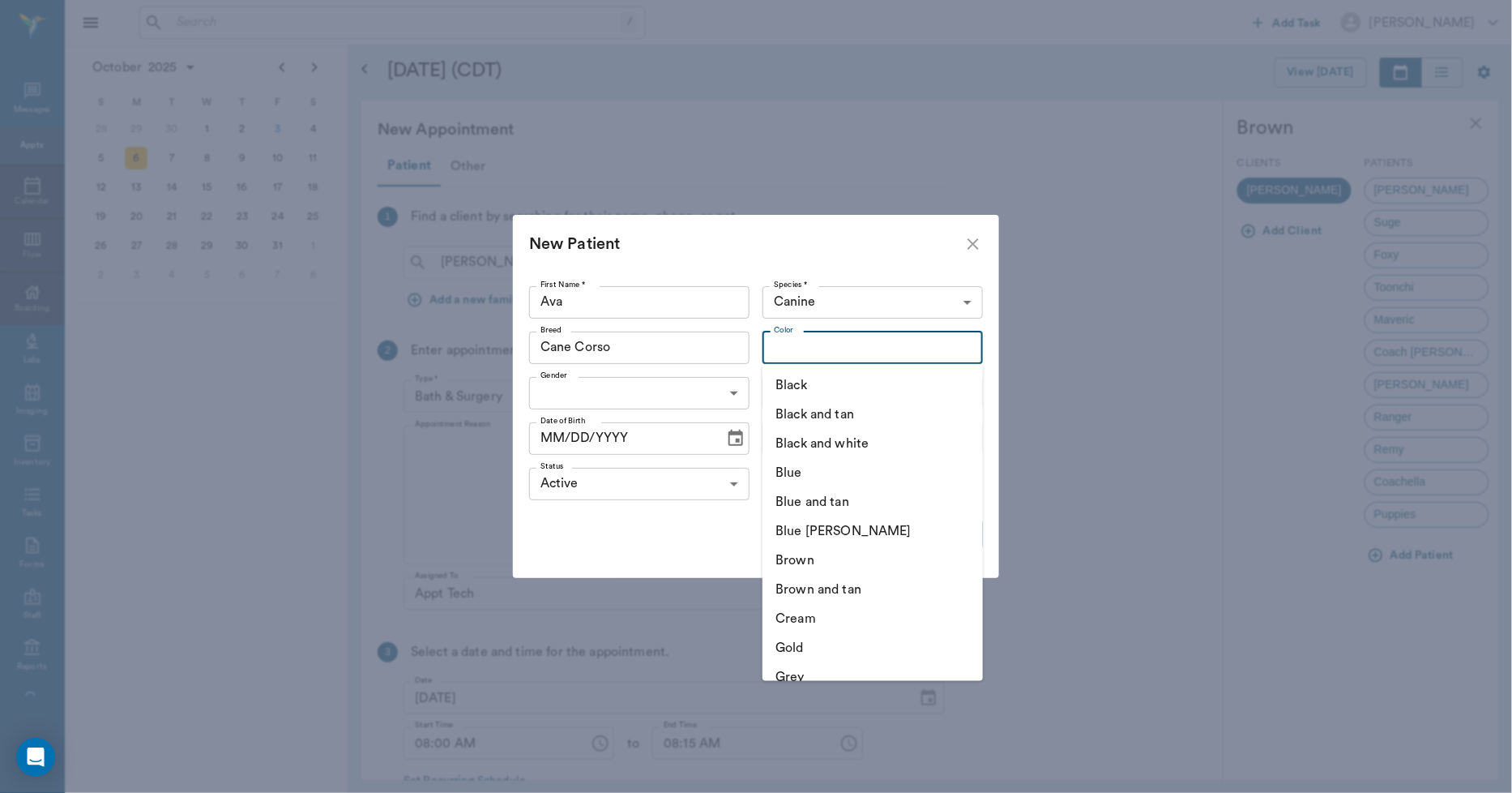
click at [791, 352] on input "Color" at bounding box center [859, 348] width 184 height 23
click at [794, 476] on li "Blue" at bounding box center [873, 473] width 221 height 29
type input "Blue"
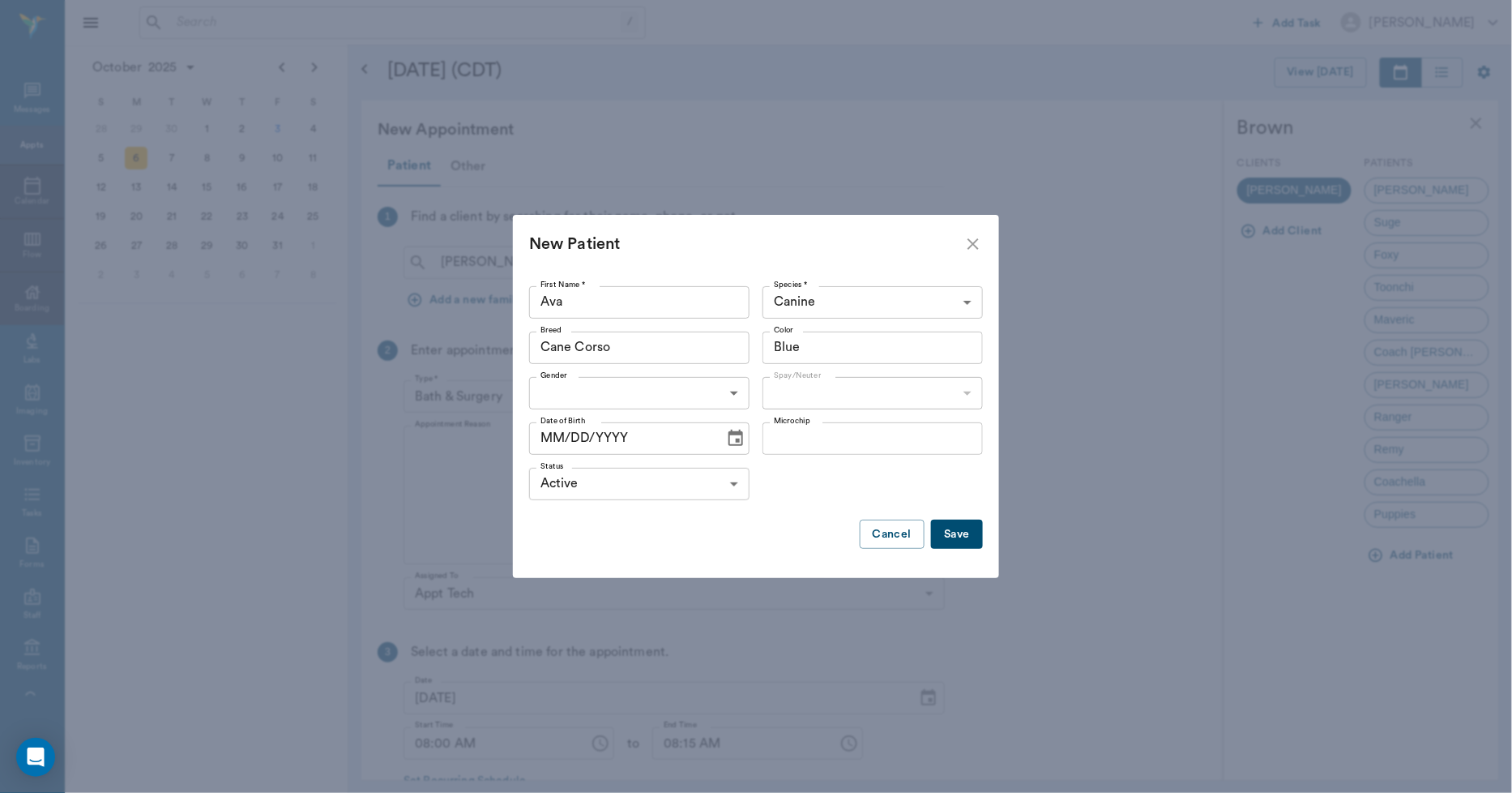
click at [634, 385] on body "/ ​ Add Task Dr. Bert Ellsworth Nectar Messages Appts Calendar Flow Boarding La…" at bounding box center [756, 396] width 1512 height 793
click at [592, 458] on li "Female" at bounding box center [639, 459] width 221 height 29
type input "FEMALE"
click at [779, 392] on body "/ ​ Add Task Dr. Bert Ellsworth Nectar Messages Appts Calendar Flow Boarding La…" at bounding box center [756, 396] width 1512 height 793
click at [781, 454] on li "Not spayed" at bounding box center [873, 459] width 221 height 29
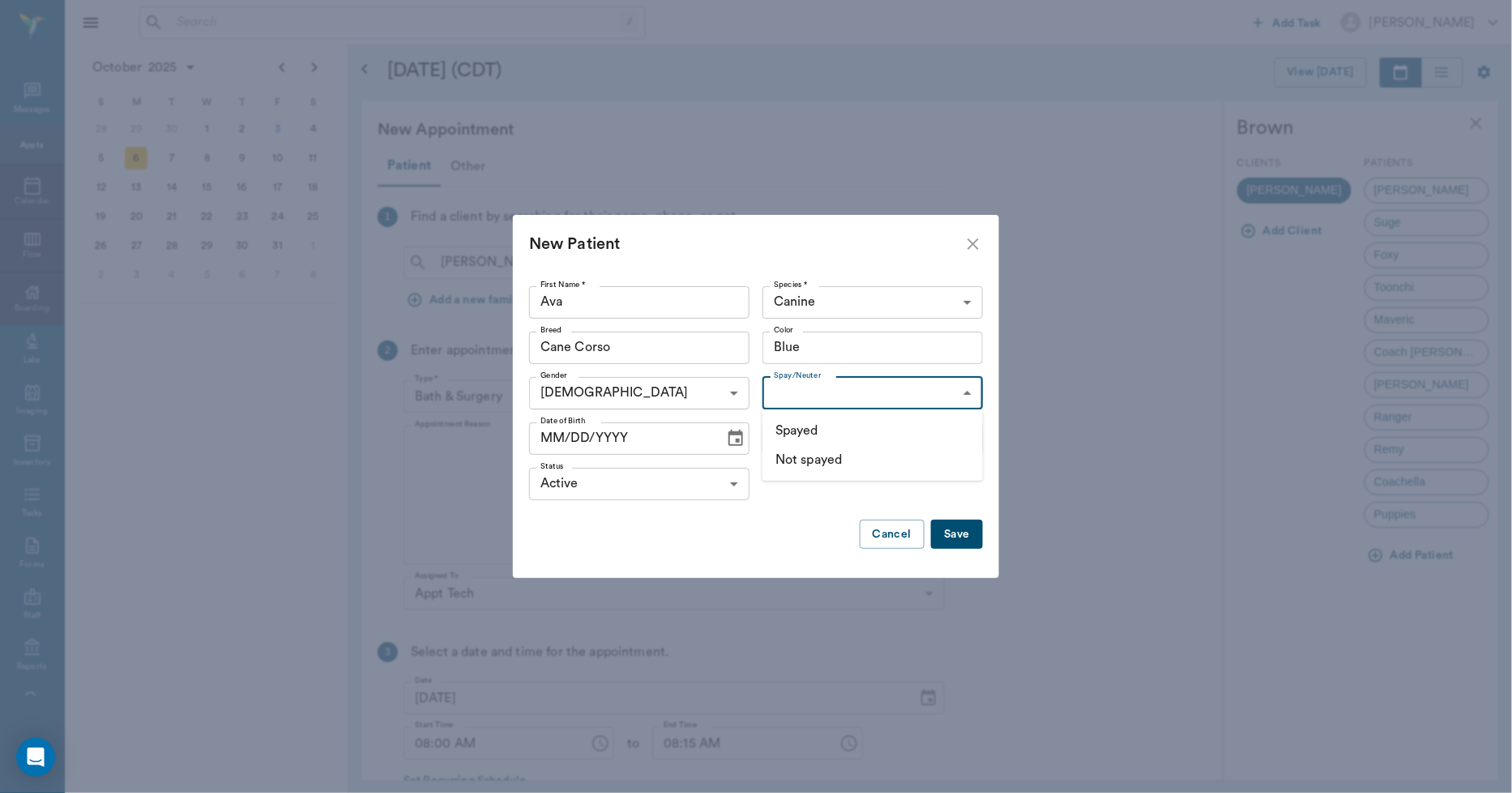
type input "false"
click at [730, 436] on icon "Choose date" at bounding box center [736, 438] width 19 height 19
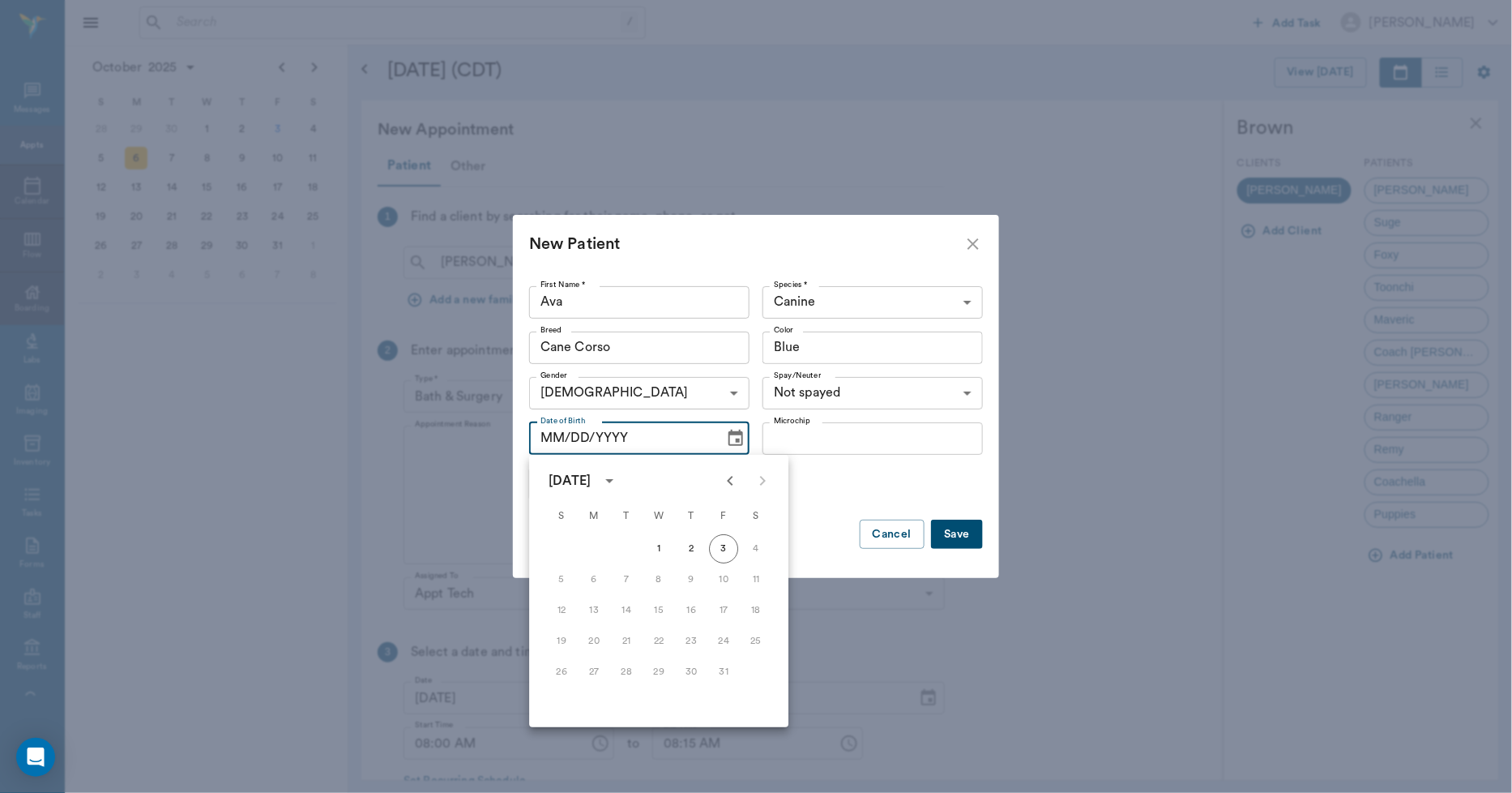
click at [727, 482] on icon "Previous month" at bounding box center [730, 481] width 19 height 19
click at [730, 480] on icon "Previous month" at bounding box center [730, 481] width 5 height 10
click at [725, 545] on button "1" at bounding box center [723, 548] width 29 height 29
type input "08/01/2025"
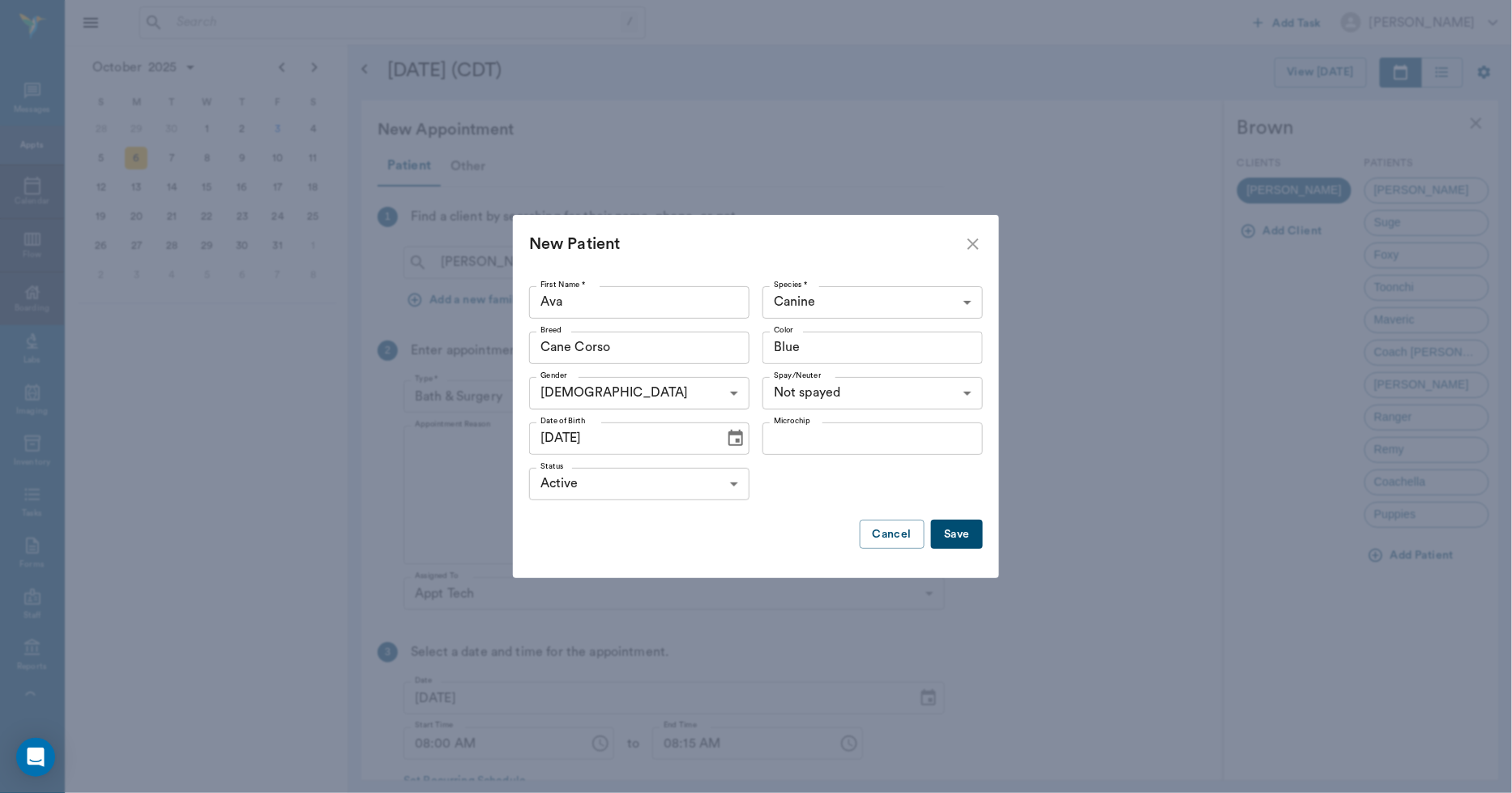
click at [959, 540] on button "Save" at bounding box center [957, 535] width 52 height 30
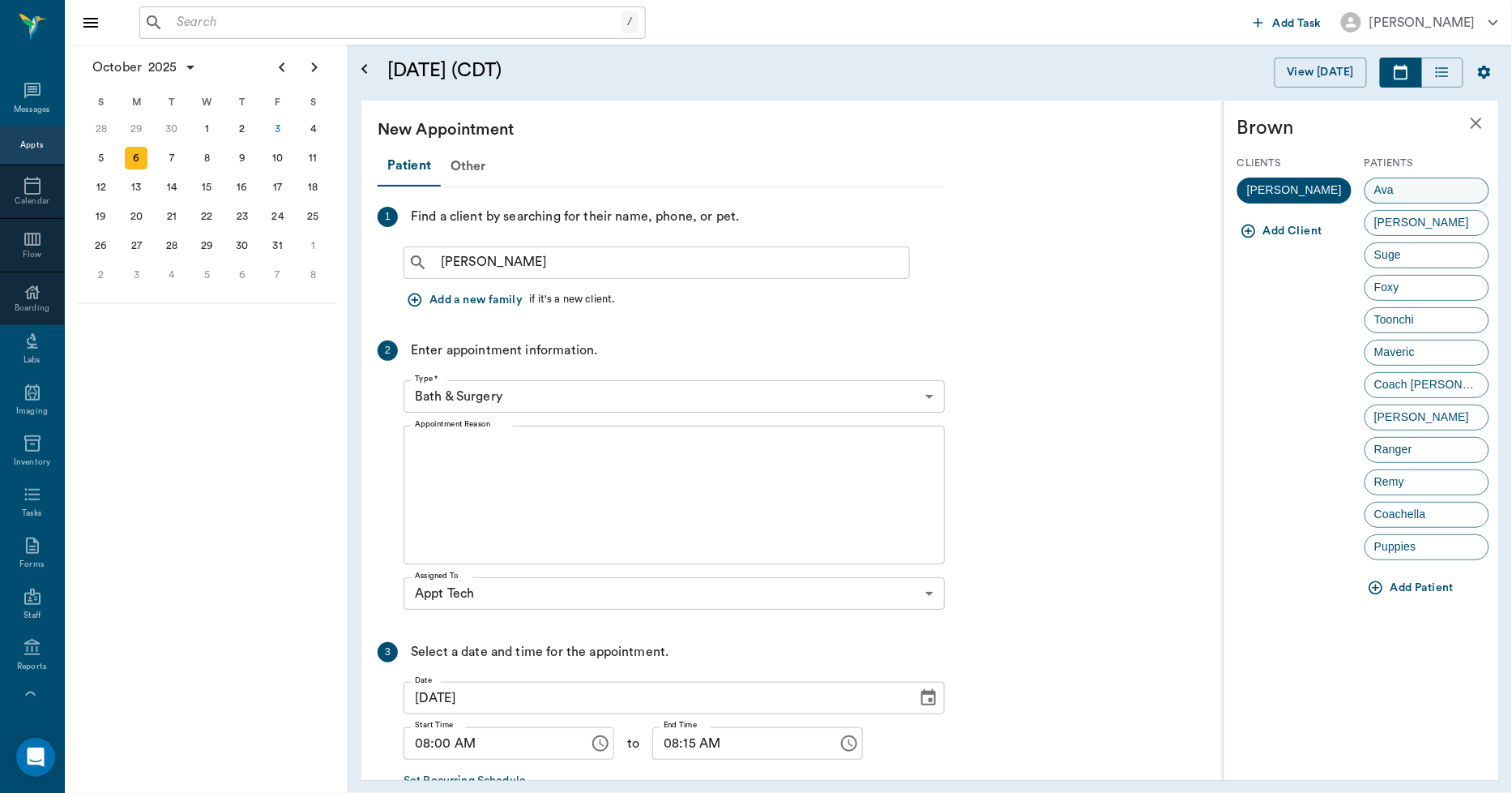
click at [1411, 189] on div "Ava" at bounding box center [1428, 190] width 125 height 26
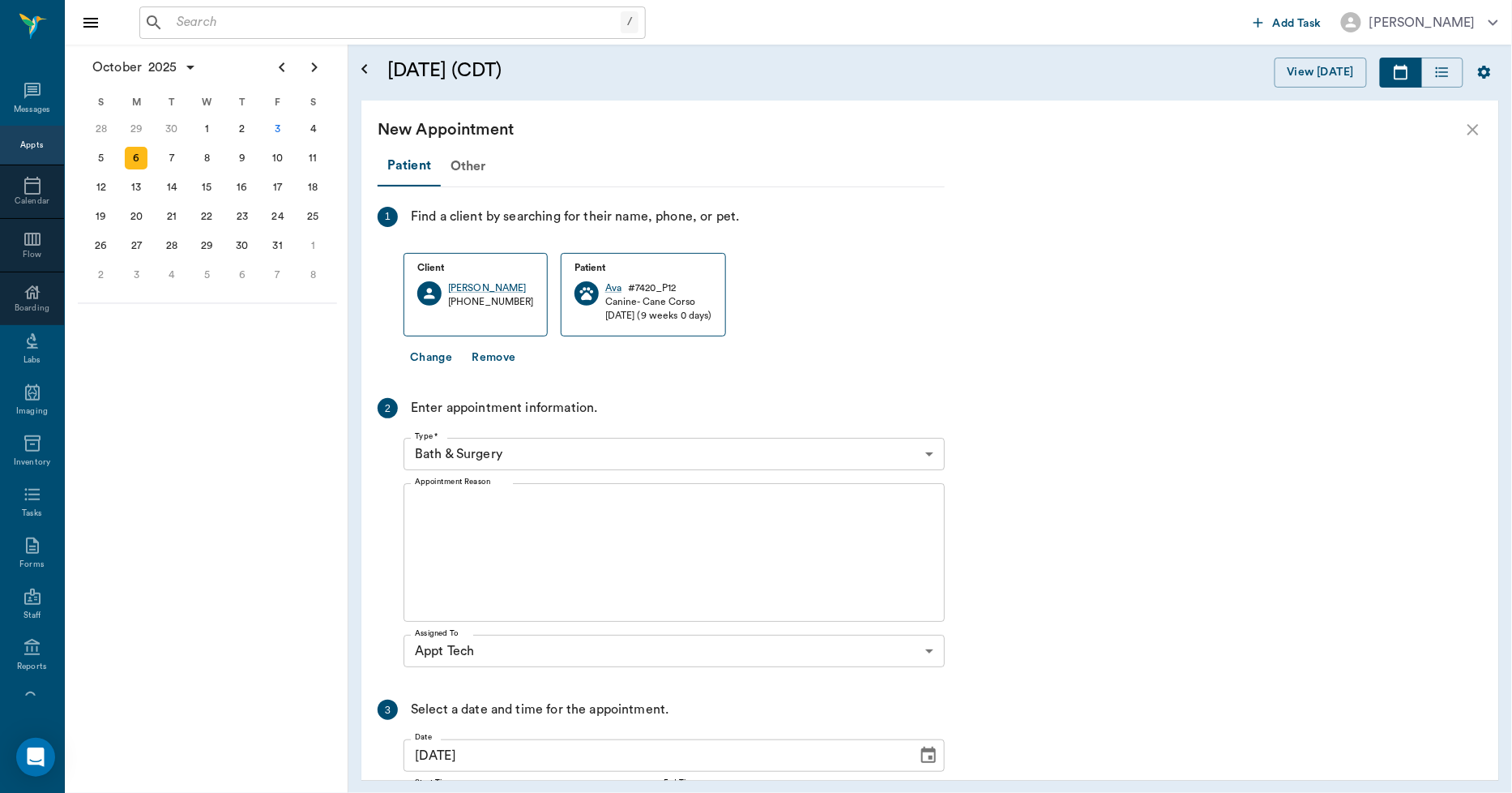
scroll to position [90, 0]
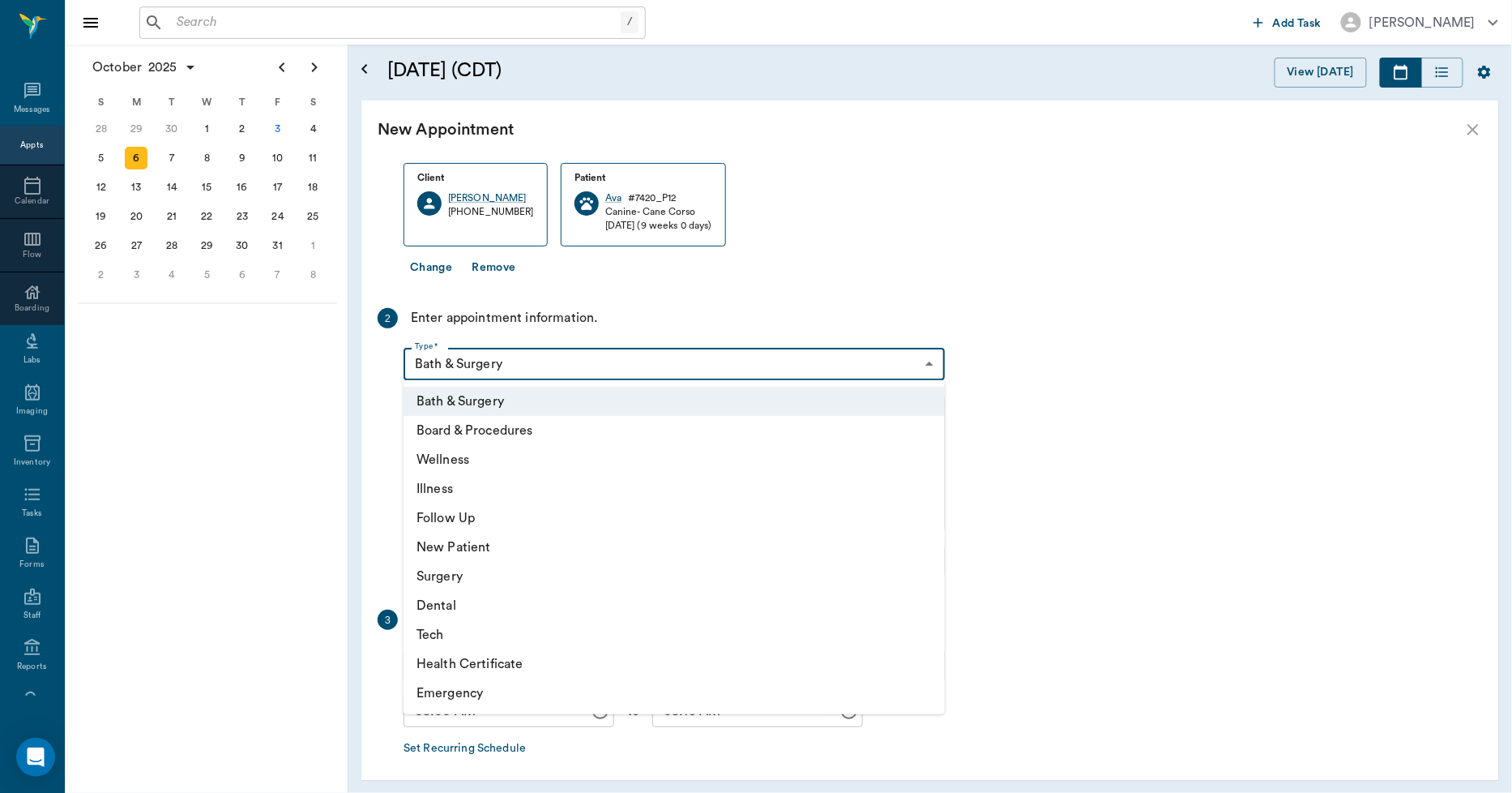
click at [500, 355] on body "/ ​ Add Task Dr. Bert Ellsworth Nectar Messages Appts Calendar Flow Boarding La…" at bounding box center [756, 396] width 1512 height 793
click at [456, 633] on li "Tech" at bounding box center [675, 635] width 542 height 29
type input "65d2be4f46e3a538d89b8c1a"
type input "08:30 AM"
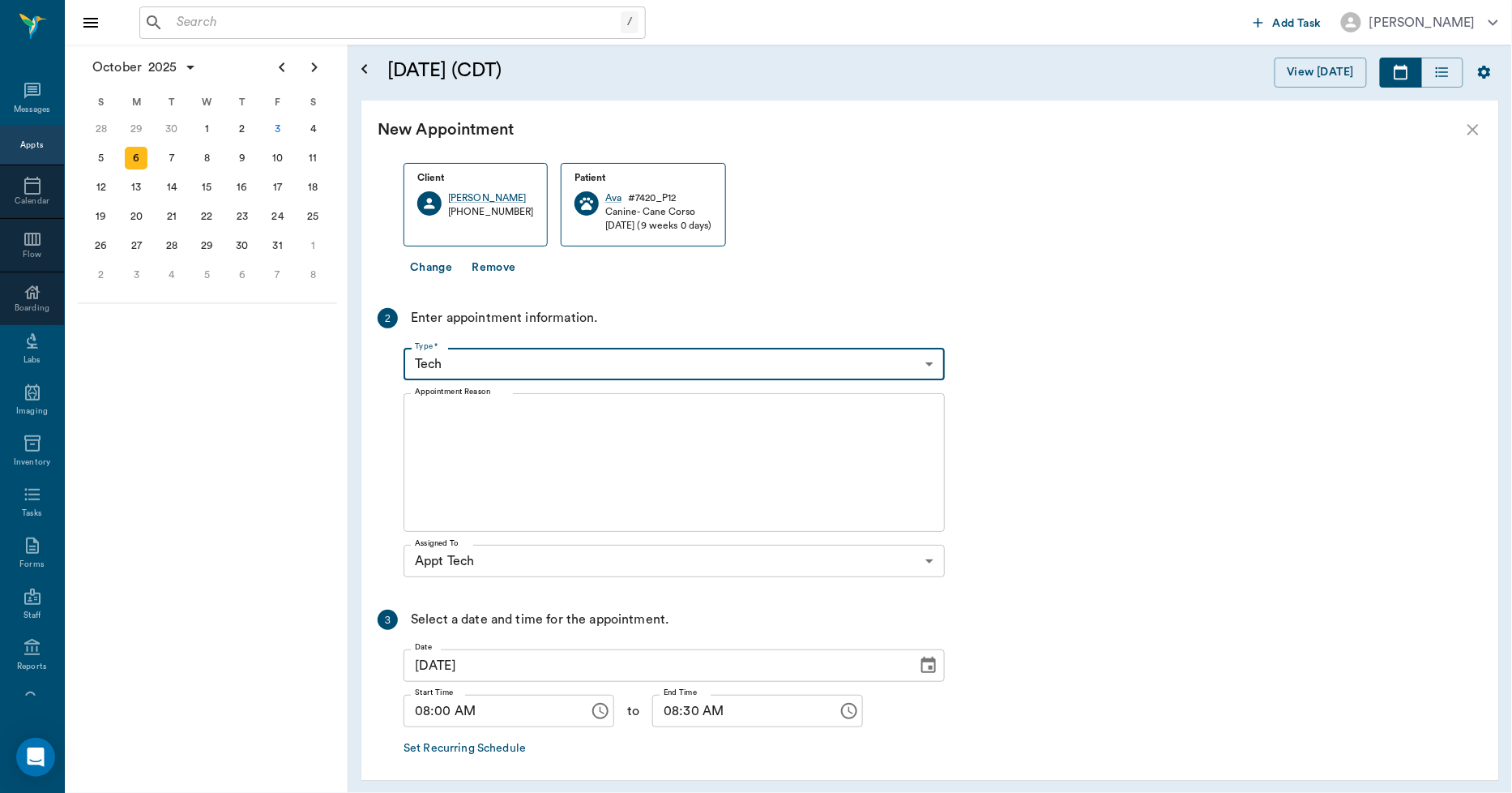
click at [454, 418] on textarea "Appointment Reason" at bounding box center [675, 463] width 519 height 112
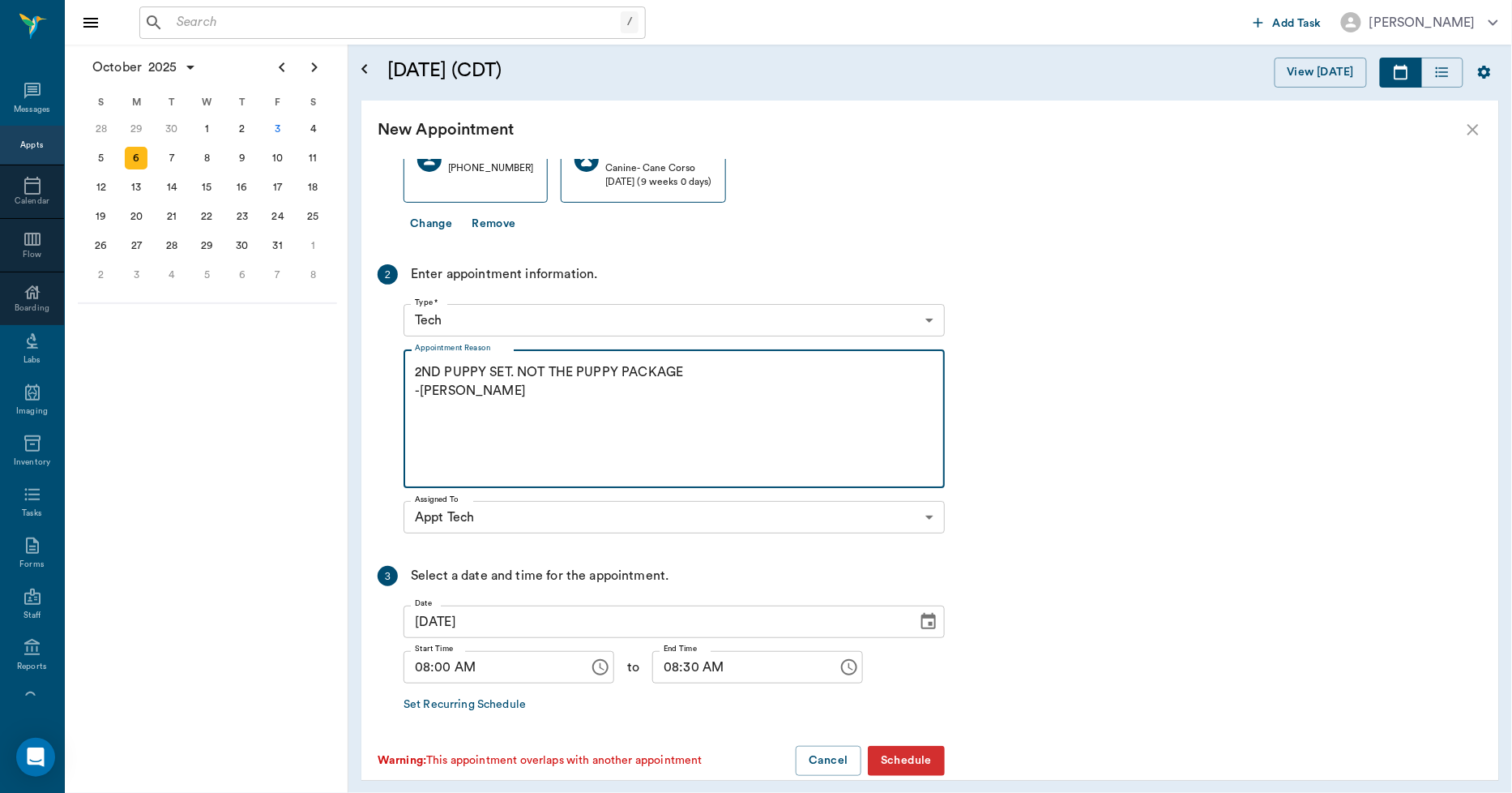
scroll to position [157, 0]
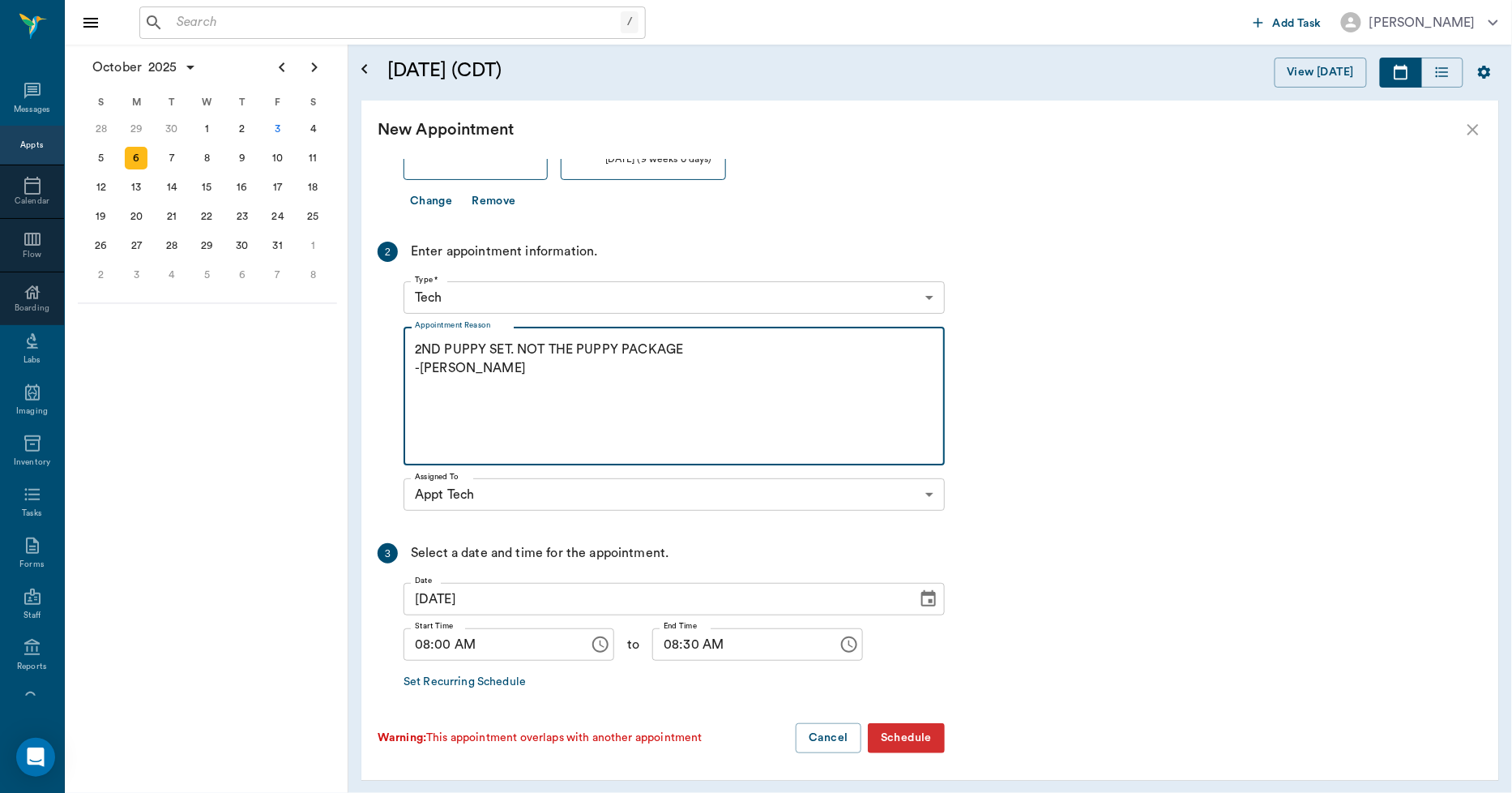
type textarea "2ND PUPPY SET. NOT THE PUPPY PACKAGE -LORY"
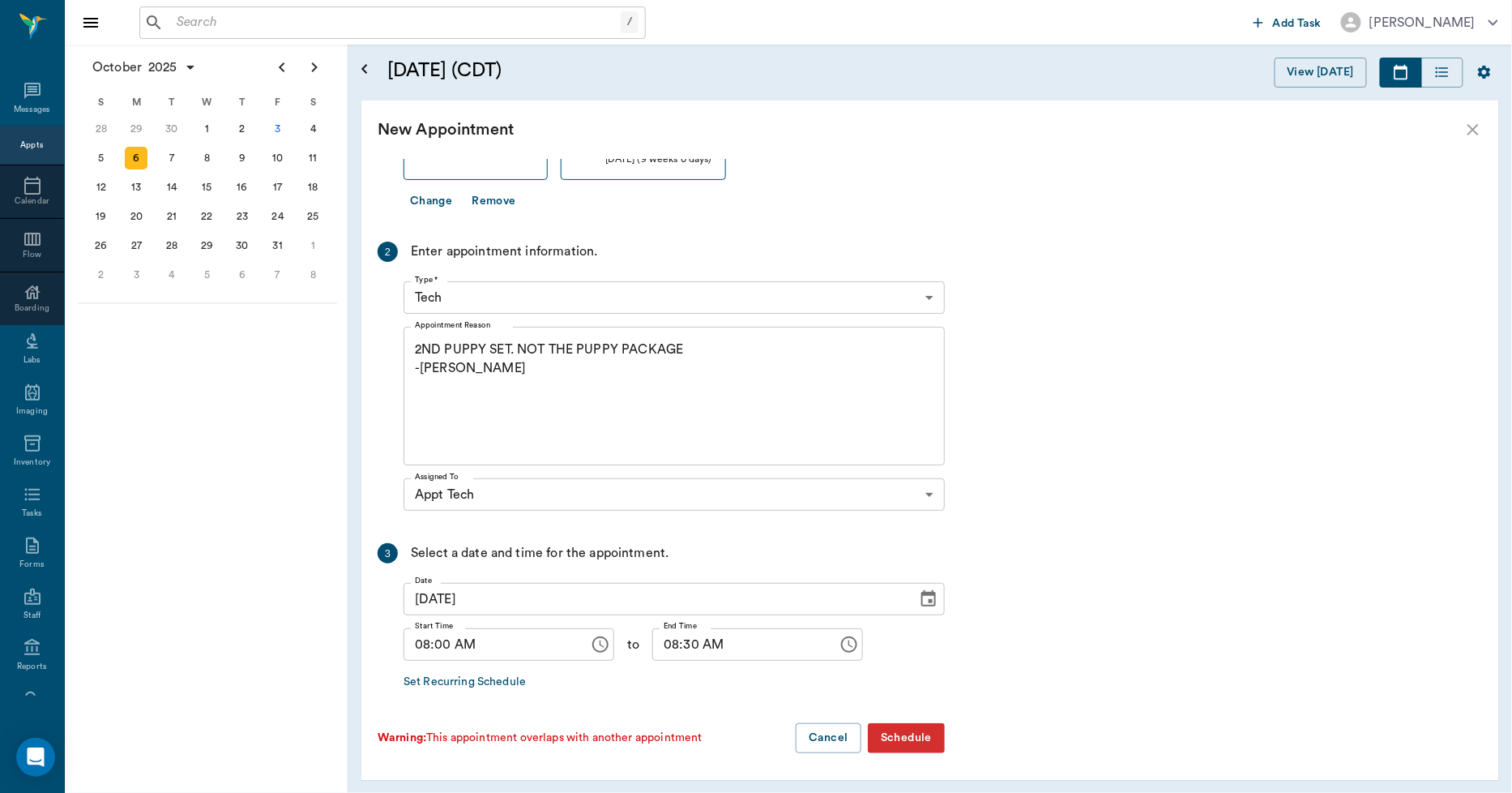
click at [908, 728] on button "Schedule" at bounding box center [907, 738] width 77 height 30
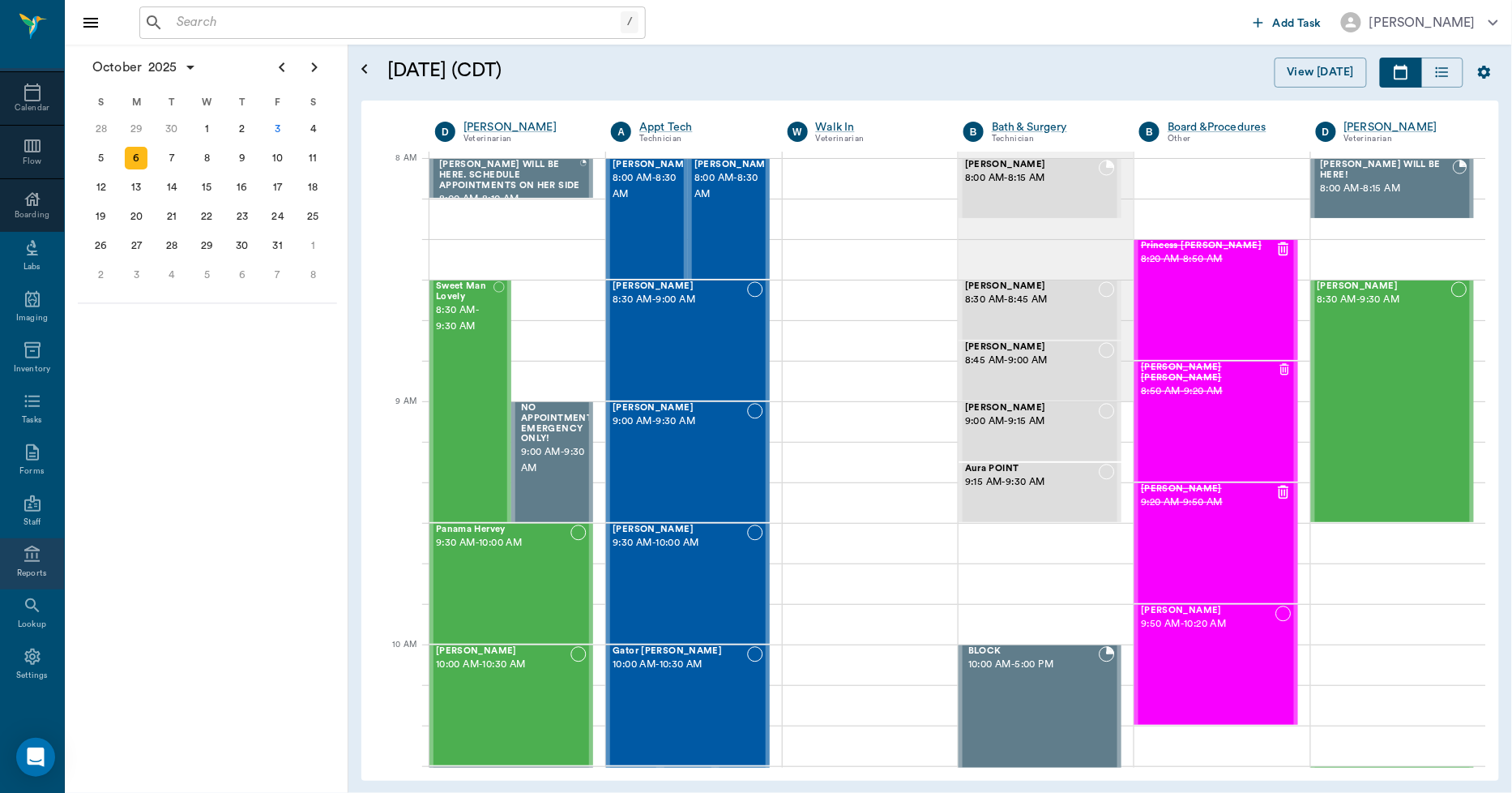
scroll to position [94, 0]
click at [20, 618] on div "Lookup" at bounding box center [32, 624] width 28 height 12
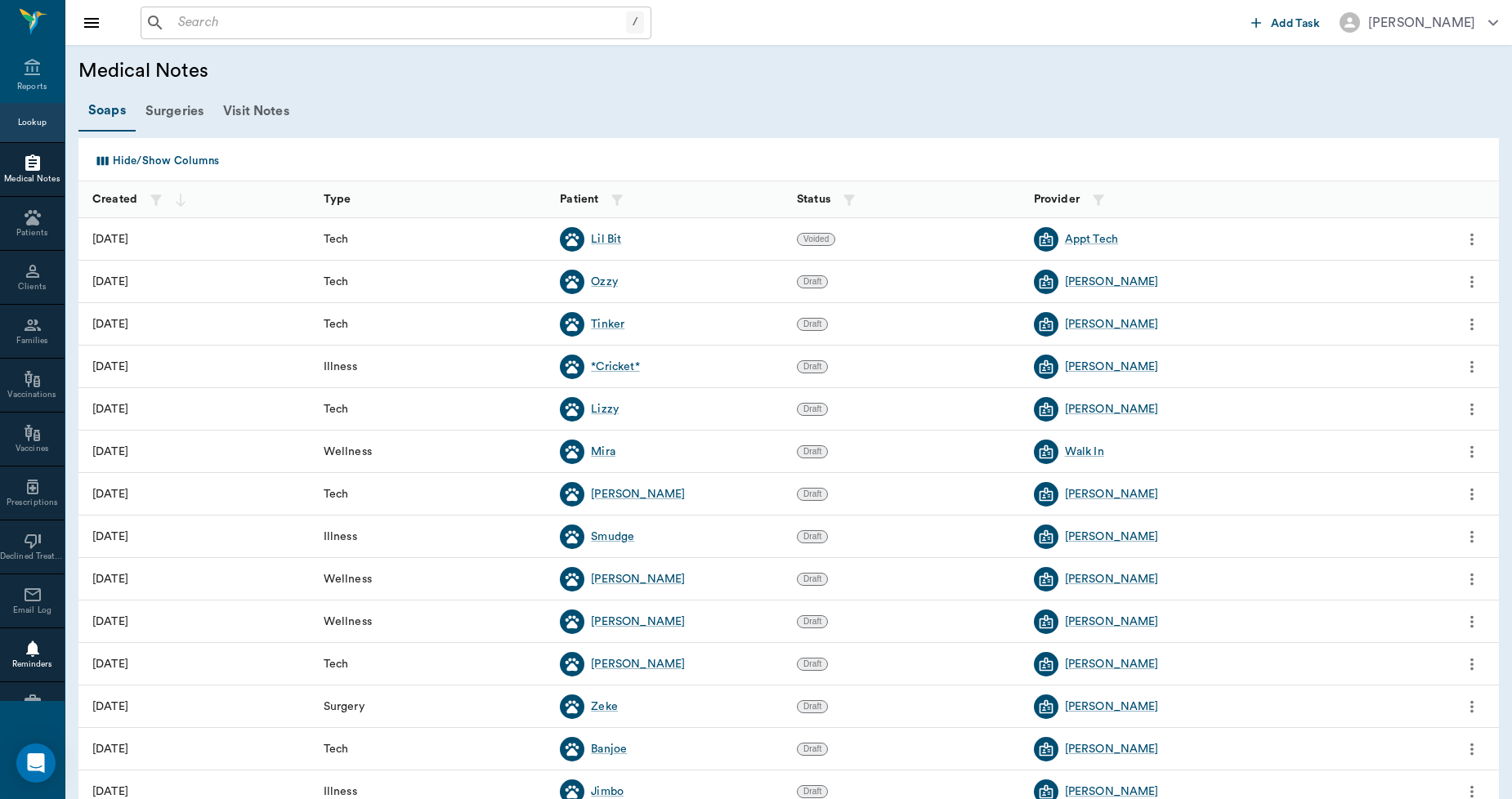
scroll to position [458, 0]
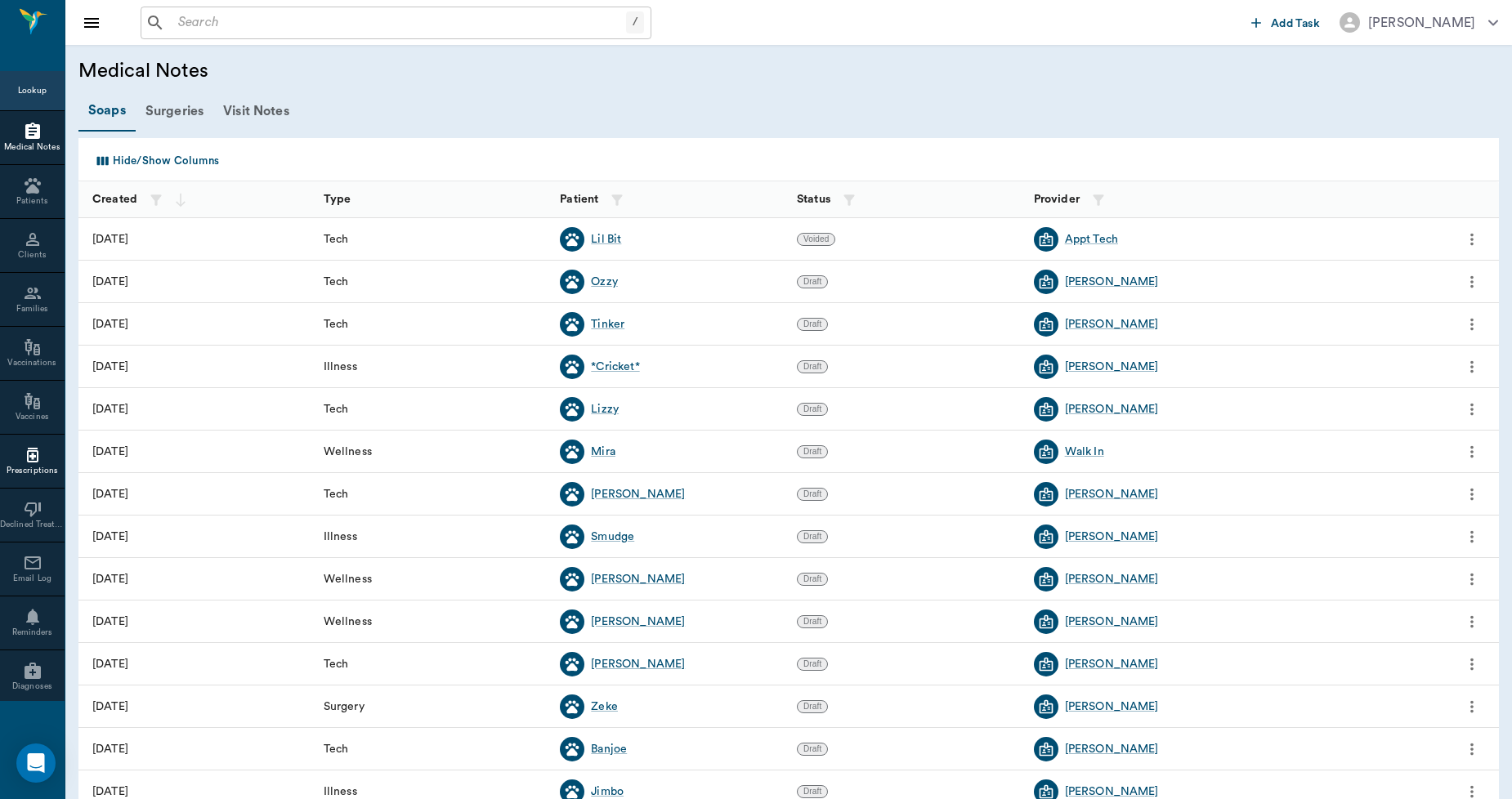
click at [34, 468] on div "Prescriptions" at bounding box center [32, 471] width 65 height 12
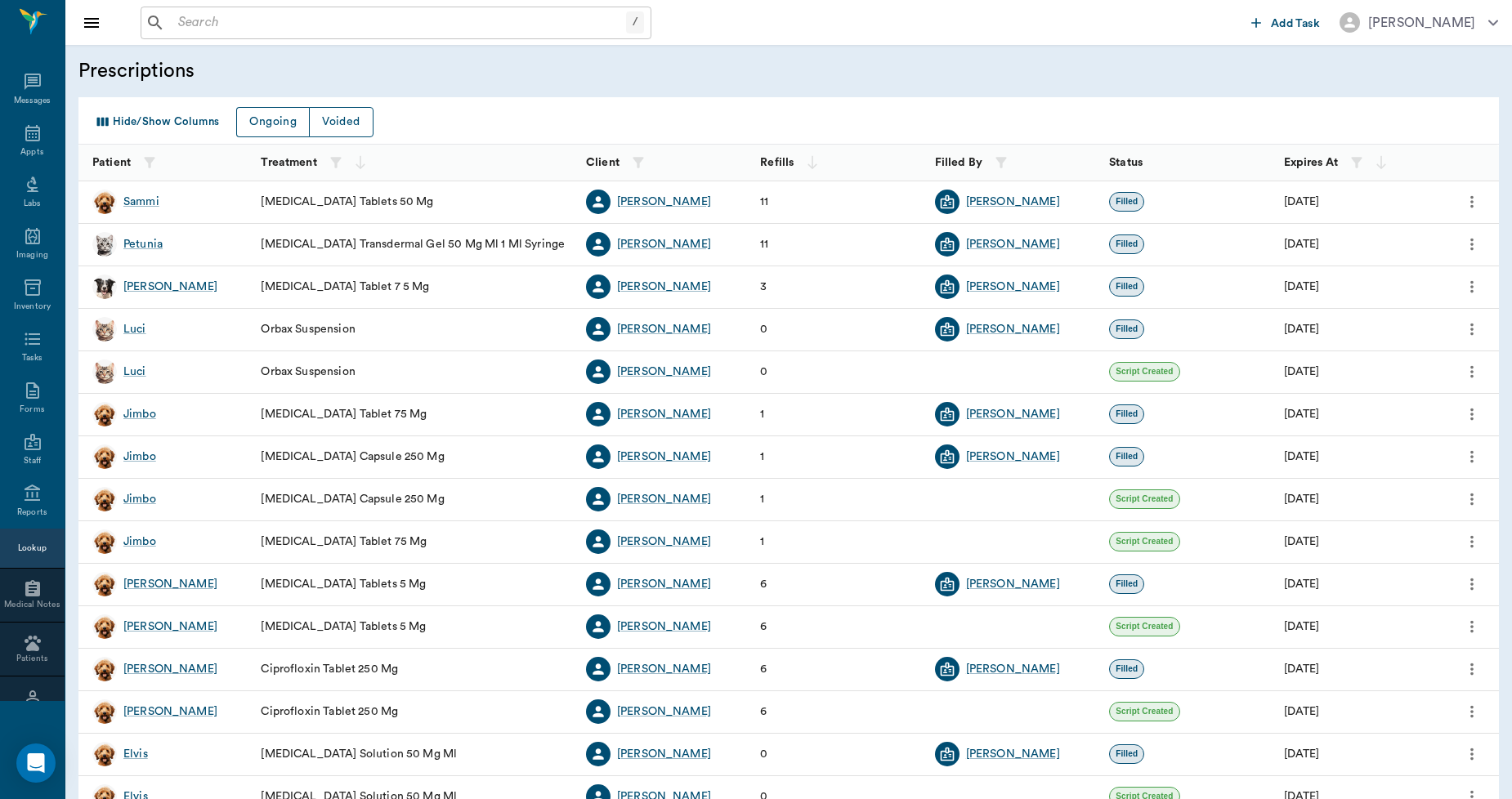
scroll to position [458, 0]
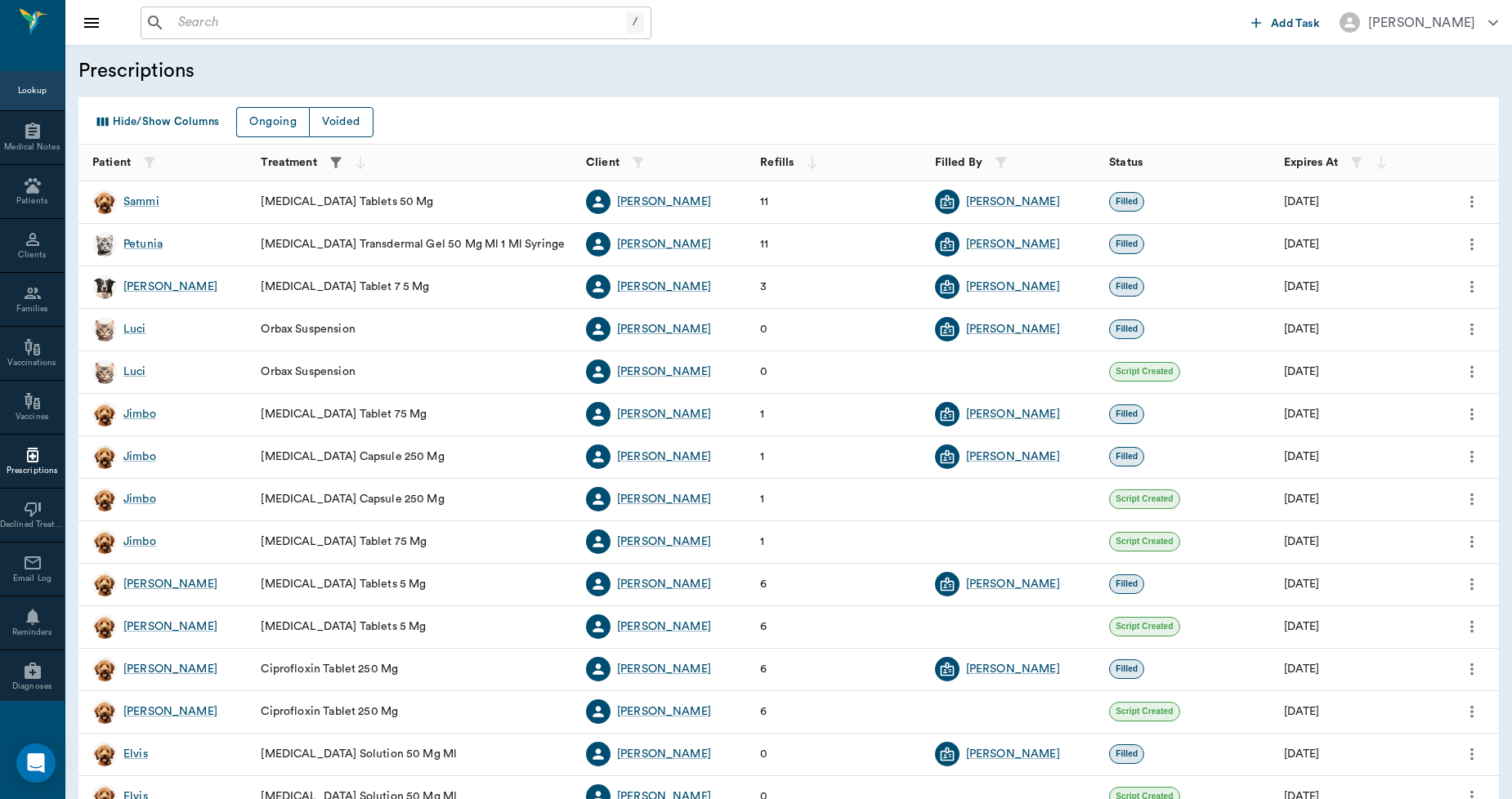
click at [332, 168] on icon "button" at bounding box center [335, 162] width 16 height 16
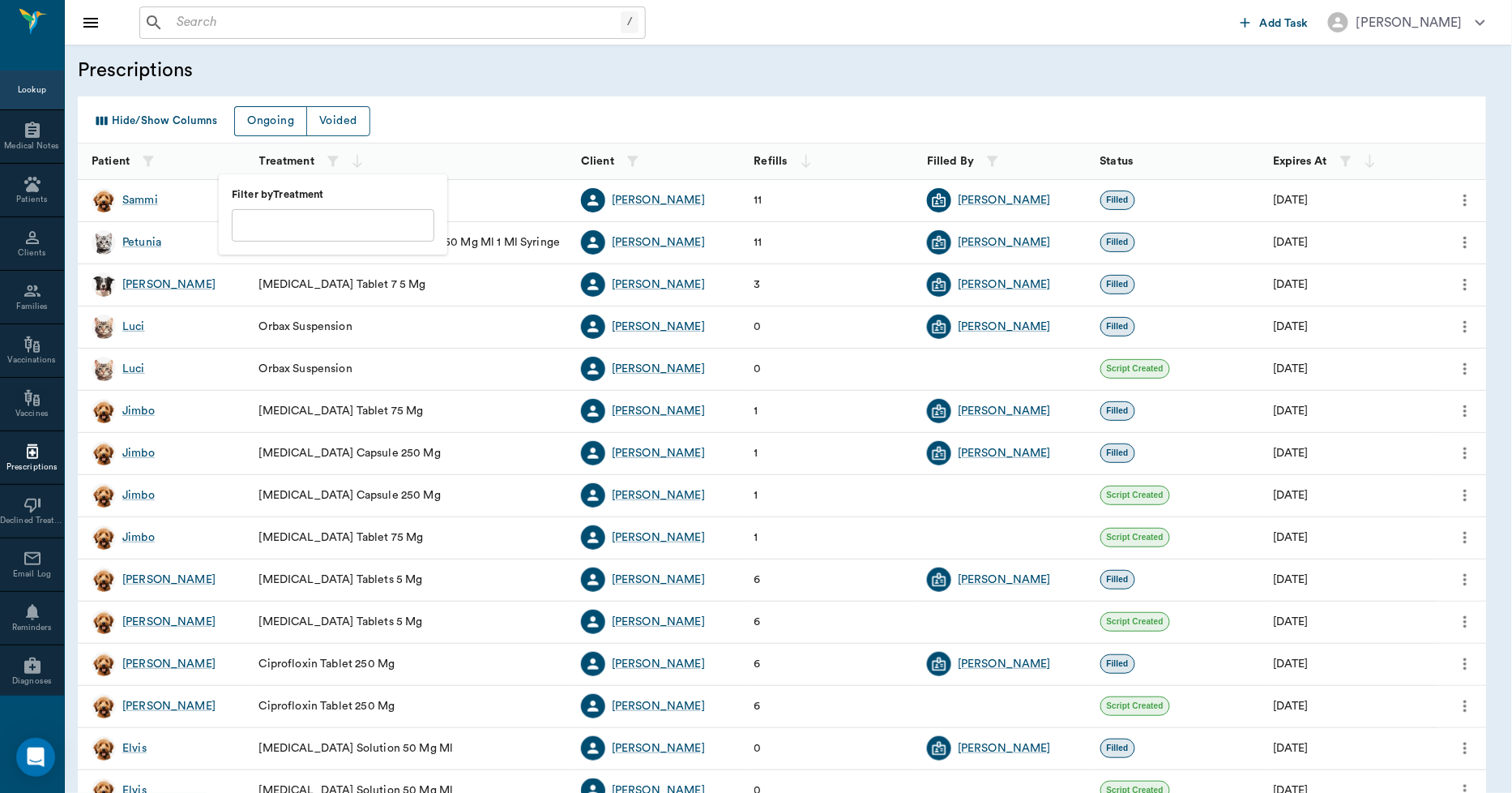
click at [303, 222] on input "text" at bounding box center [333, 225] width 202 height 33
type input "DERMA"
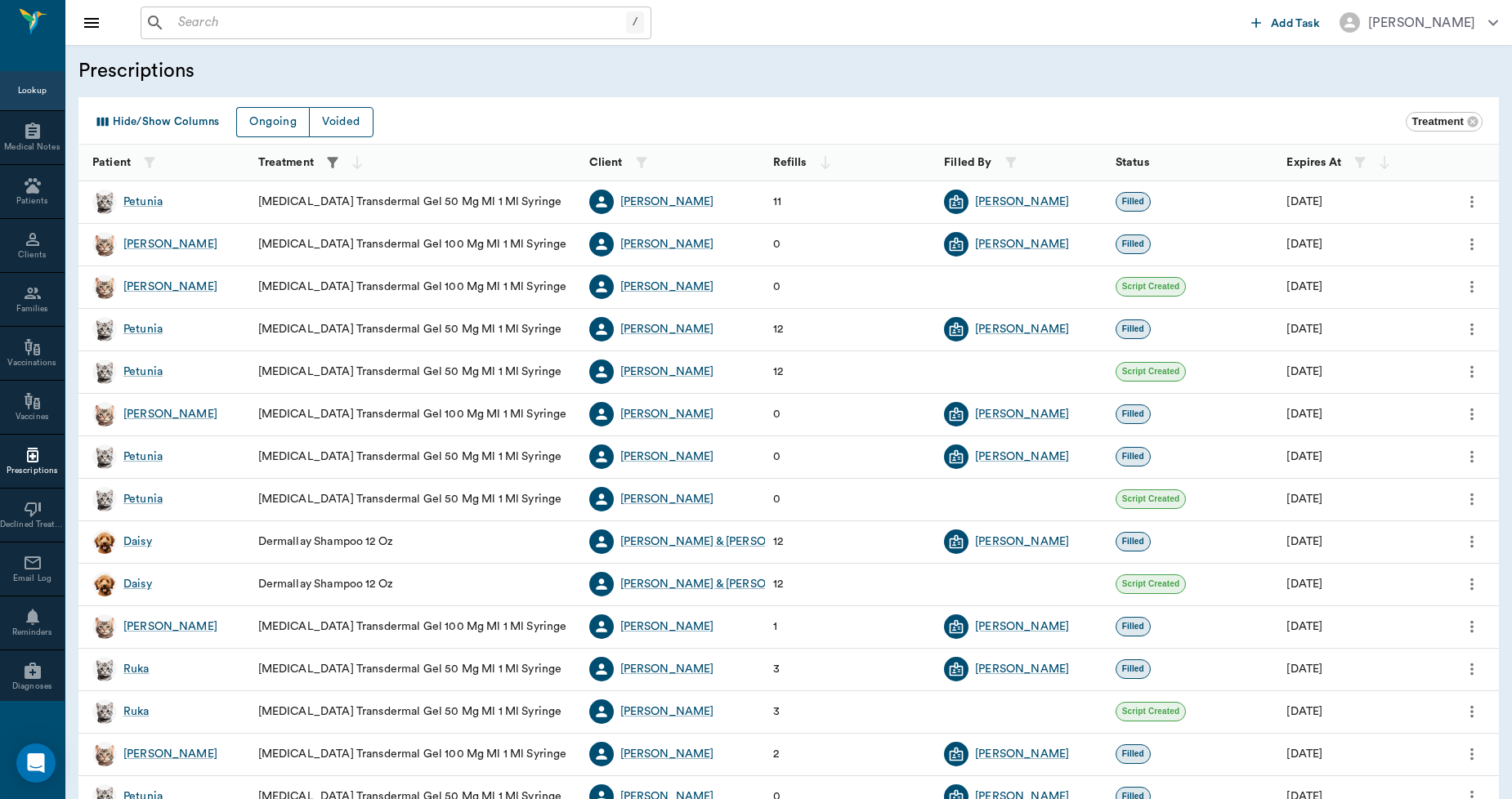
scroll to position [88, 0]
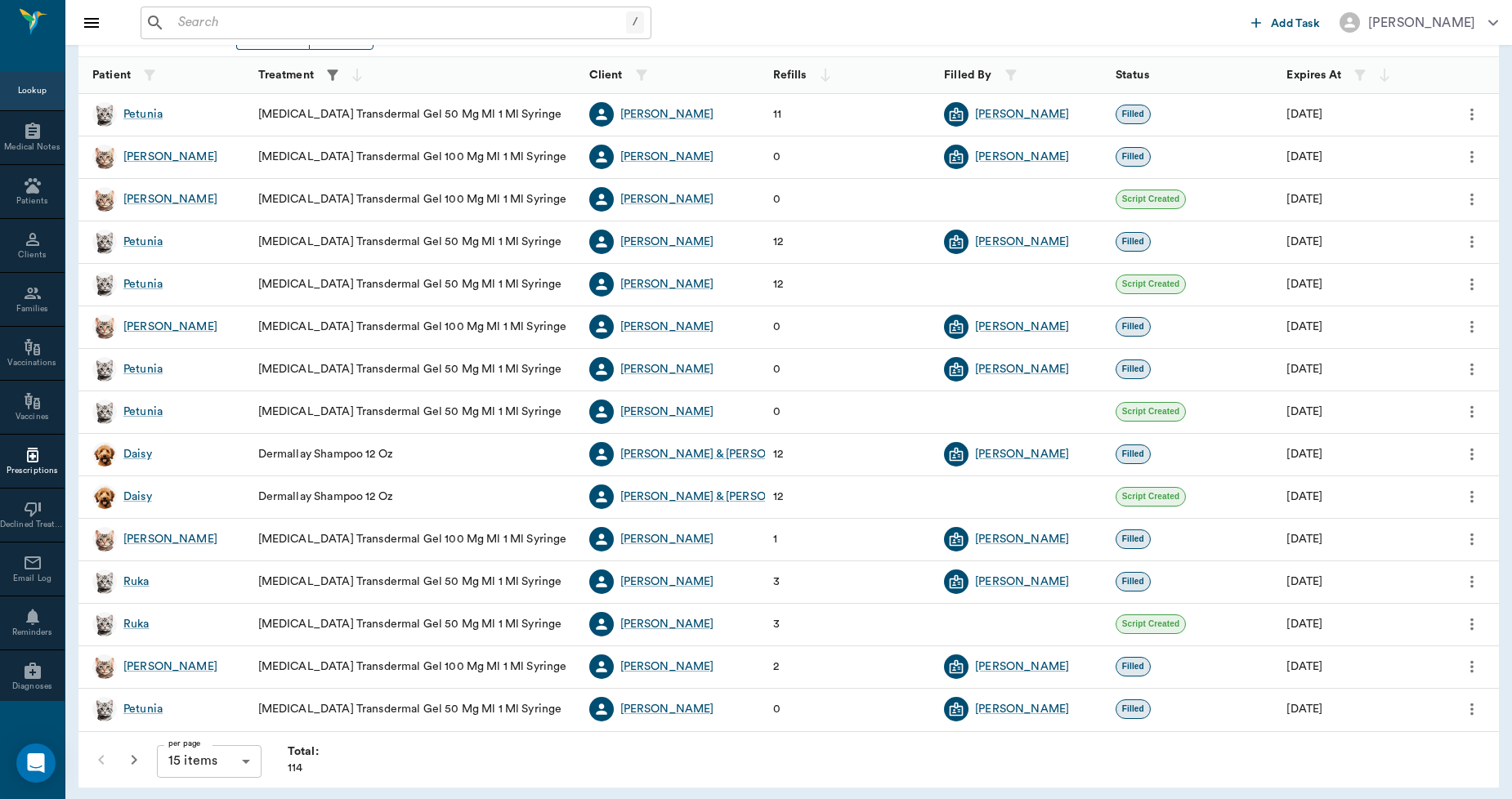
click at [140, 757] on icon "button" at bounding box center [134, 760] width 20 height 20
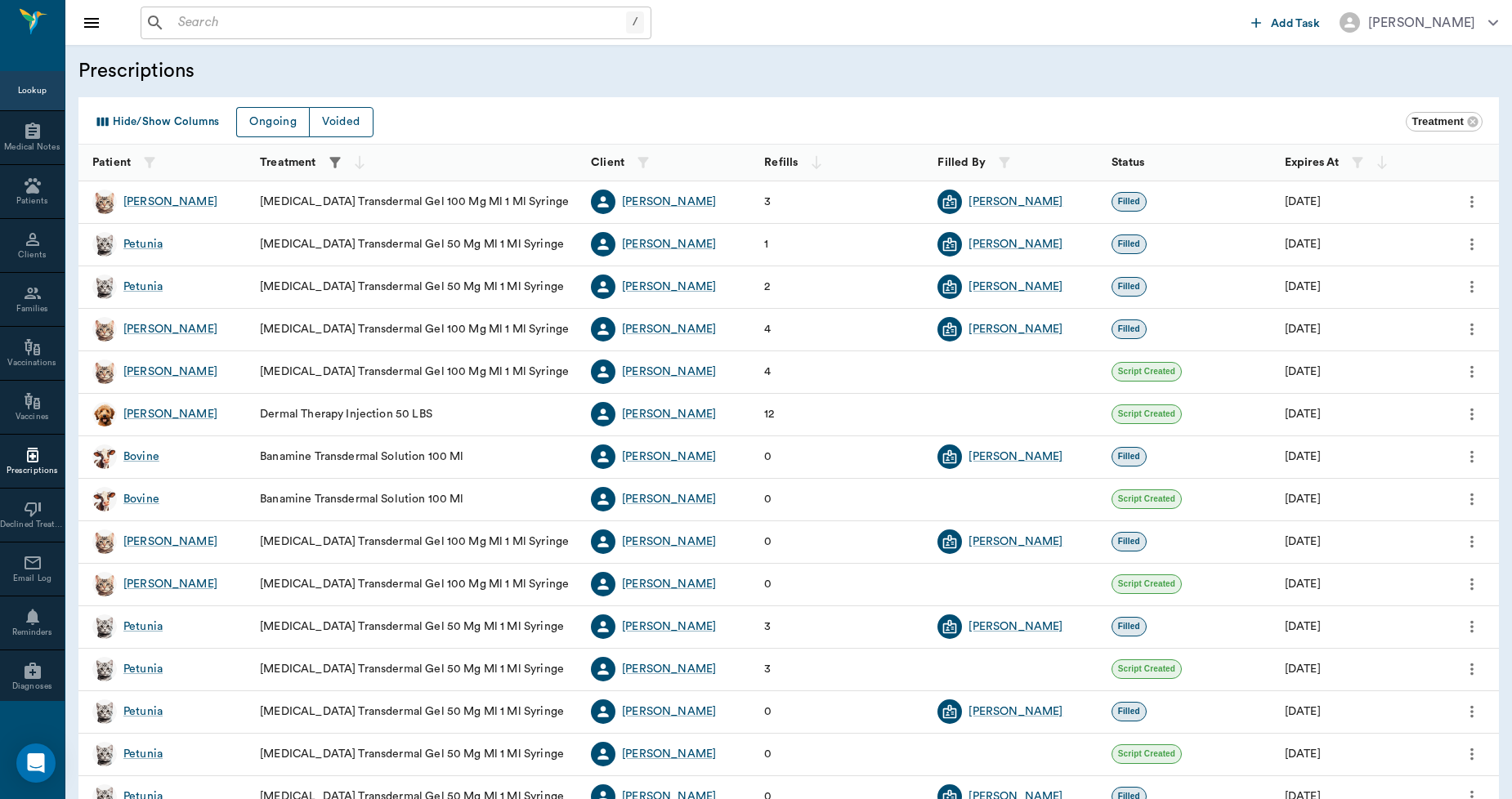
scroll to position [88, 0]
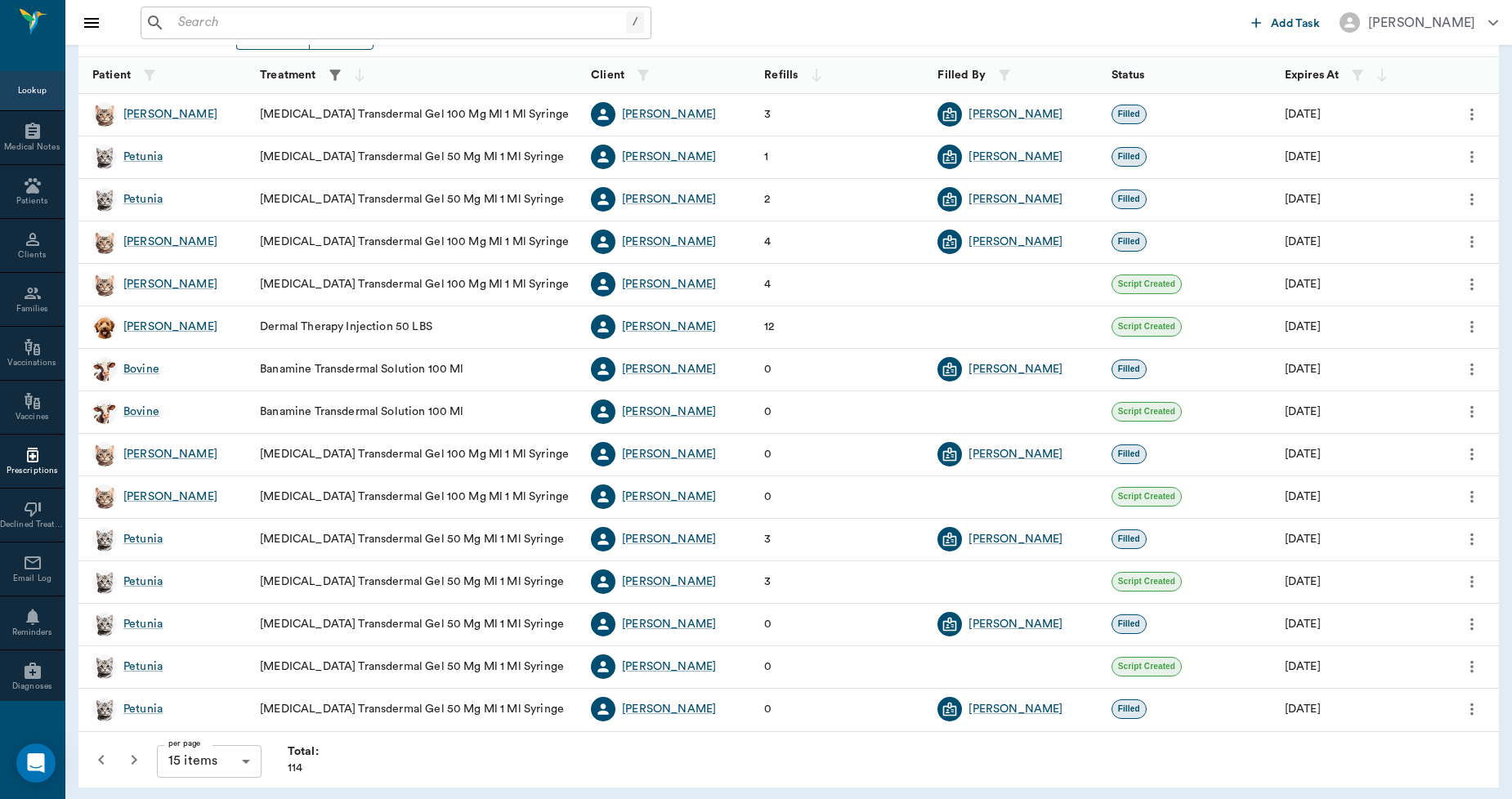
click at [136, 763] on icon "button" at bounding box center [134, 760] width 20 height 20
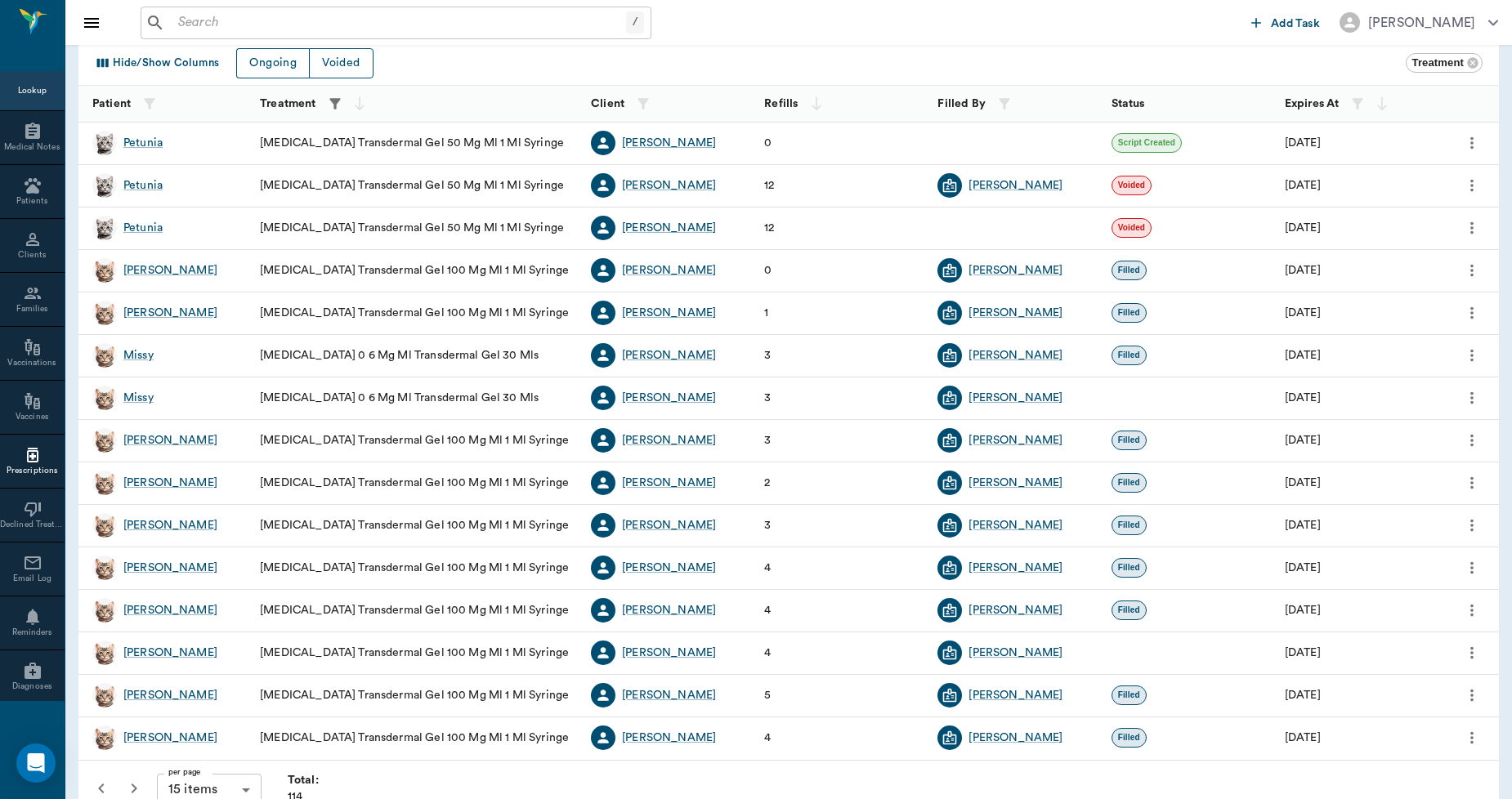
scroll to position [88, 0]
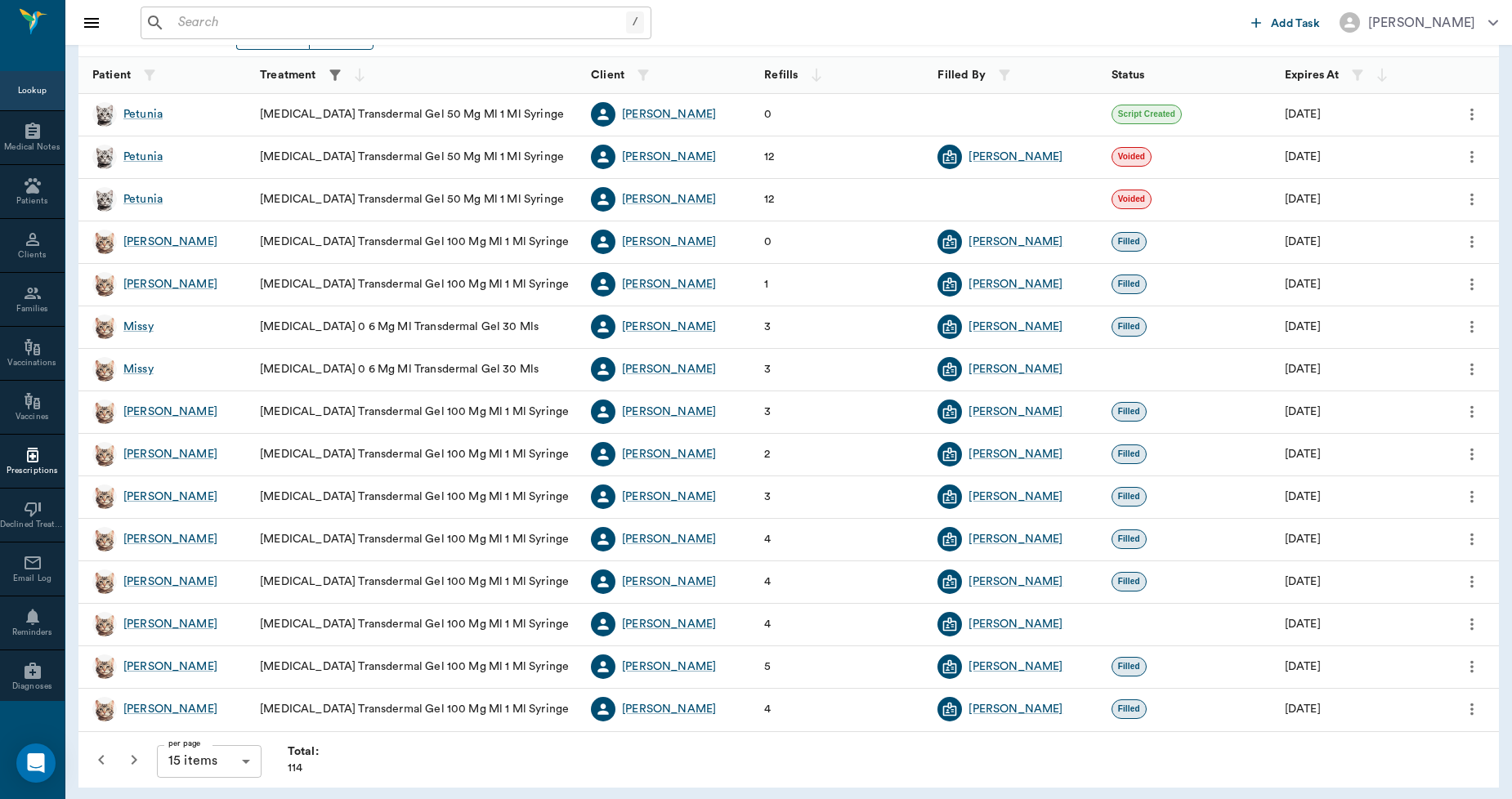
click at [136, 746] on button "button" at bounding box center [134, 760] width 33 height 33
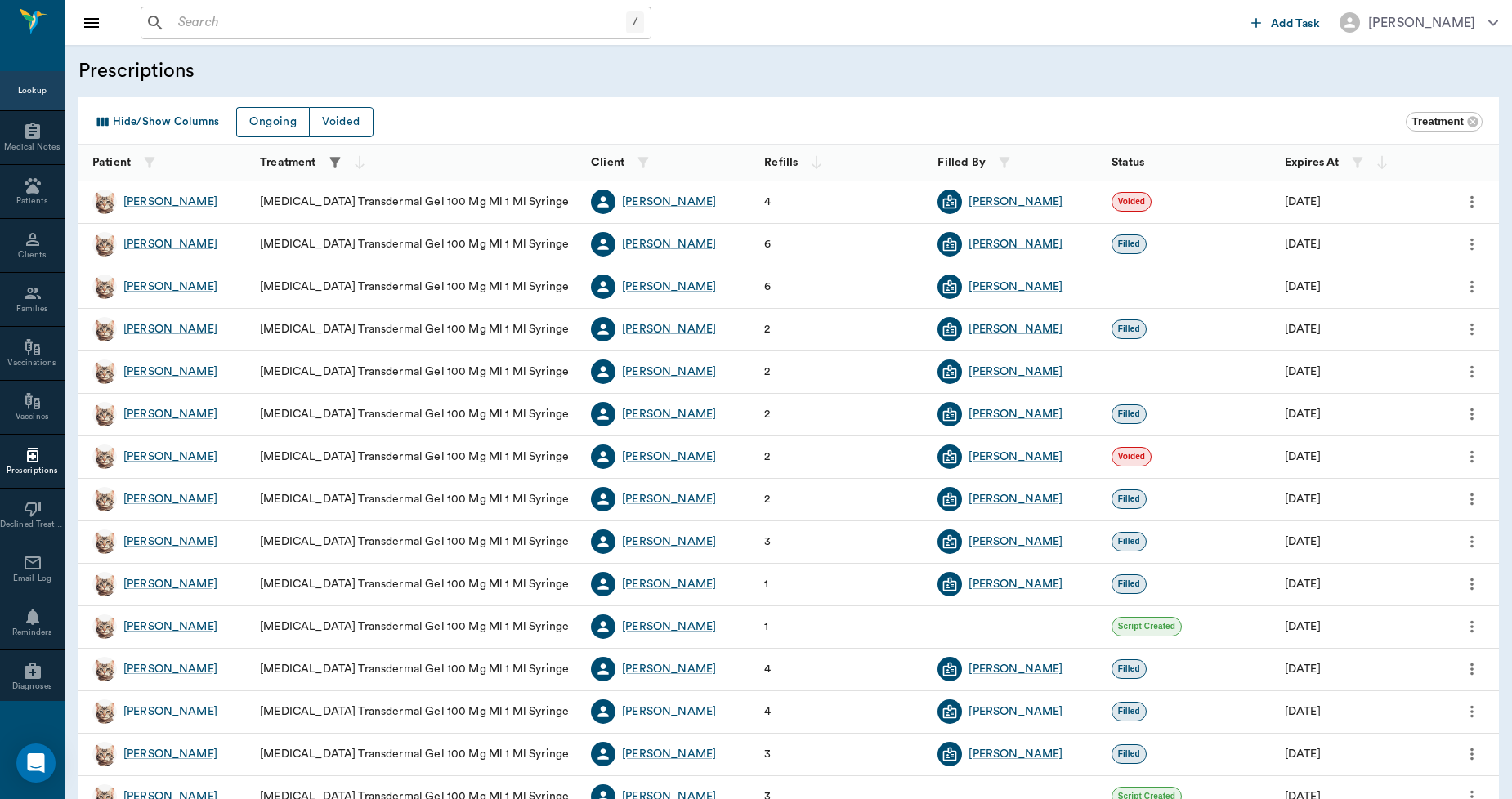
scroll to position [88, 0]
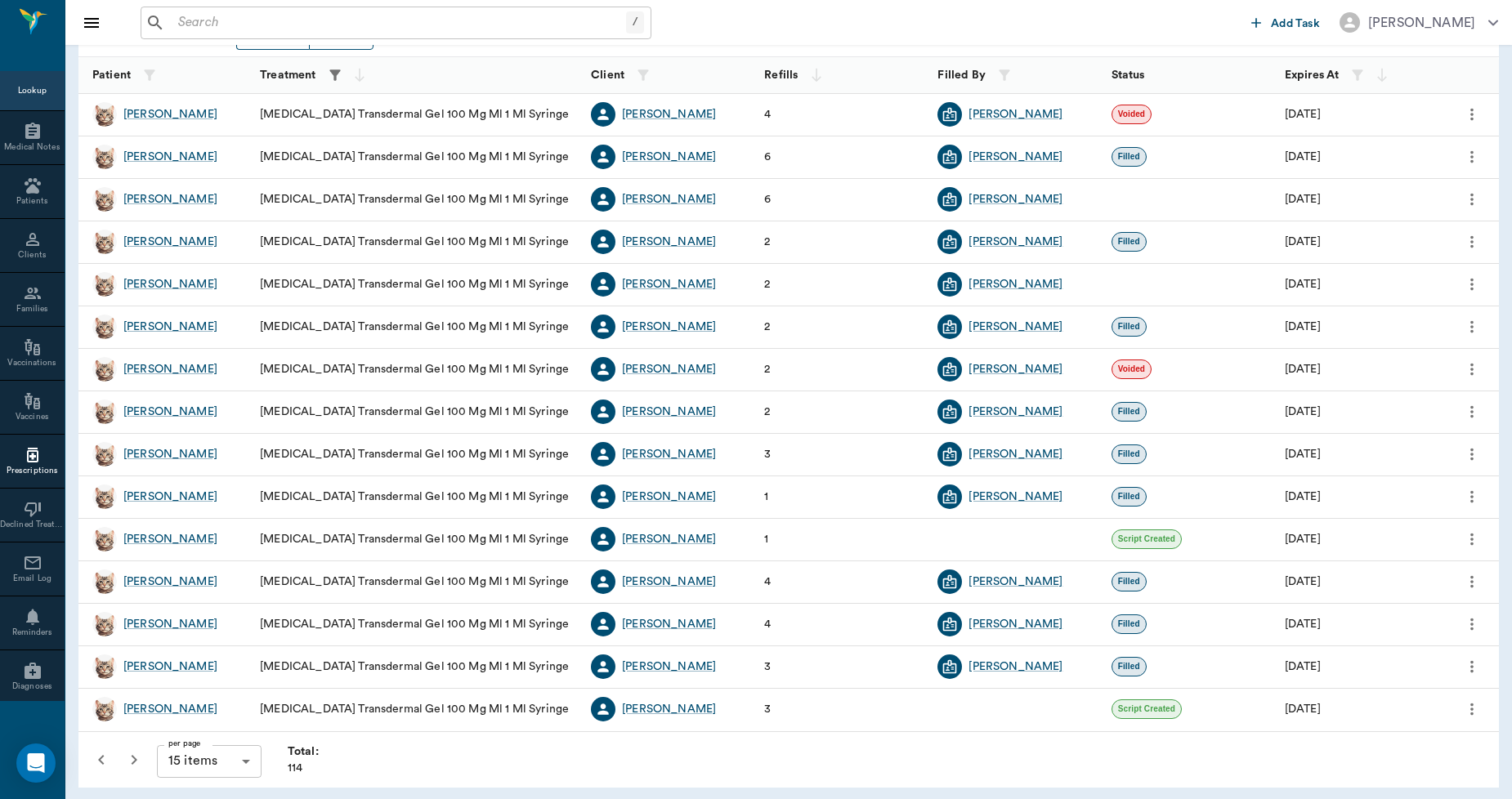
click at [137, 757] on icon "button" at bounding box center [134, 760] width 20 height 20
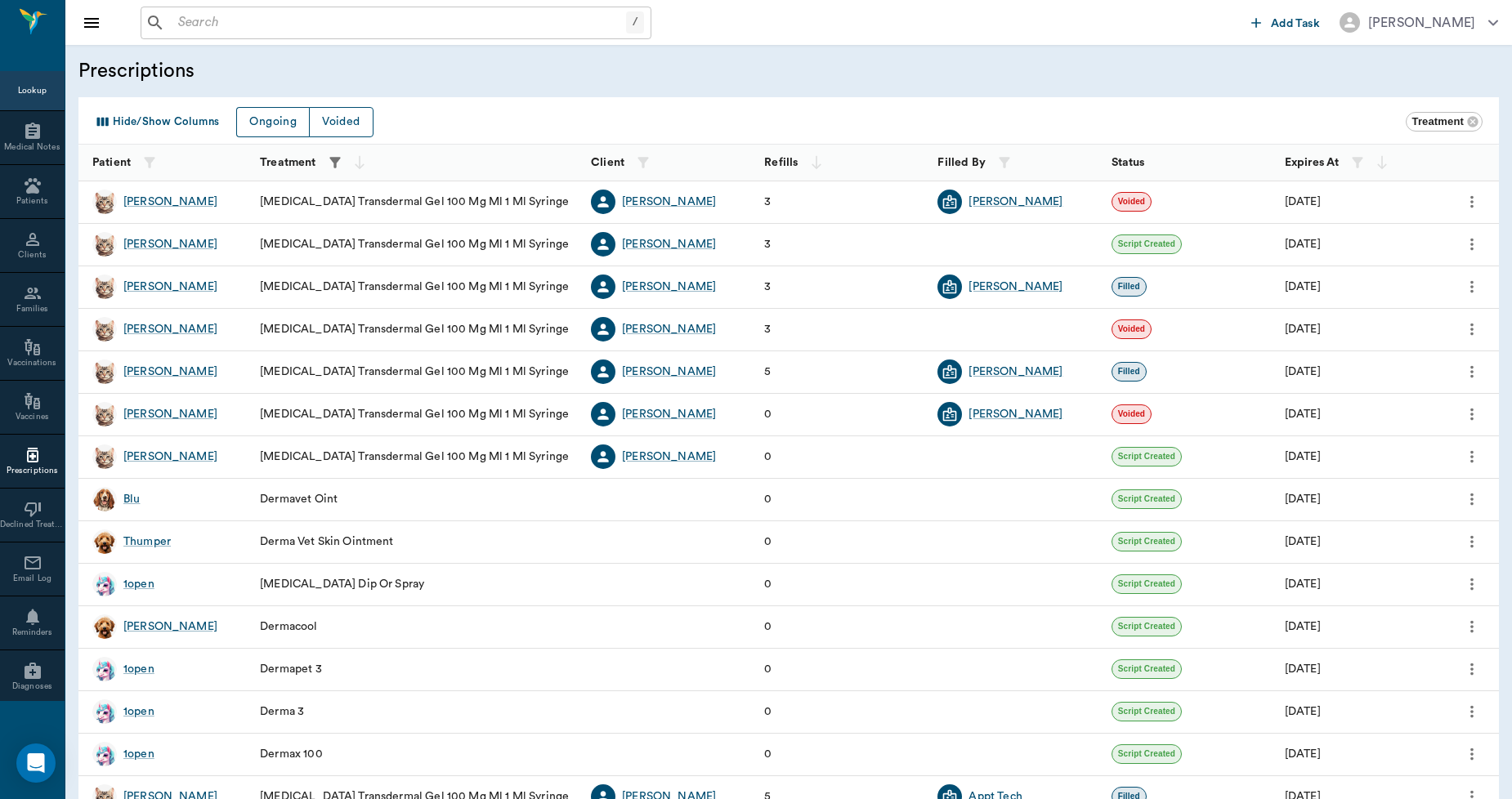
scroll to position [88, 0]
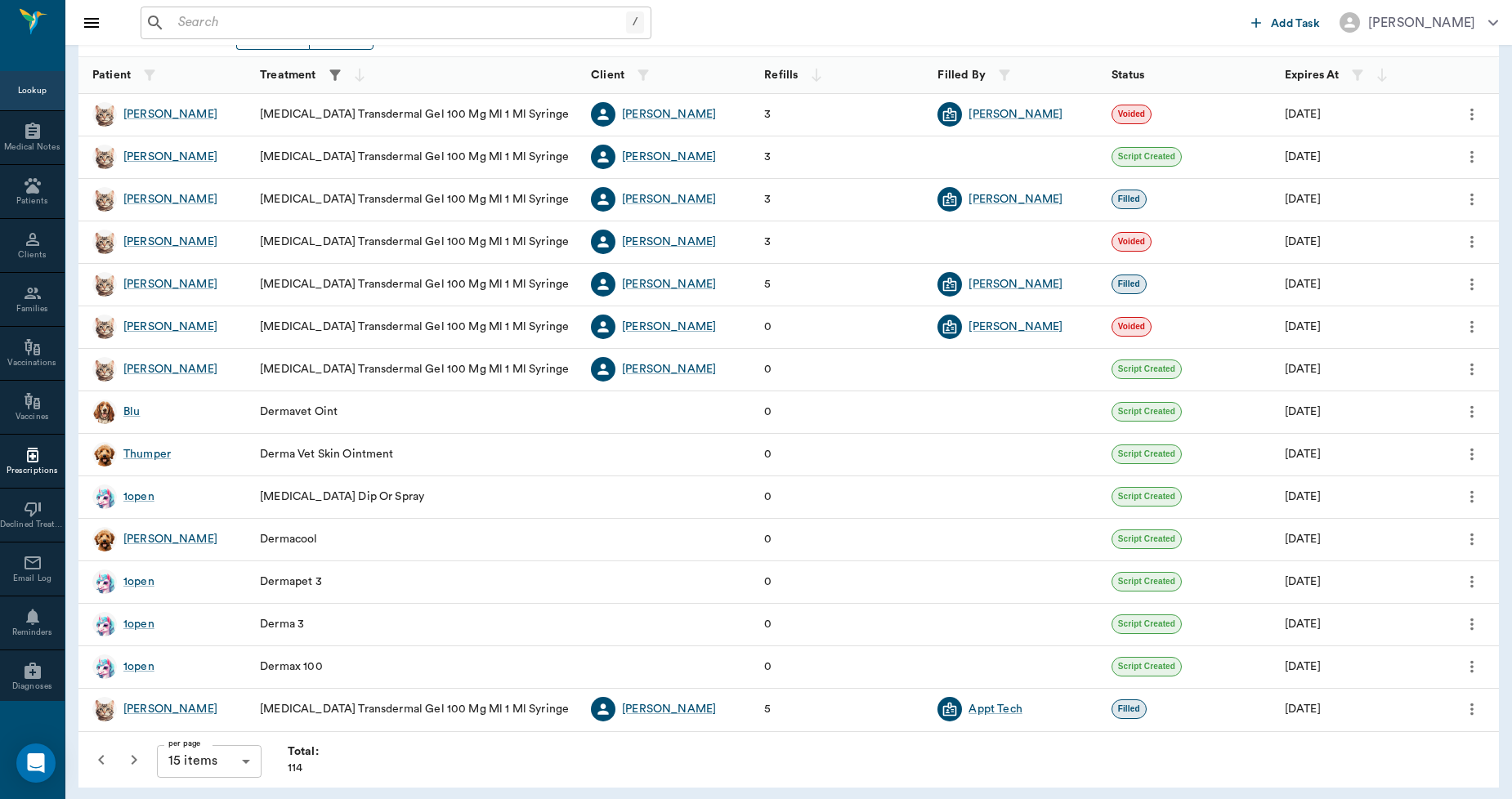
click at [137, 758] on icon "button" at bounding box center [134, 760] width 20 height 20
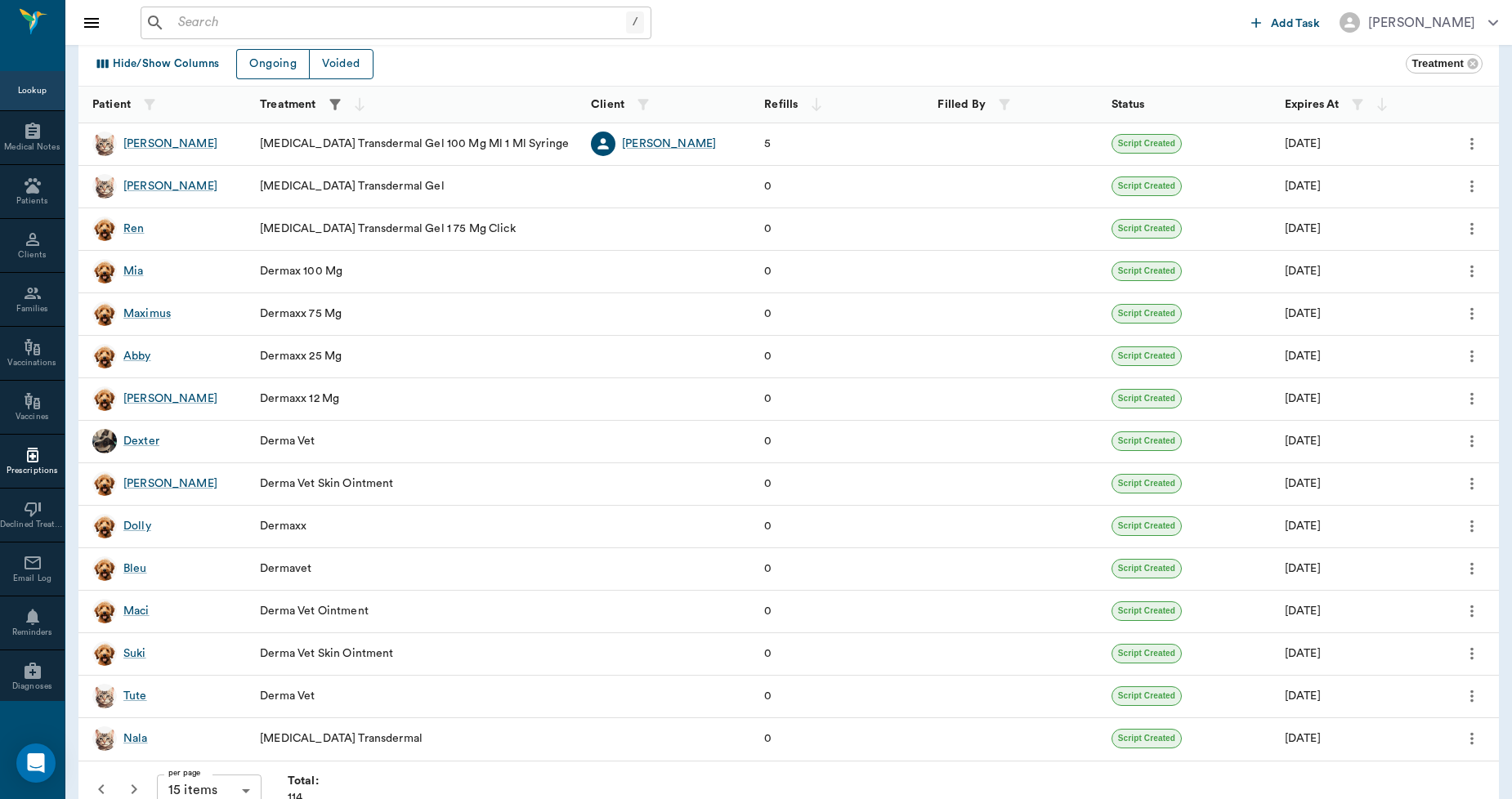
scroll to position [88, 0]
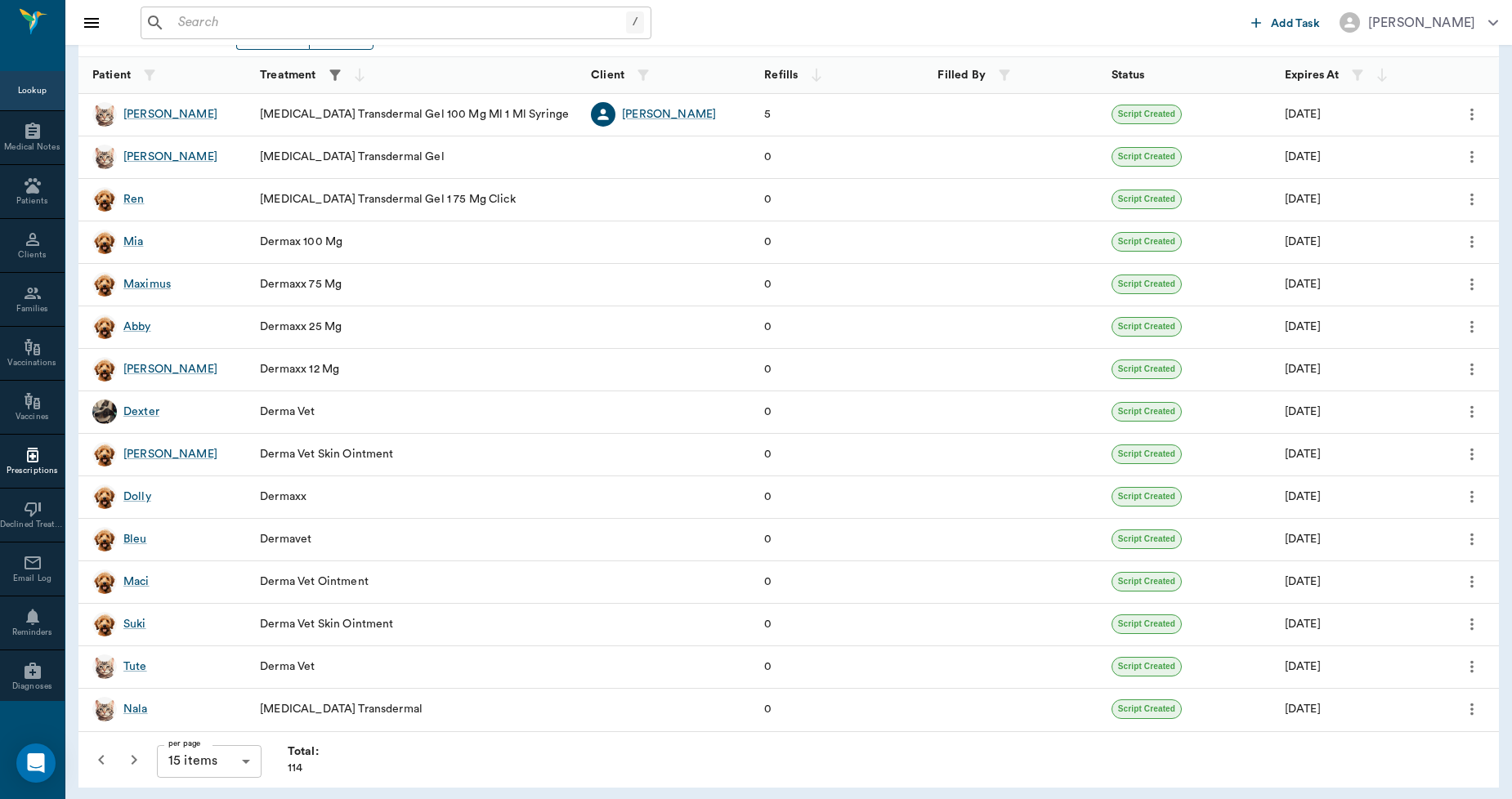
click at [129, 758] on icon "button" at bounding box center [134, 760] width 20 height 20
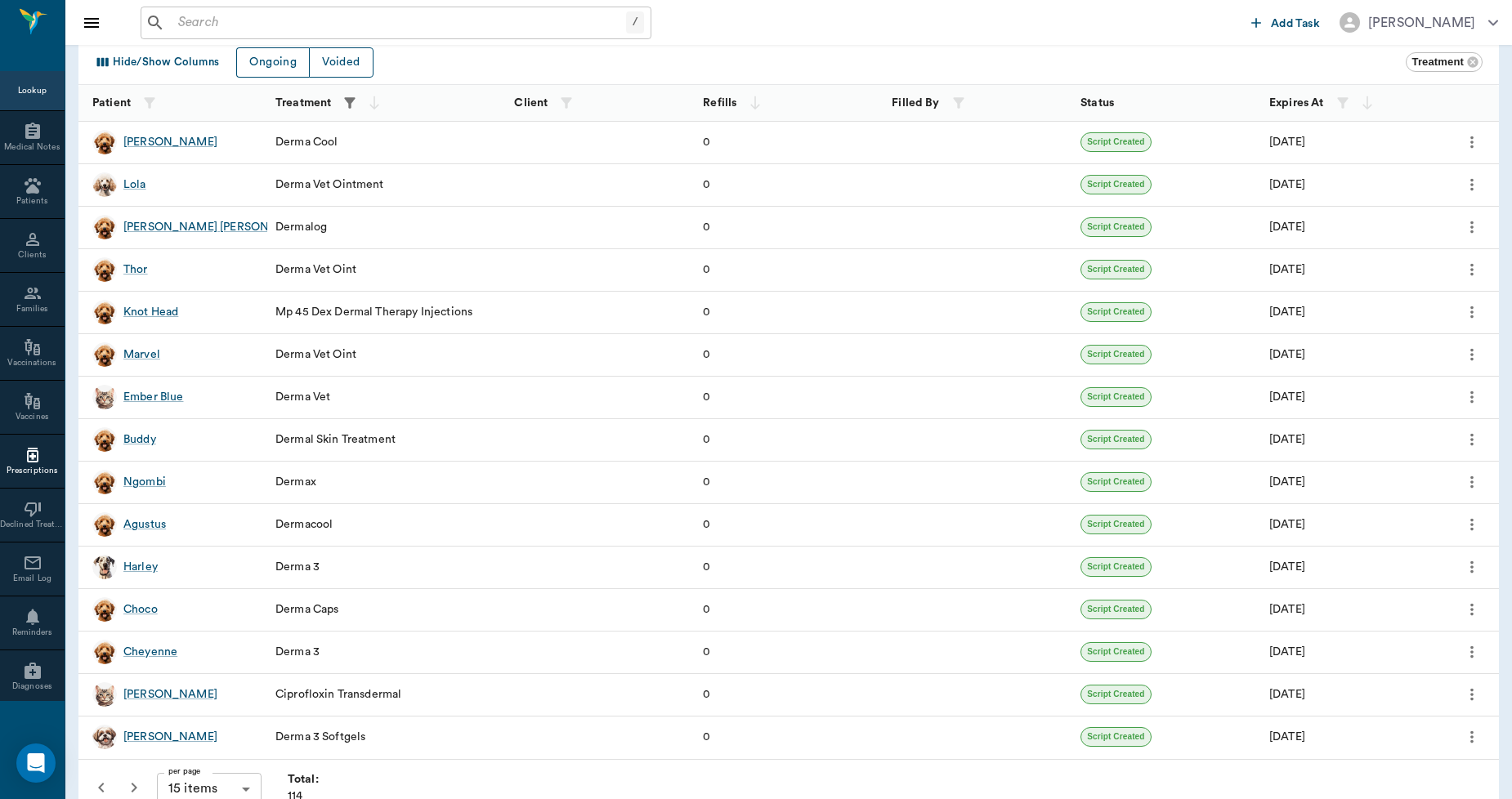
scroll to position [88, 0]
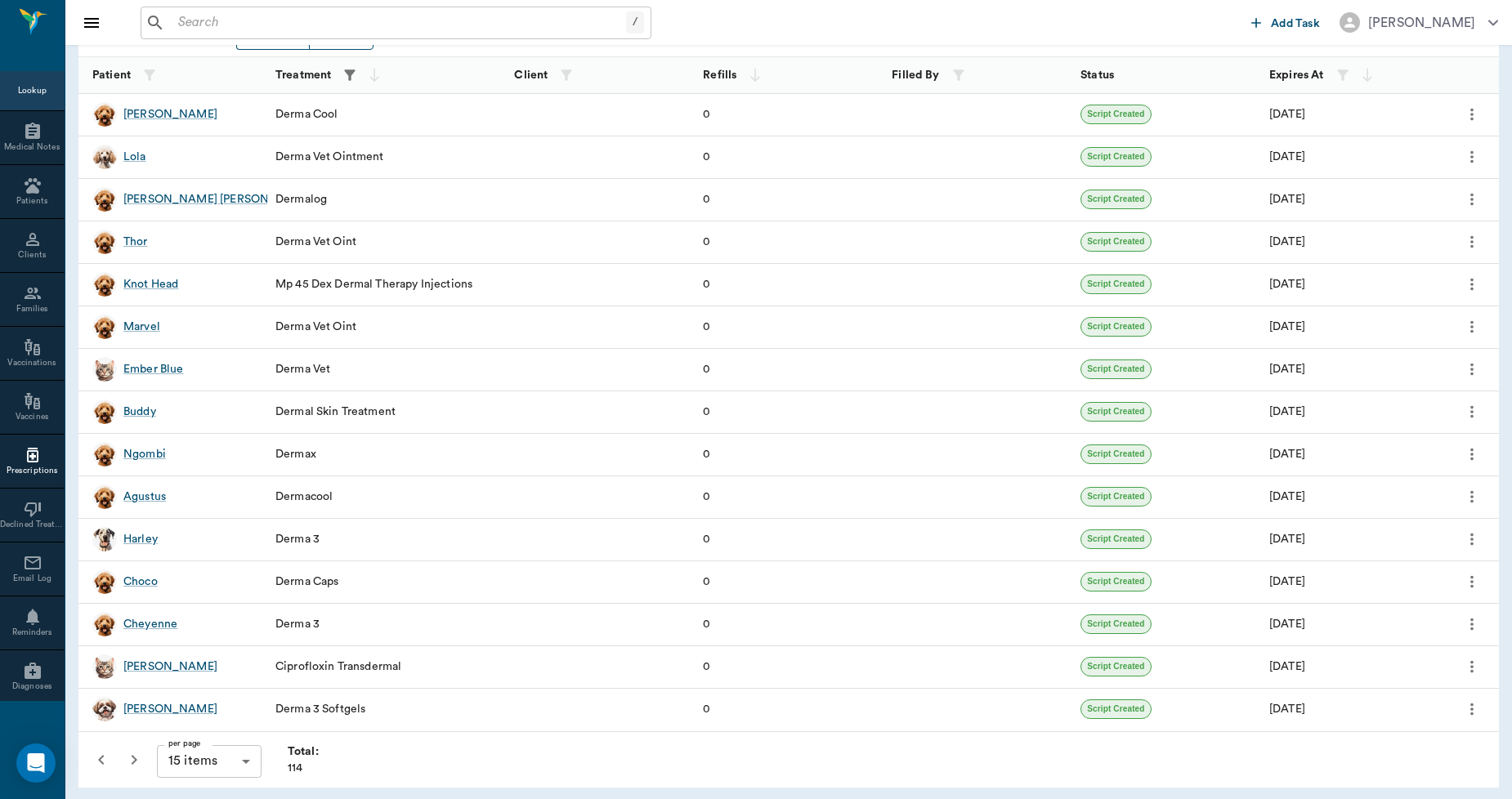
click at [137, 756] on icon "button" at bounding box center [134, 760] width 20 height 20
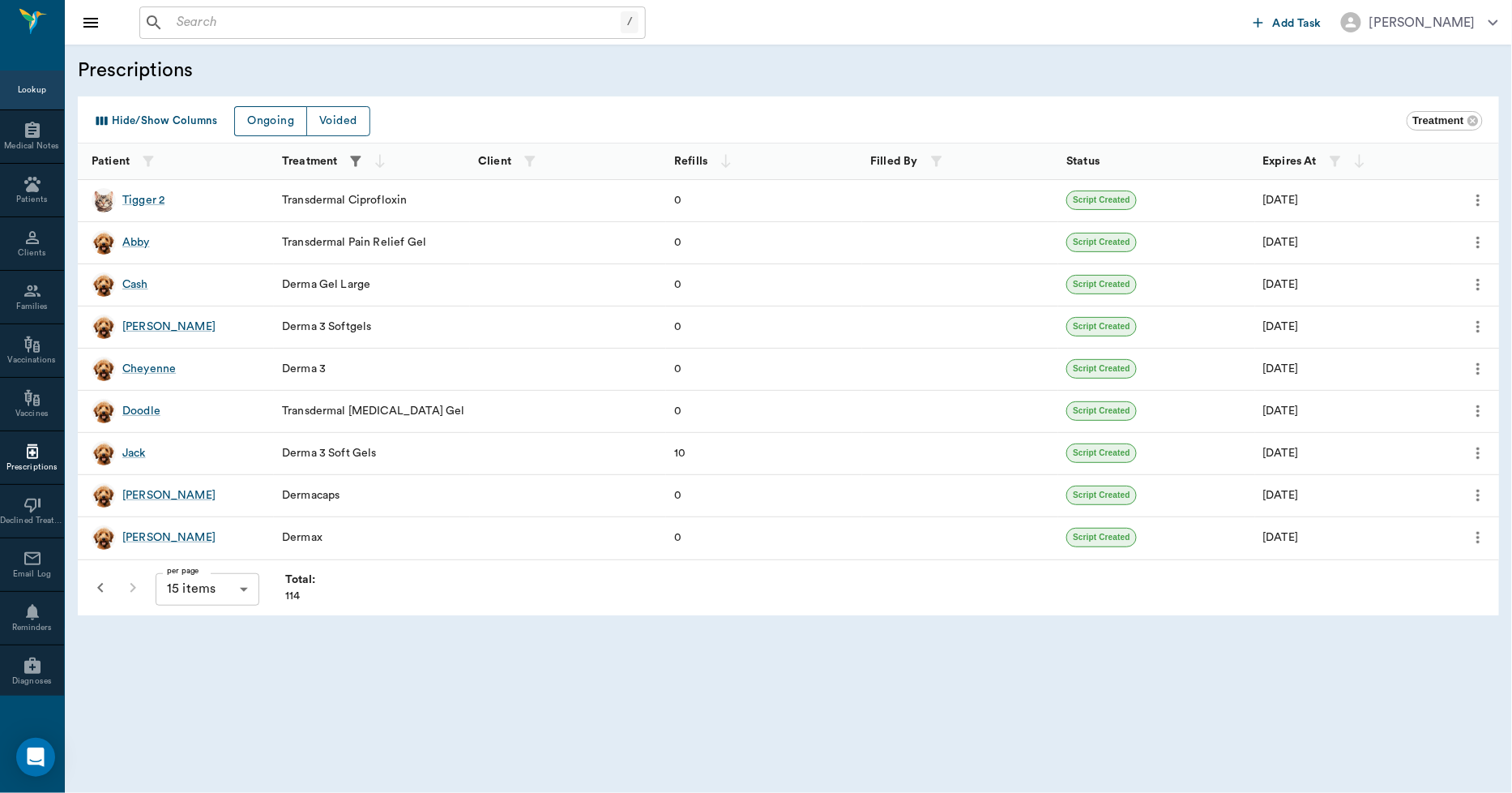
click at [357, 165] on icon "button" at bounding box center [356, 161] width 11 height 11
click at [321, 217] on input "DERMA" at bounding box center [355, 225] width 202 height 33
type input "DERMAL THERA"
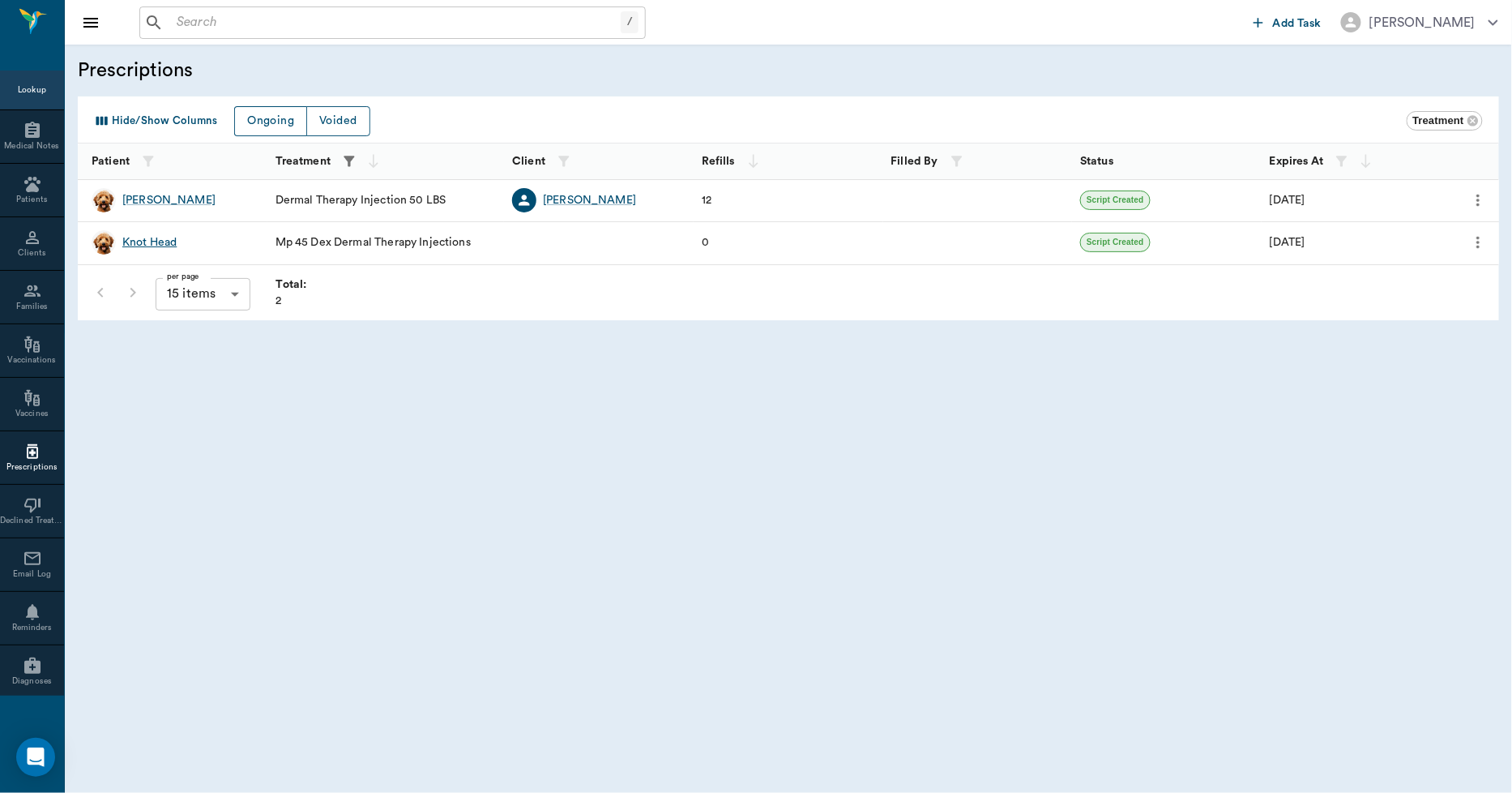
click at [159, 245] on div "Knot Head" at bounding box center [150, 242] width 55 height 16
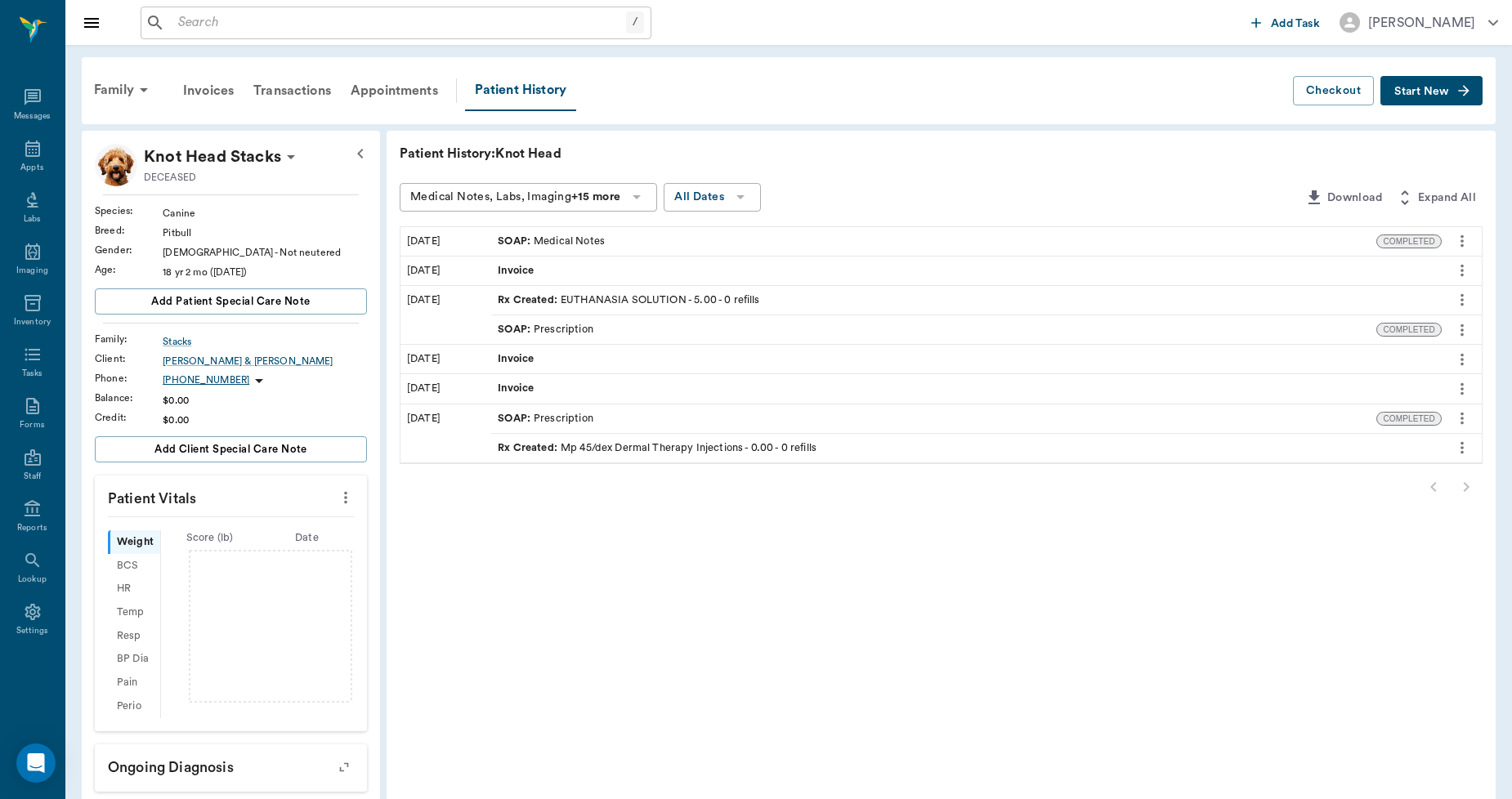
click at [607, 450] on div "Rx Created : Mp 45/dex Dermal Therapy Injections - 0.00 - 0 refills" at bounding box center [656, 449] width 318 height 16
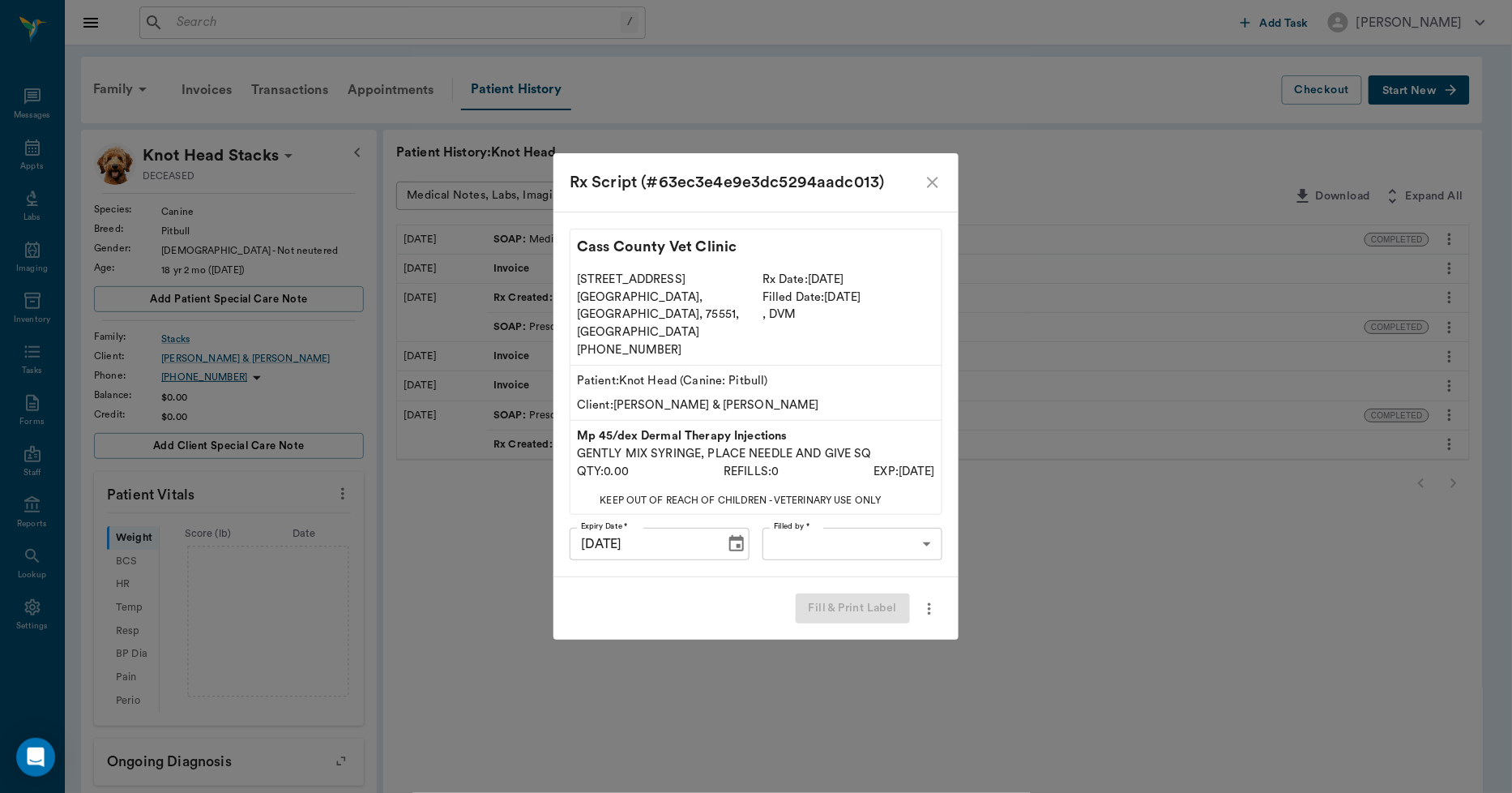
click at [933, 192] on icon "close" at bounding box center [933, 182] width 19 height 19
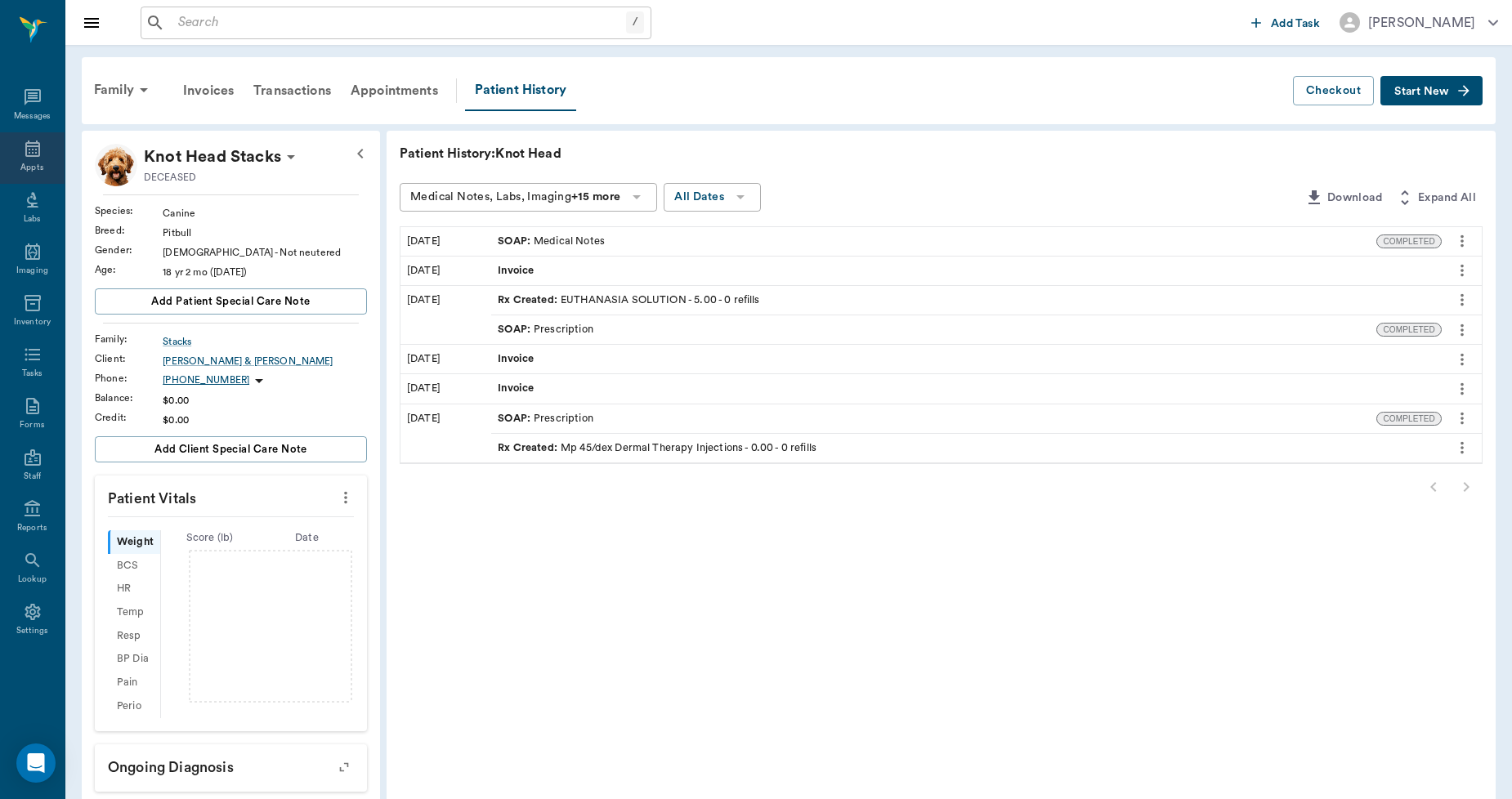
click at [26, 159] on div "Appts" at bounding box center [32, 158] width 65 height 51
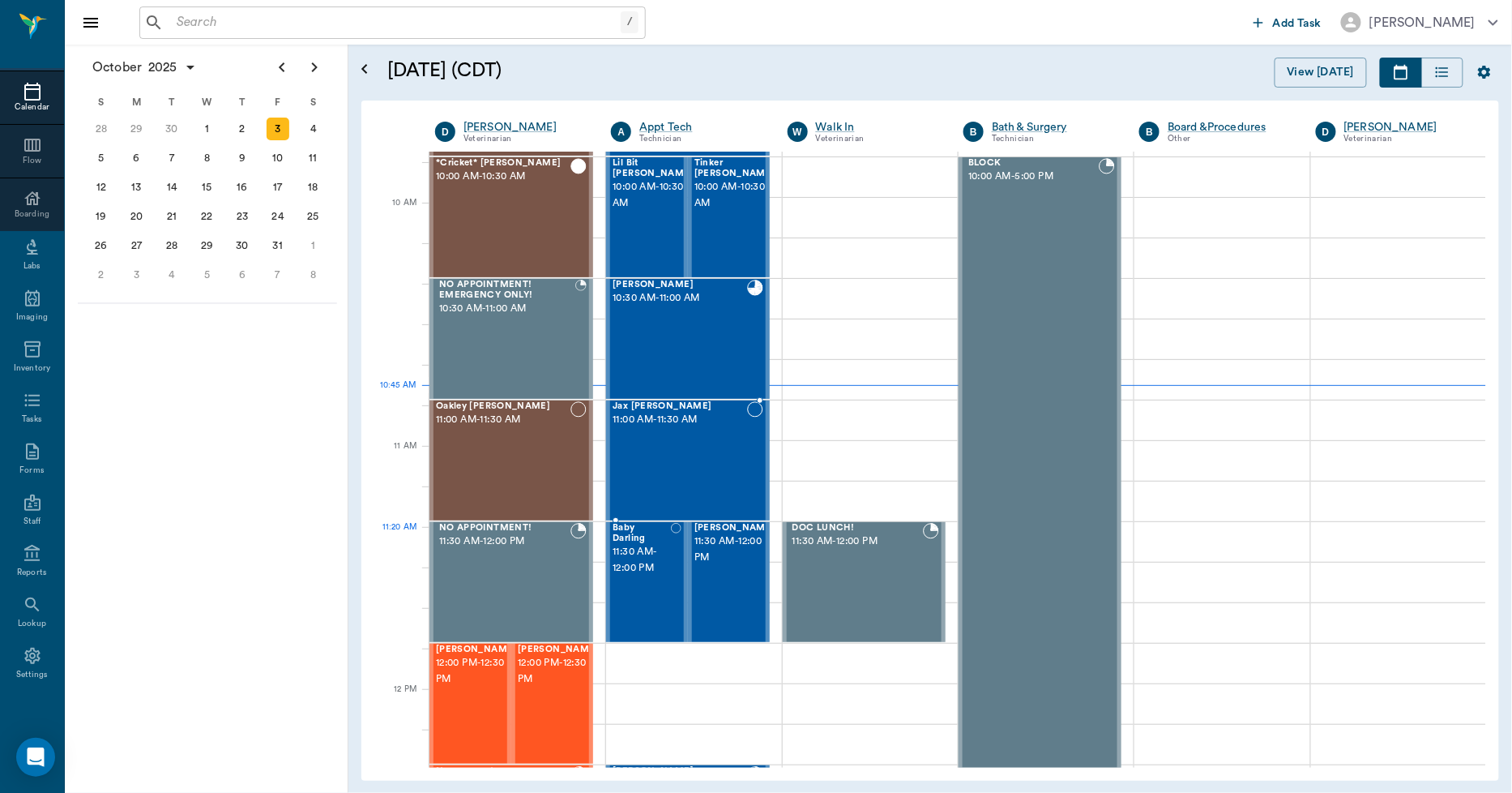
scroll to position [128, 0]
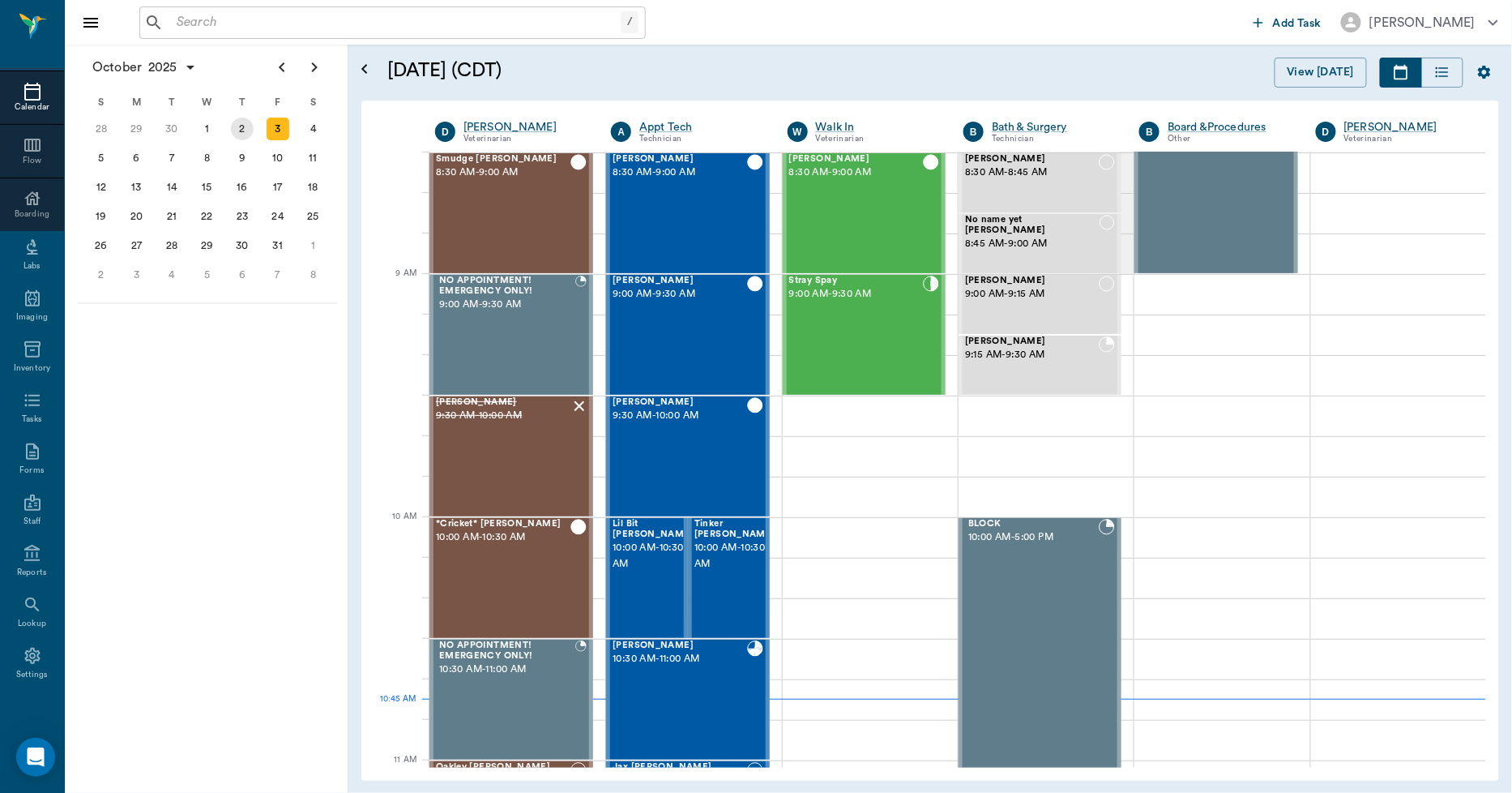
click at [237, 124] on div "2" at bounding box center [243, 129] width 23 height 23
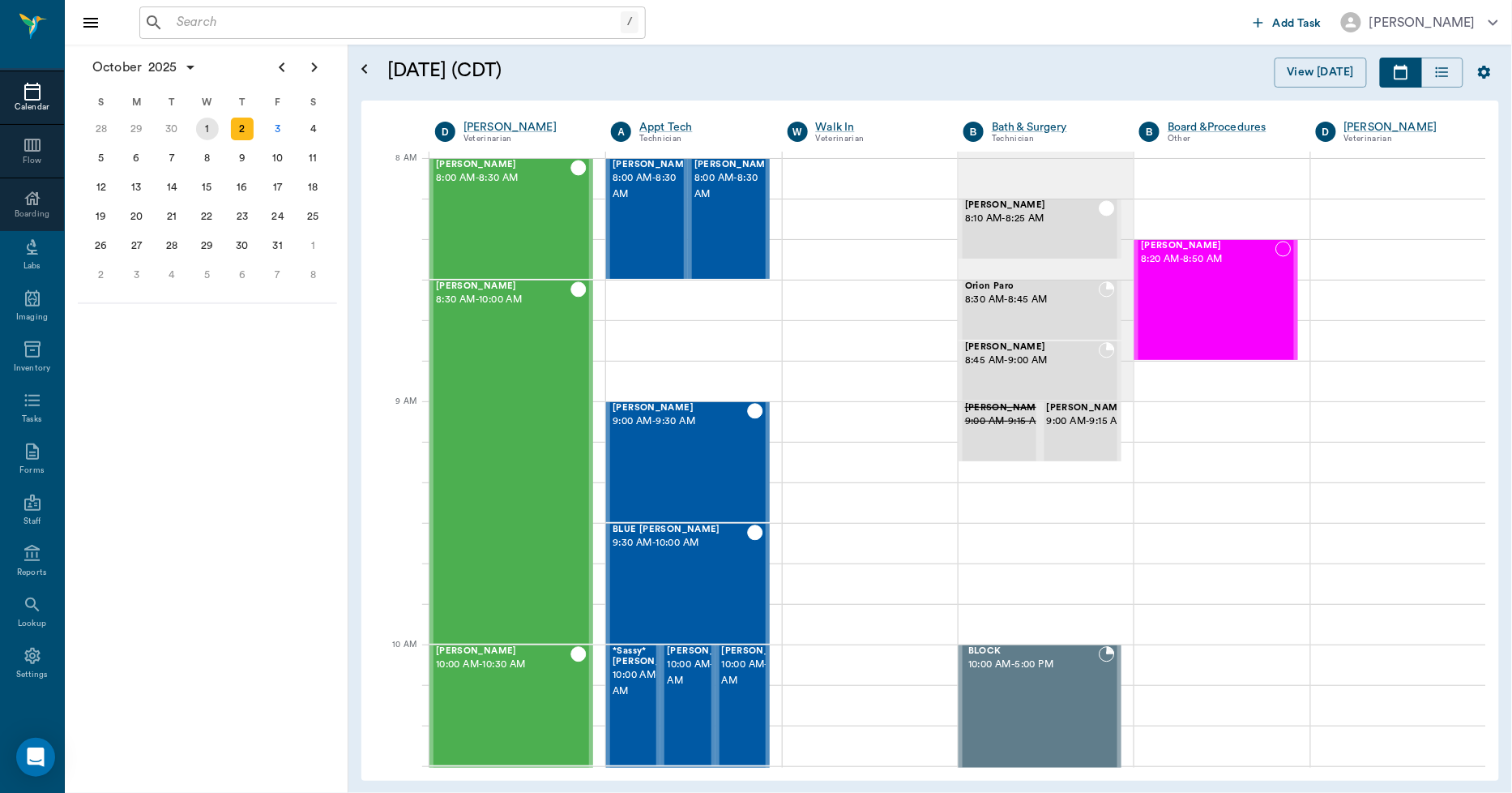
click at [213, 131] on div "1" at bounding box center [208, 129] width 23 height 23
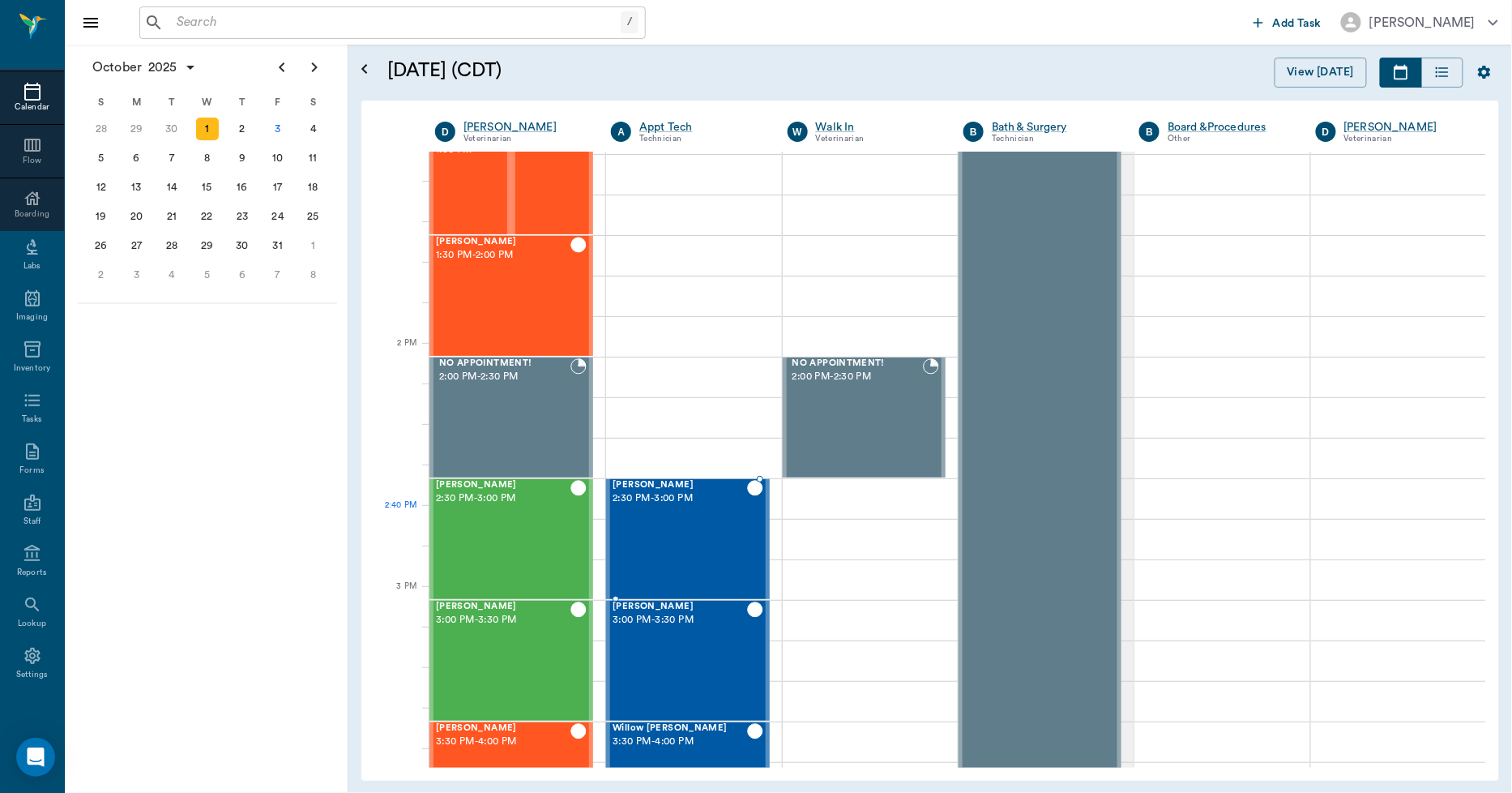
scroll to position [1351, 0]
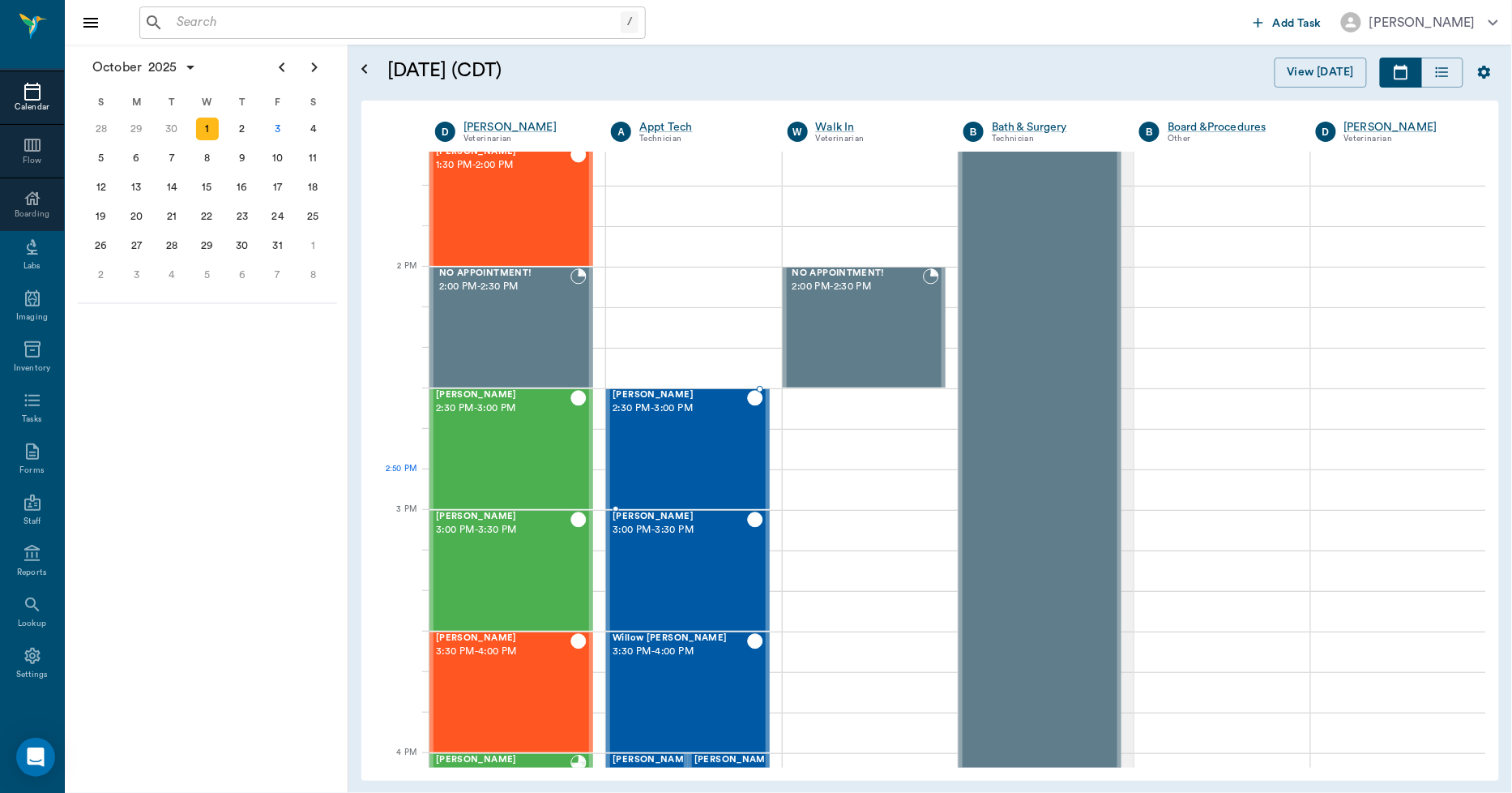
click at [630, 479] on div "Osa Pratt 2:30 PM - 3:00 PM" at bounding box center [680, 449] width 134 height 119
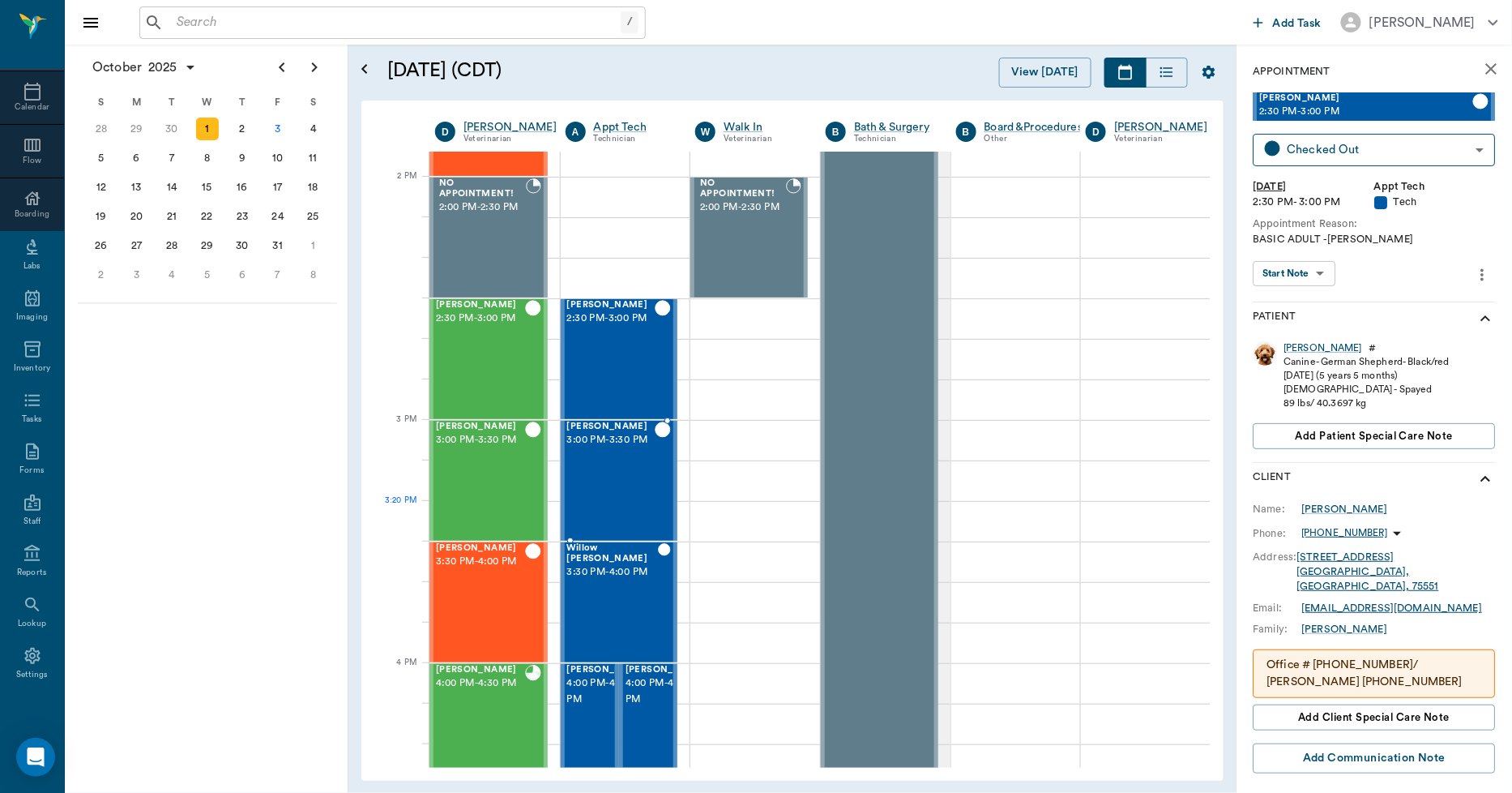
scroll to position [1531, 0]
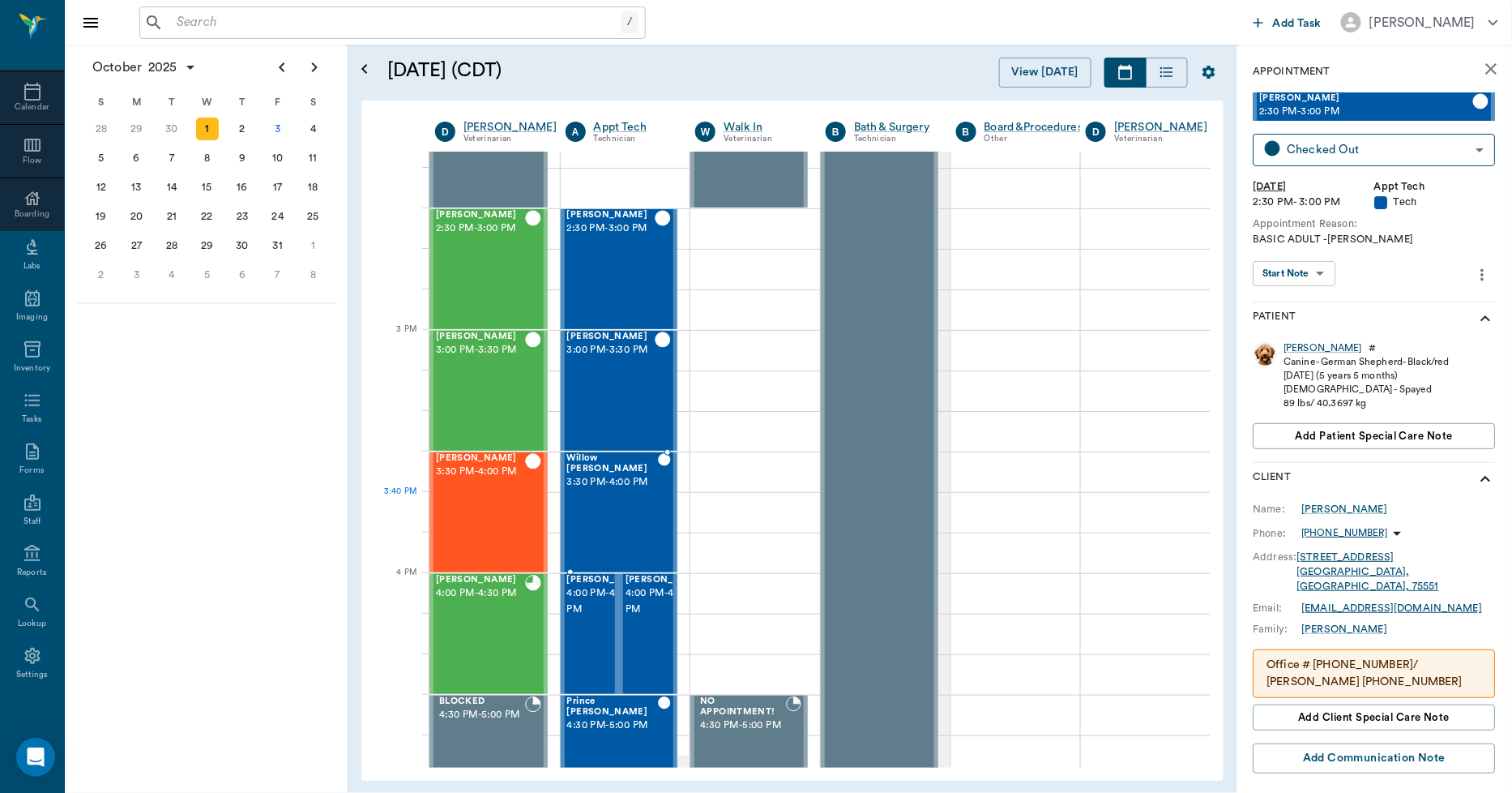
click at [645, 532] on div "Willow Guin 3:30 PM - 4:00 PM" at bounding box center [613, 512] width 91 height 119
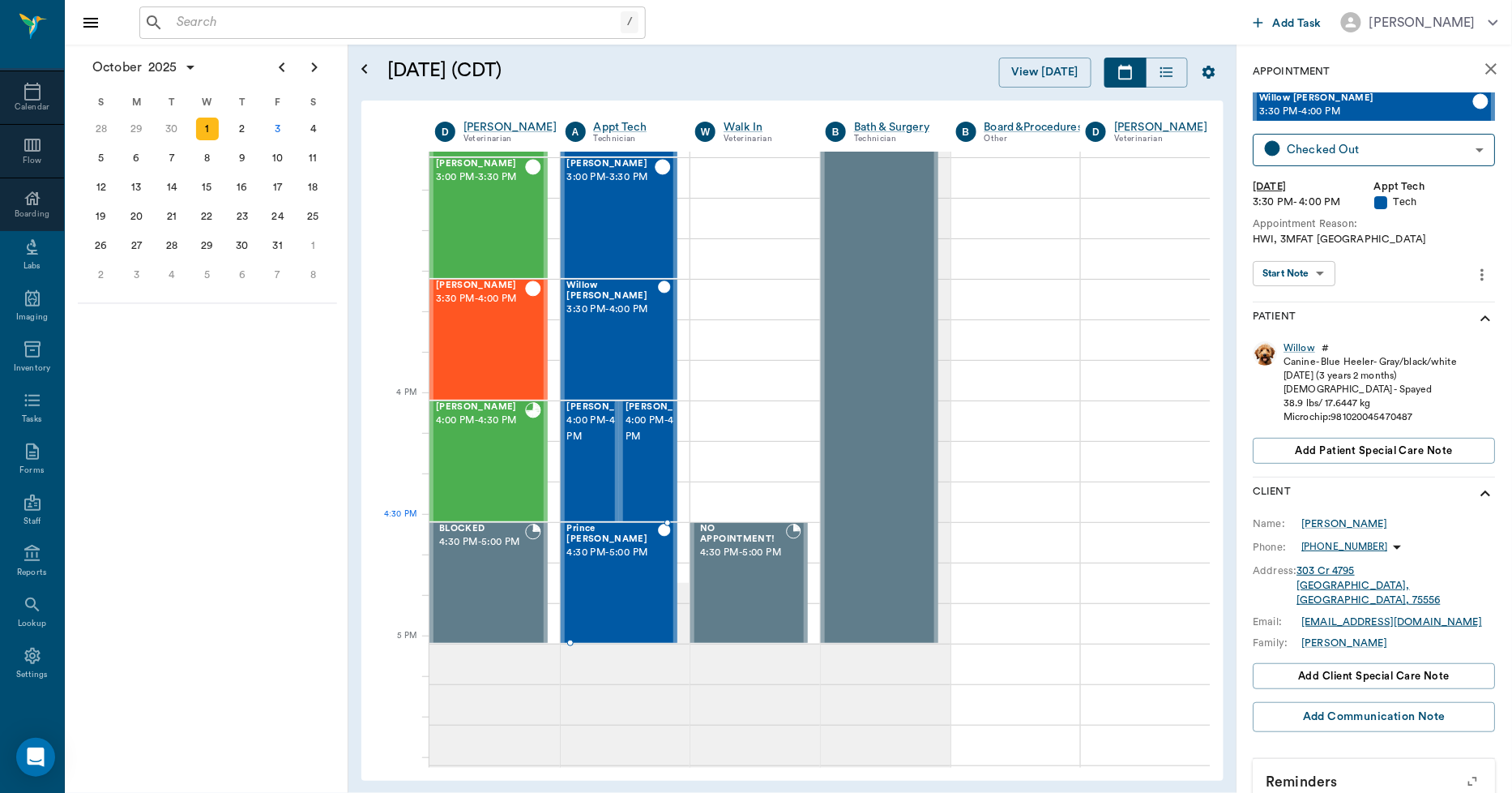
scroll to position [1712, 0]
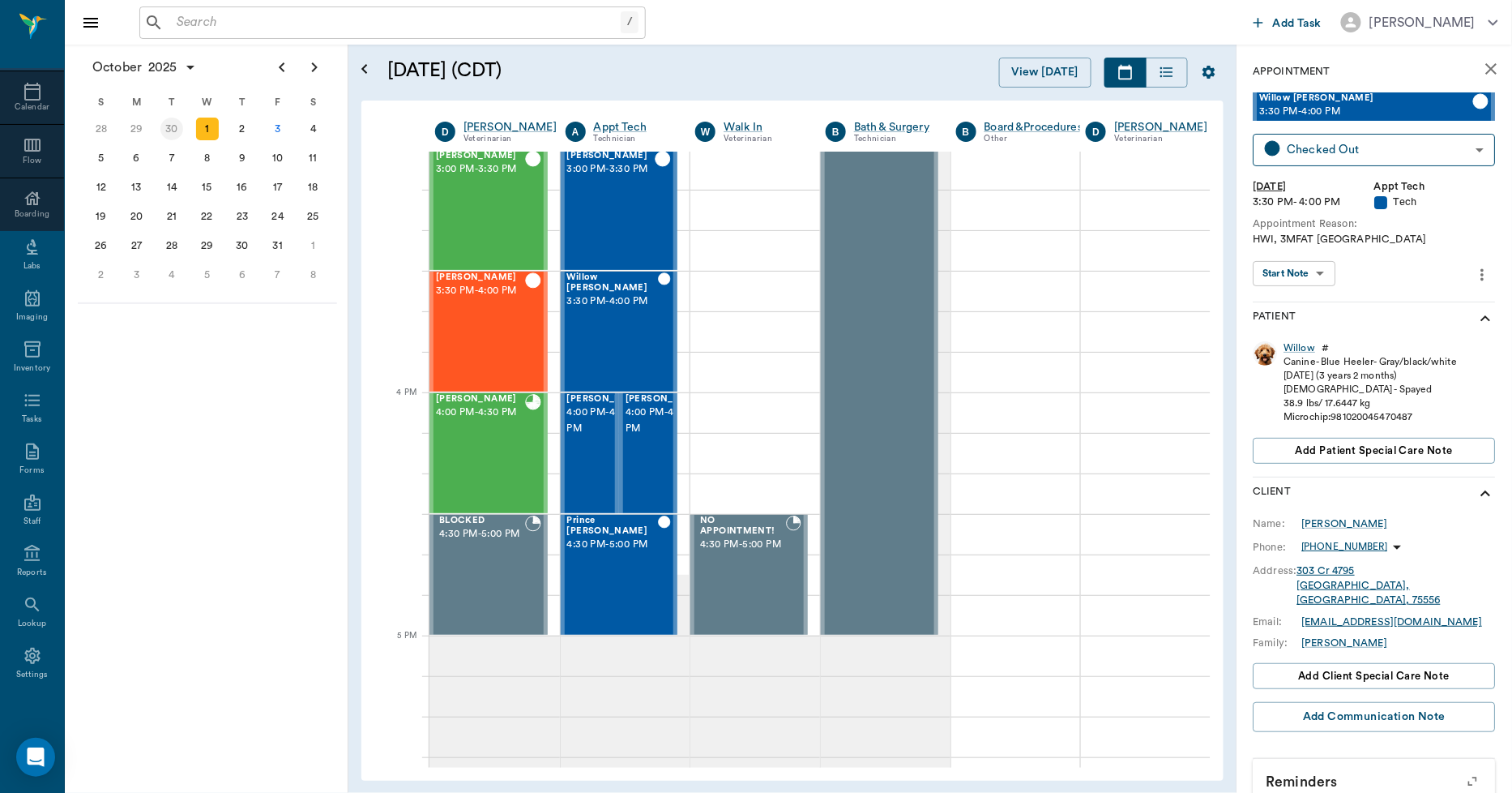
click at [180, 131] on div "30" at bounding box center [172, 129] width 23 height 23
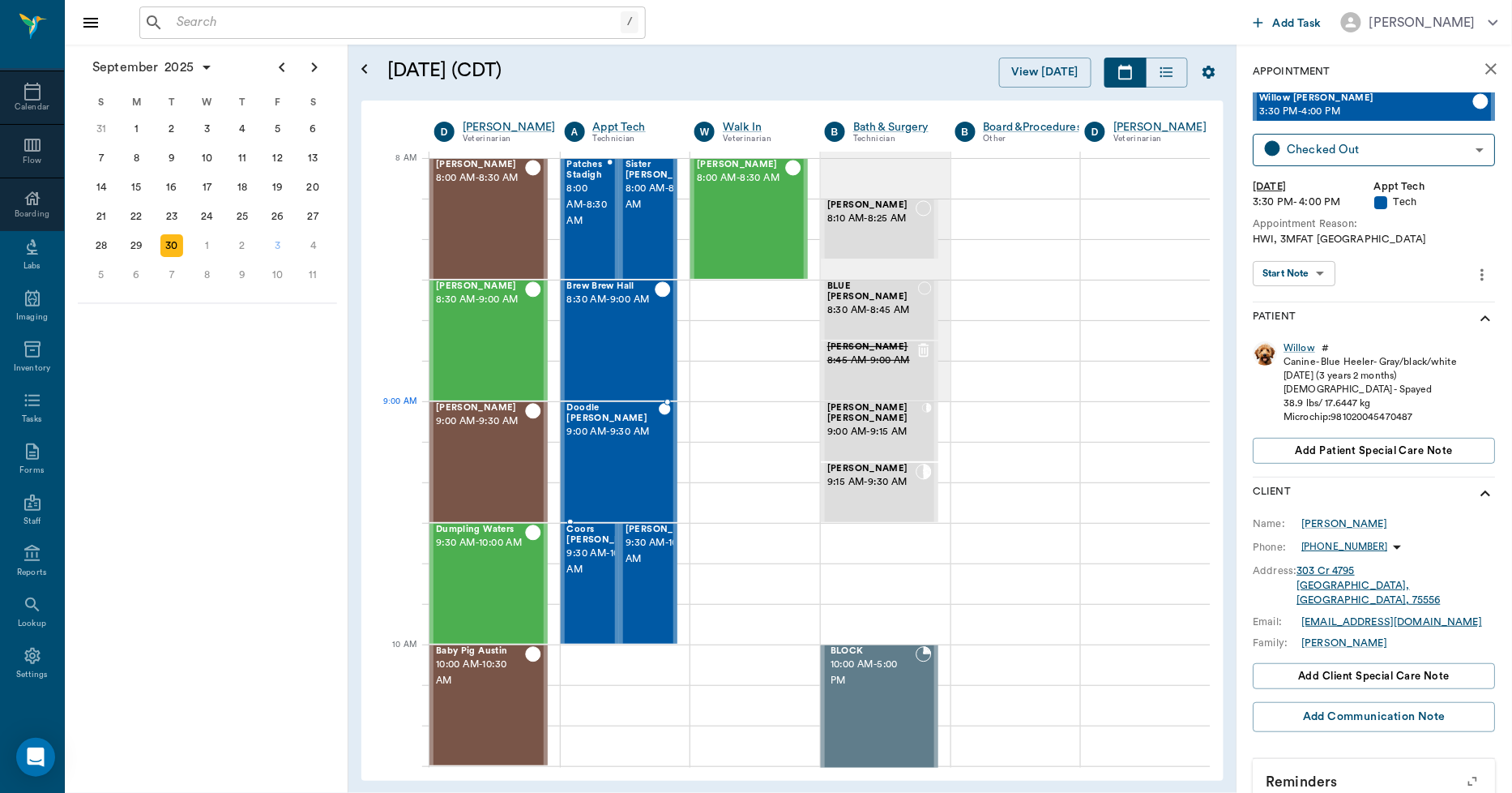
scroll to position [0, 1]
click at [630, 440] on span "9:00 AM - 9:30 AM" at bounding box center [613, 432] width 91 height 16
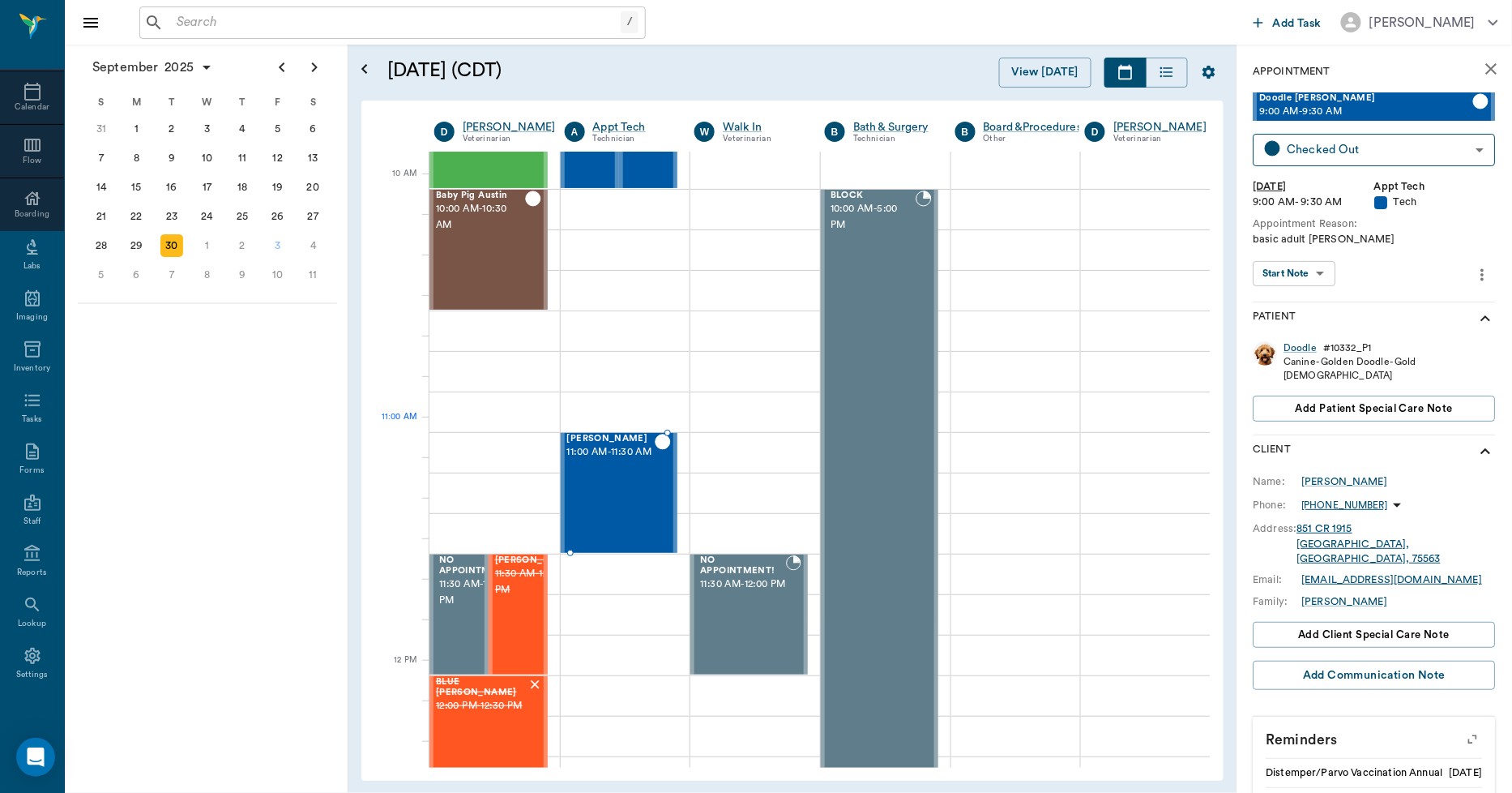
scroll to position [540, 1]
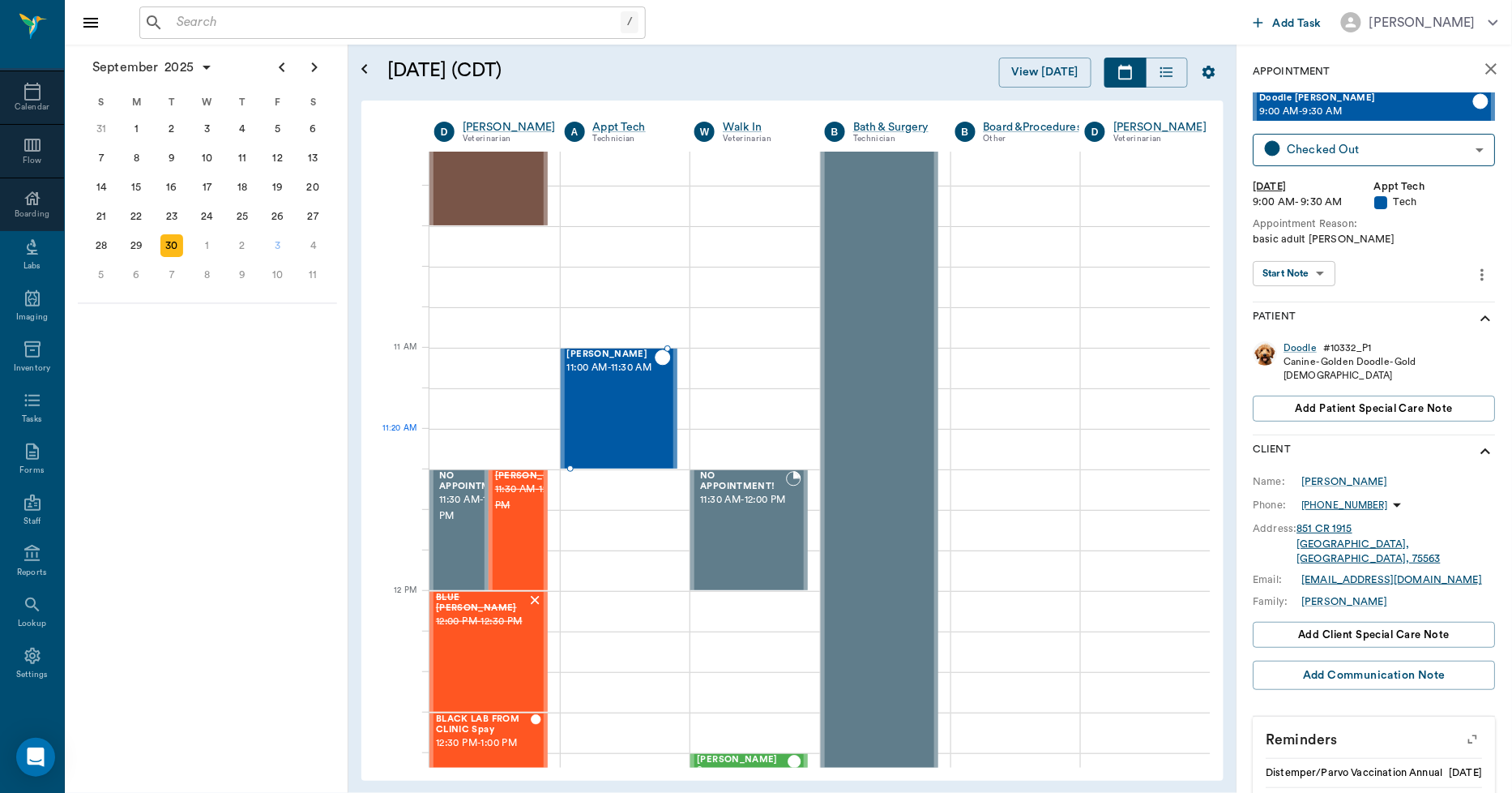
click at [623, 430] on div "Tex Willeford 11:00 AM - 11:30 AM" at bounding box center [611, 408] width 88 height 119
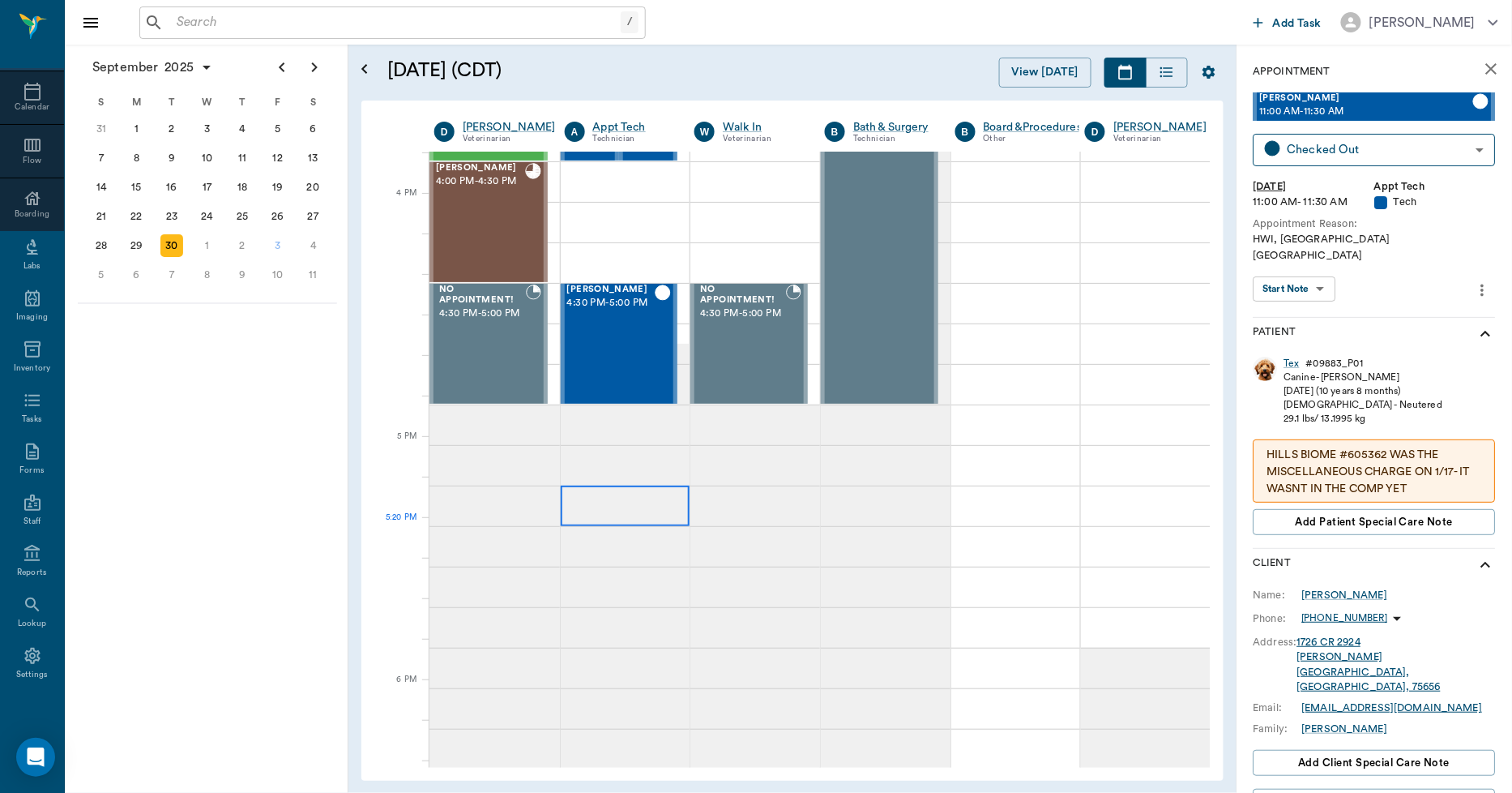
scroll to position [1982, 1]
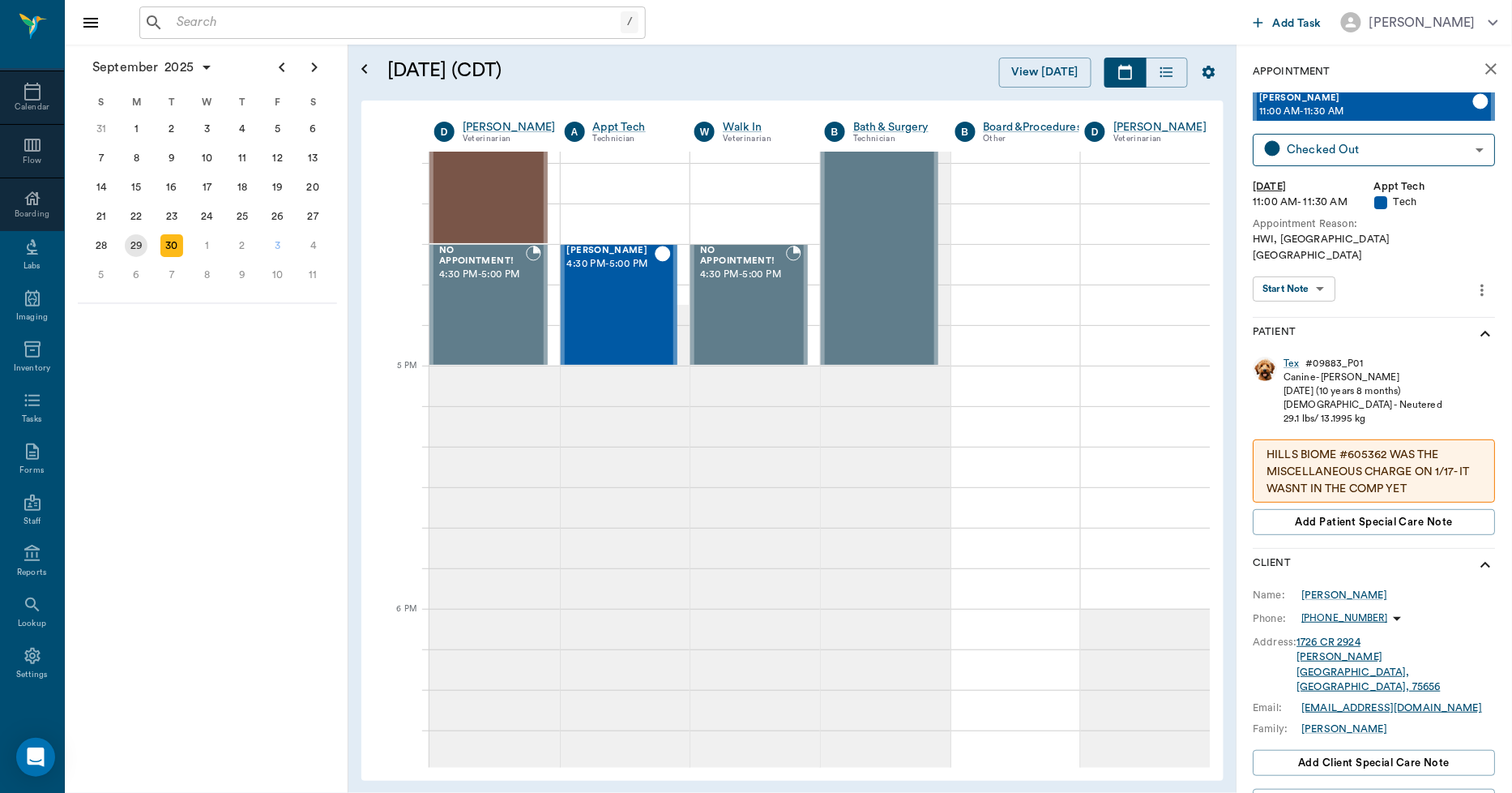
click at [142, 234] on div "29" at bounding box center [136, 246] width 23 height 23
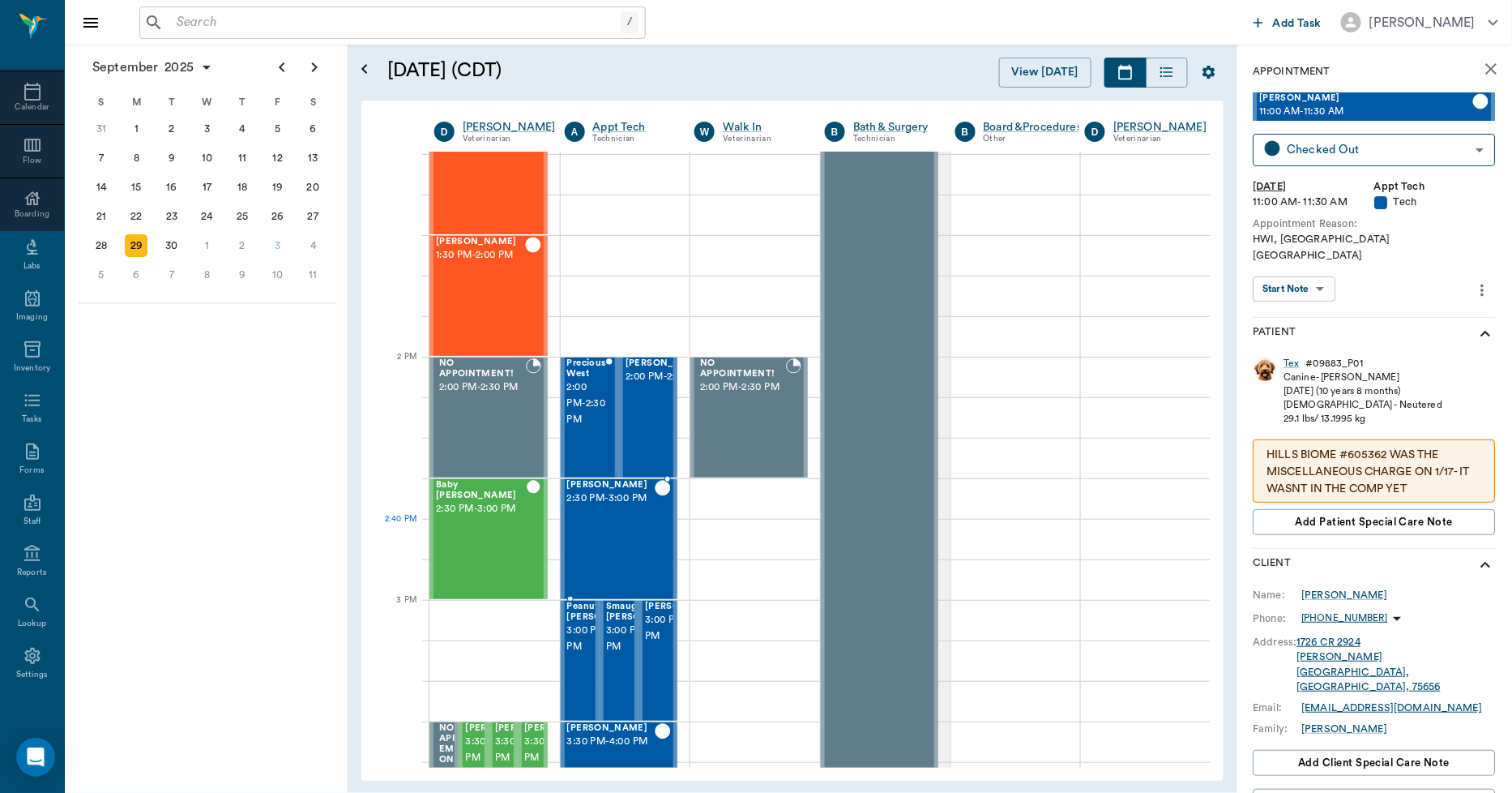
scroll to position [1351, 1]
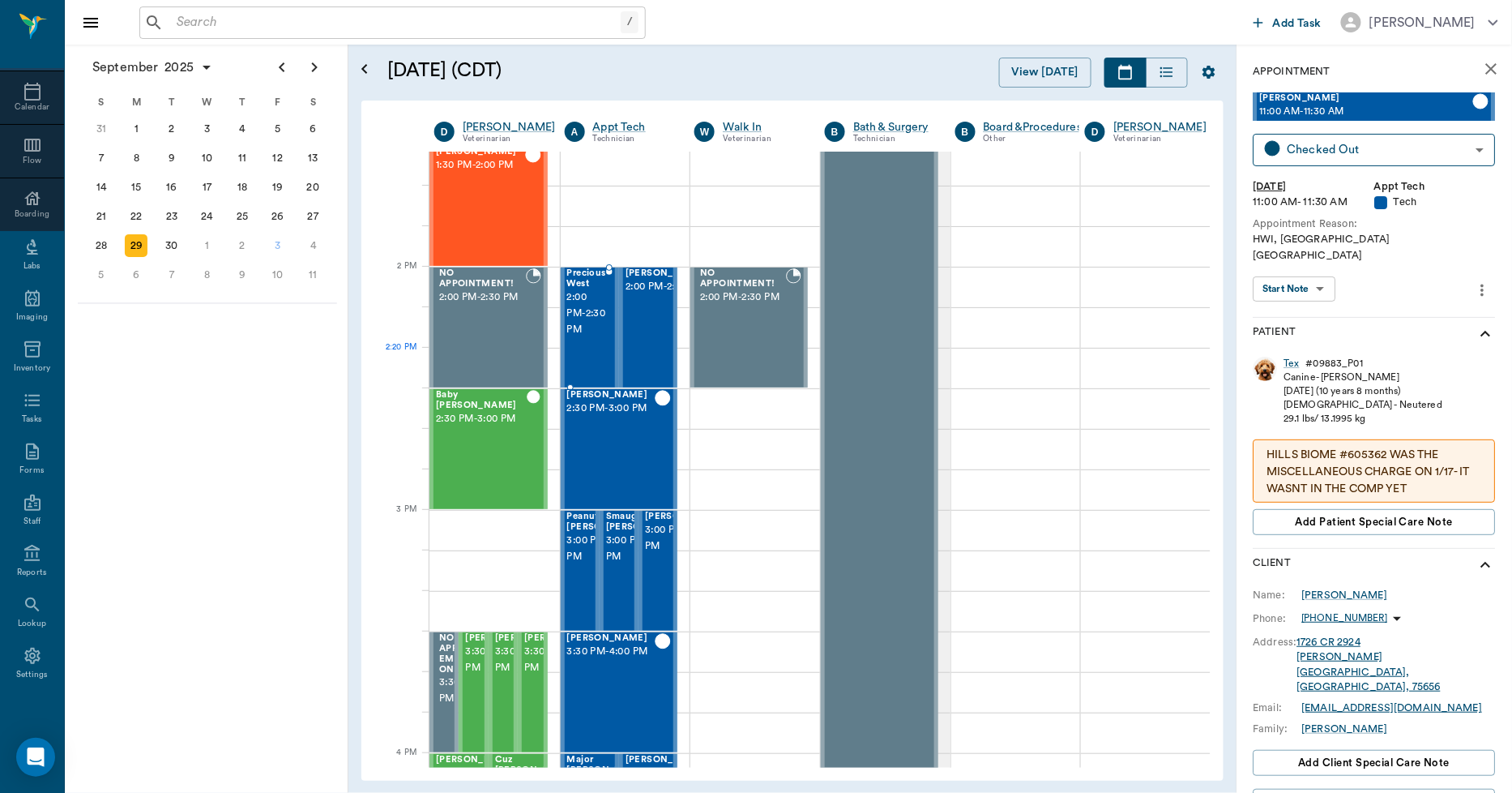
click at [584, 350] on div "Precious West 2:00 PM - 2:30 PM" at bounding box center [587, 327] width 39 height 119
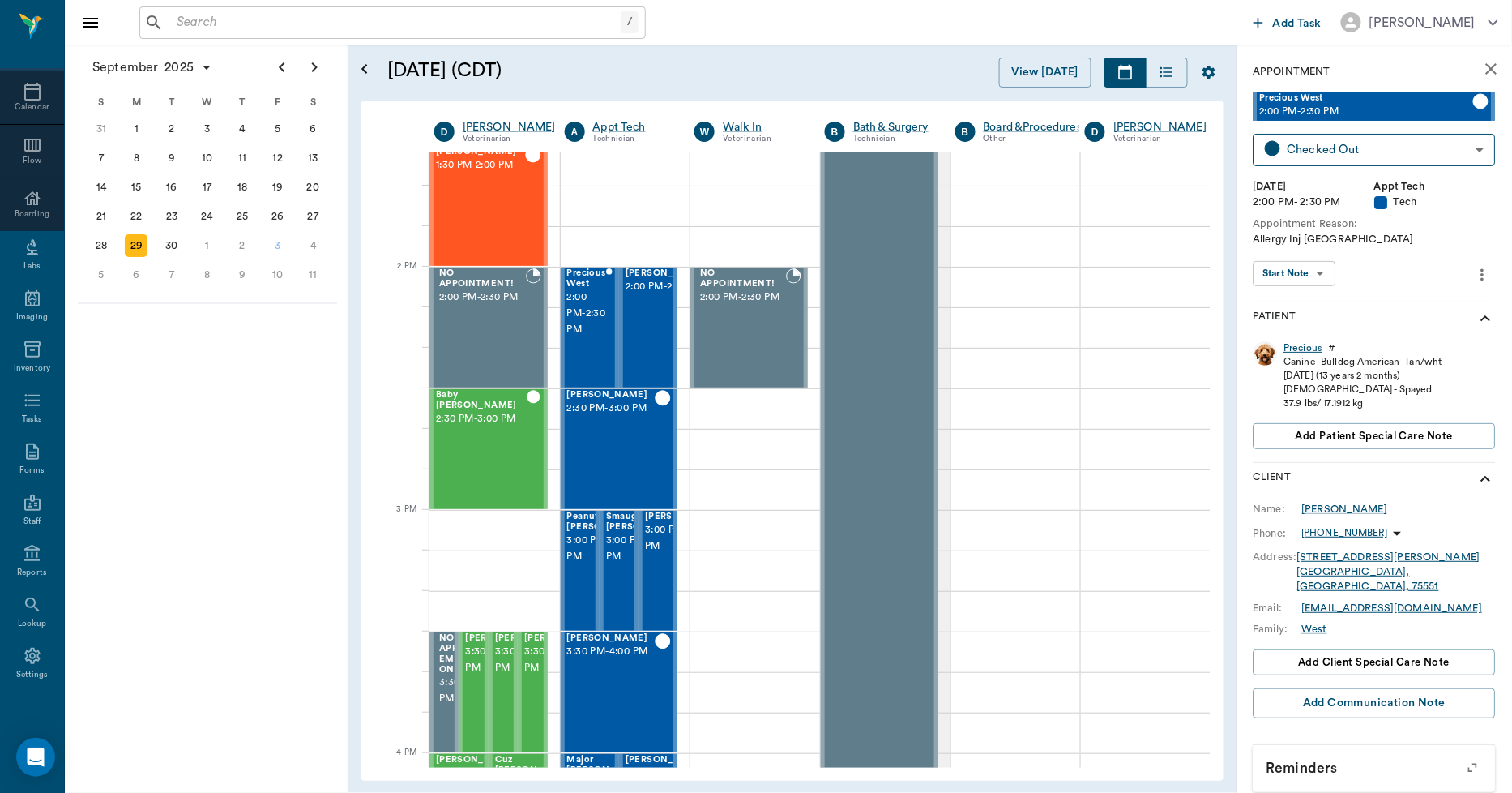
click at [1287, 349] on div "Precious" at bounding box center [1303, 349] width 38 height 14
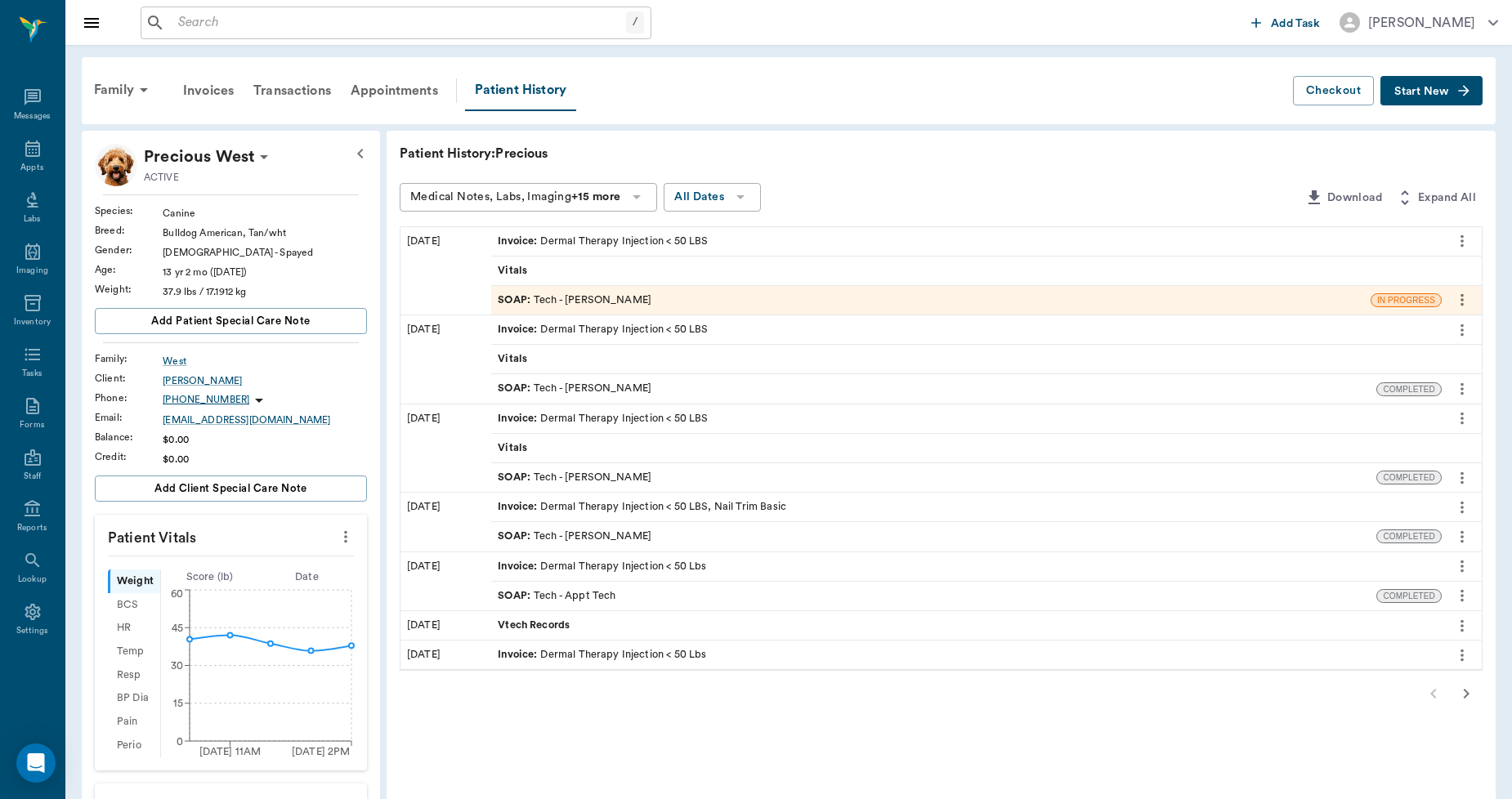
click at [554, 299] on div "SOAP : Tech - Hunter Graves" at bounding box center [574, 301] width 153 height 16
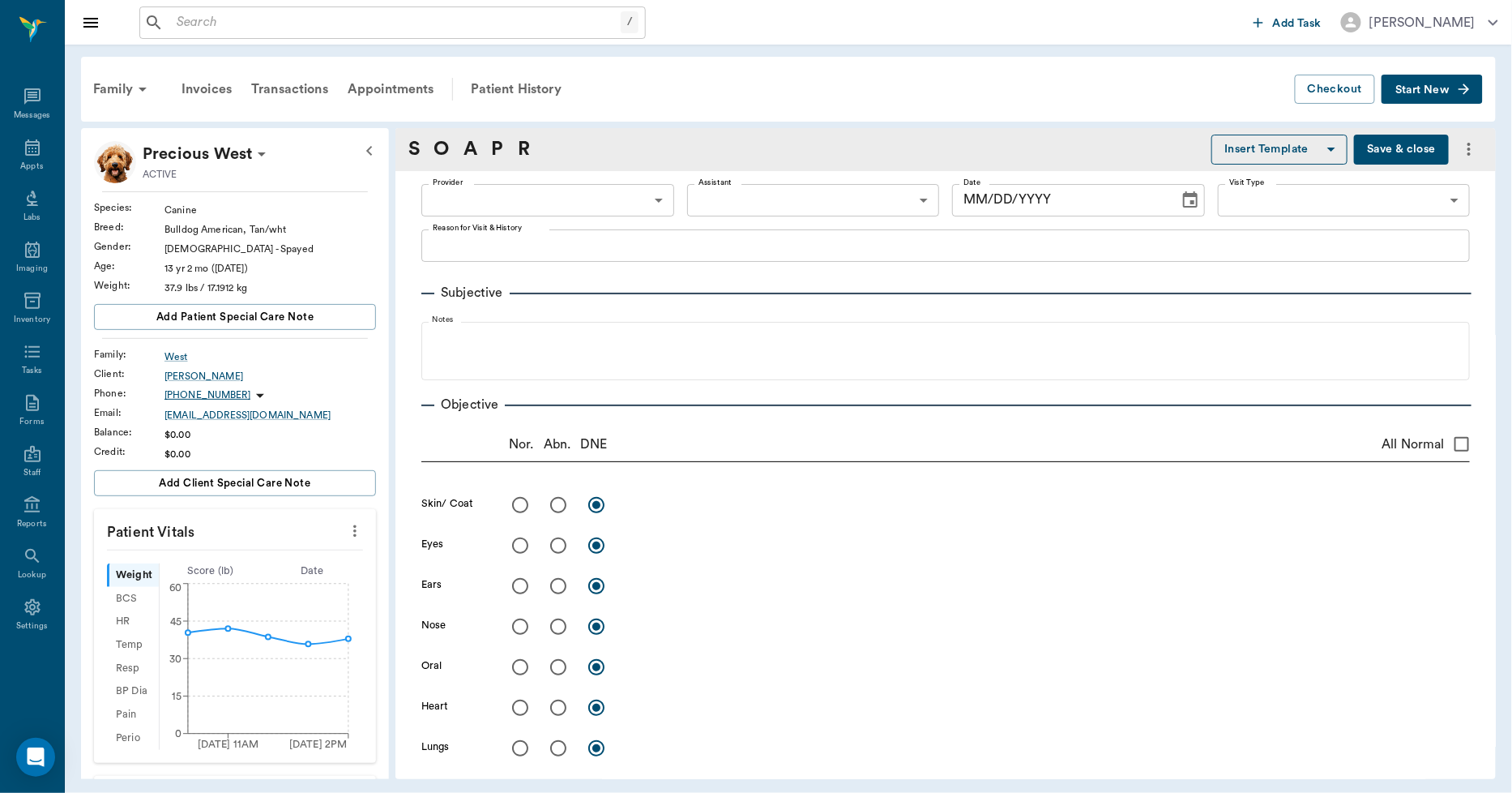
type input "682b670d8bdc6f7f8feef3db"
type input "63ec2f075fda476ae8351a4c"
type input "65d2be4f46e3a538d89b8c1a"
type textarea "Allergy Inj Caryn"
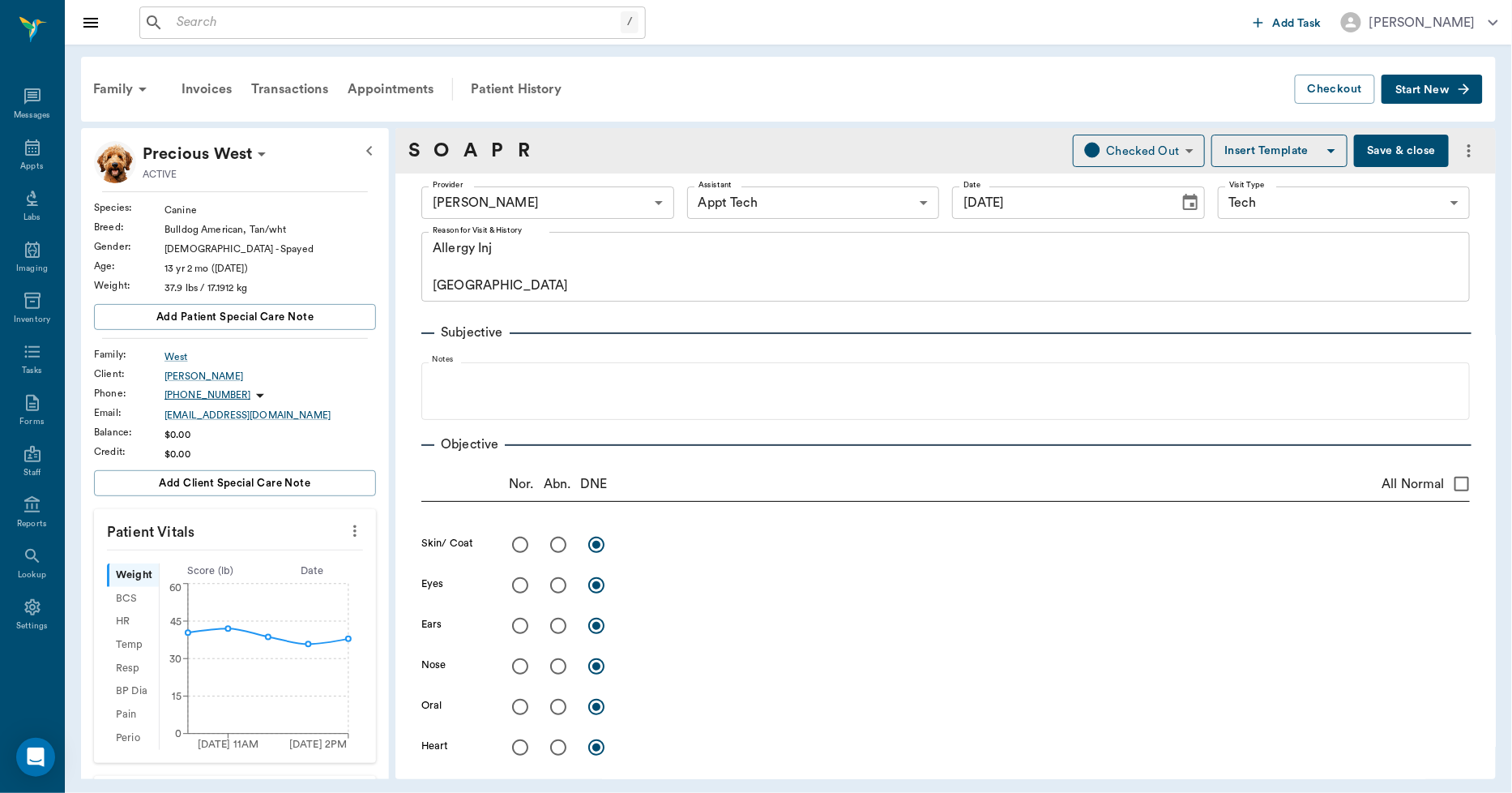
type input "09/29/2025"
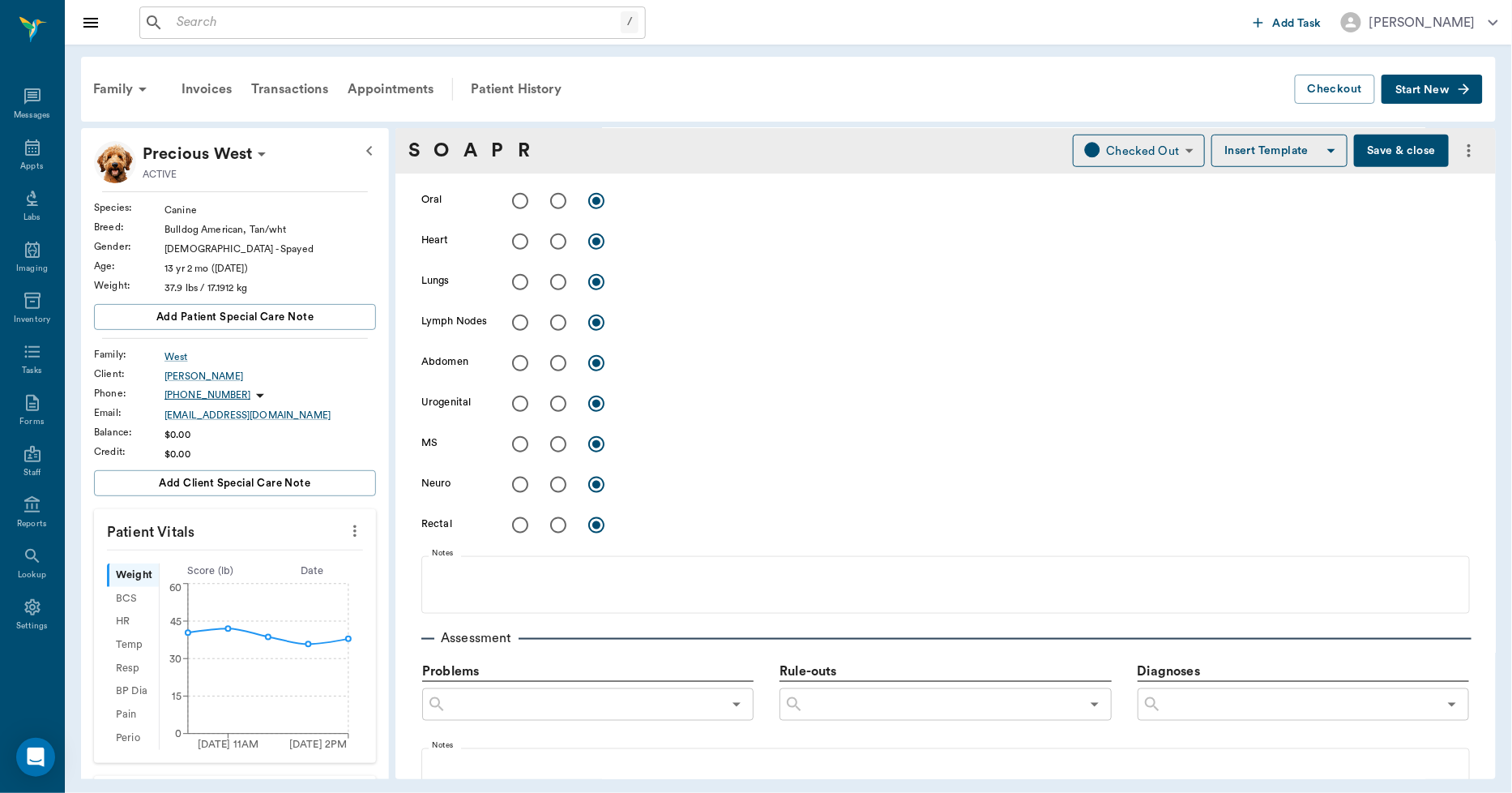
scroll to position [811, 0]
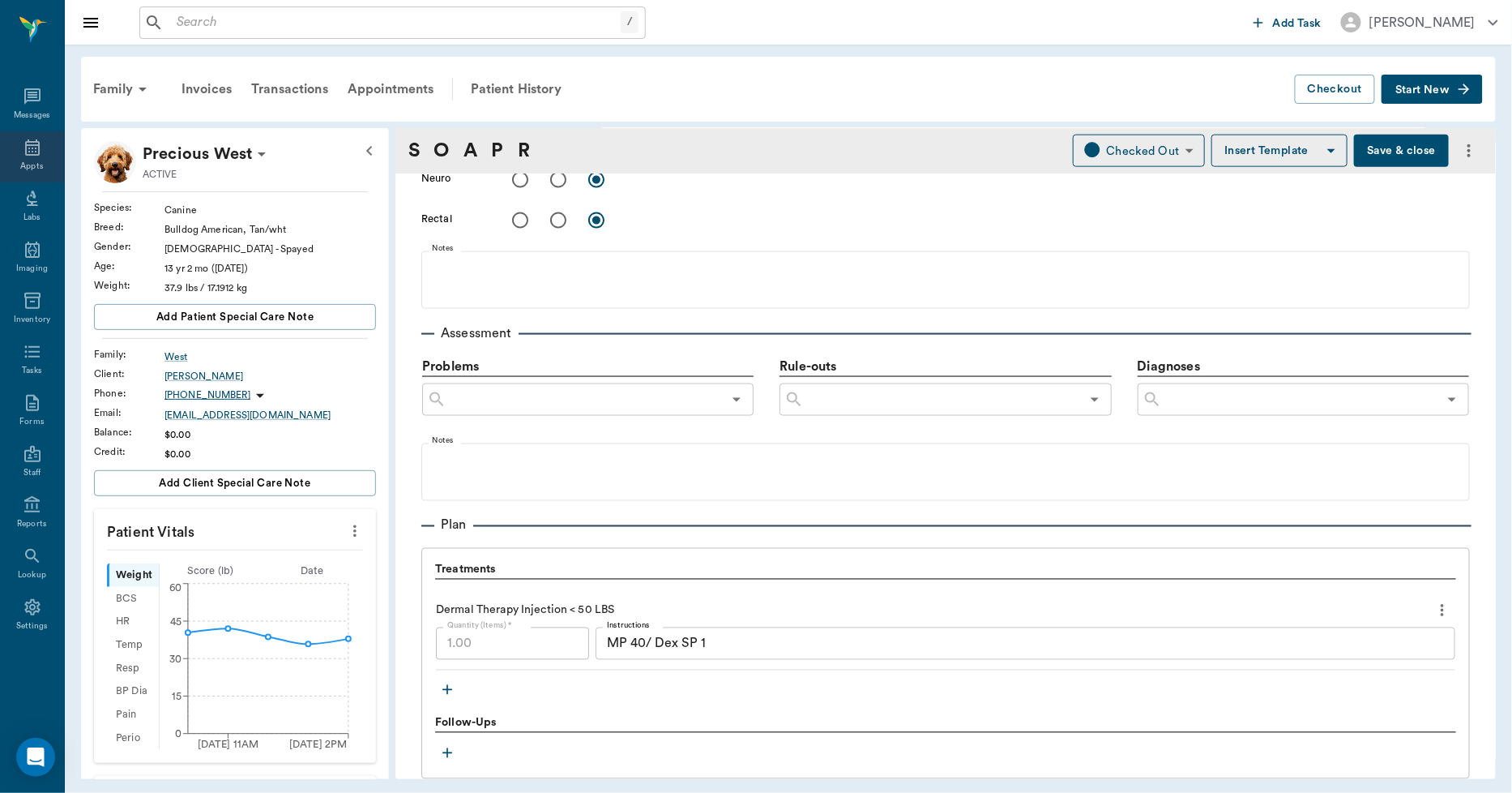
click at [46, 159] on div "Appts" at bounding box center [32, 157] width 64 height 51
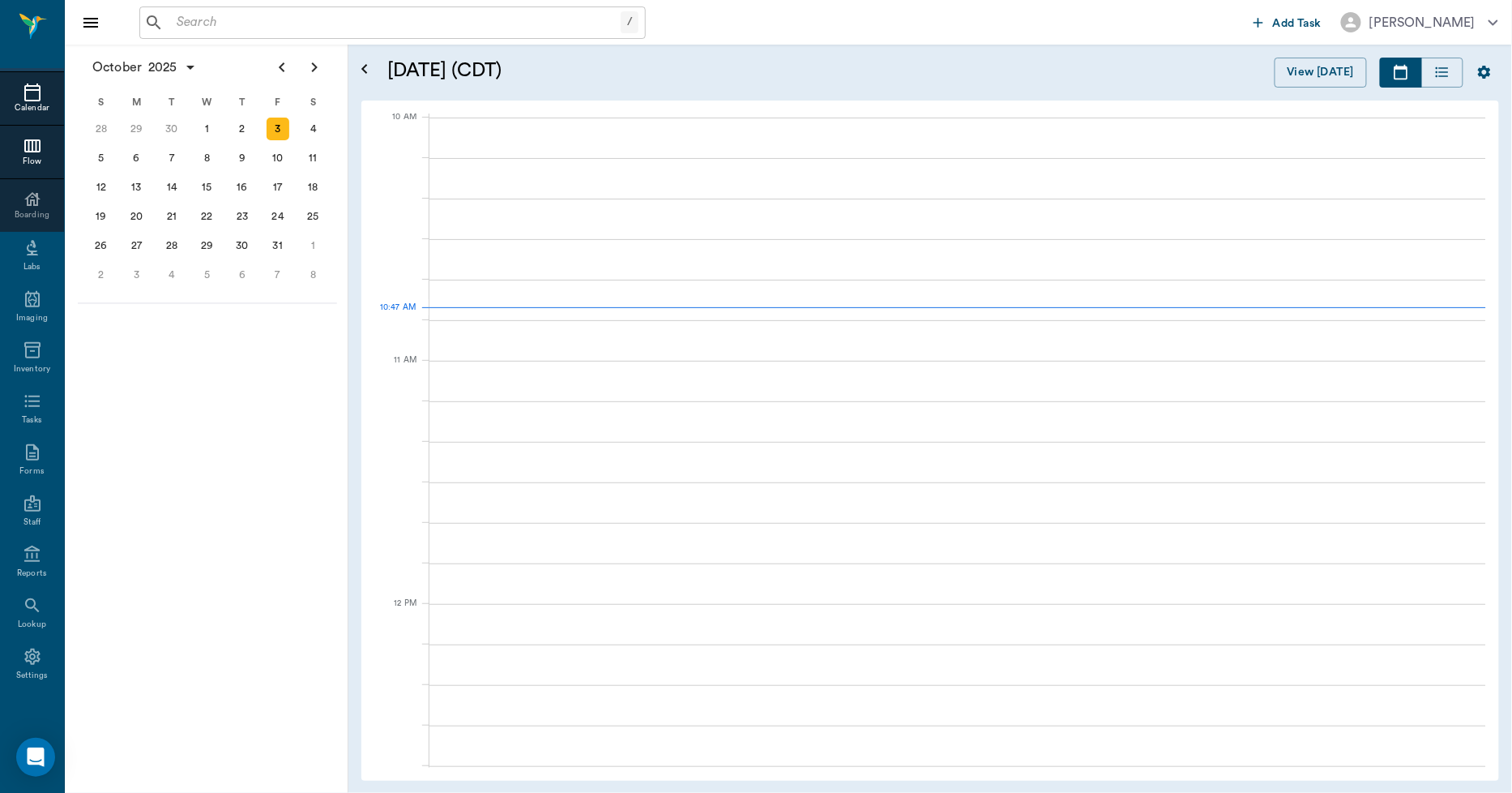
scroll to position [489, 0]
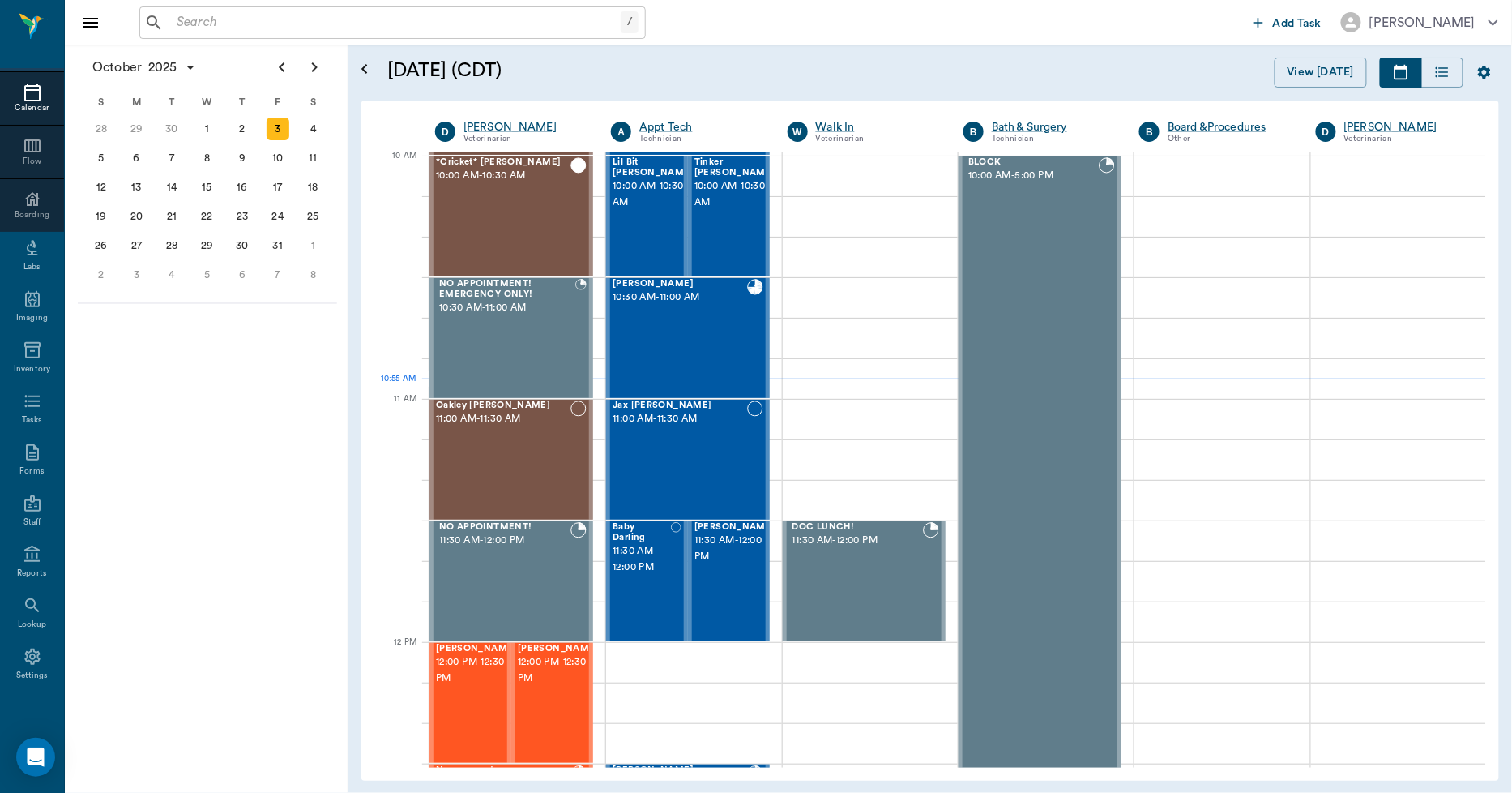
click at [684, 20] on div "/ ​" at bounding box center [693, 22] width 1108 height 33
click at [23, 657] on icon at bounding box center [33, 656] width 19 height 19
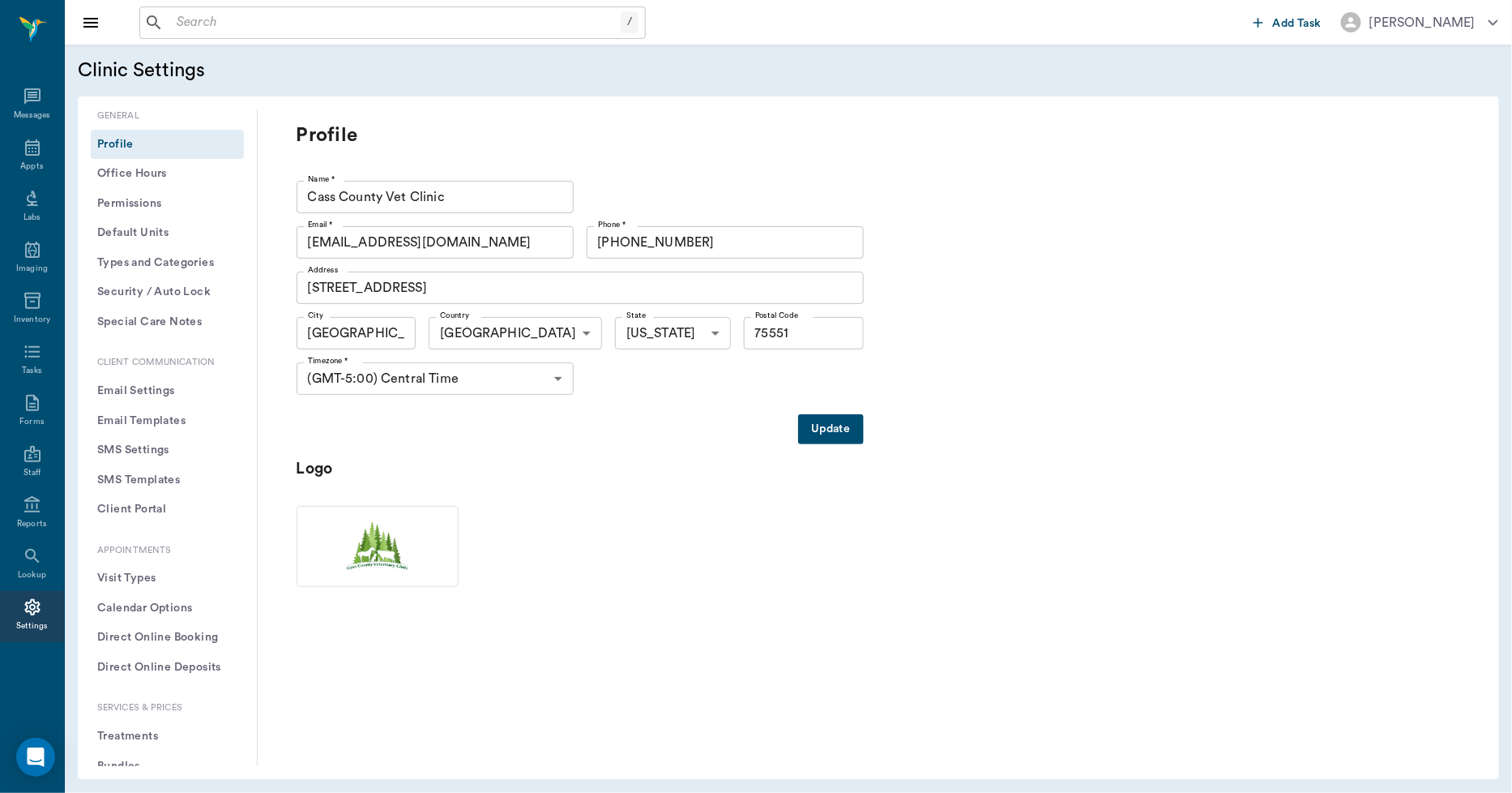
click at [113, 728] on button "Treatments" at bounding box center [167, 737] width 153 height 30
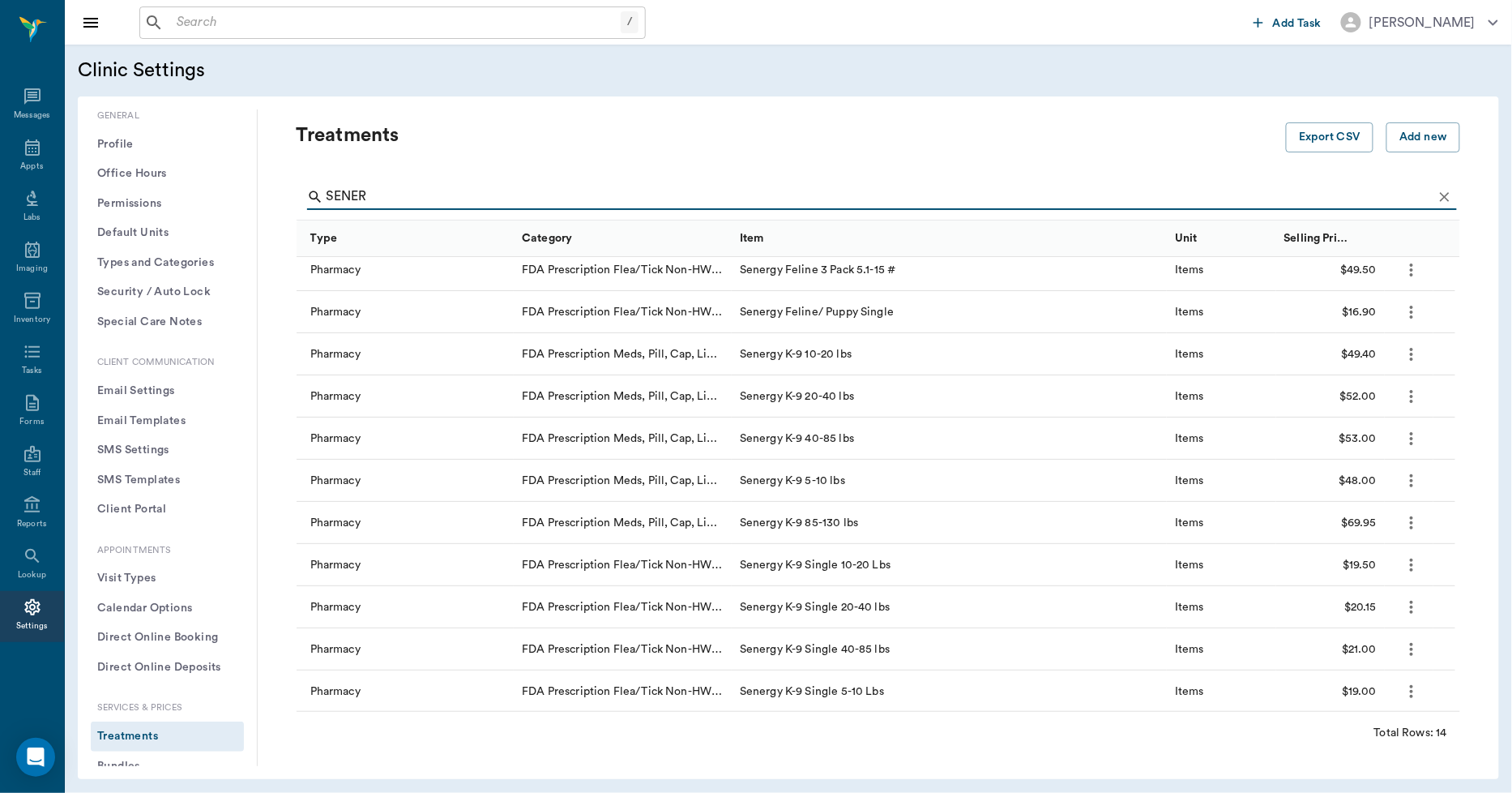
scroll to position [135, 0]
type input "SENER"
click at [25, 152] on icon at bounding box center [33, 148] width 19 height 19
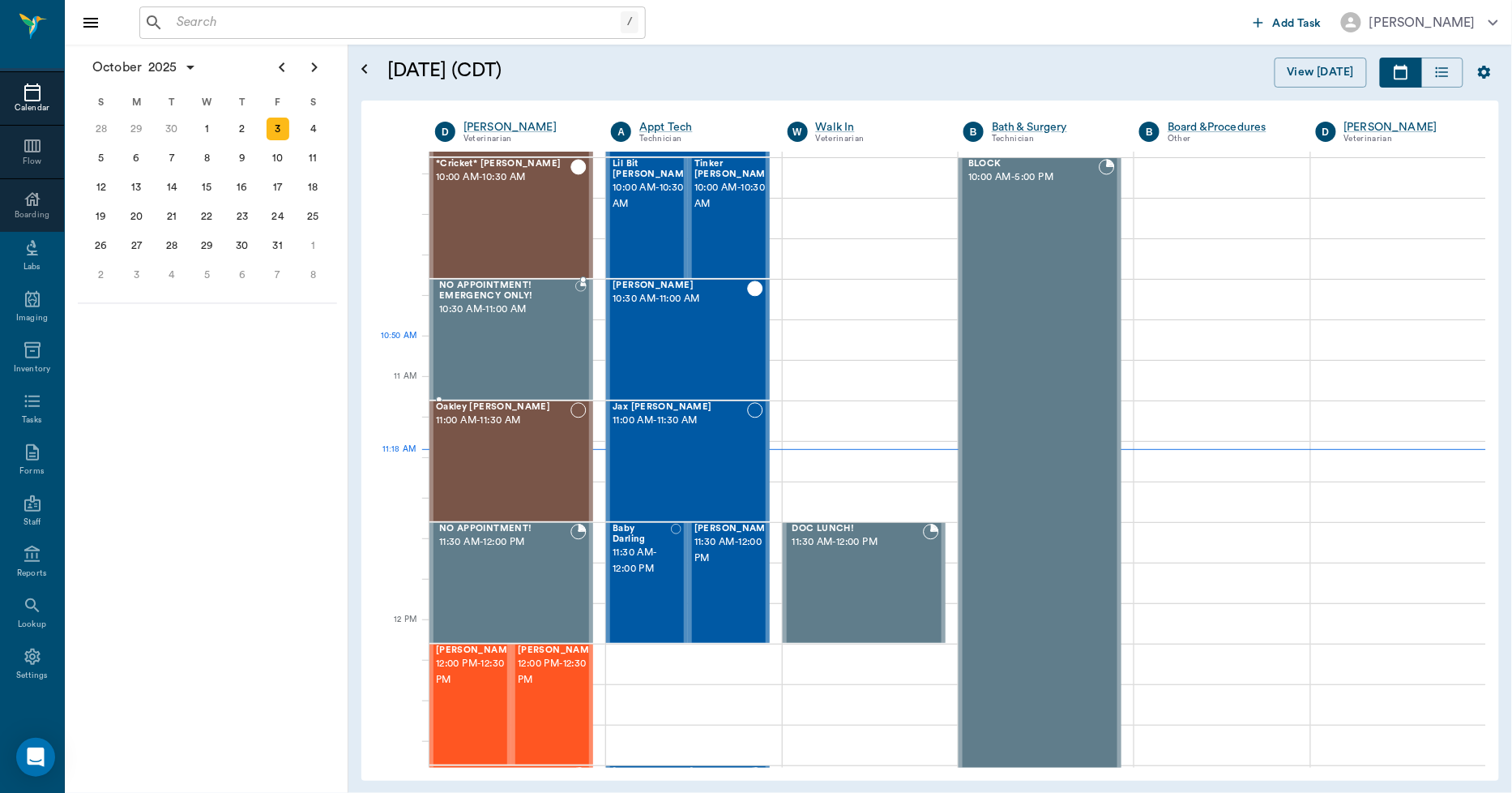
scroll to position [577, 0]
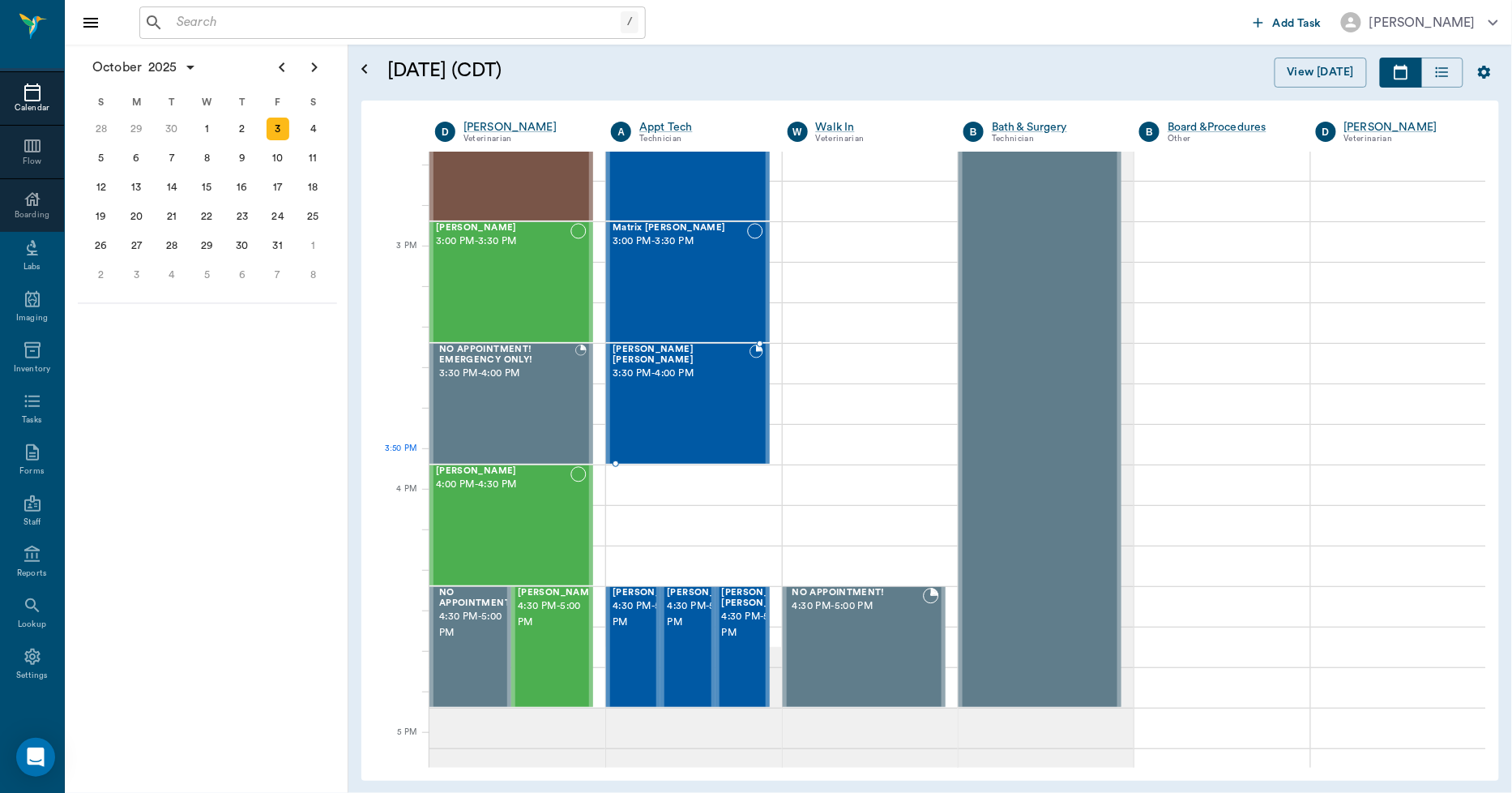
scroll to position [1658, 0]
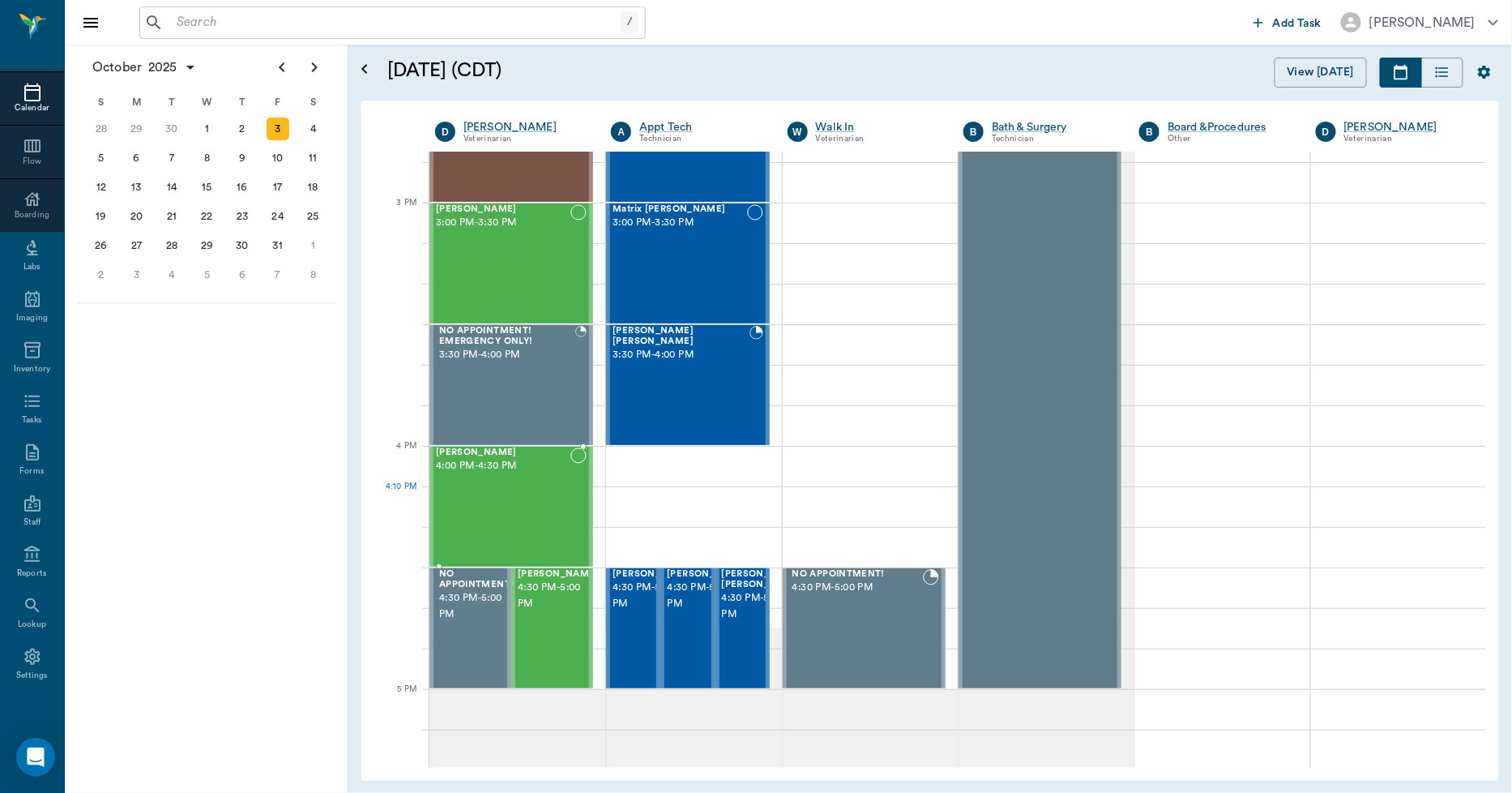
click at [543, 514] on div "[PERSON_NAME] 4:00 PM - 4:30 PM" at bounding box center [503, 507] width 135 height 119
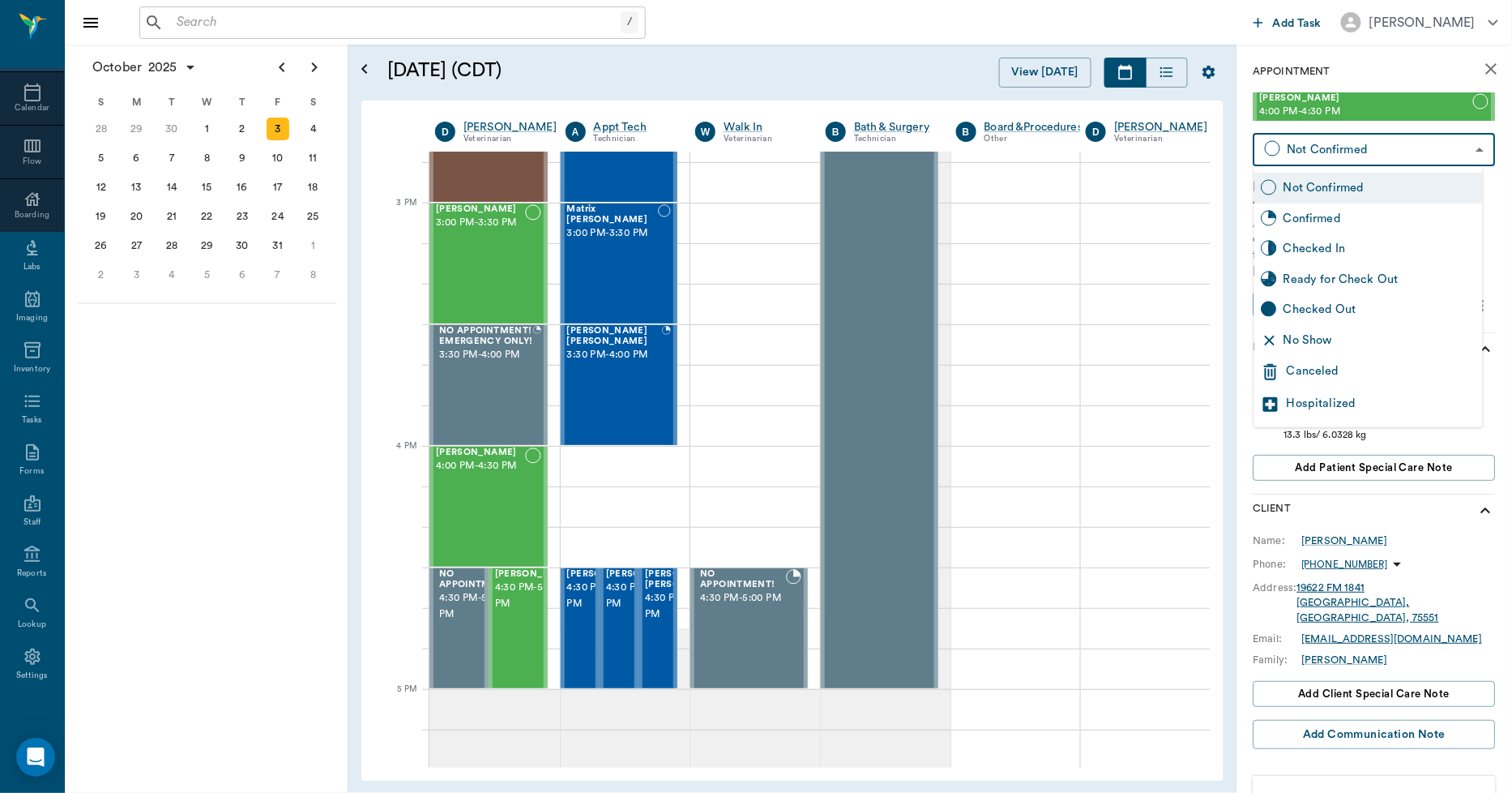
click at [1321, 143] on body "/ ​ Add Task [PERSON_NAME] Nectar Messages Appts Calendar Flow Boarding Labs Im…" at bounding box center [756, 396] width 1512 height 793
click at [1306, 367] on div "Canceled" at bounding box center [1382, 372] width 190 height 19
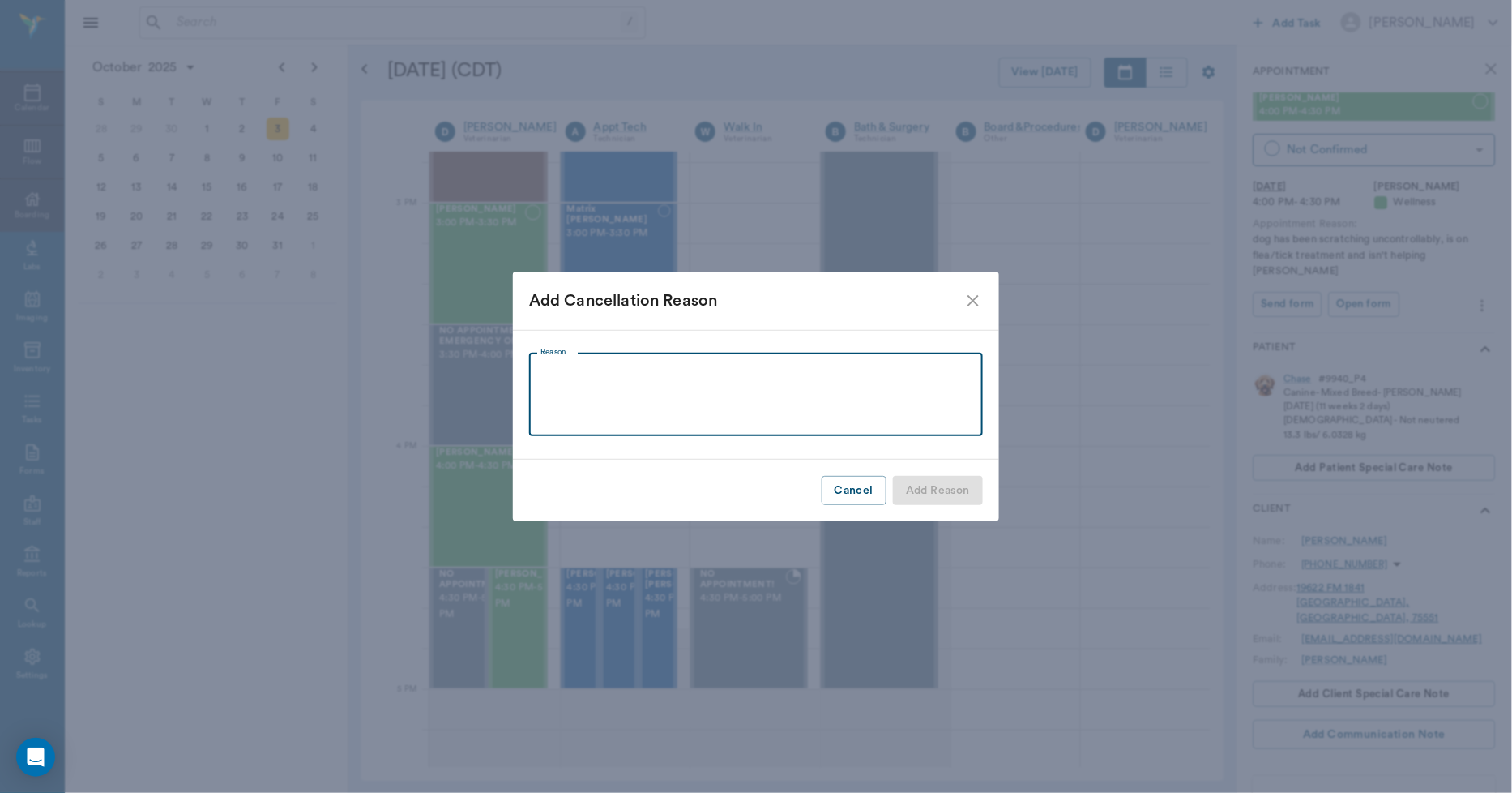
click at [581, 379] on textarea "Reason" at bounding box center [756, 394] width 431 height 56
type textarea "d"
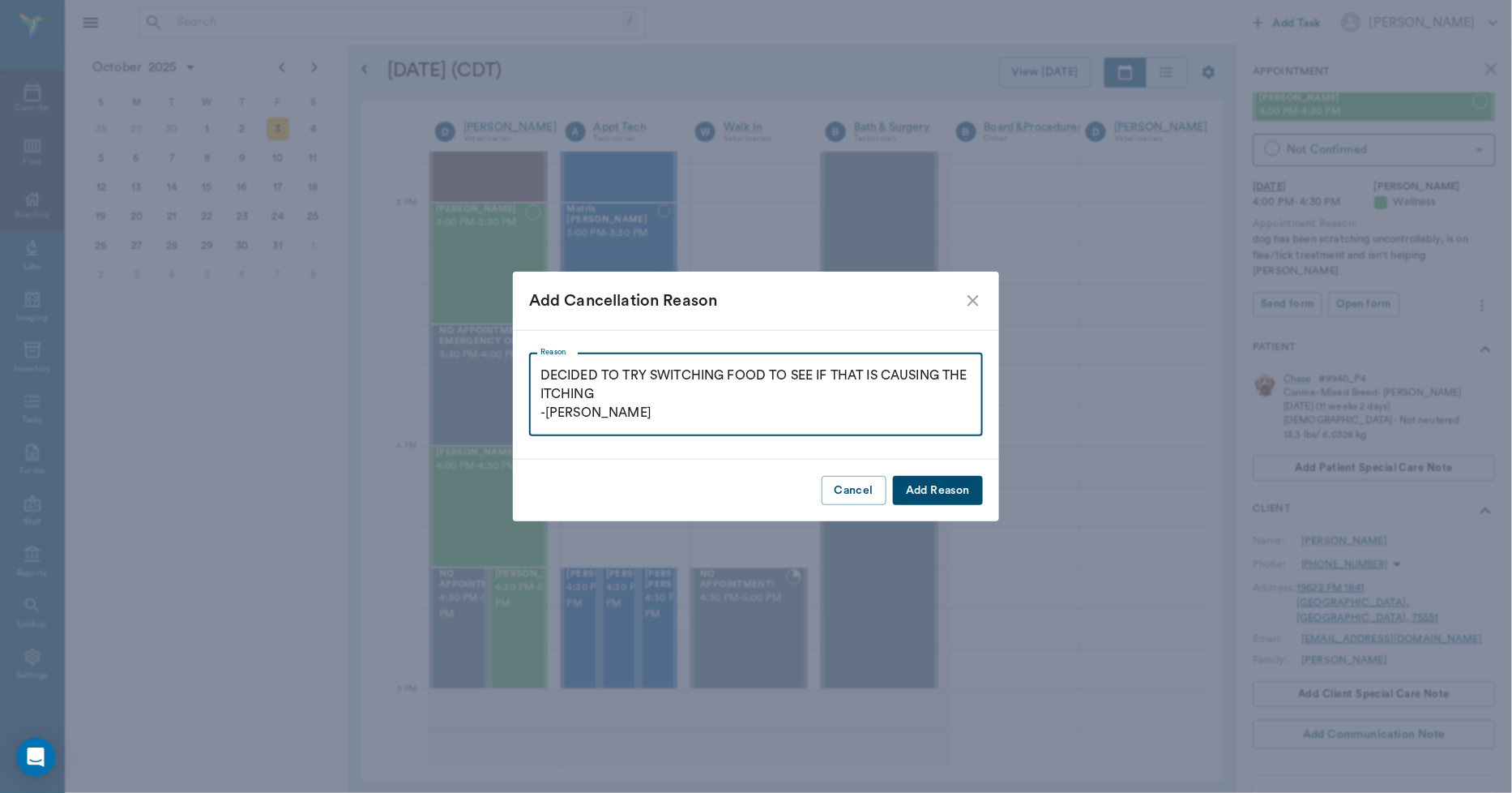
type textarea "DECIDED TO TRY SWITCHING FOOD TO SEE IF THAT IS CAUSING THE ITCHING -LORY"
click at [966, 483] on button "Add Reason" at bounding box center [938, 491] width 90 height 30
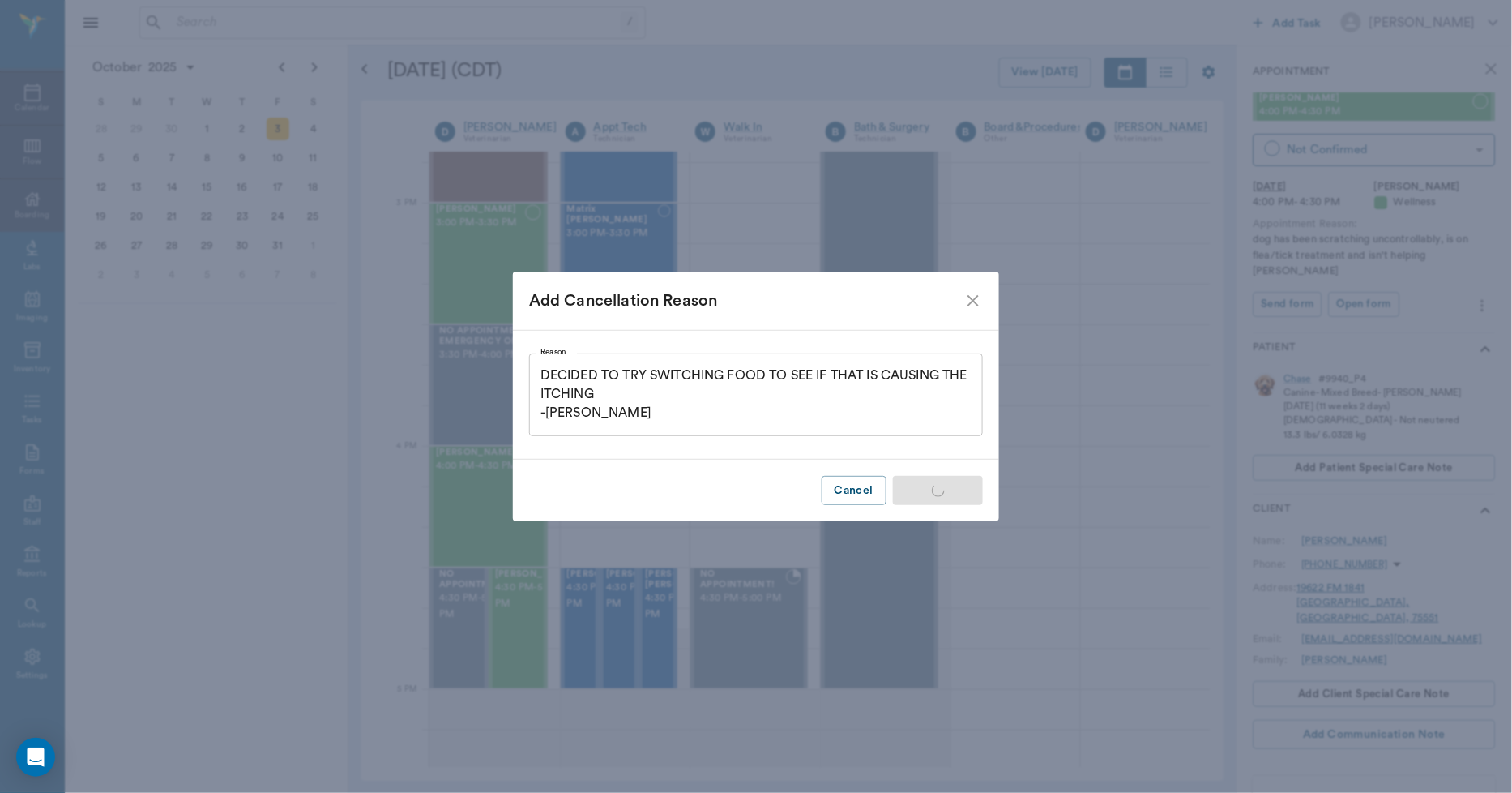
type input "CANCELED"
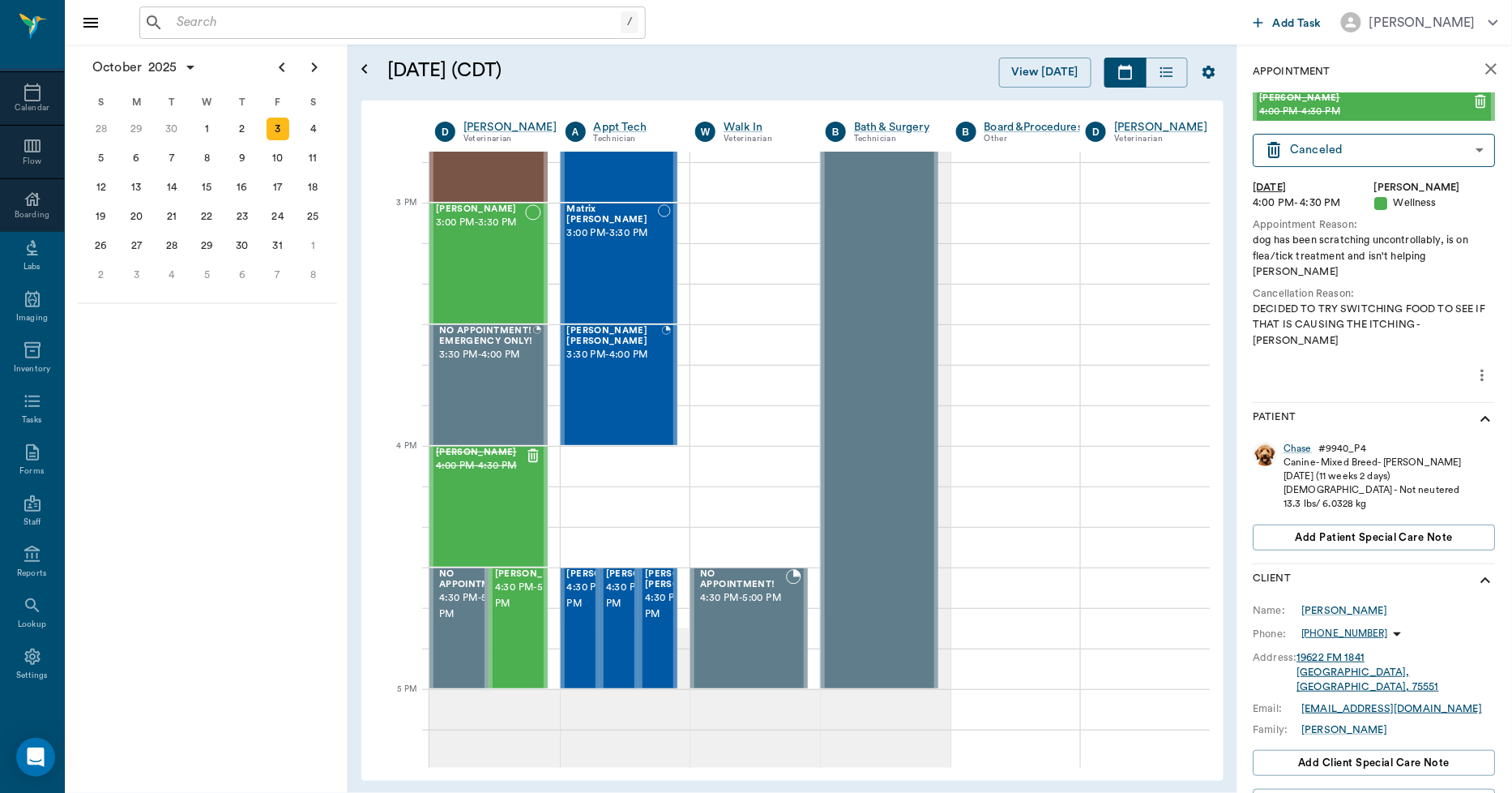
click at [1482, 61] on icon "close" at bounding box center [1492, 69] width 19 height 19
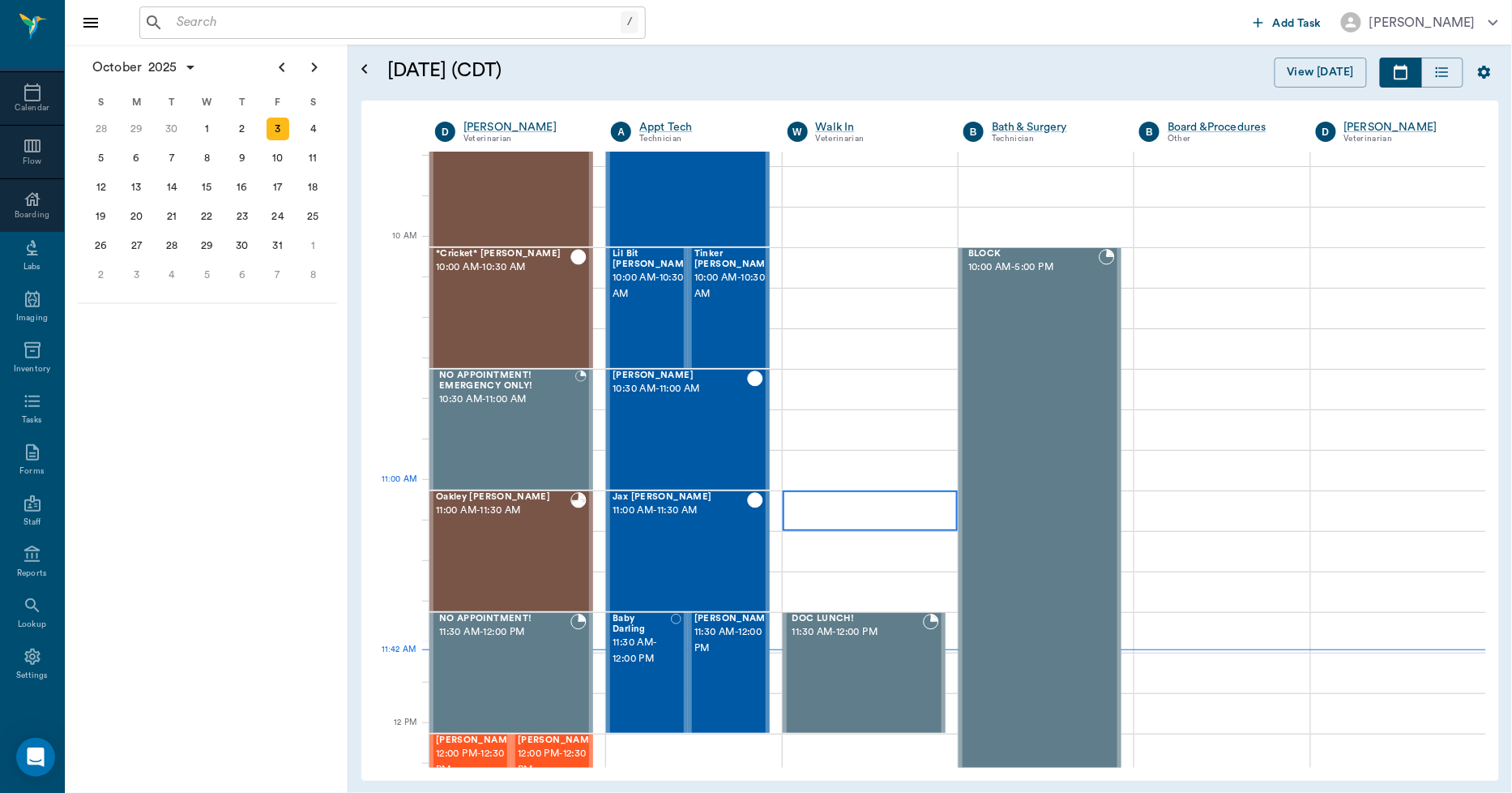
scroll to position [488, 0]
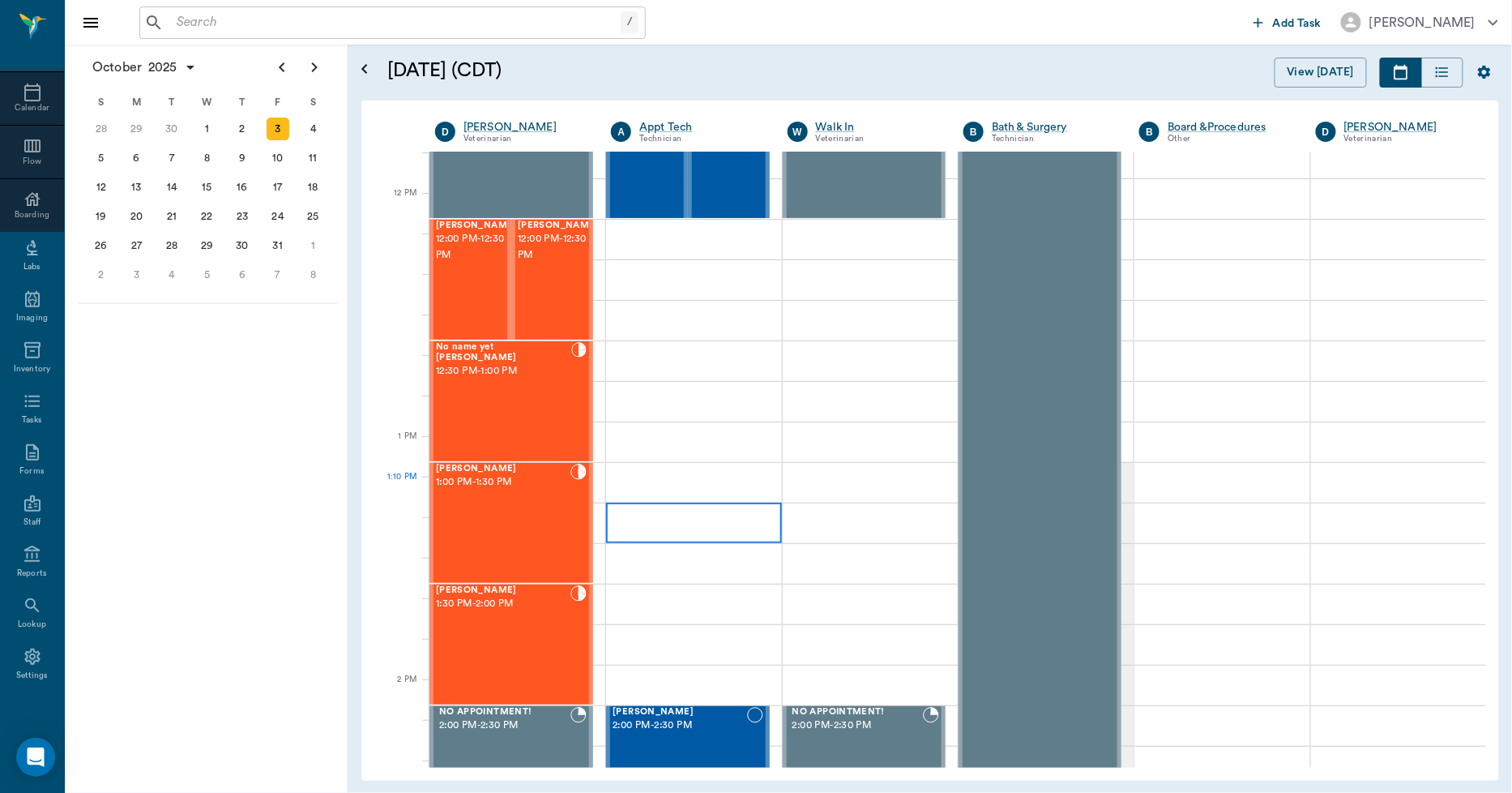
scroll to position [937, 0]
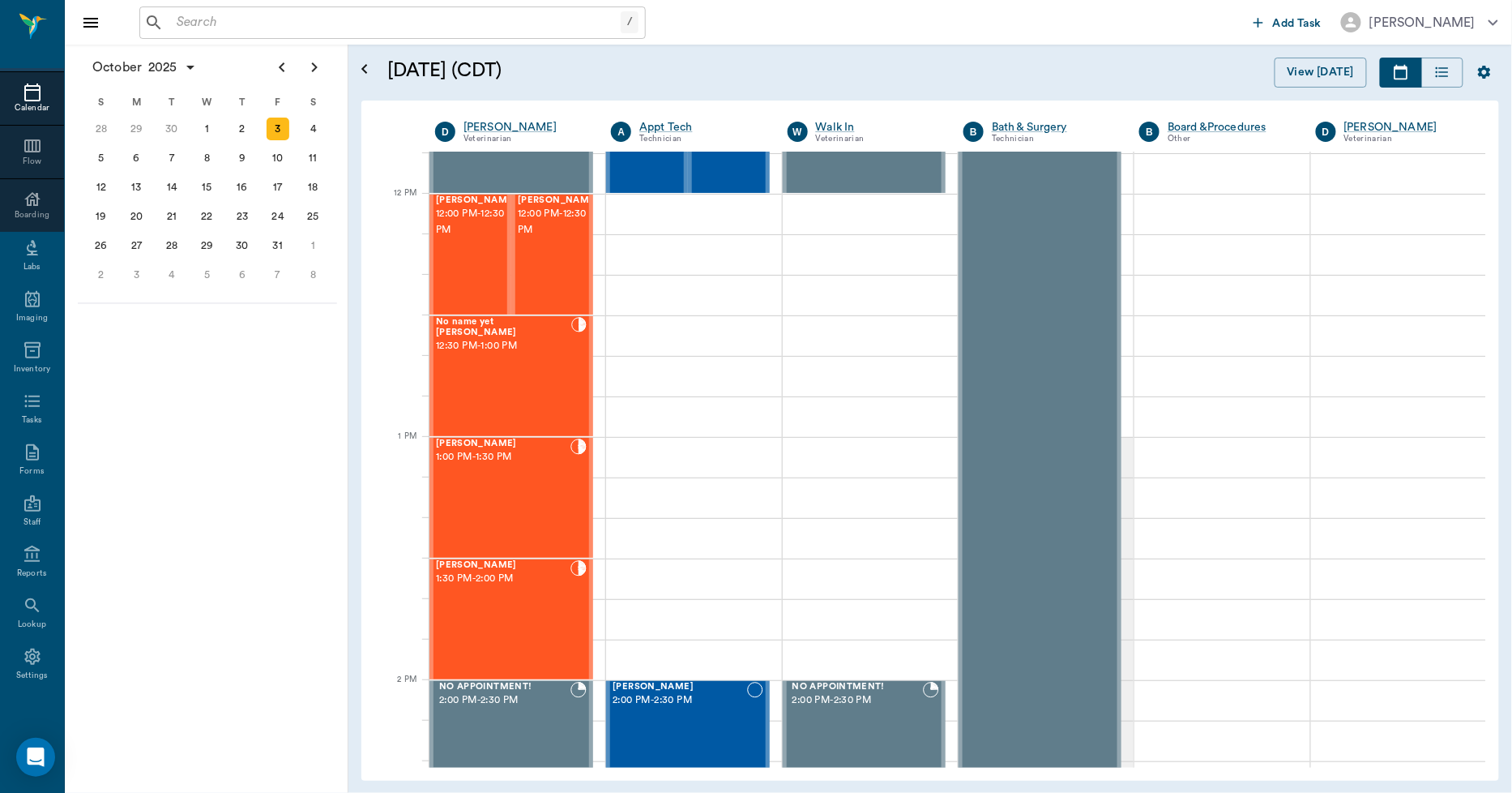
click at [10, 102] on div "Calendar" at bounding box center [32, 108] width 64 height 12
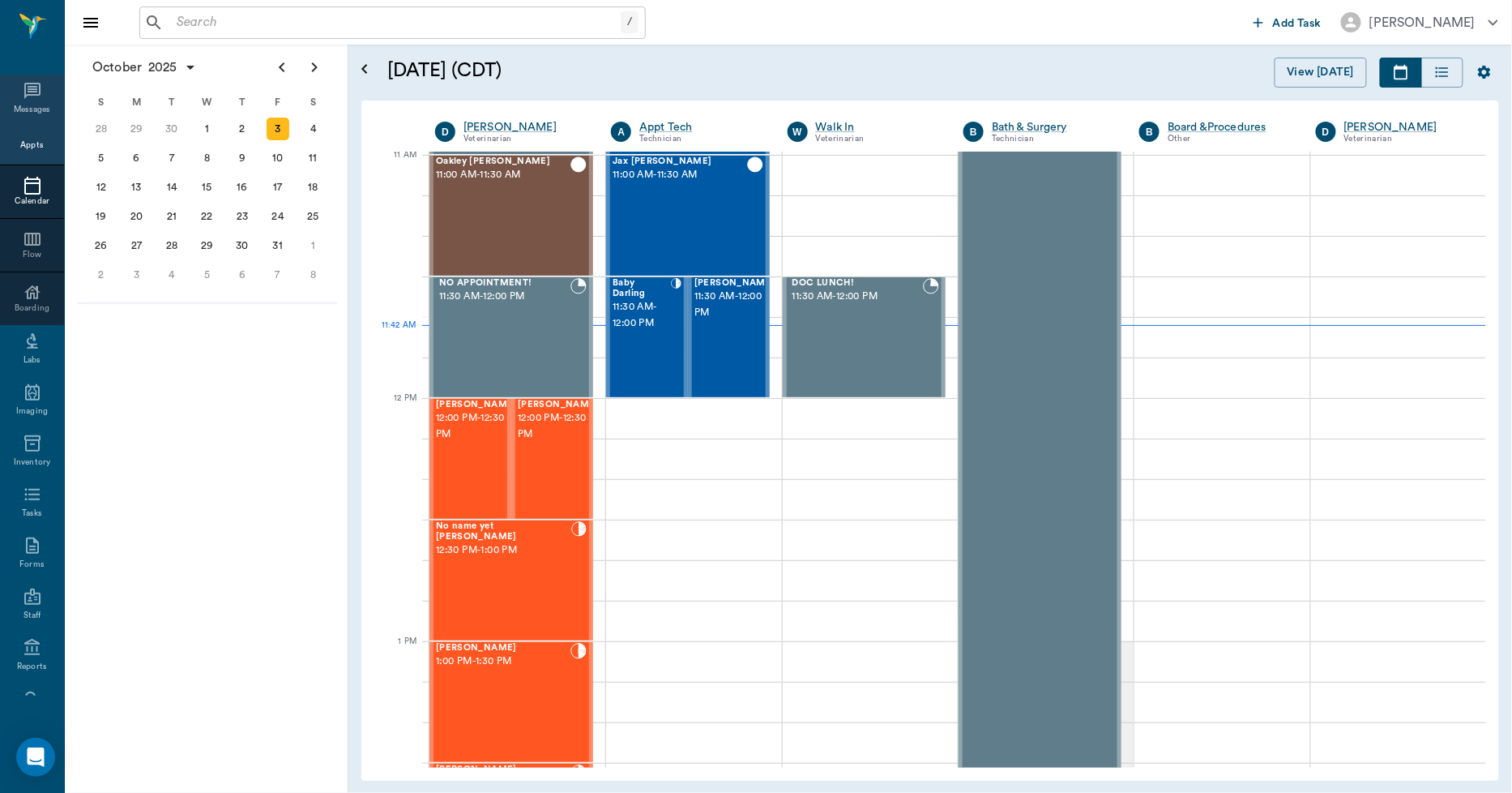
click at [25, 92] on icon at bounding box center [33, 91] width 16 height 16
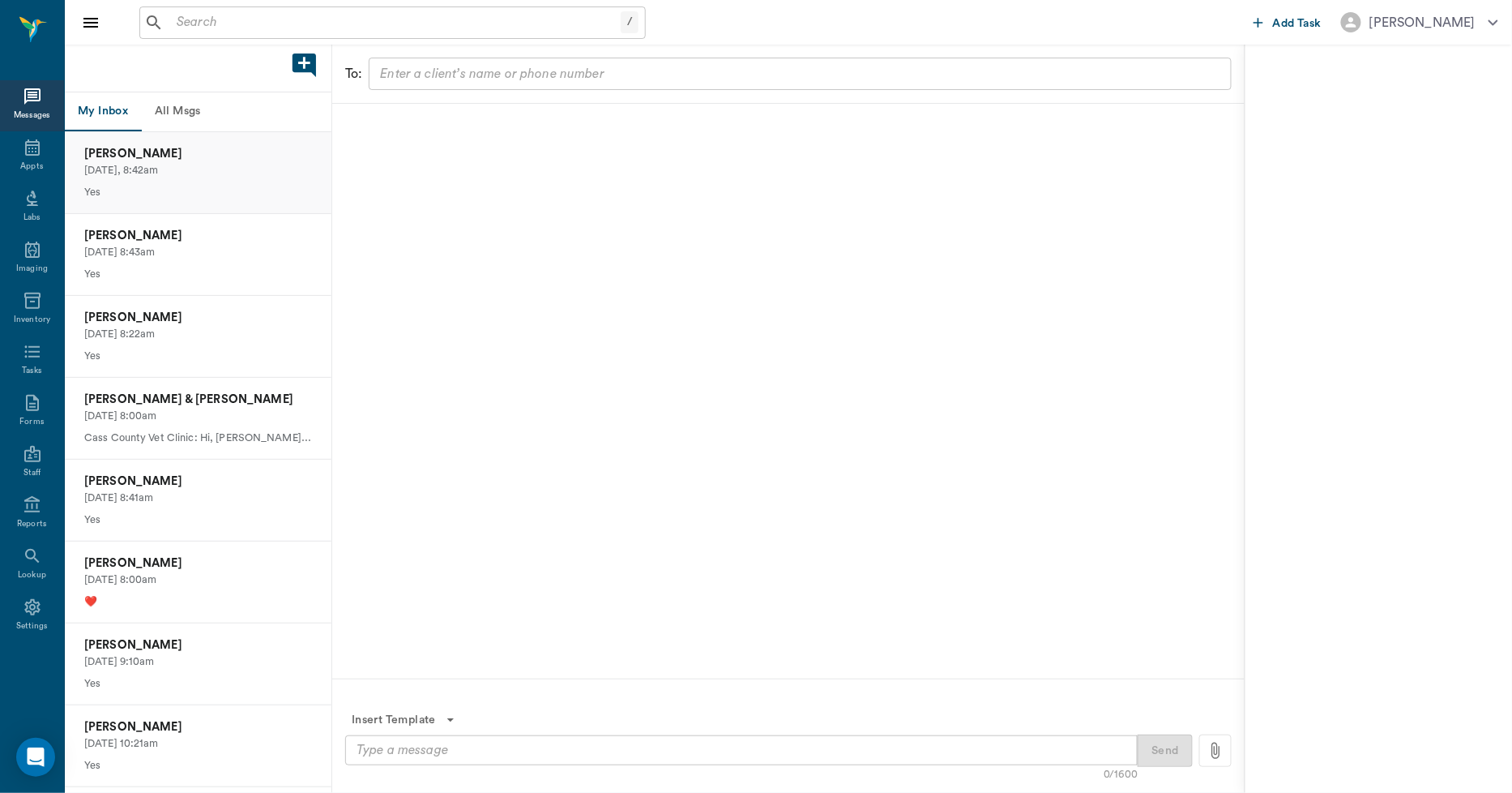
click at [109, 173] on p "[DATE], 8:42am" at bounding box center [198, 171] width 228 height 16
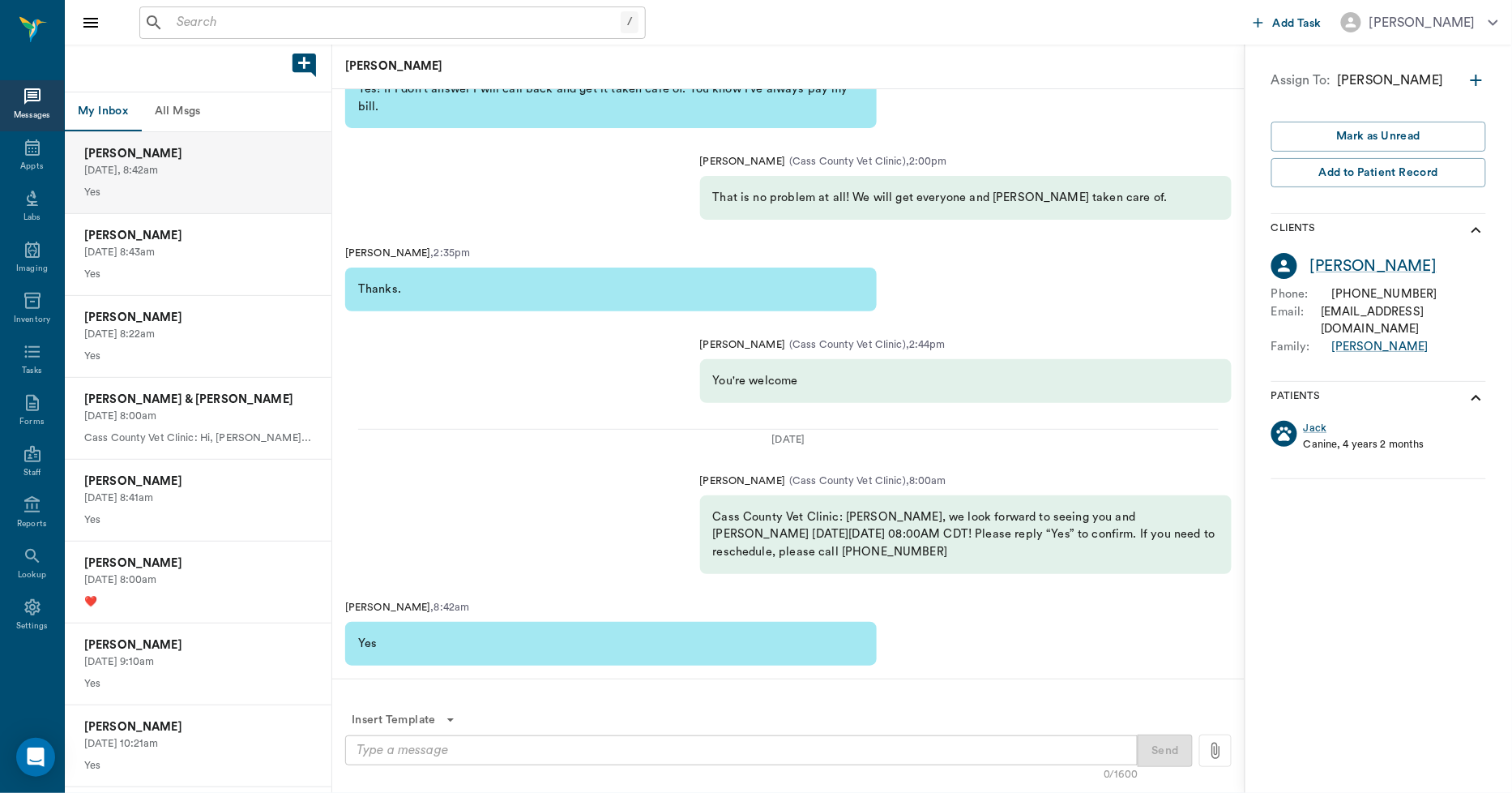
click at [181, 110] on button "All Msgs" at bounding box center [177, 112] width 73 height 39
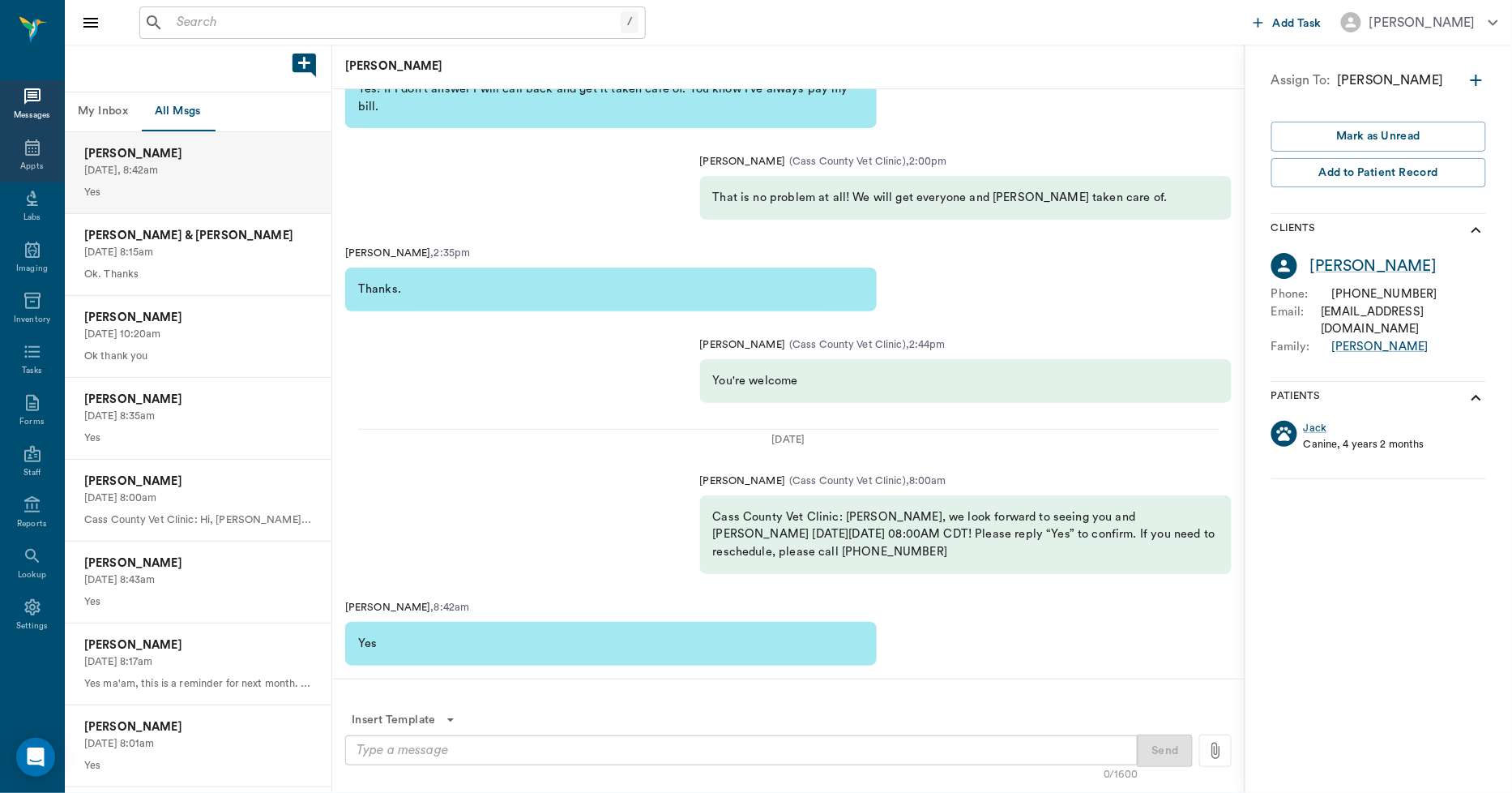
click at [43, 165] on div "Appts" at bounding box center [32, 157] width 64 height 51
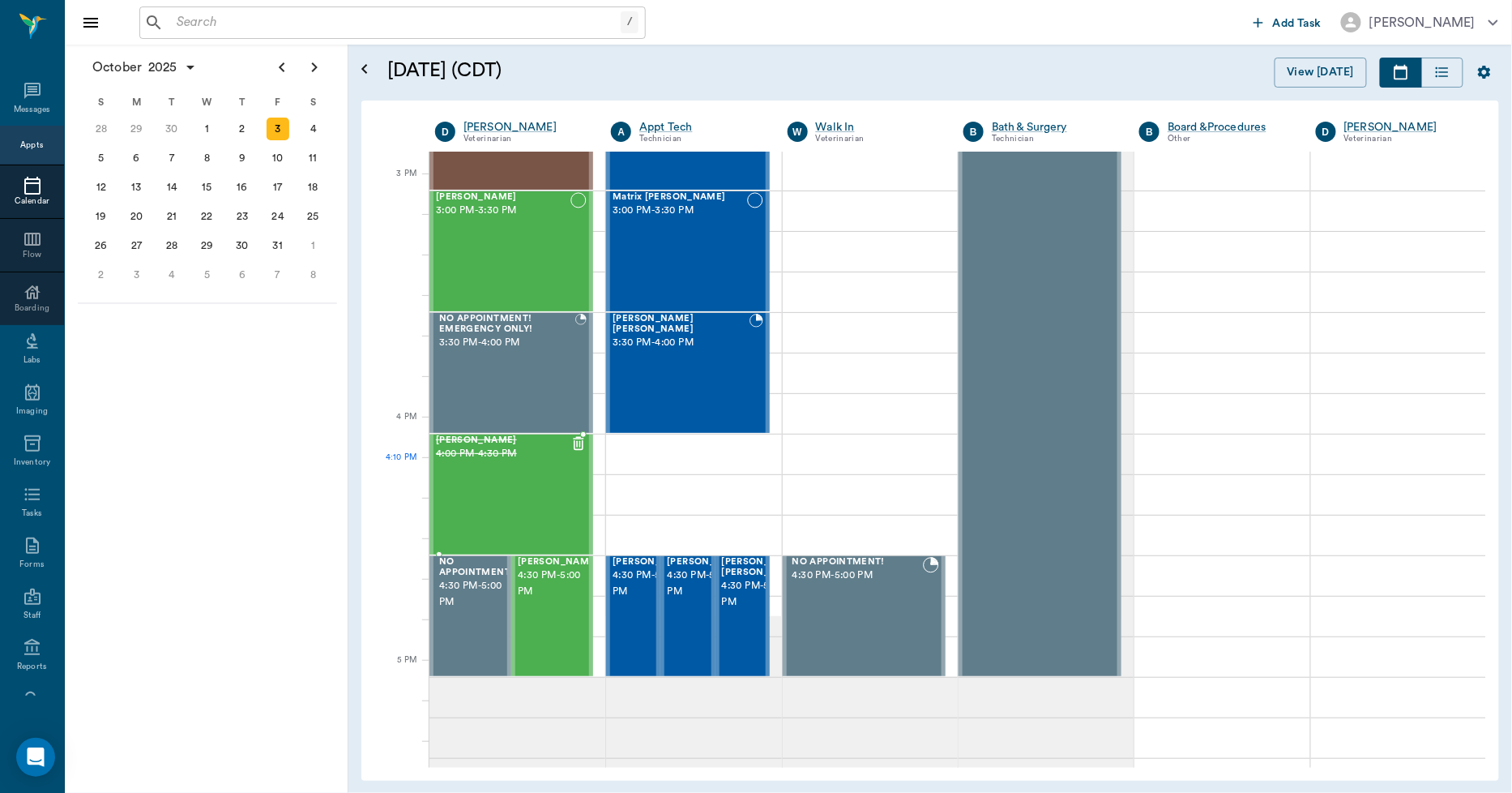
scroll to position [1721, 0]
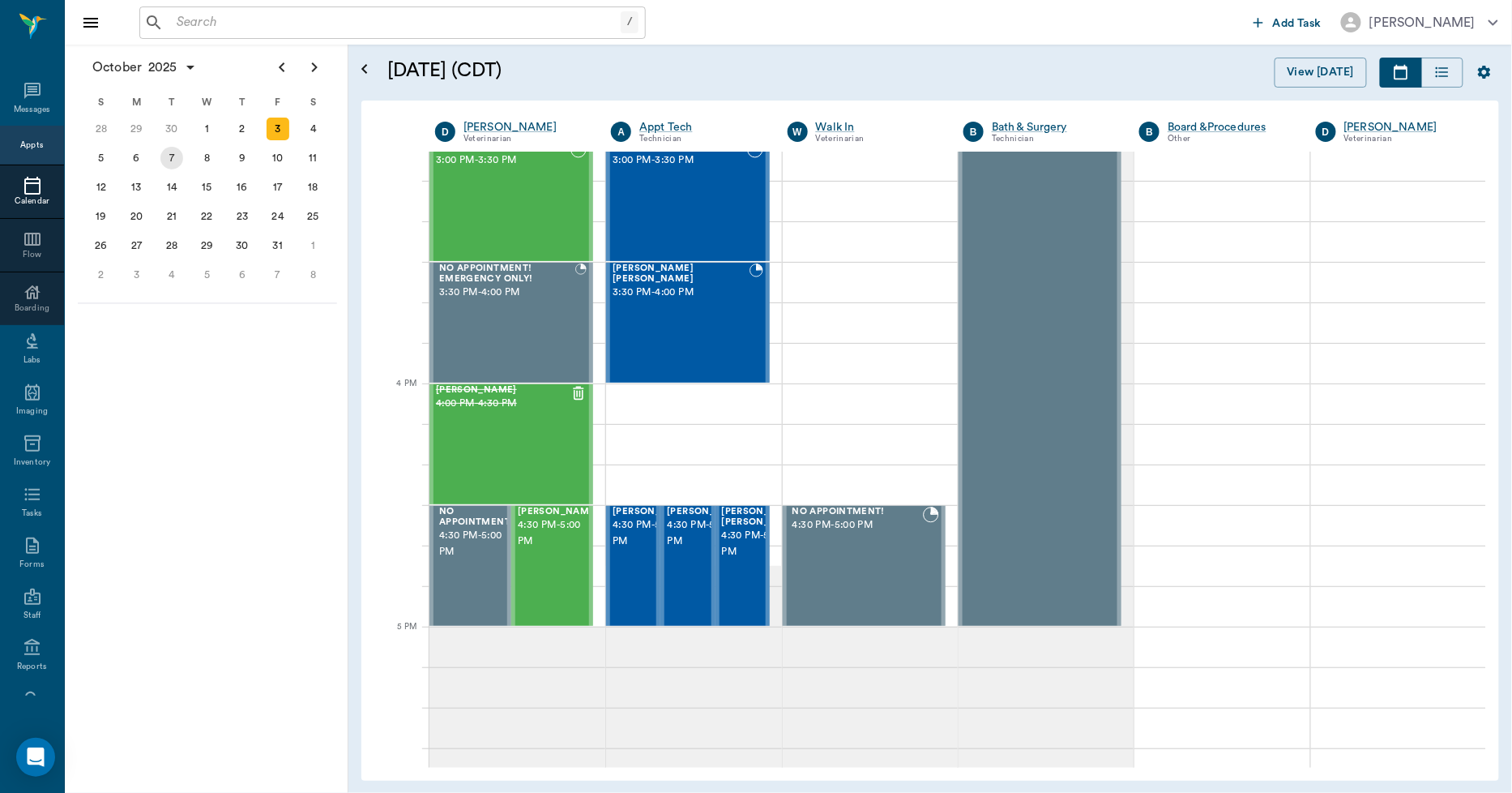
click at [171, 158] on div "7" at bounding box center [172, 158] width 23 height 23
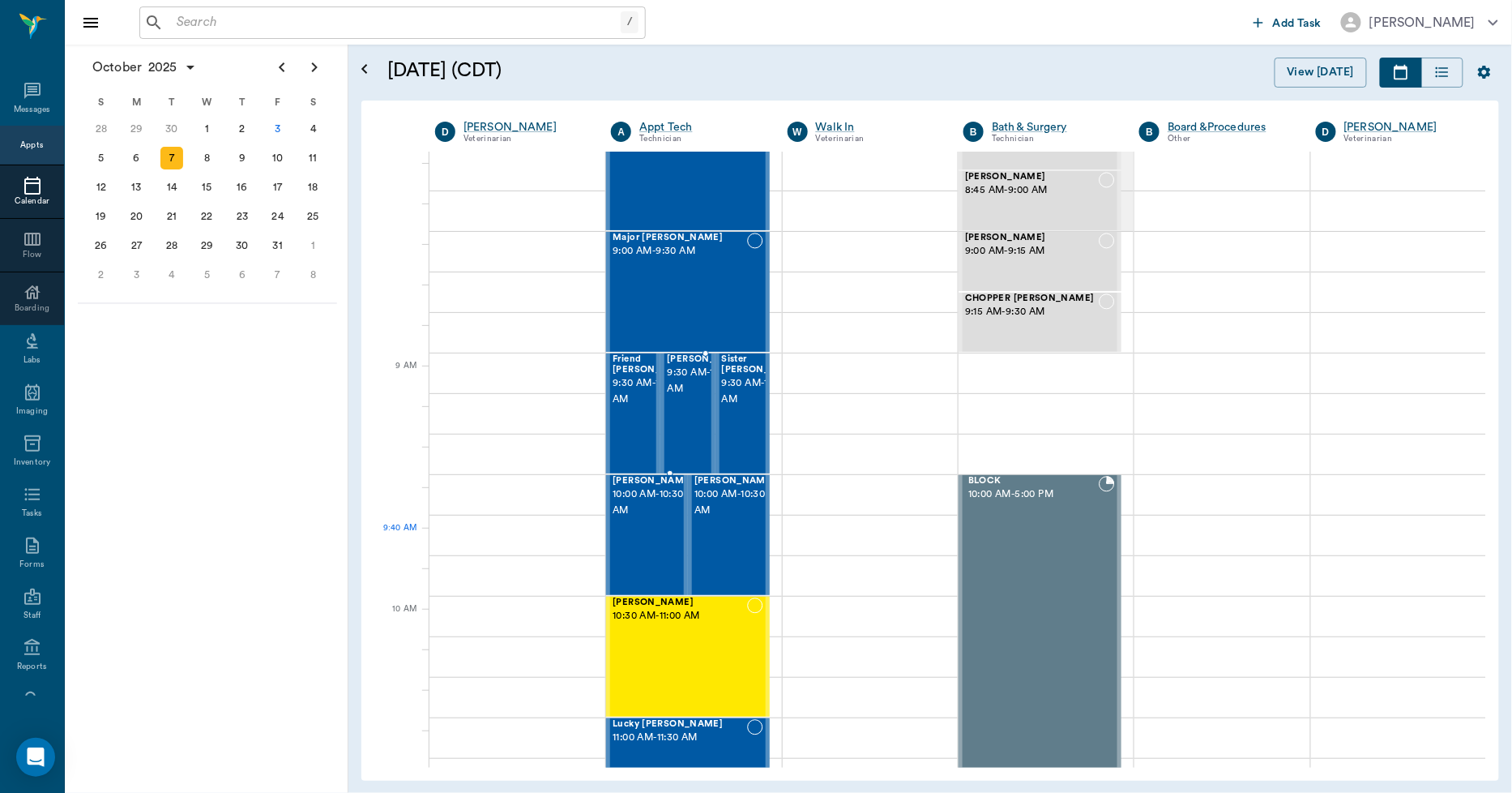
scroll to position [360, 0]
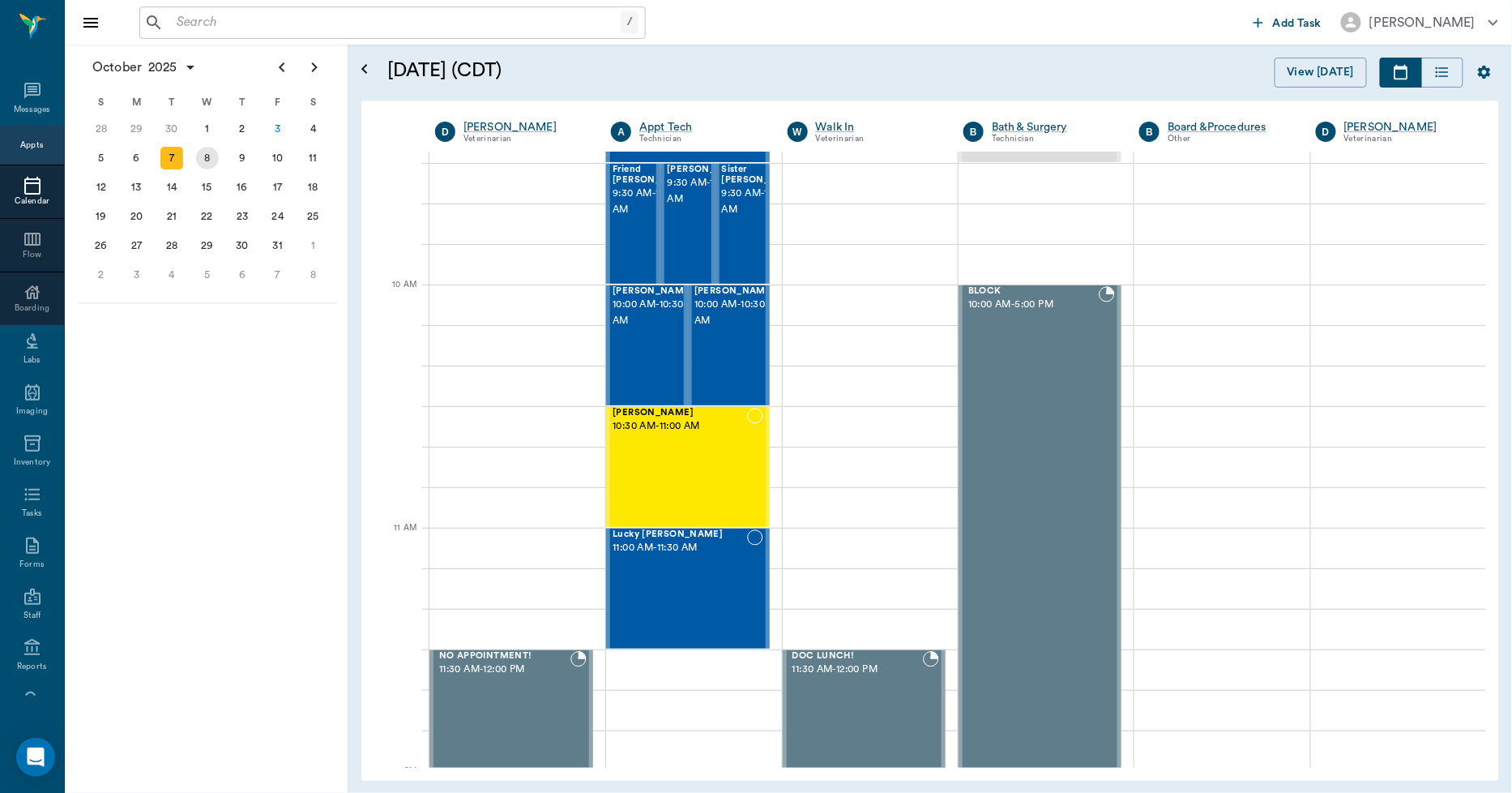
click at [201, 151] on div "8" at bounding box center [208, 158] width 23 height 23
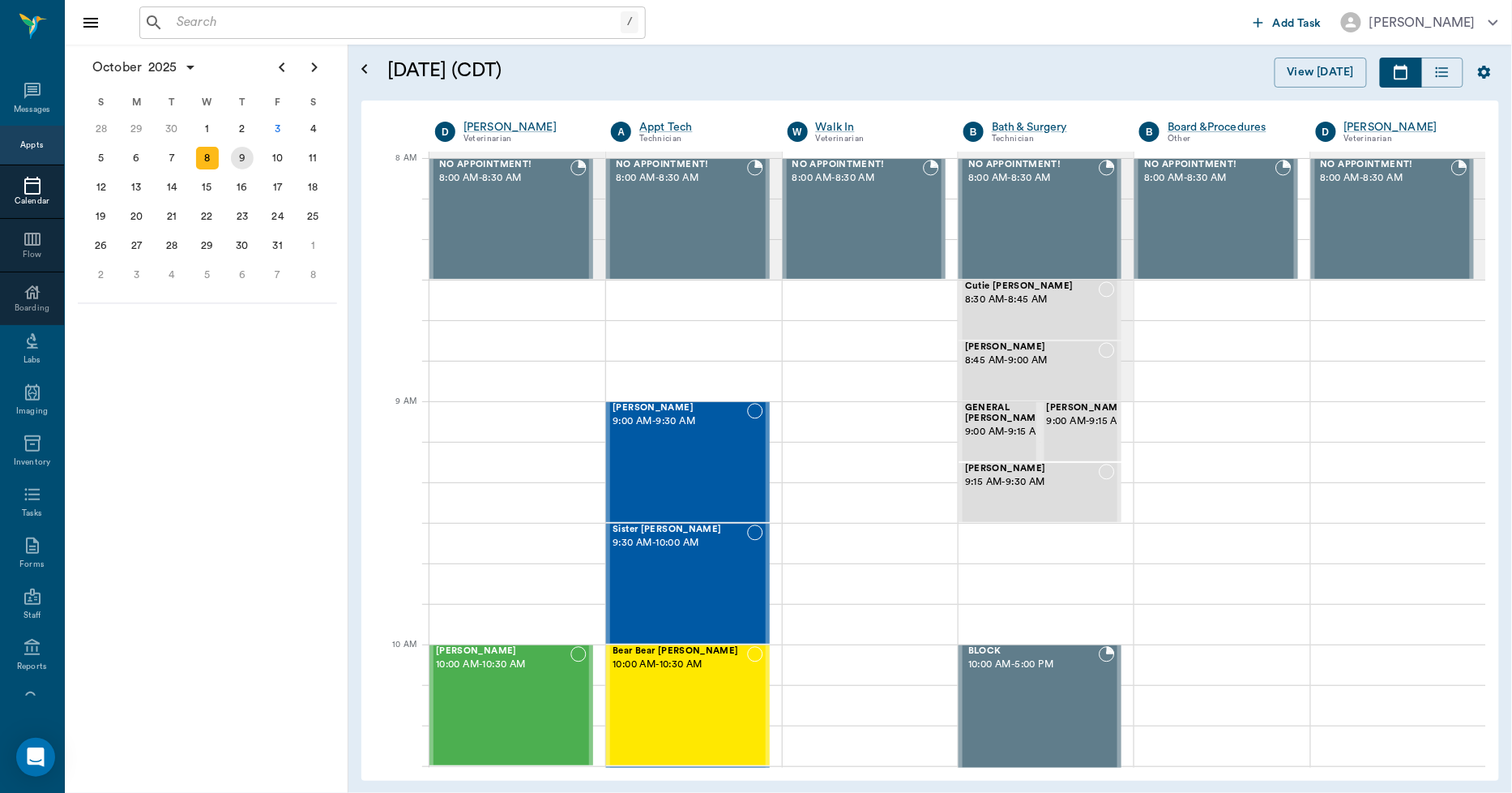
click at [244, 159] on div "9" at bounding box center [243, 158] width 23 height 23
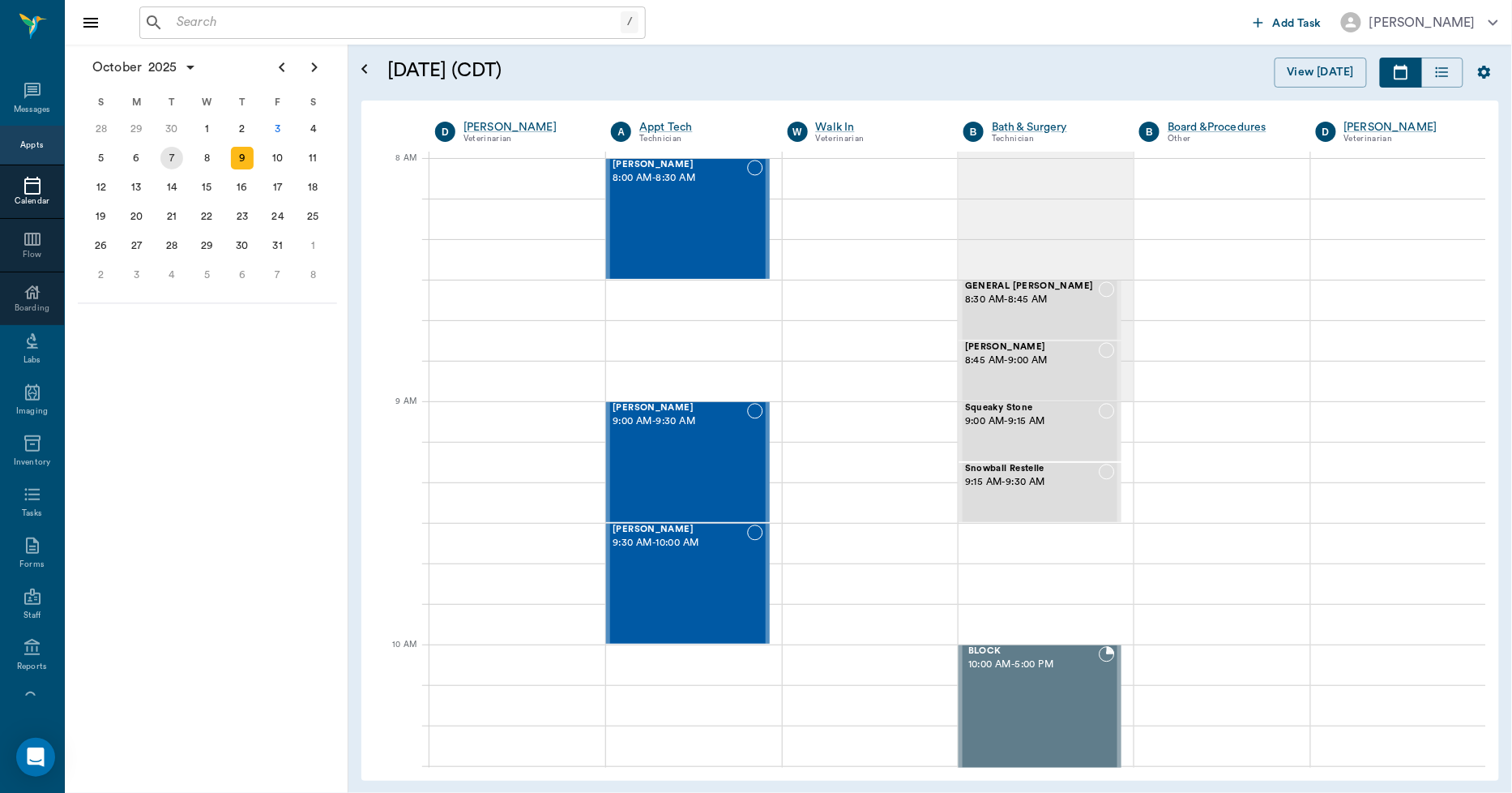
click at [164, 156] on div "7" at bounding box center [172, 158] width 23 height 23
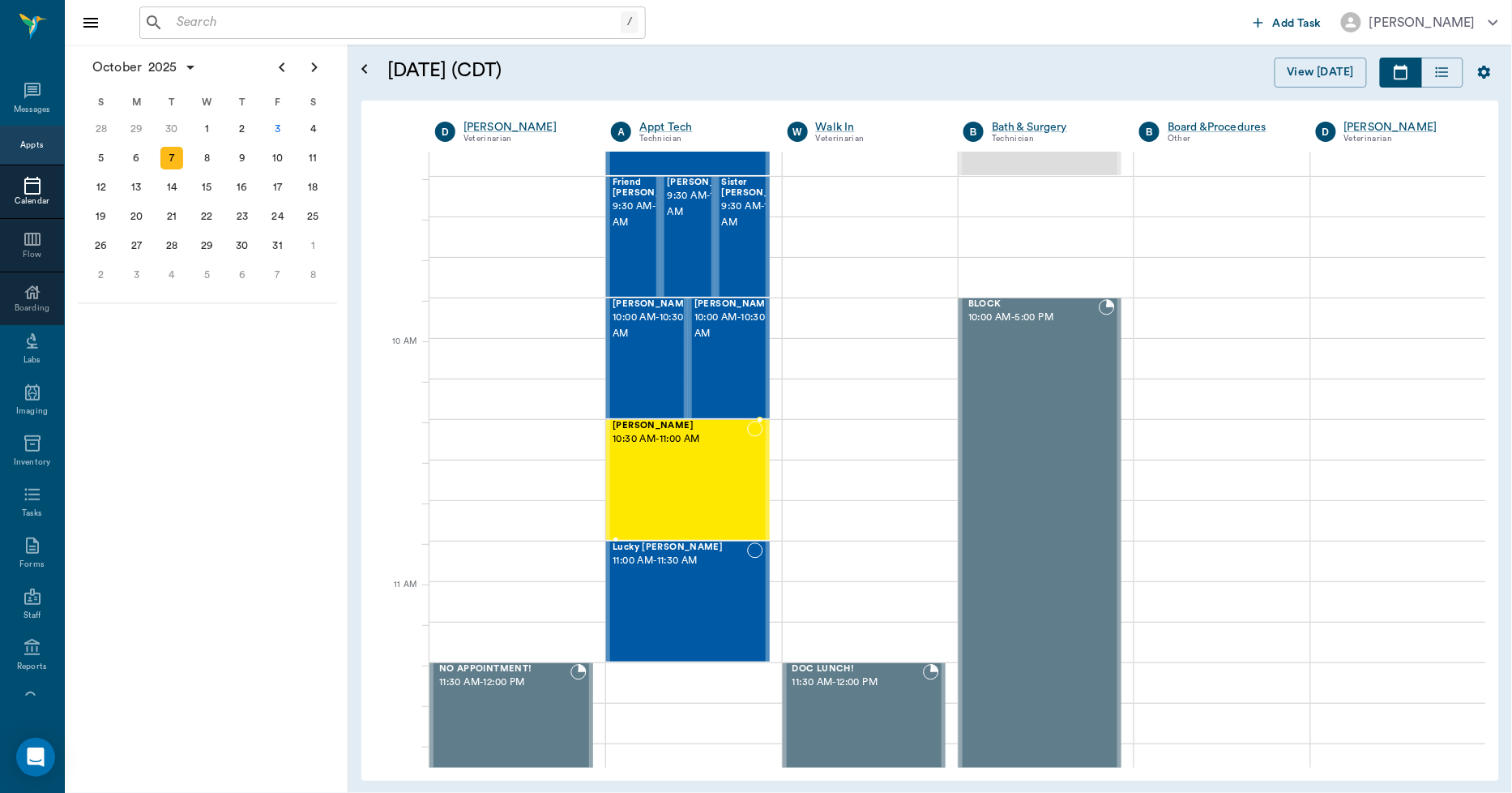
scroll to position [359, 0]
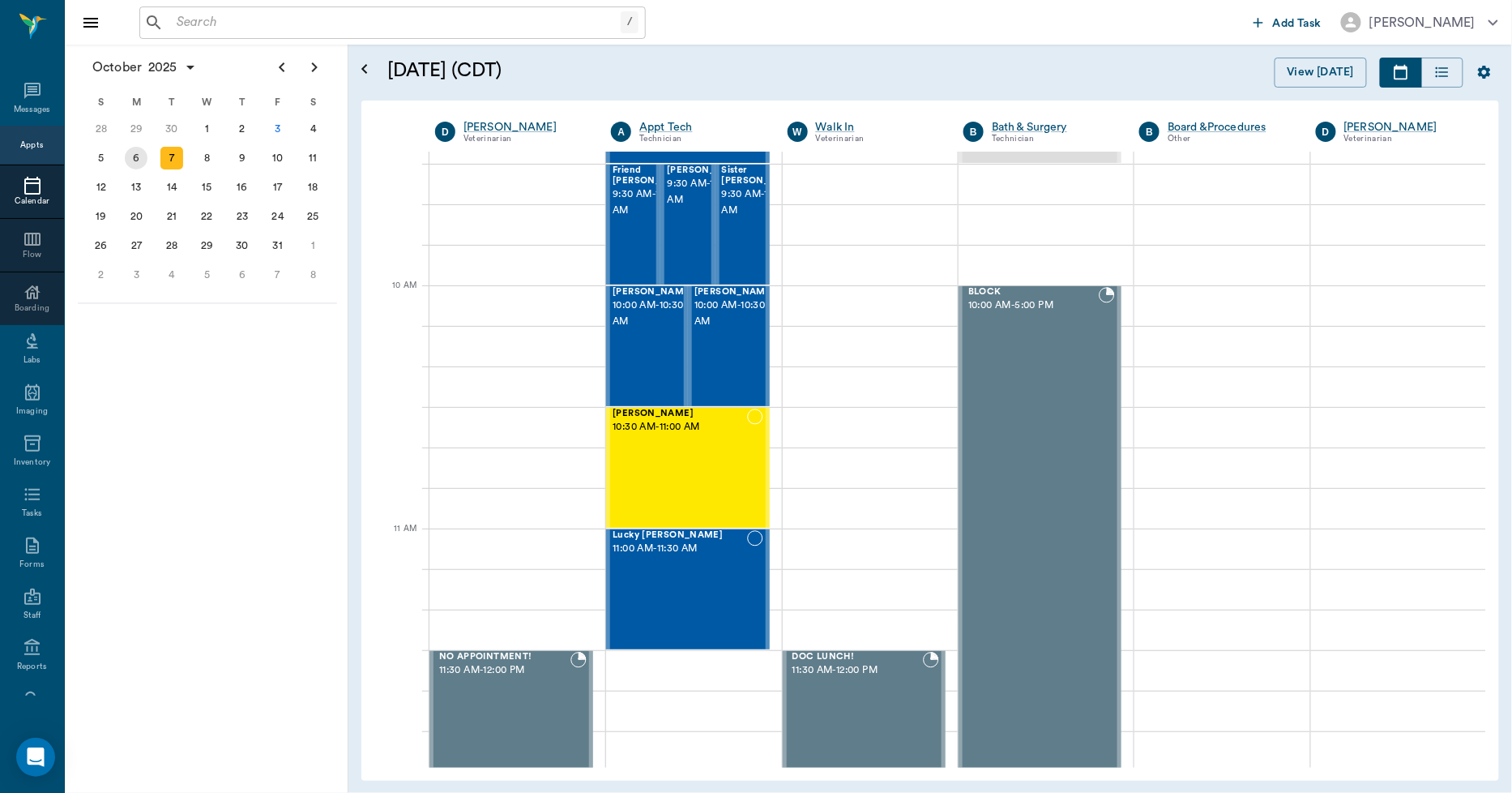
click at [136, 157] on div "6" at bounding box center [136, 158] width 23 height 23
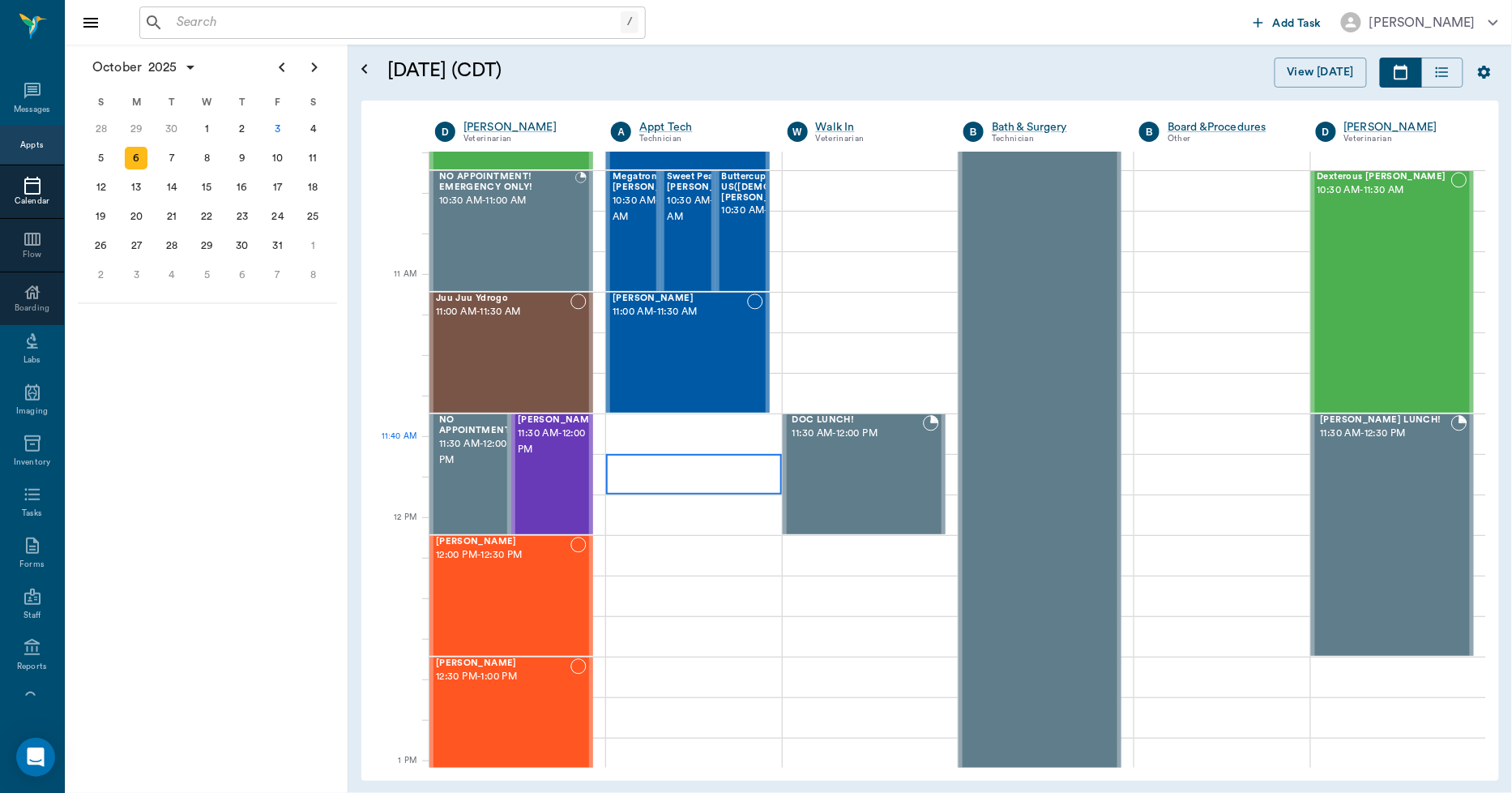
scroll to position [630, 0]
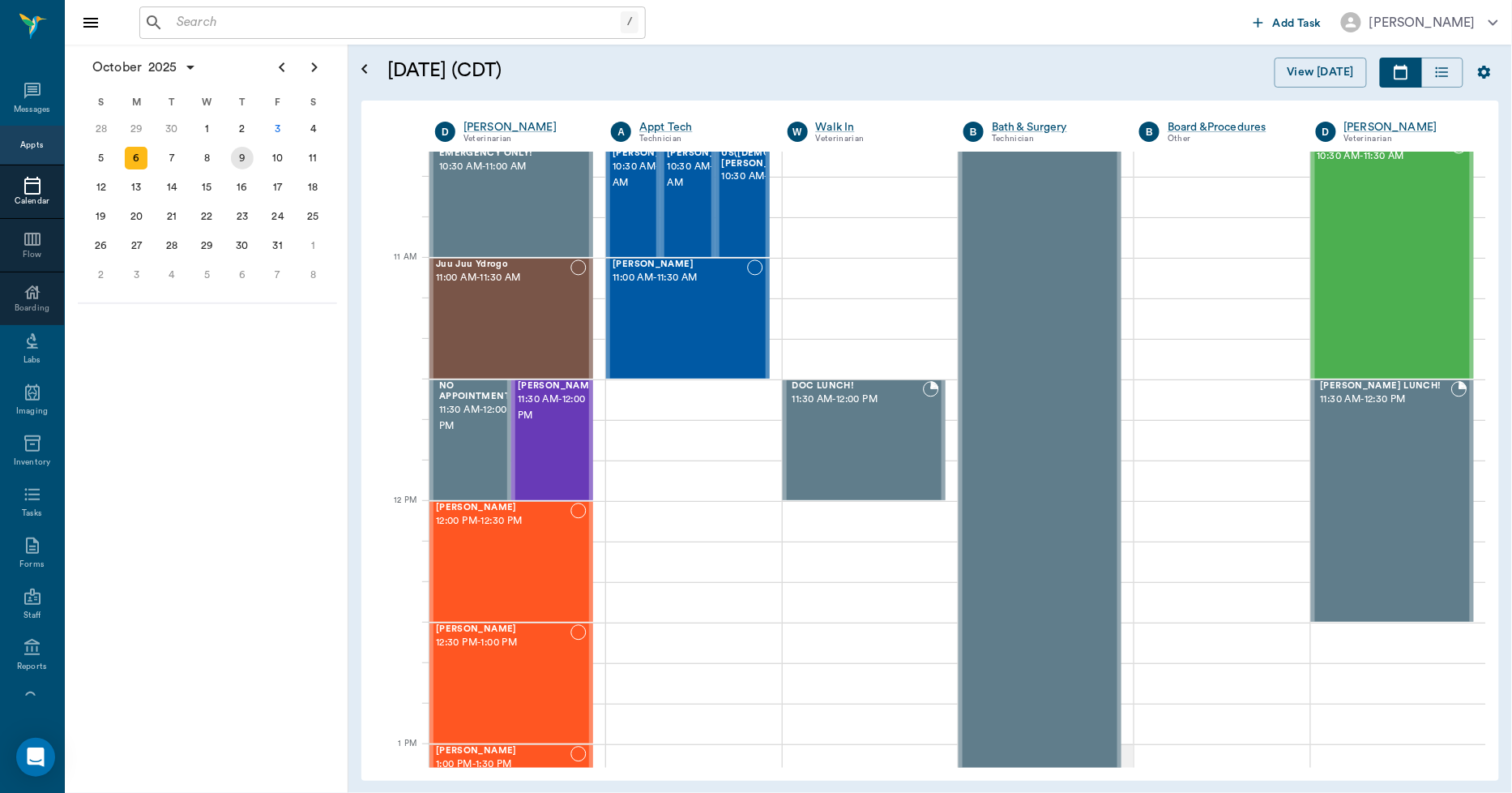
click at [253, 155] on div "9" at bounding box center [242, 158] width 36 height 29
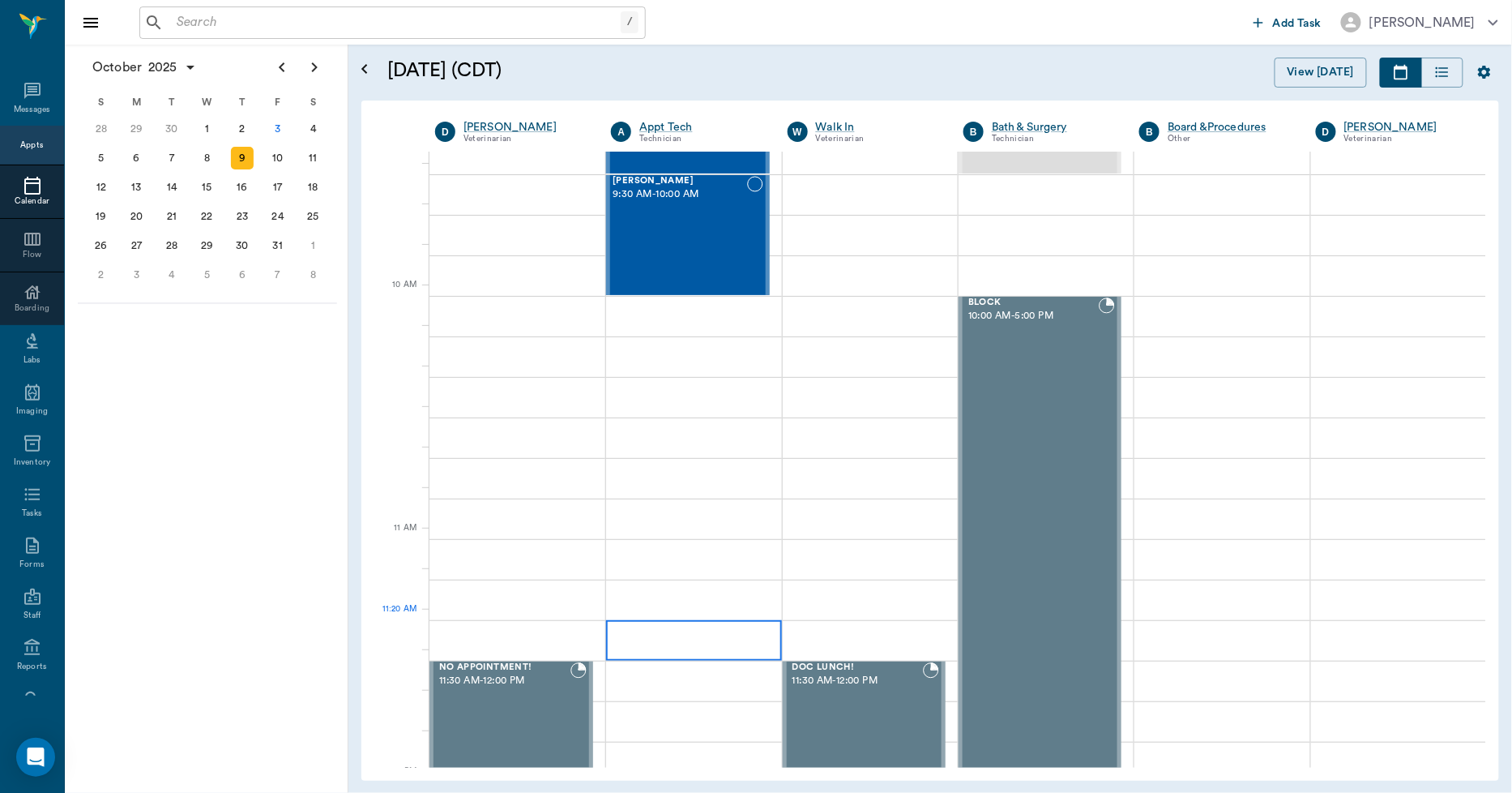
scroll to position [360, 0]
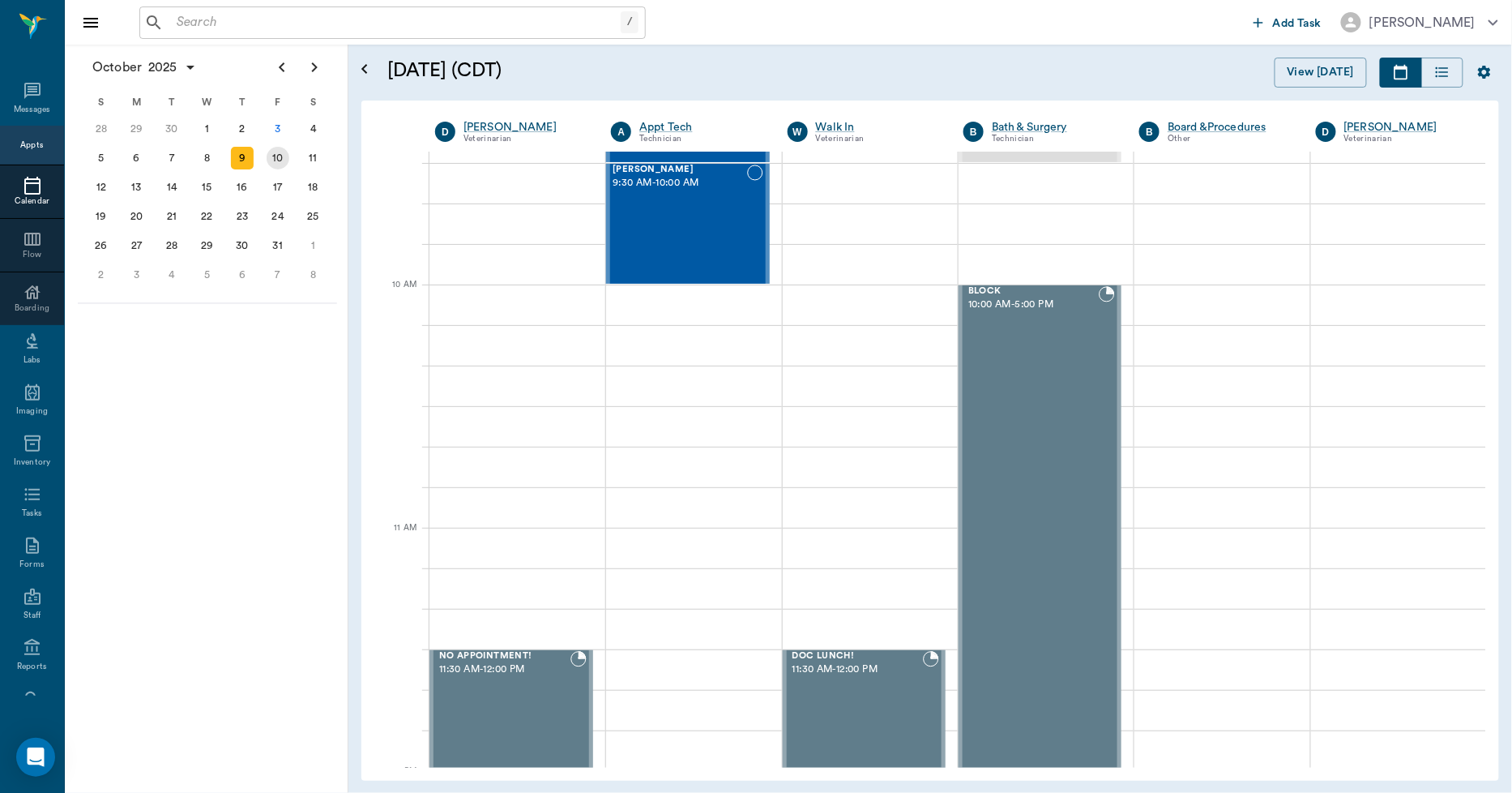
click at [284, 155] on div "10" at bounding box center [278, 158] width 23 height 23
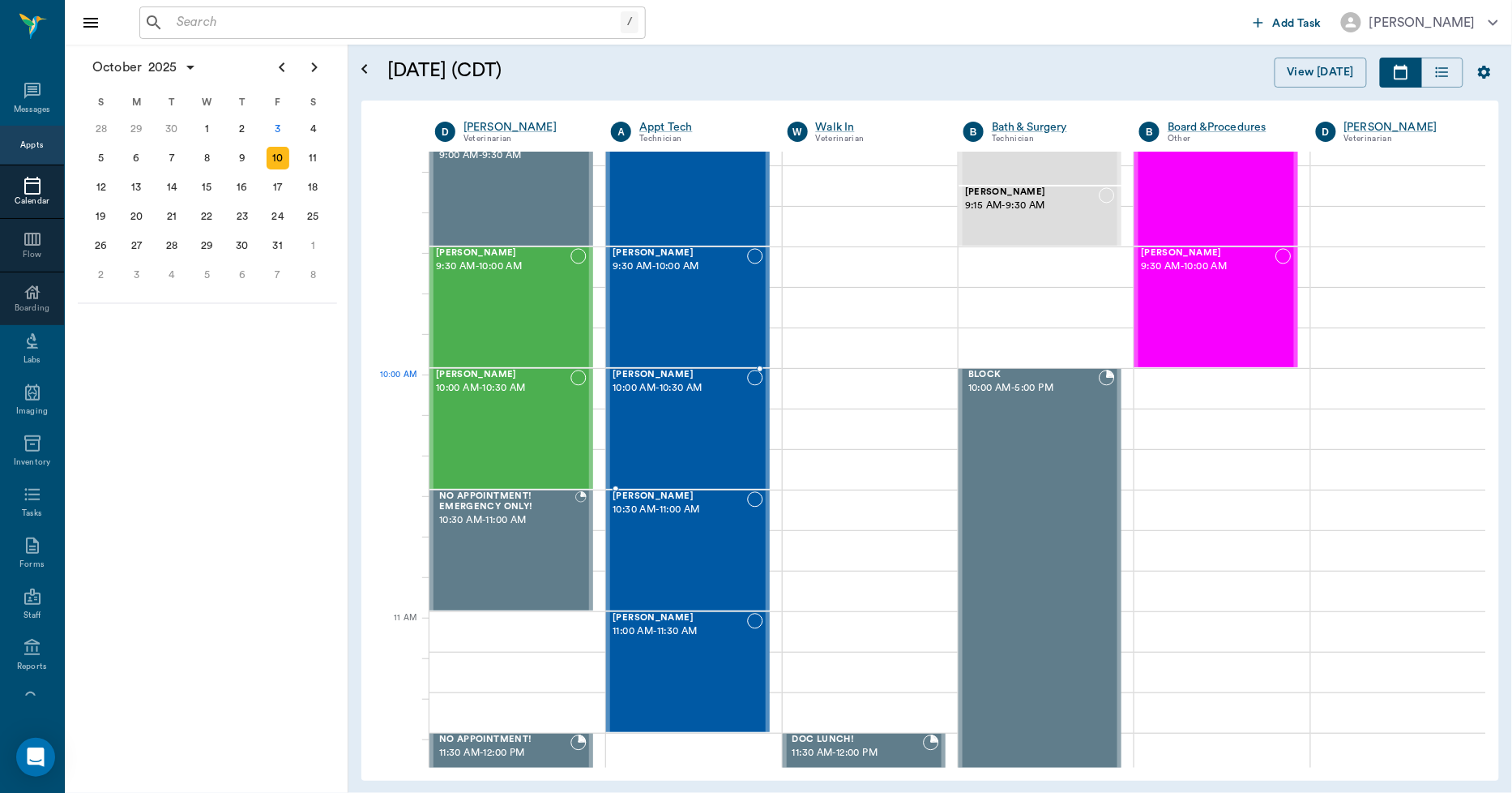
scroll to position [270, 0]
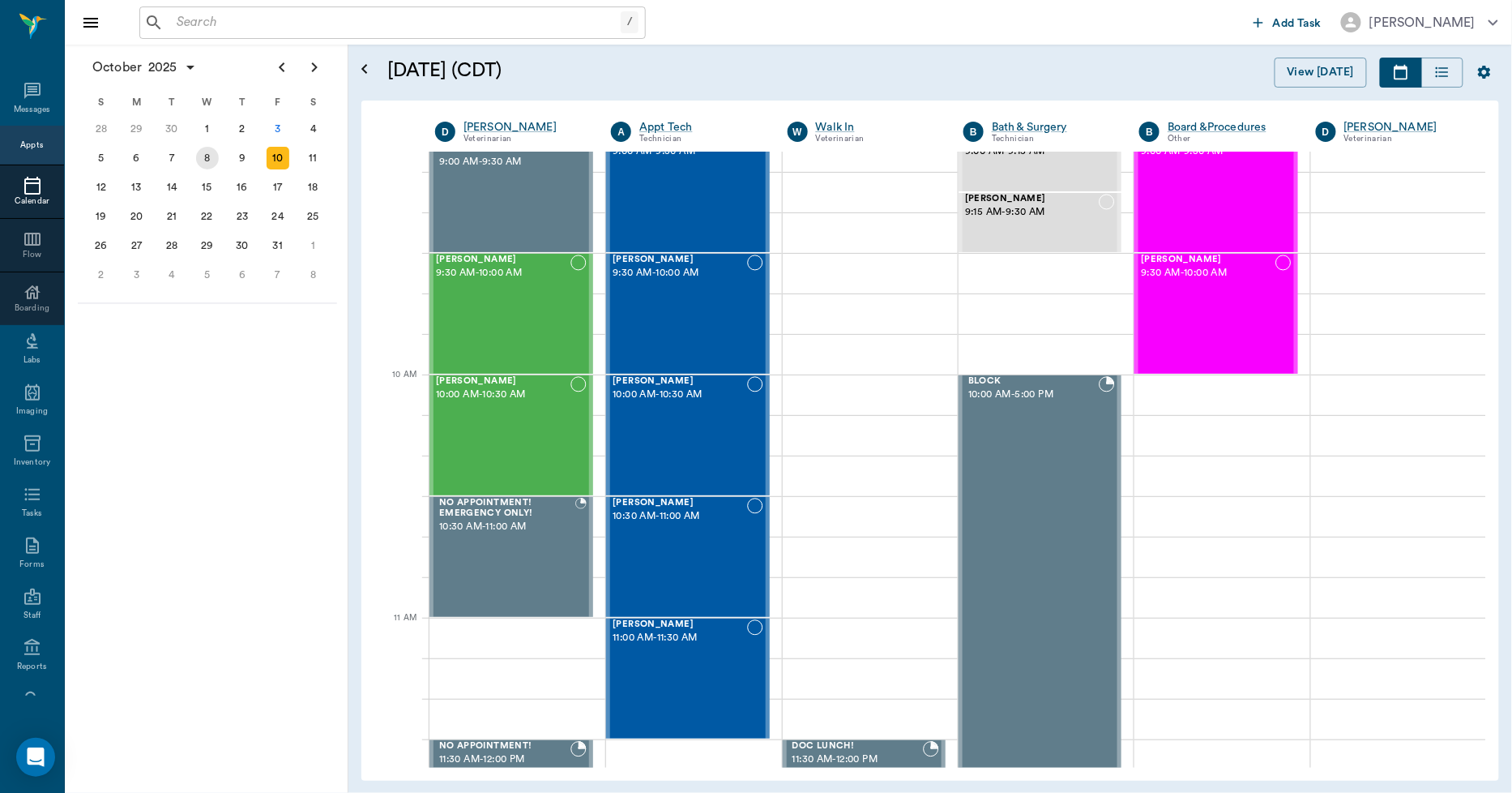
click at [208, 164] on div "8" at bounding box center [208, 158] width 23 height 23
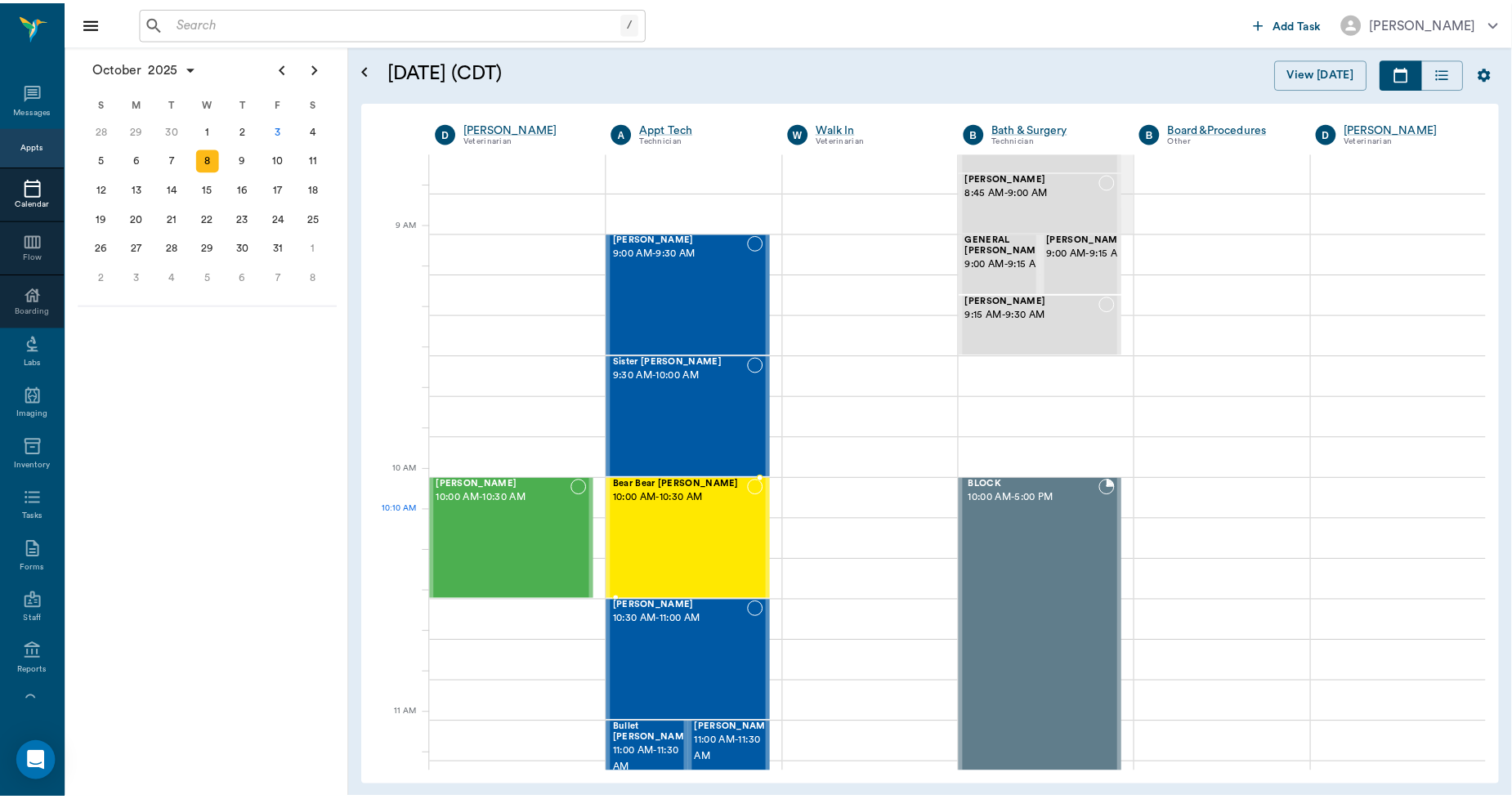
scroll to position [182, 0]
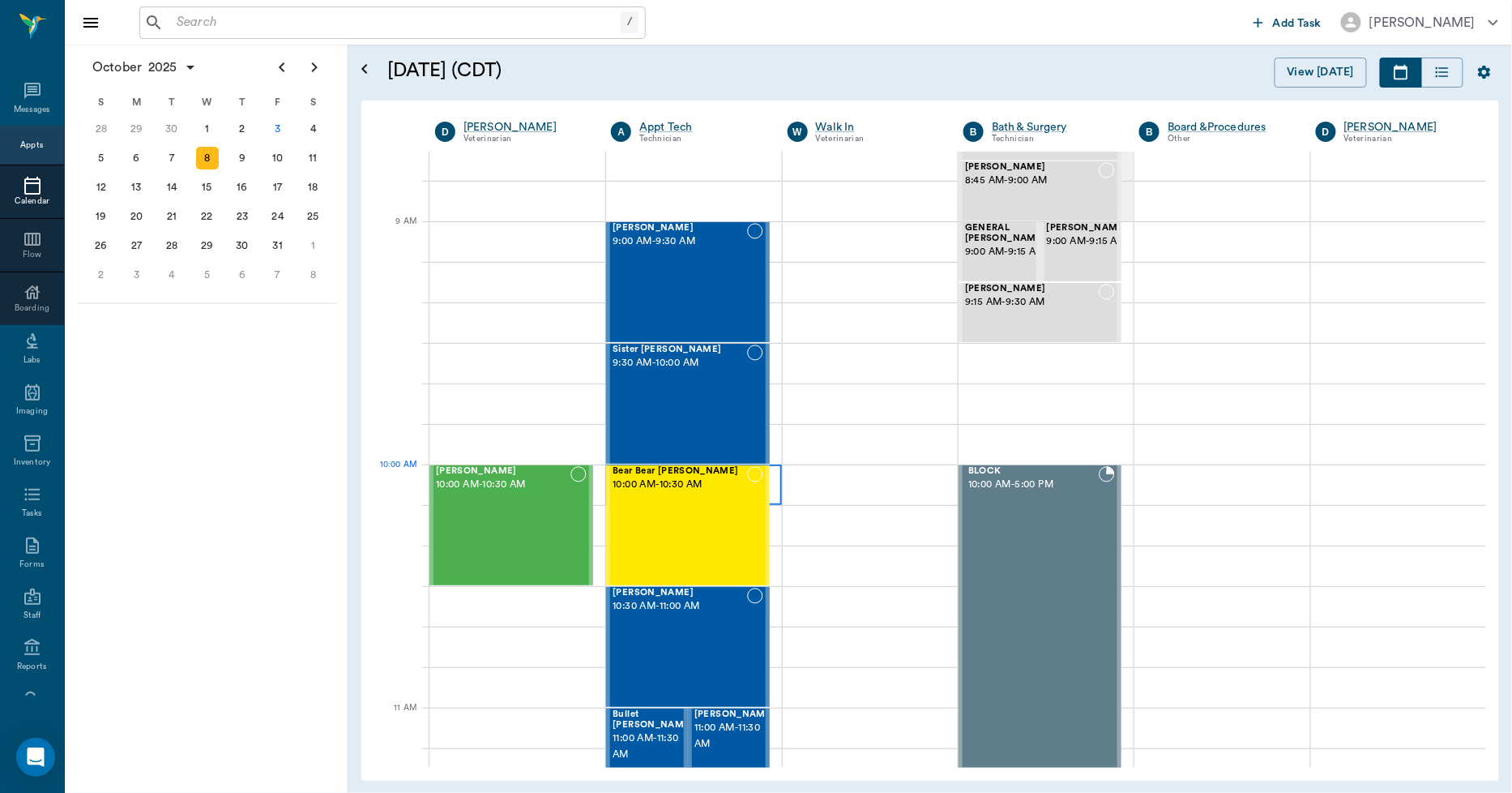
click at [771, 483] on div at bounding box center [693, 485] width 175 height 40
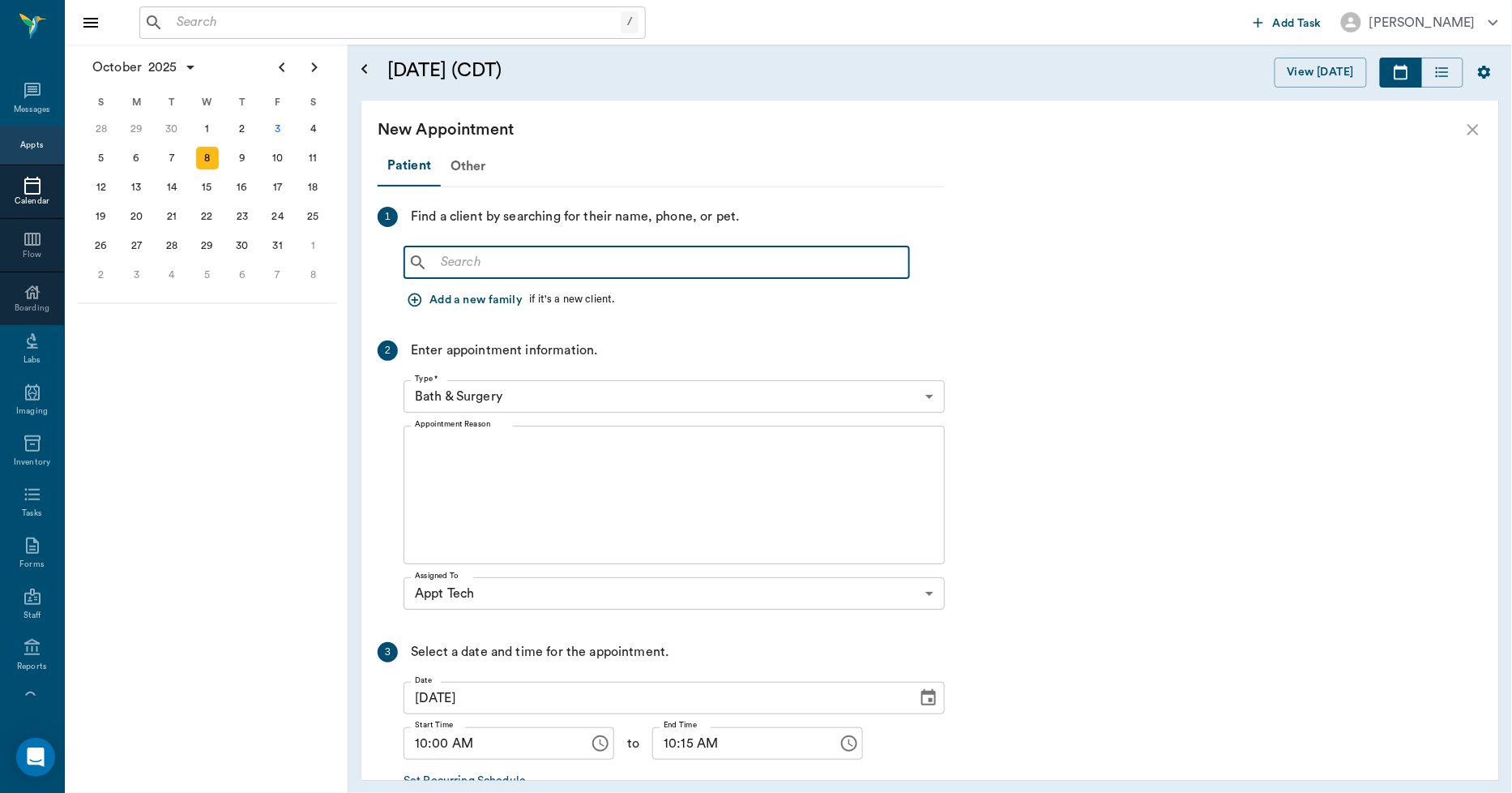
click at [443, 252] on input "text" at bounding box center [668, 263] width 469 height 23
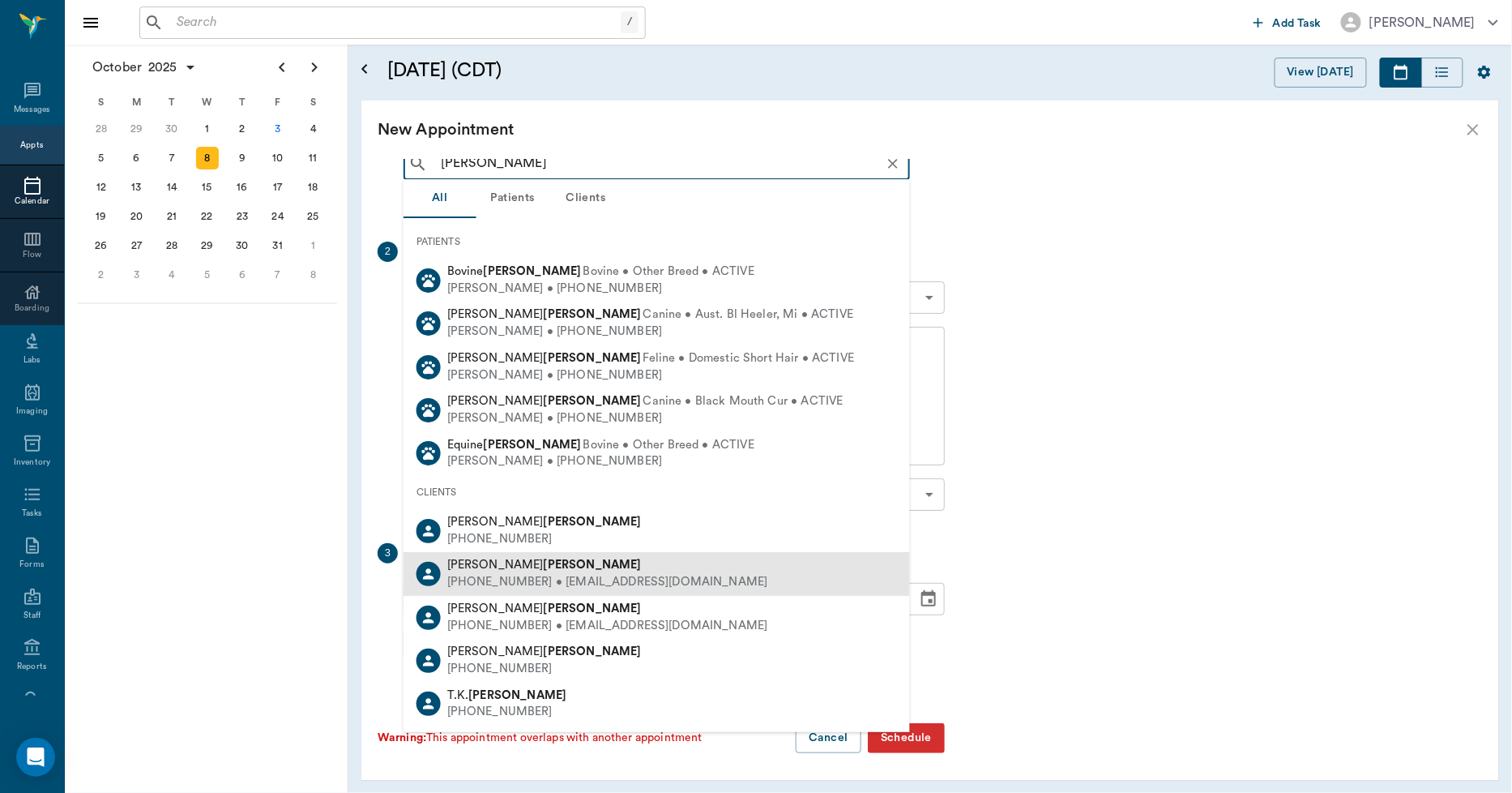
scroll to position [95, 0]
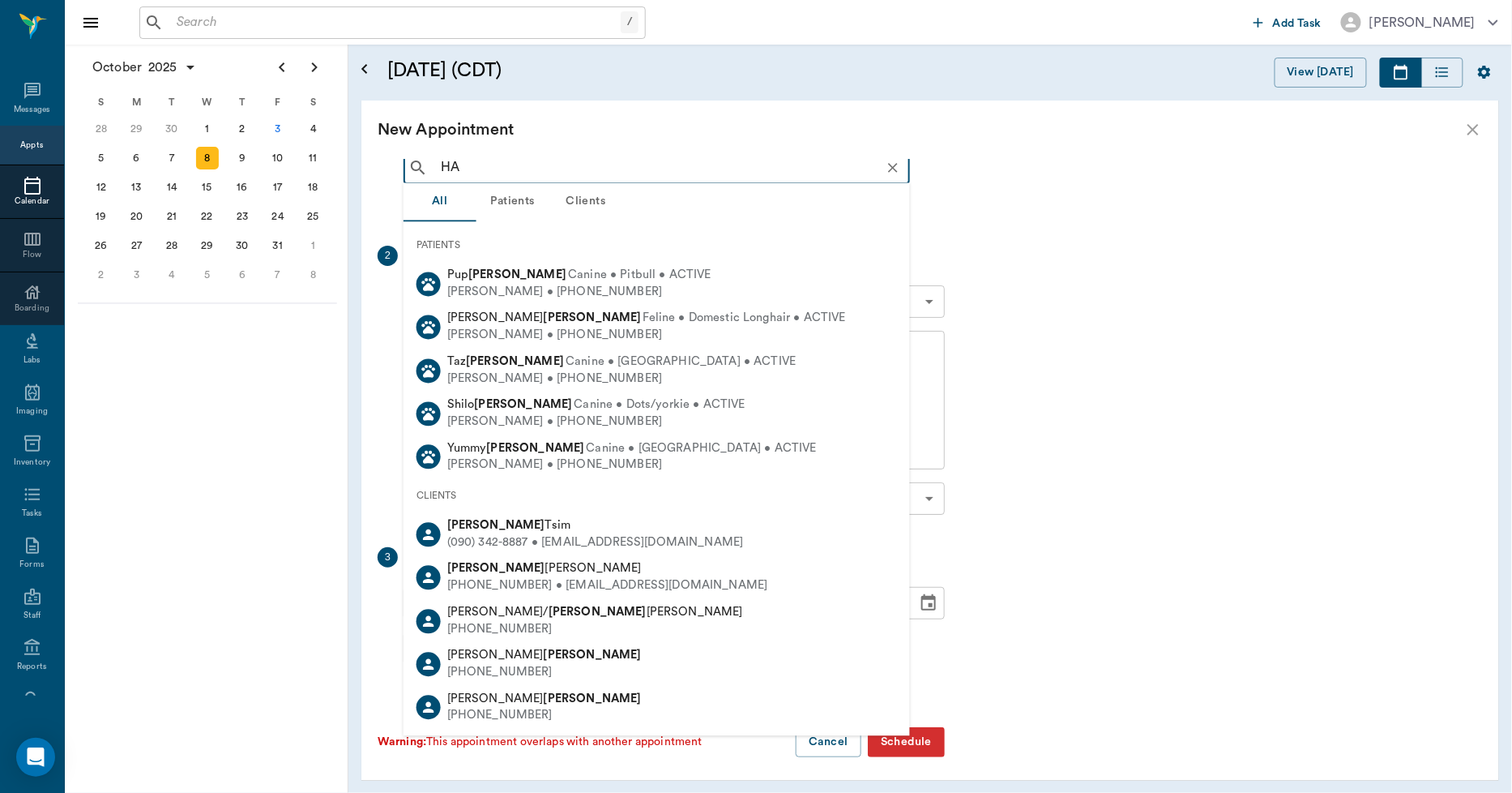
type input "H"
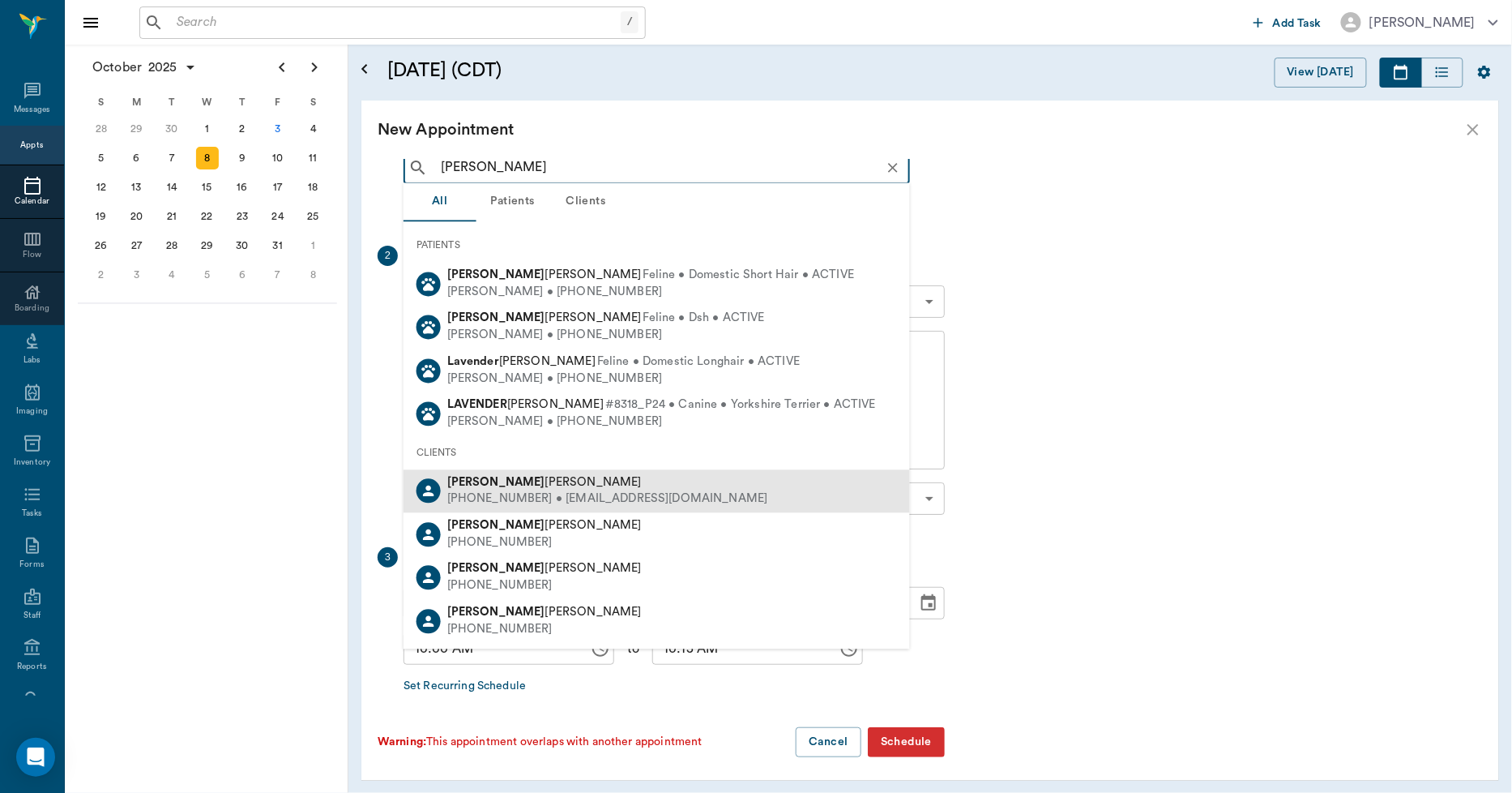
click at [512, 475] on div "[PERSON_NAME]" at bounding box center [608, 482] width 321 height 17
type input "[PERSON_NAME]"
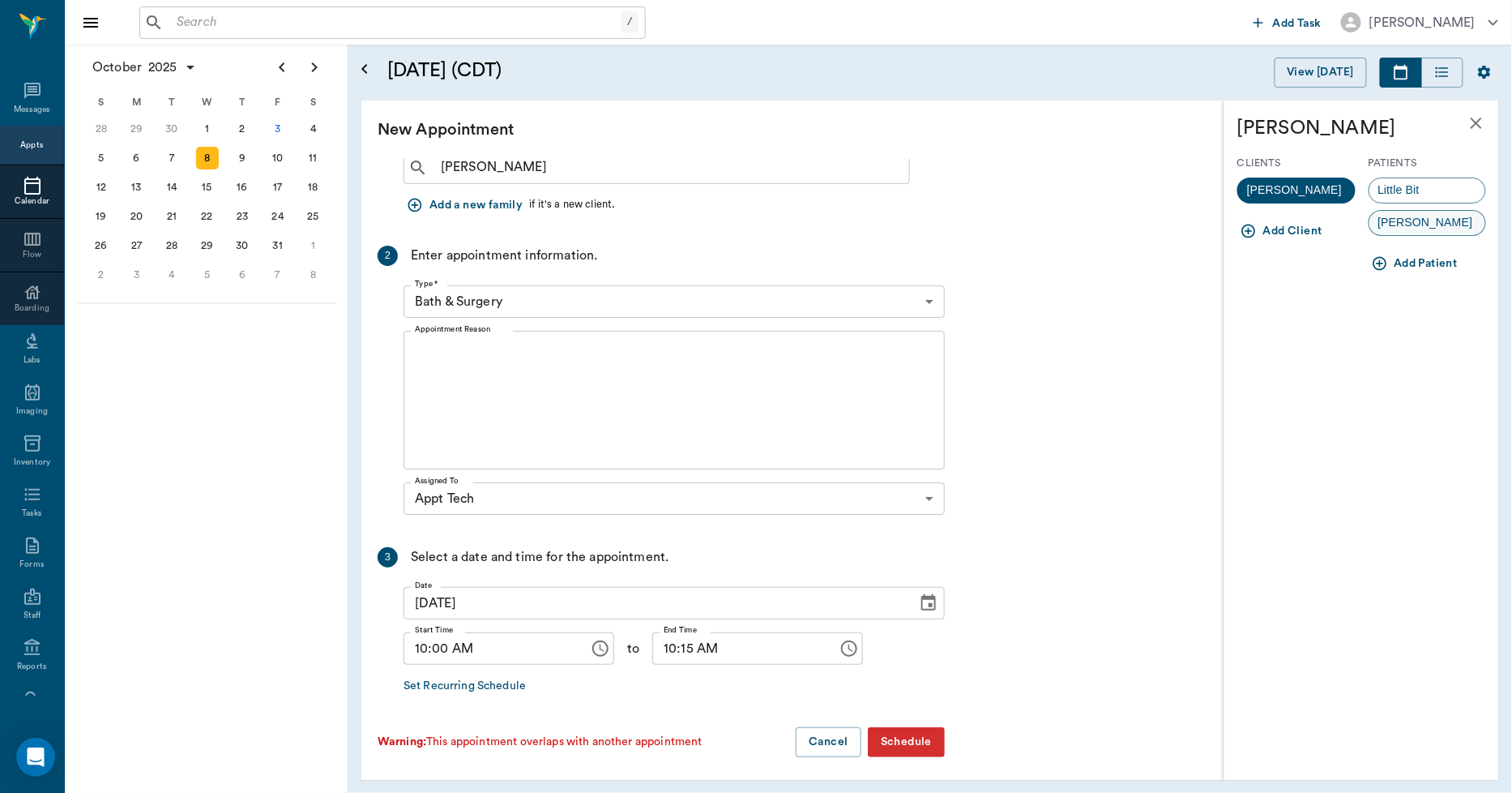
click at [1448, 228] on div "[PERSON_NAME]" at bounding box center [1428, 223] width 119 height 26
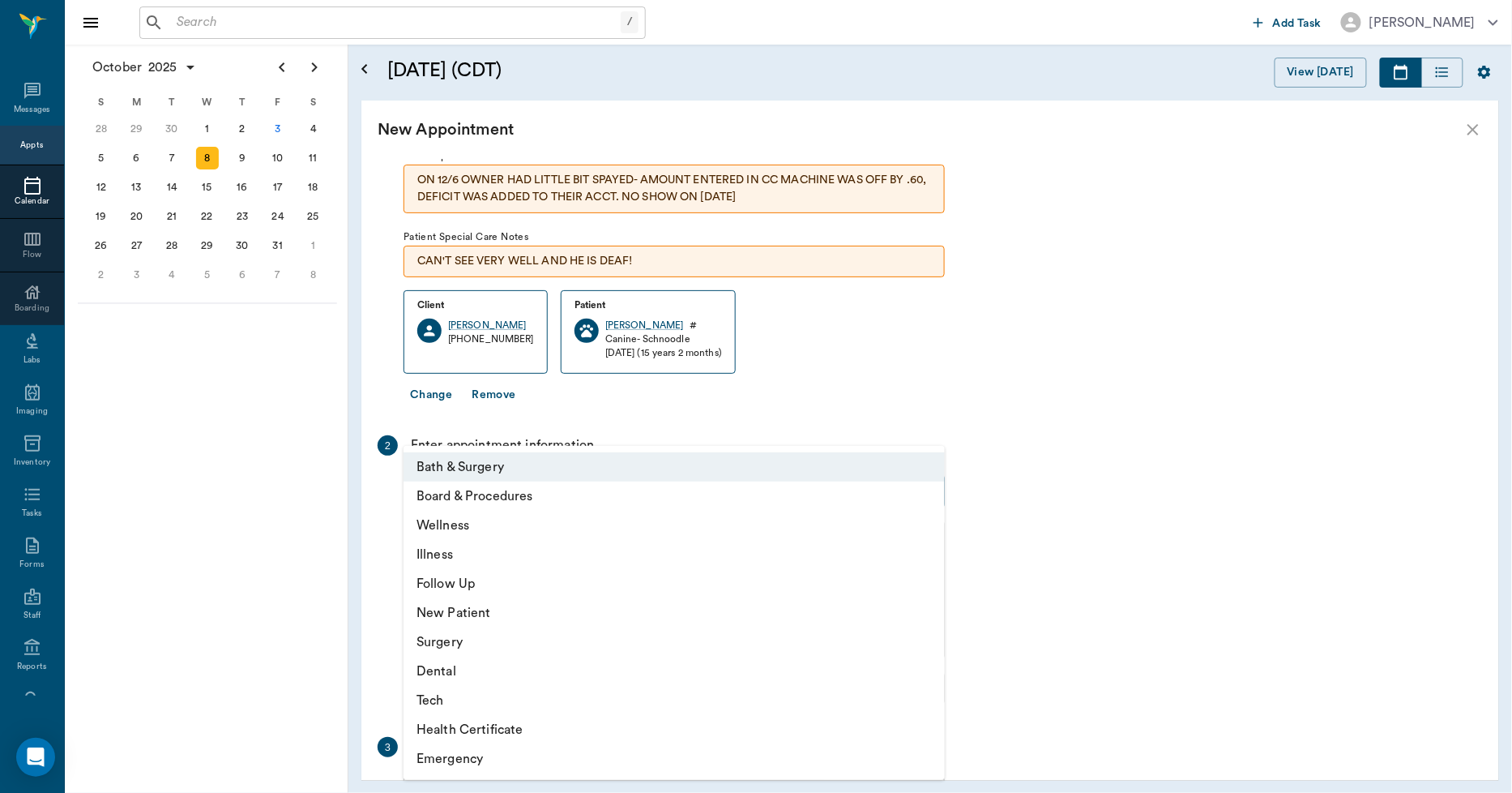
click at [521, 488] on body "/ ​ Add Task [PERSON_NAME] Nectar Messages Appts Calendar Flow Boarding Labs Im…" at bounding box center [756, 396] width 1512 height 793
click at [449, 700] on li "Tech" at bounding box center [675, 701] width 542 height 29
type input "65d2be4f46e3a538d89b8c1a"
type input "10:30 AM"
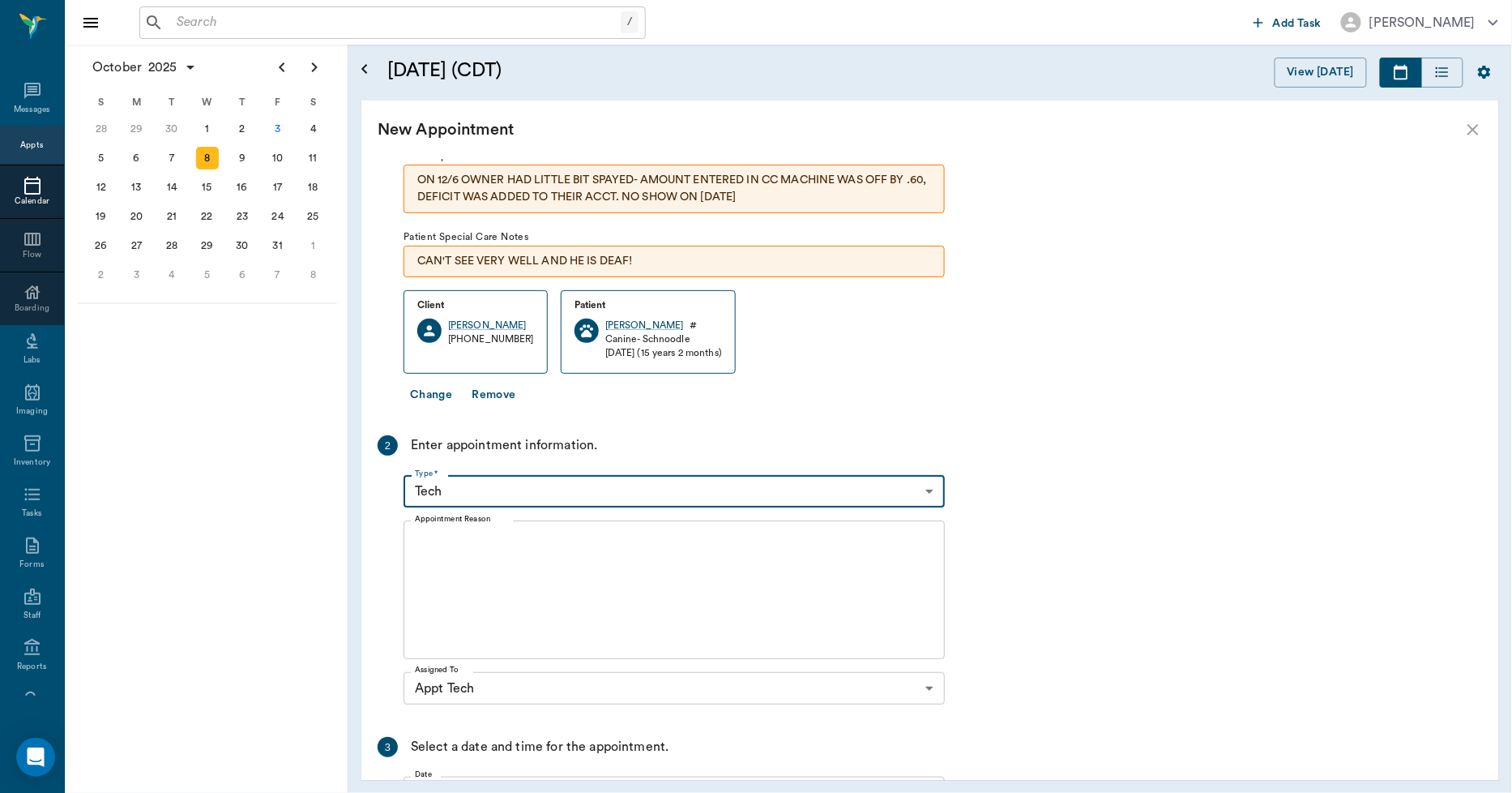
click at [535, 554] on textarea "Appointment Reason" at bounding box center [675, 590] width 519 height 112
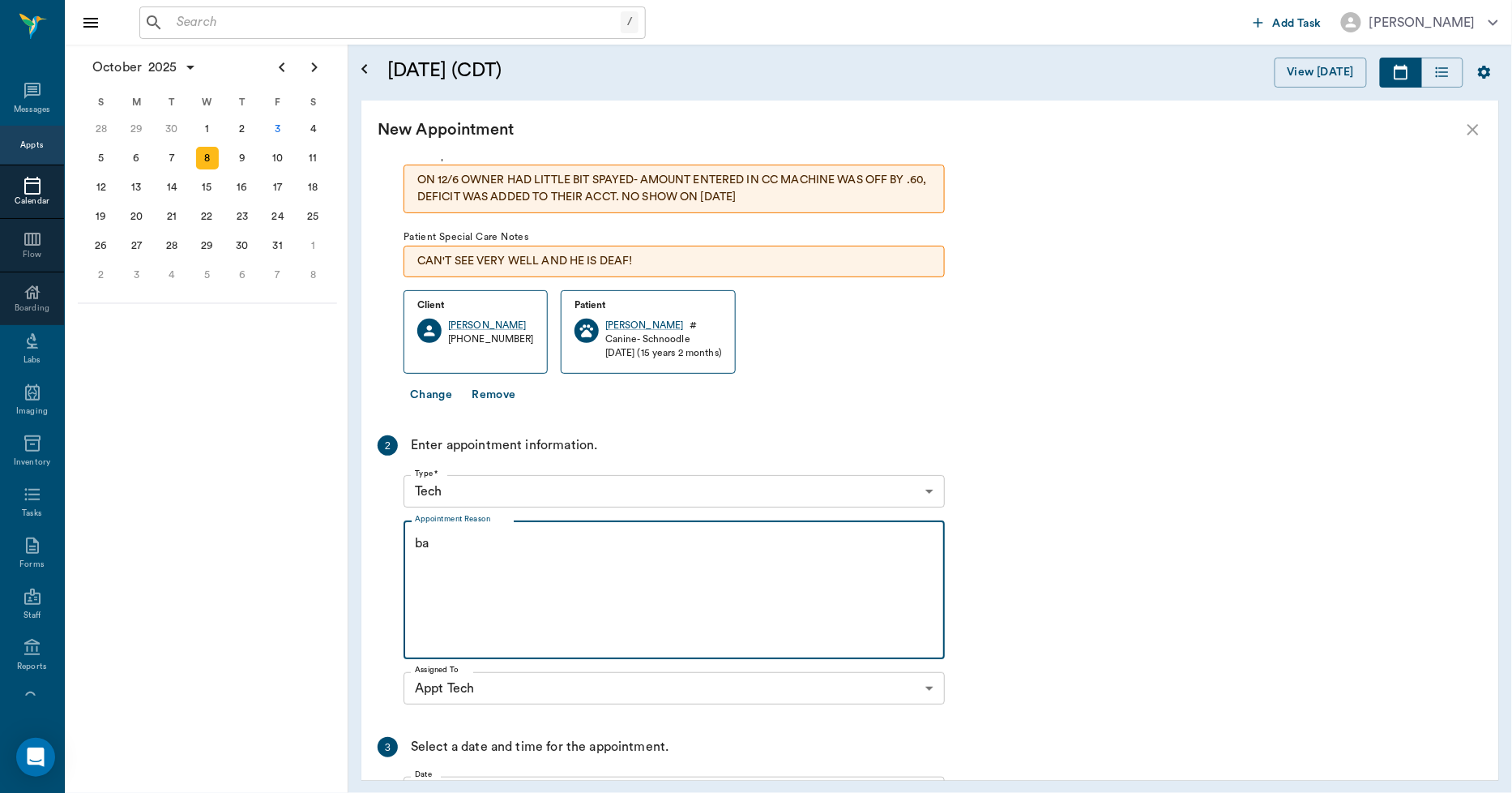
type textarea "b"
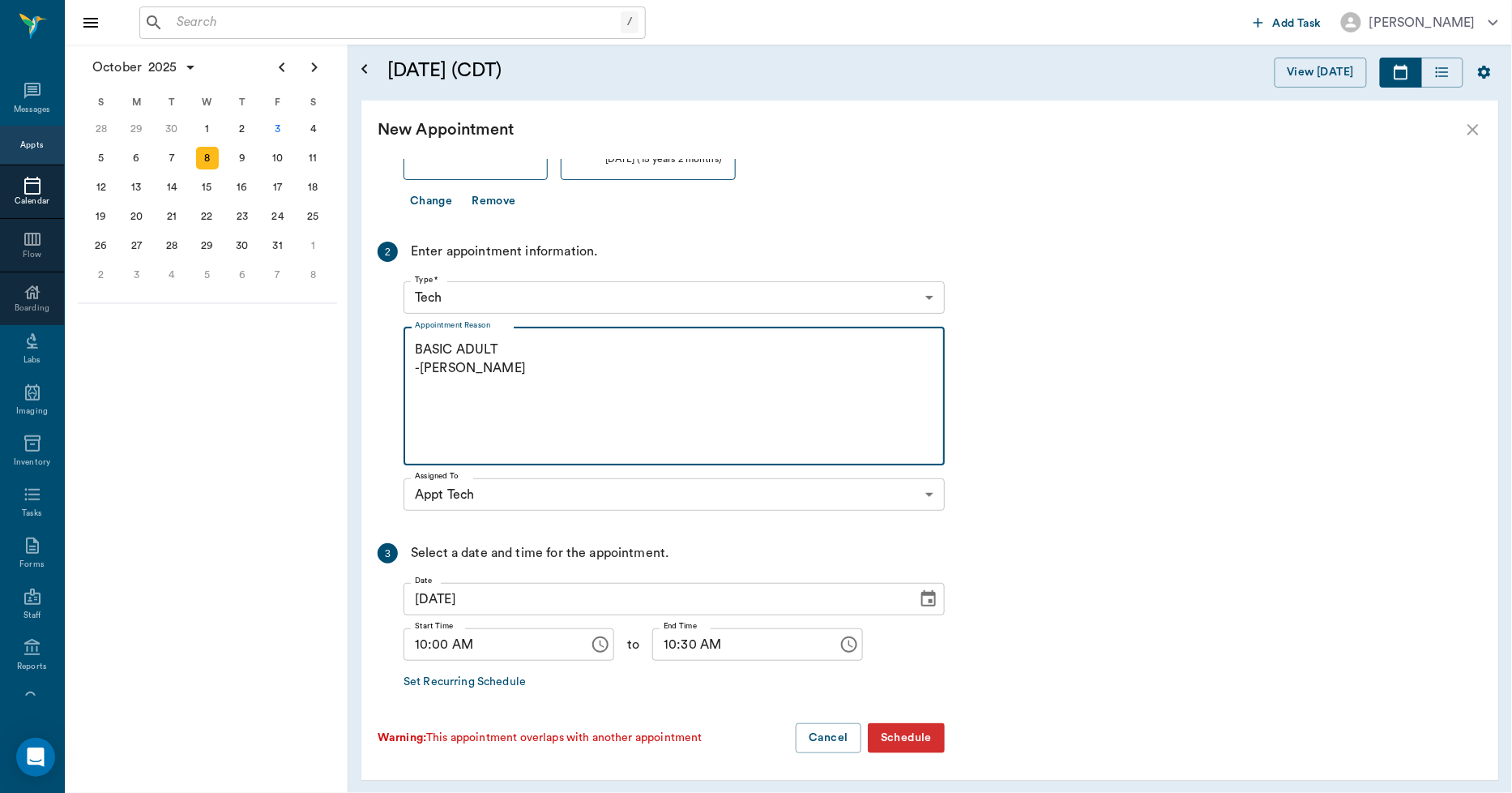
type textarea "BASIC ADULT -[PERSON_NAME]"
click at [929, 732] on button "Schedule" at bounding box center [907, 738] width 77 height 30
